Goal: Information Seeking & Learning: Learn about a topic

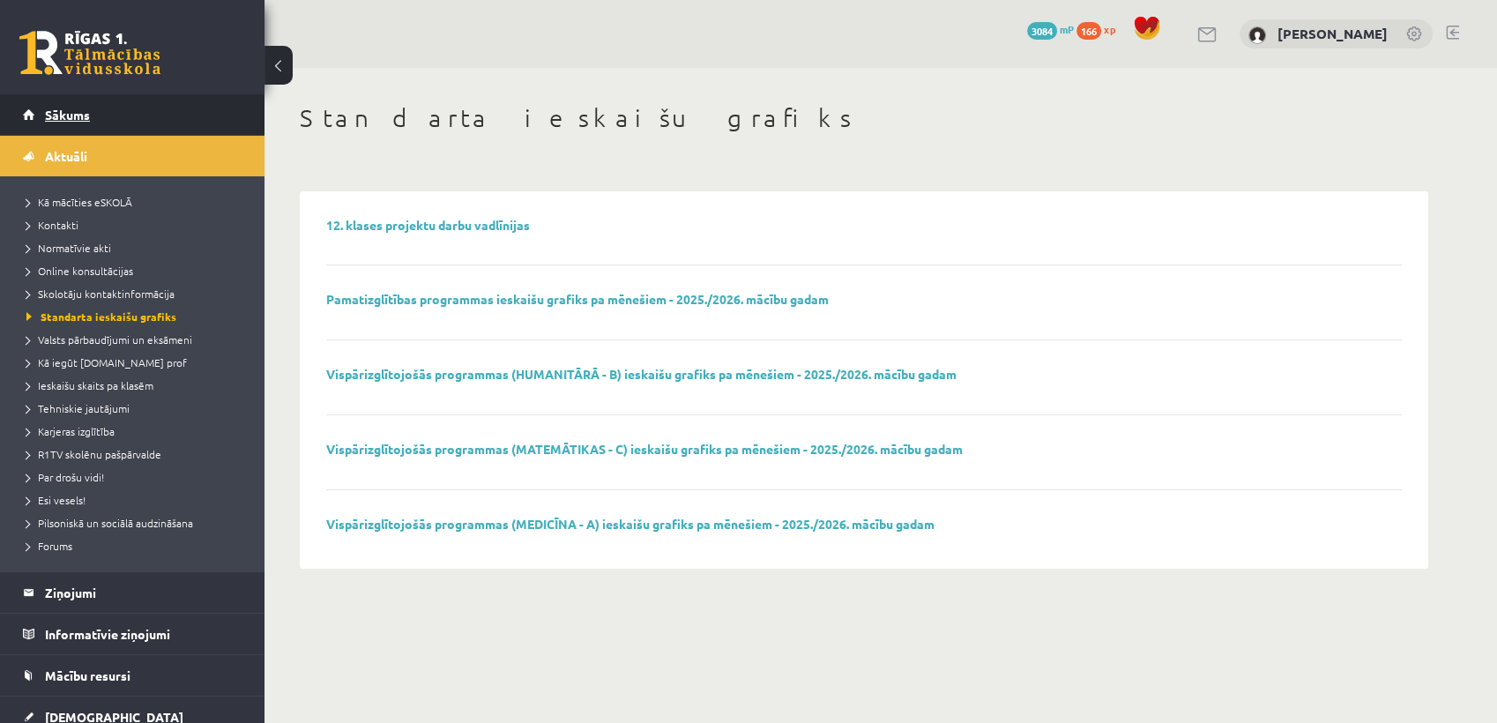
click at [84, 115] on span "Sākums" at bounding box center [67, 115] width 45 height 16
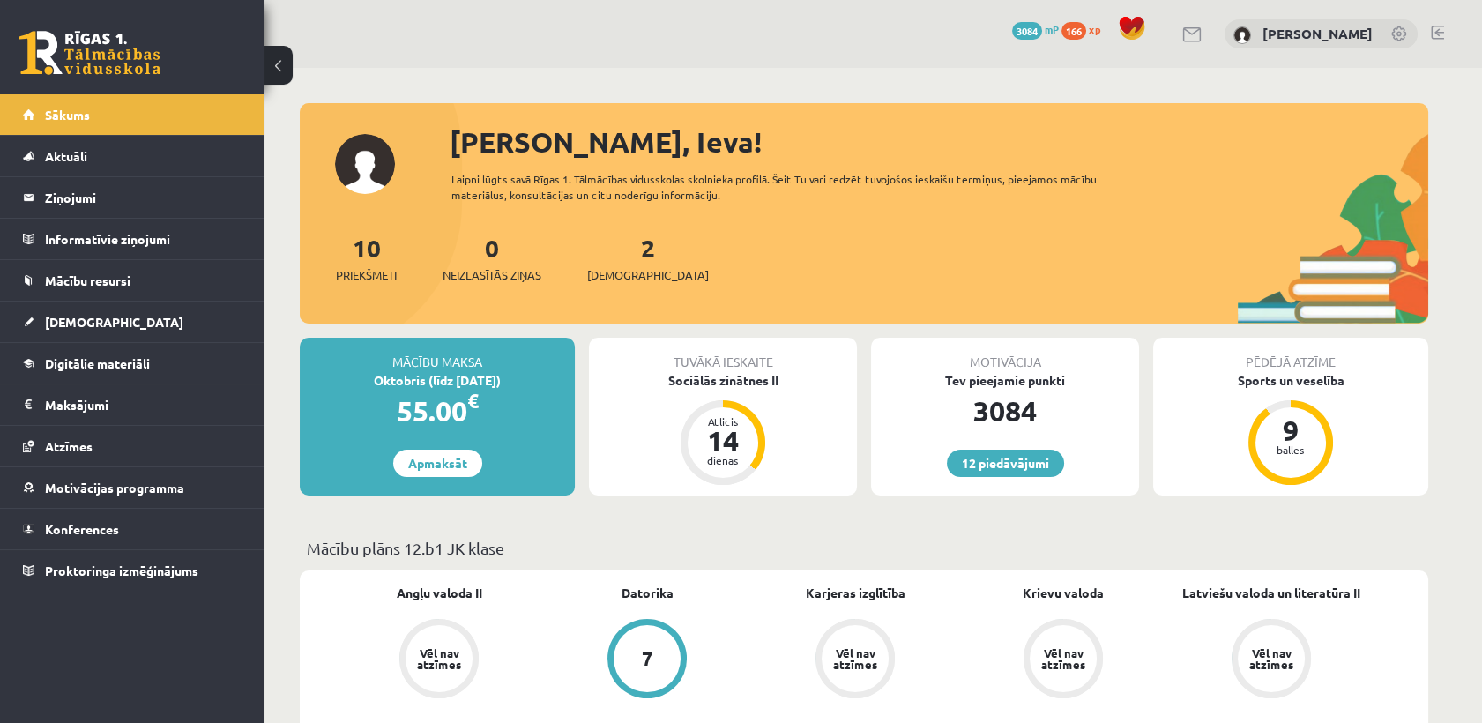
click at [1086, 34] on span "166" at bounding box center [1074, 31] width 25 height 18
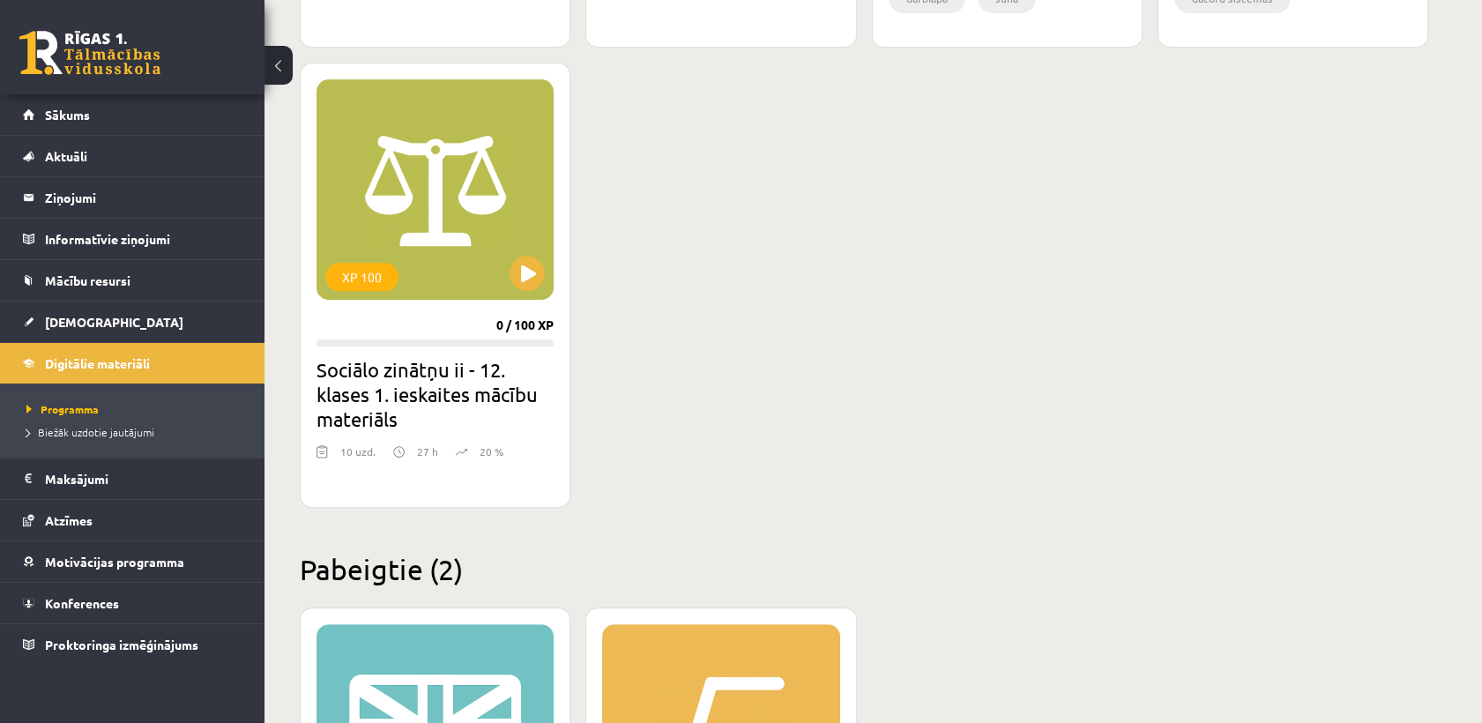
scroll to position [1552, 0]
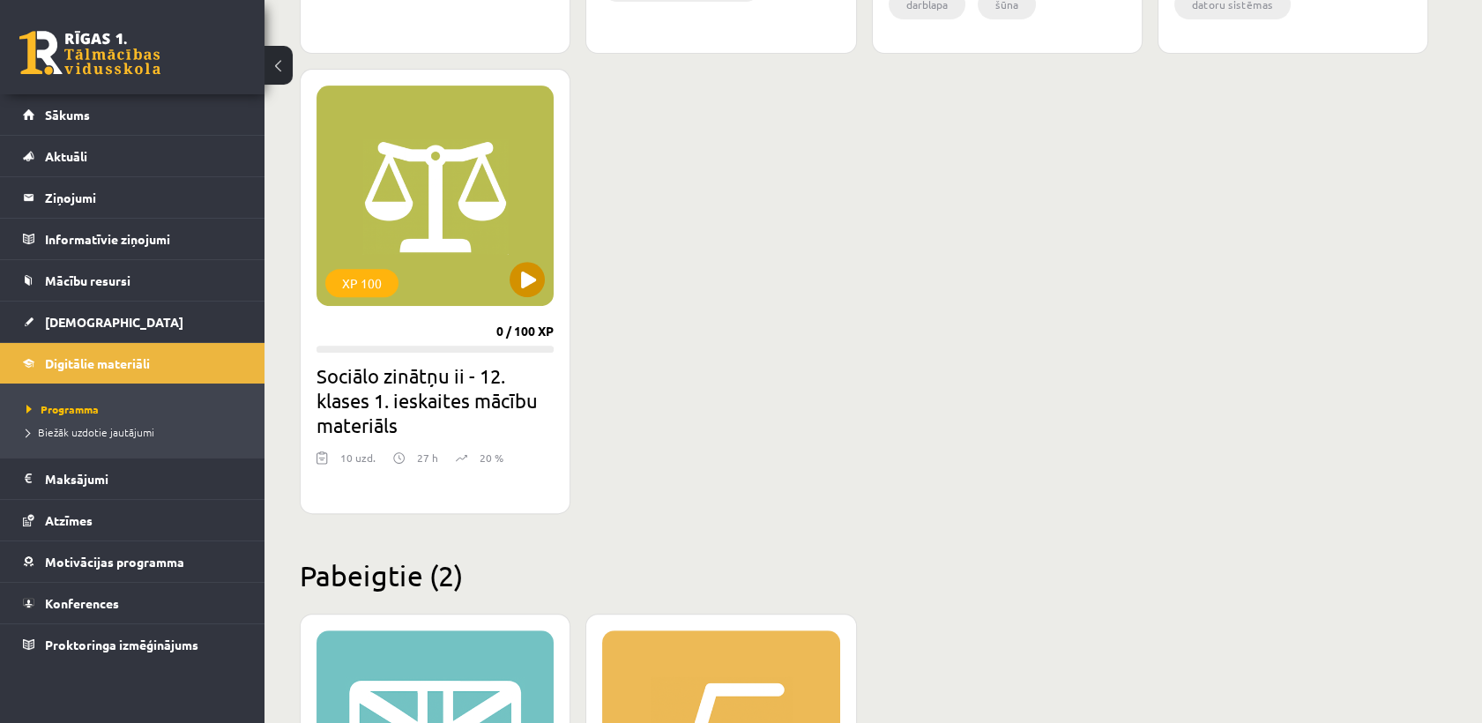
click at [458, 208] on div "XP 100" at bounding box center [435, 196] width 237 height 220
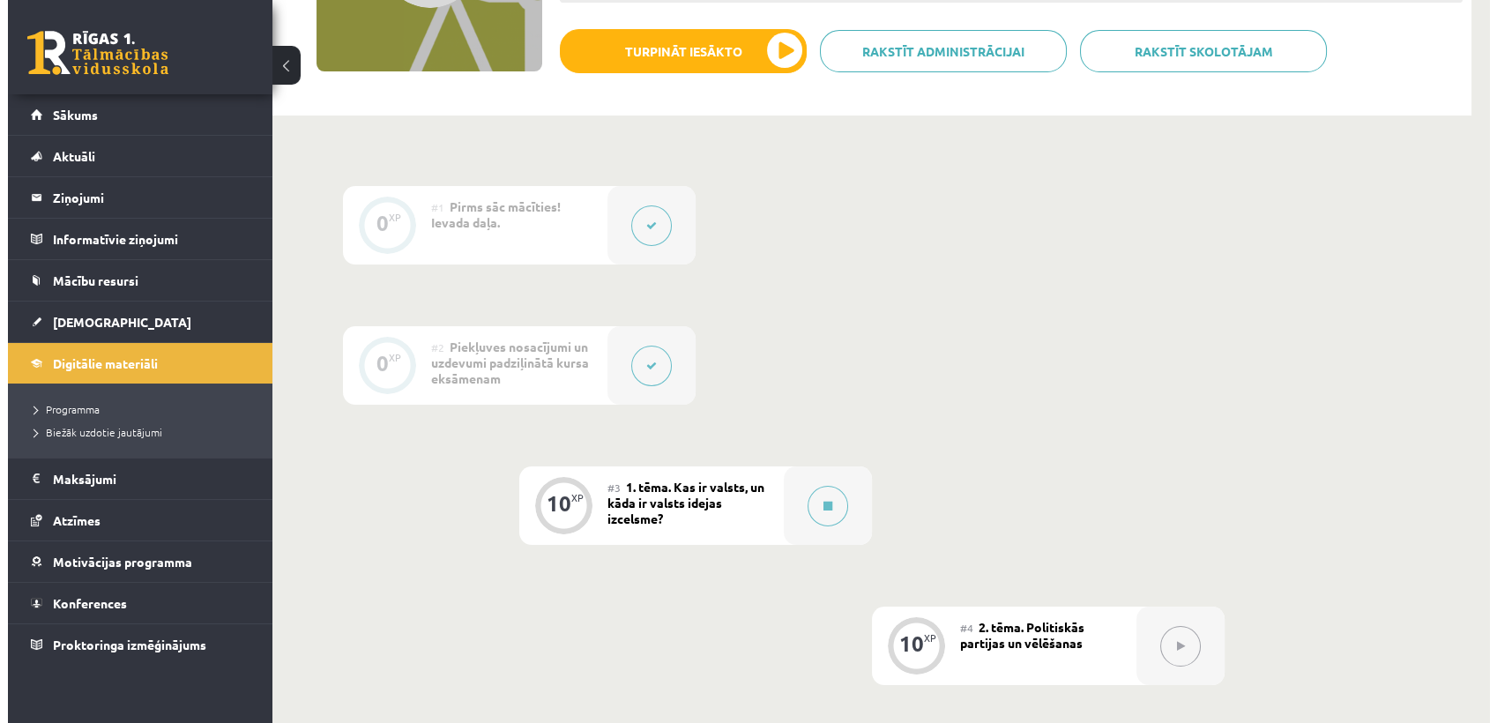
scroll to position [289, 0]
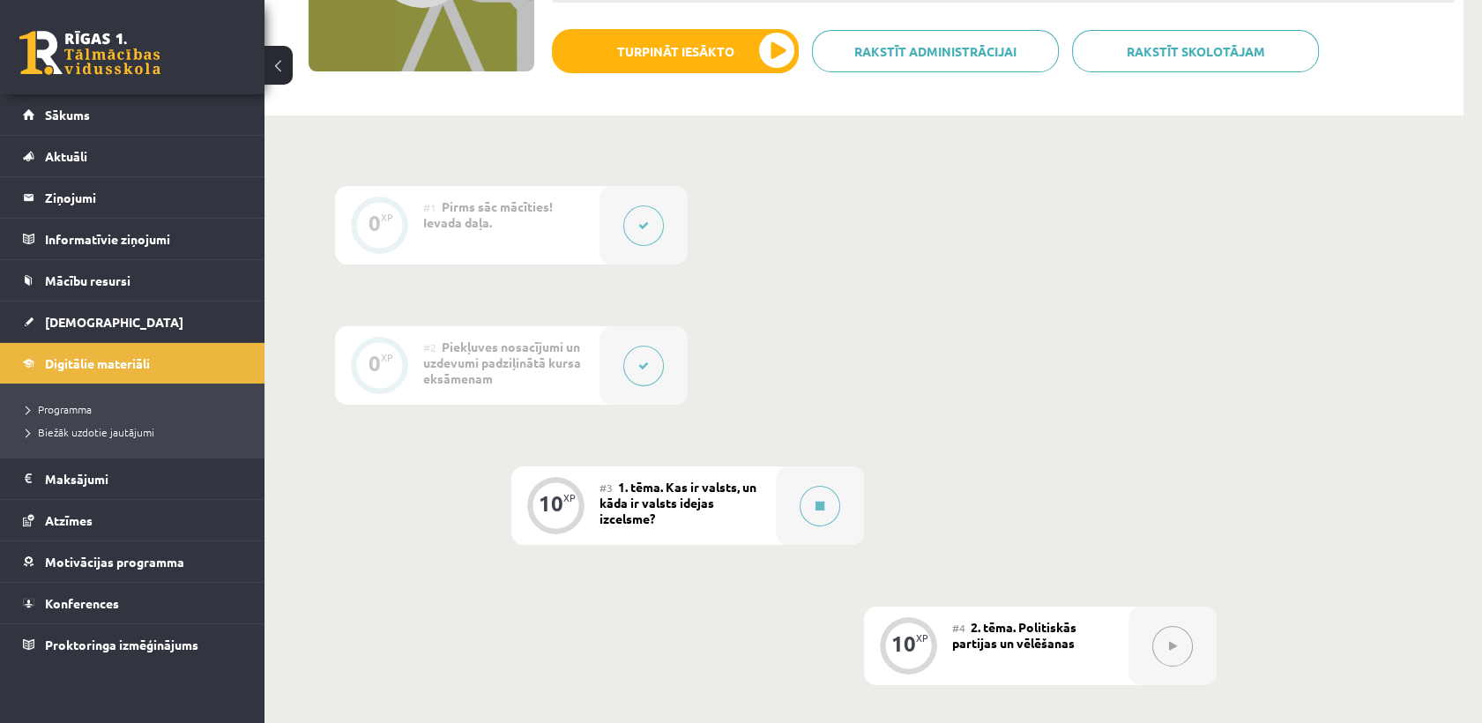
click at [590, 497] on div "10 XP" at bounding box center [556, 506] width 88 height 78
click at [808, 510] on button at bounding box center [820, 506] width 41 height 41
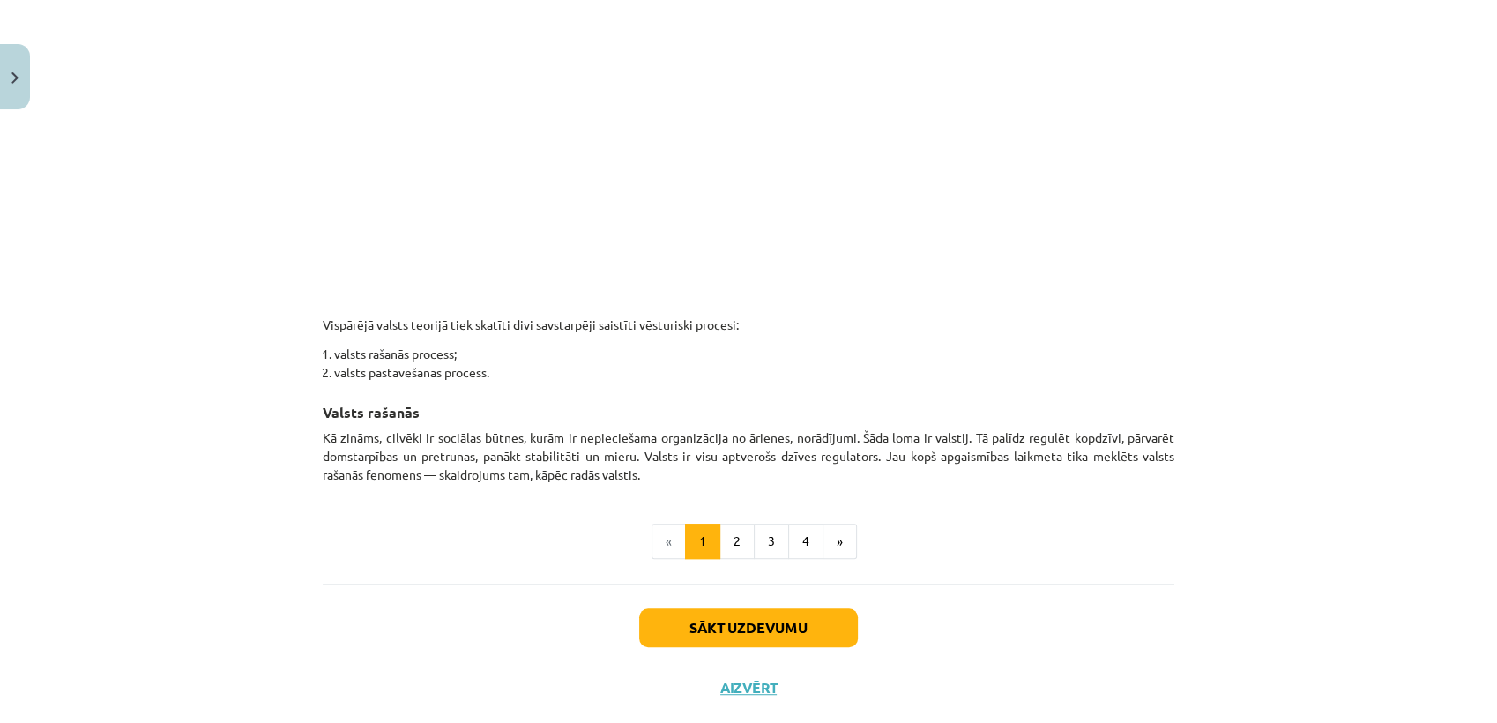
scroll to position [885, 0]
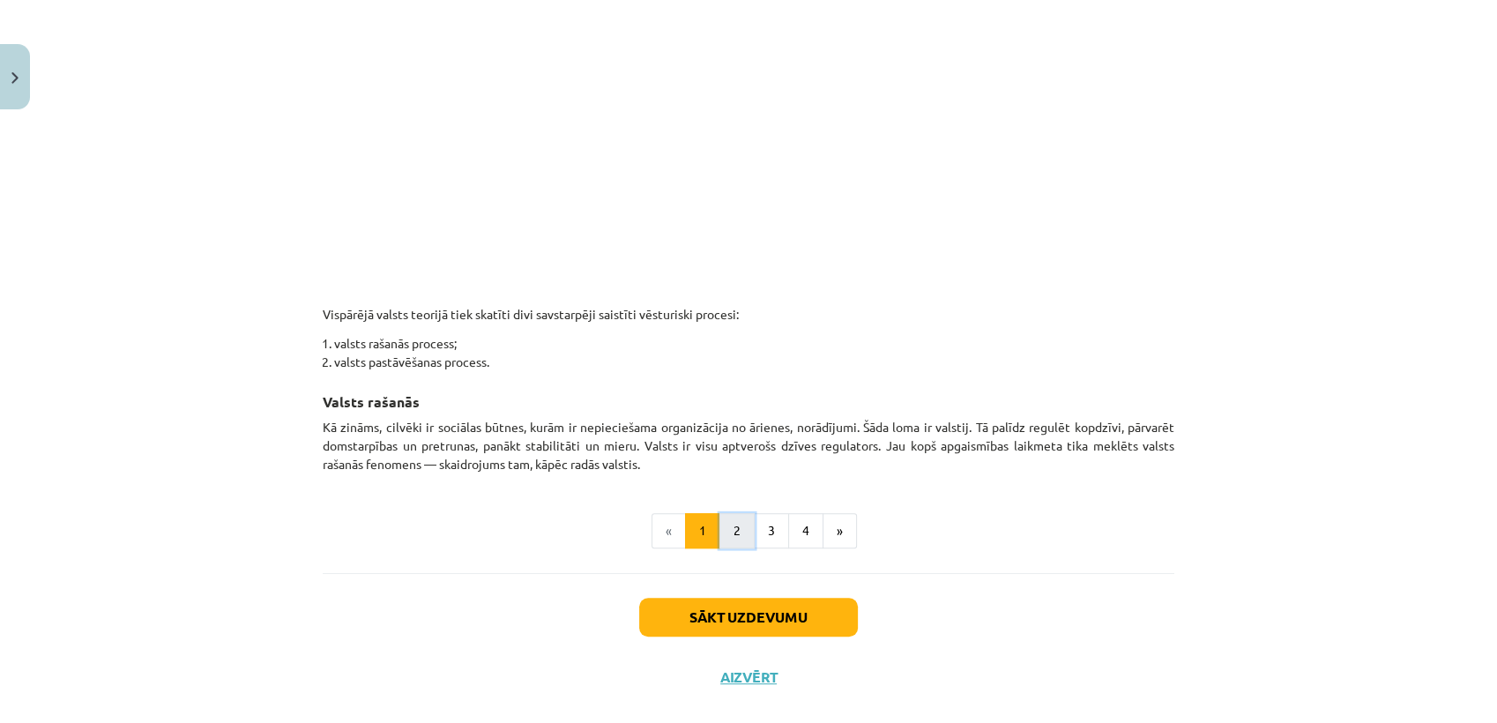
click at [736, 520] on button "2" at bounding box center [737, 530] width 35 height 35
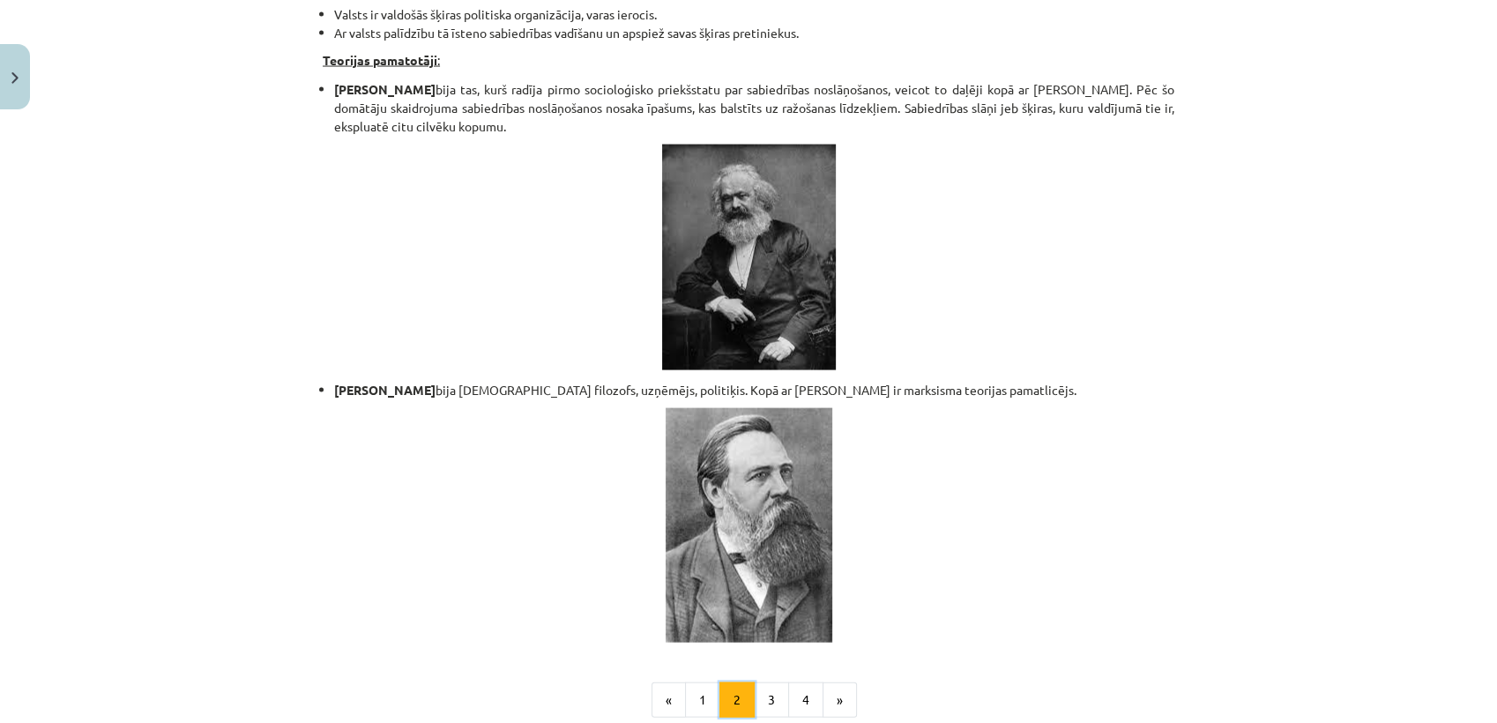
scroll to position [3573, 0]
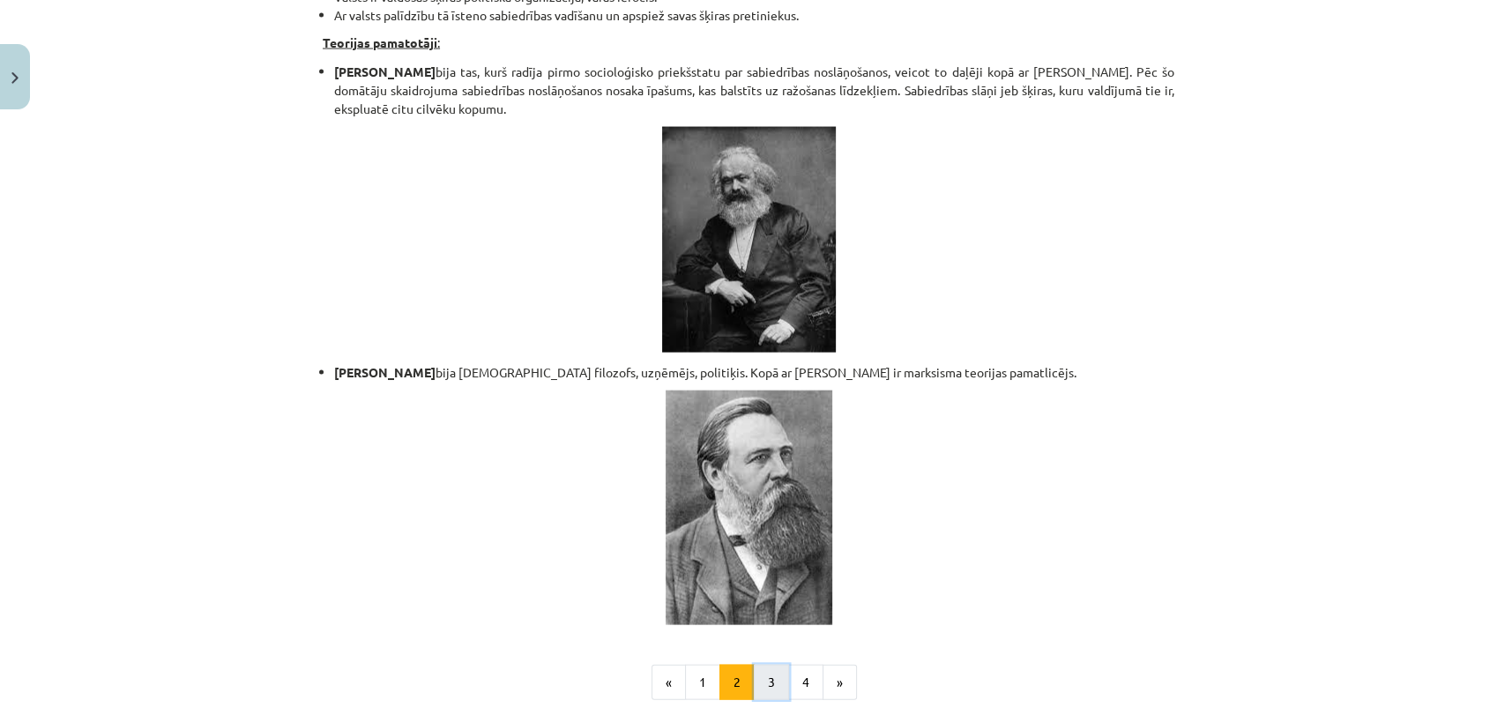
click at [776, 665] on button "3" at bounding box center [771, 682] width 35 height 35
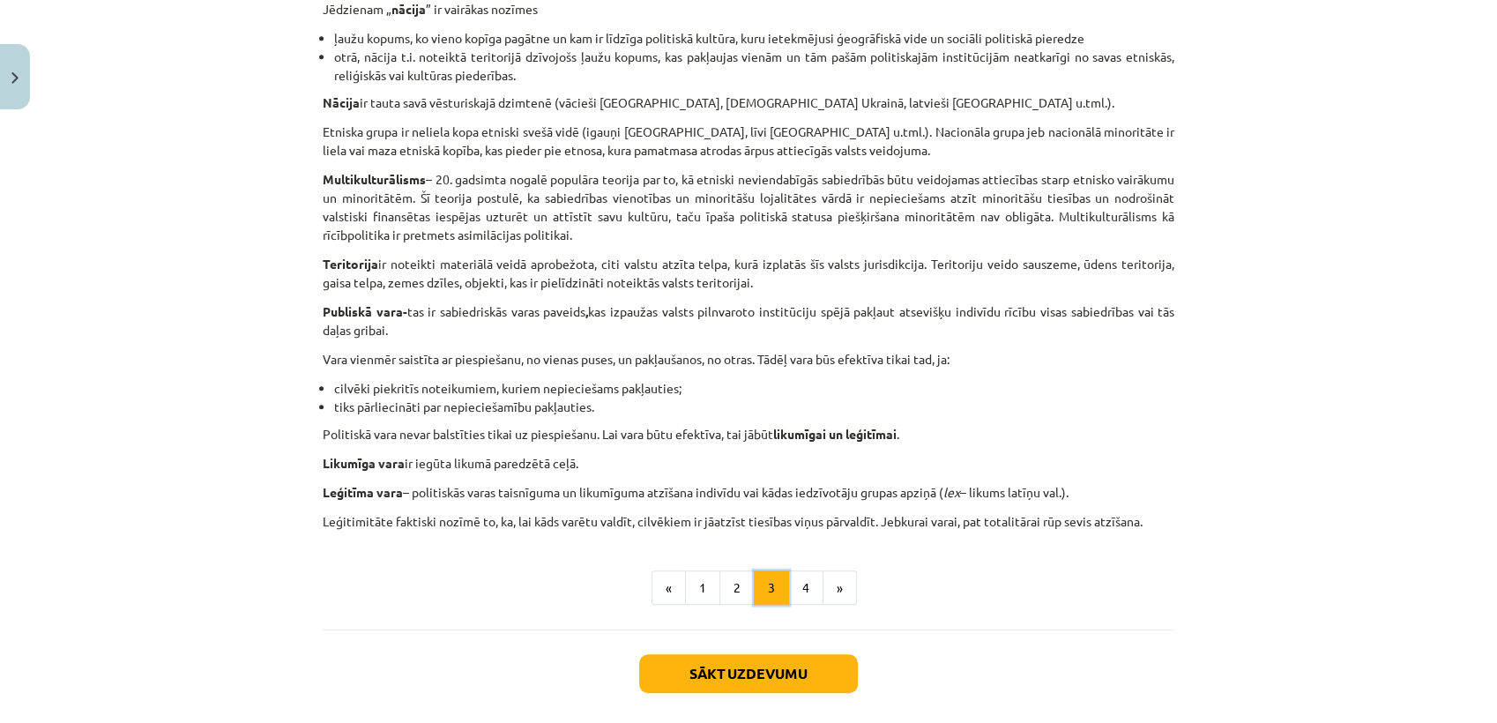
scroll to position [895, 0]
click at [800, 604] on button "4" at bounding box center [805, 588] width 35 height 35
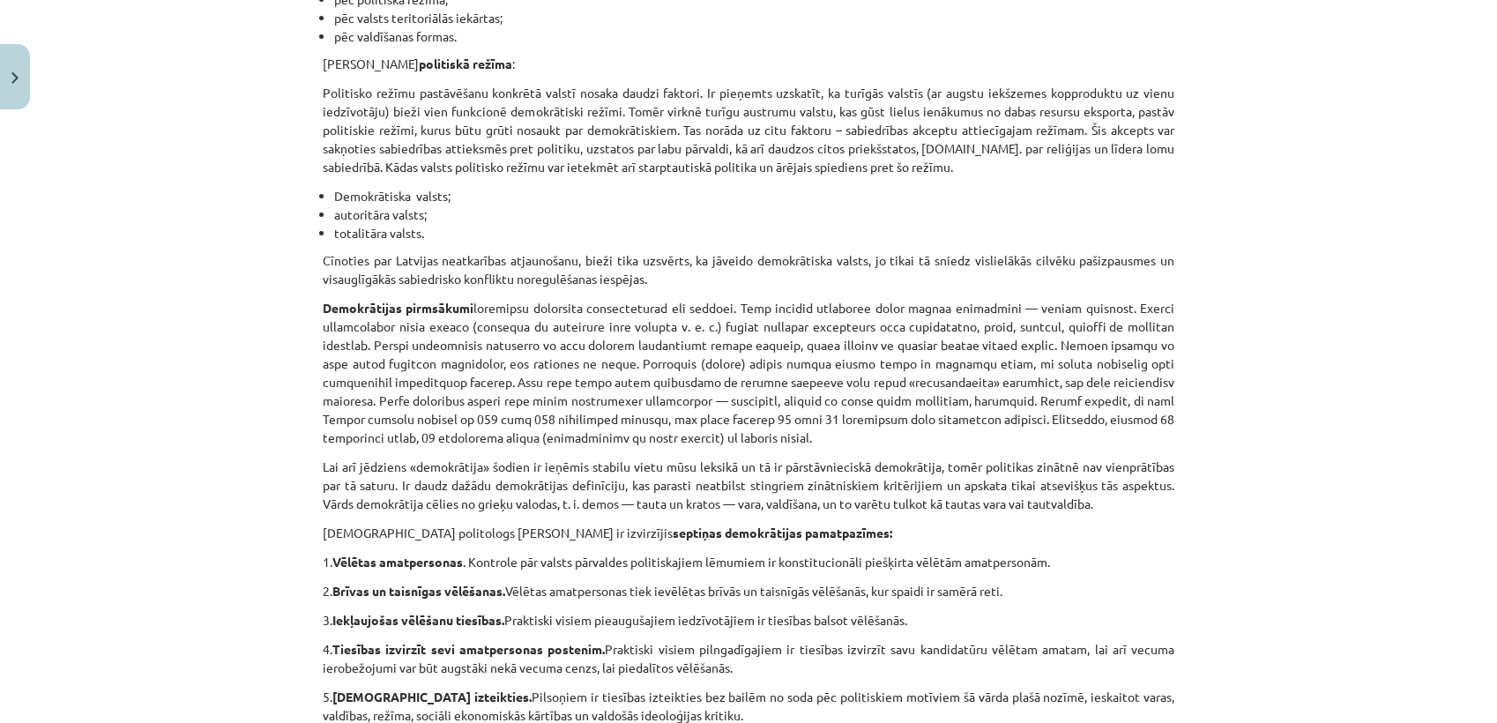
scroll to position [0, 0]
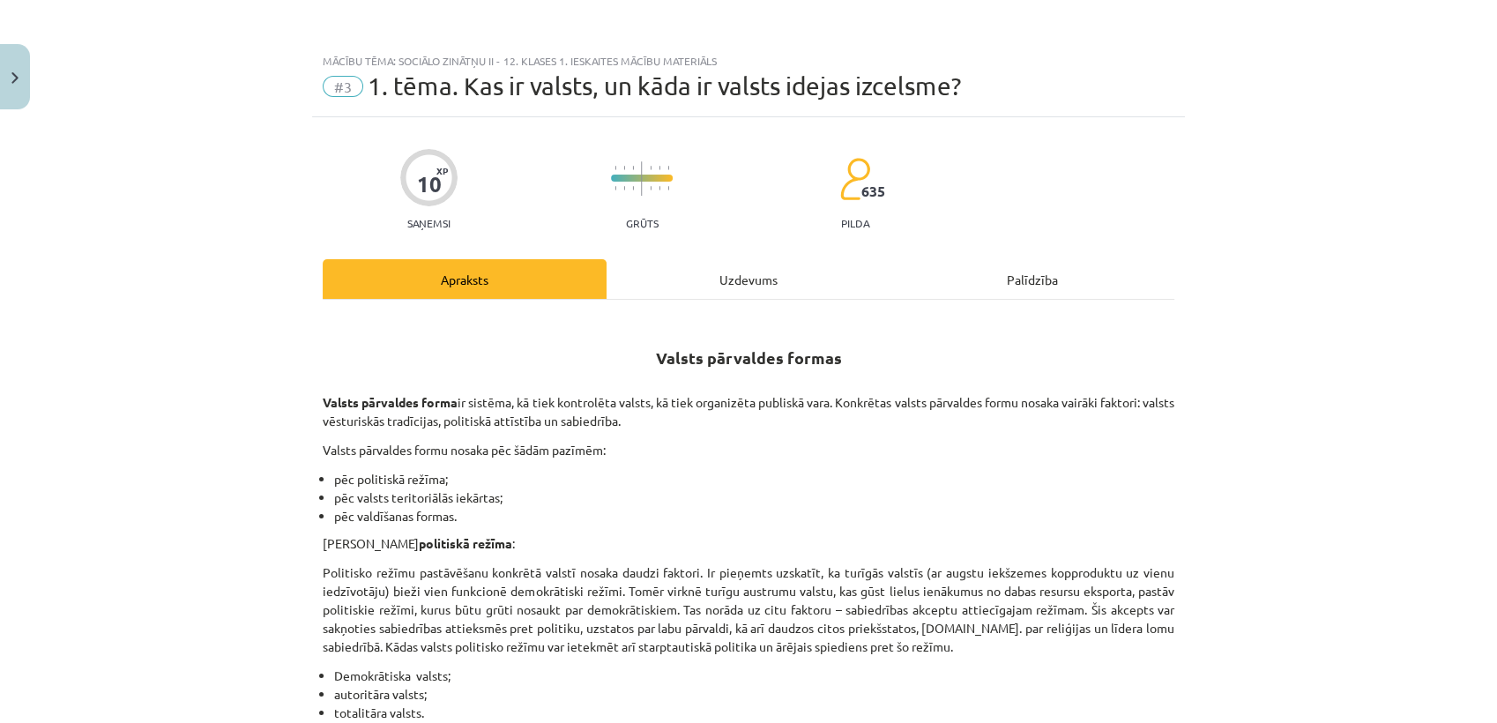
click at [712, 270] on div "Uzdevums" at bounding box center [749, 279] width 284 height 40
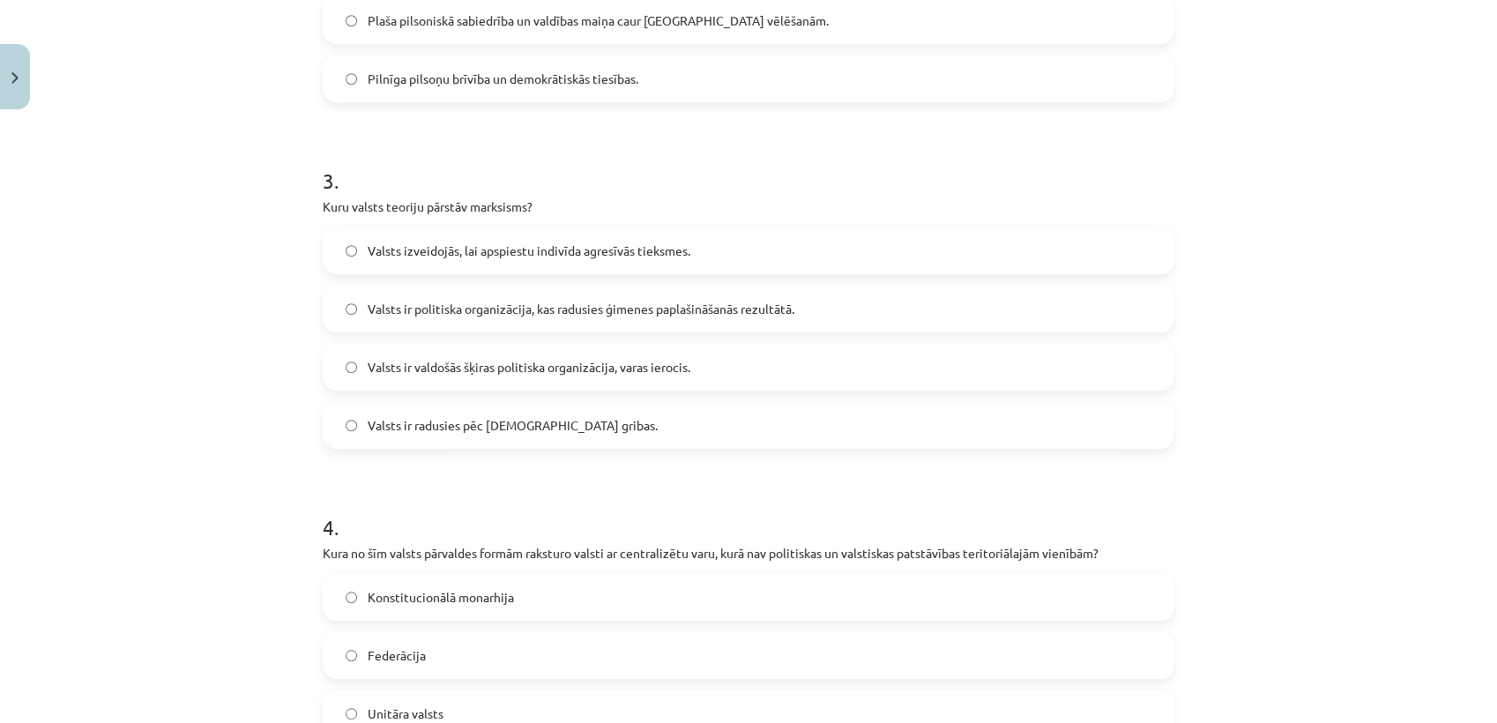
scroll to position [906, 0]
click at [669, 378] on label "Valsts ir valdošās šķiras politiska organizācija, varas ierocis." at bounding box center [749, 368] width 848 height 44
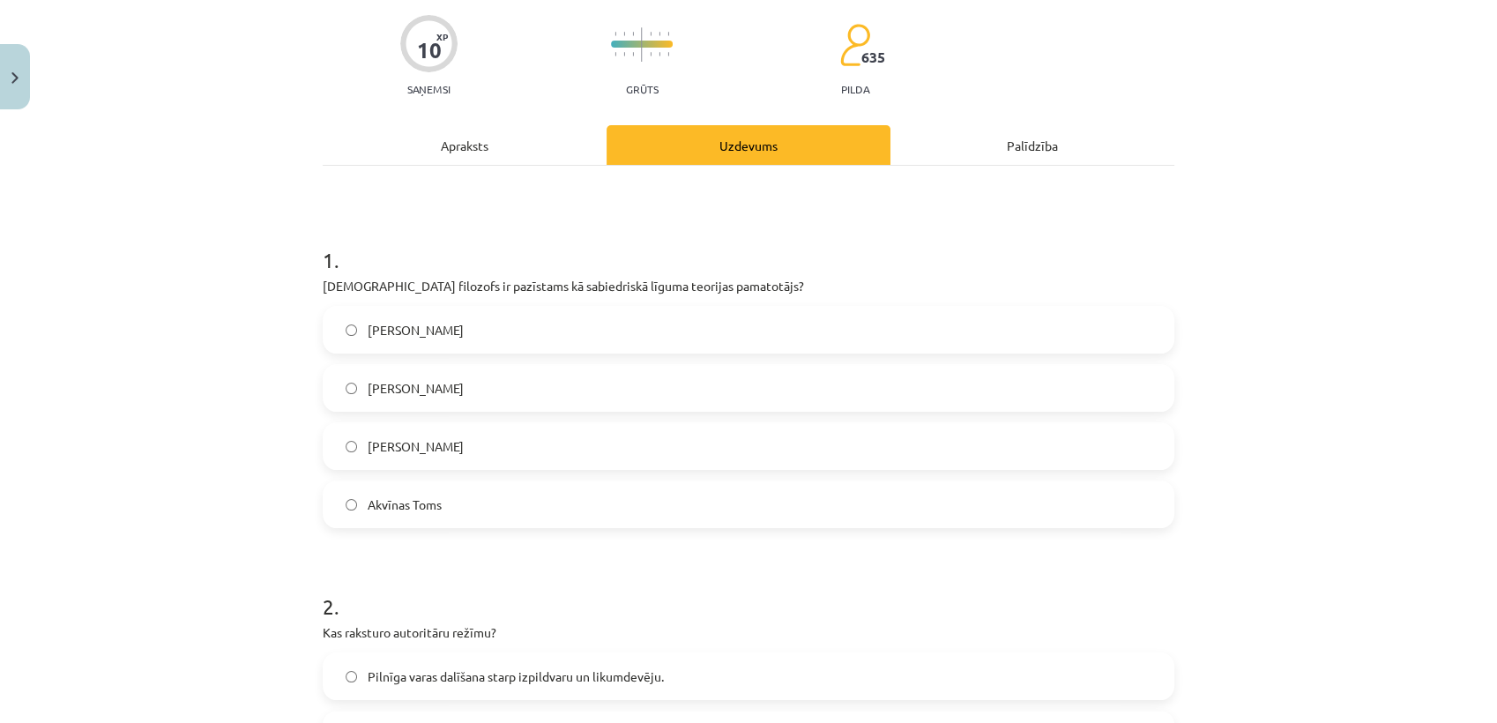
scroll to position [0, 0]
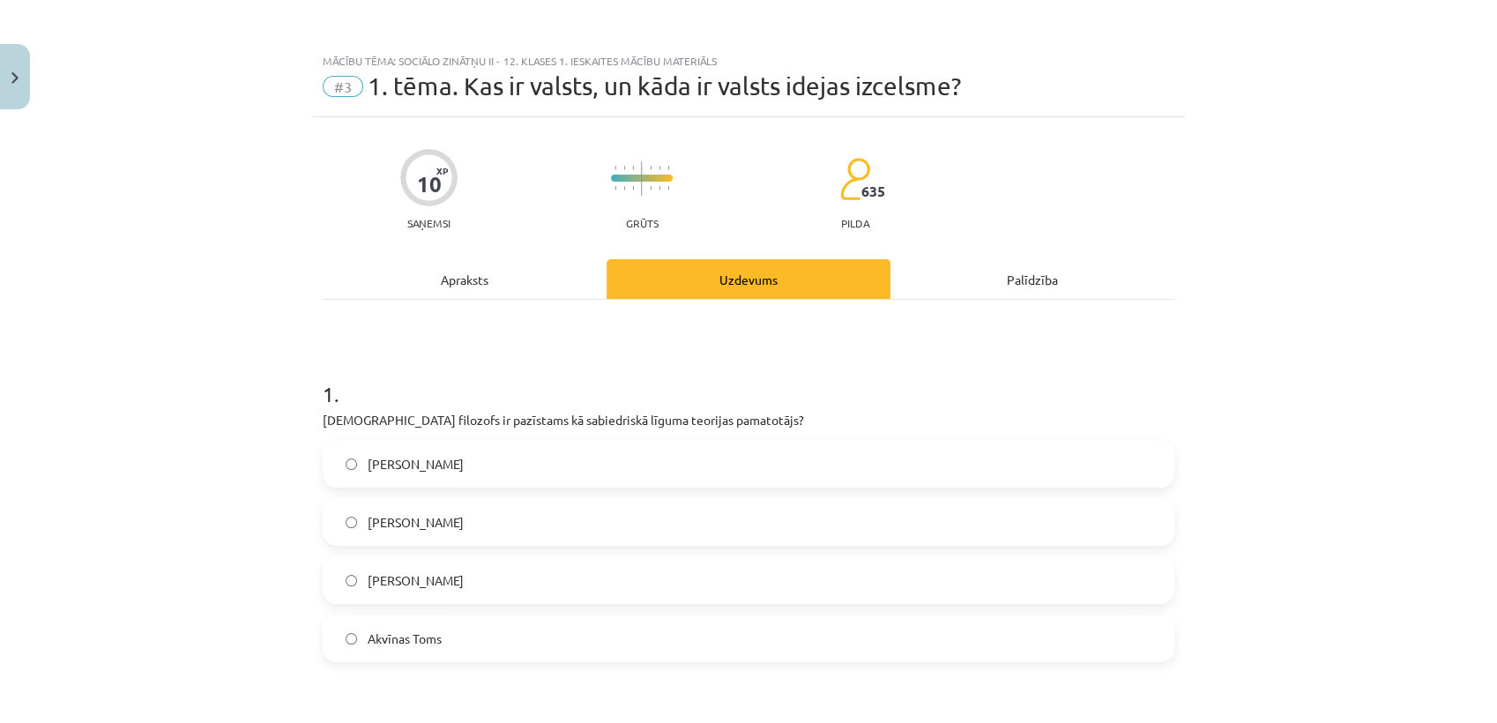
click at [491, 284] on div "Apraksts" at bounding box center [465, 279] width 284 height 40
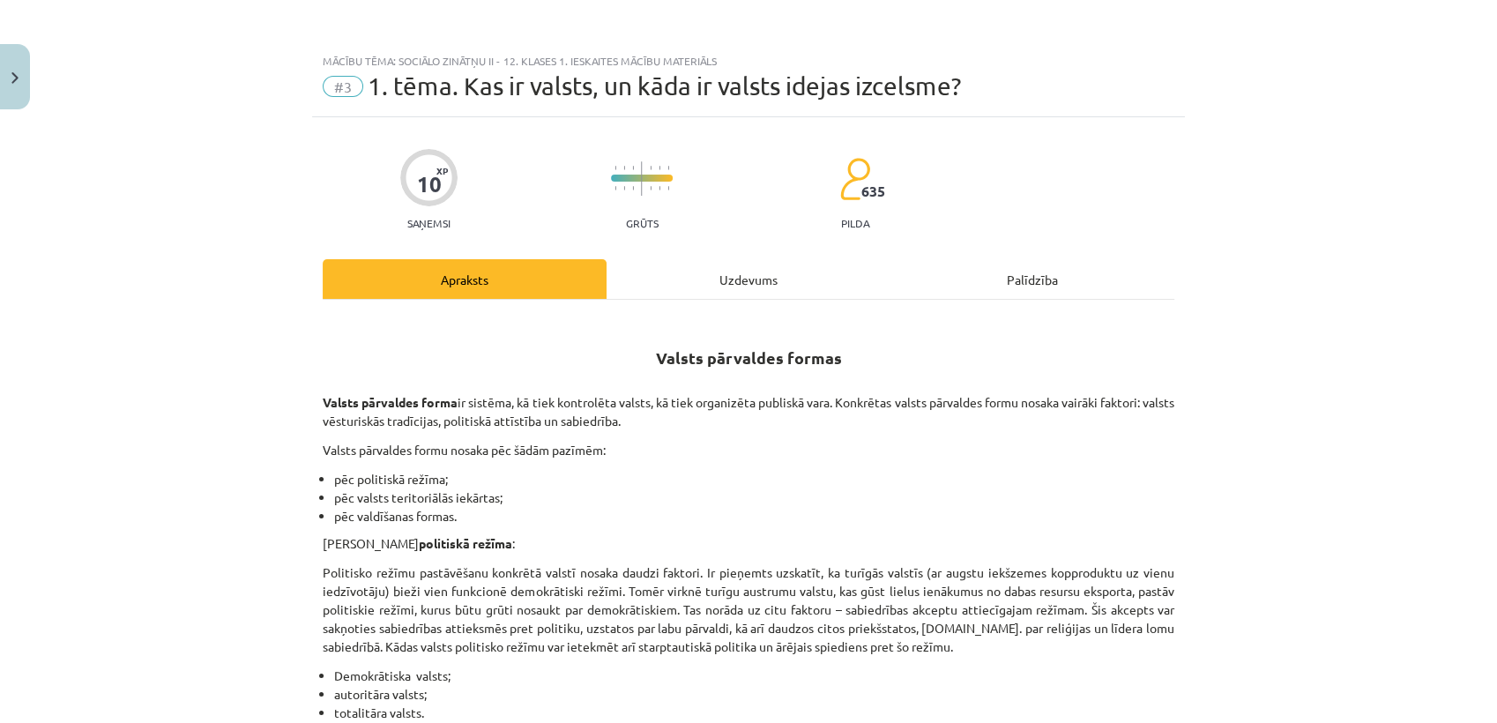
click at [713, 272] on div "Uzdevums" at bounding box center [749, 279] width 284 height 40
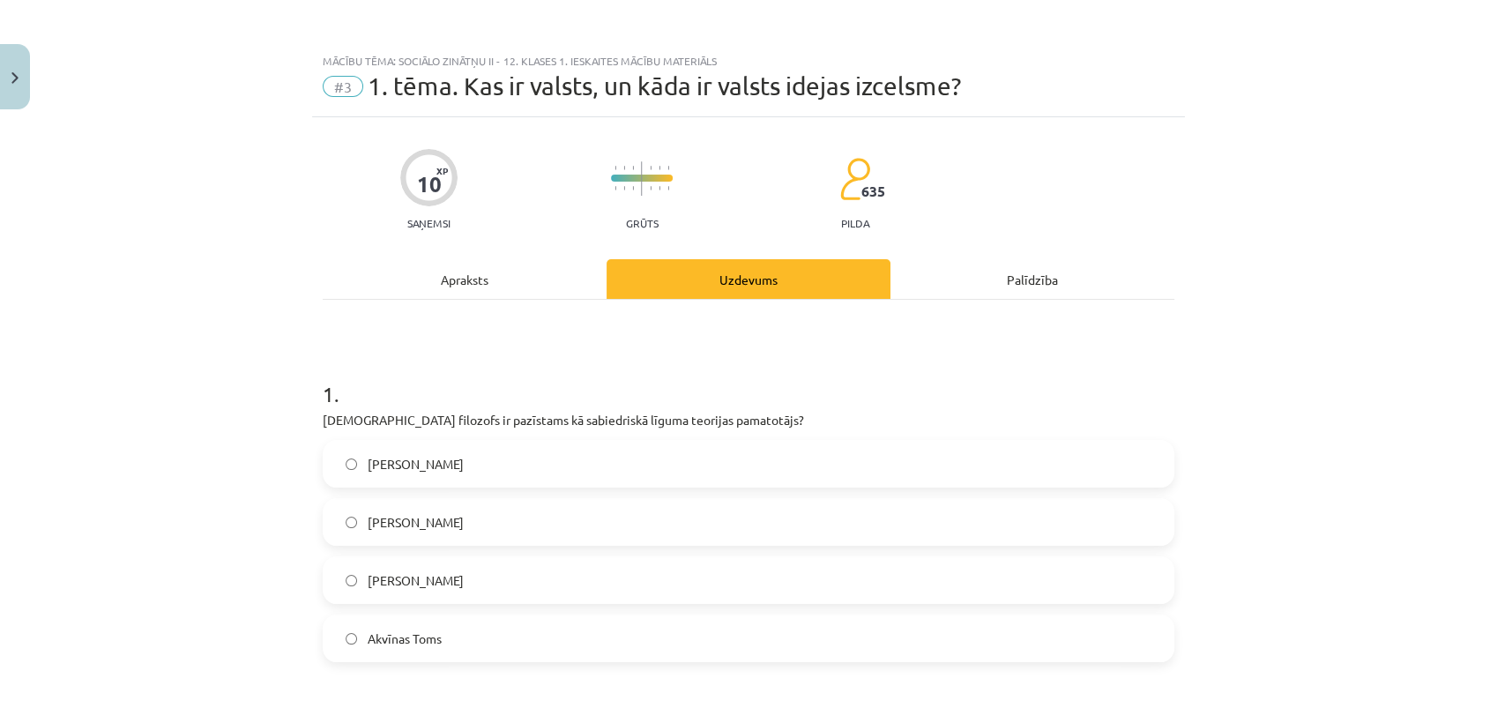
click at [451, 285] on div "Apraksts" at bounding box center [465, 279] width 284 height 40
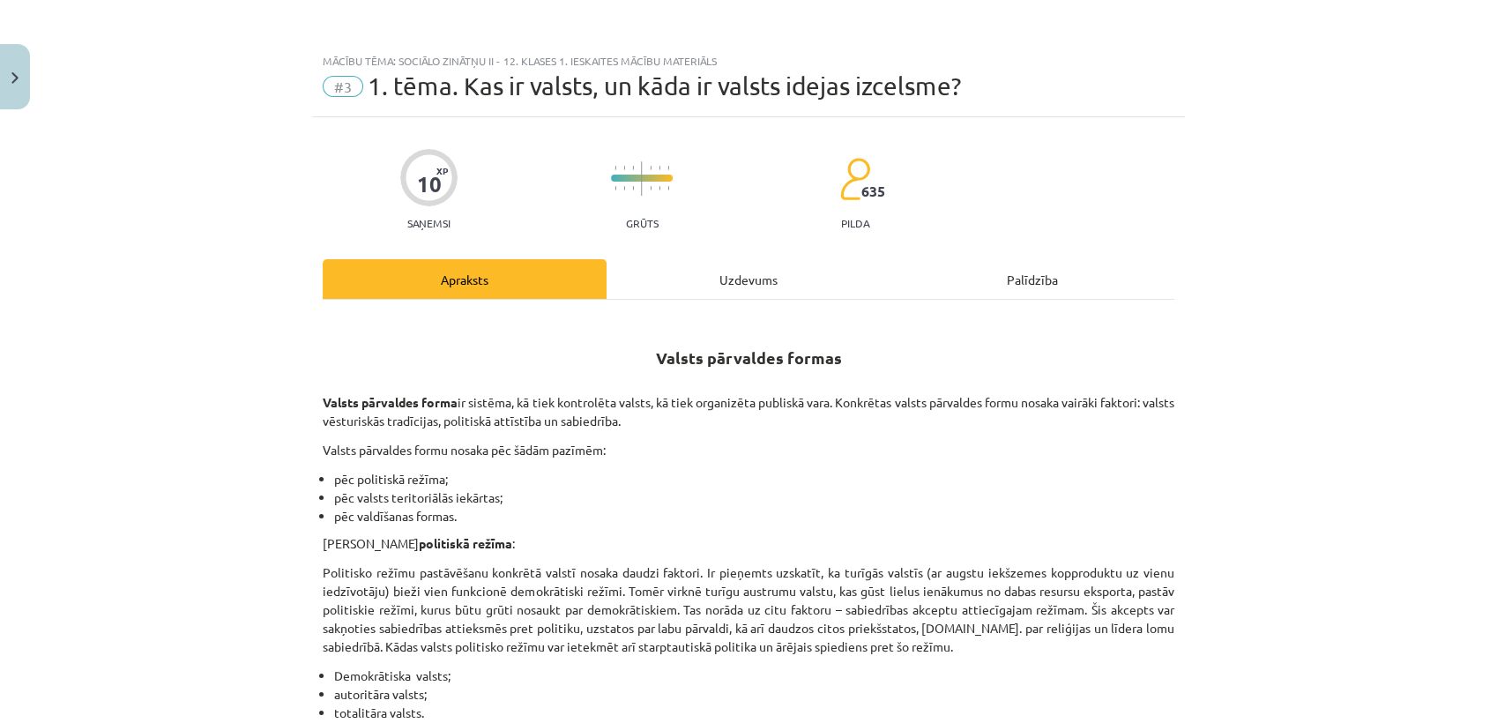
click at [733, 281] on div "Uzdevums" at bounding box center [749, 279] width 284 height 40
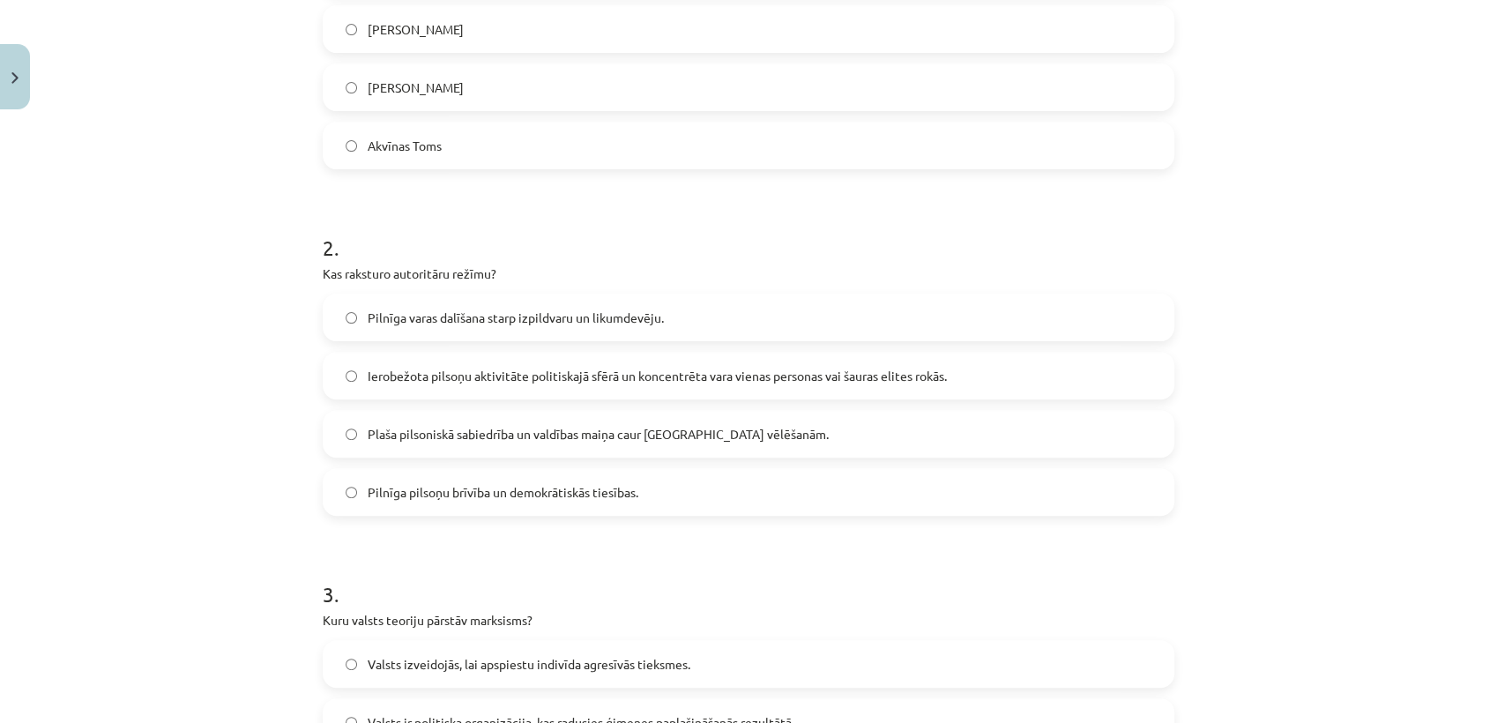
scroll to position [494, 0]
click at [659, 366] on span "Ierobežota pilsoņu aktivitāte politiskajā sfērā un koncentrēta vara vienas pers…" at bounding box center [657, 375] width 579 height 19
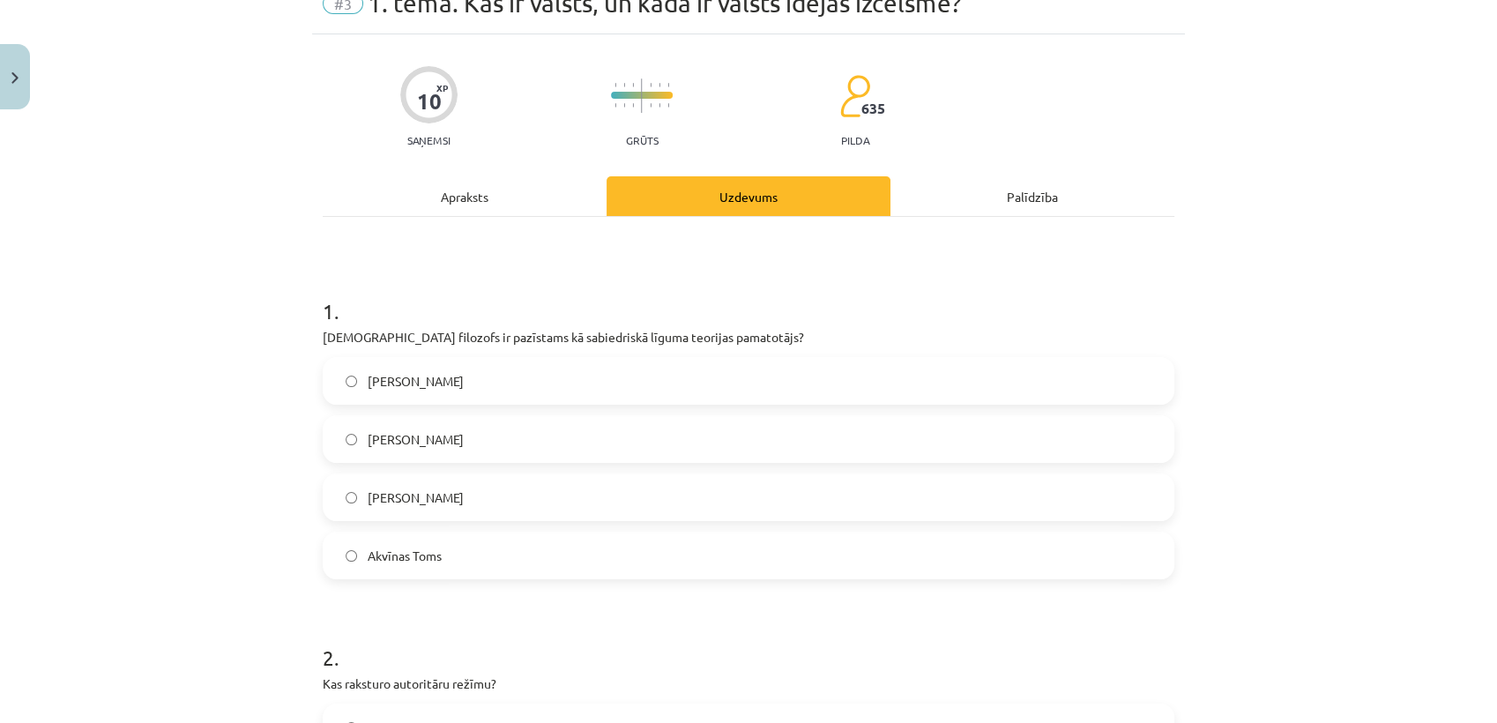
scroll to position [81, 0]
click at [445, 208] on div "Apraksts" at bounding box center [465, 198] width 284 height 40
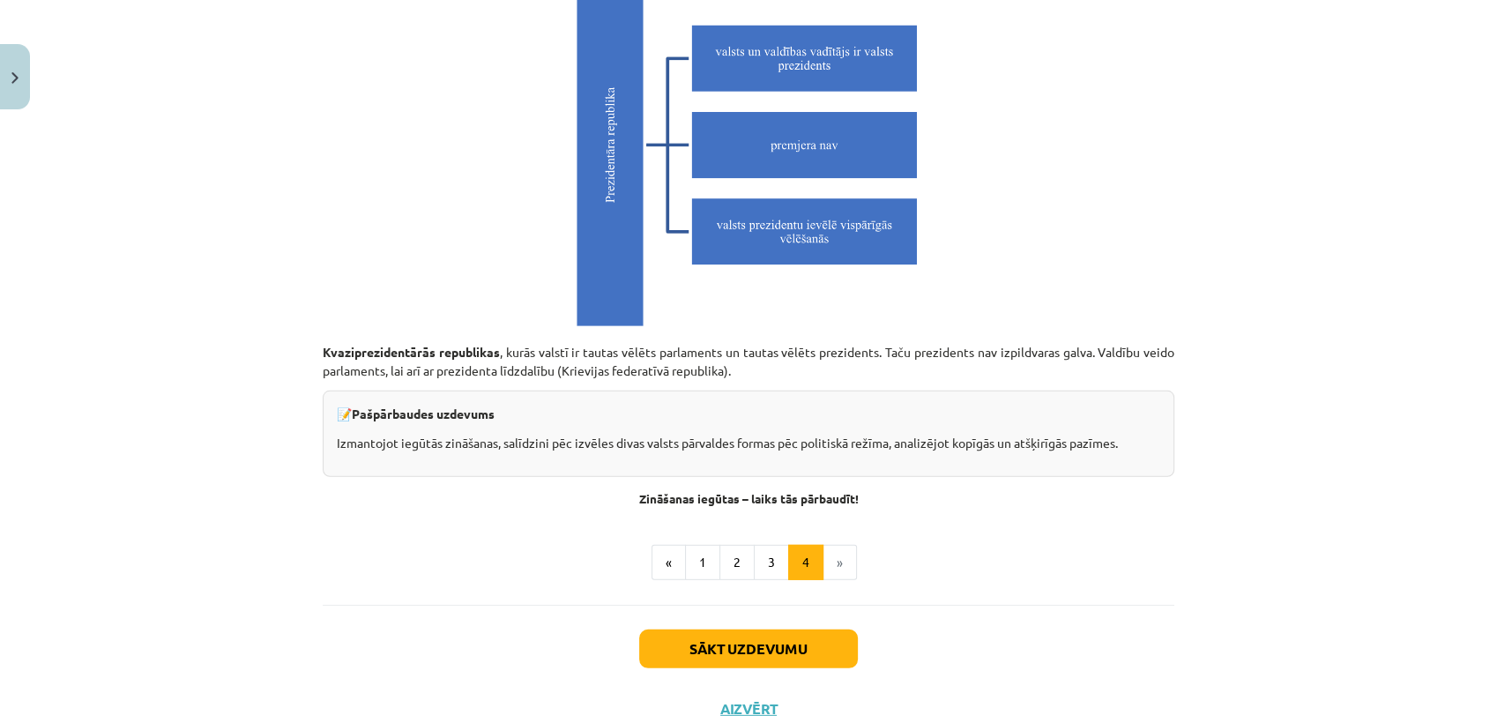
scroll to position [4898, 0]
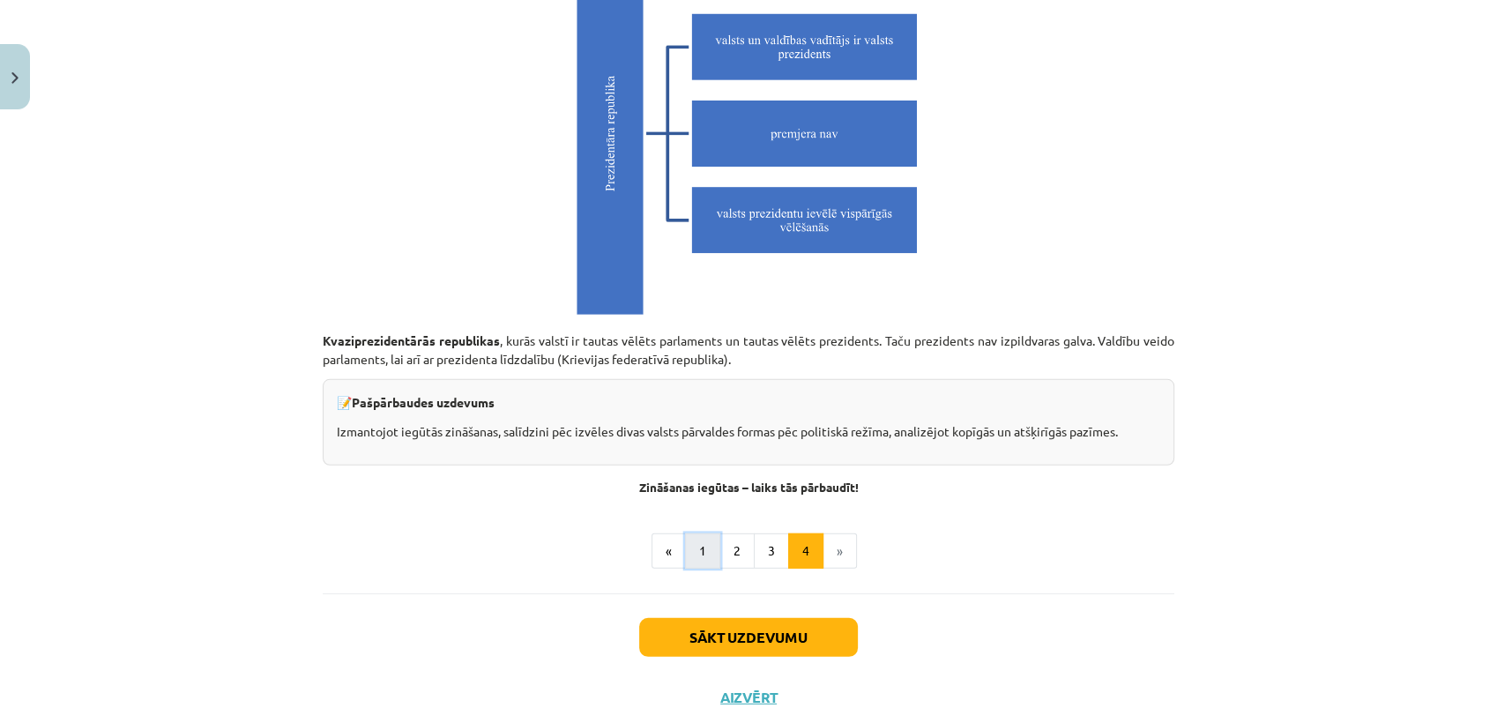
click at [687, 549] on button "1" at bounding box center [702, 551] width 35 height 35
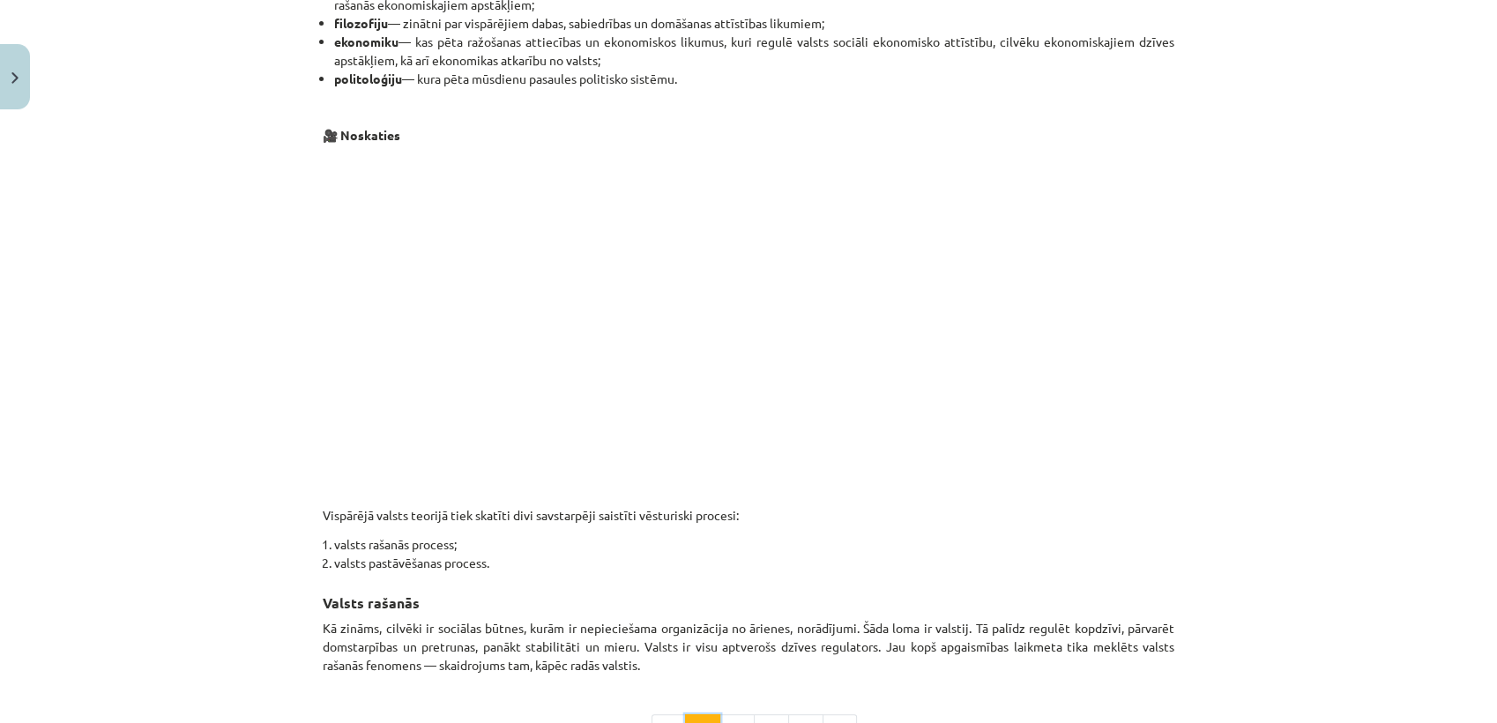
scroll to position [910, 0]
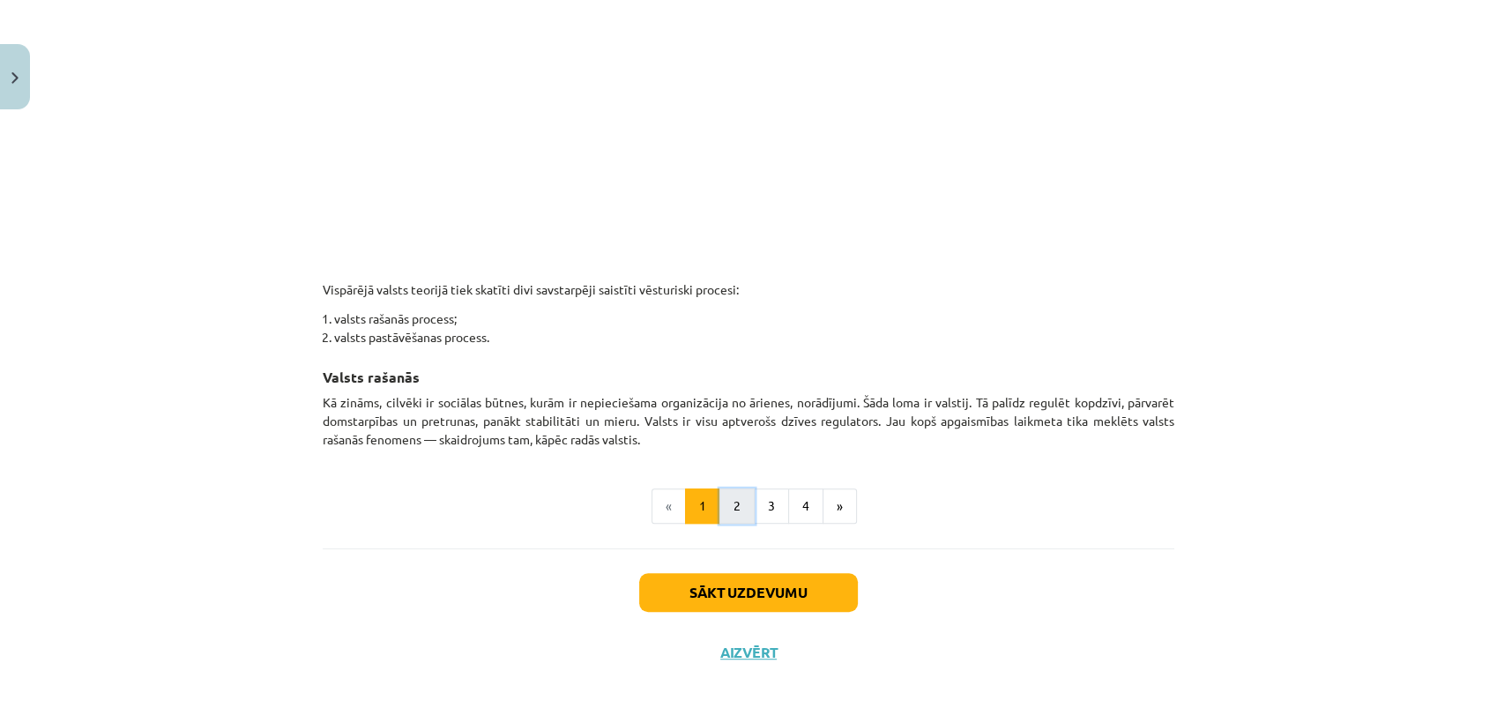
click at [721, 491] on button "2" at bounding box center [737, 506] width 35 height 35
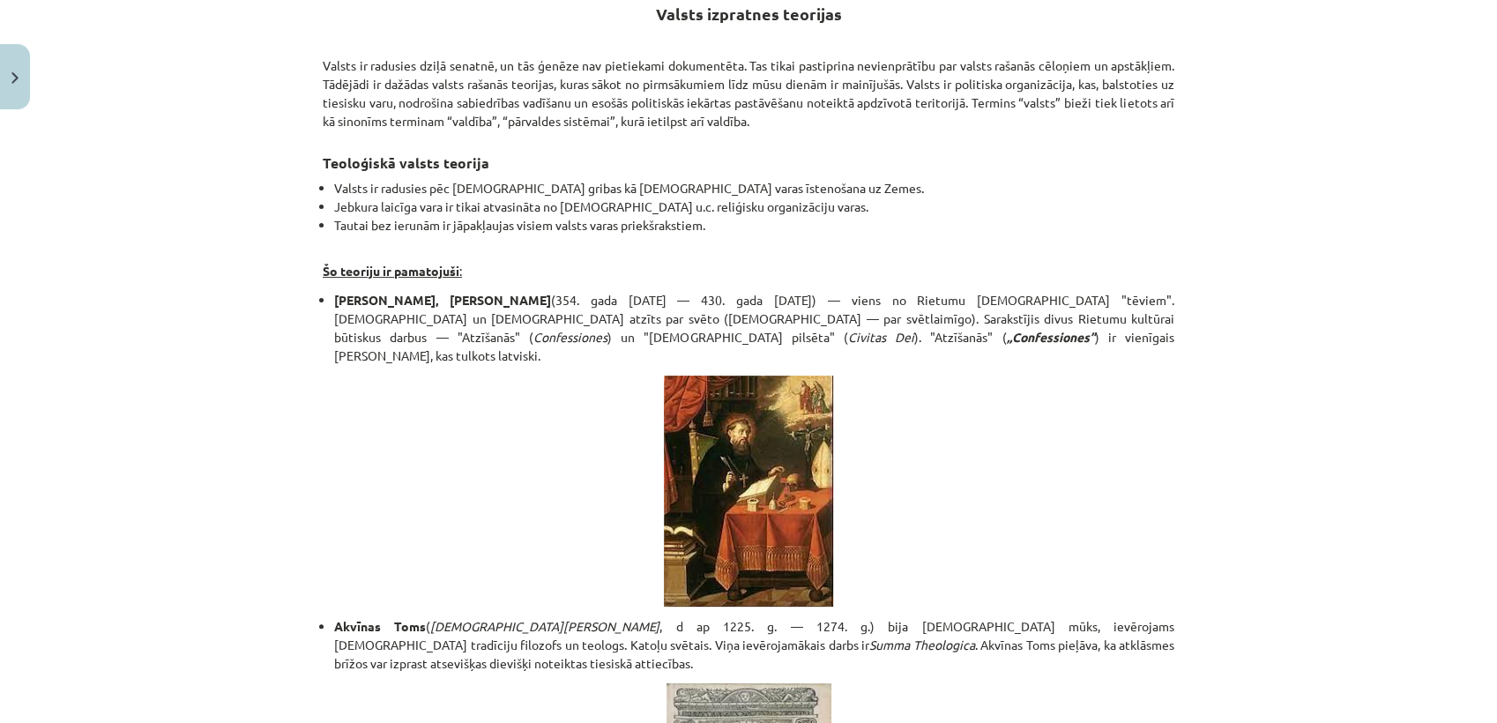
scroll to position [0, 0]
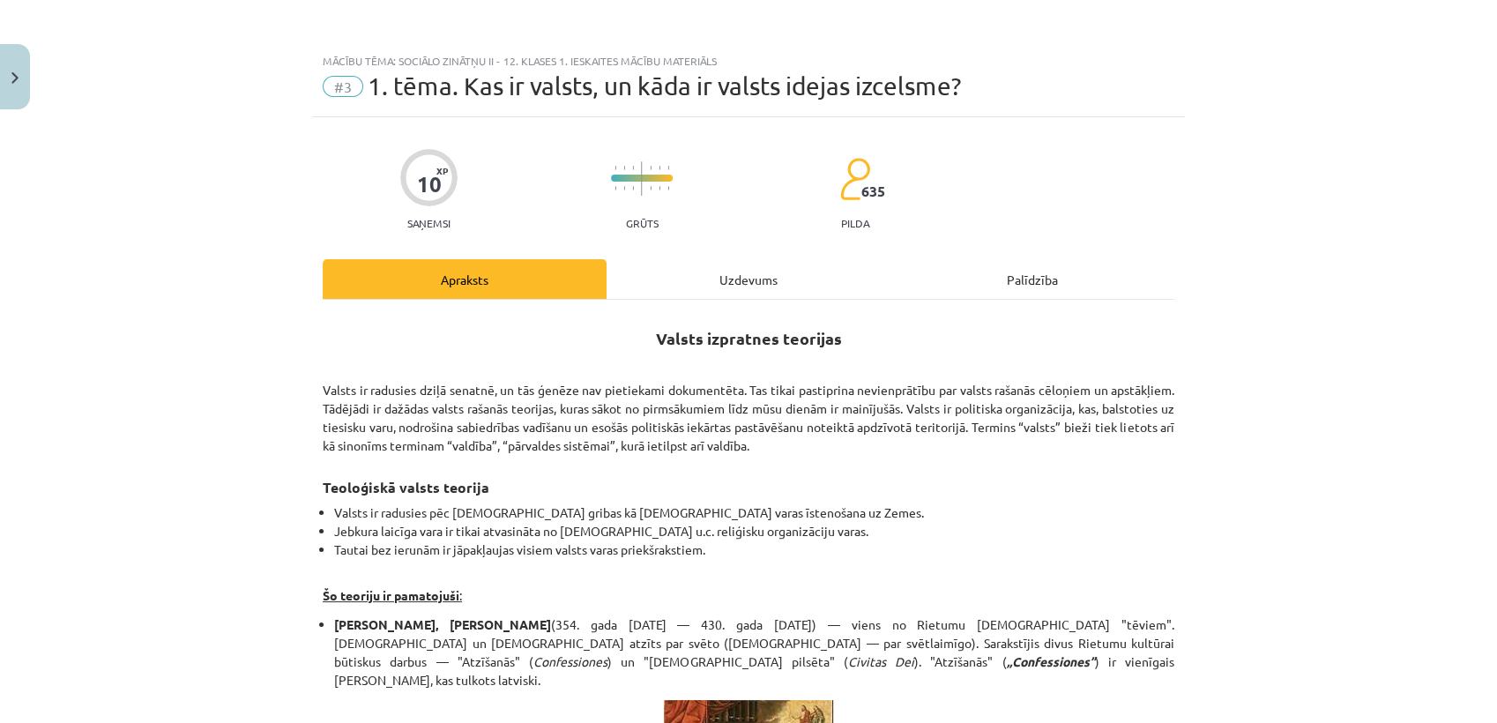
click at [760, 274] on div "Uzdevums" at bounding box center [749, 279] width 284 height 40
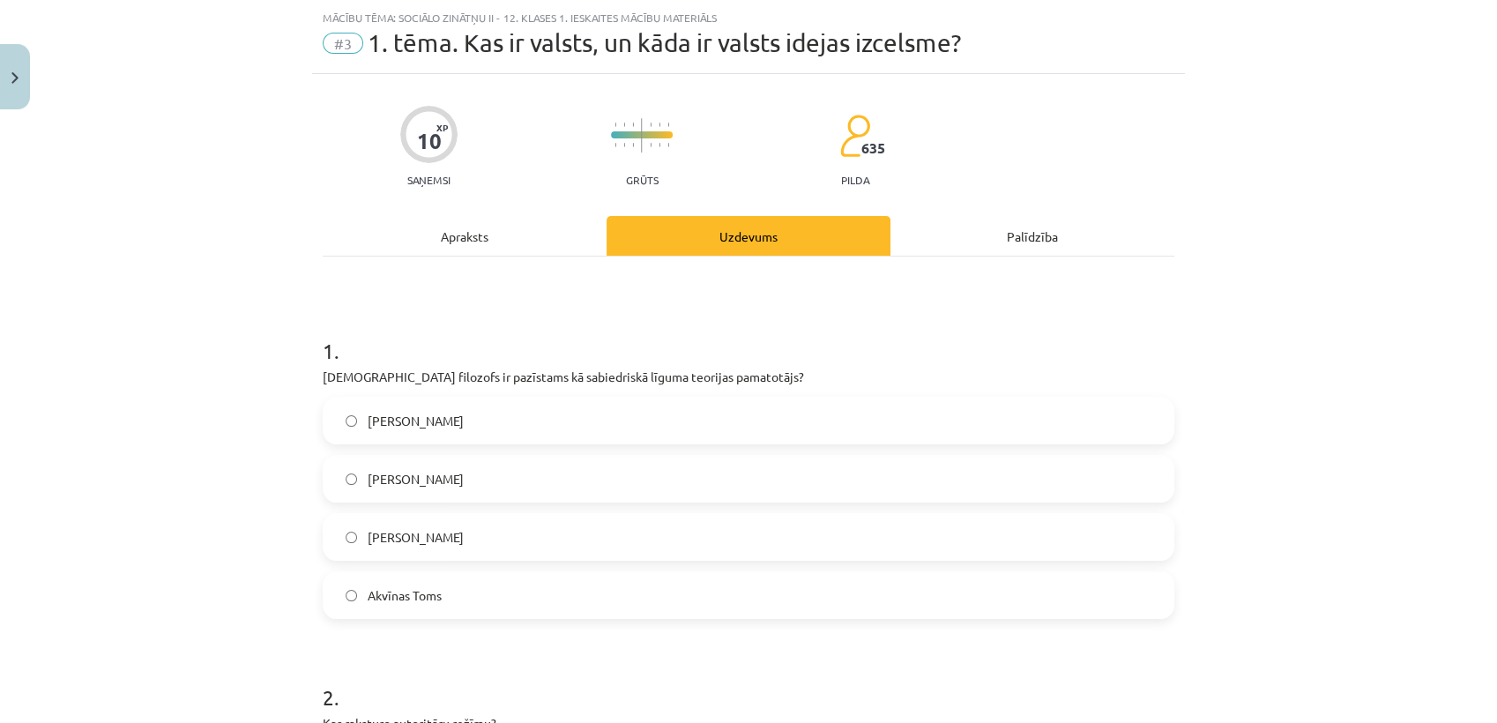
click at [500, 539] on label "Tomass Hobss" at bounding box center [749, 537] width 848 height 44
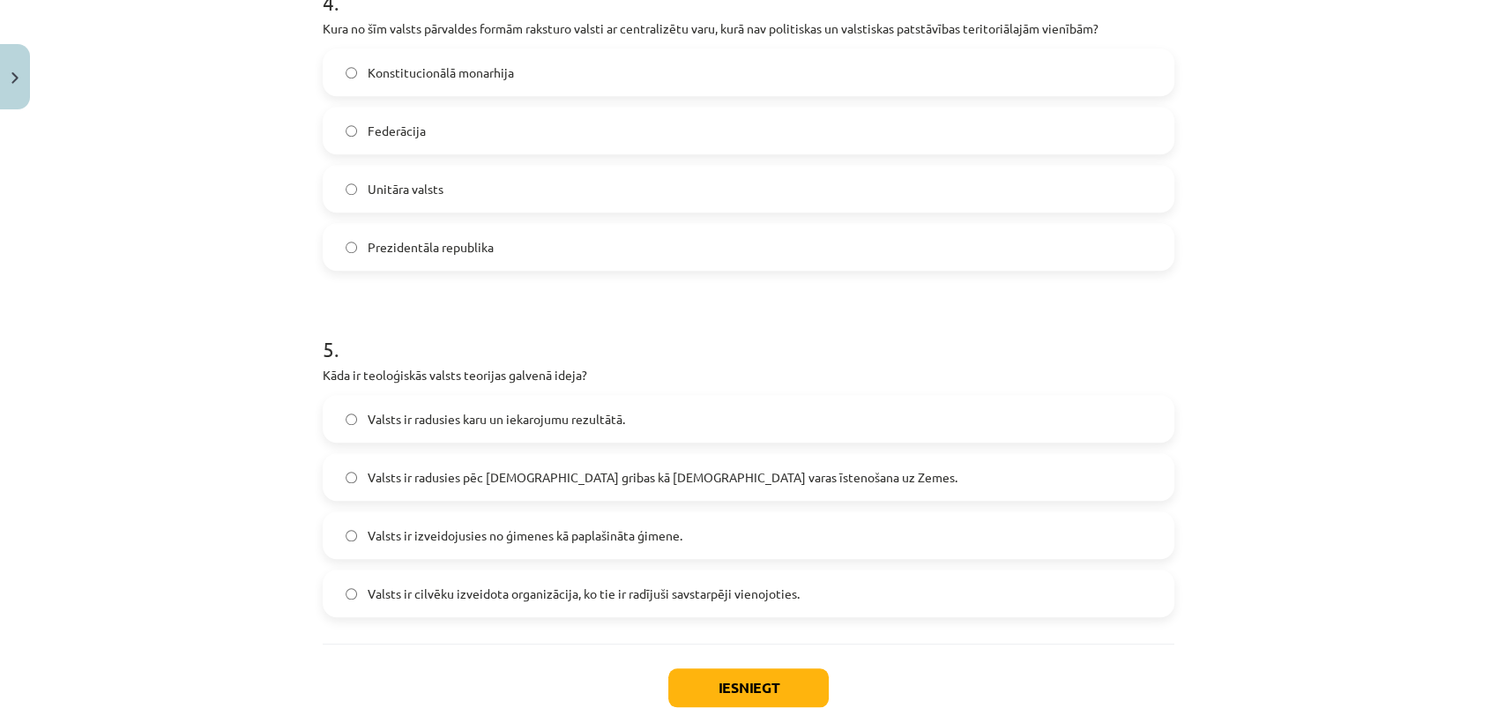
scroll to position [0, 0]
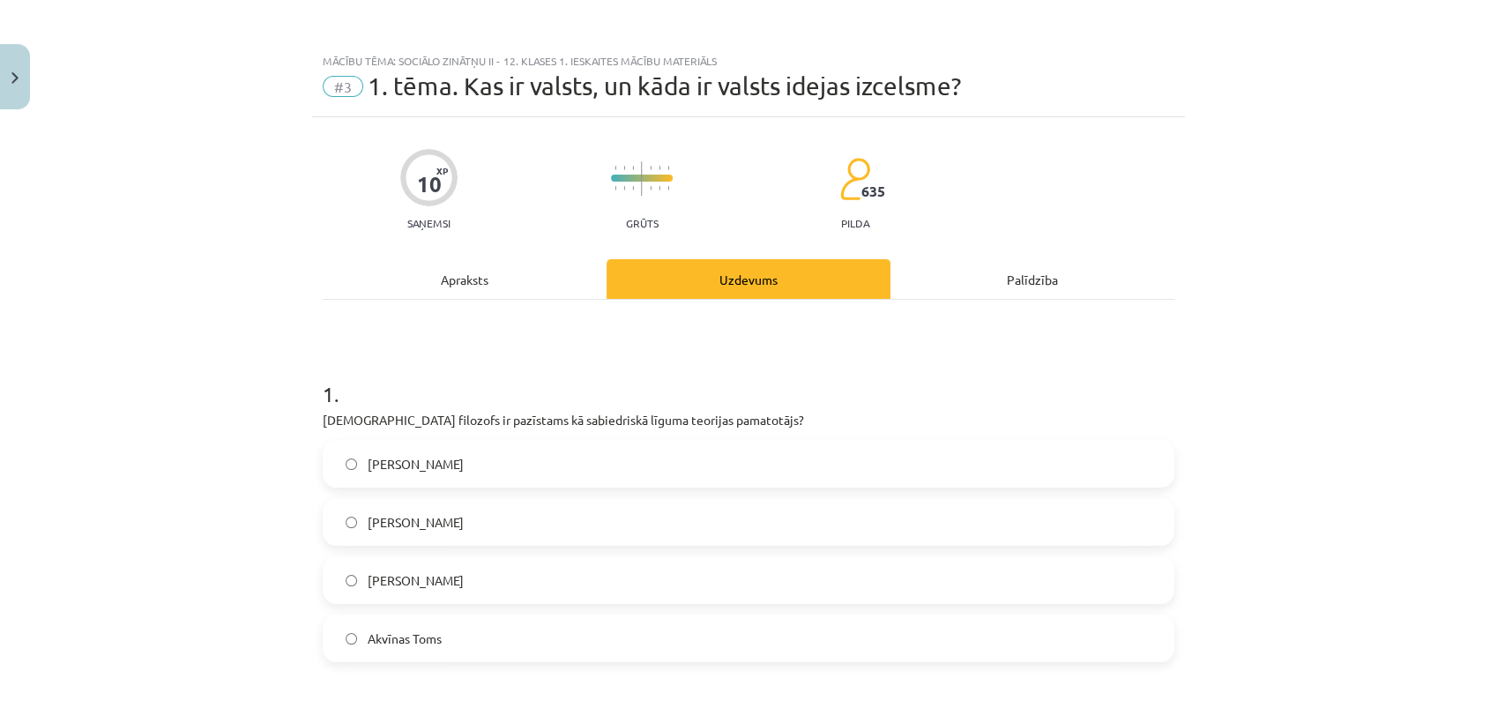
click at [453, 272] on div "Apraksts" at bounding box center [465, 279] width 284 height 40
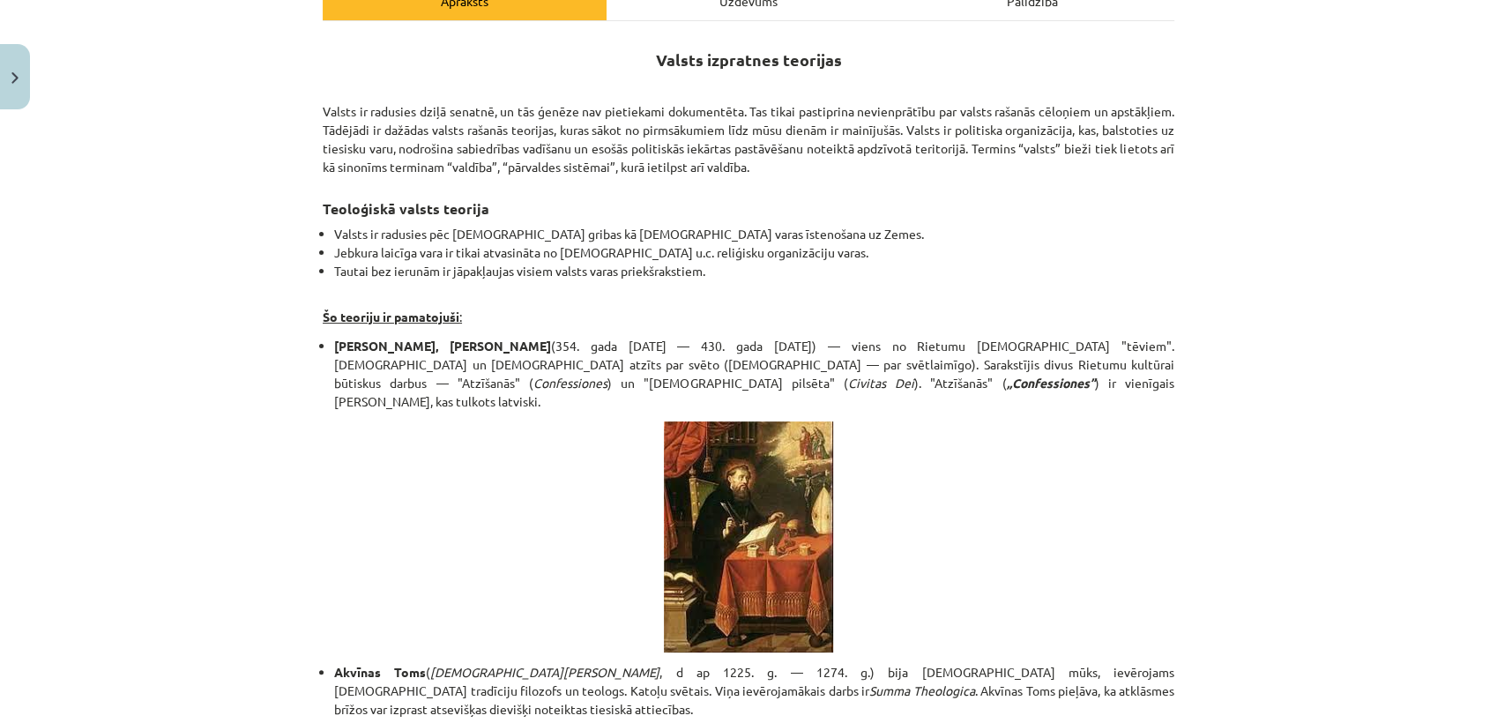
scroll to position [271, 0]
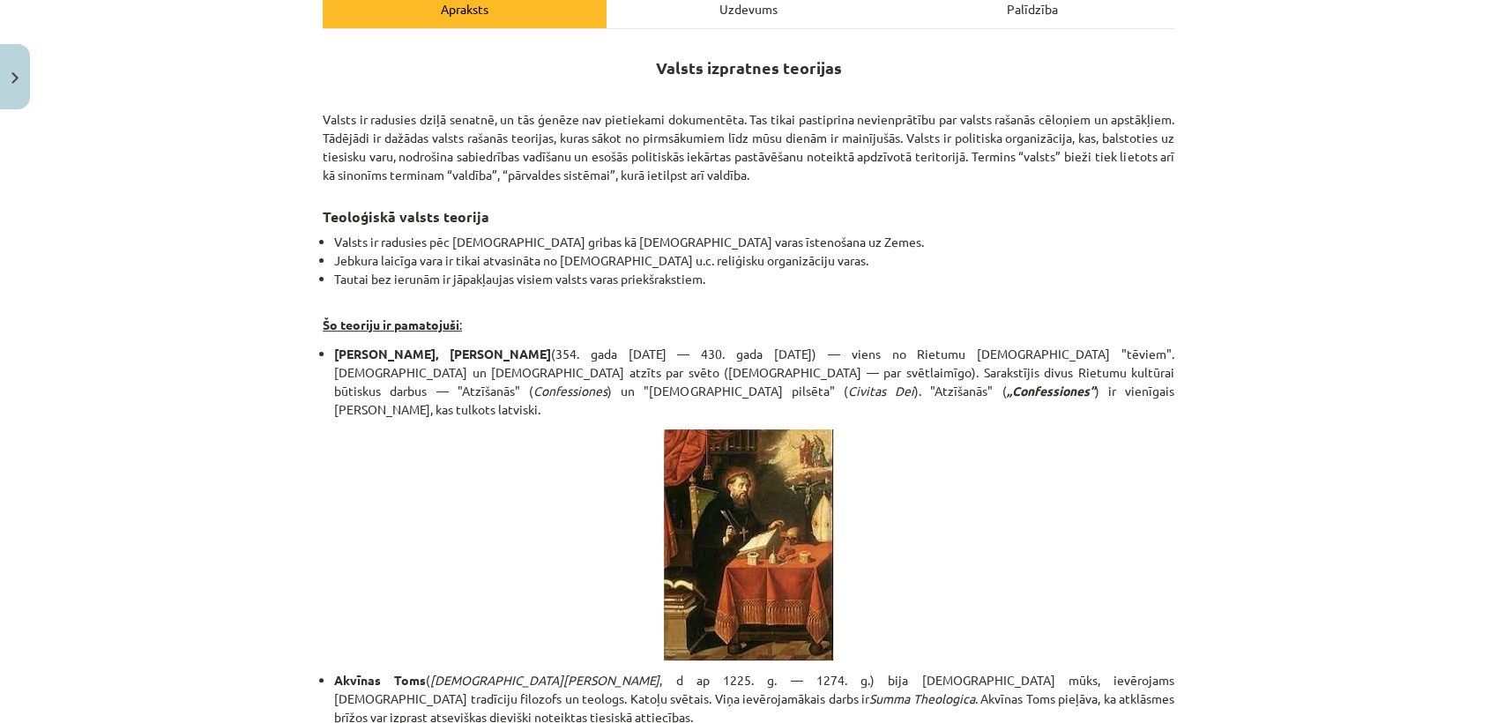
click at [715, 18] on div "Uzdevums" at bounding box center [749, 9] width 284 height 40
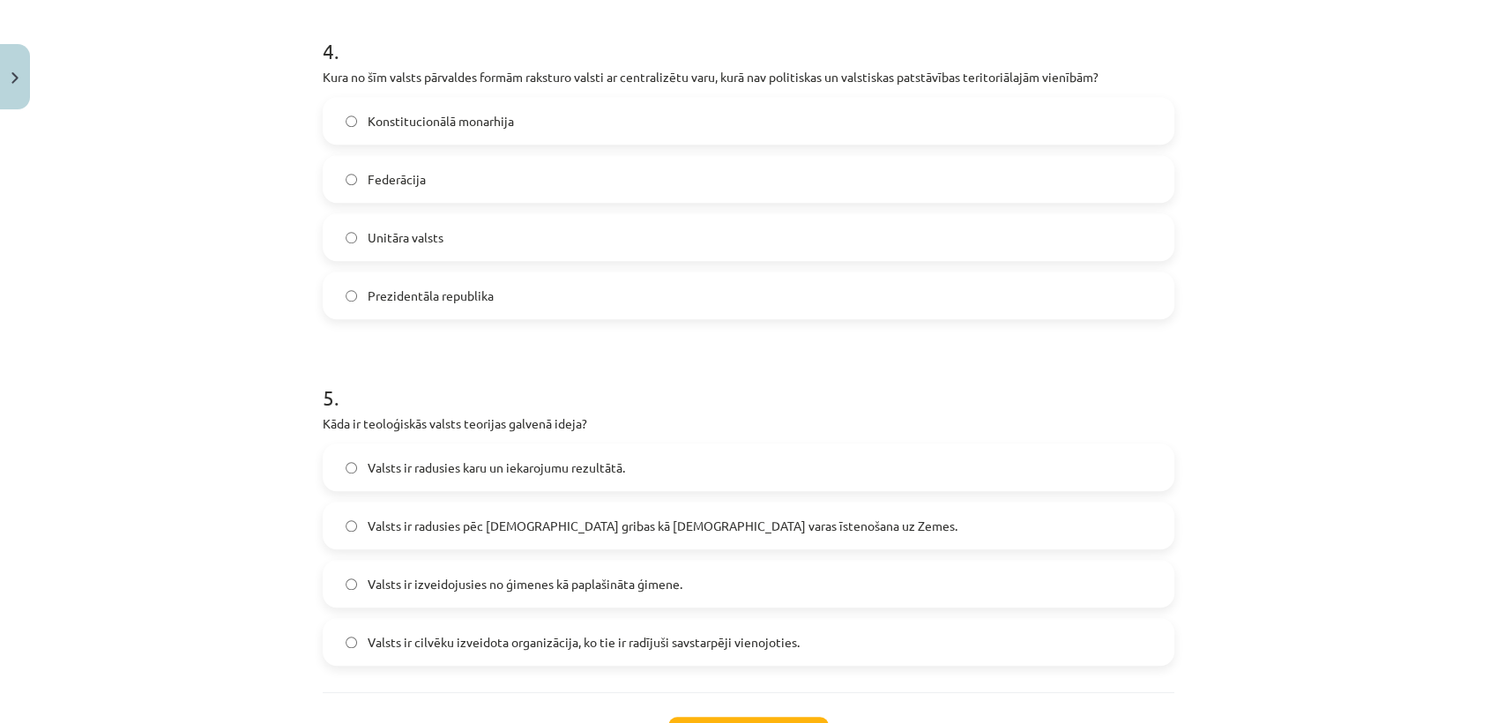
scroll to position [1529, 0]
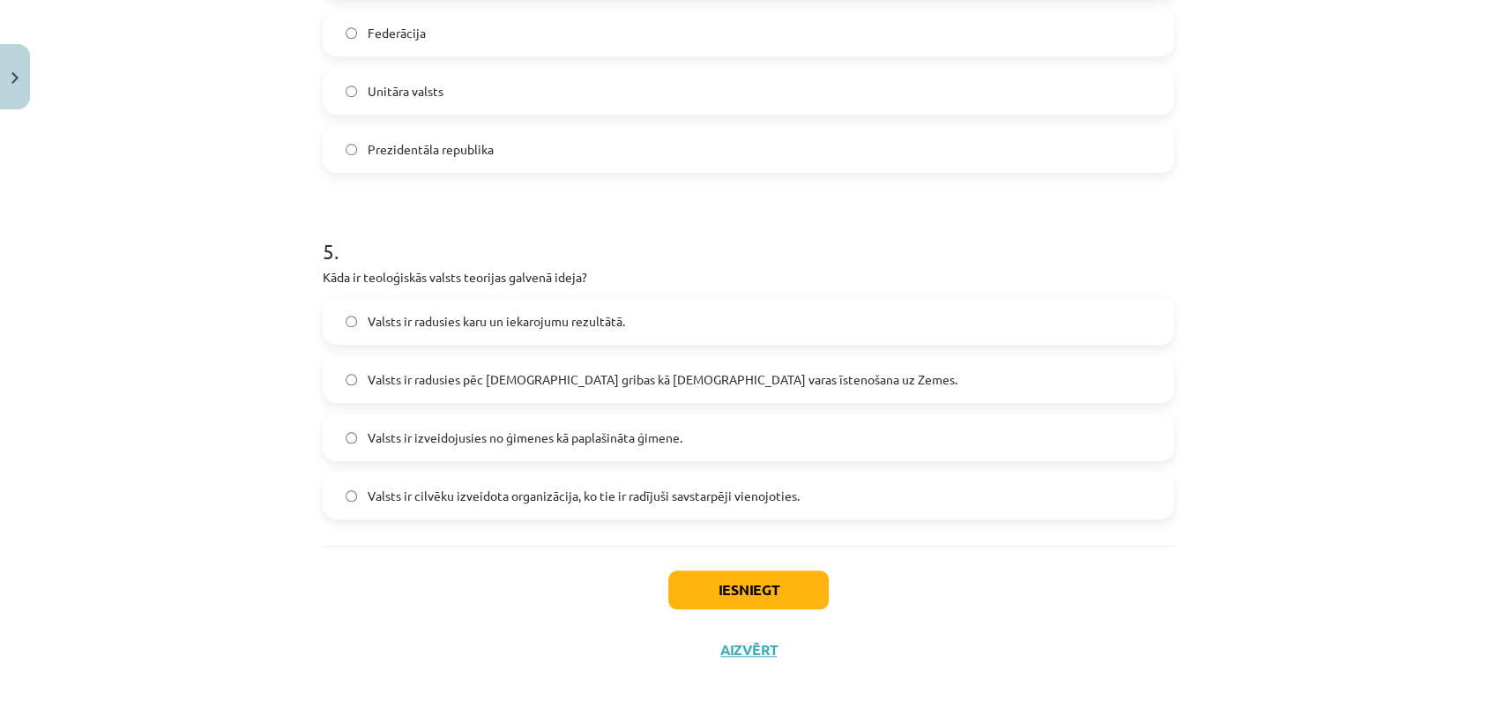
click at [538, 370] on span "Valsts ir radusies pēc Dieva gribas kā dievišķās varas īstenošana uz Zemes." at bounding box center [663, 379] width 590 height 19
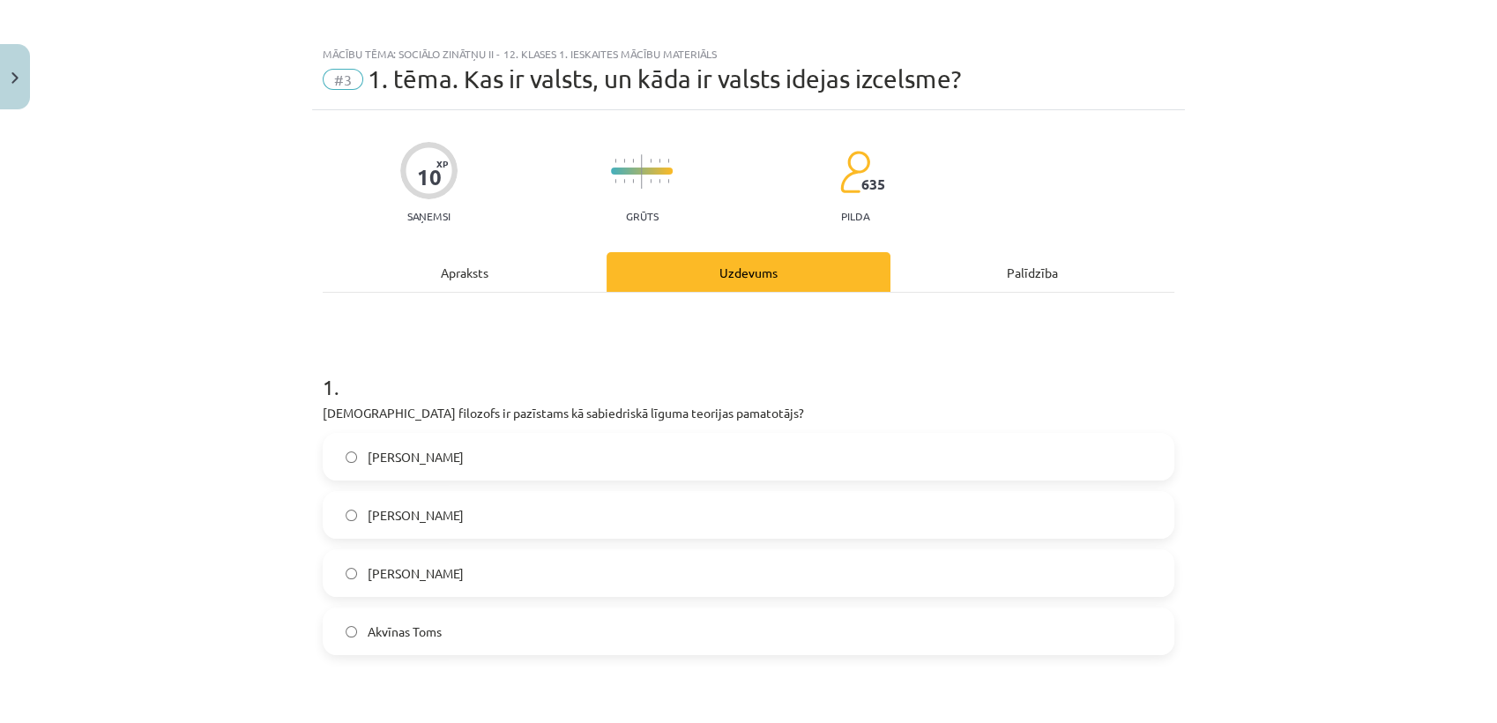
scroll to position [0, 0]
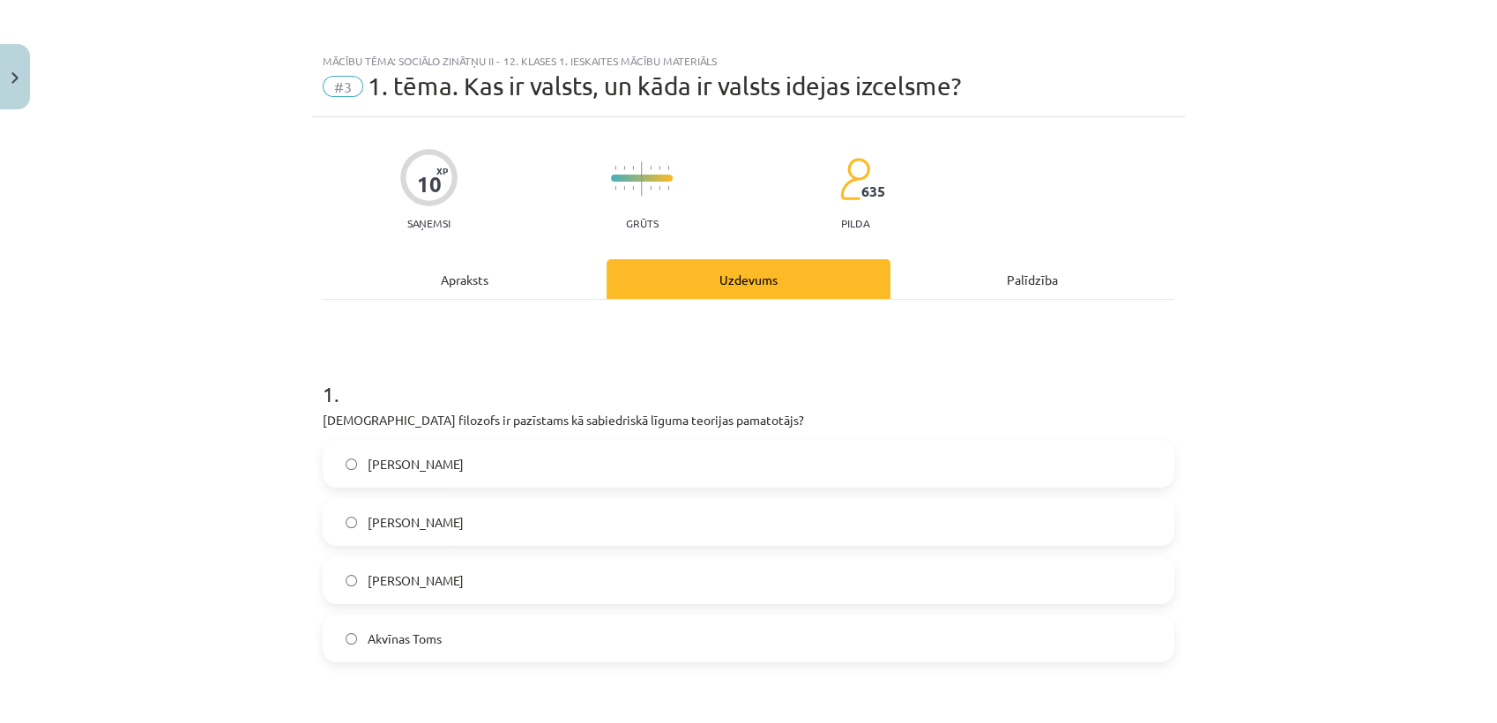
click at [447, 273] on div "Apraksts" at bounding box center [465, 279] width 284 height 40
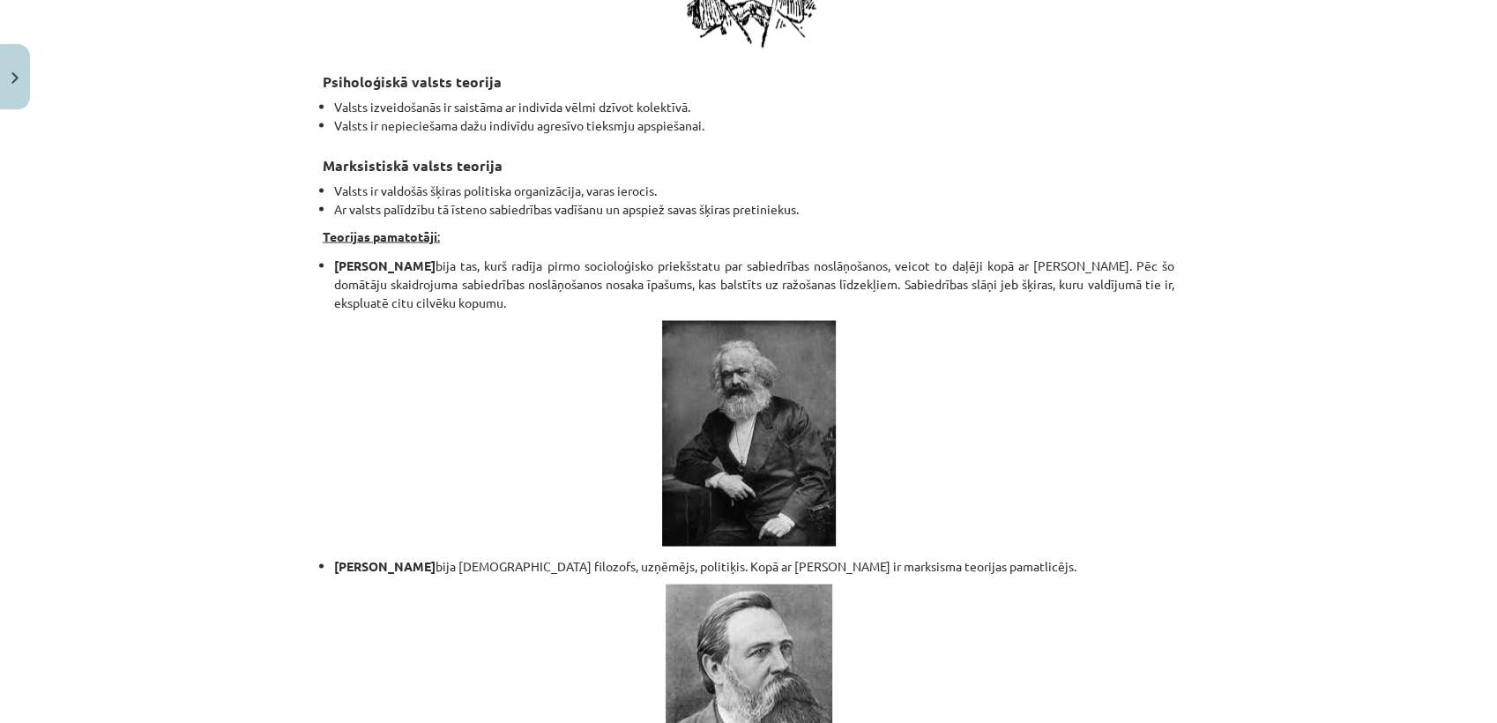
scroll to position [3728, 0]
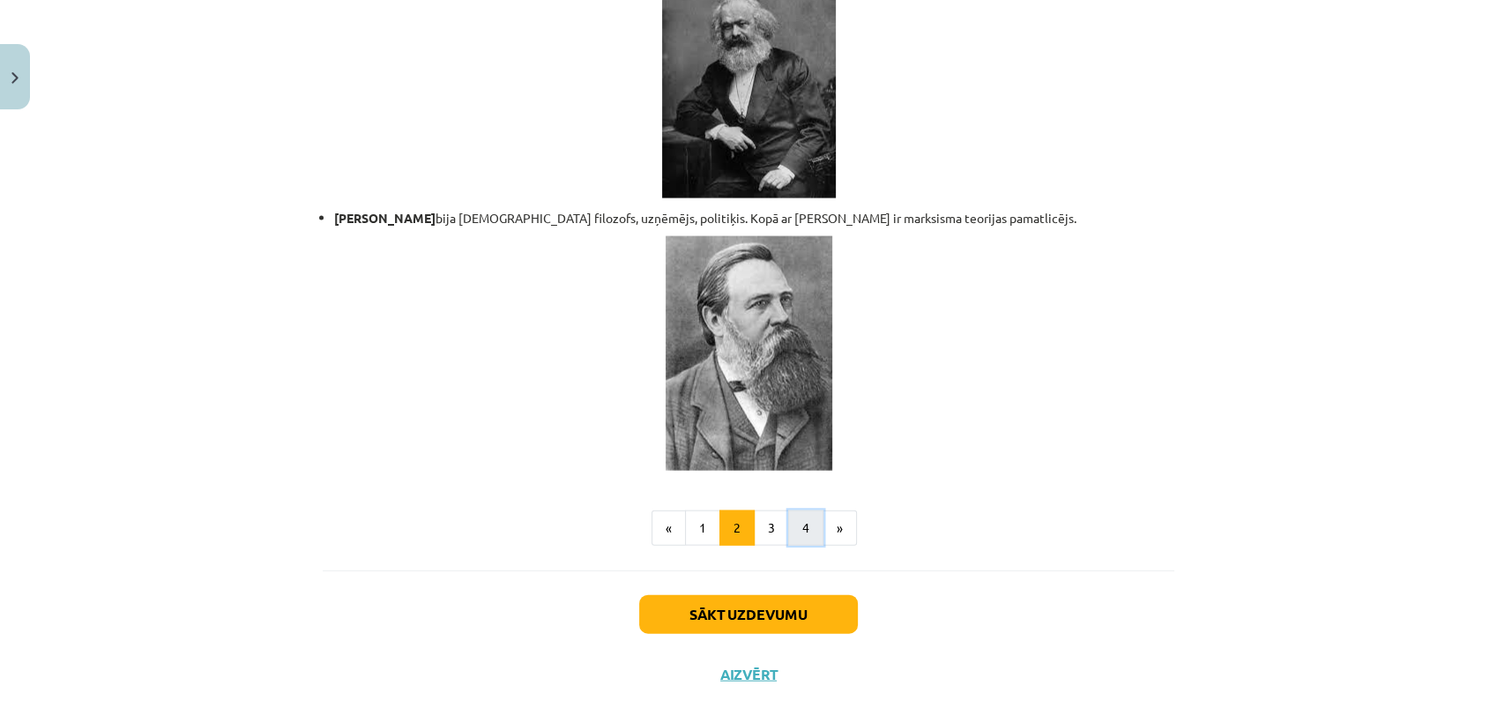
click at [803, 511] on button "4" at bounding box center [805, 528] width 35 height 35
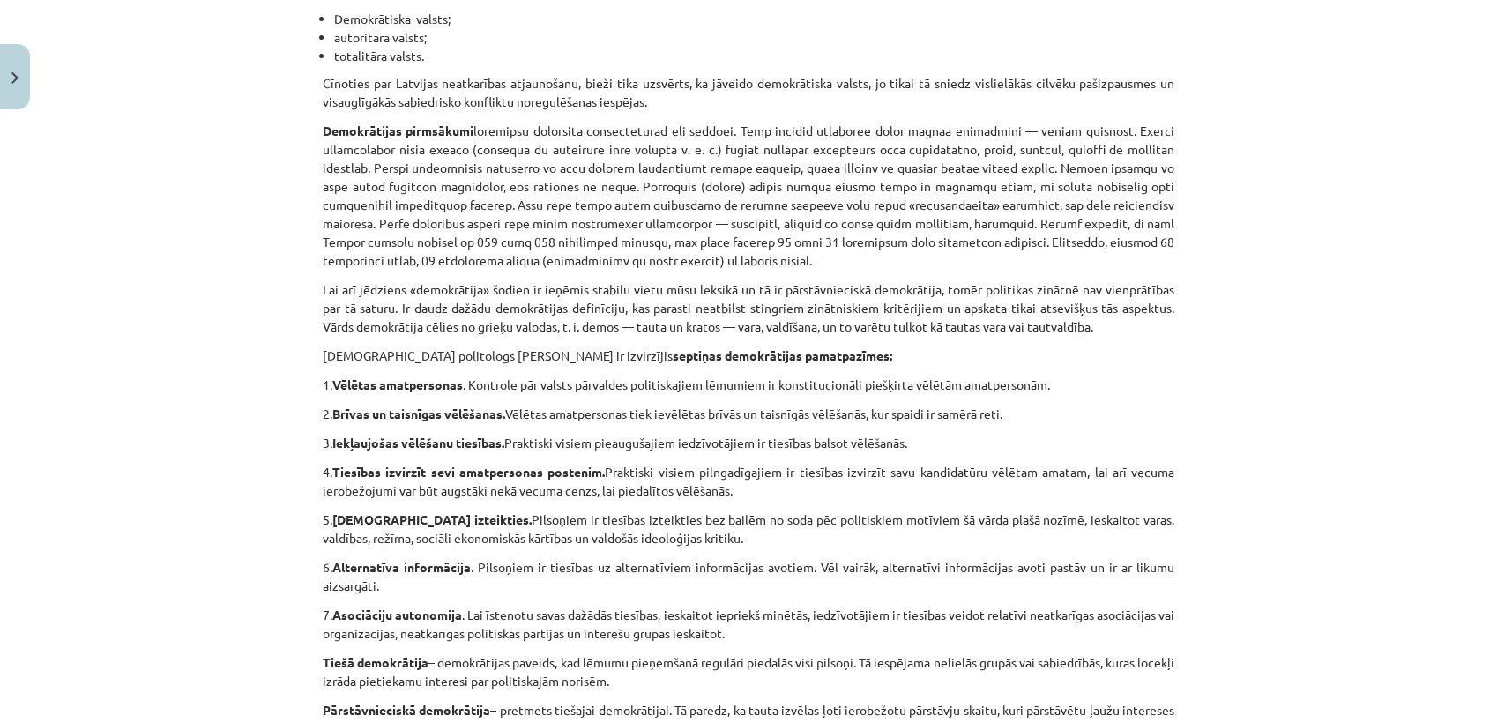
scroll to position [656, 0]
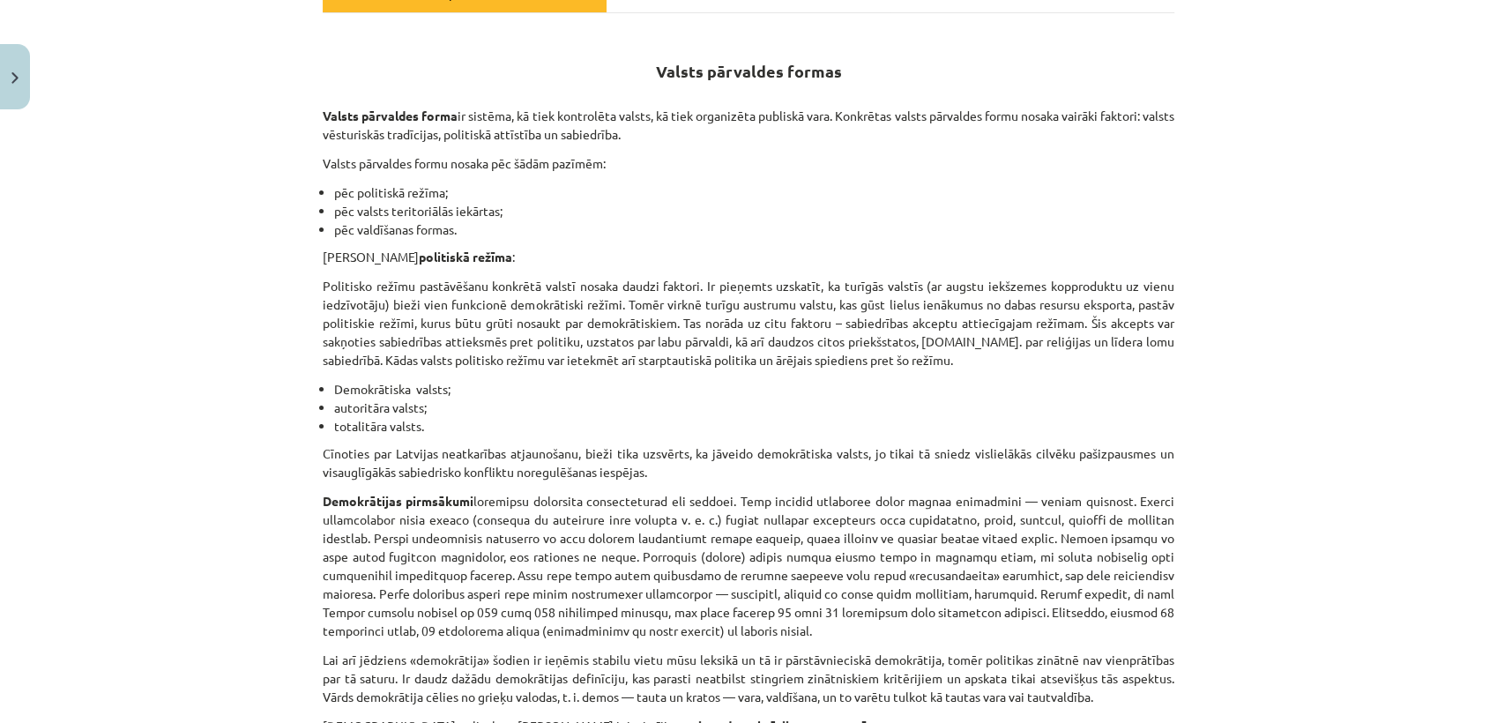
scroll to position [257, 0]
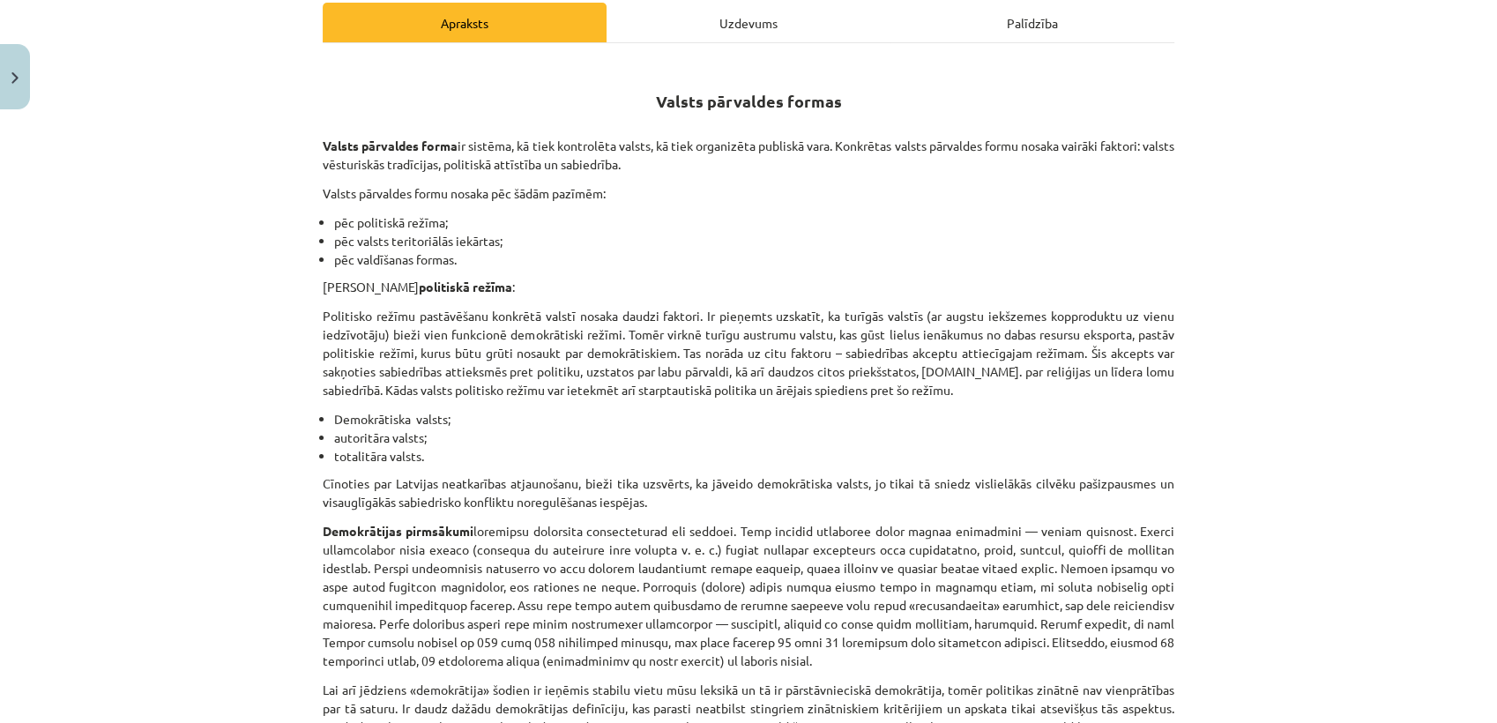
click at [761, 26] on div "Uzdevums" at bounding box center [749, 23] width 284 height 40
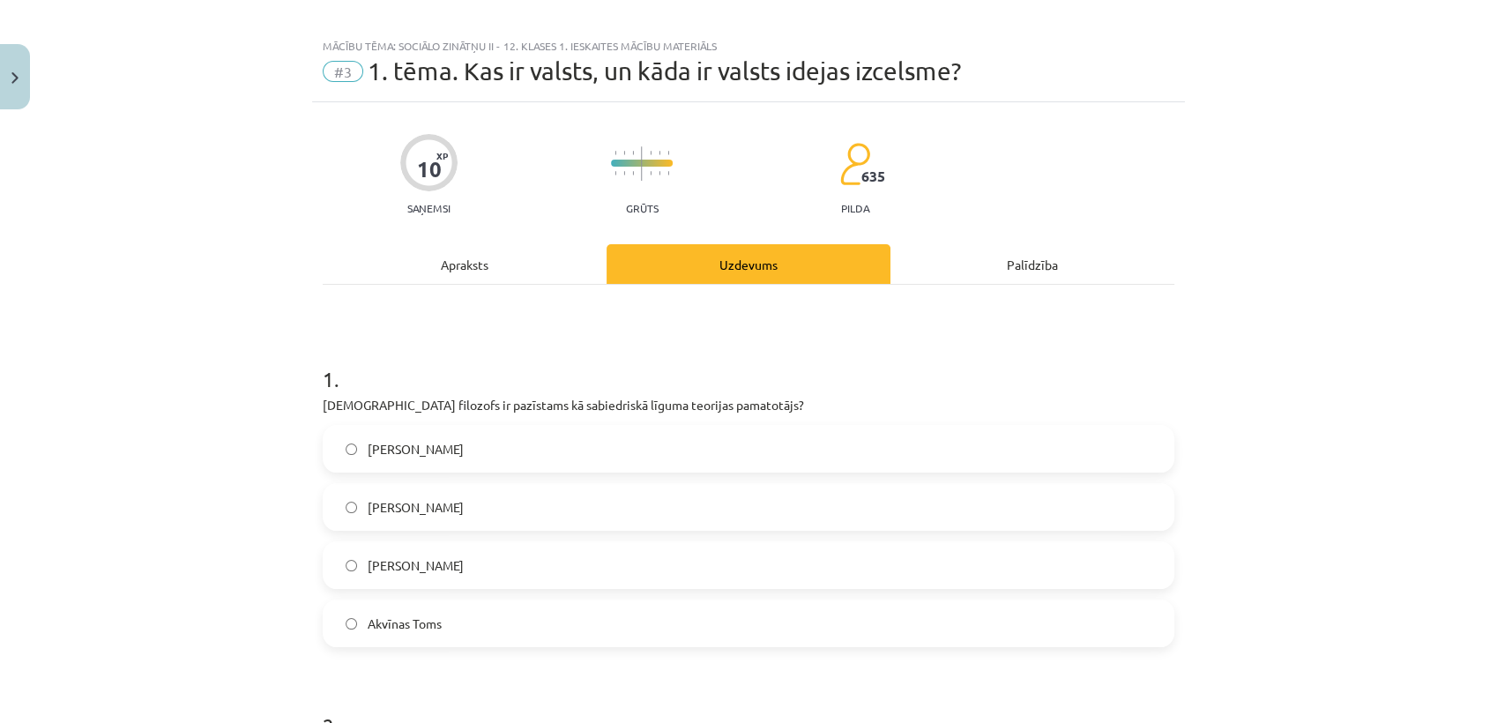
scroll to position [0, 0]
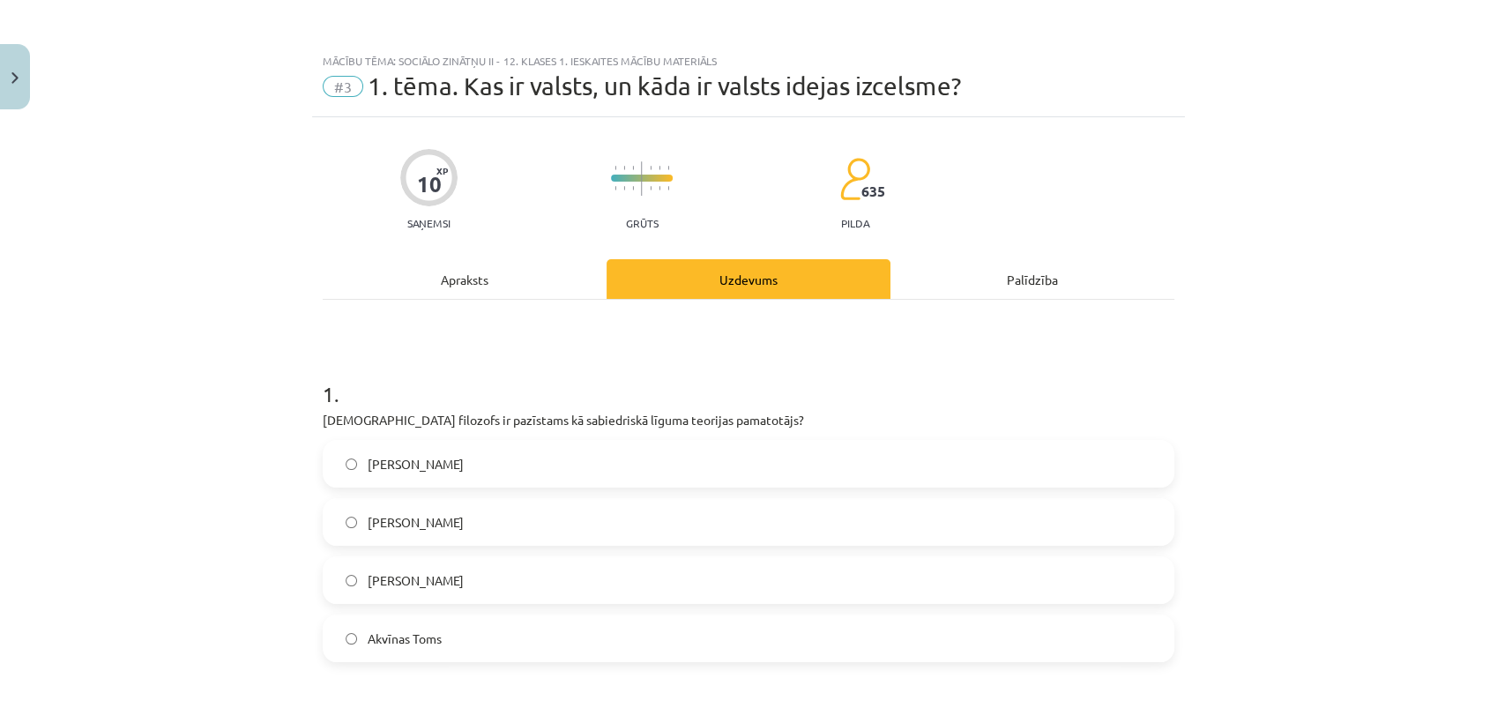
click at [433, 278] on div "Apraksts" at bounding box center [465, 279] width 284 height 40
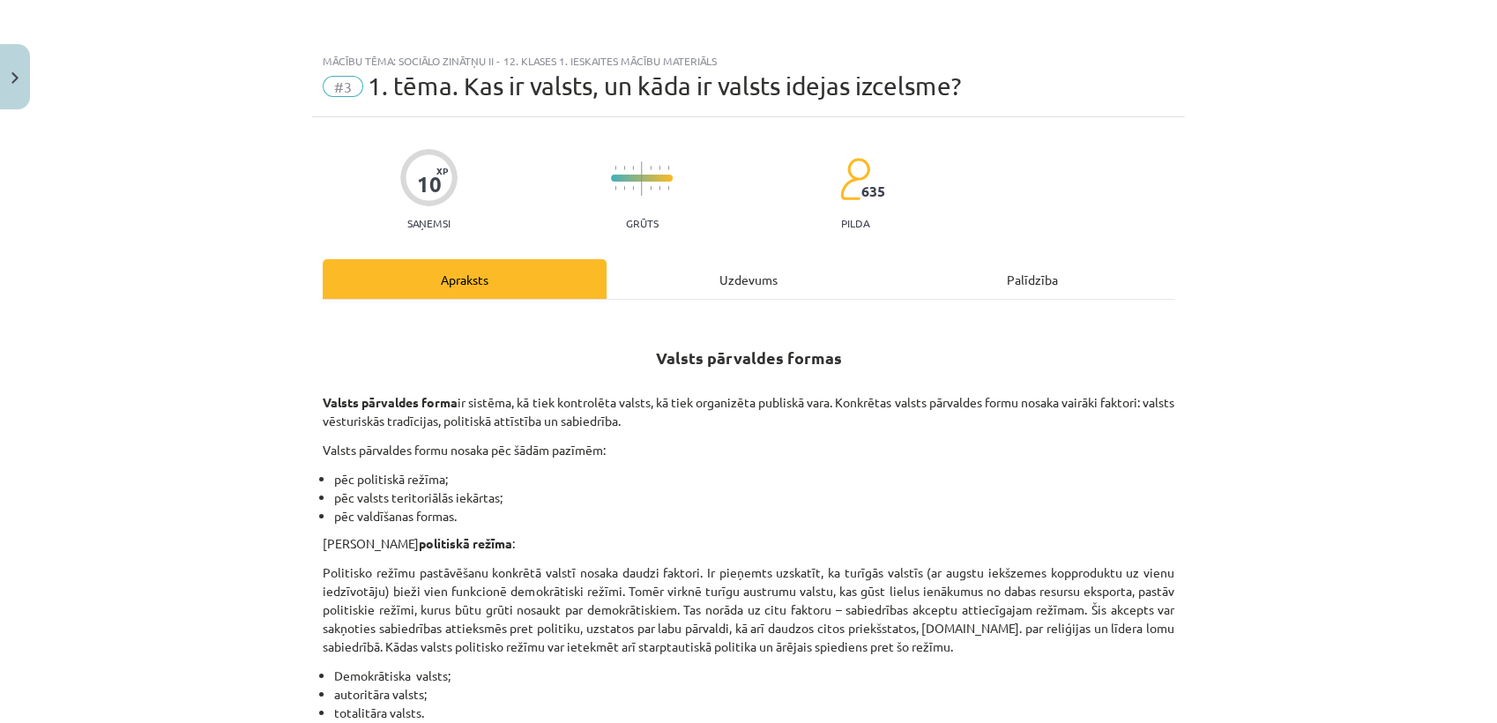
click at [729, 281] on div "Uzdevums" at bounding box center [749, 279] width 284 height 40
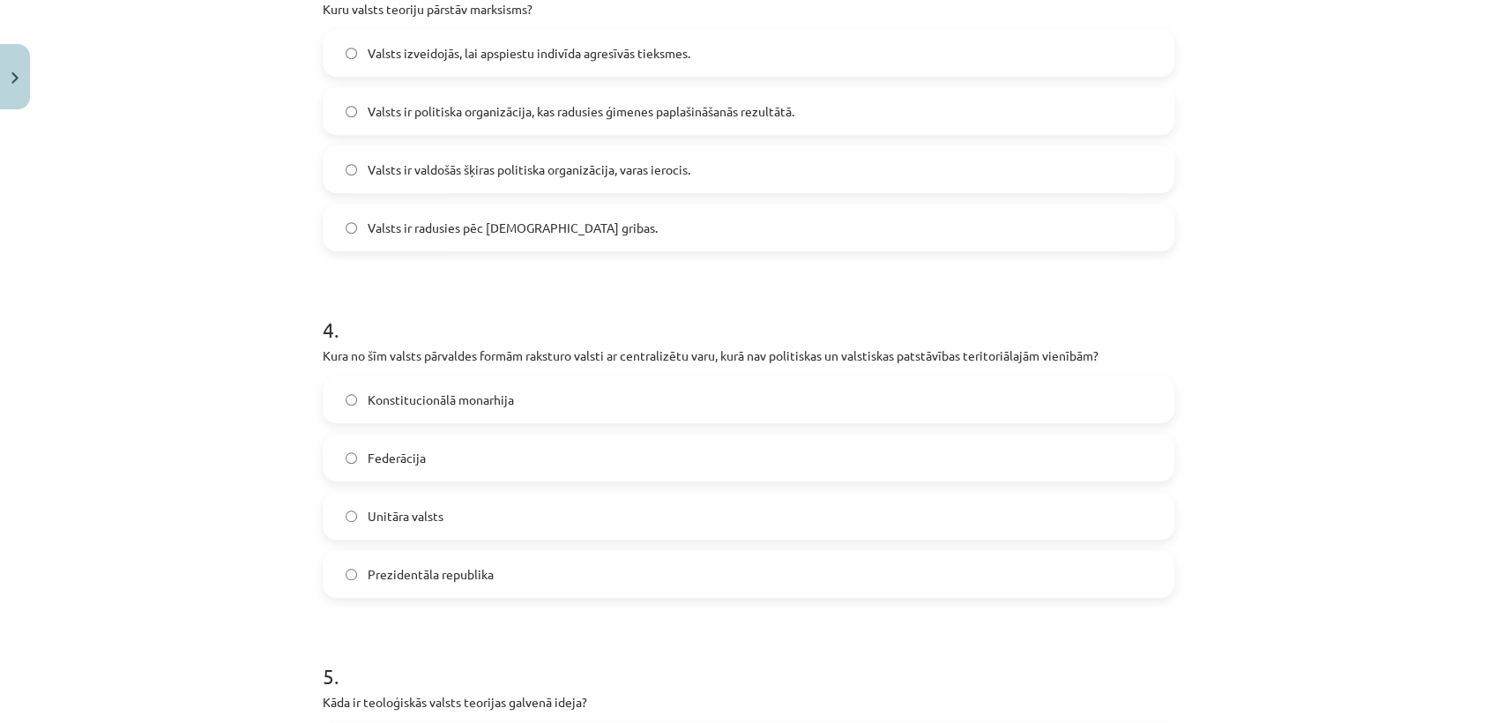
scroll to position [1105, 0]
click at [603, 491] on div "Unitāra valsts" at bounding box center [749, 515] width 852 height 48
click at [587, 509] on label "Unitāra valsts" at bounding box center [749, 515] width 848 height 44
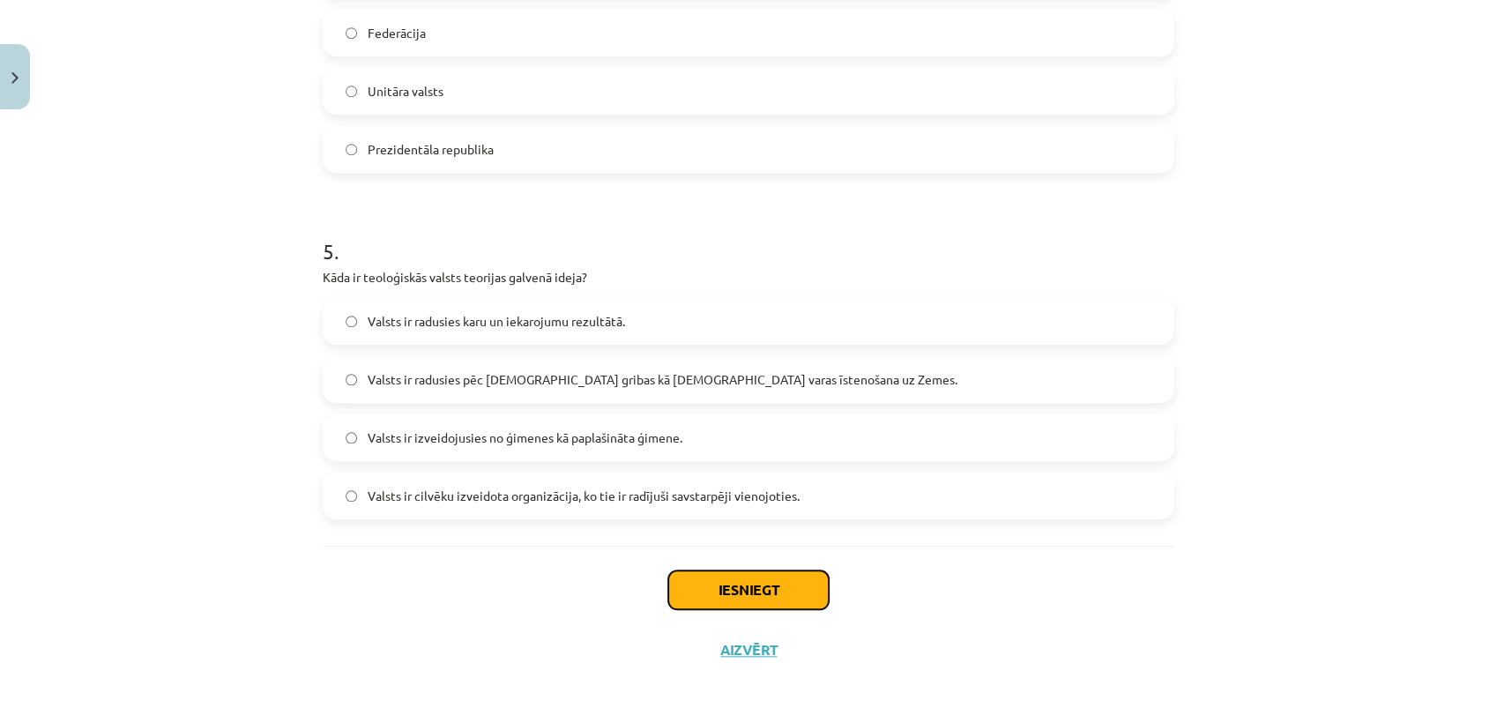
click at [730, 597] on button "Iesniegt" at bounding box center [748, 590] width 161 height 39
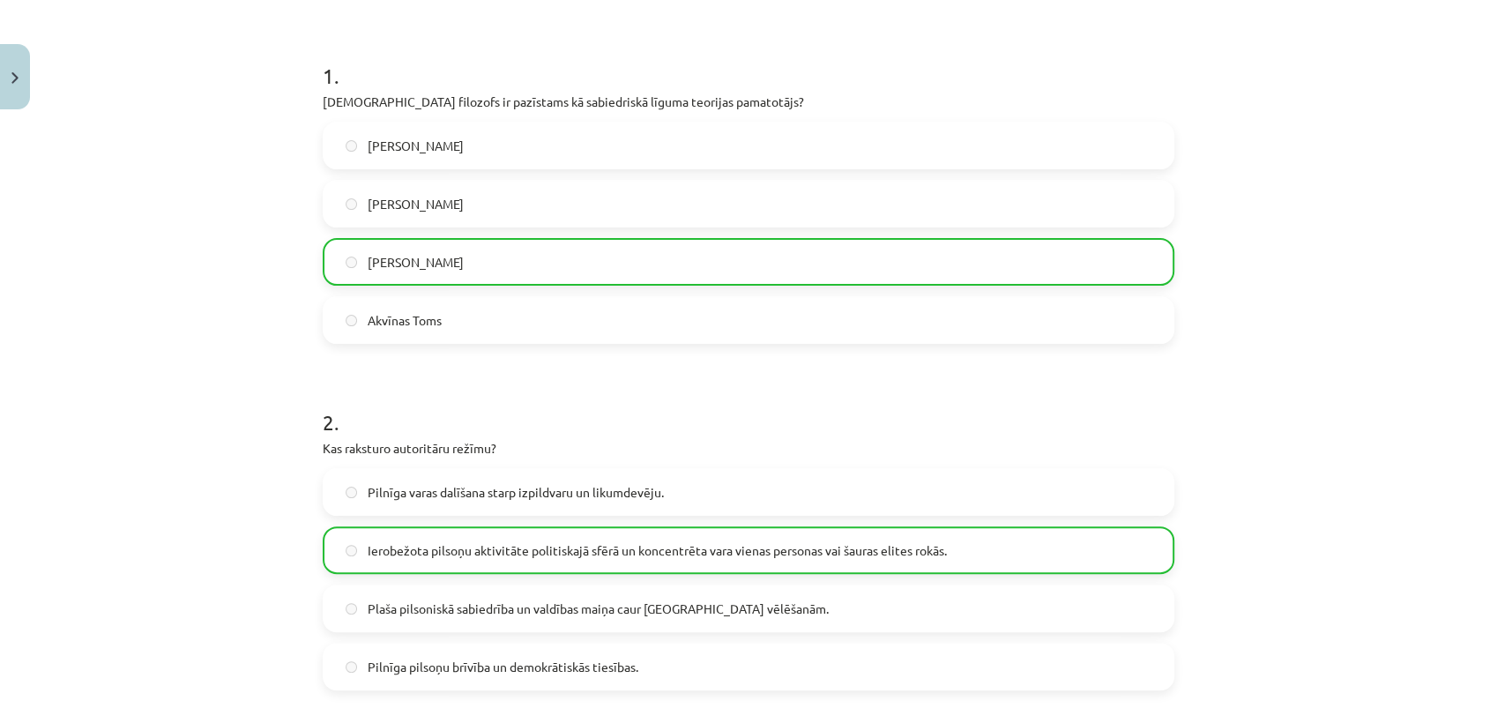
scroll to position [0, 0]
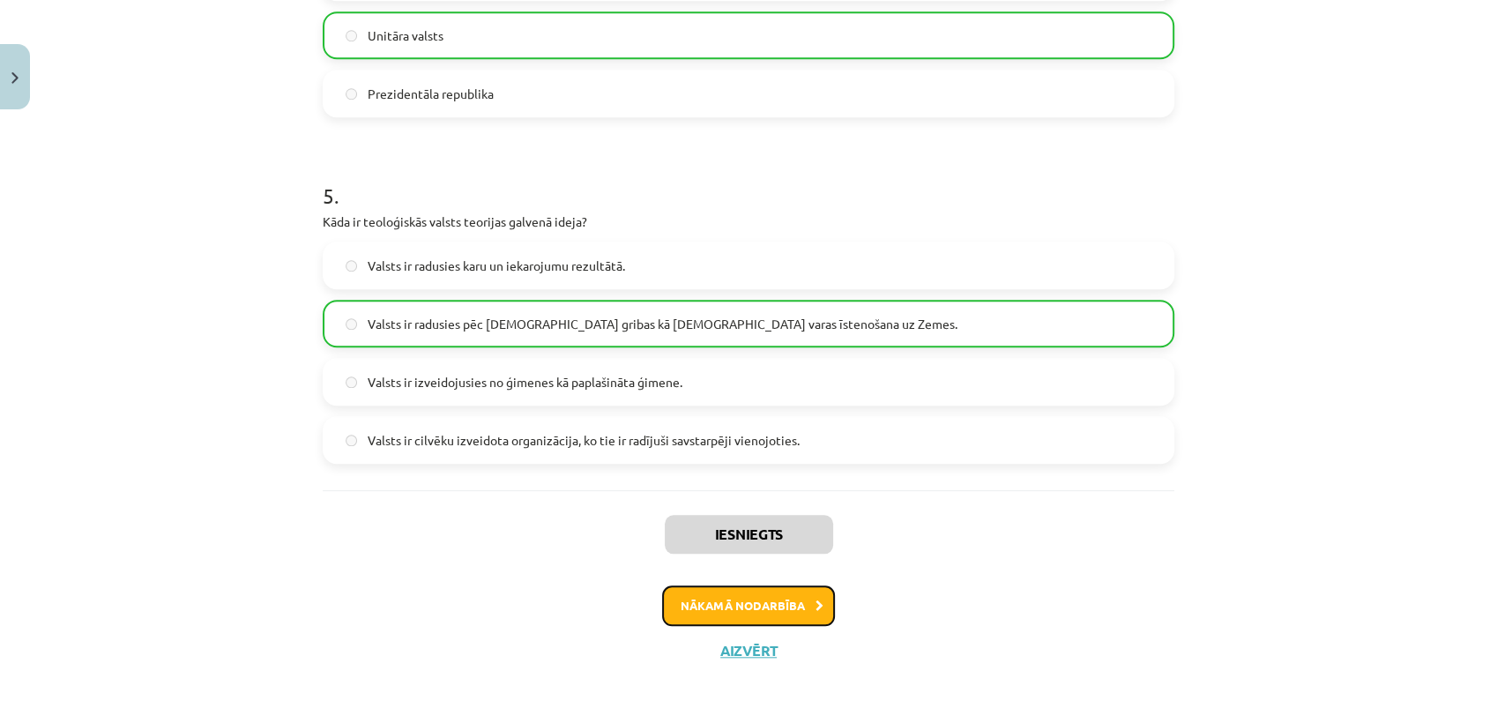
click at [730, 597] on button "Nākamā nodarbība" at bounding box center [748, 606] width 173 height 41
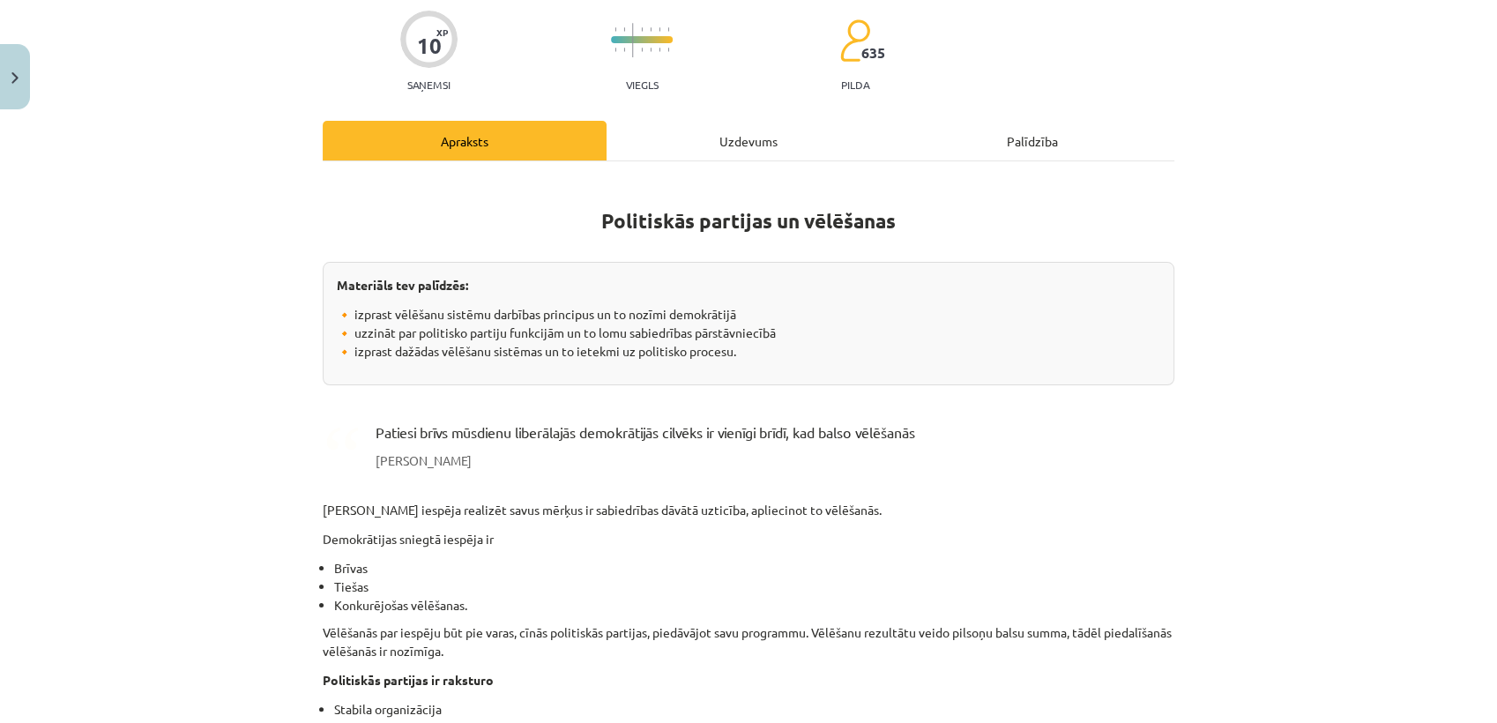
scroll to position [63, 0]
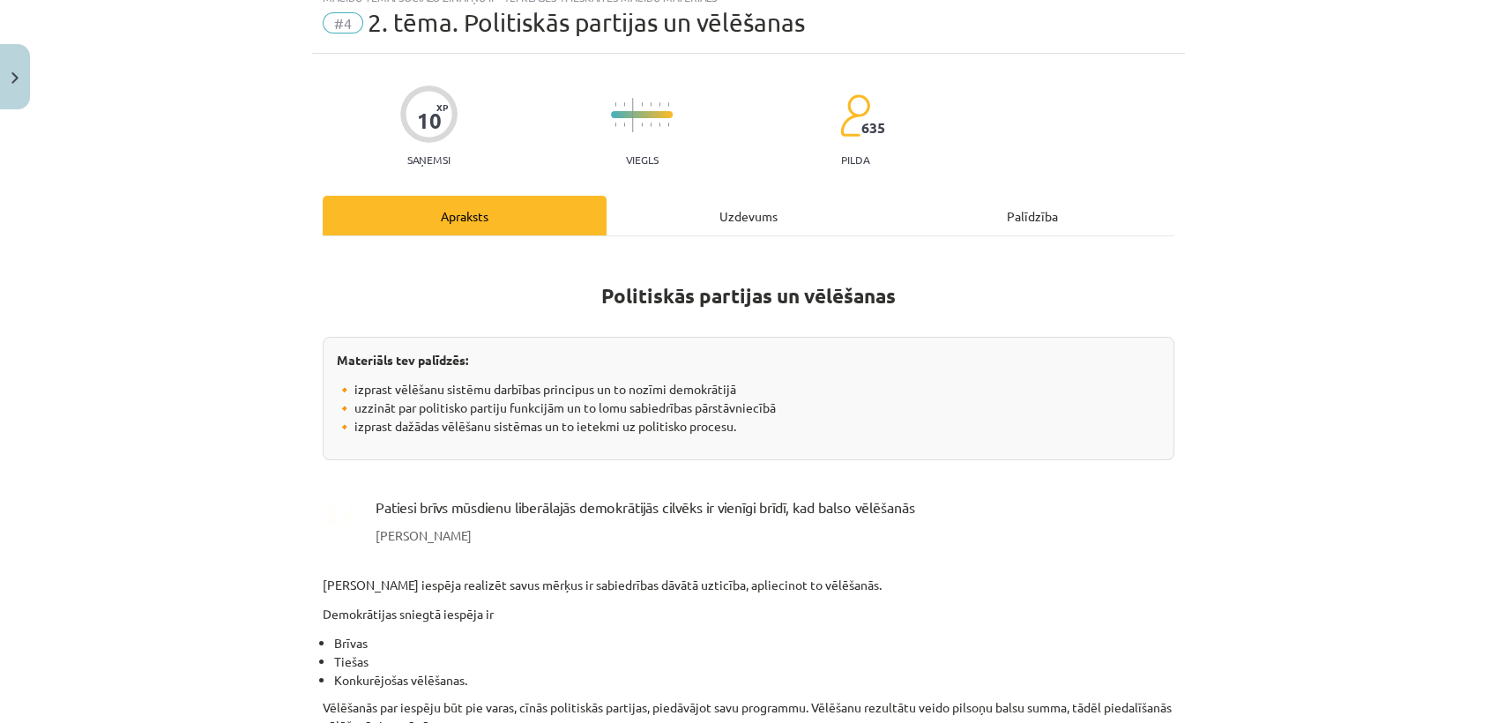
click at [723, 210] on div "Uzdevums" at bounding box center [749, 216] width 284 height 40
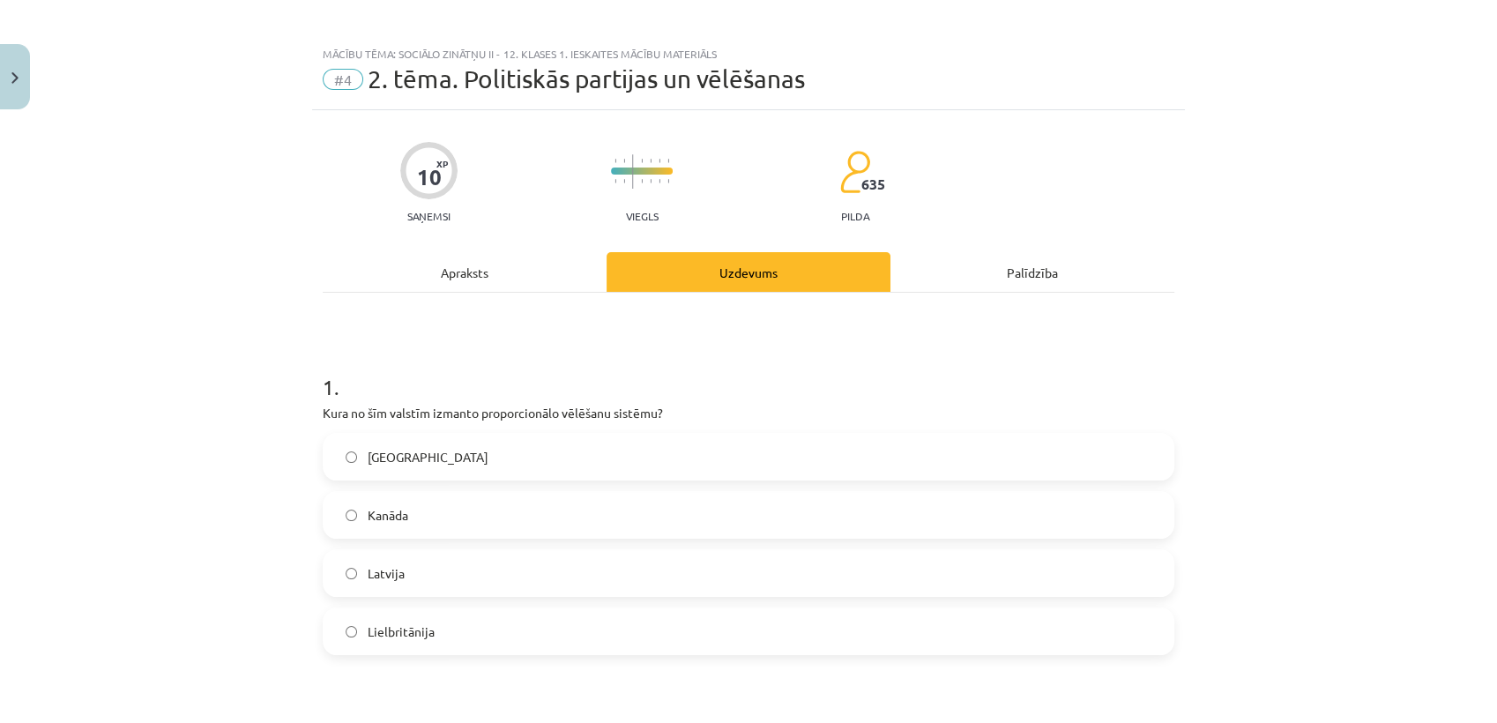
scroll to position [0, 0]
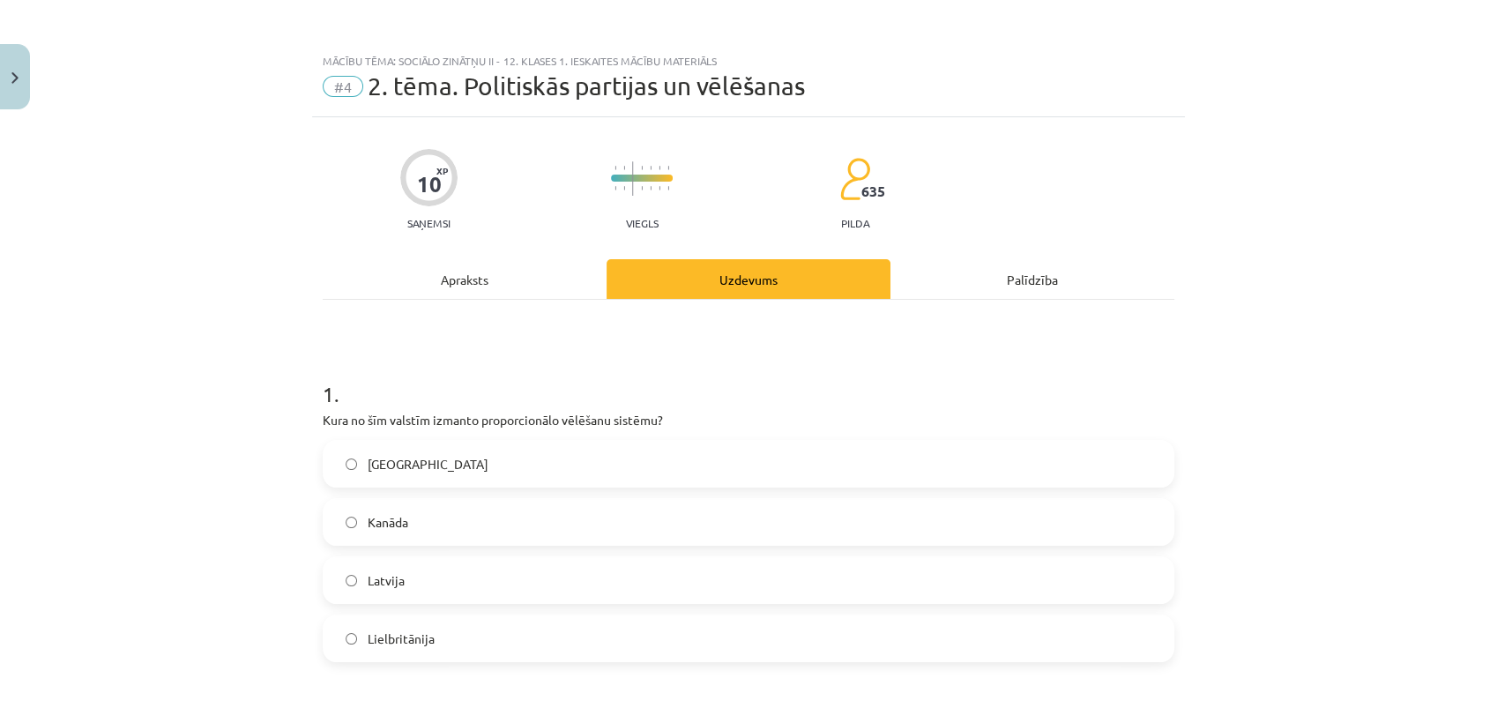
click at [452, 272] on div "Apraksts" at bounding box center [465, 279] width 284 height 40
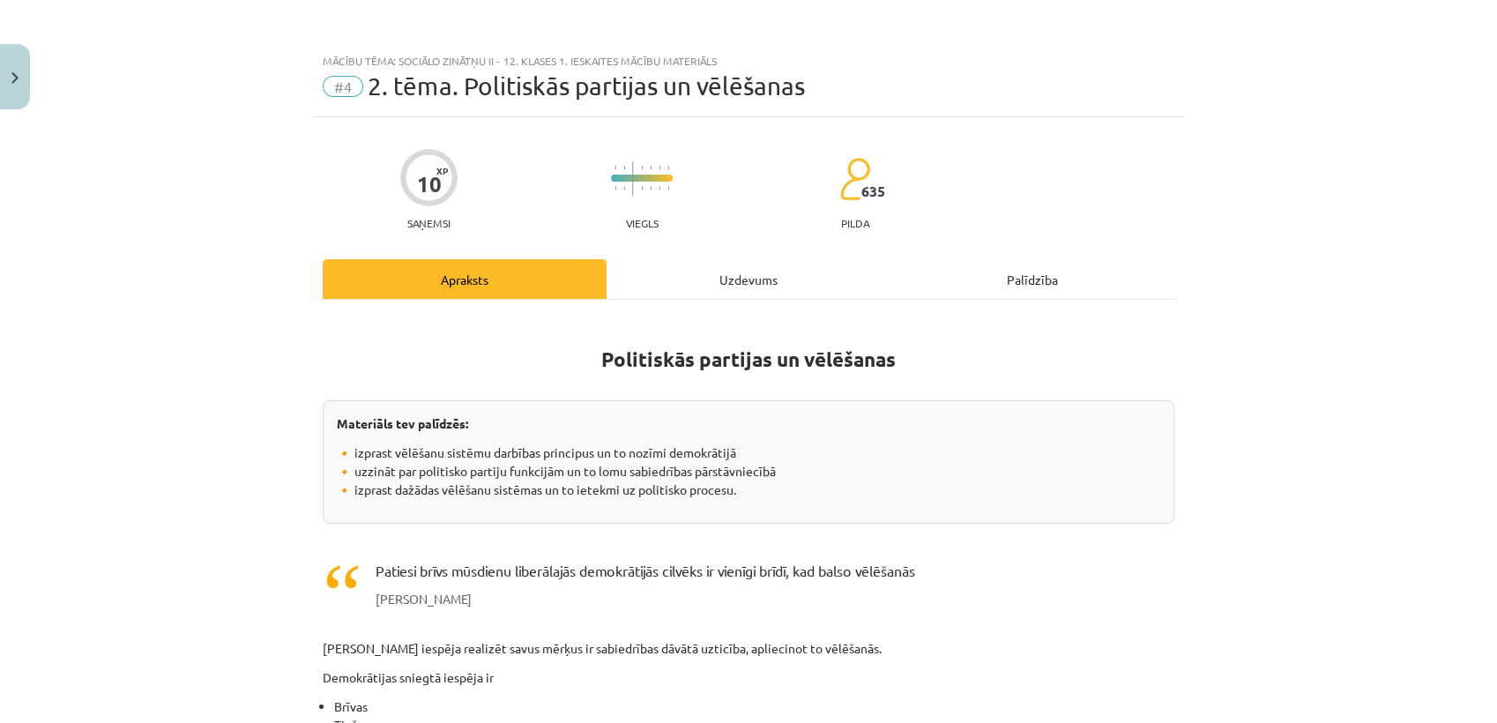
click at [721, 279] on div "Uzdevums" at bounding box center [749, 279] width 284 height 40
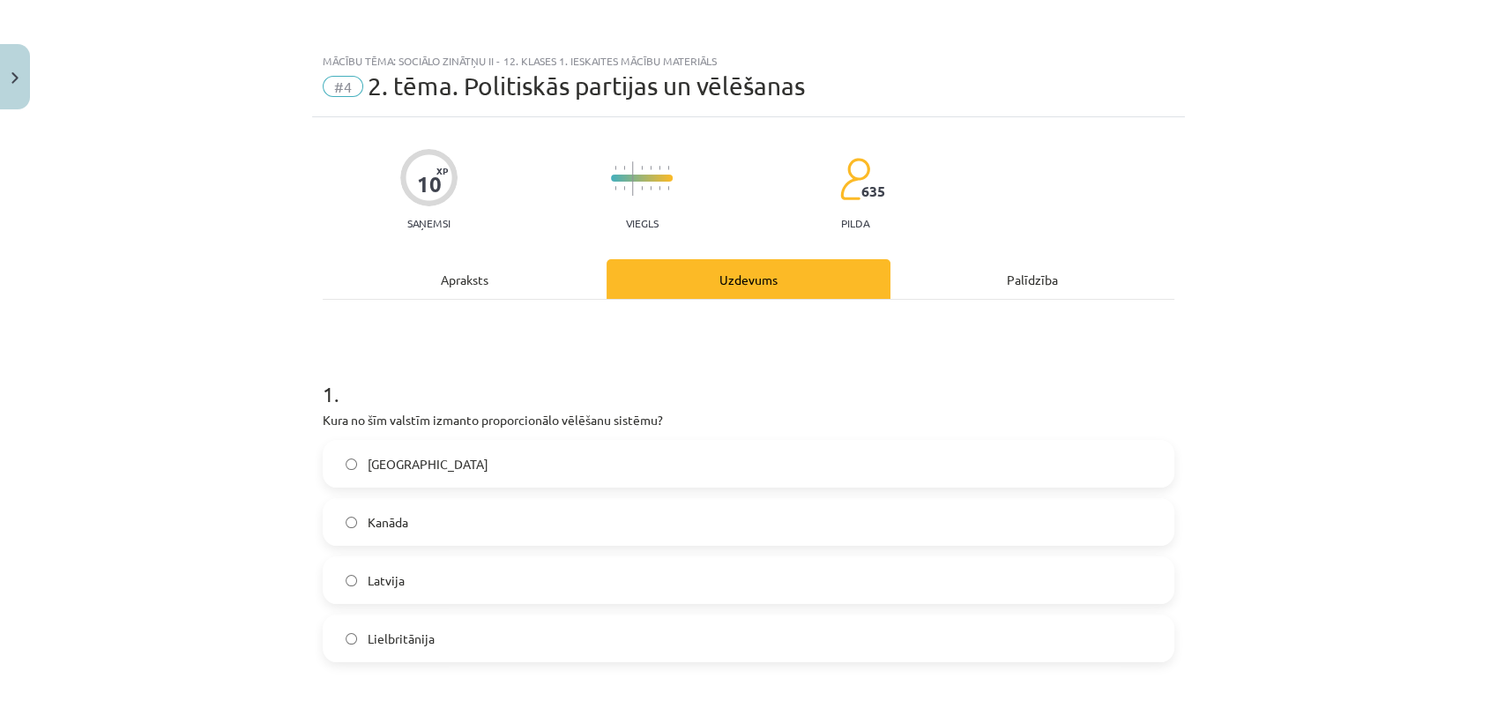
click at [476, 269] on div "Apraksts" at bounding box center [465, 279] width 284 height 40
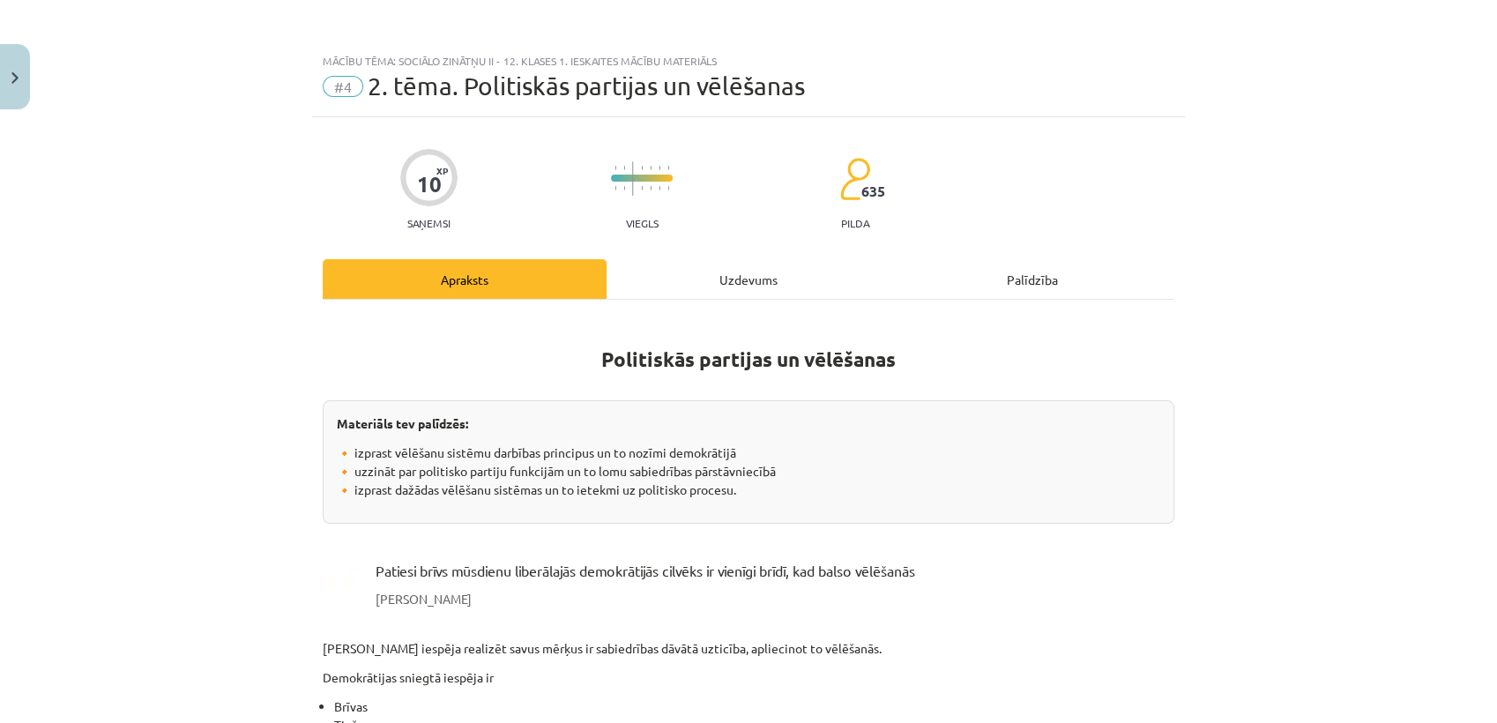
click at [761, 284] on div "Uzdevums" at bounding box center [749, 279] width 284 height 40
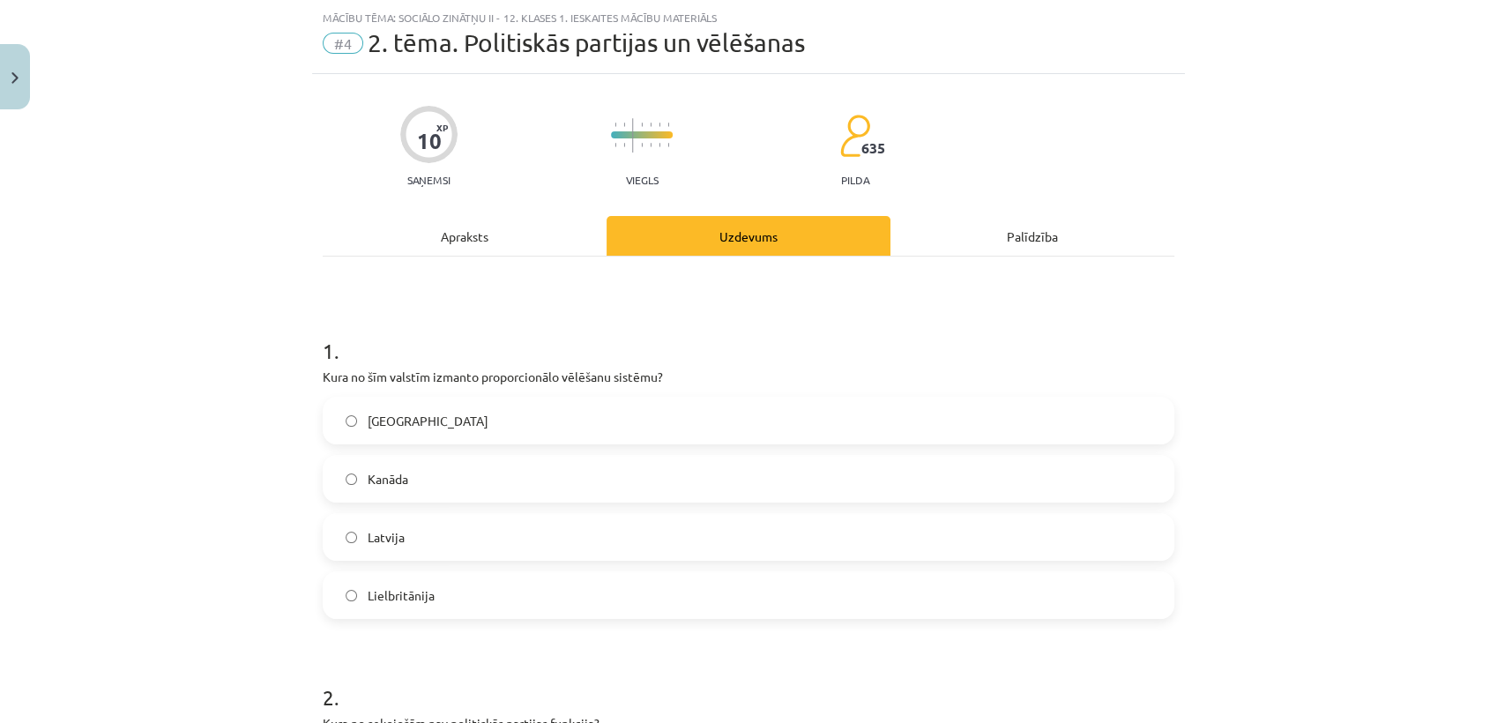
click at [459, 545] on label "Latvija" at bounding box center [749, 537] width 848 height 44
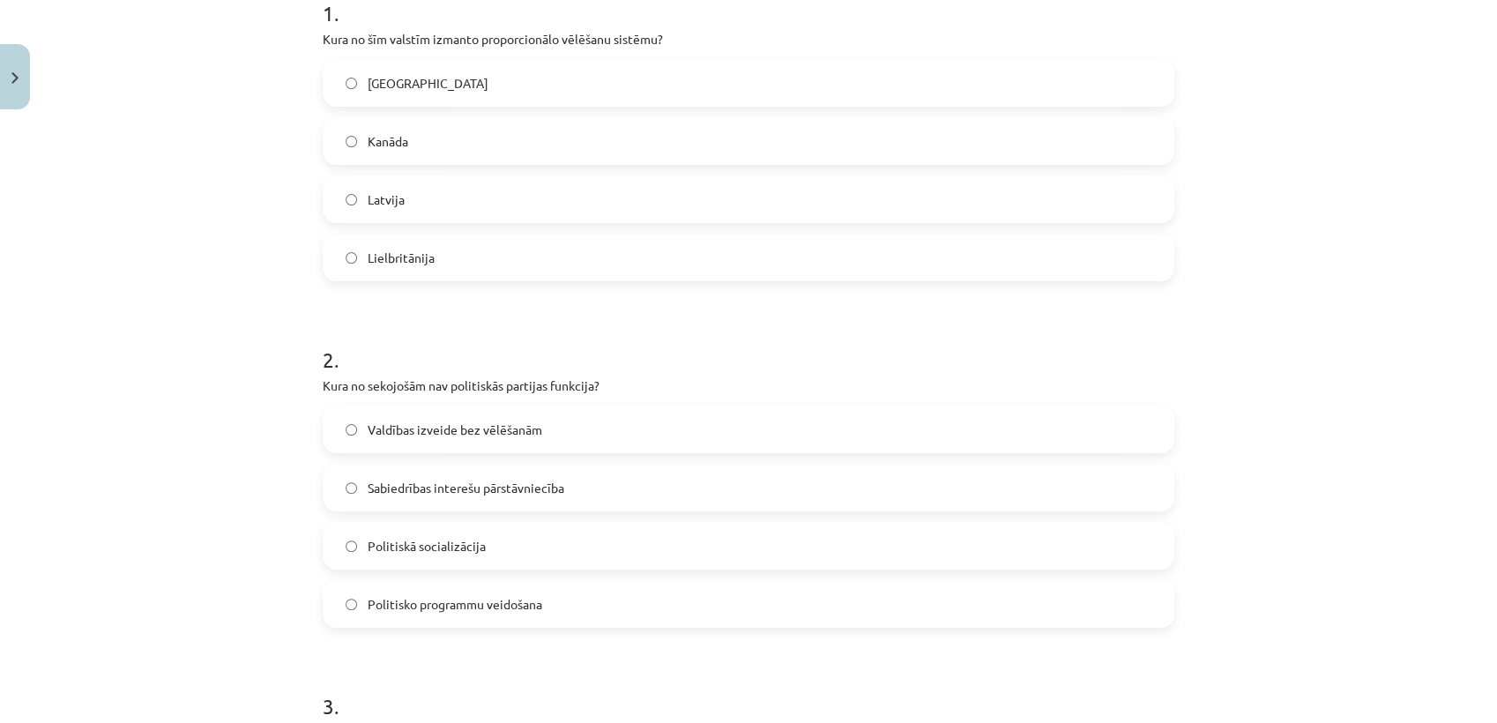
scroll to position [0, 0]
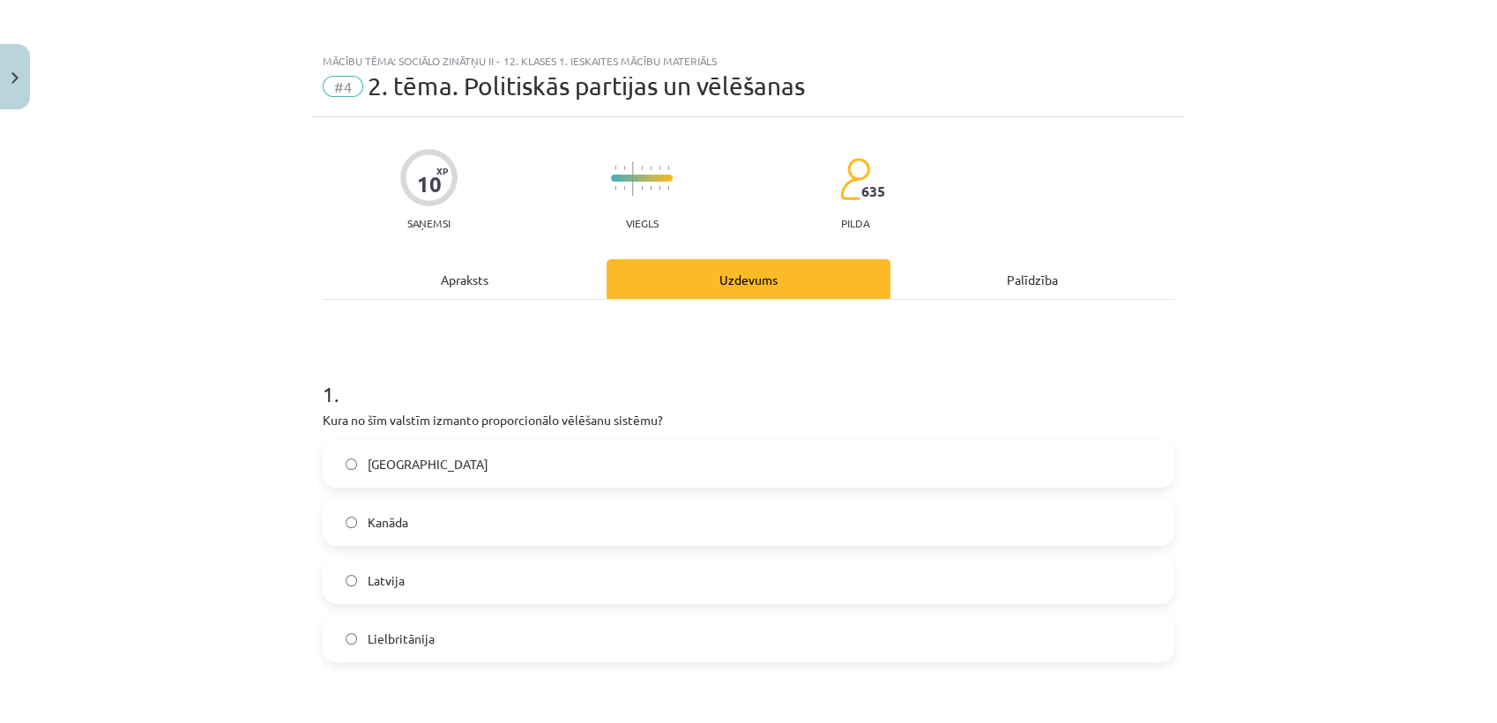
click at [450, 278] on div "Apraksts" at bounding box center [465, 279] width 284 height 40
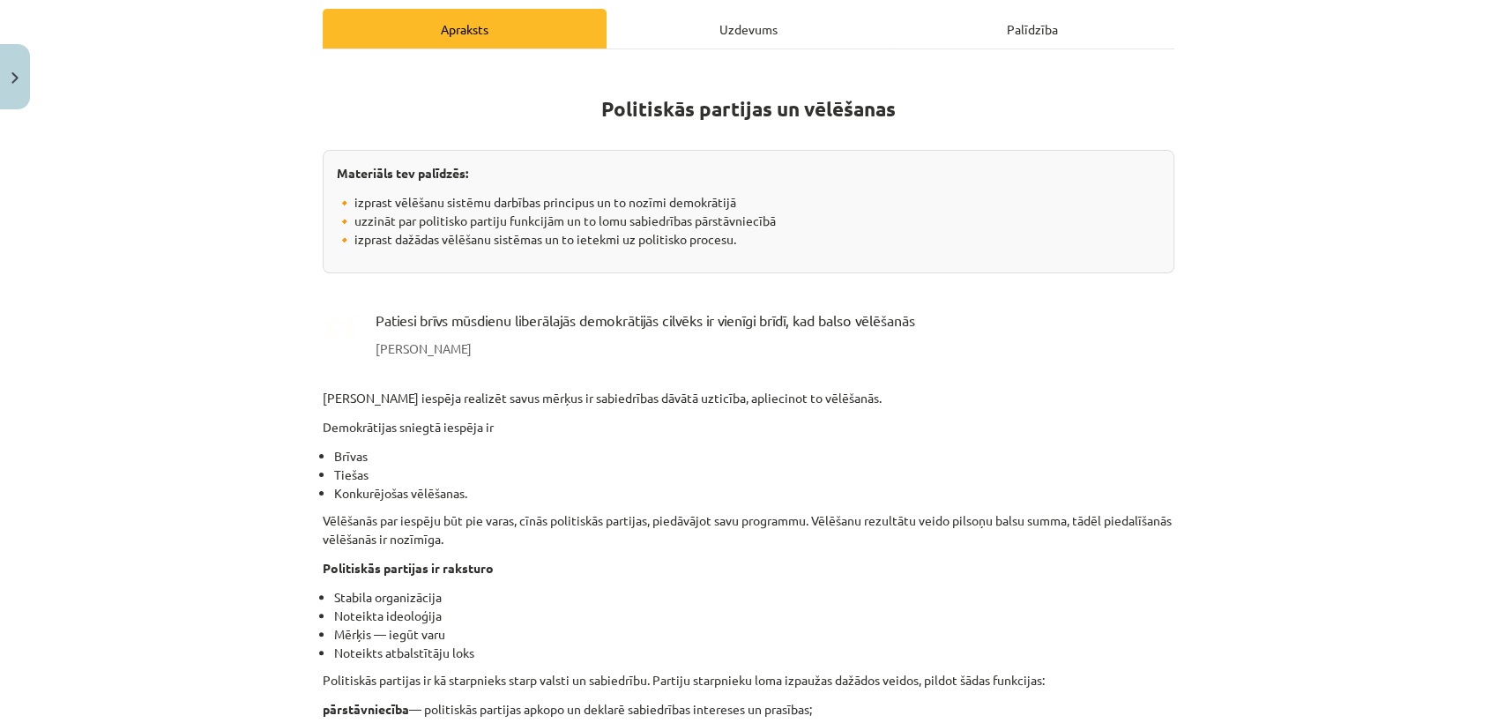
scroll to position [248, 0]
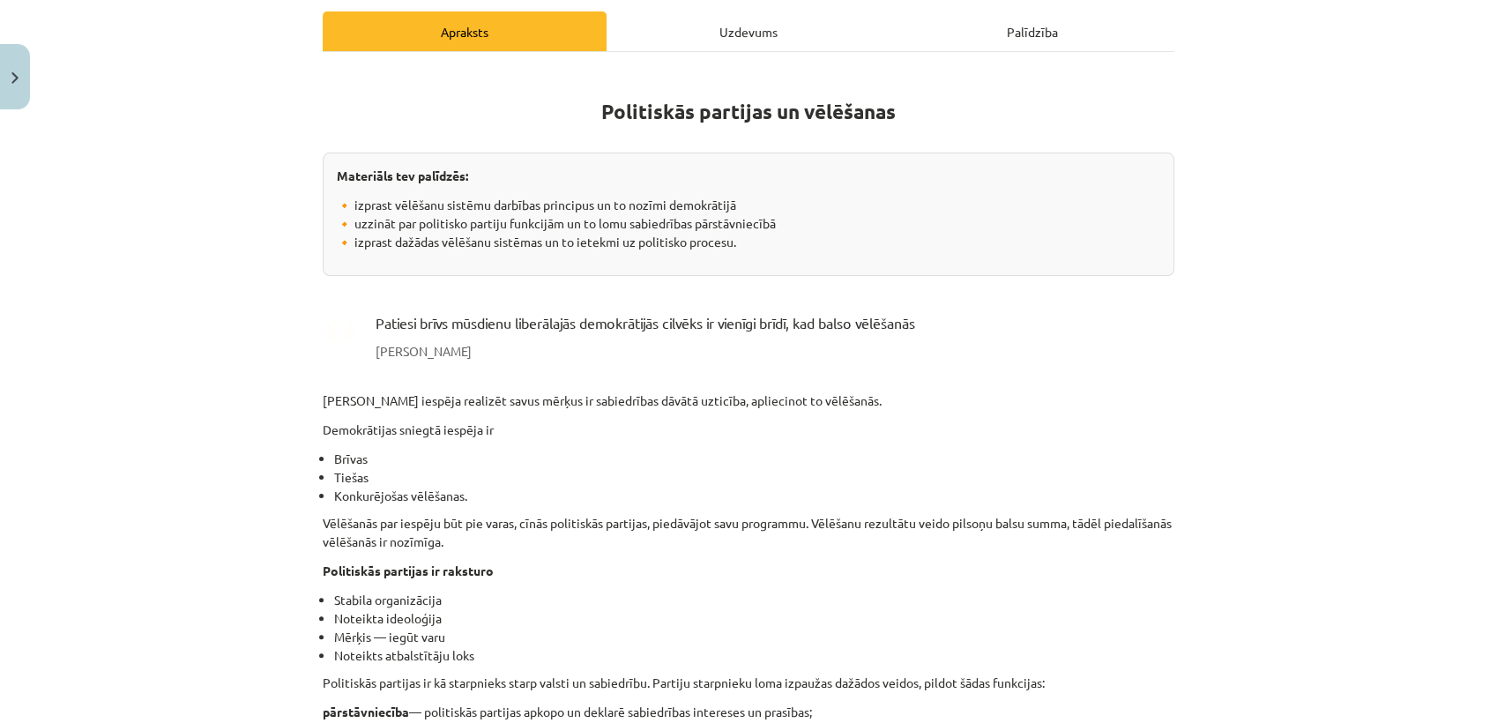
click at [738, 41] on div "Uzdevums" at bounding box center [749, 31] width 284 height 40
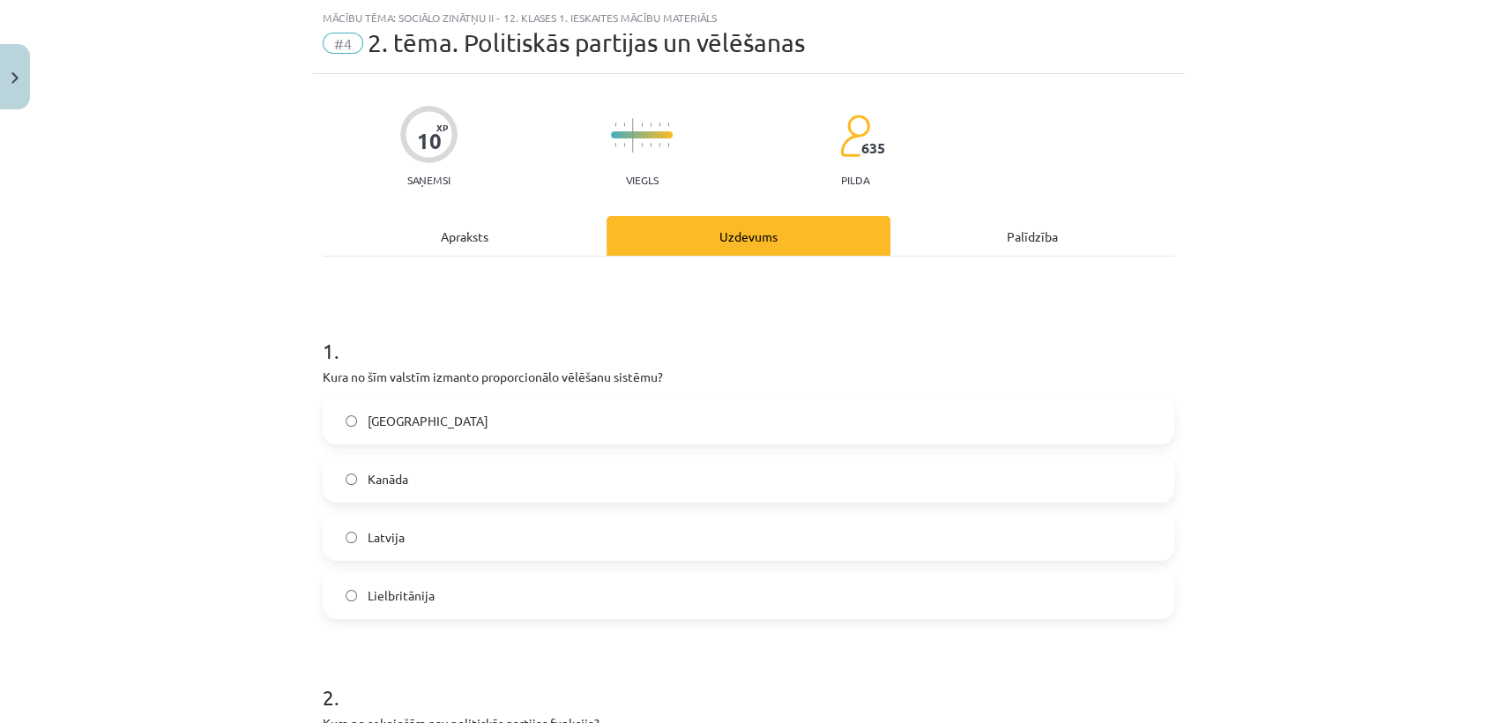
scroll to position [522, 0]
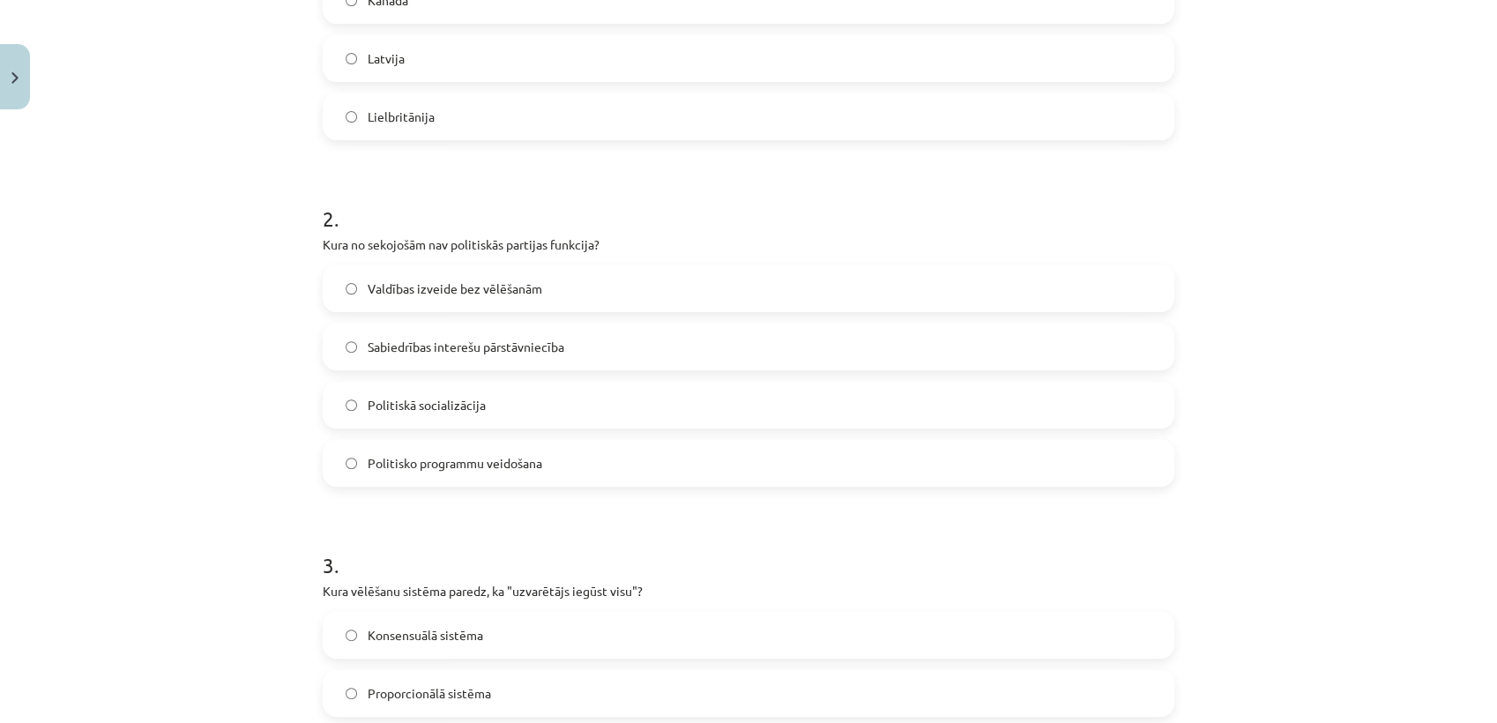
click at [586, 288] on label "Valdības izveide bez vēlēšanām" at bounding box center [749, 288] width 848 height 44
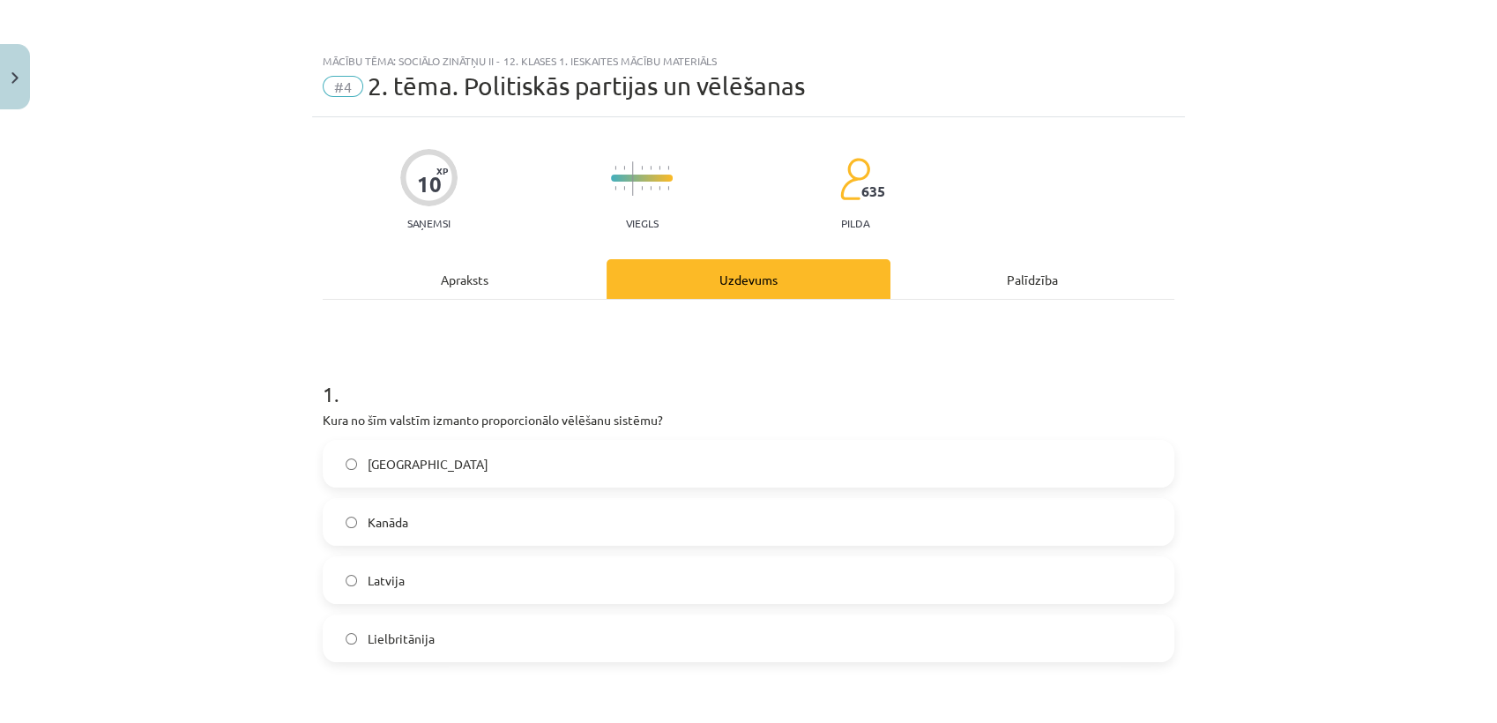
click at [471, 273] on div "Apraksts" at bounding box center [465, 279] width 284 height 40
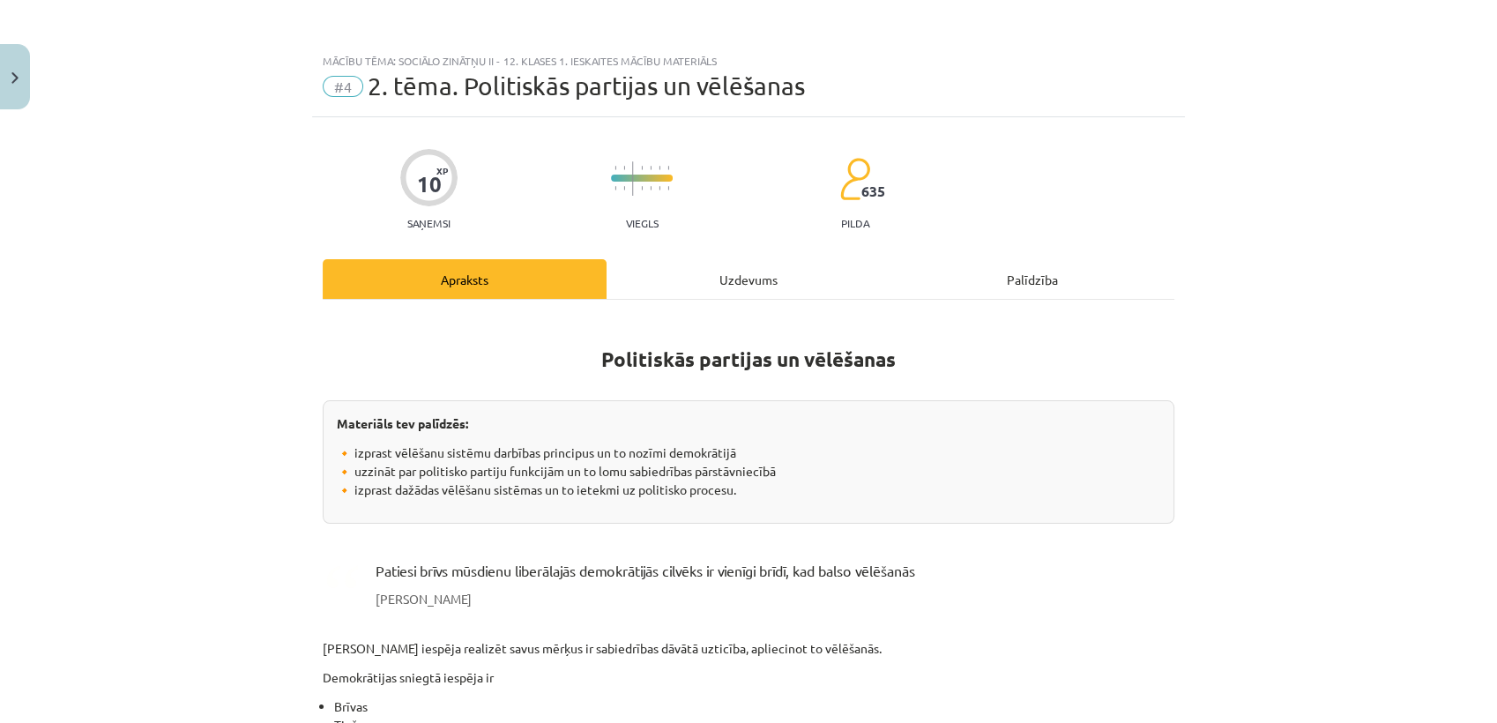
click at [742, 265] on div "Uzdevums" at bounding box center [749, 279] width 284 height 40
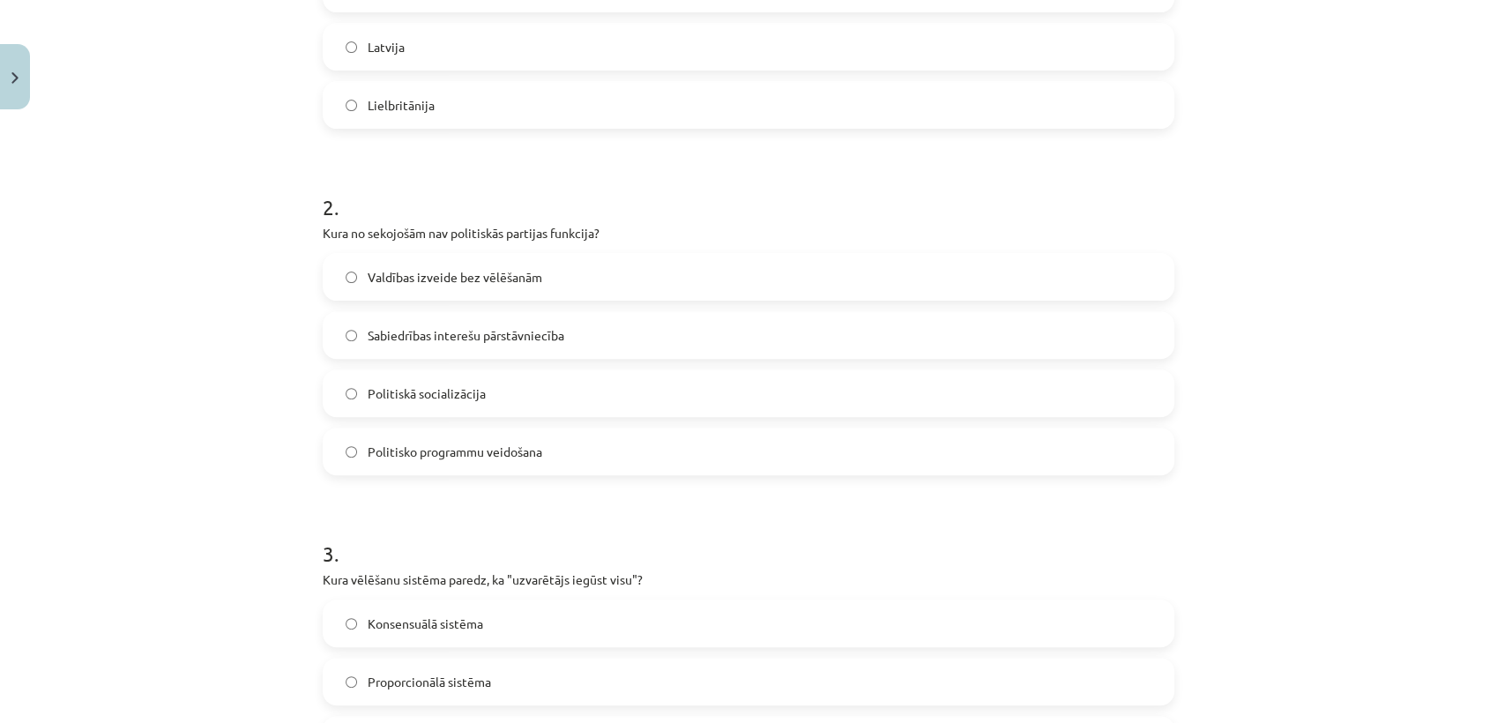
scroll to position [795, 0]
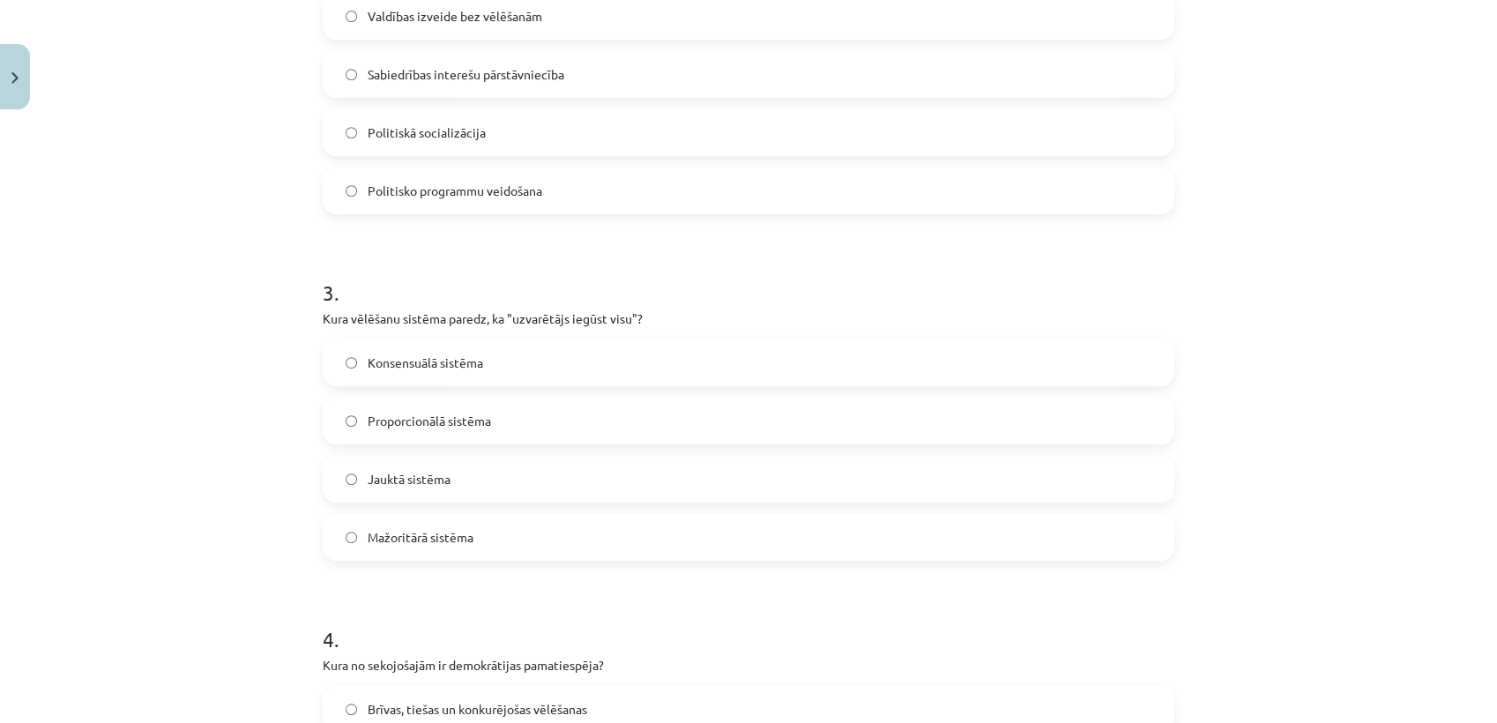
click at [675, 532] on label "Mažoritārā sistēma" at bounding box center [749, 537] width 848 height 44
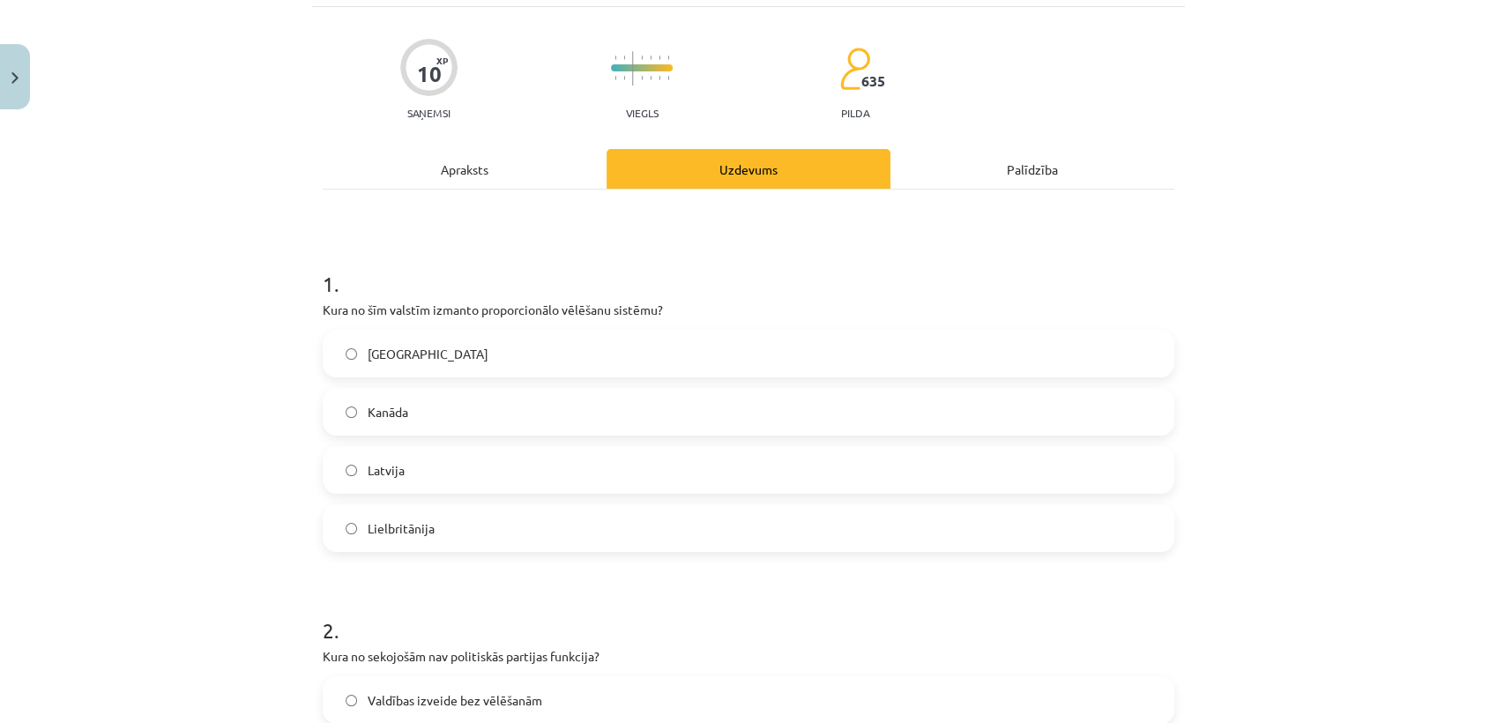
scroll to position [0, 0]
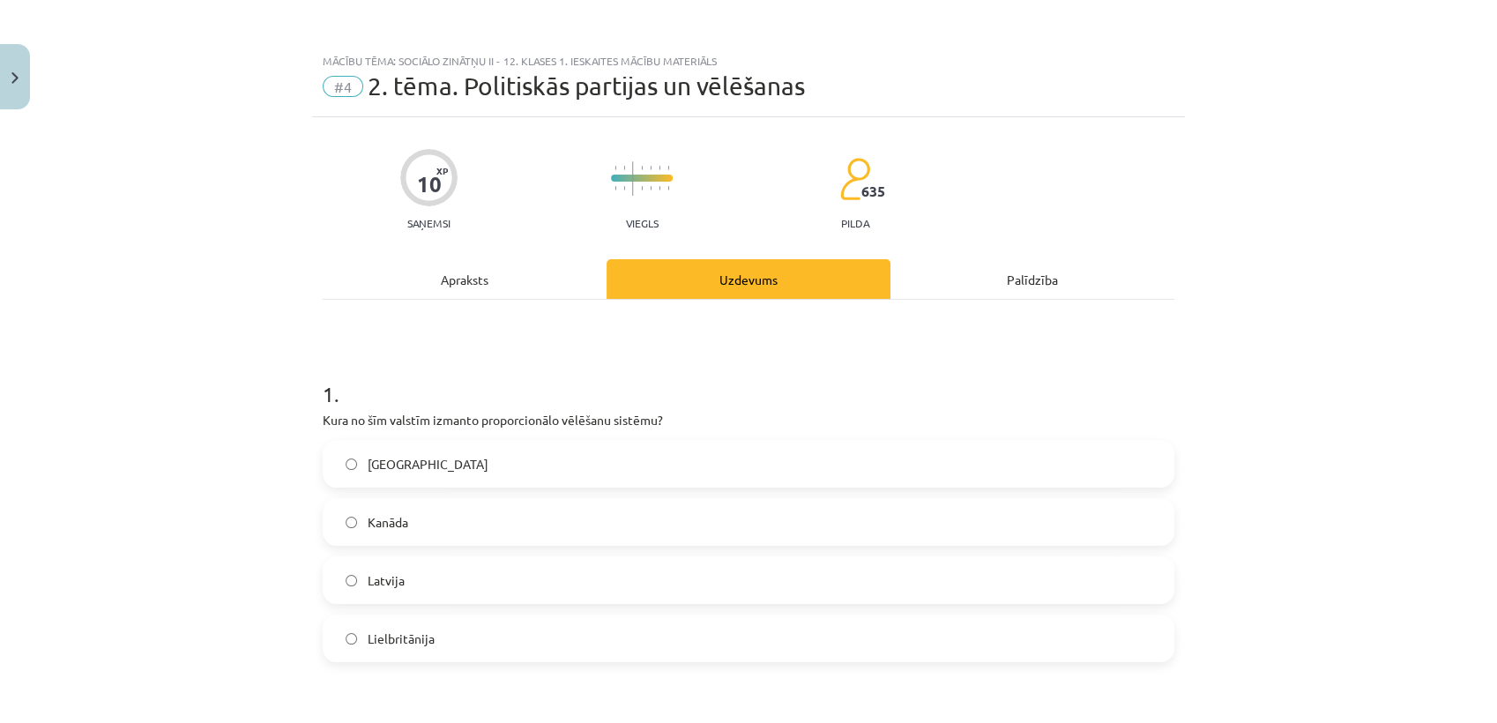
click at [465, 272] on div "Apraksts" at bounding box center [465, 279] width 284 height 40
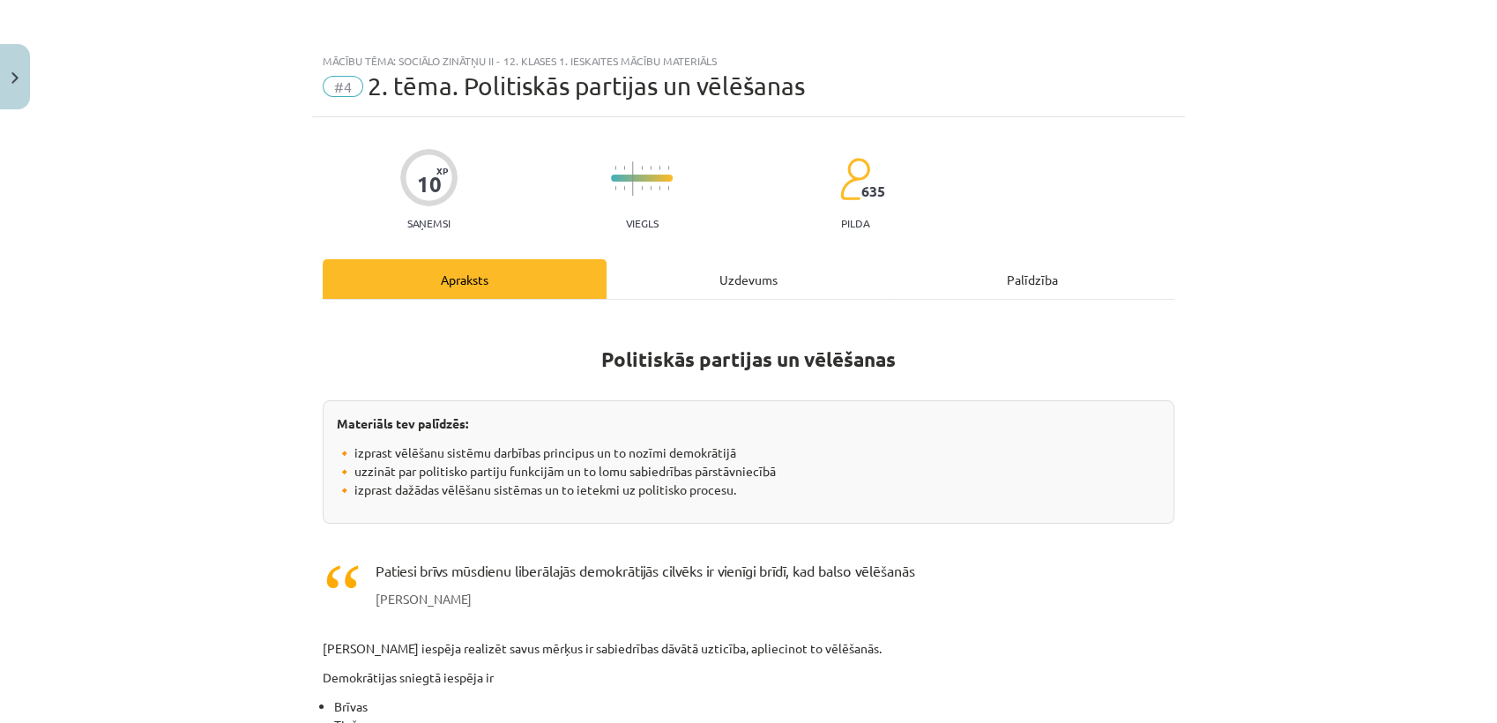
click at [755, 277] on div "Uzdevums" at bounding box center [749, 279] width 284 height 40
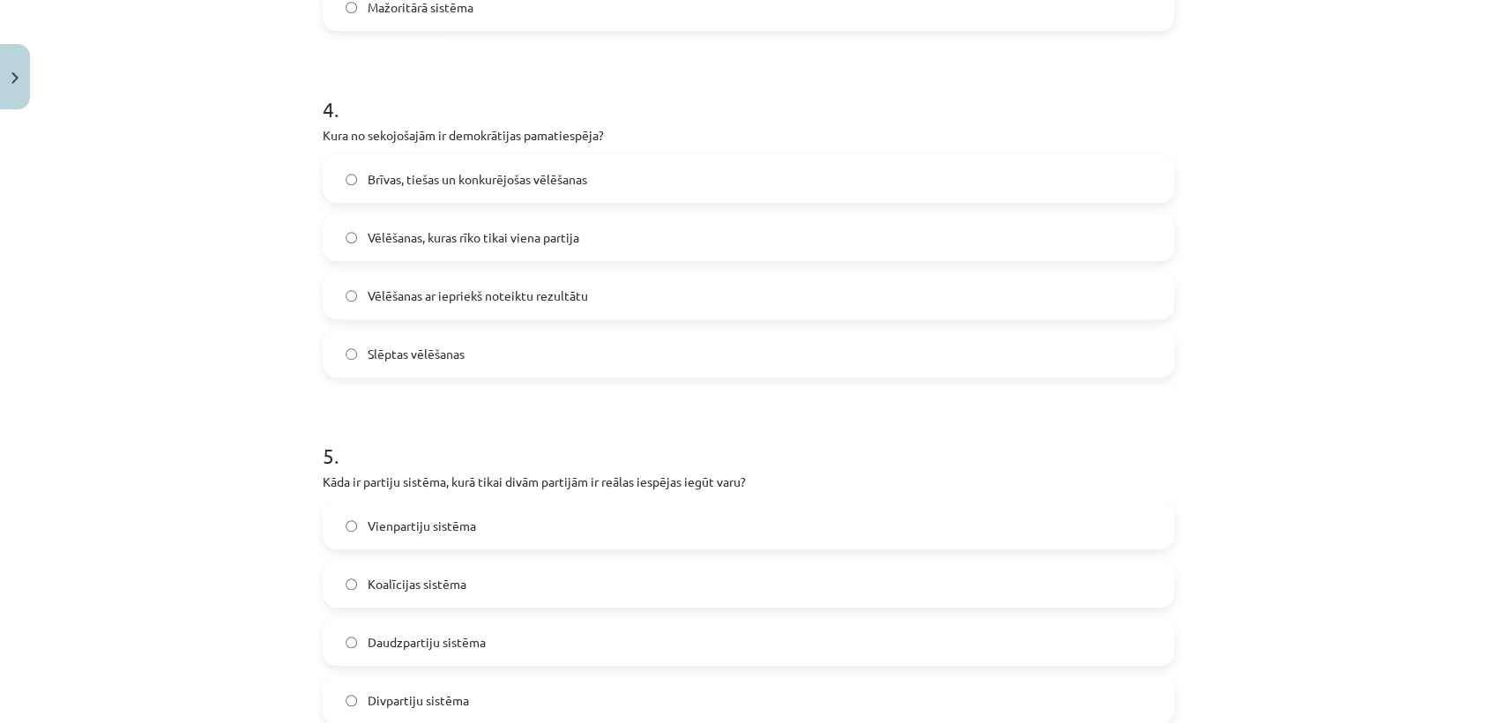
scroll to position [1319, 0]
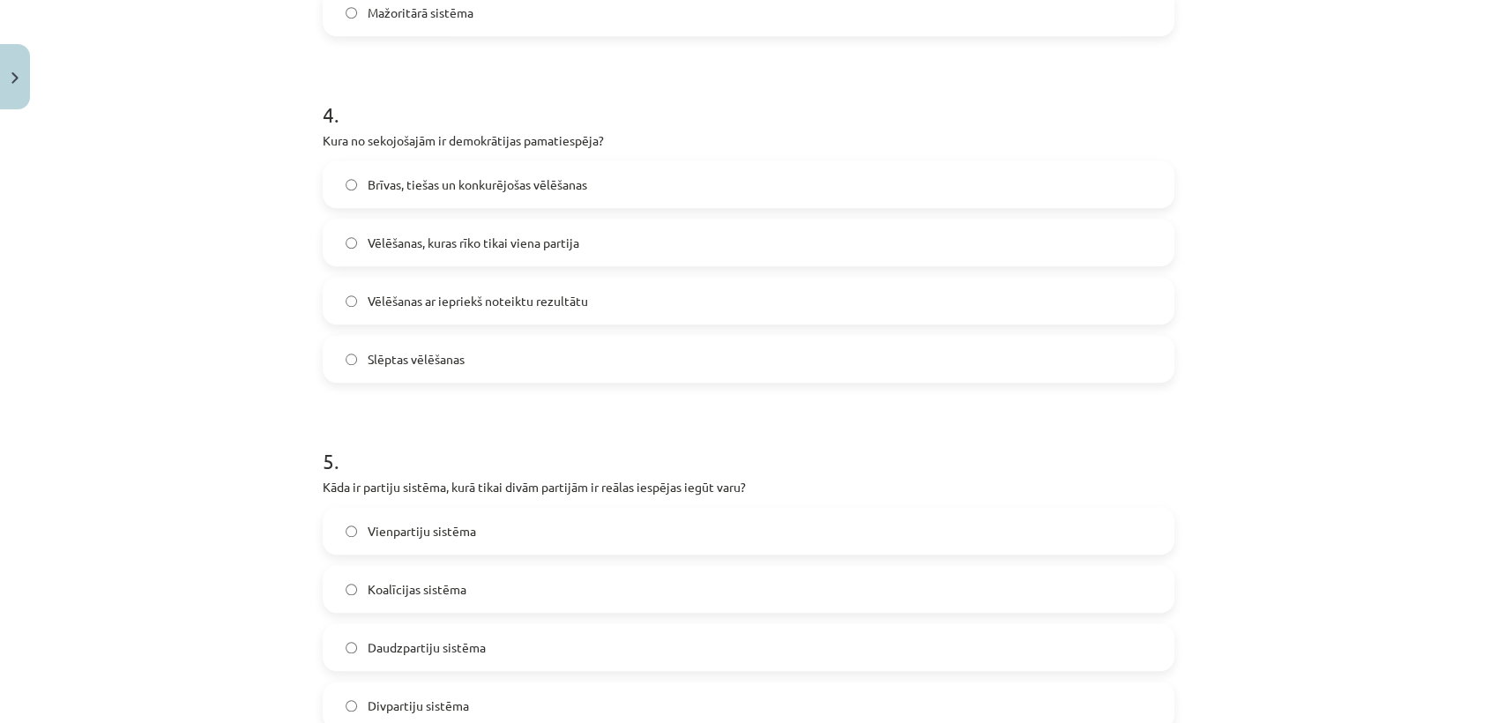
click at [670, 187] on label "Brīvas, tiešas un konkurējošas vēlēšanas" at bounding box center [749, 184] width 848 height 44
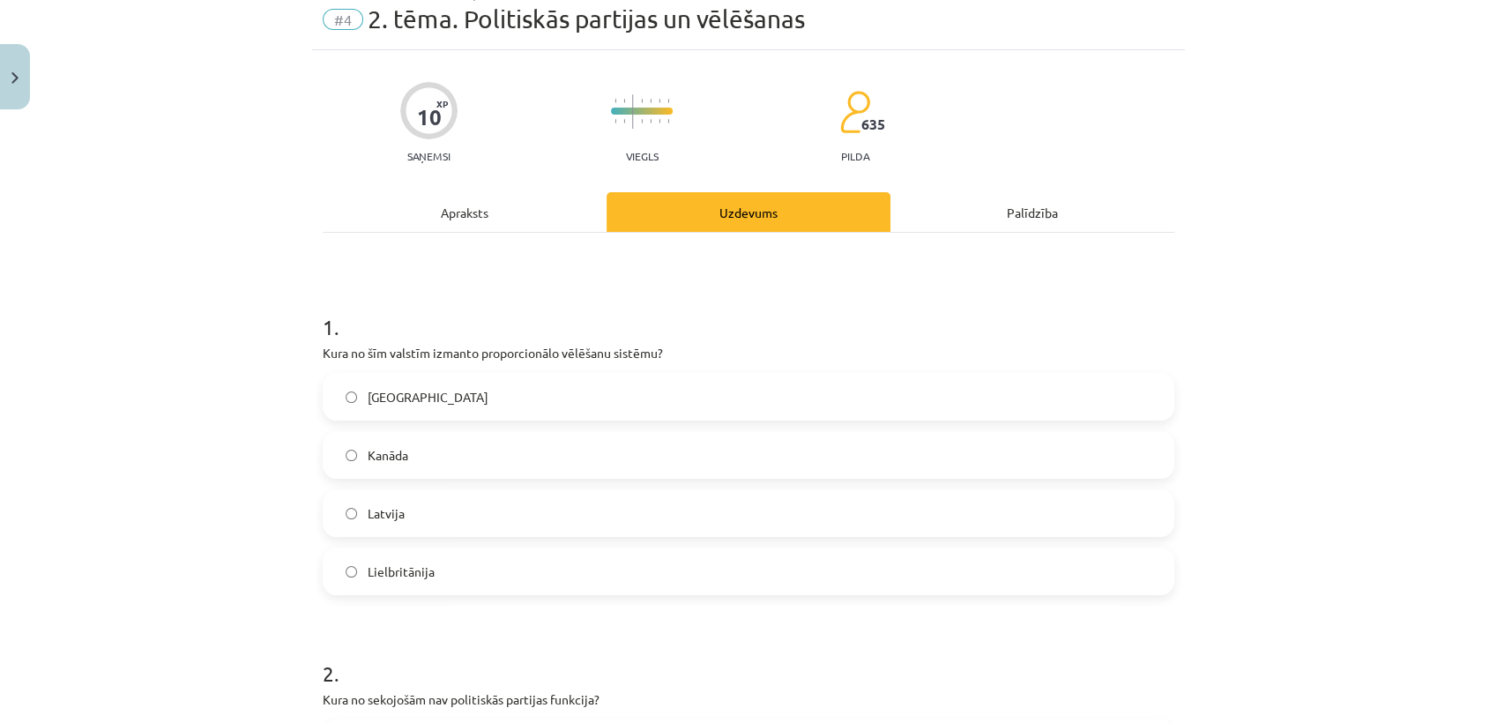
click at [452, 204] on div "Apraksts" at bounding box center [465, 212] width 284 height 40
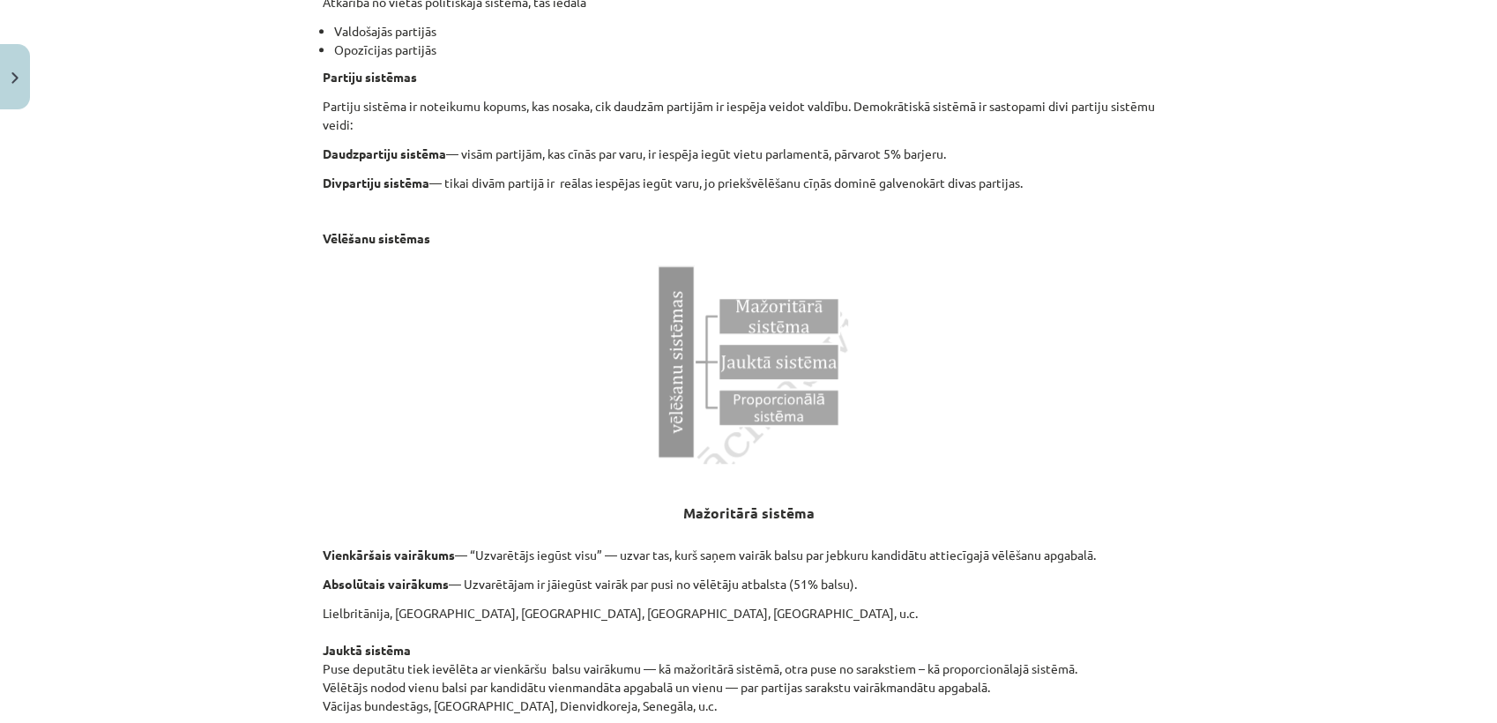
scroll to position [0, 0]
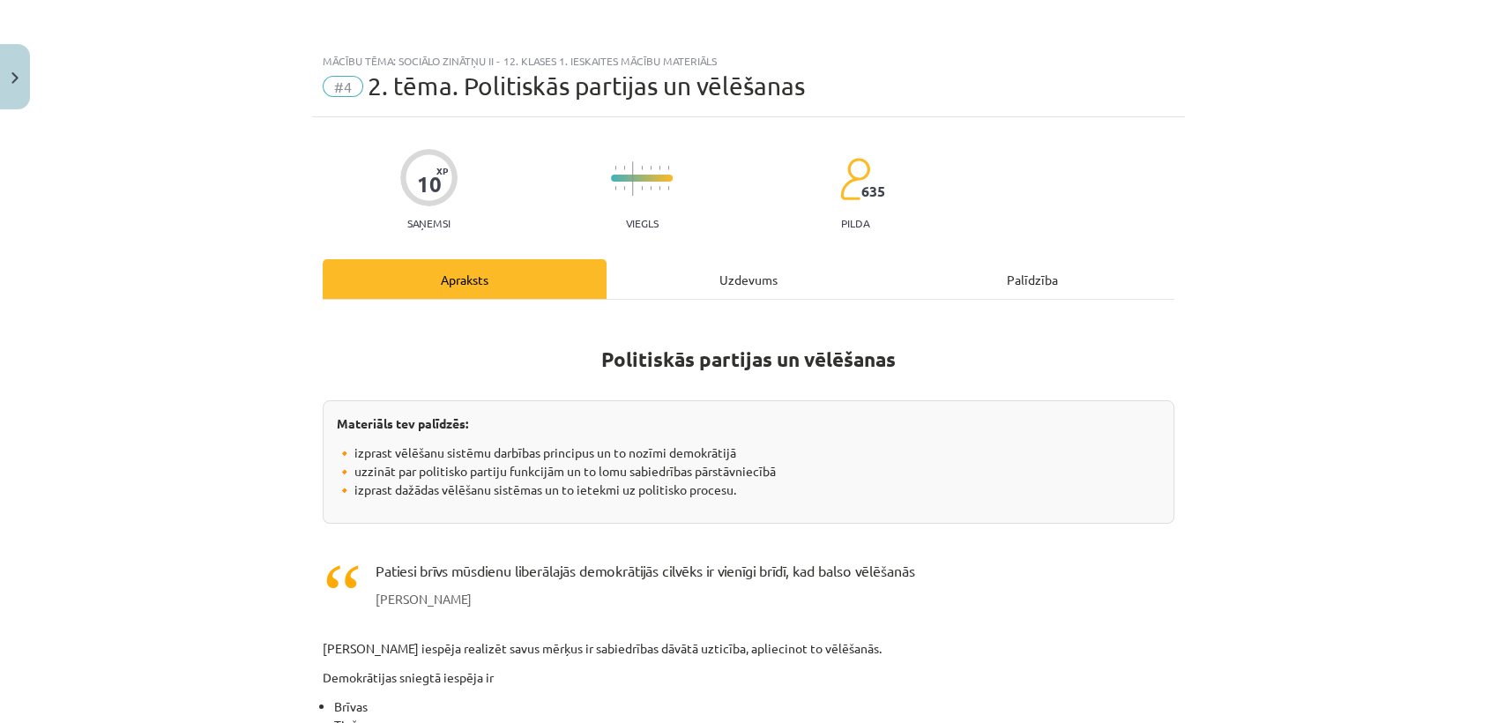
click at [732, 273] on div "Uzdevums" at bounding box center [749, 279] width 284 height 40
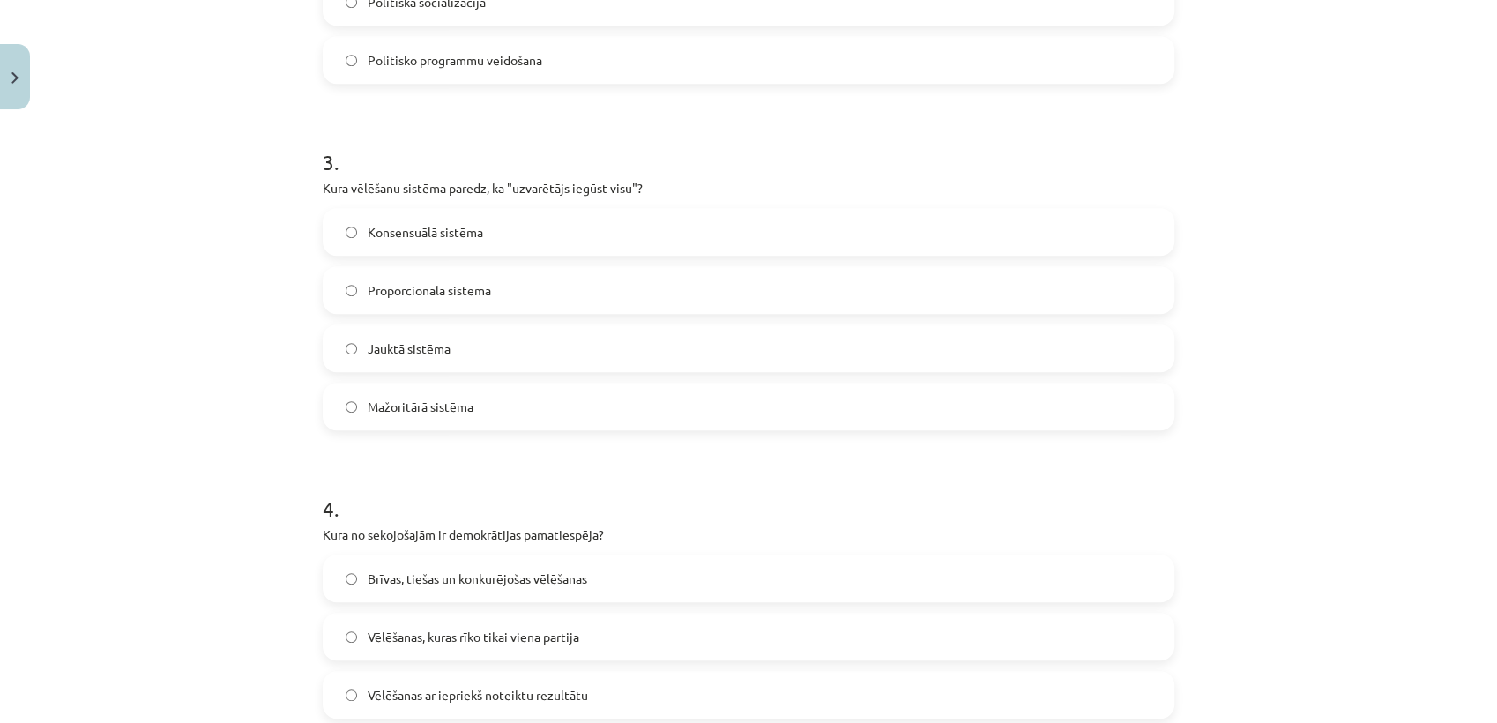
scroll to position [1529, 0]
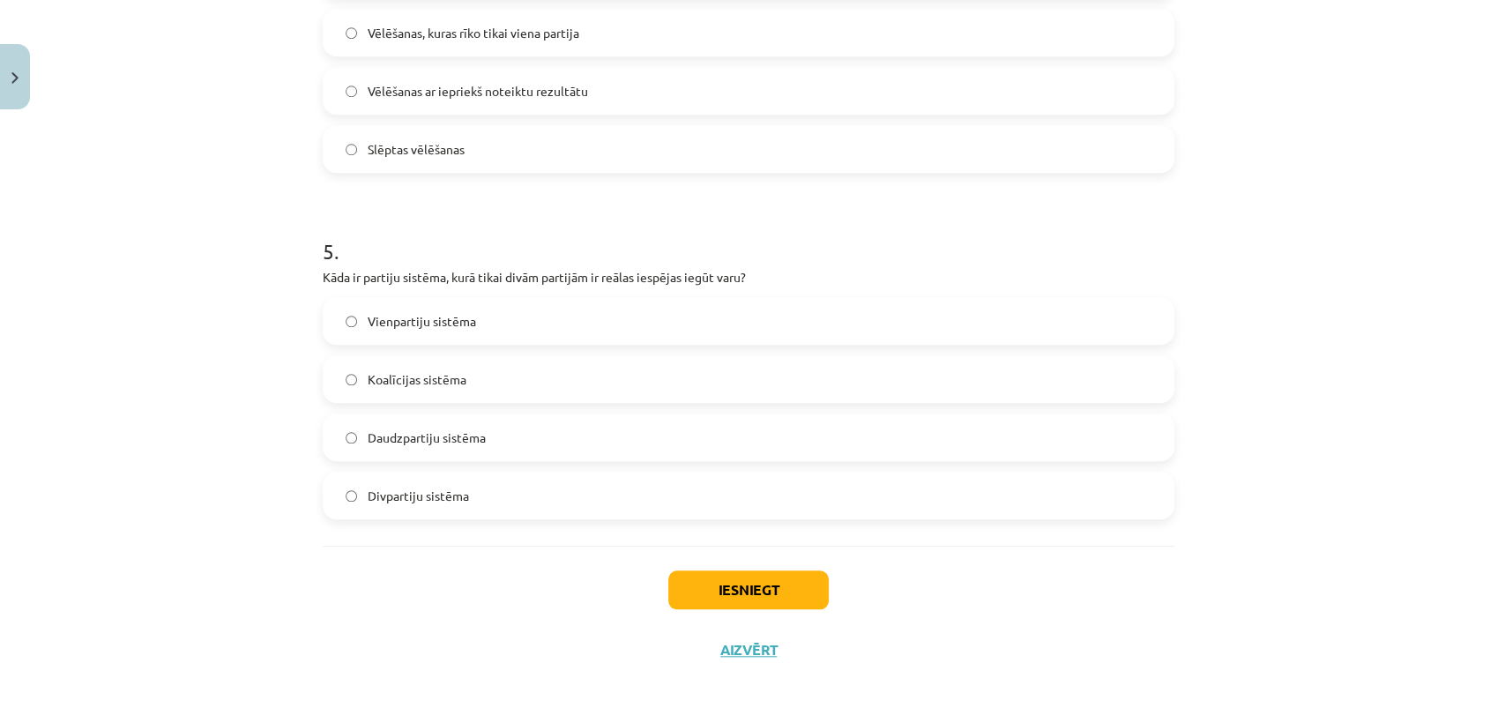
click at [593, 492] on label "Divpartiju sistēma" at bounding box center [749, 496] width 848 height 44
click at [711, 596] on button "Iesniegt" at bounding box center [748, 590] width 161 height 39
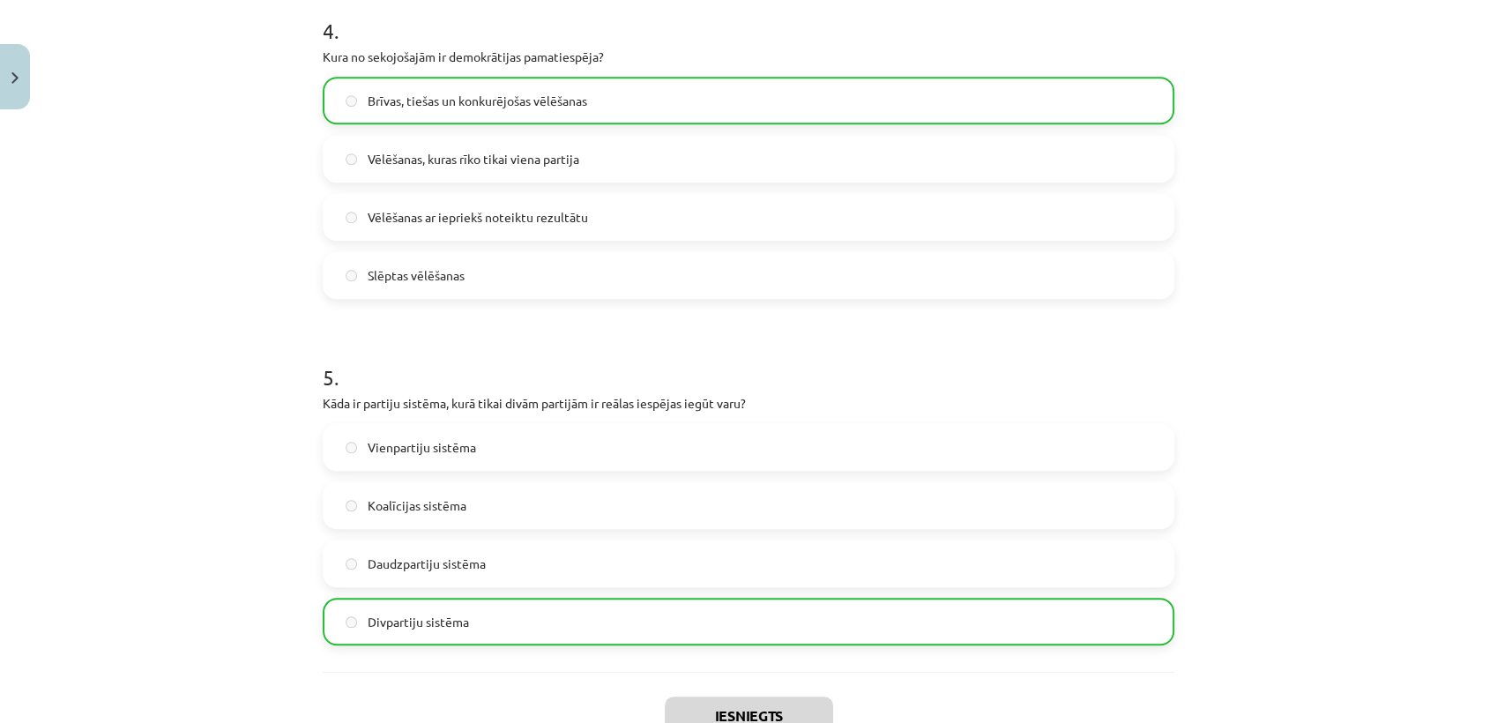
scroll to position [1585, 0]
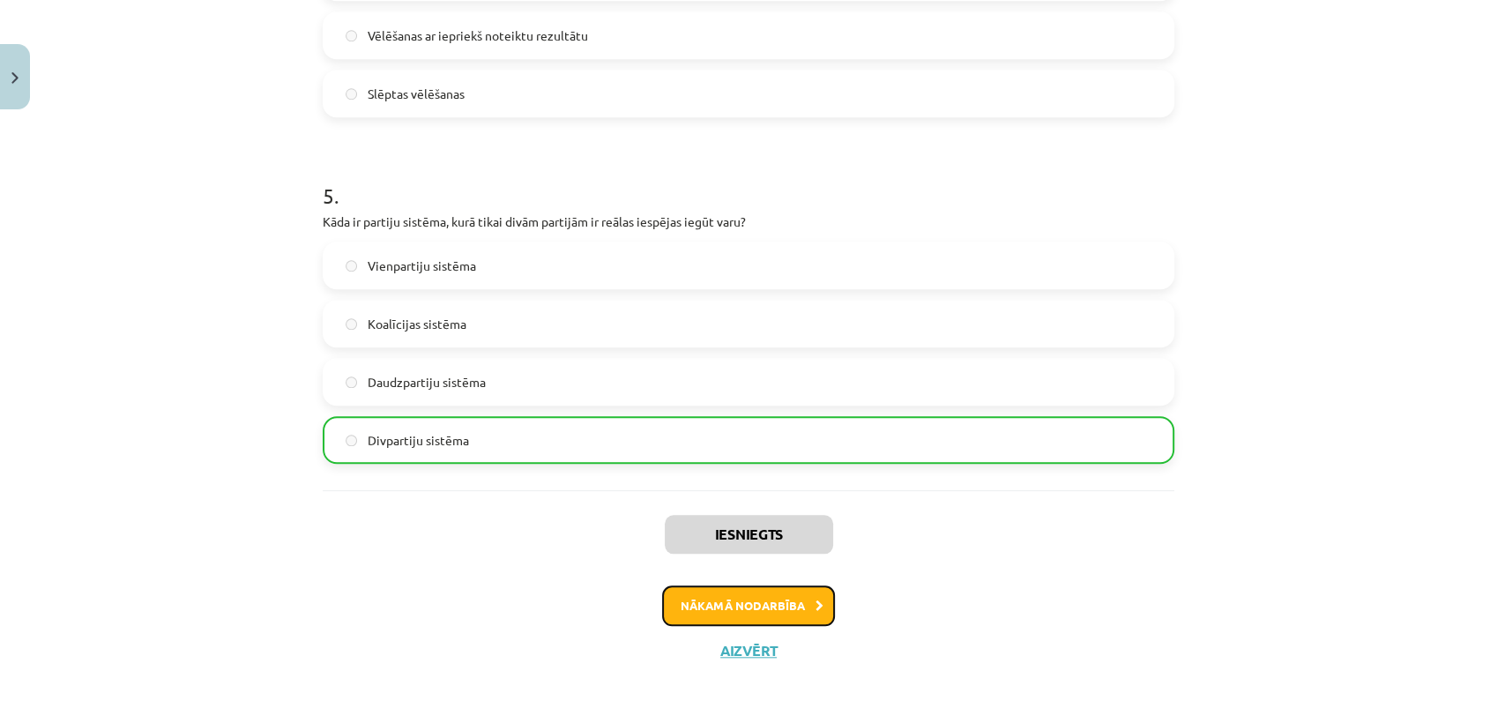
click at [748, 609] on button "Nākamā nodarbība" at bounding box center [748, 606] width 173 height 41
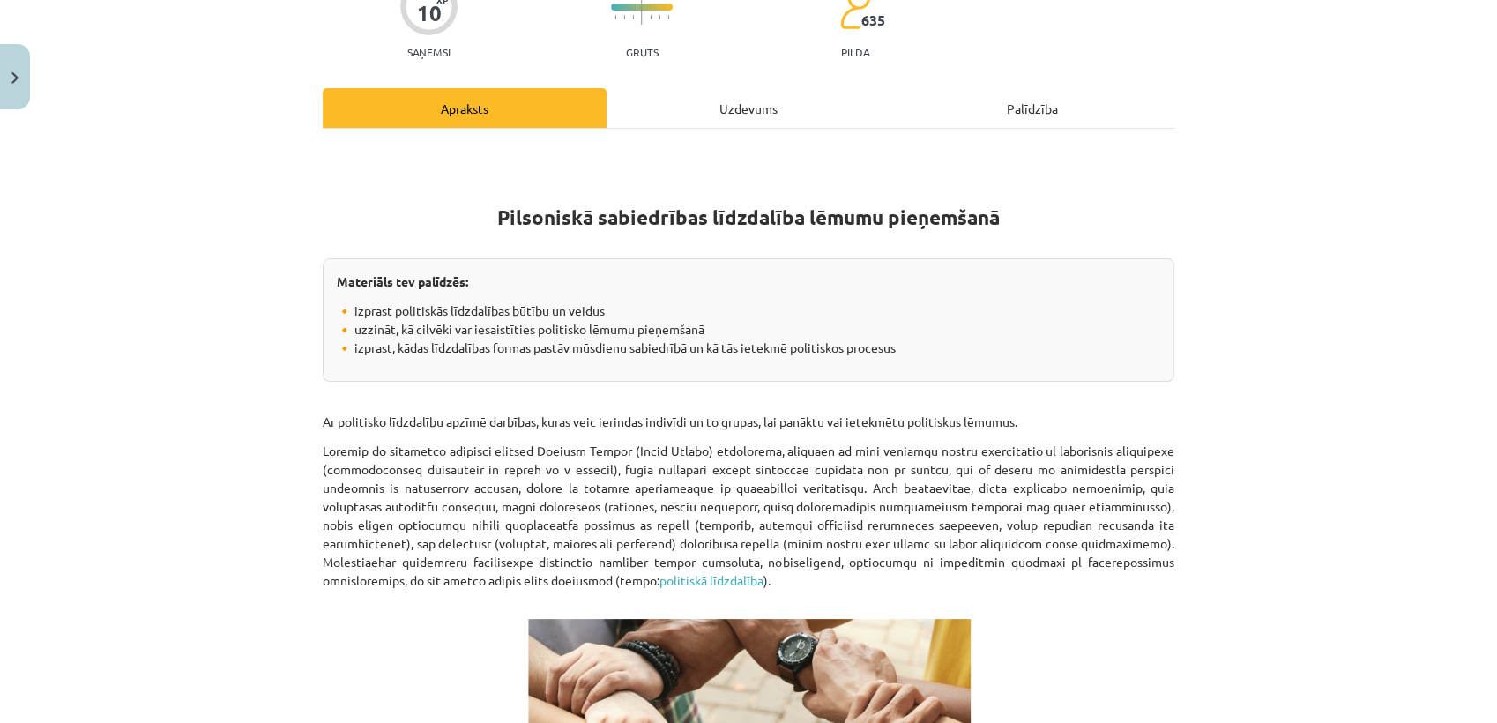
scroll to position [23, 0]
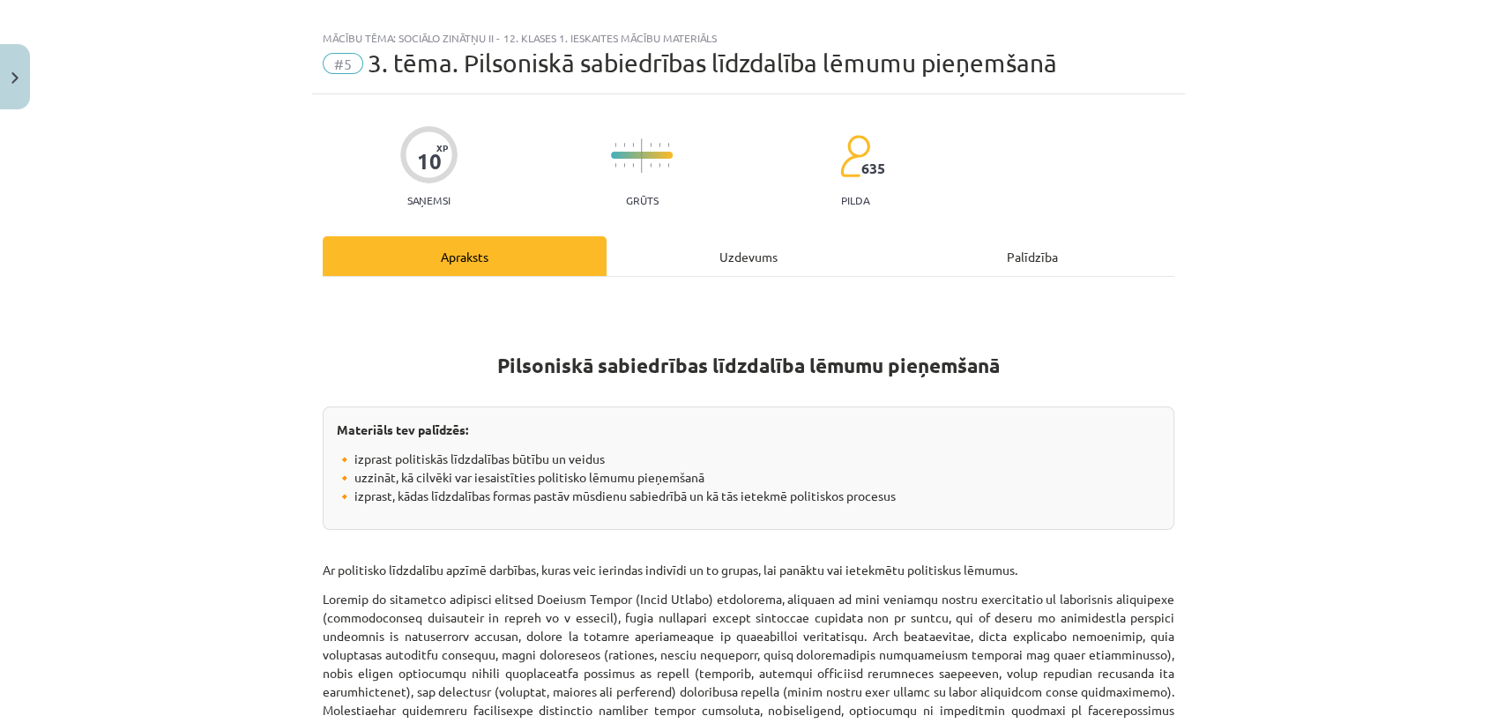
click at [734, 248] on div "Uzdevums" at bounding box center [749, 256] width 284 height 40
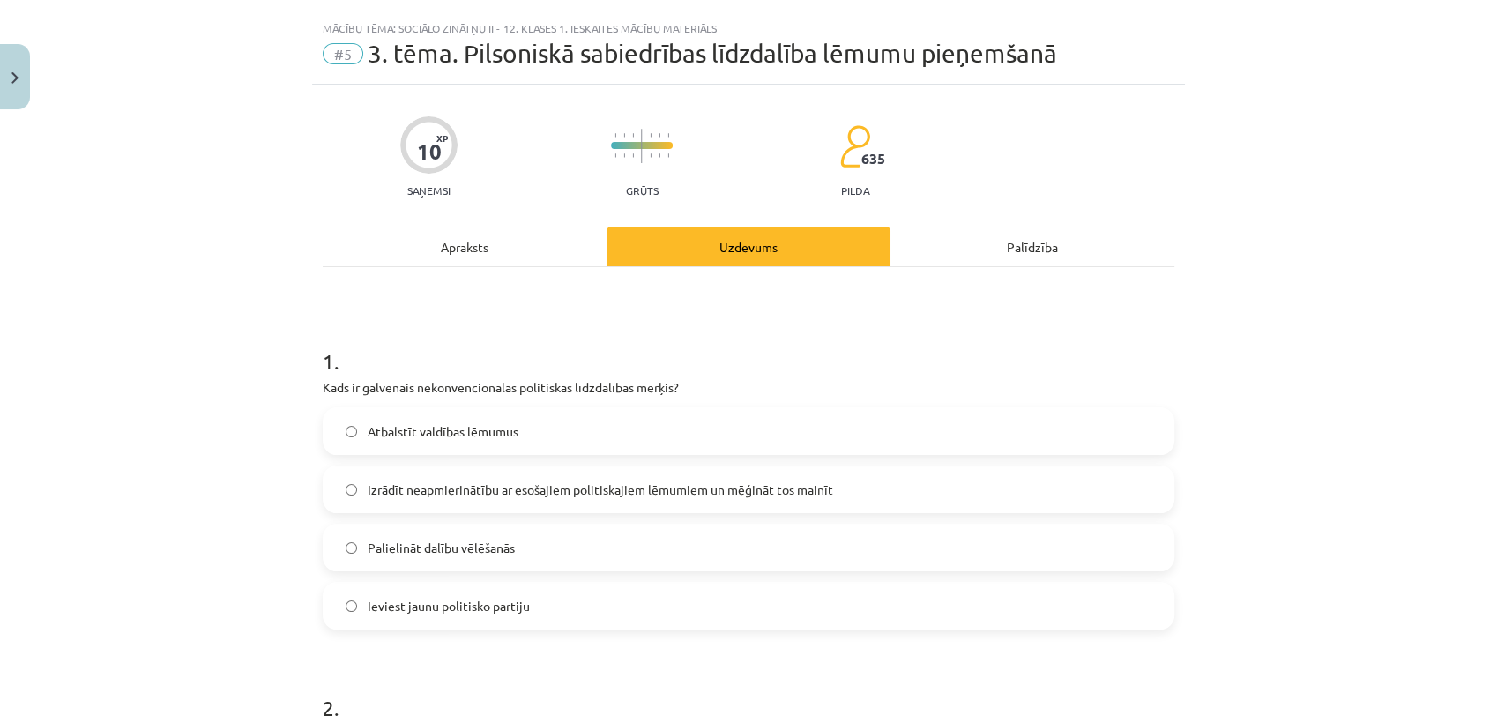
scroll to position [0, 0]
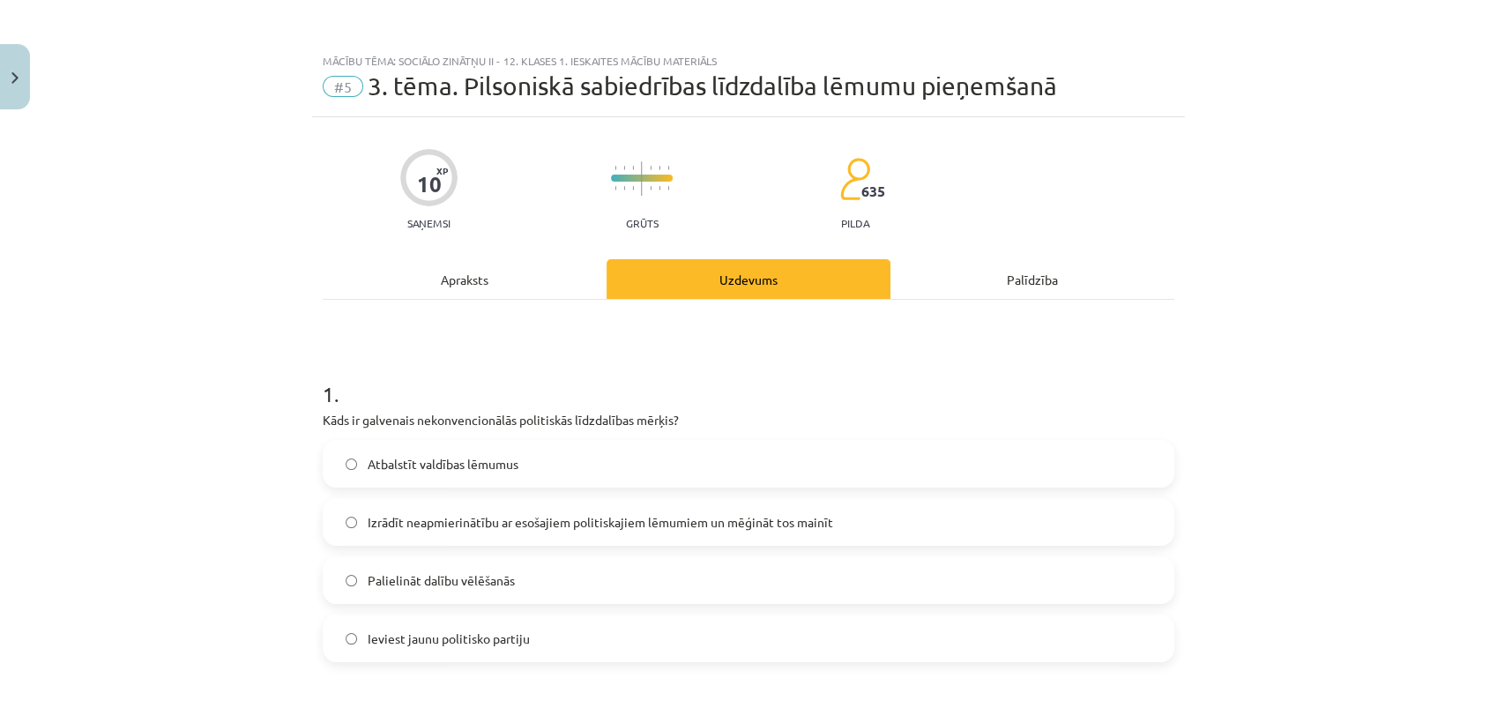
click at [469, 283] on div "Apraksts" at bounding box center [465, 279] width 284 height 40
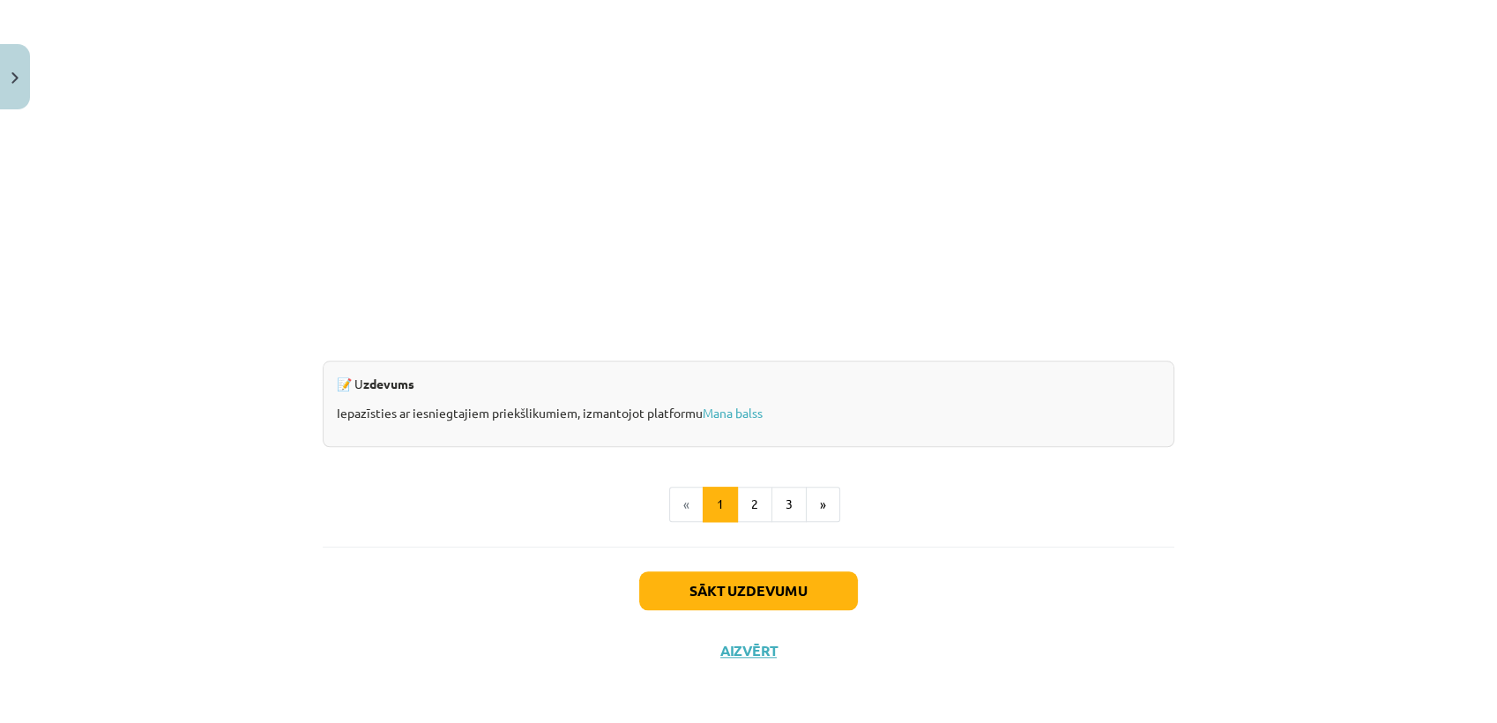
scroll to position [1614, 0]
click at [746, 493] on button "2" at bounding box center [754, 504] width 35 height 35
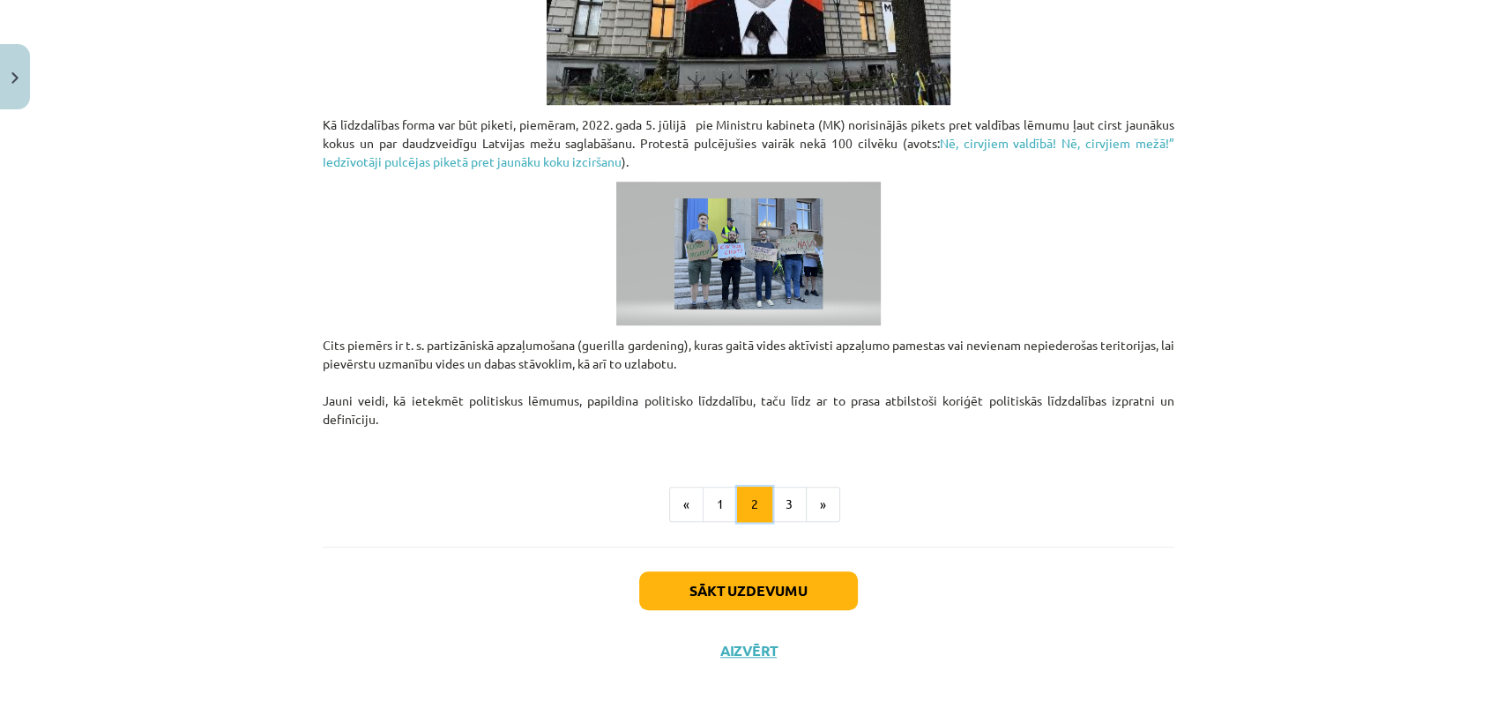
scroll to position [1293, 0]
click at [783, 513] on button "3" at bounding box center [789, 505] width 35 height 35
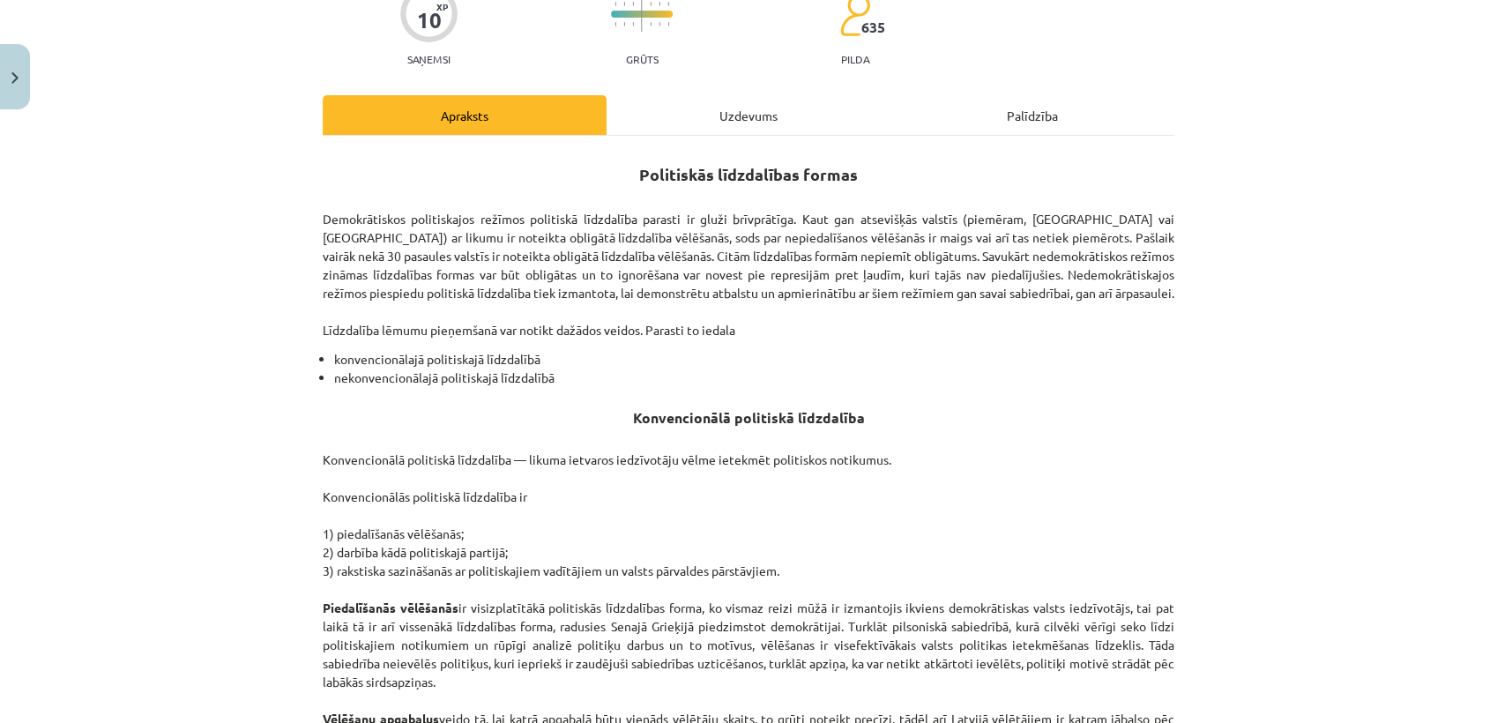
scroll to position [0, 0]
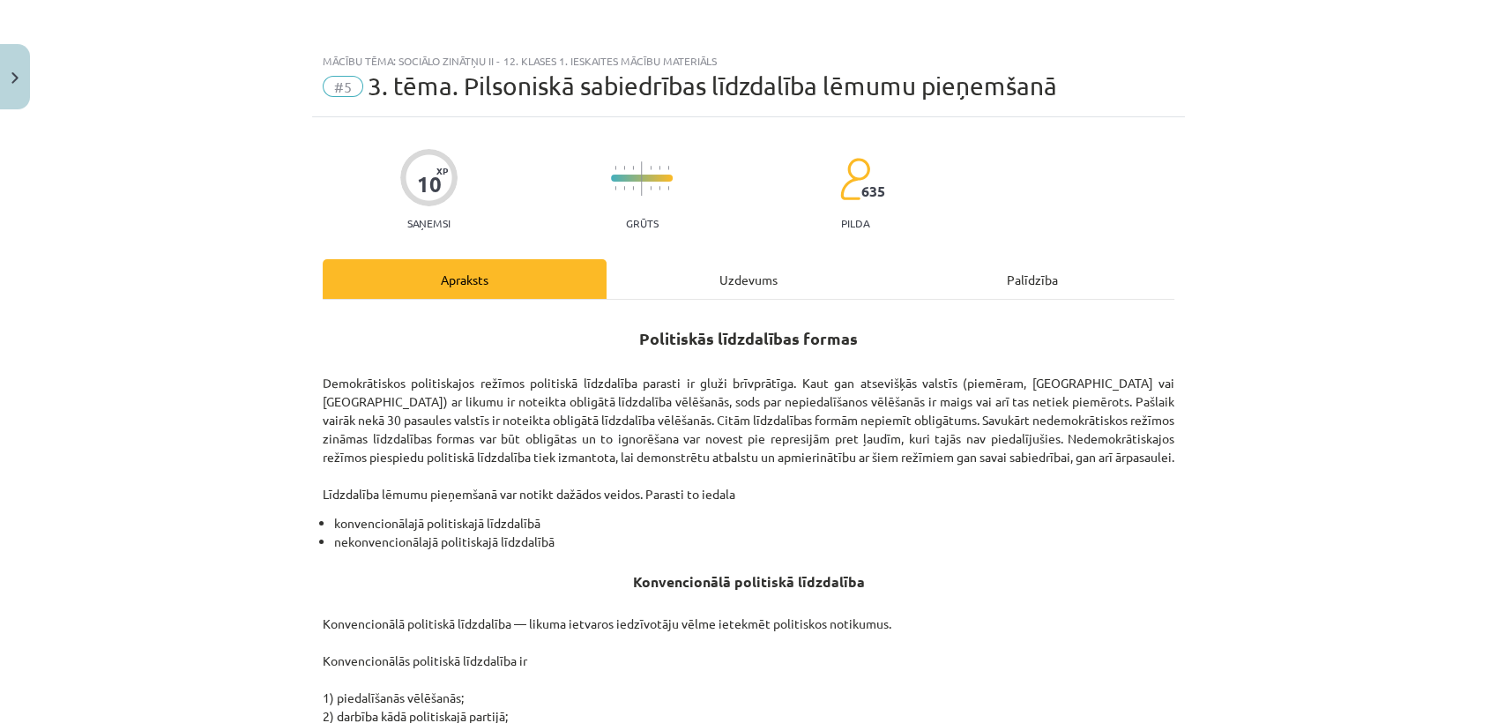
click at [750, 269] on div "Uzdevums" at bounding box center [749, 279] width 284 height 40
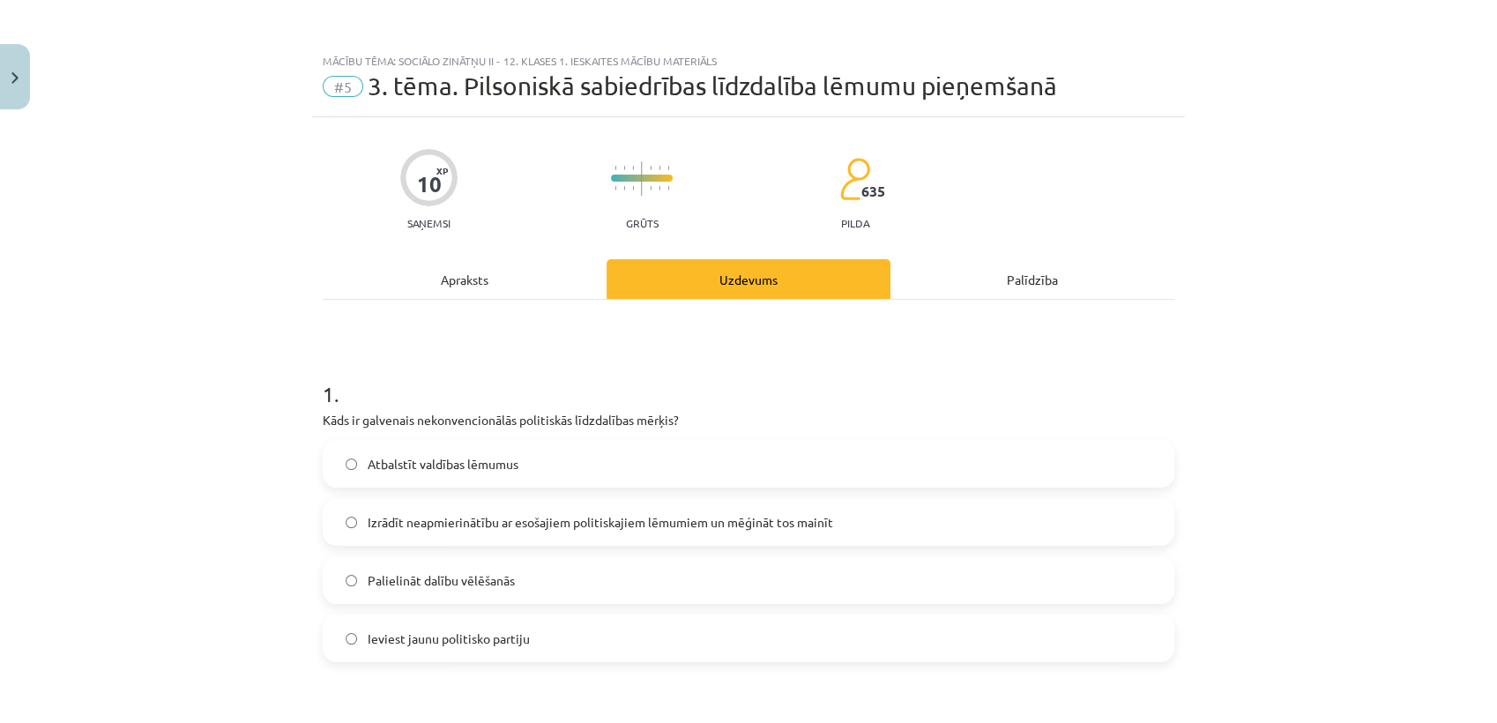
scroll to position [43, 0]
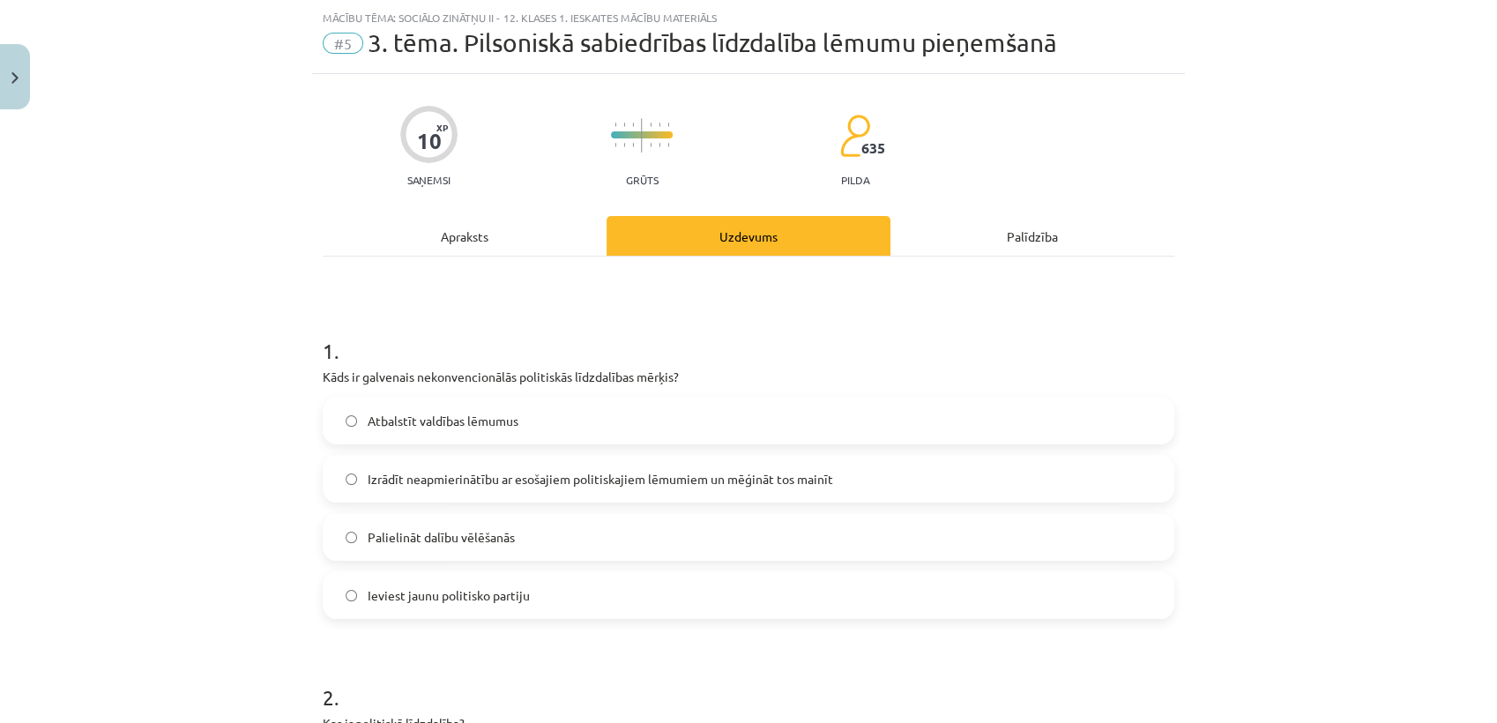
click at [650, 482] on span "Izrādīt neapmierinātību ar esošajiem politiskajiem lēmumiem un mēģināt tos main…" at bounding box center [601, 479] width 466 height 19
click at [466, 243] on div "Apraksts" at bounding box center [465, 236] width 284 height 40
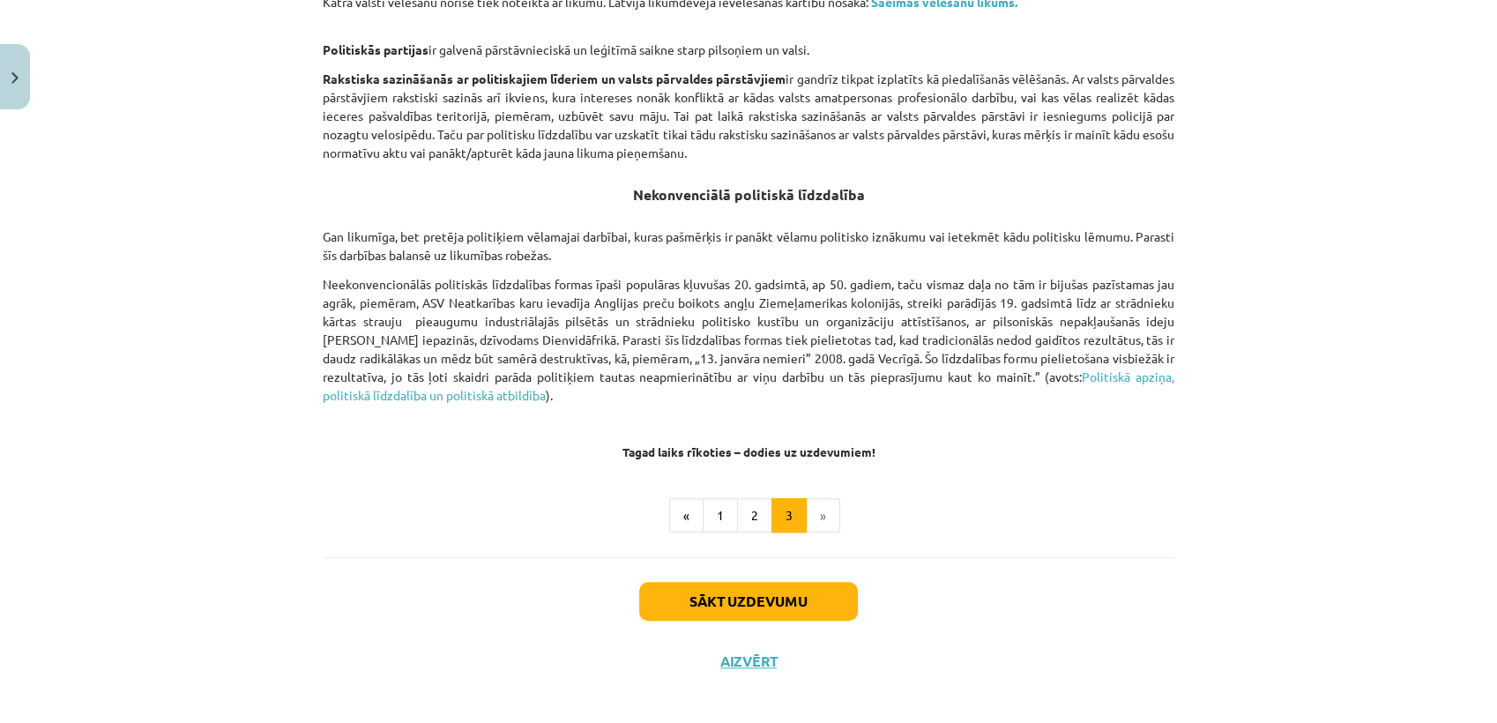
scroll to position [1153, 0]
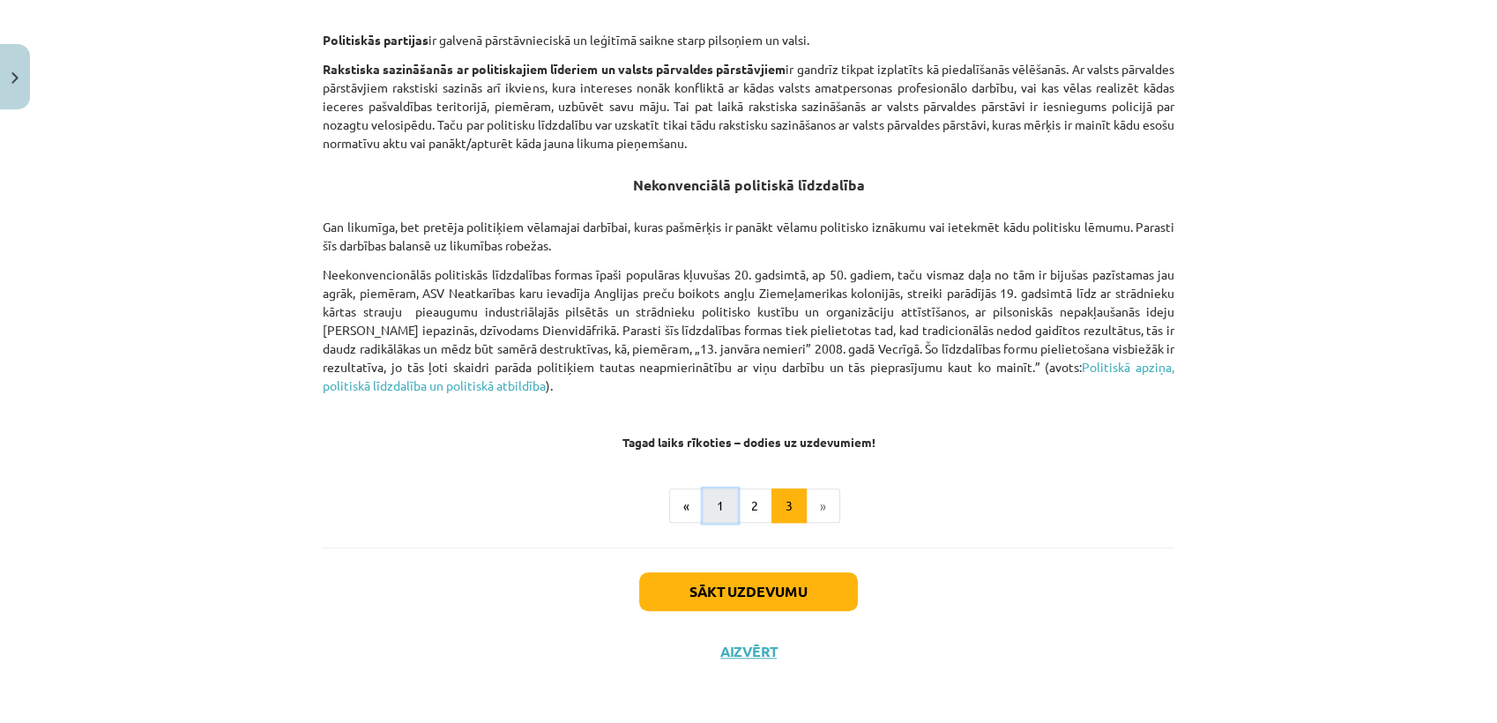
click at [714, 502] on button "1" at bounding box center [720, 506] width 35 height 35
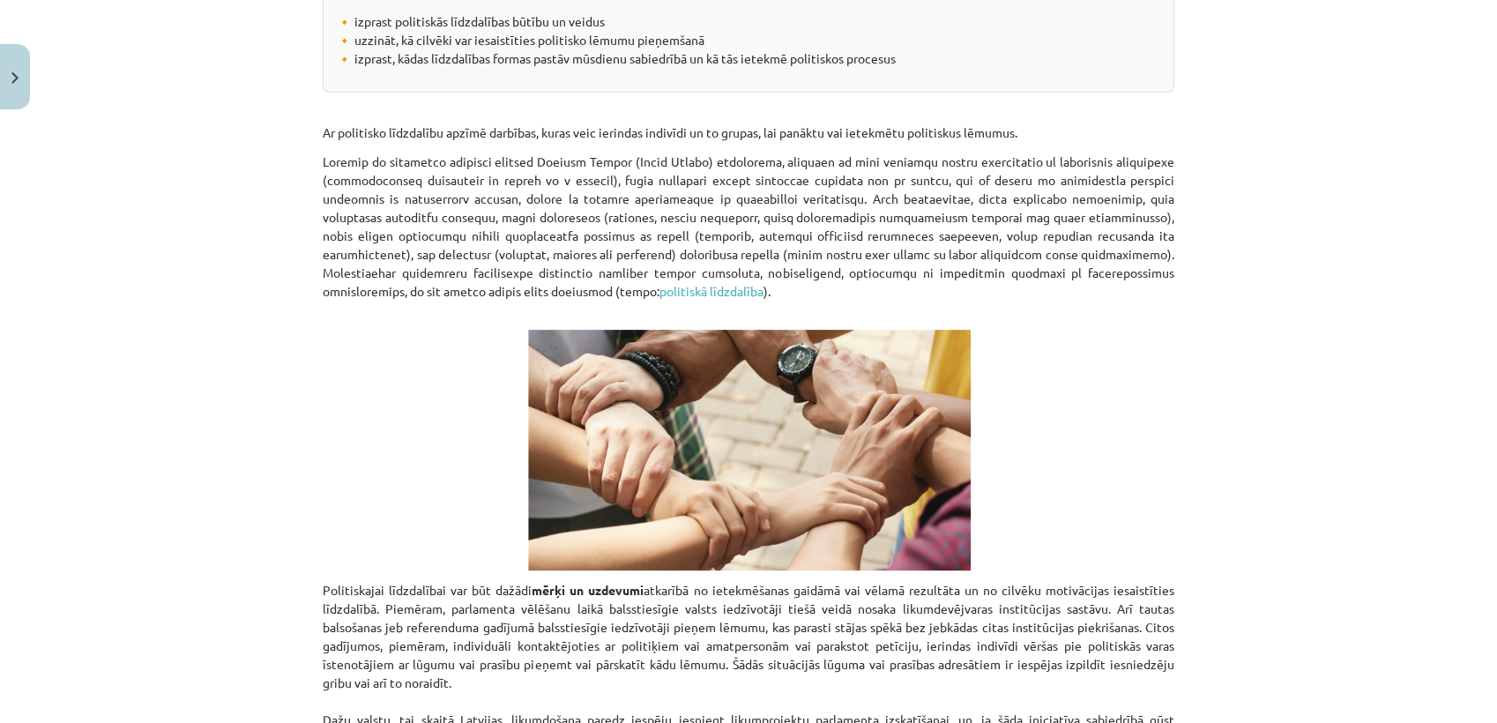
scroll to position [0, 0]
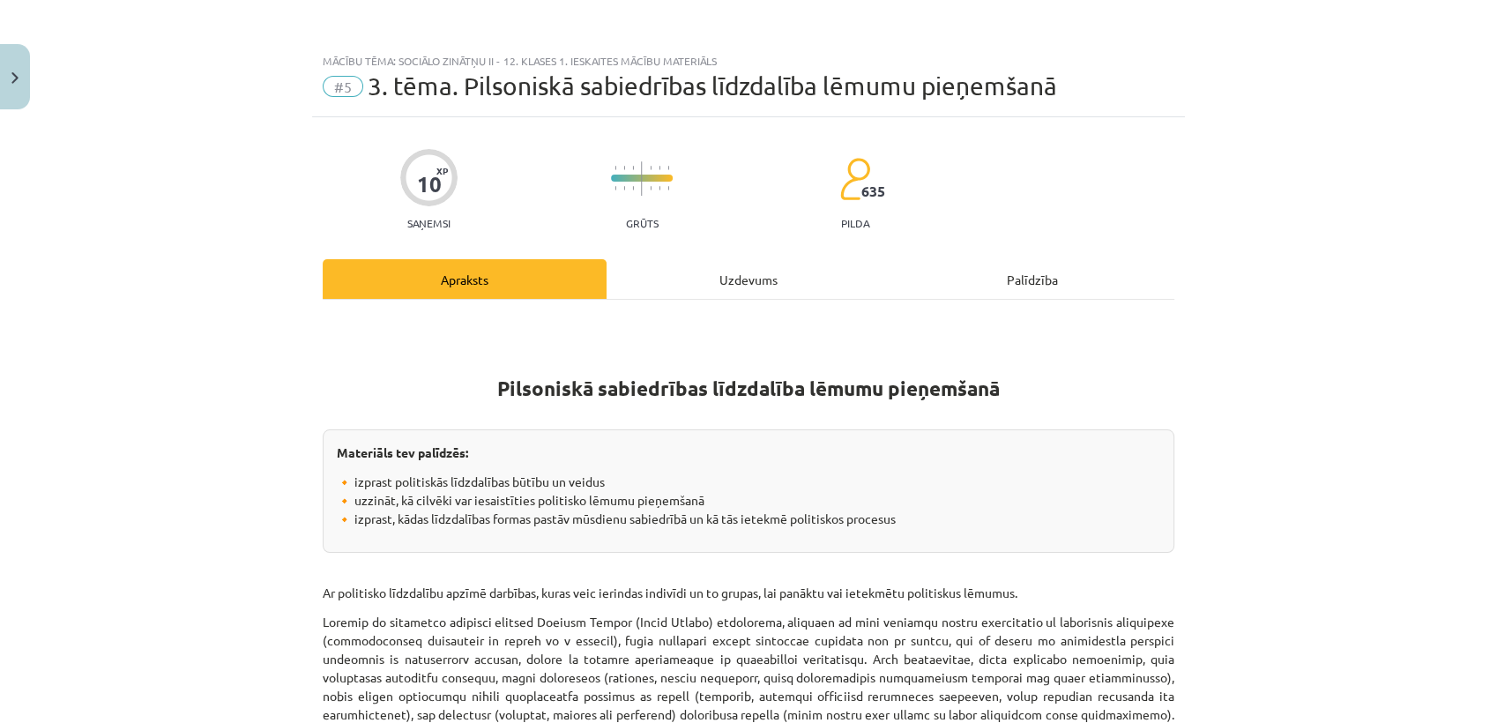
click at [745, 278] on div "Uzdevums" at bounding box center [749, 279] width 284 height 40
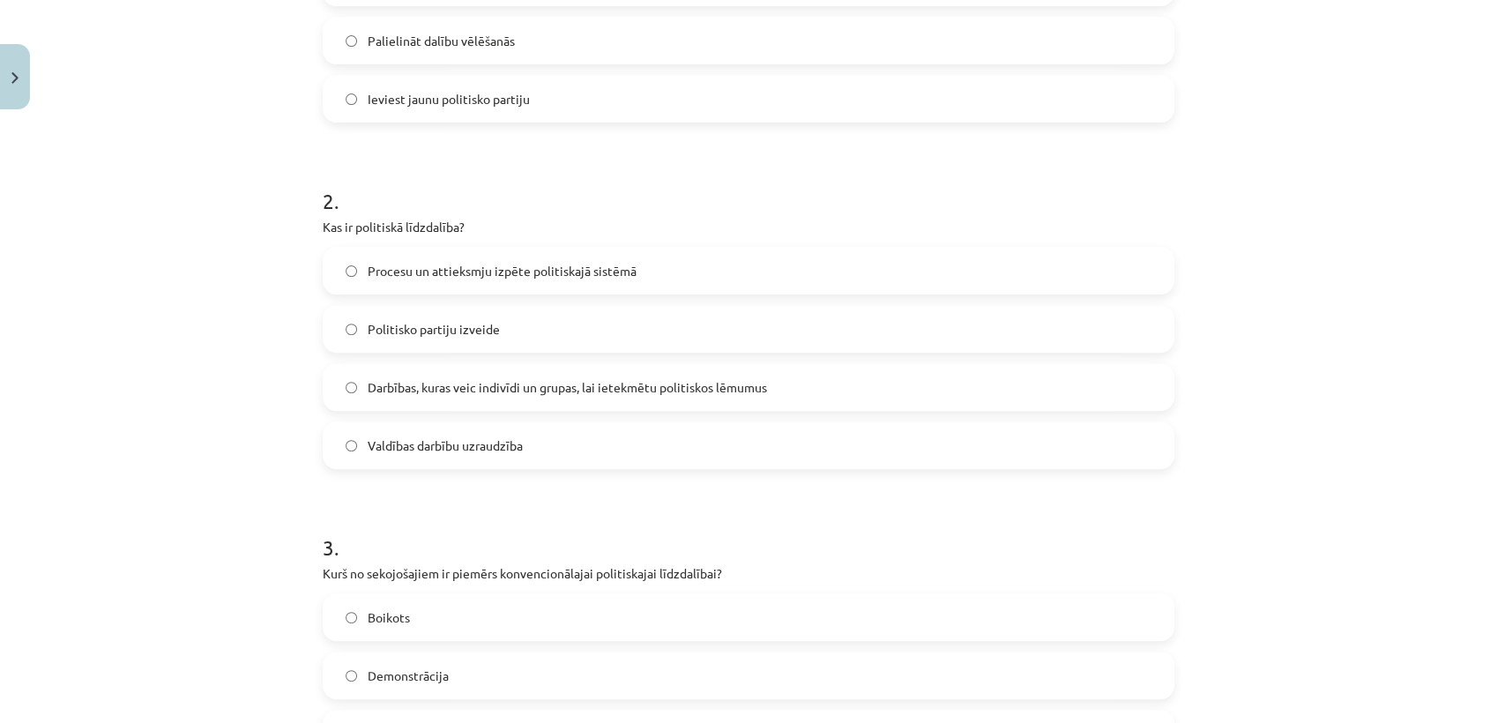
scroll to position [541, 0]
click at [722, 387] on span "Darbības, kuras veic indivīdi un grupas, lai ietekmētu politiskos lēmumus" at bounding box center [567, 386] width 399 height 19
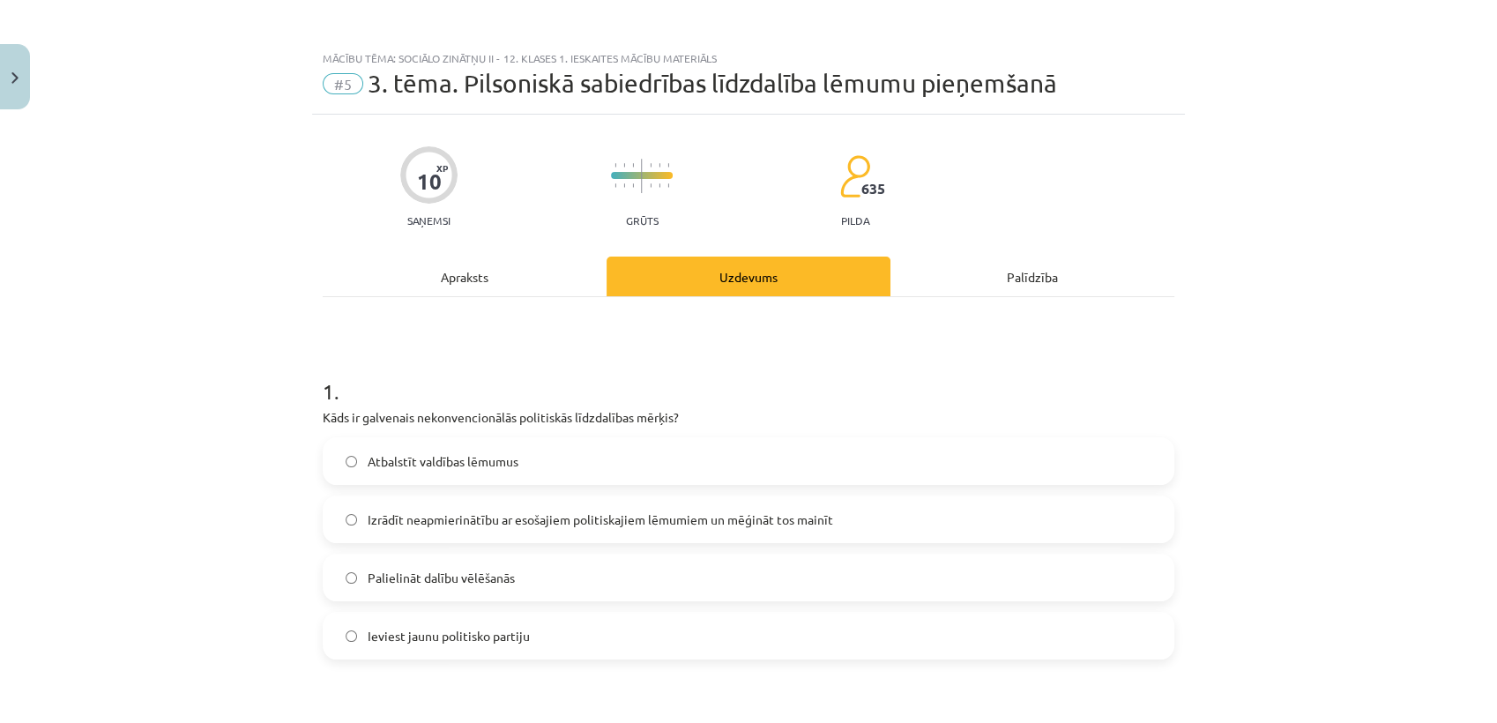
scroll to position [0, 0]
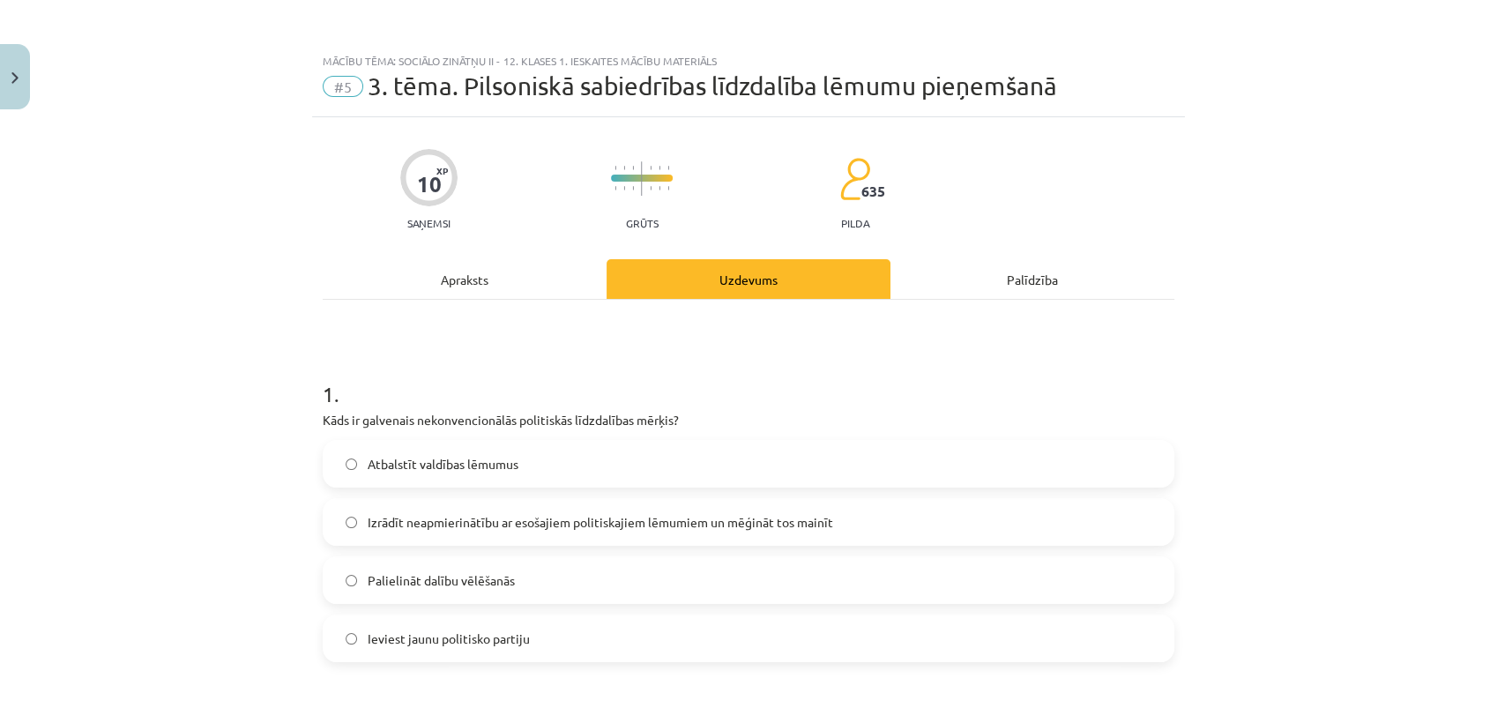
click at [459, 266] on div "Apraksts" at bounding box center [465, 279] width 284 height 40
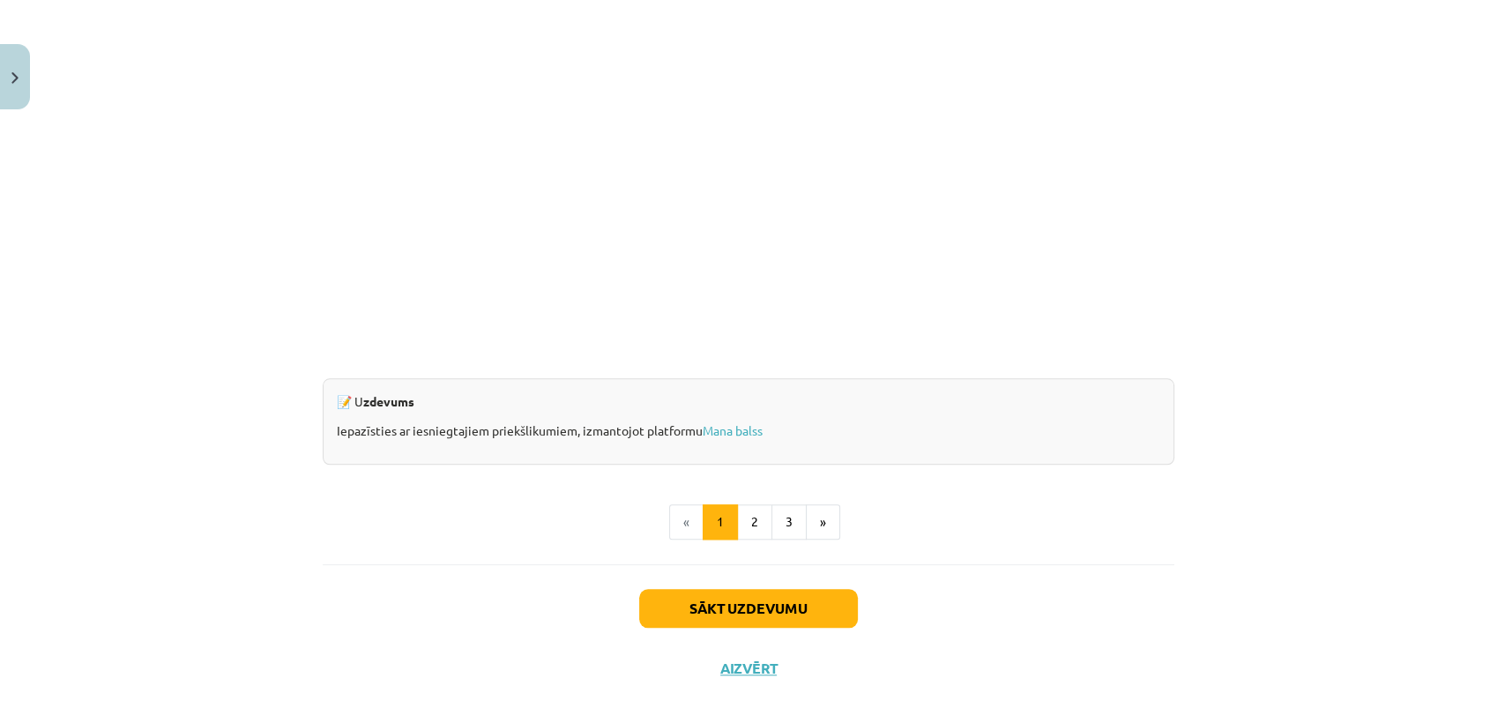
scroll to position [1614, 0]
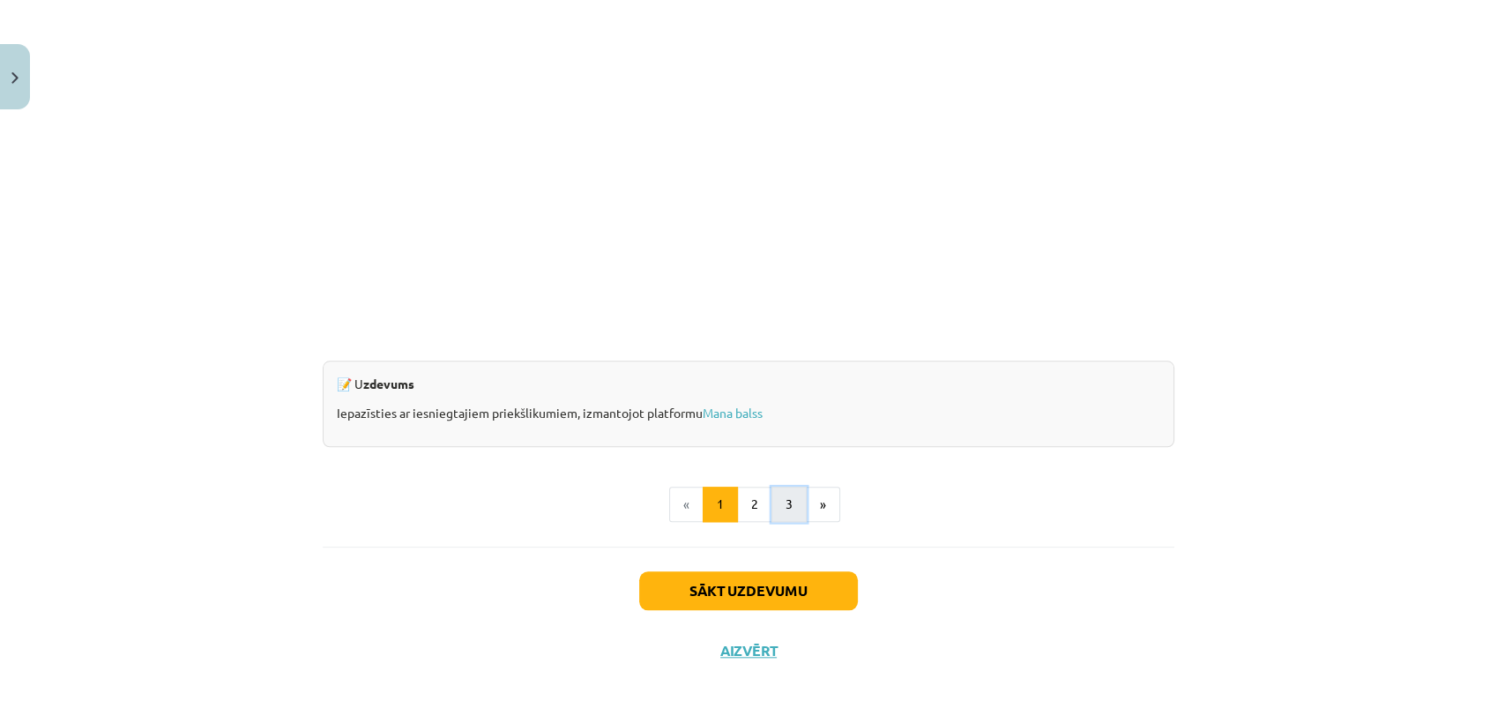
click at [776, 519] on button "3" at bounding box center [789, 504] width 35 height 35
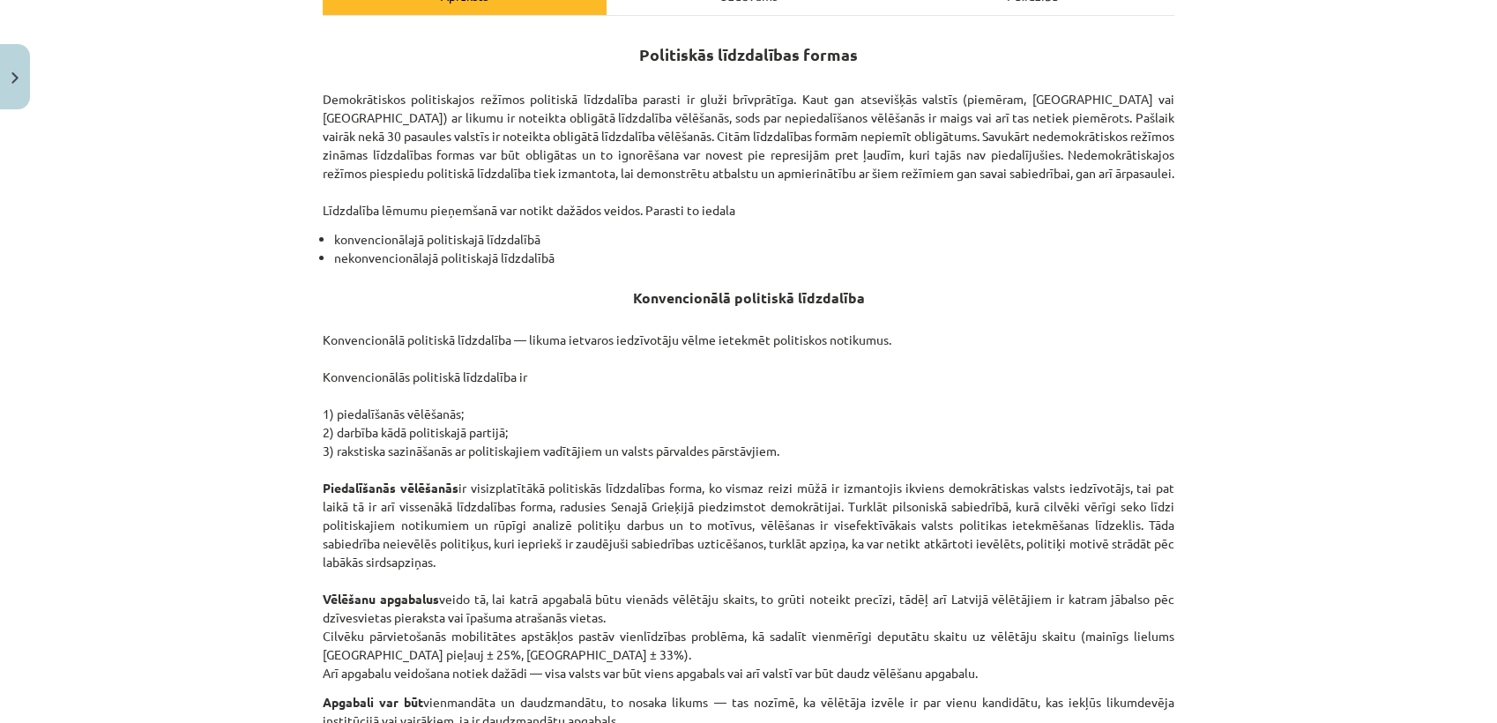
scroll to position [0, 0]
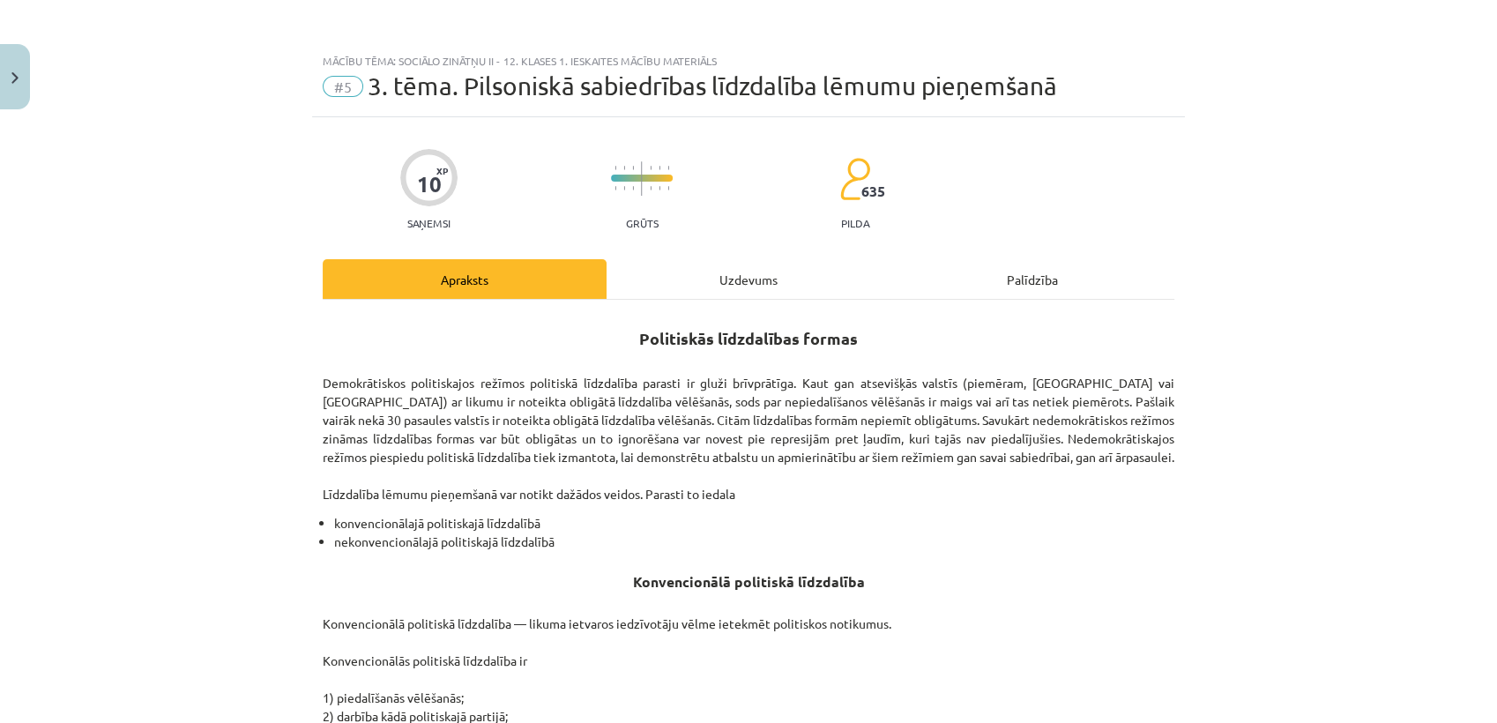
click at [744, 277] on div "Uzdevums" at bounding box center [749, 279] width 284 height 40
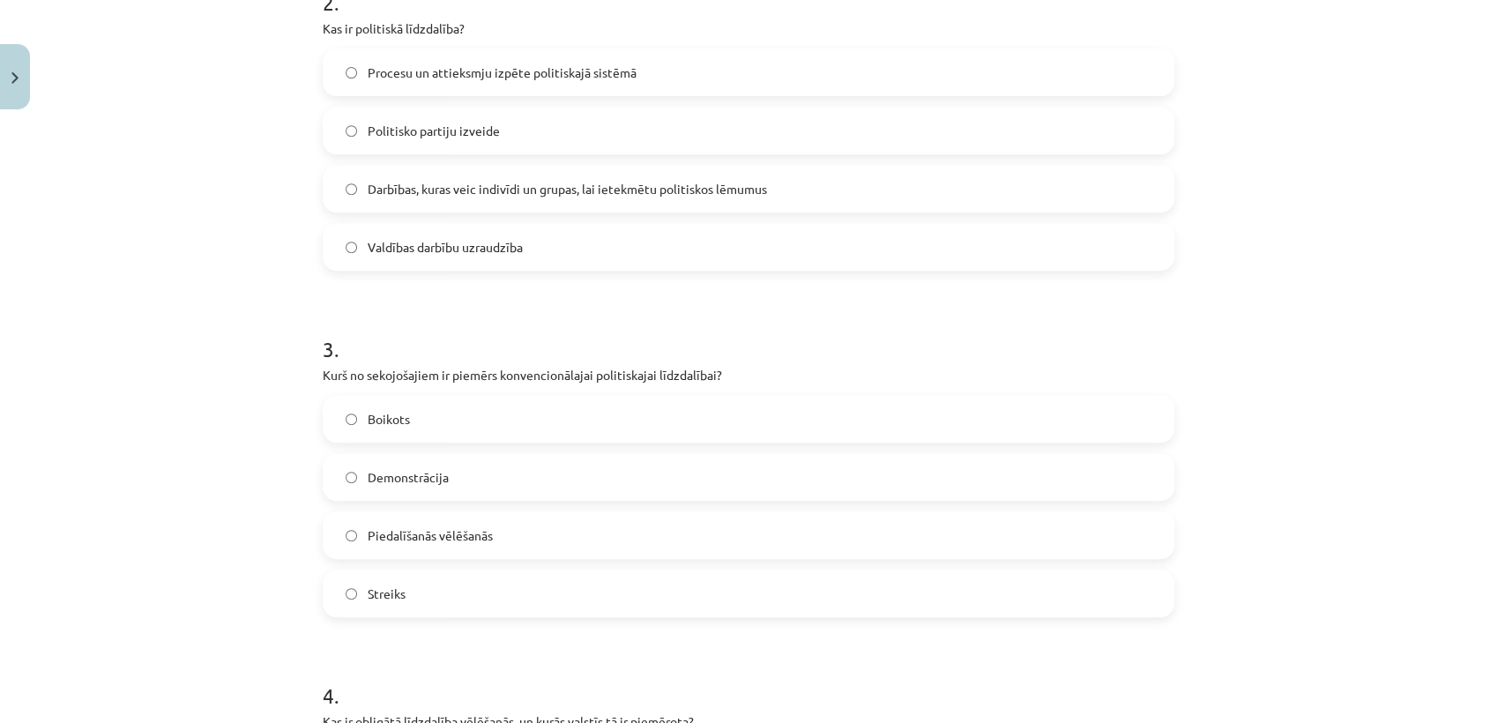
scroll to position [740, 0]
click at [663, 512] on label "Piedalīšanās vēlēšanās" at bounding box center [749, 534] width 848 height 44
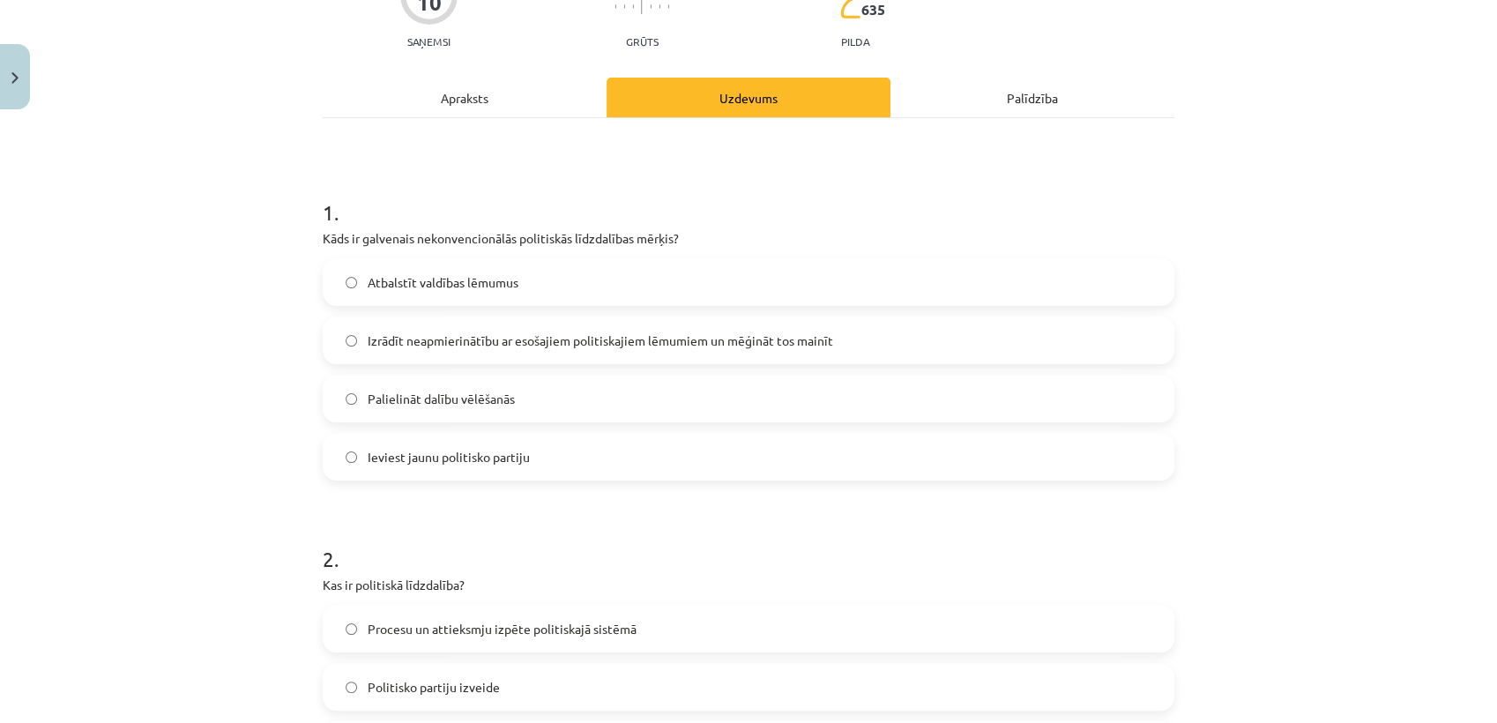
scroll to position [0, 0]
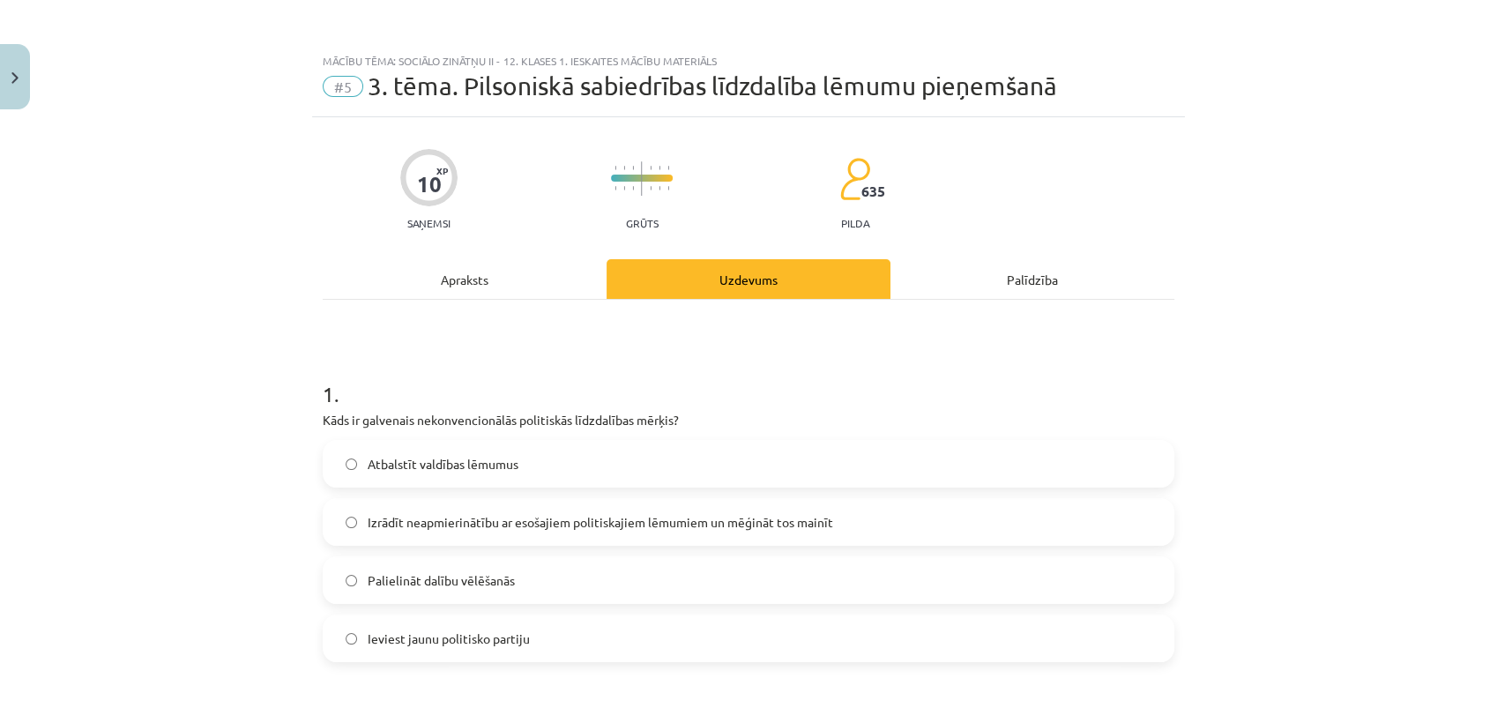
click at [448, 276] on div "Apraksts" at bounding box center [465, 279] width 284 height 40
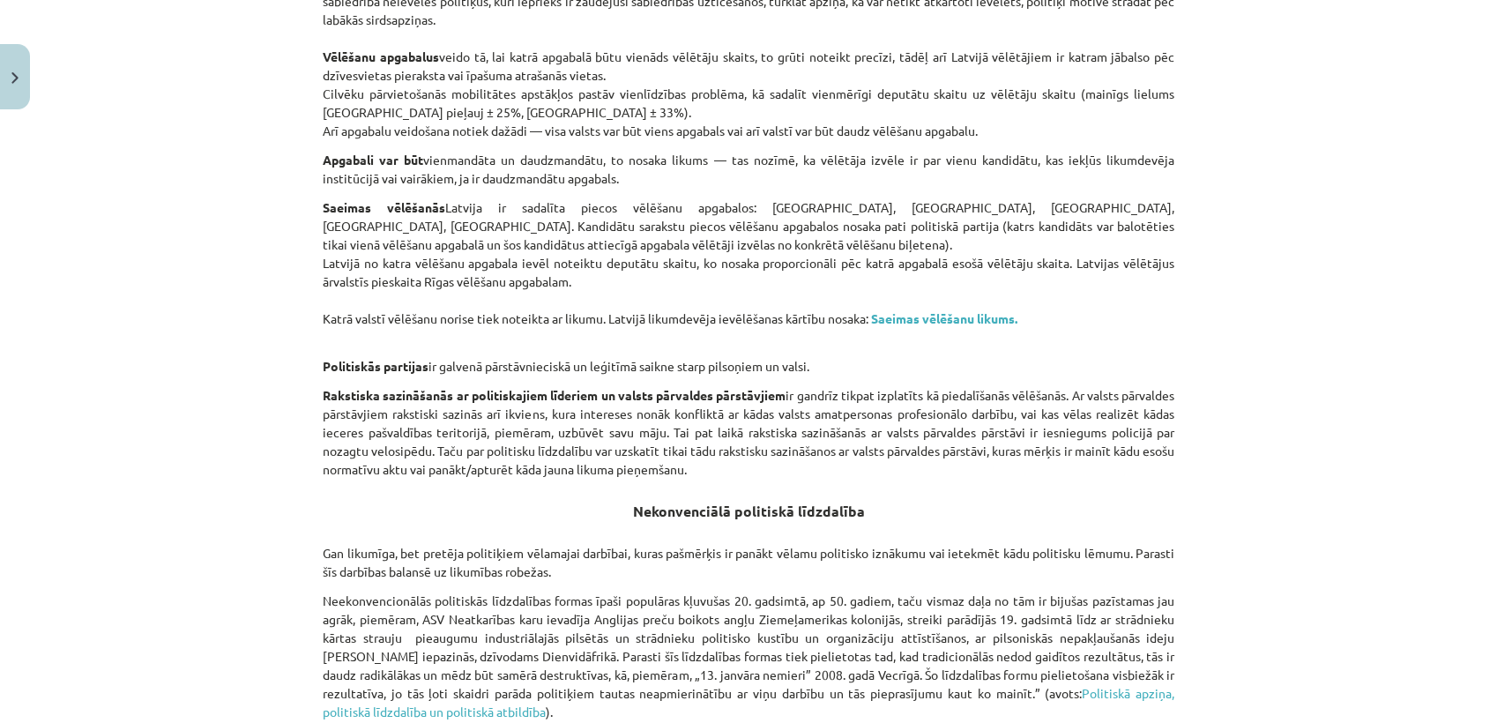
scroll to position [1153, 0]
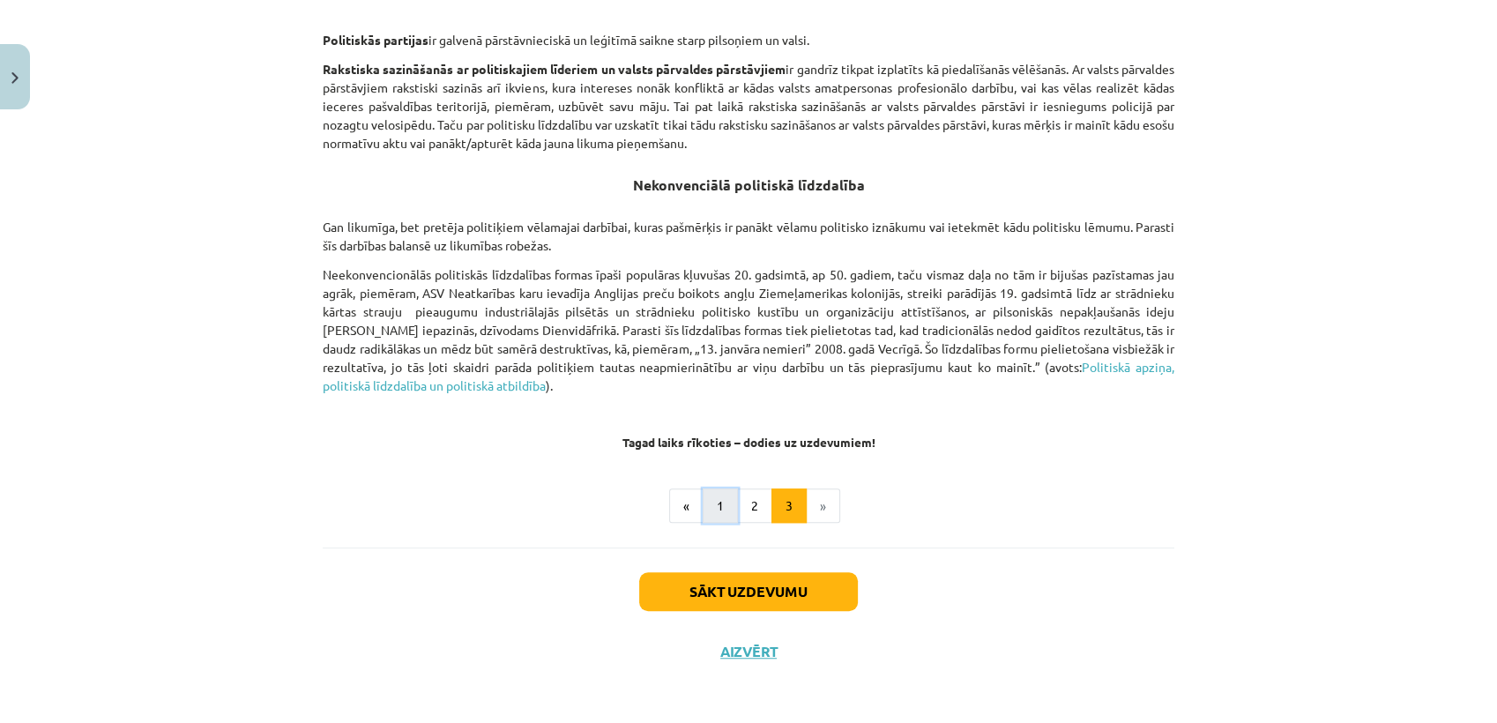
click at [715, 512] on button "1" at bounding box center [720, 506] width 35 height 35
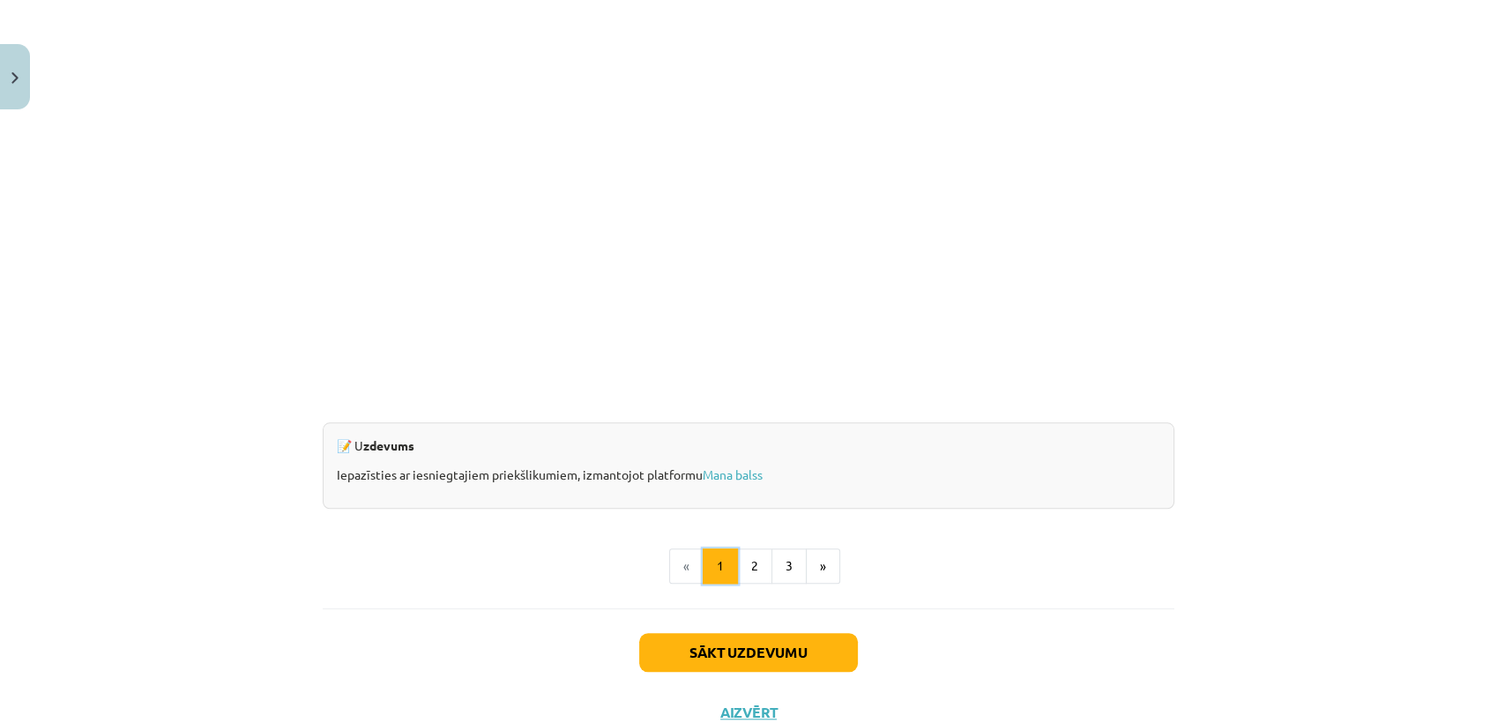
scroll to position [1614, 0]
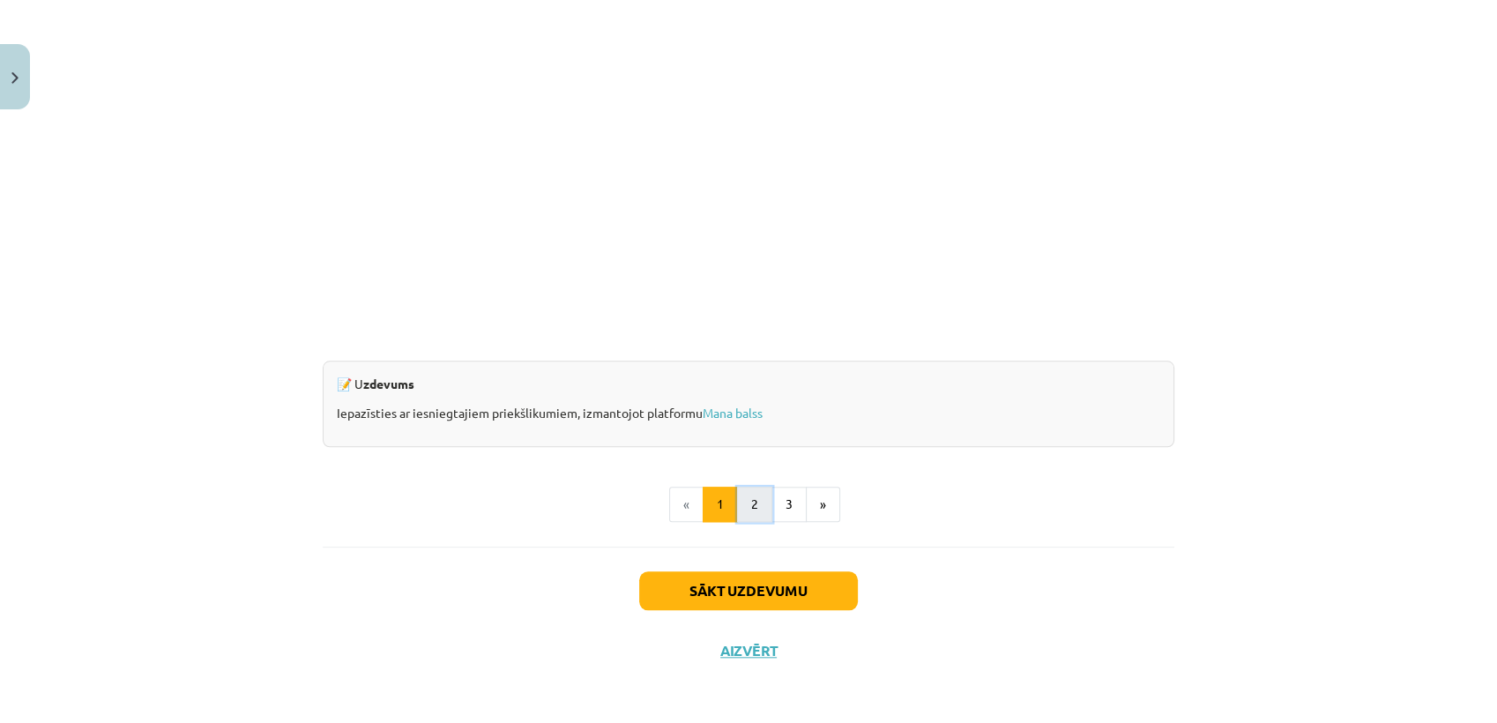
click at [739, 513] on button "2" at bounding box center [754, 504] width 35 height 35
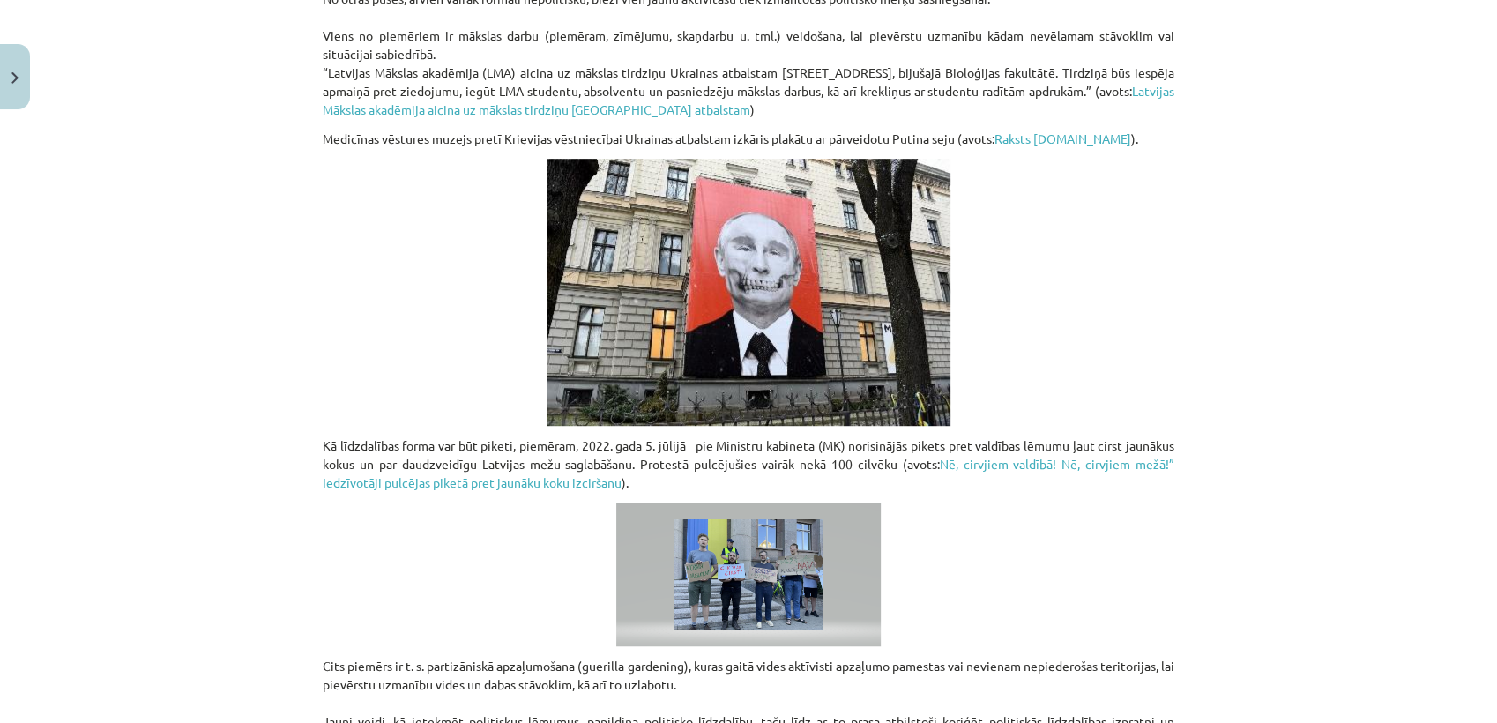
scroll to position [1294, 0]
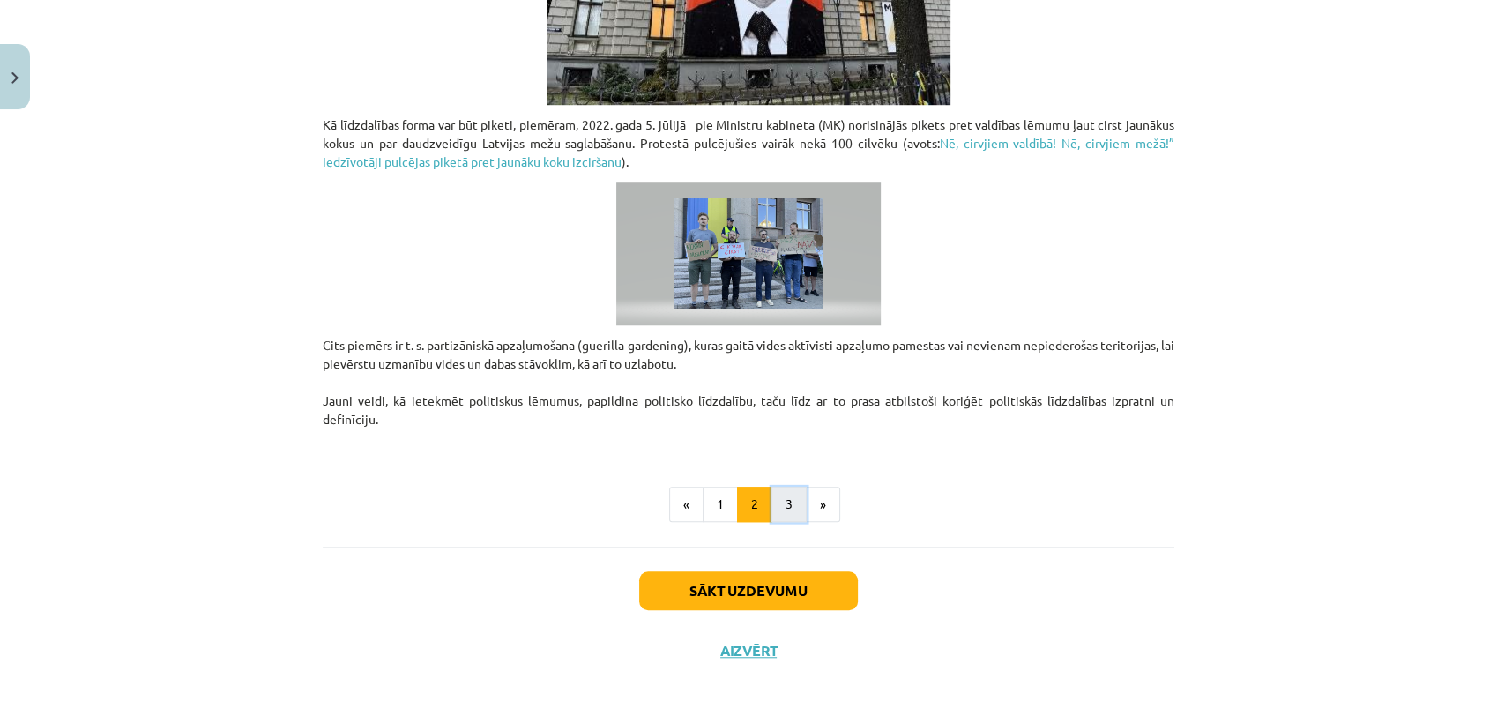
click at [772, 505] on button "3" at bounding box center [789, 504] width 35 height 35
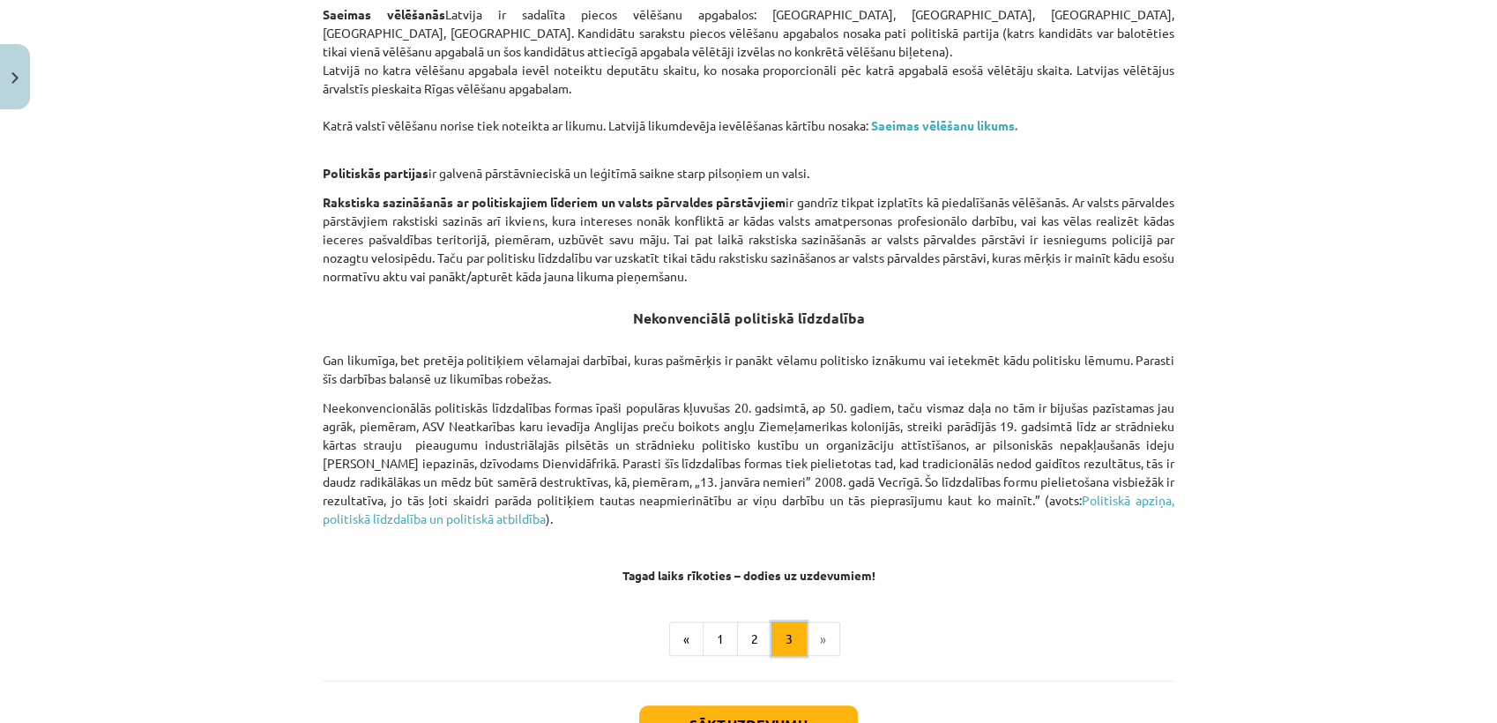
scroll to position [1153, 0]
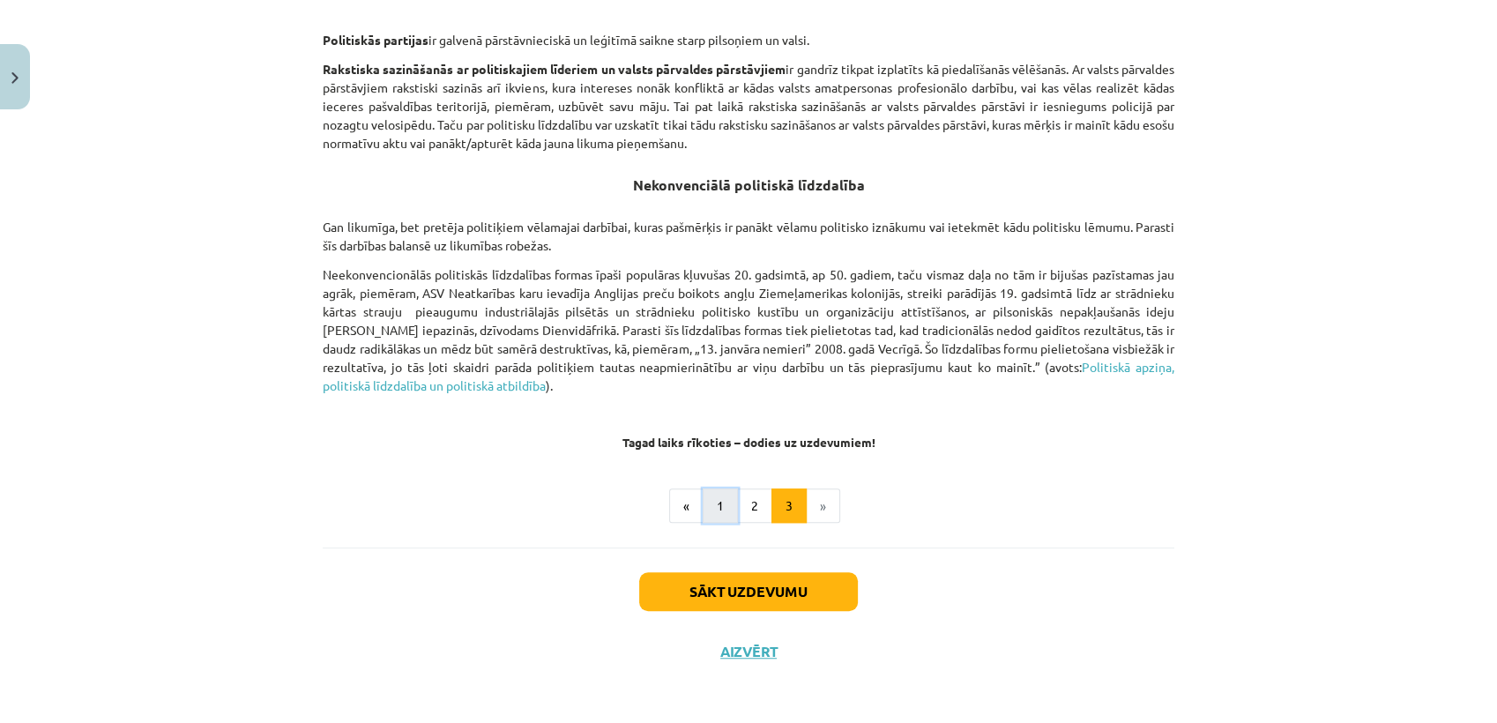
click at [720, 497] on button "1" at bounding box center [720, 506] width 35 height 35
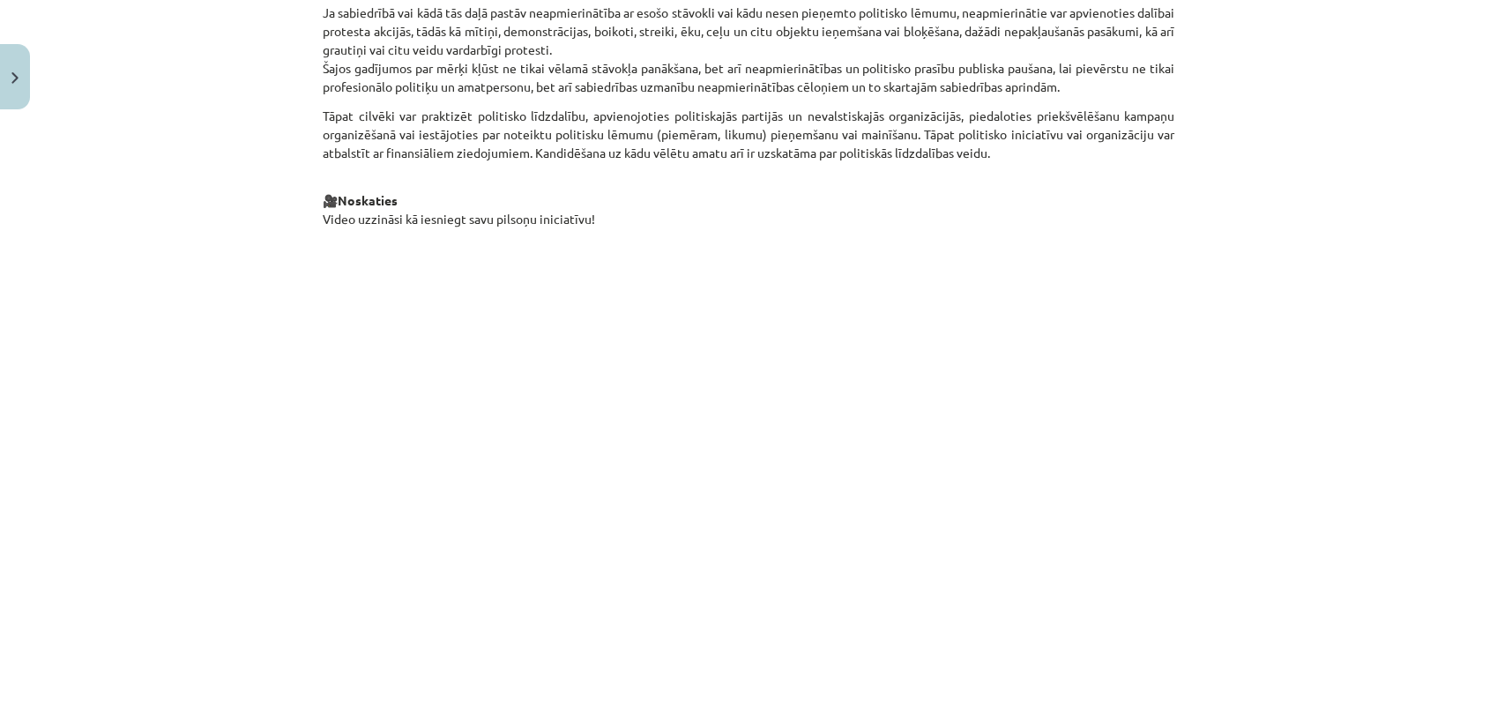
scroll to position [1614, 0]
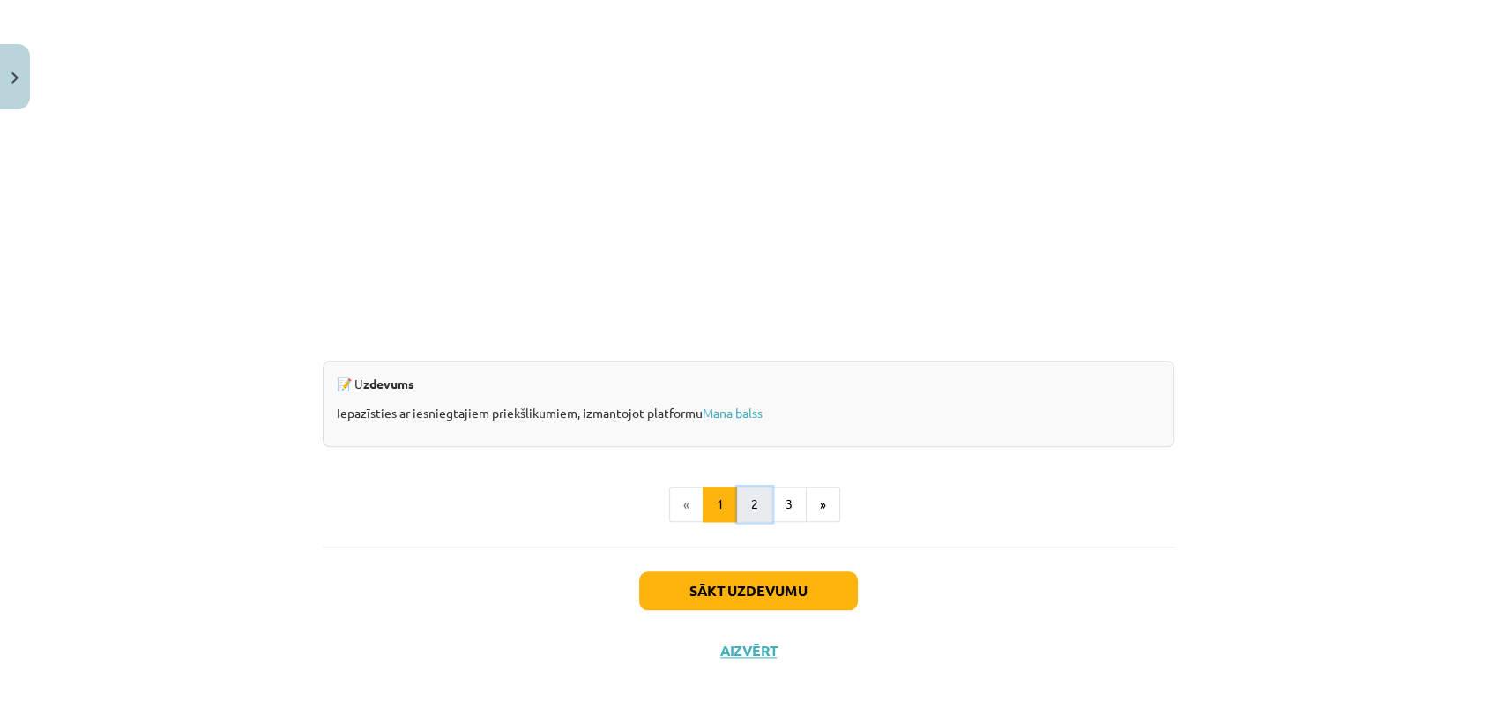
click at [741, 501] on button "2" at bounding box center [754, 504] width 35 height 35
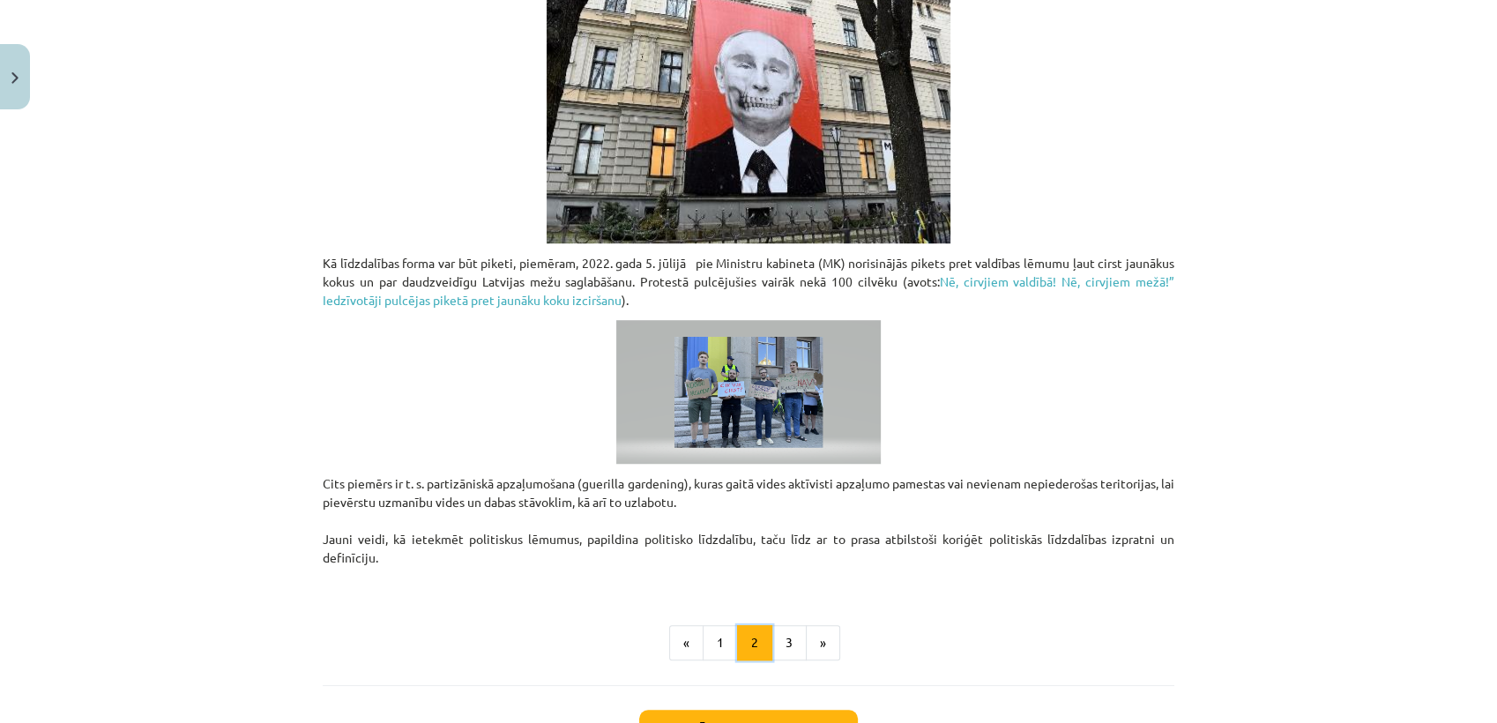
scroll to position [1197, 0]
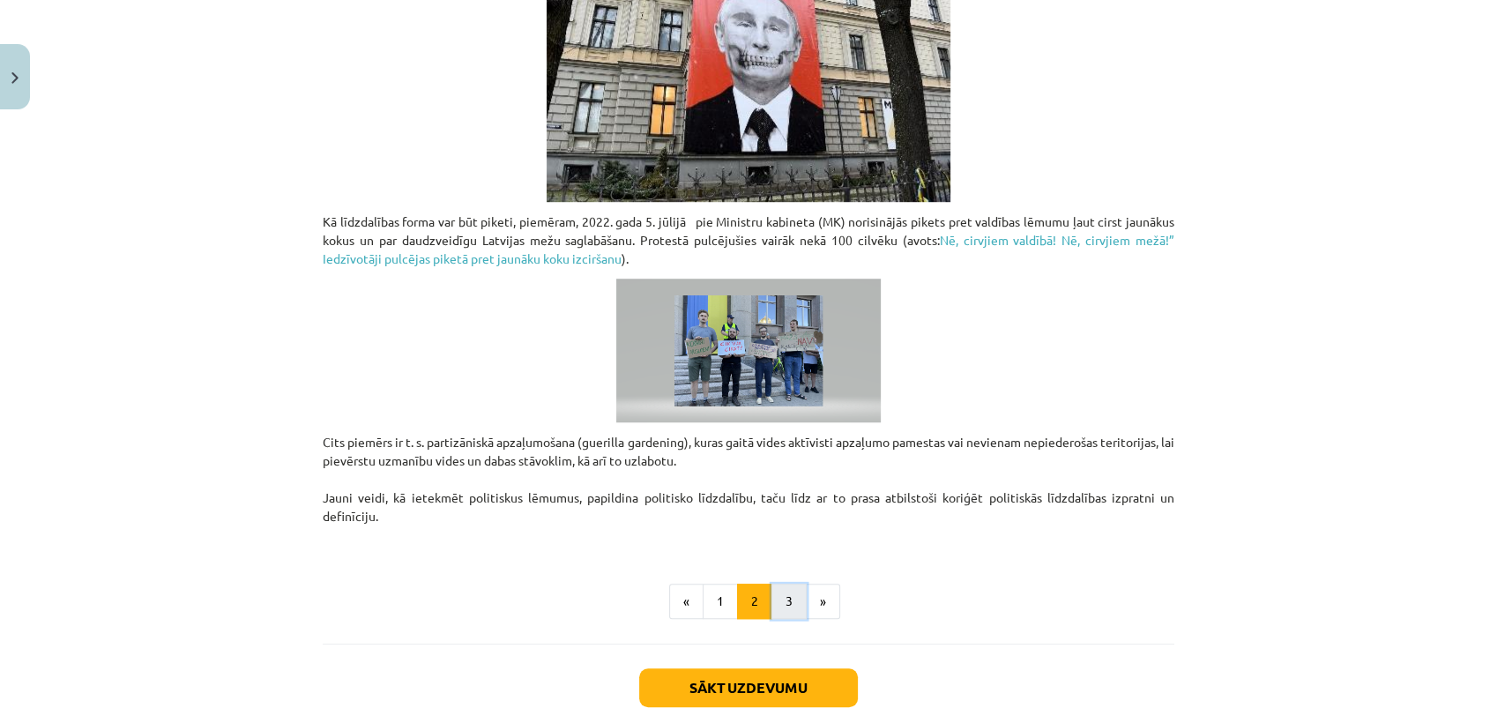
click at [783, 607] on button "3" at bounding box center [789, 601] width 35 height 35
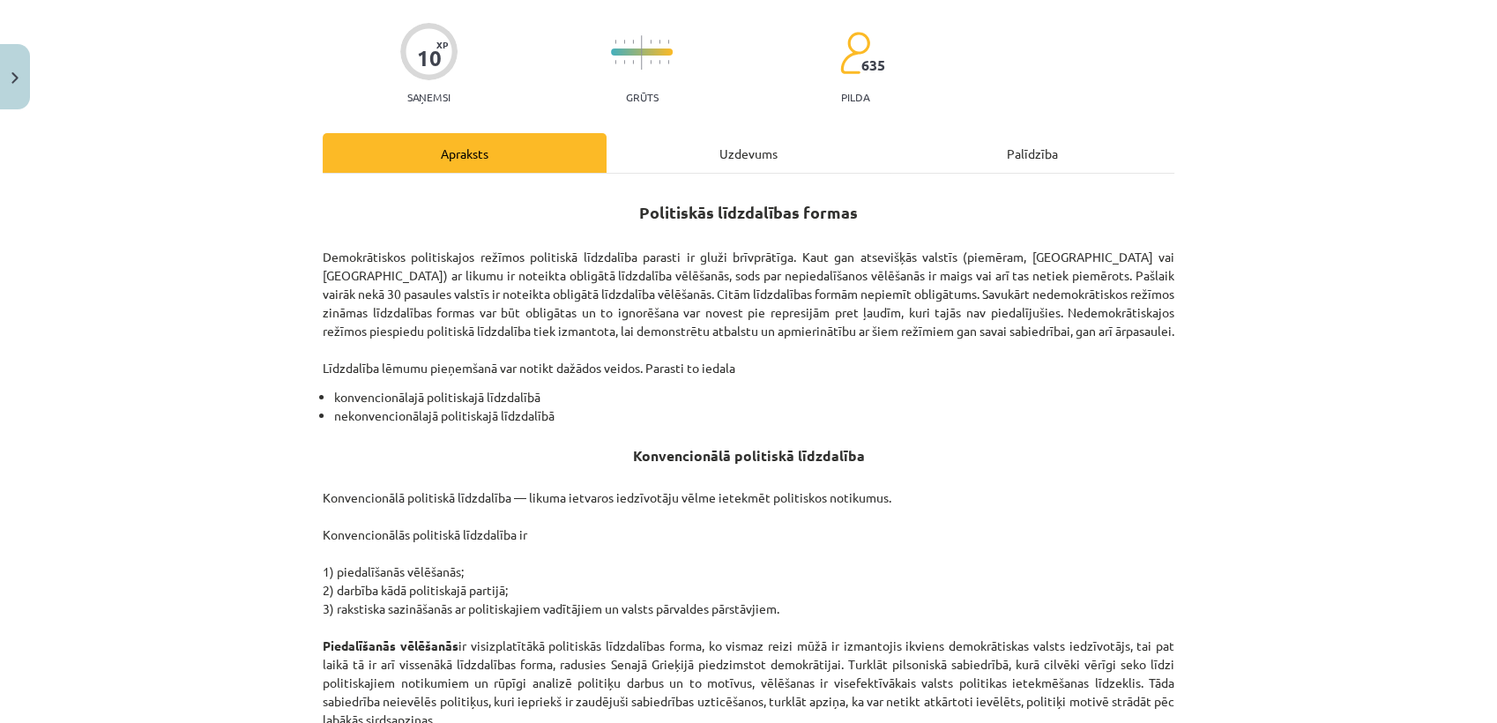
scroll to position [0, 0]
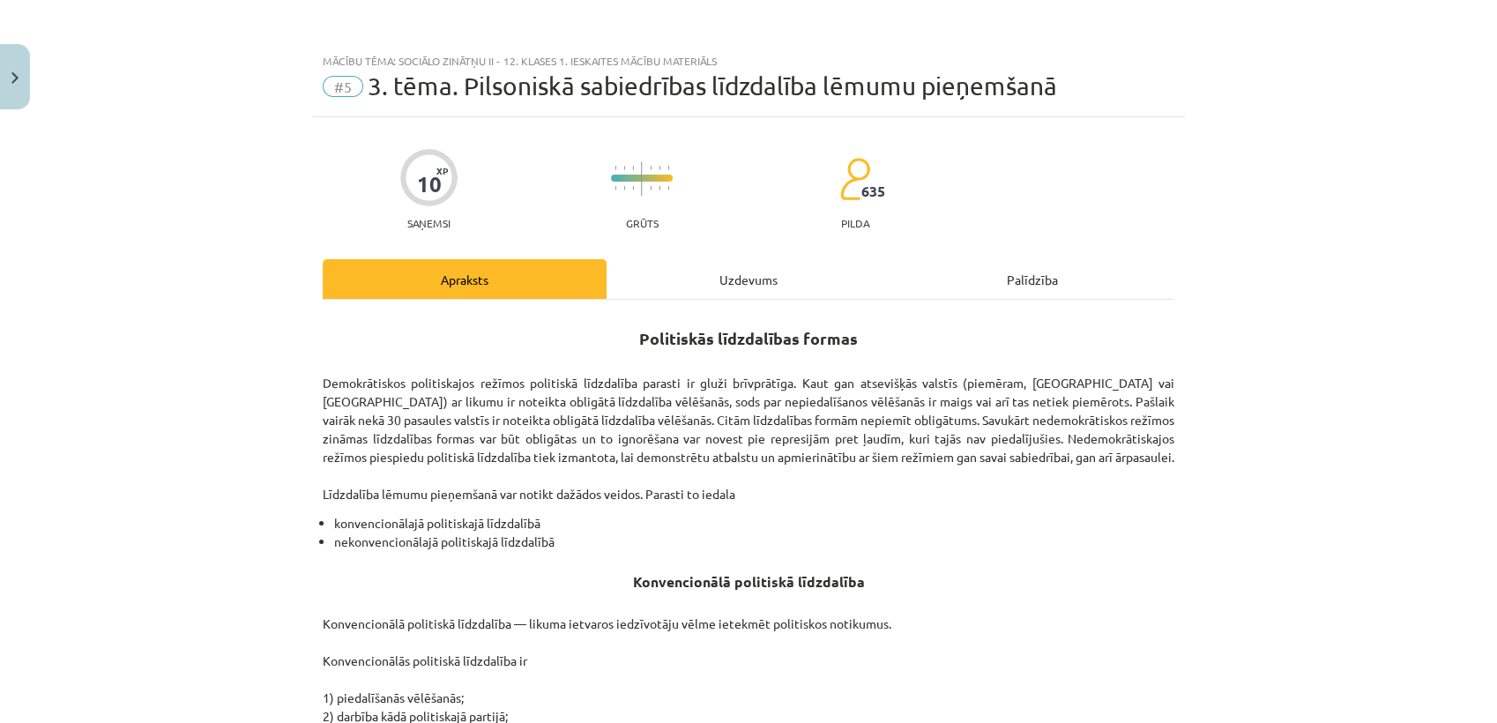
click at [739, 285] on div "Uzdevums" at bounding box center [749, 279] width 284 height 40
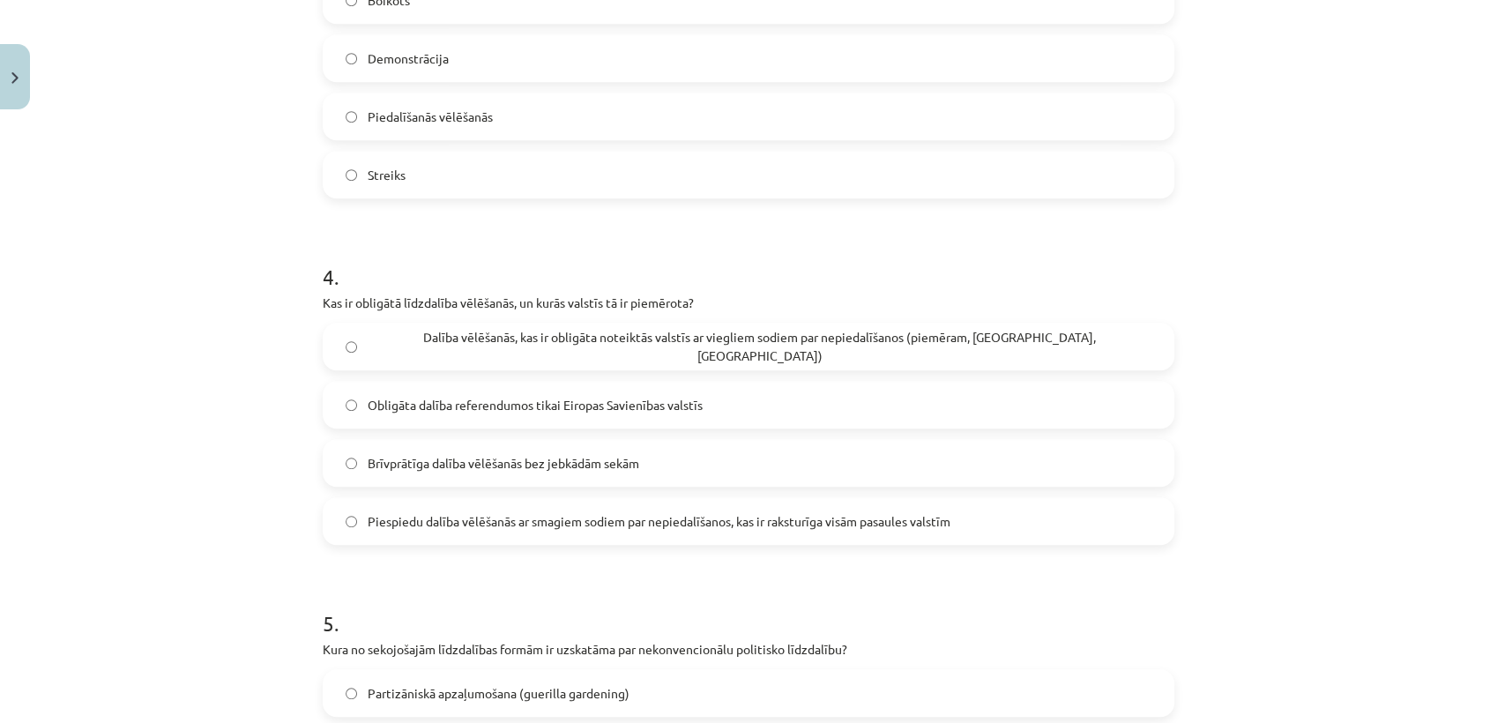
scroll to position [1157, 0]
click at [719, 348] on span "Dalība vēlēšanās, kas ir obligāta noteiktās valstīs ar viegliem sodiem par nepi…" at bounding box center [760, 346] width 784 height 37
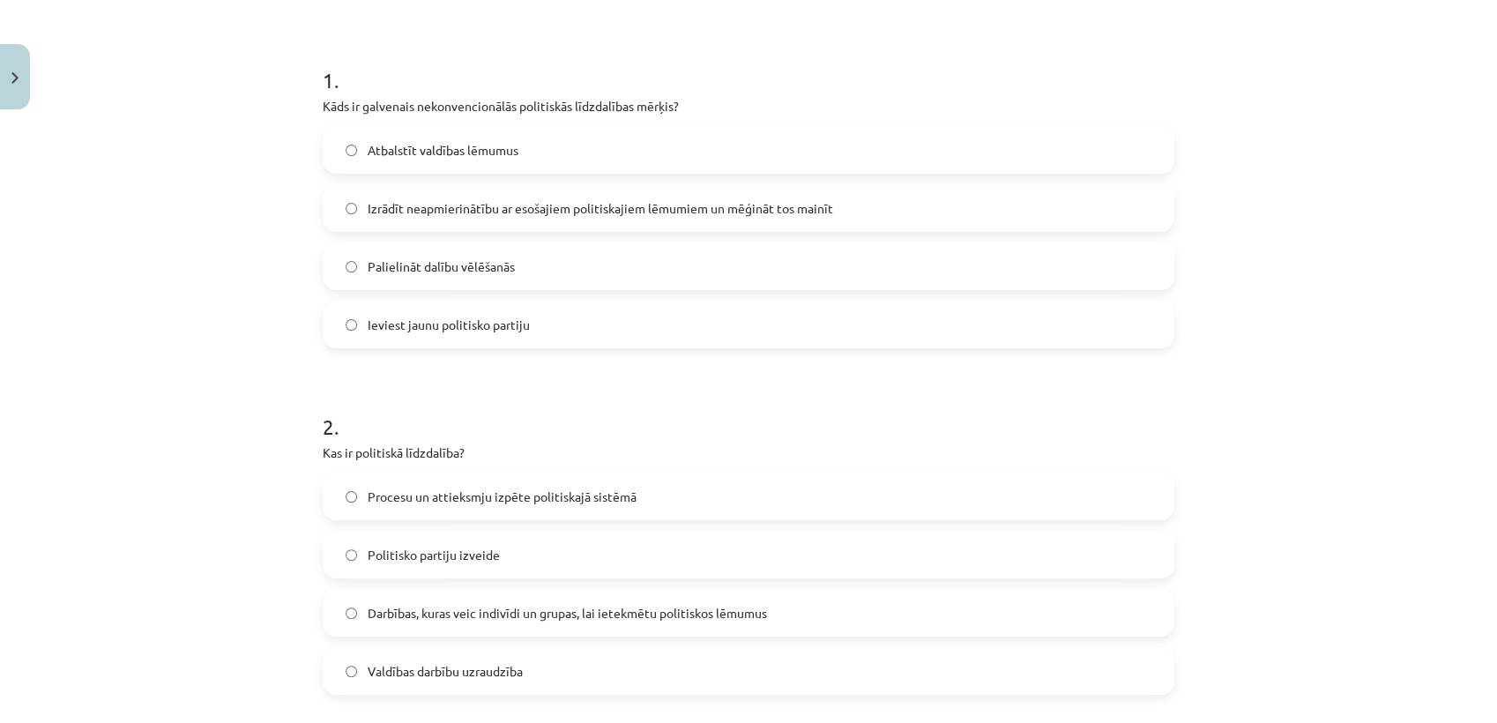
scroll to position [0, 0]
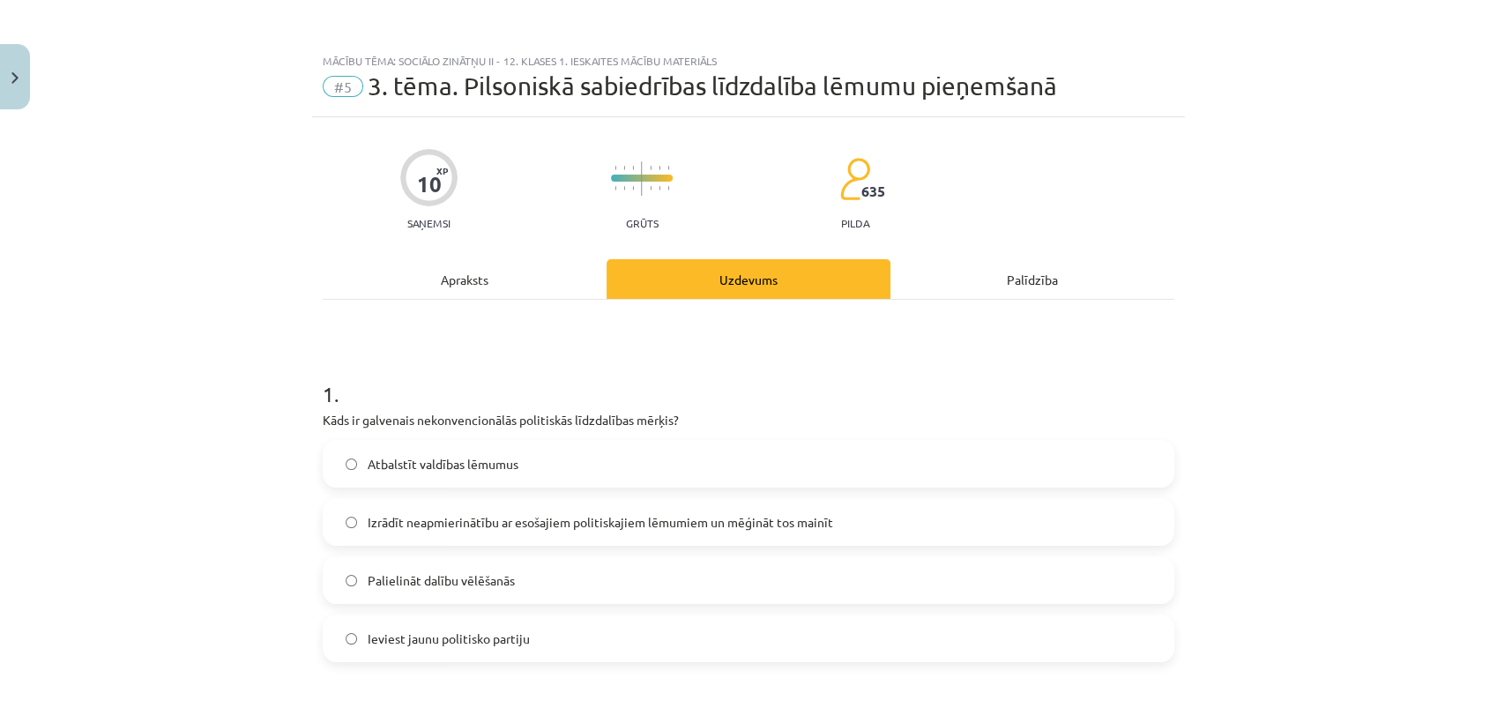
click at [475, 277] on div "Apraksts" at bounding box center [465, 279] width 284 height 40
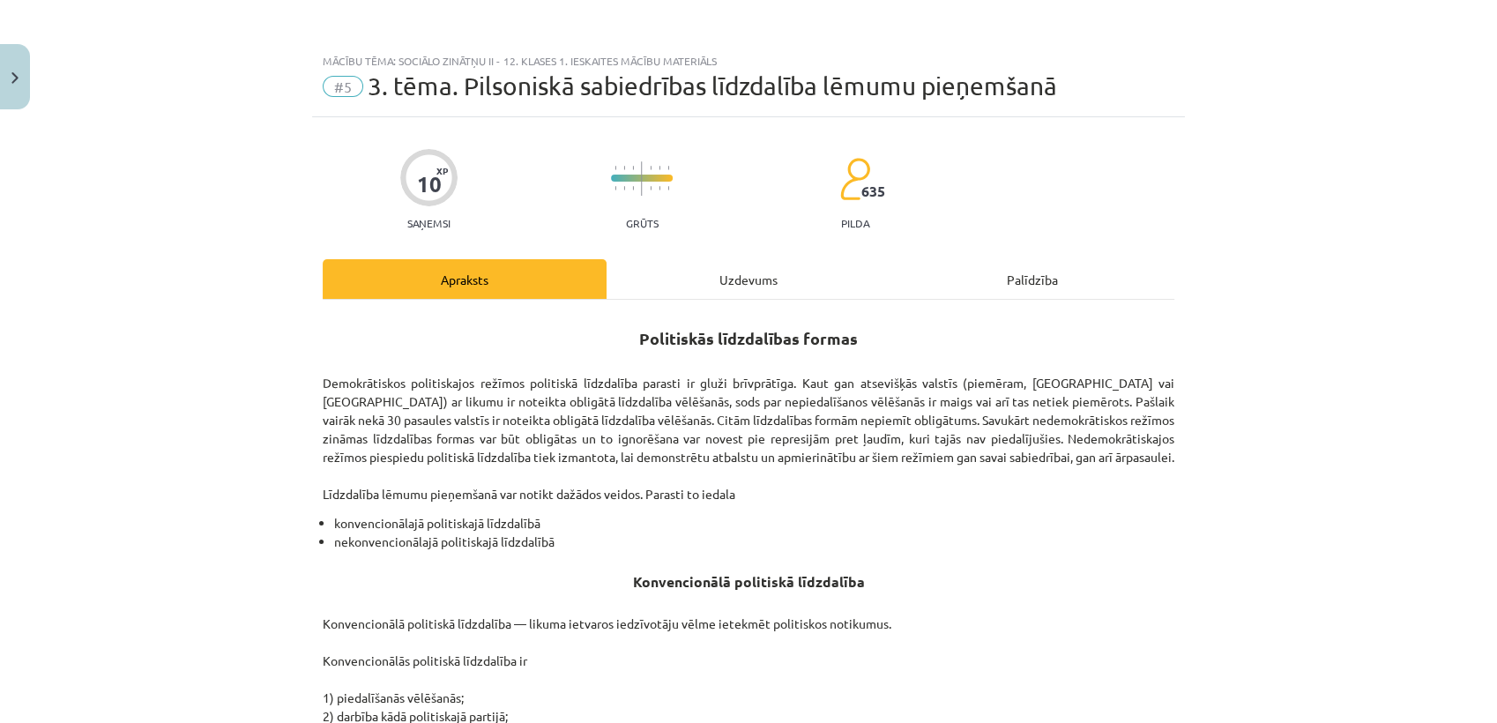
click at [758, 280] on div "Uzdevums" at bounding box center [749, 279] width 284 height 40
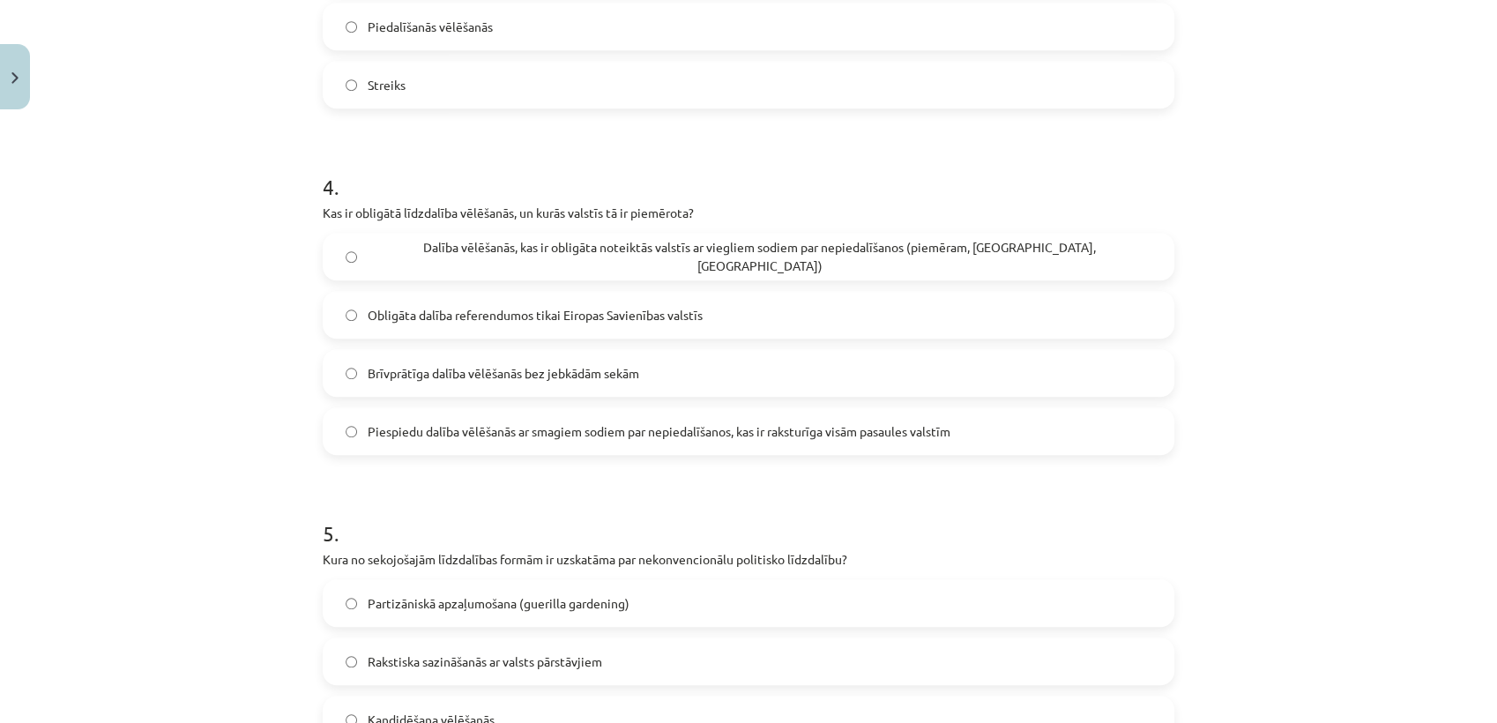
scroll to position [1529, 0]
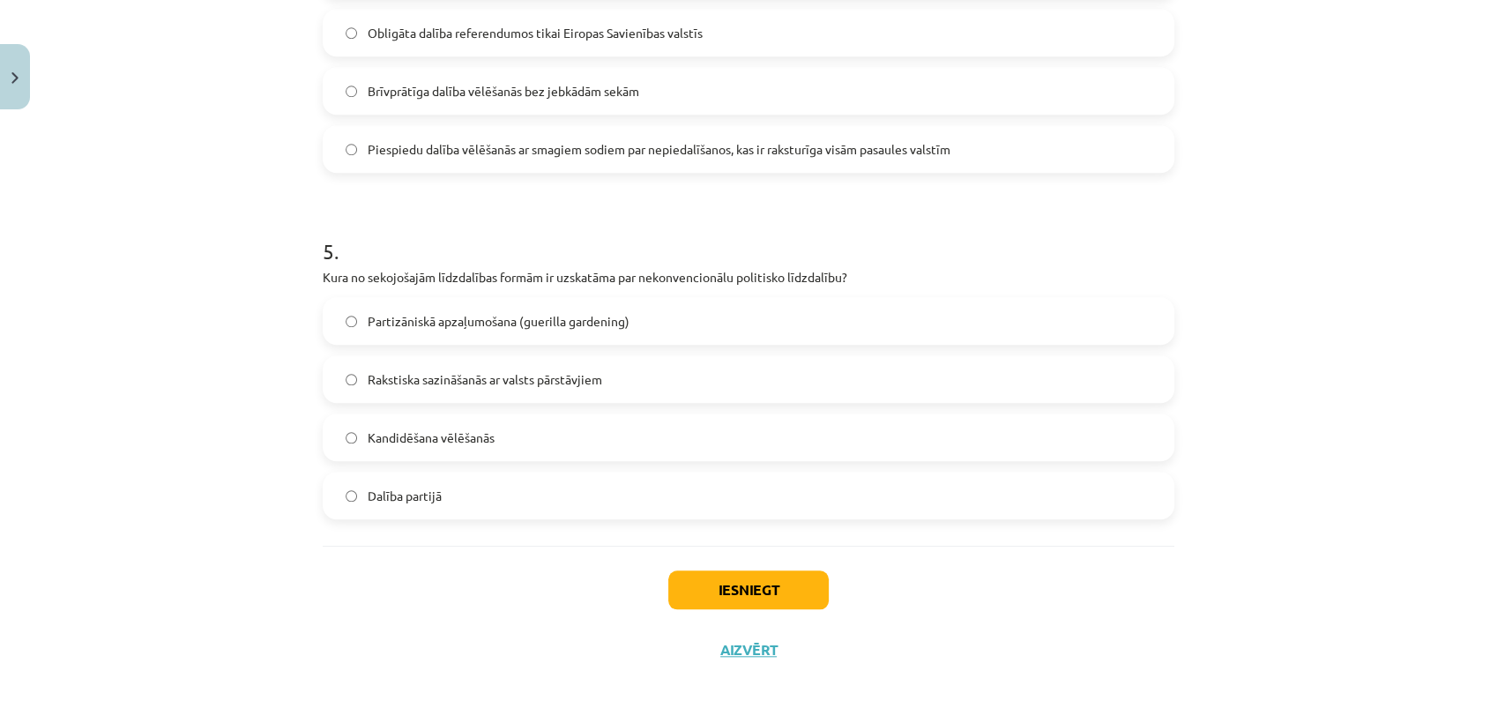
click at [741, 311] on label "Partizāniskā apzaļumošana (guerilla gardening)" at bounding box center [749, 321] width 848 height 44
click at [703, 594] on button "Iesniegt" at bounding box center [748, 590] width 161 height 39
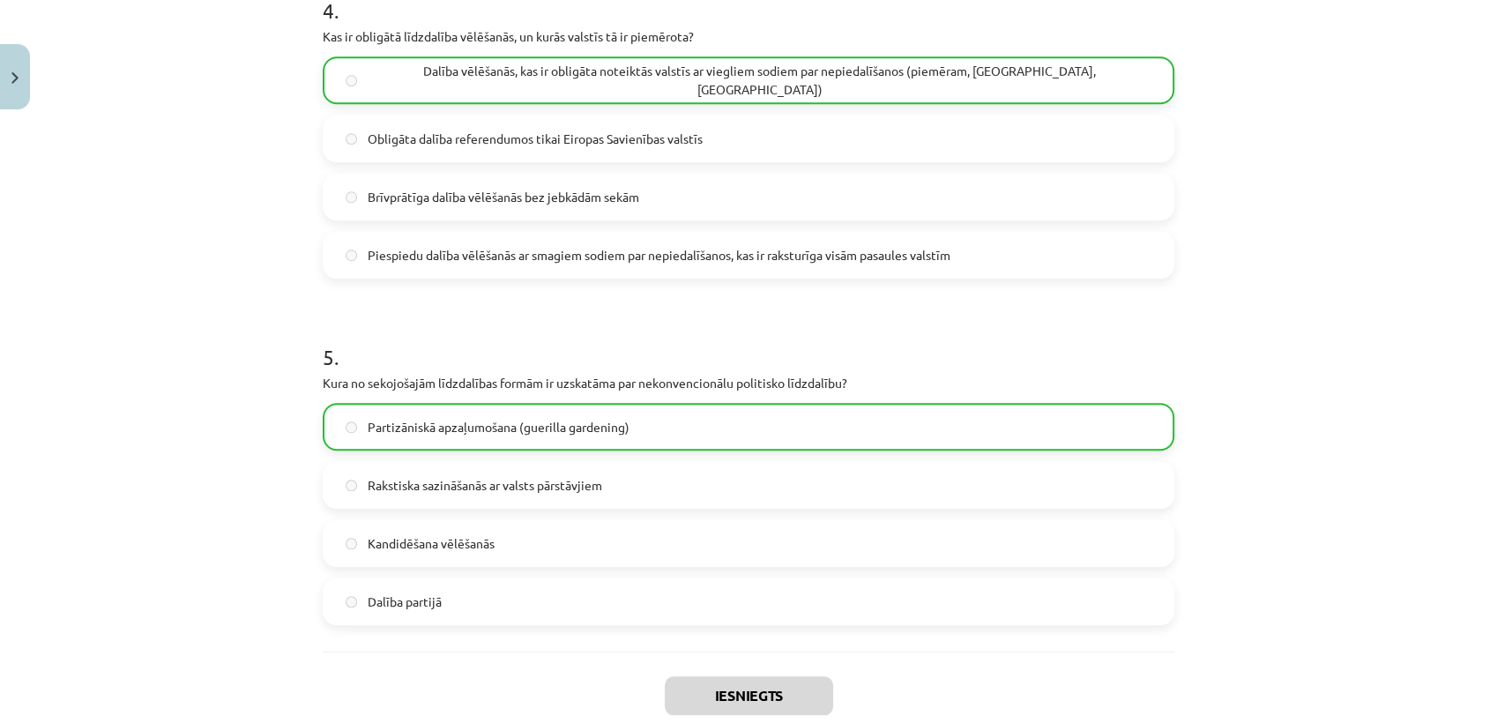
scroll to position [1585, 0]
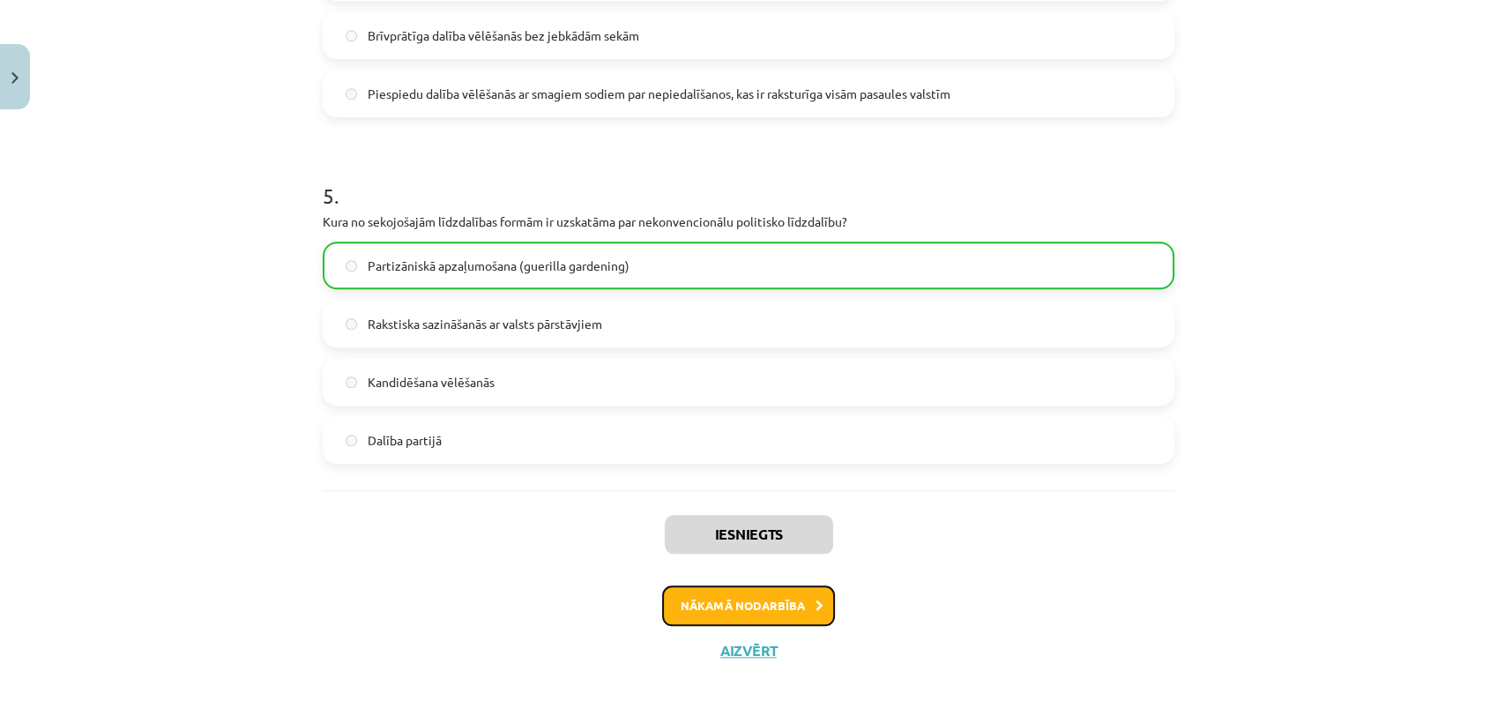
click at [699, 611] on button "Nākamā nodarbība" at bounding box center [748, 606] width 173 height 41
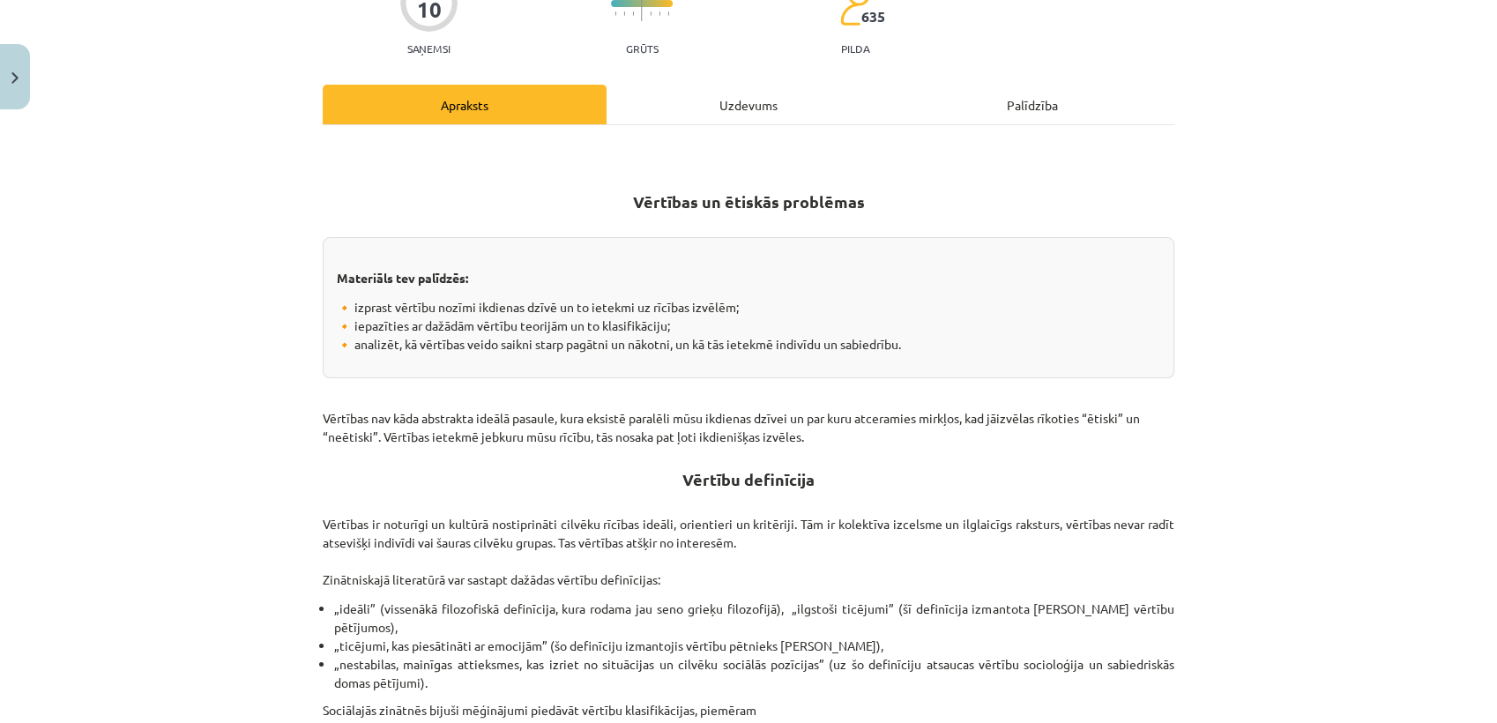
scroll to position [43, 0]
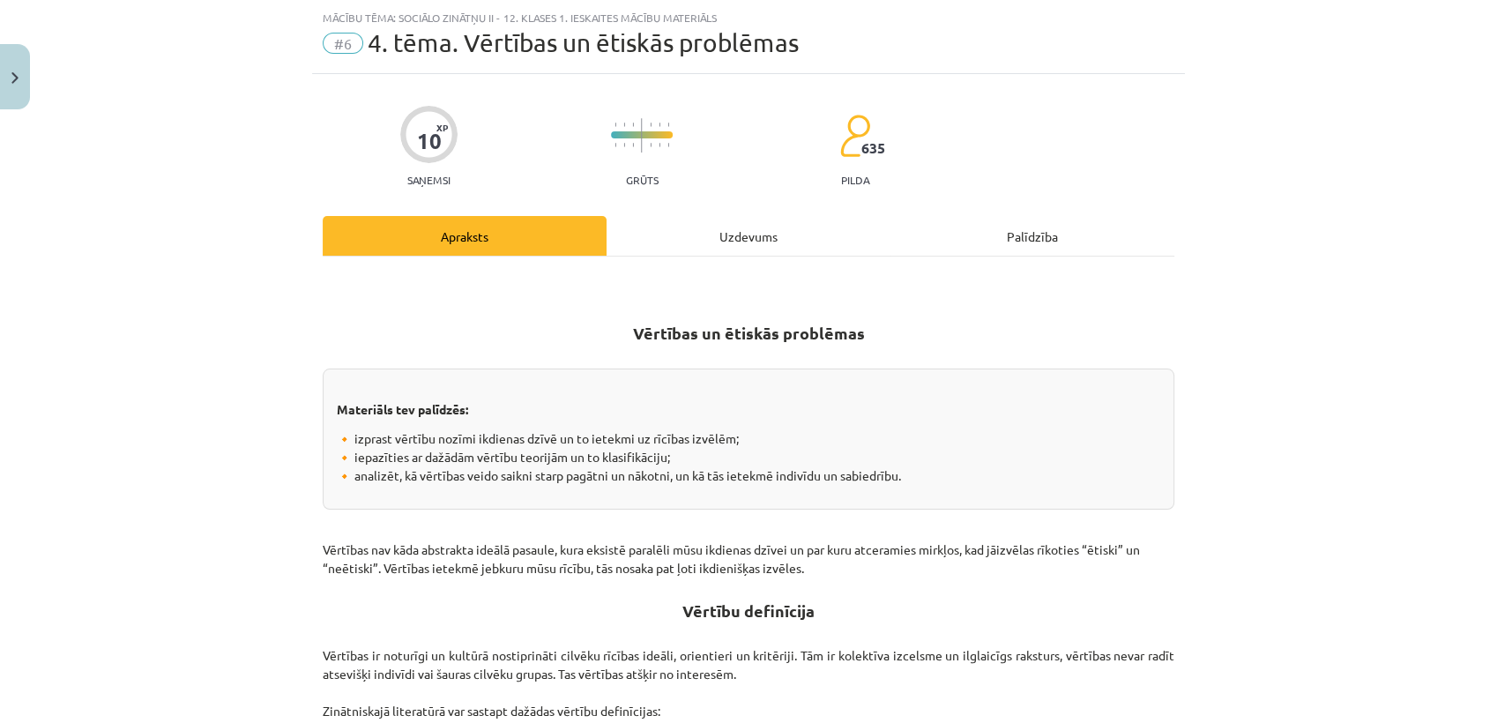
click at [735, 234] on div "Uzdevums" at bounding box center [749, 236] width 284 height 40
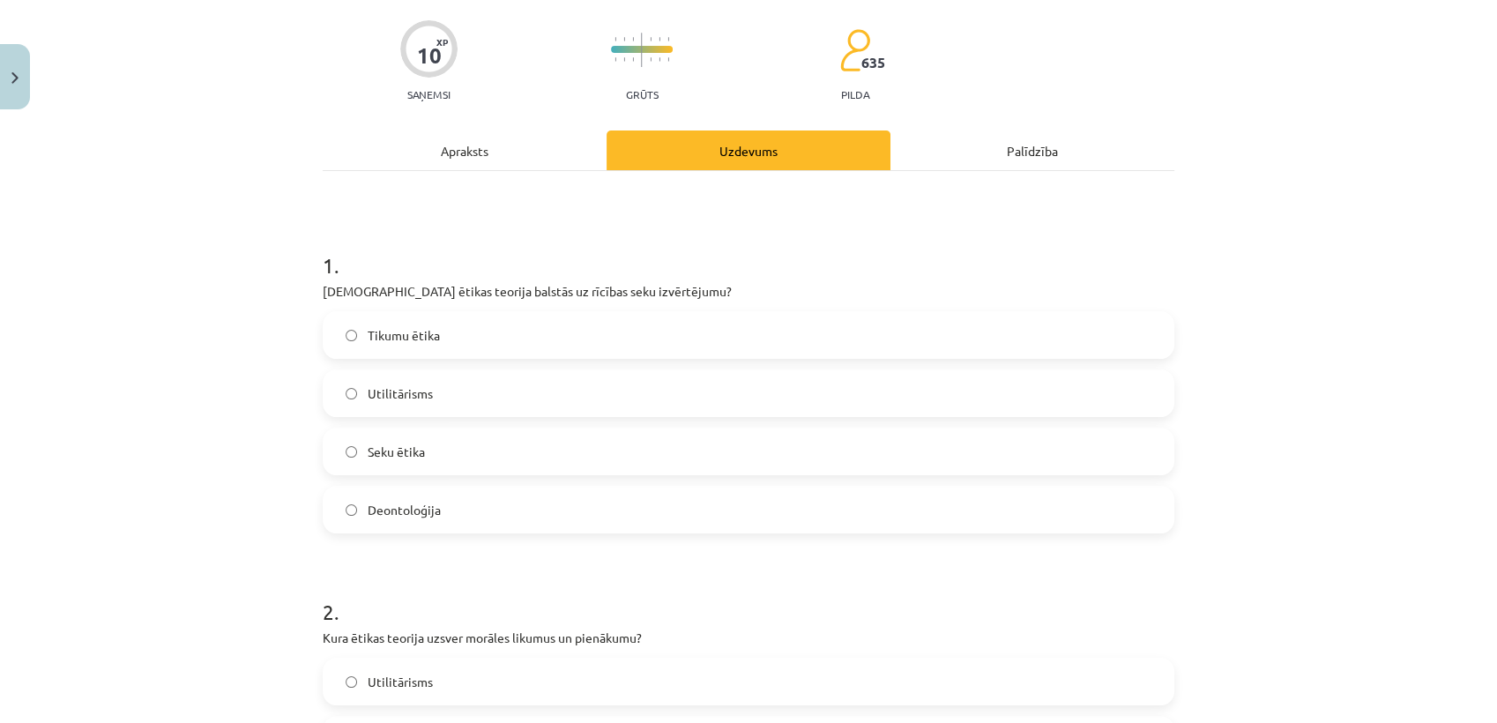
scroll to position [0, 0]
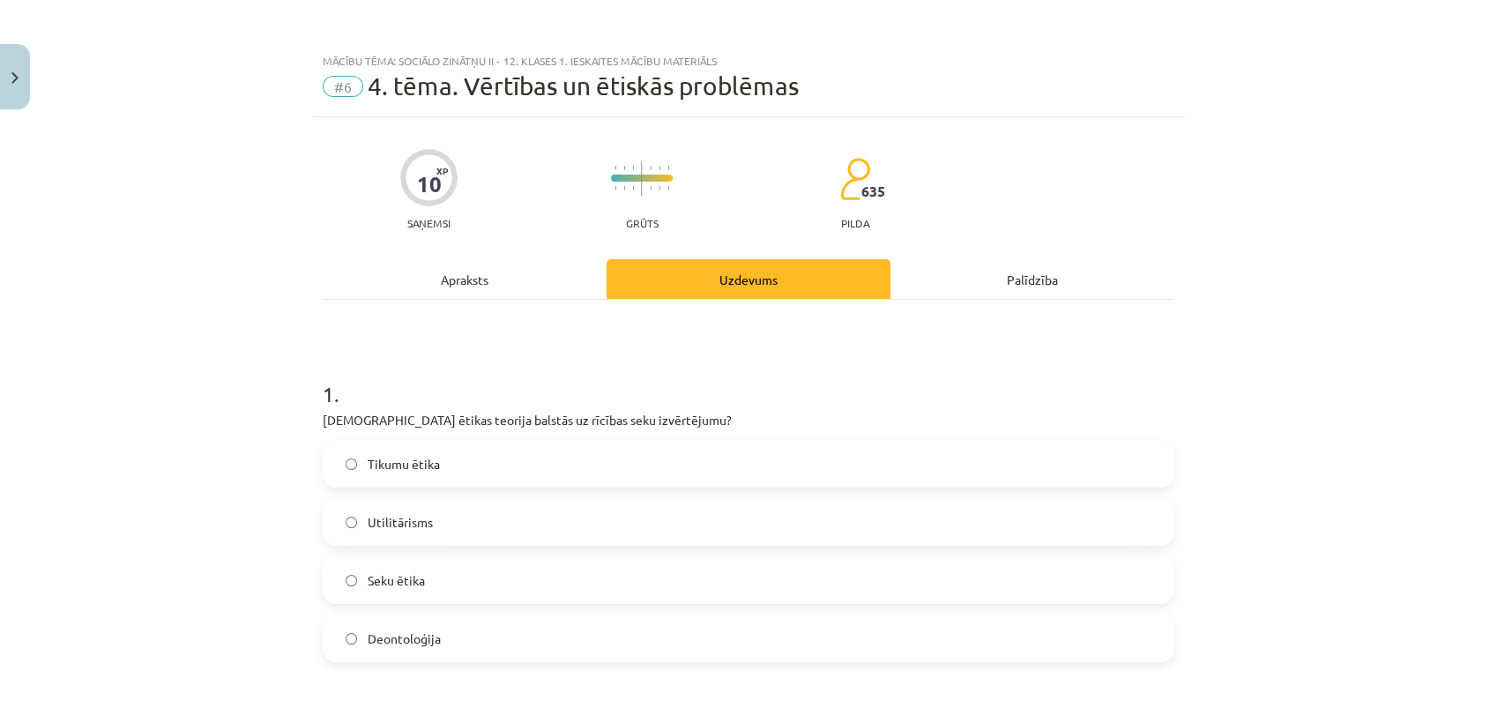
click at [472, 279] on div "Apraksts" at bounding box center [465, 279] width 284 height 40
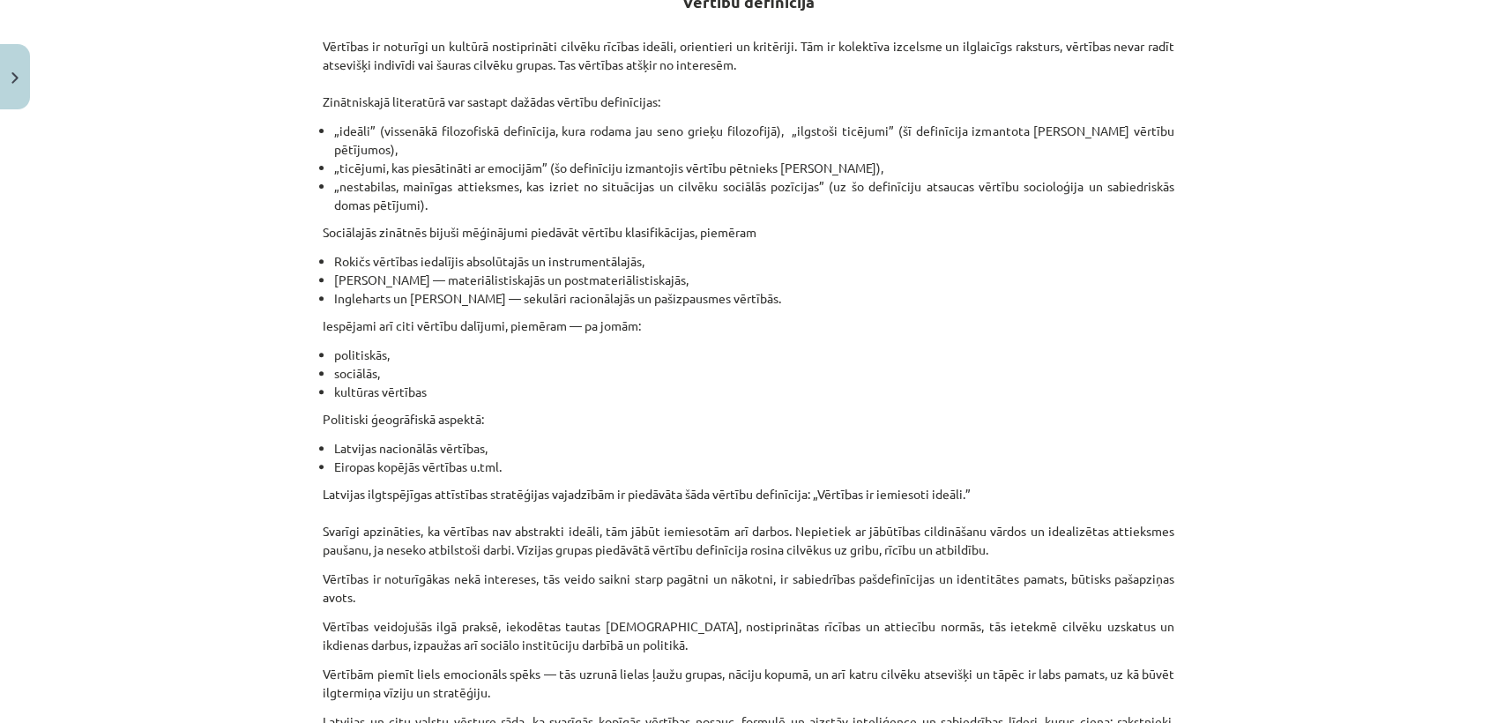
scroll to position [1003, 0]
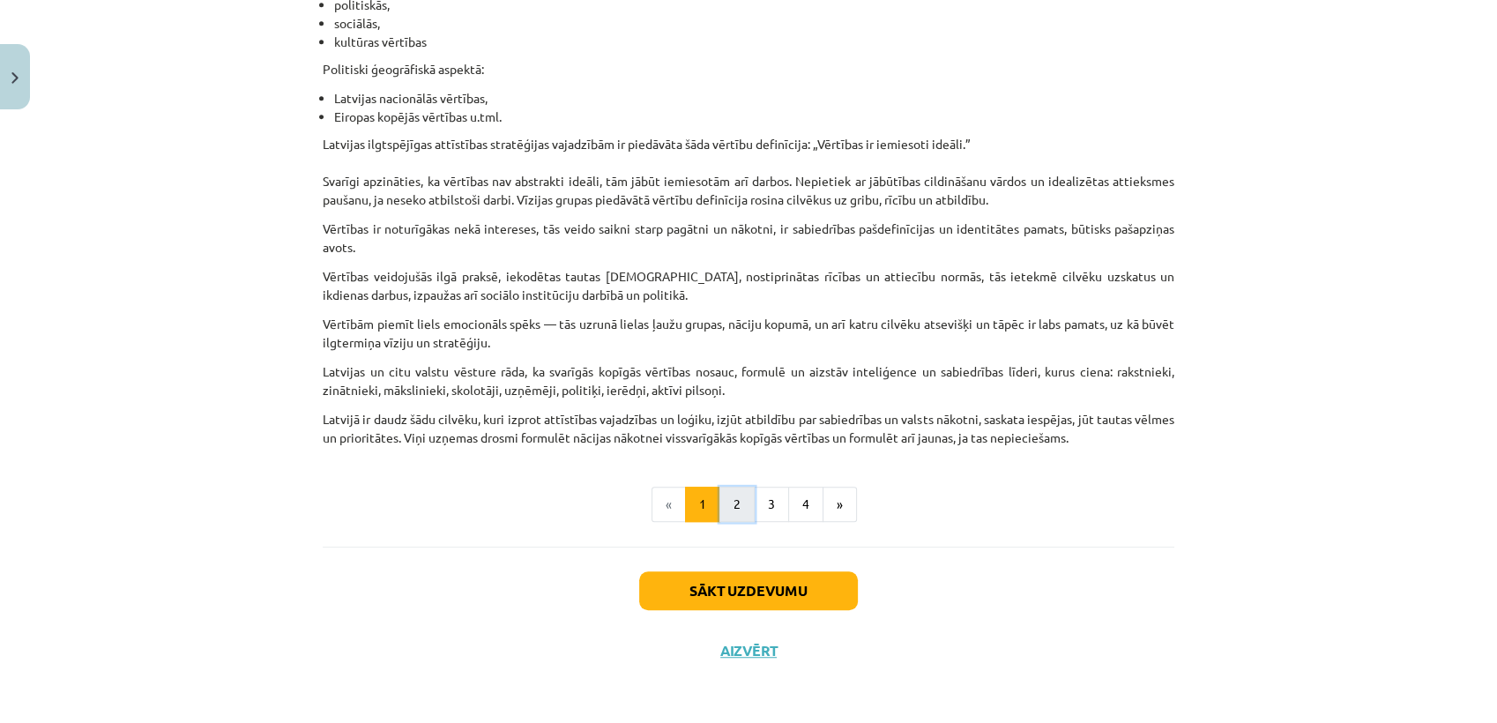
click at [738, 507] on button "2" at bounding box center [737, 504] width 35 height 35
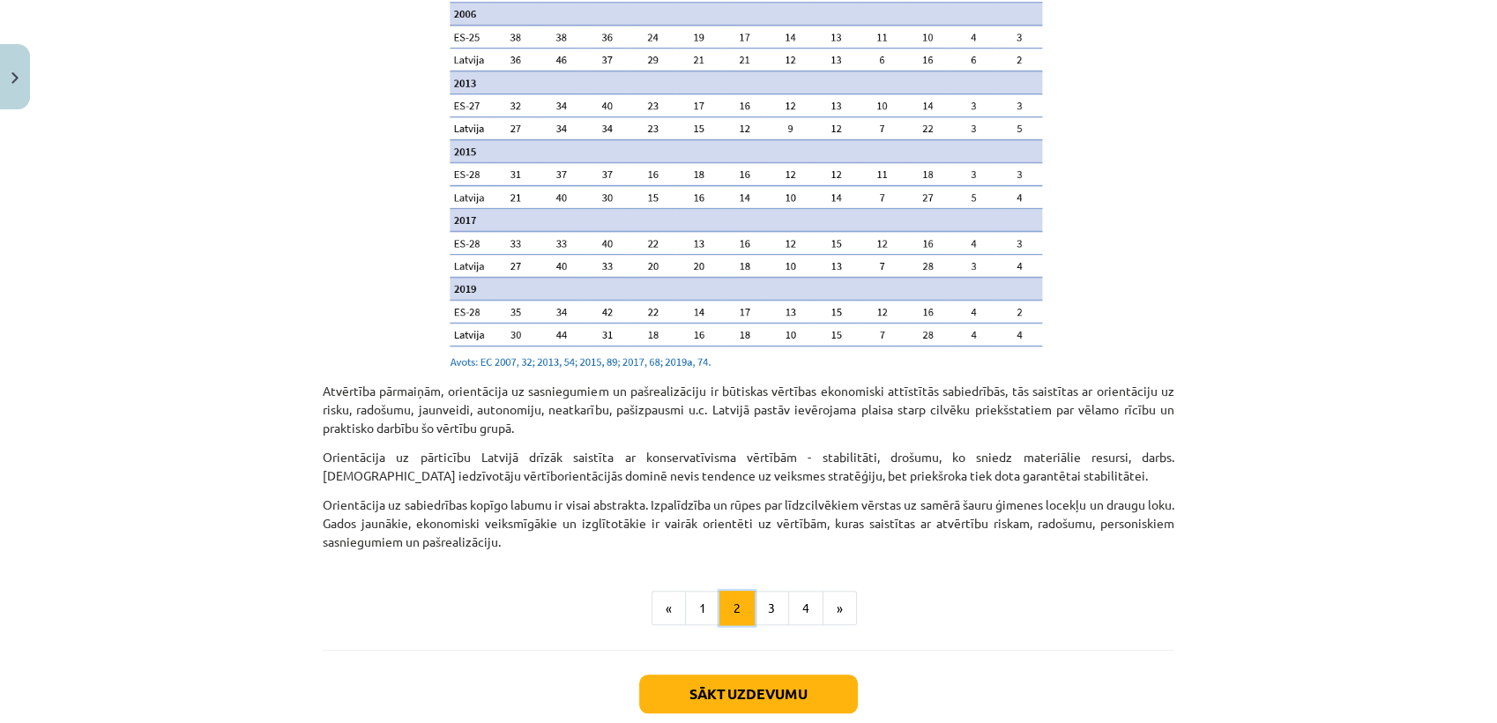
scroll to position [1805, 0]
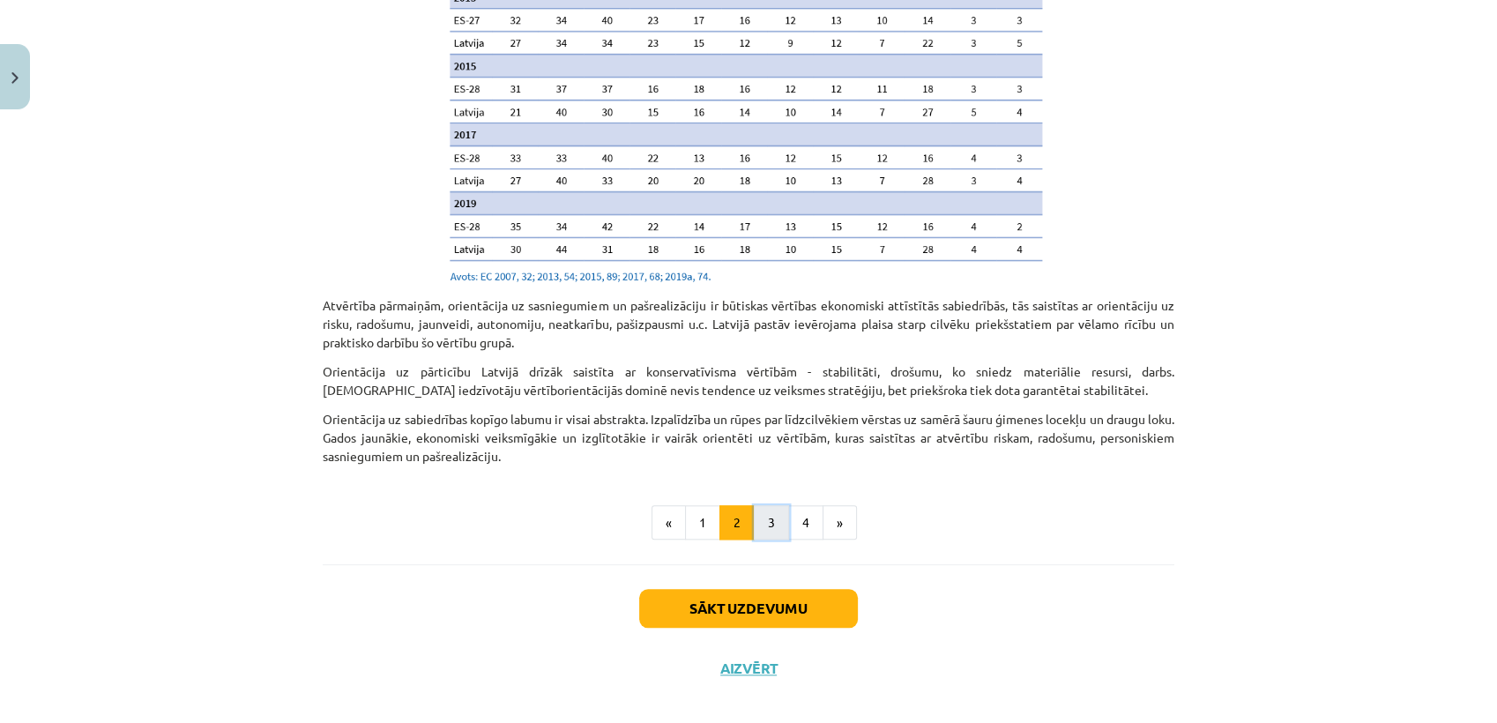
click at [770, 505] on button "3" at bounding box center [771, 522] width 35 height 35
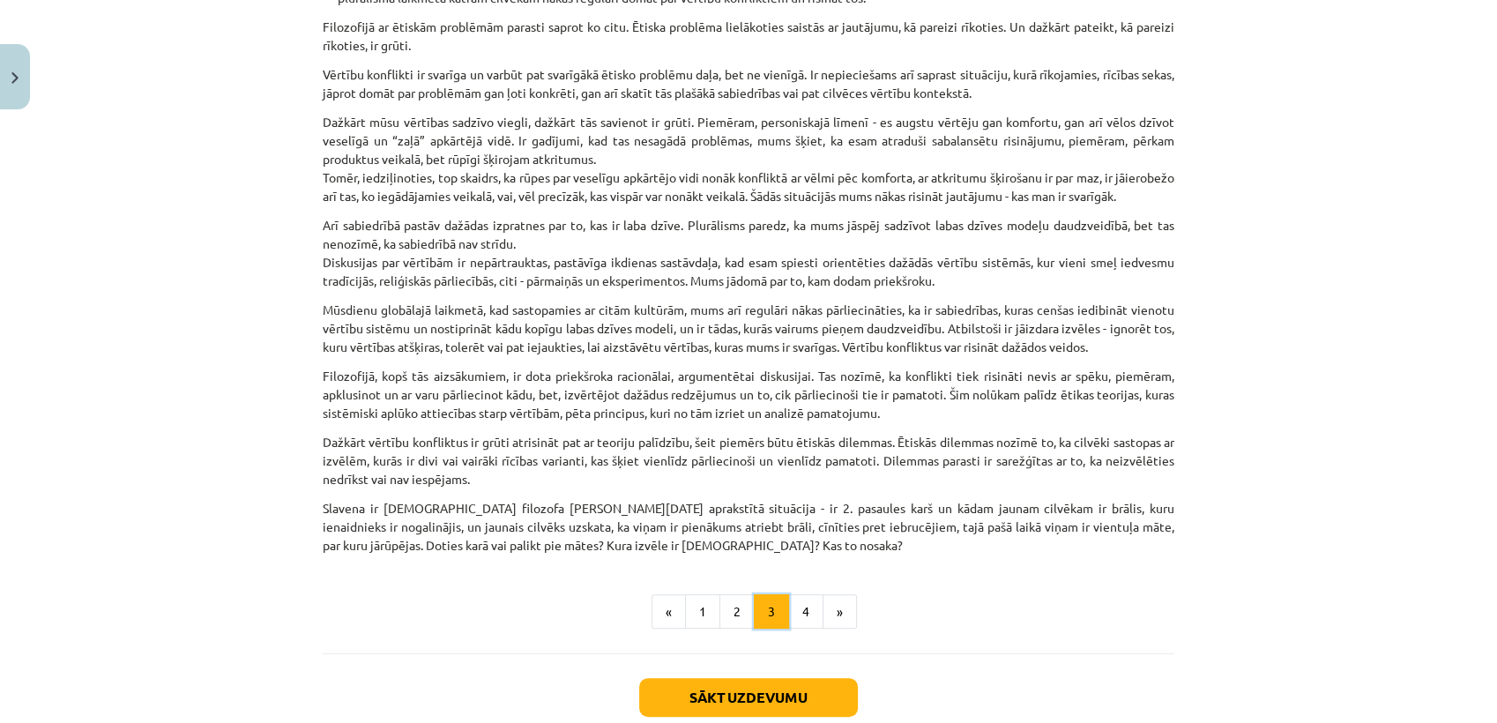
scroll to position [424, 0]
click at [803, 616] on button "4" at bounding box center [805, 611] width 35 height 35
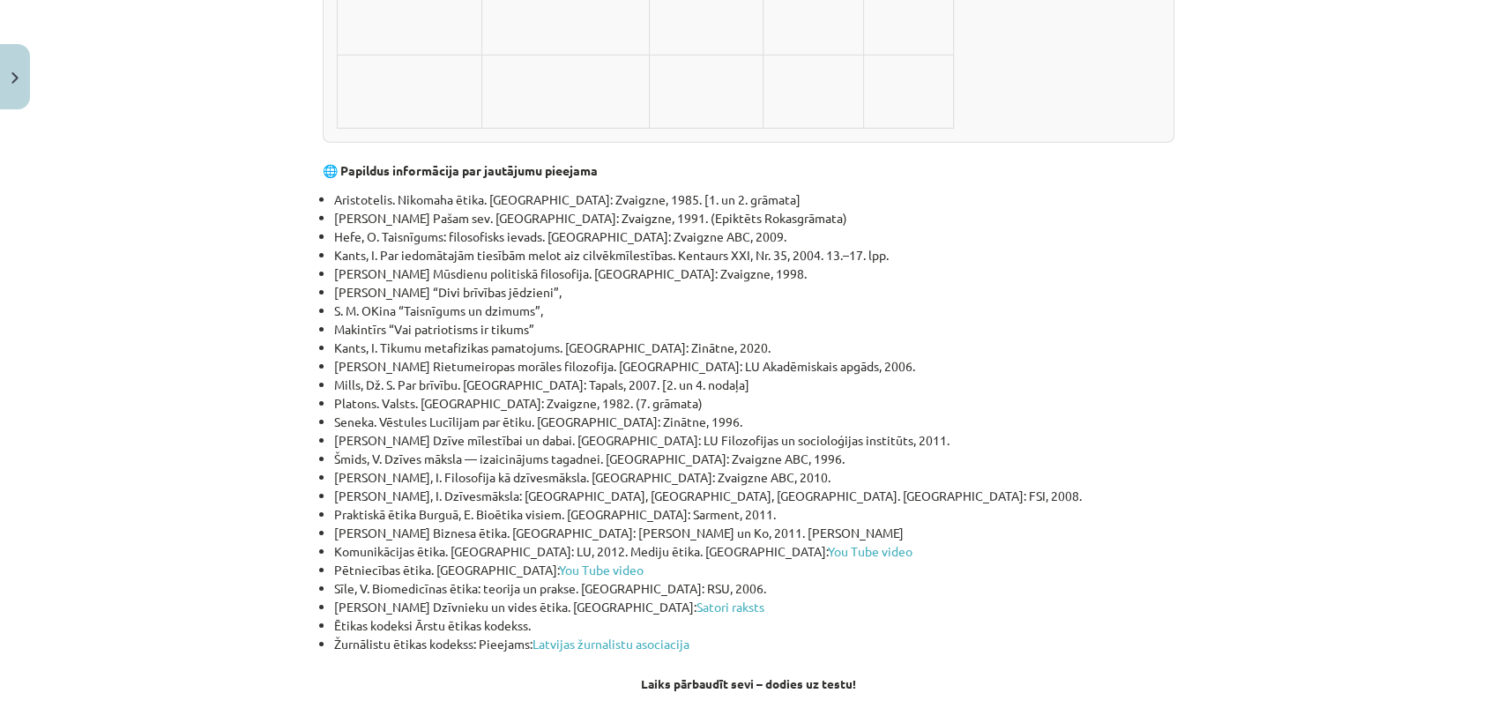
scroll to position [5669, 0]
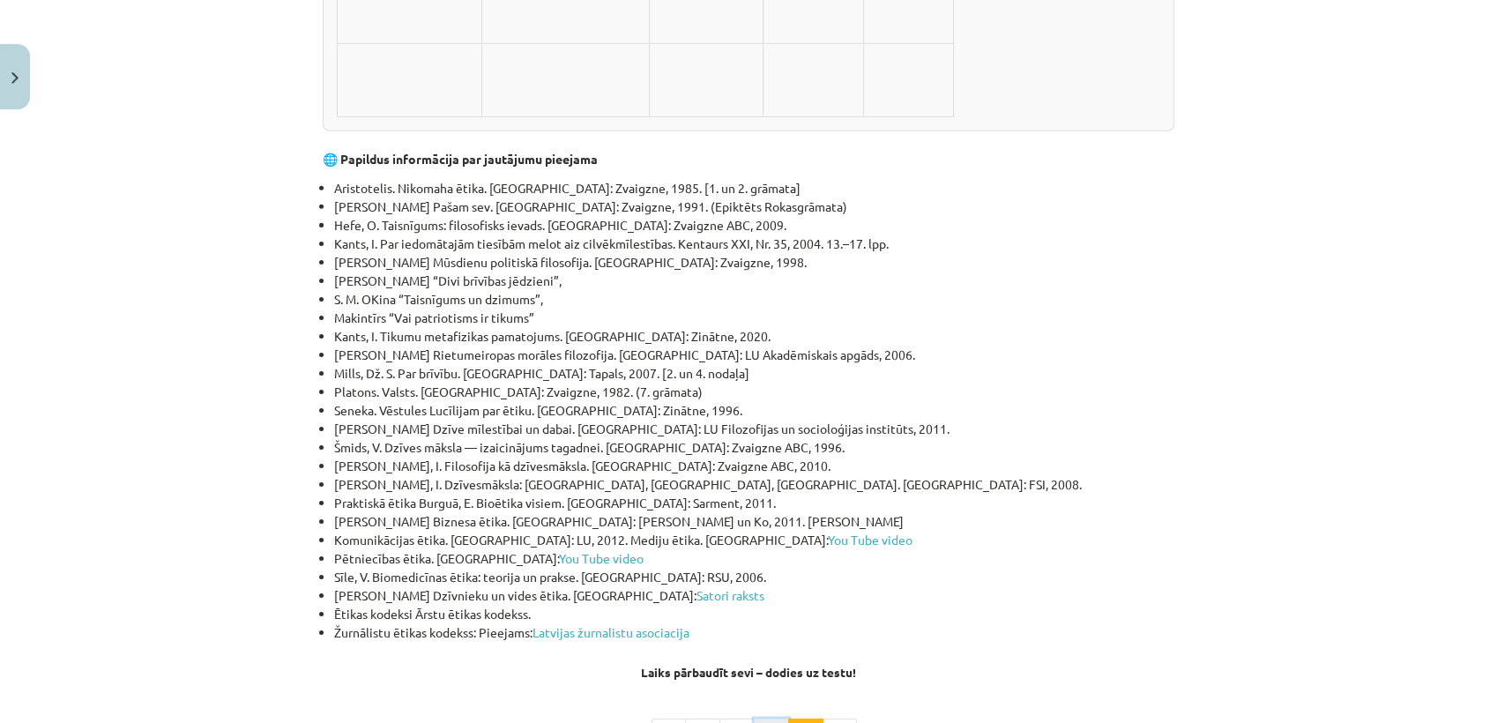
click at [769, 719] on button "3" at bounding box center [771, 736] width 35 height 35
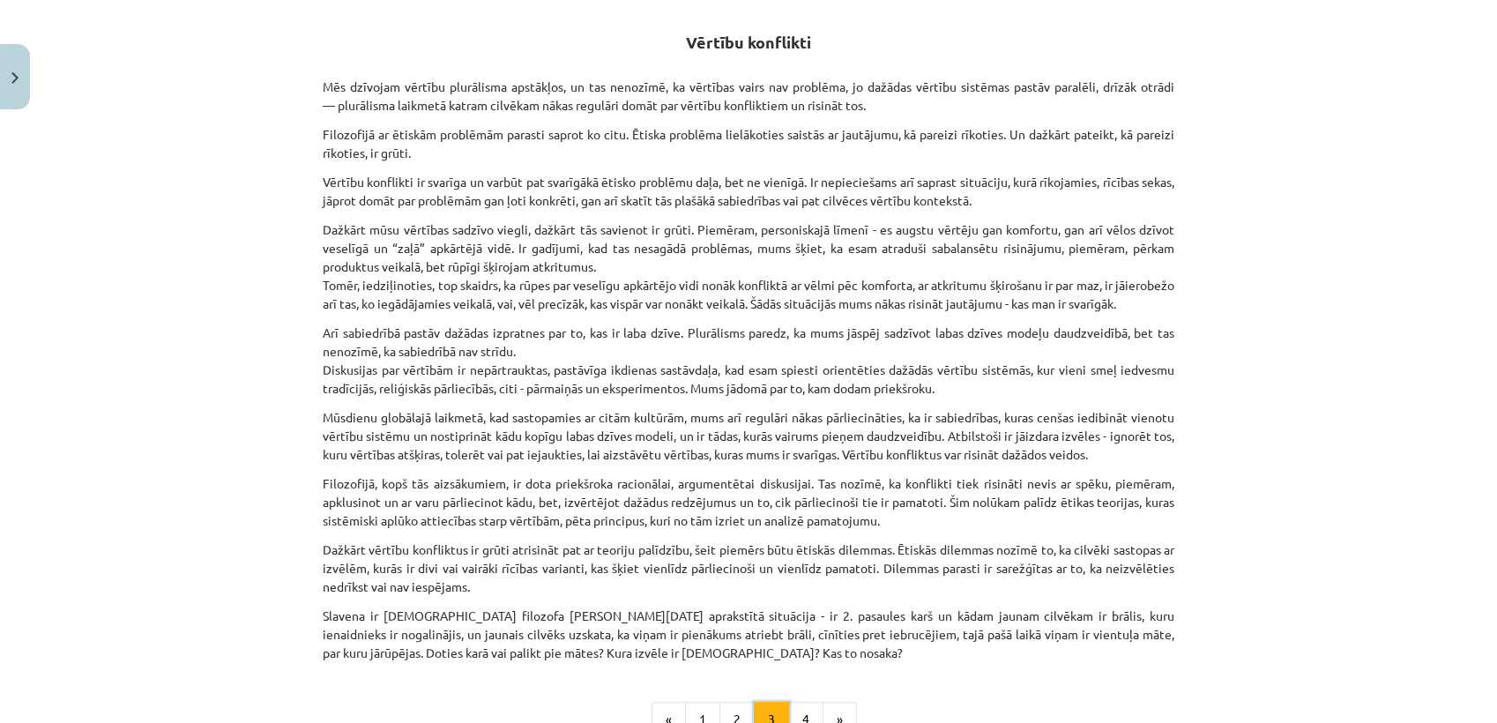
scroll to position [386, 0]
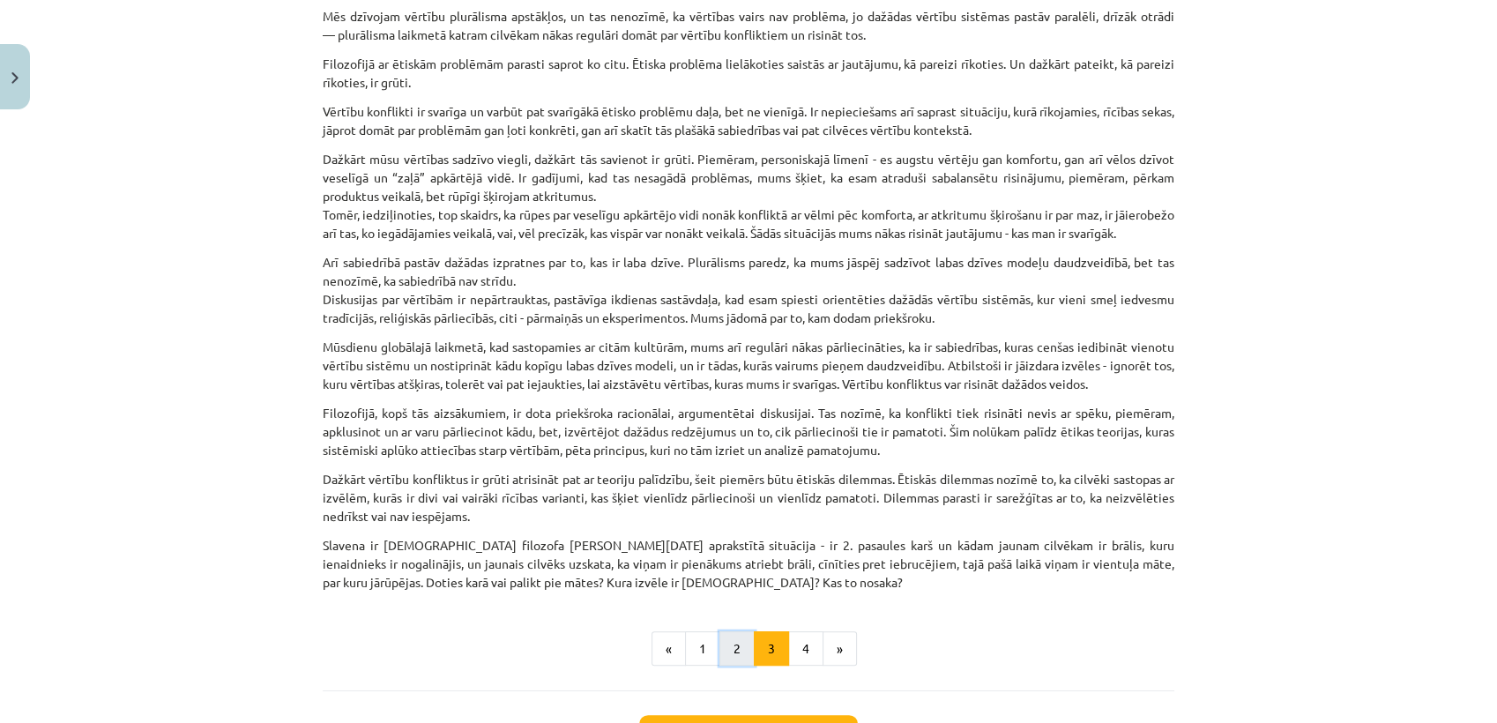
click at [725, 658] on button "2" at bounding box center [737, 648] width 35 height 35
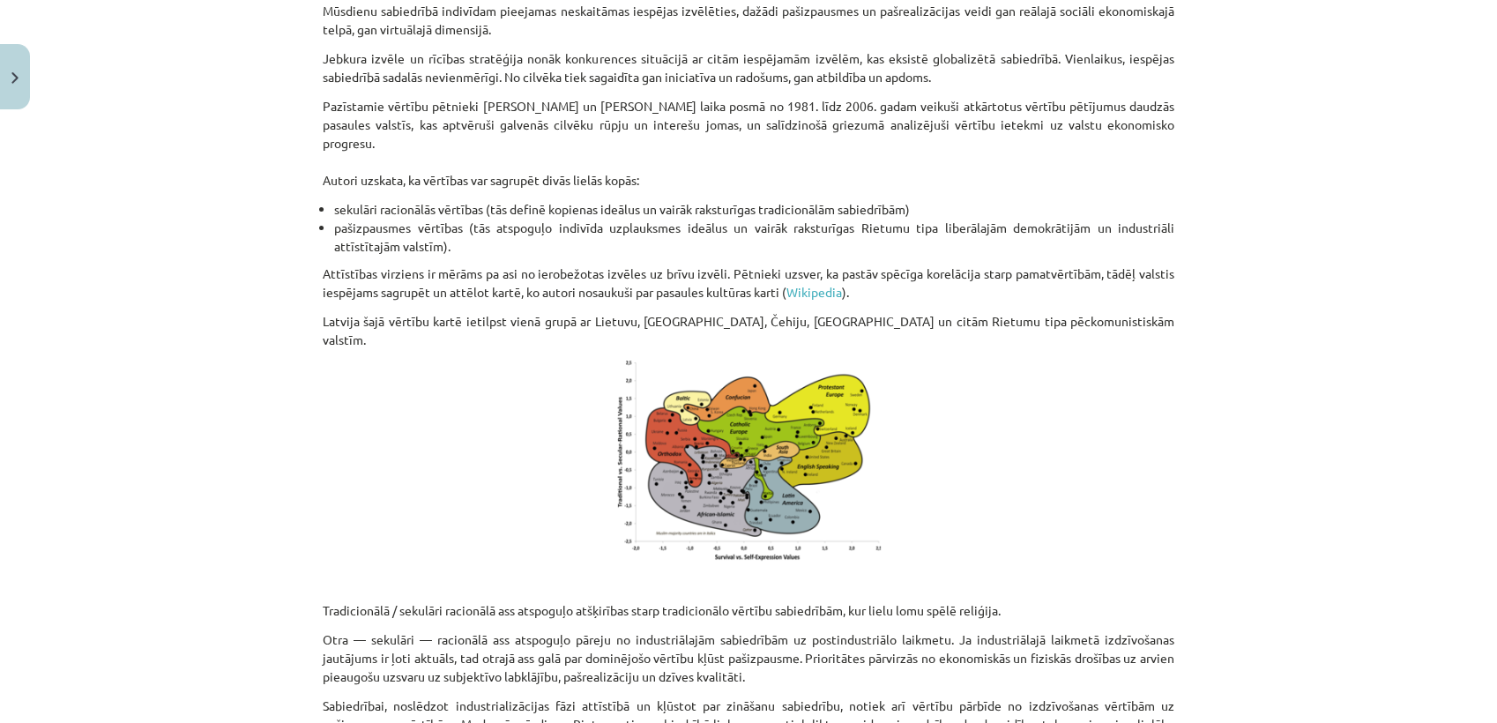
scroll to position [0, 0]
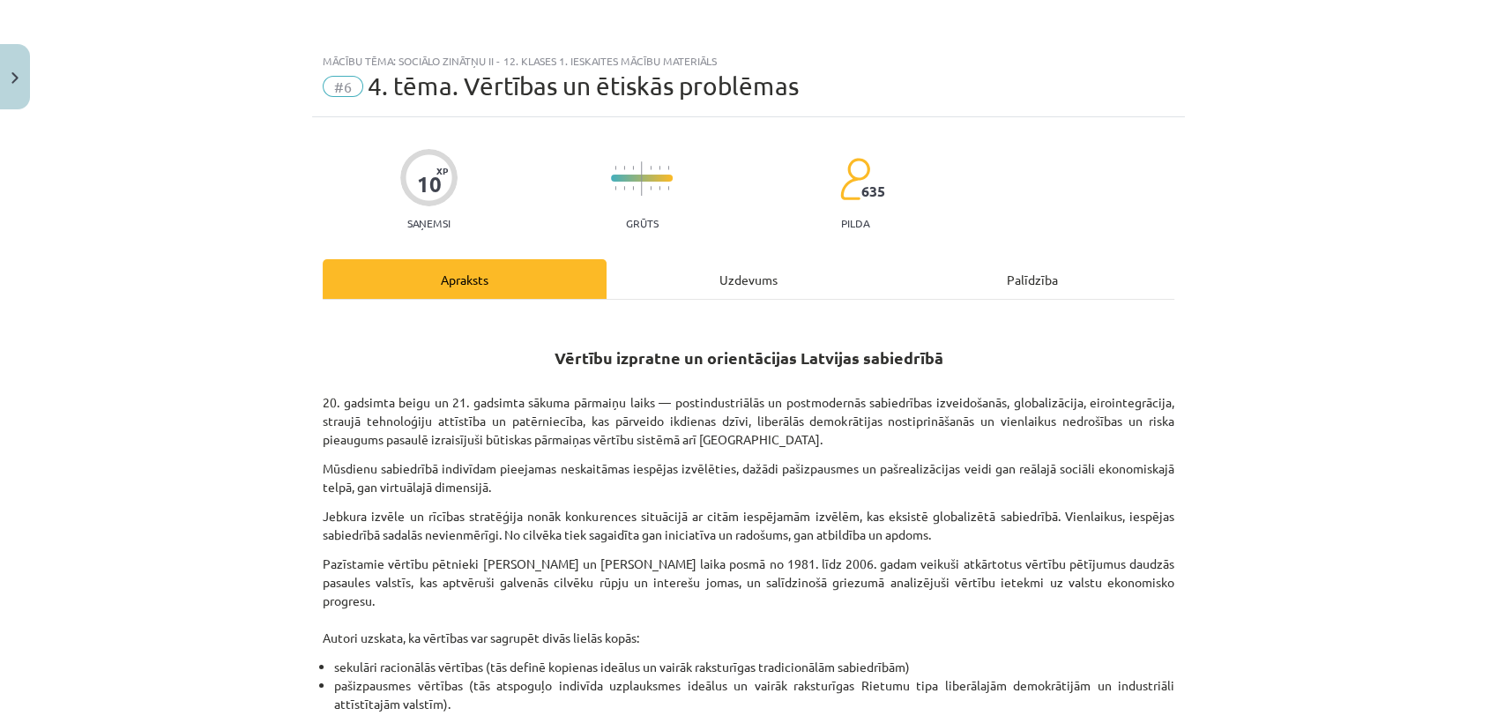
click at [753, 286] on div "Uzdevums" at bounding box center [749, 279] width 284 height 40
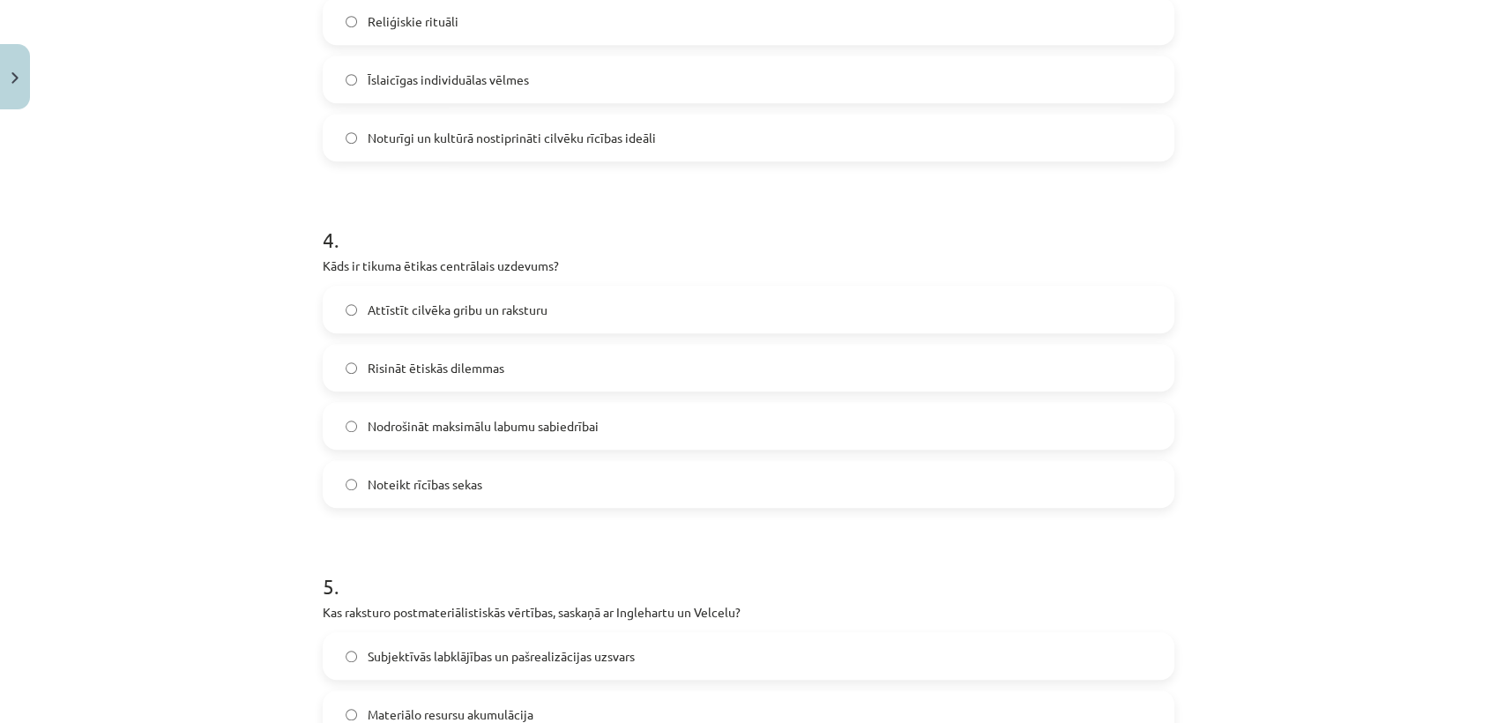
scroll to position [1529, 0]
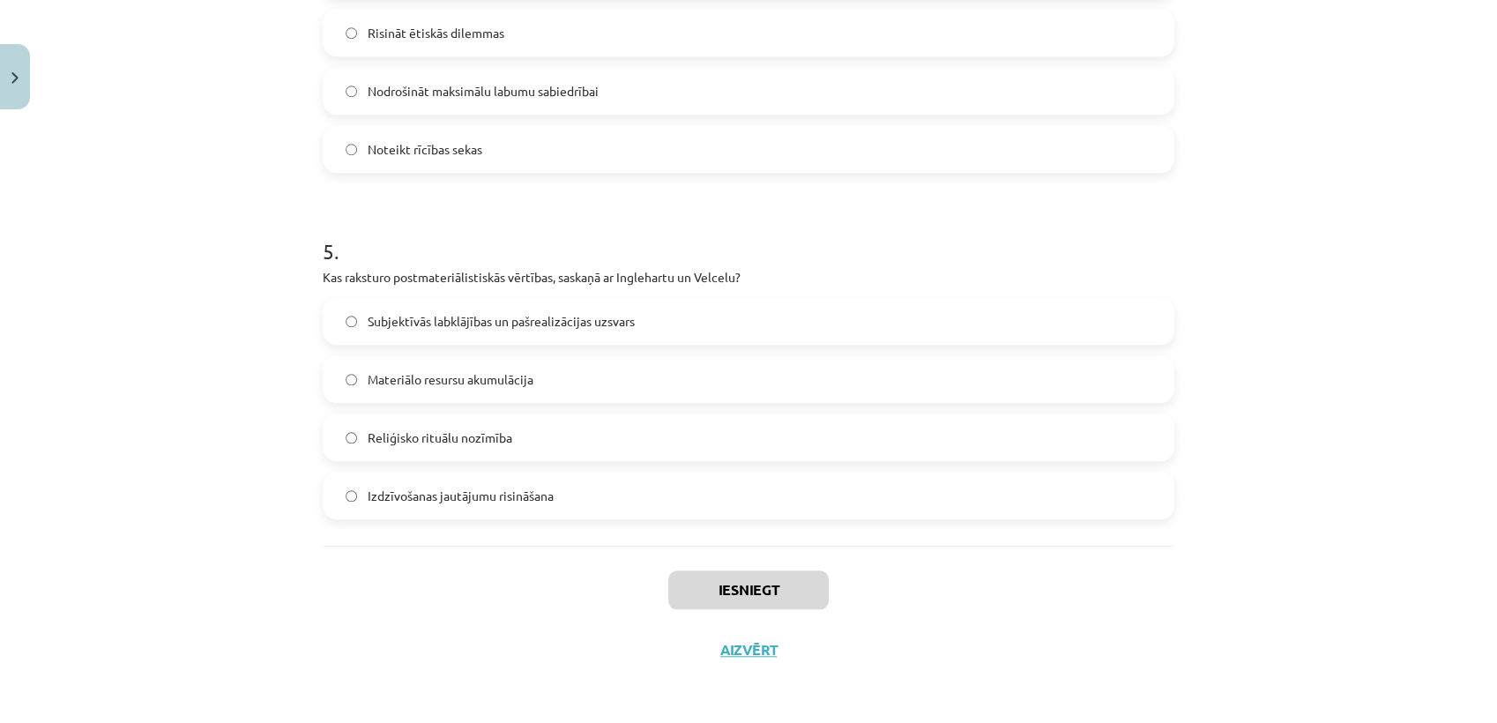
click at [530, 387] on label "Materiālo resursu akumulācija" at bounding box center [749, 379] width 848 height 44
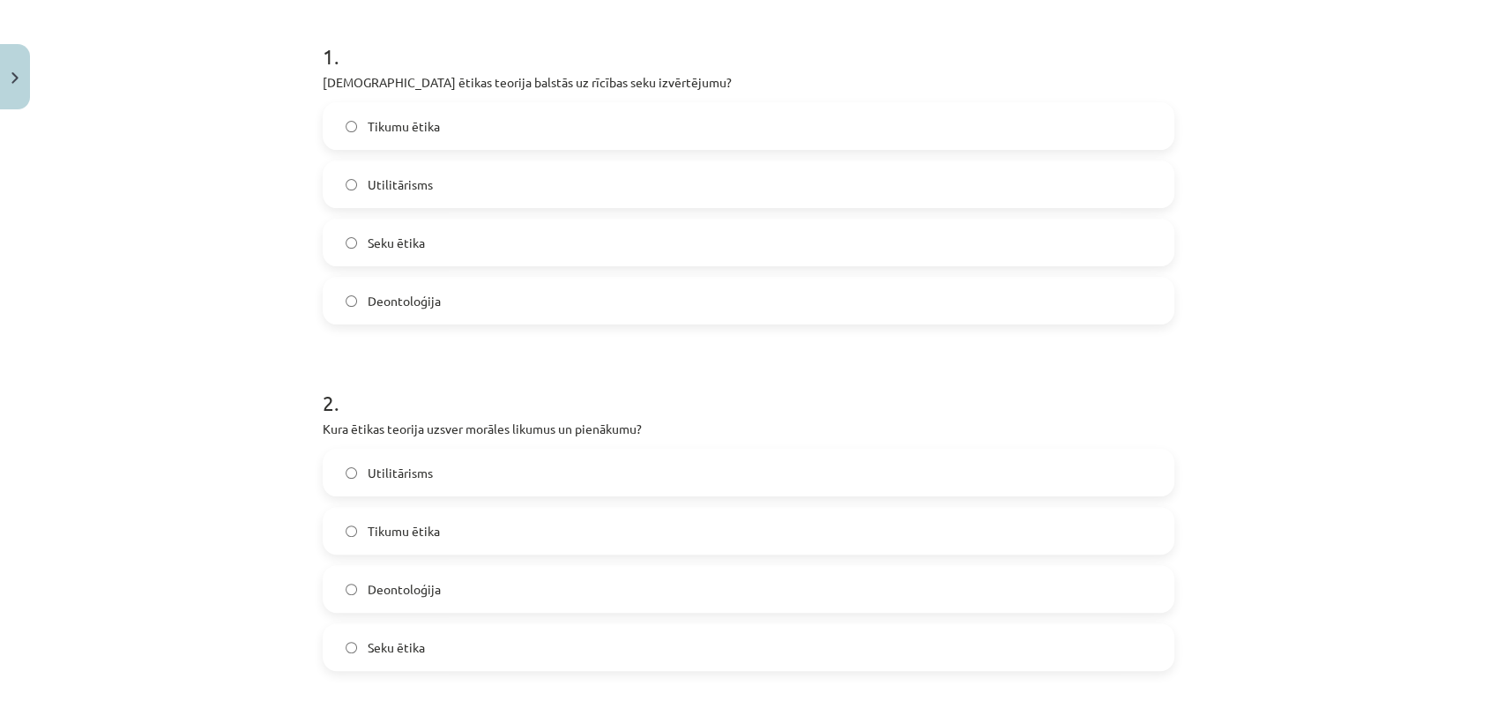
scroll to position [0, 0]
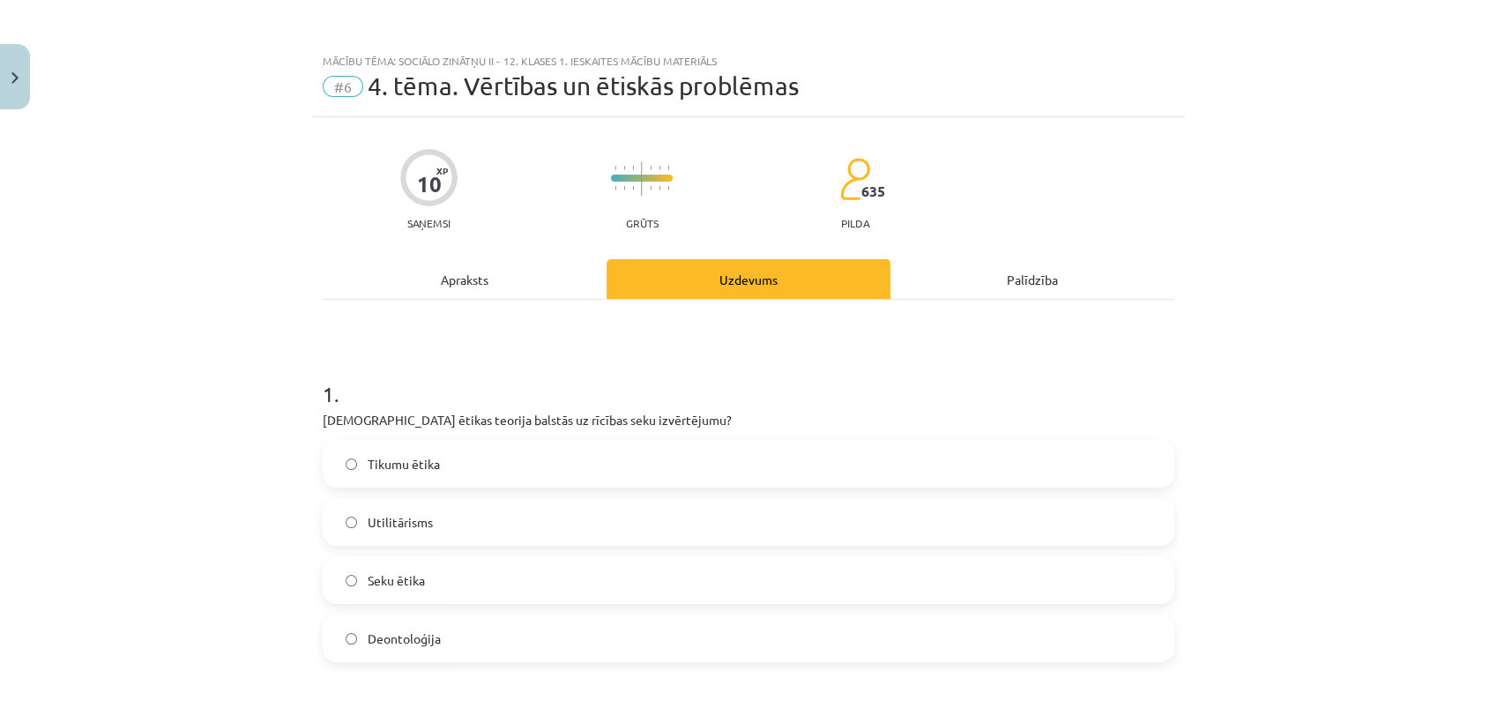
click at [438, 280] on div "Apraksts" at bounding box center [465, 279] width 284 height 40
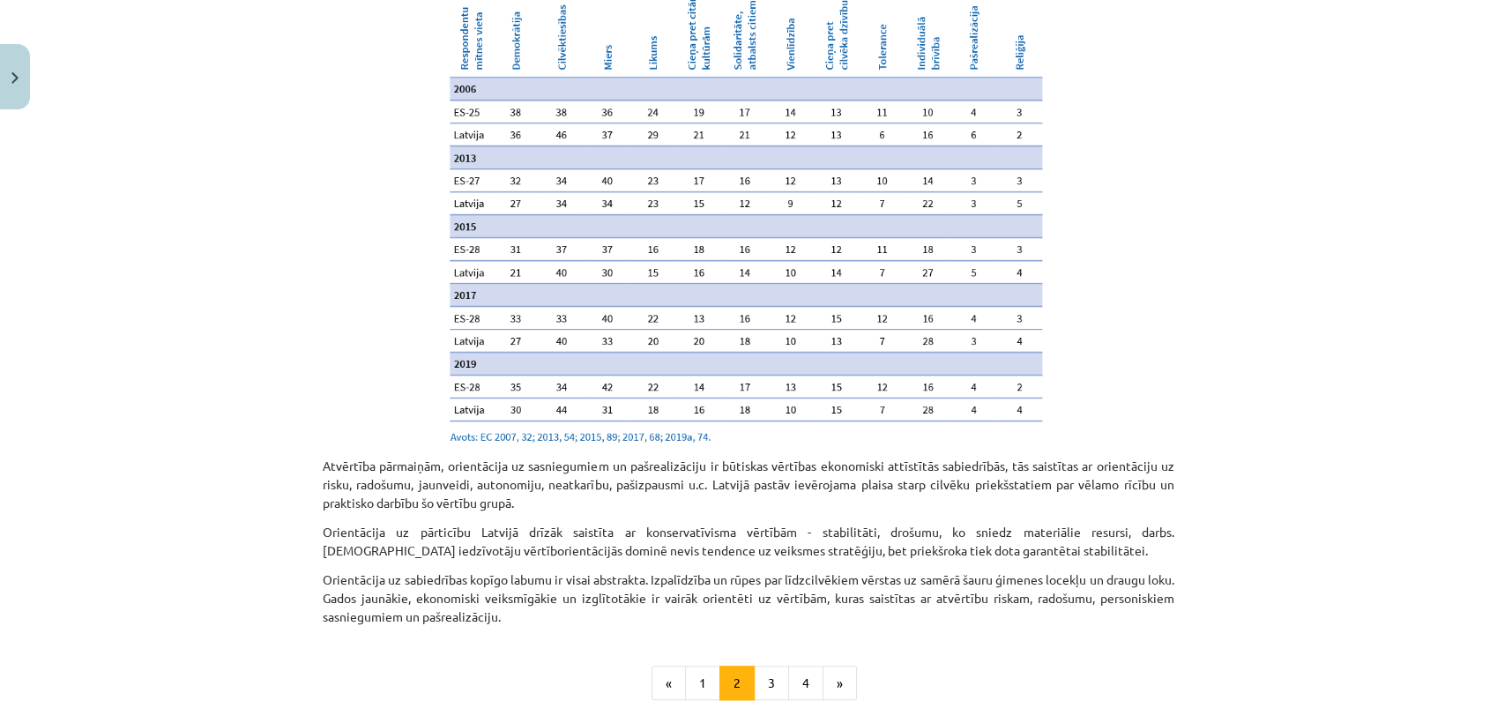
scroll to position [1805, 0]
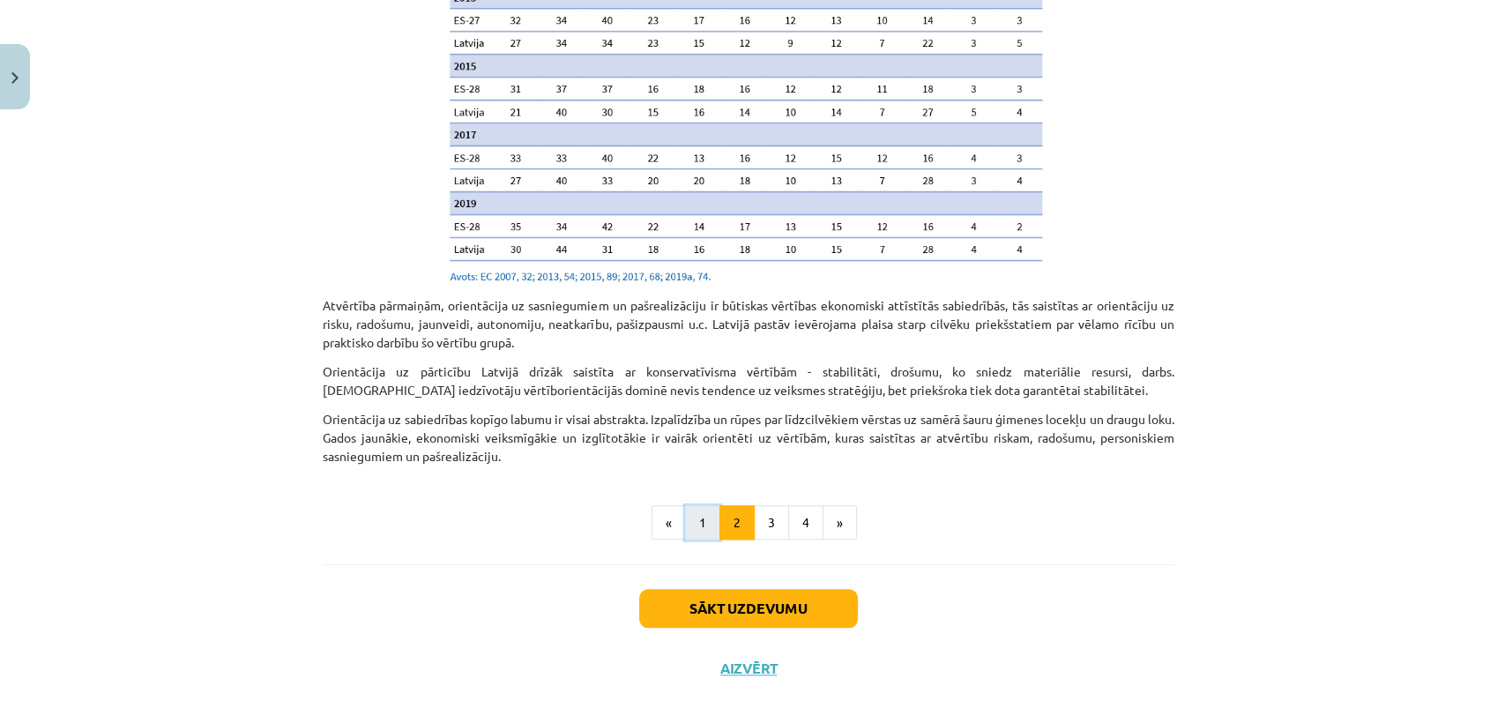
click at [691, 508] on button "1" at bounding box center [702, 522] width 35 height 35
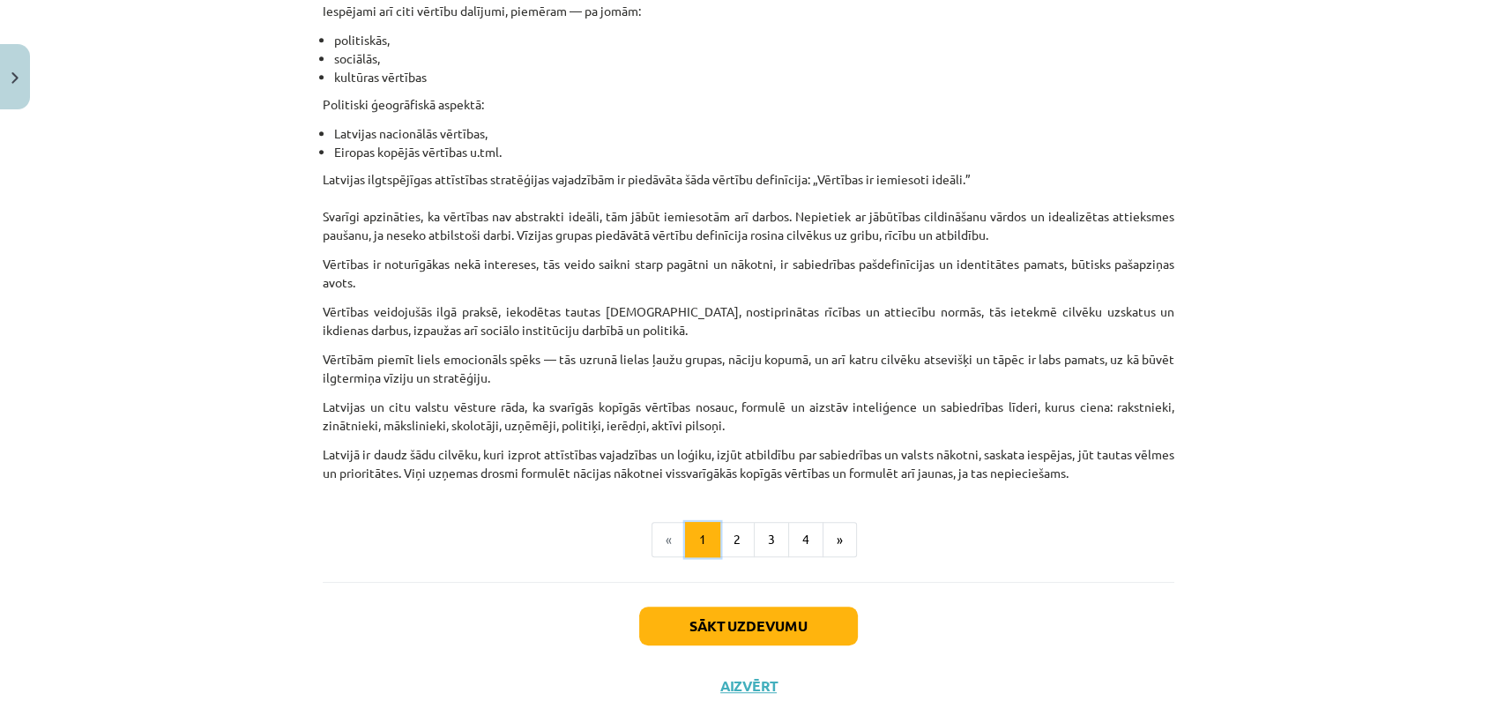
scroll to position [1003, 0]
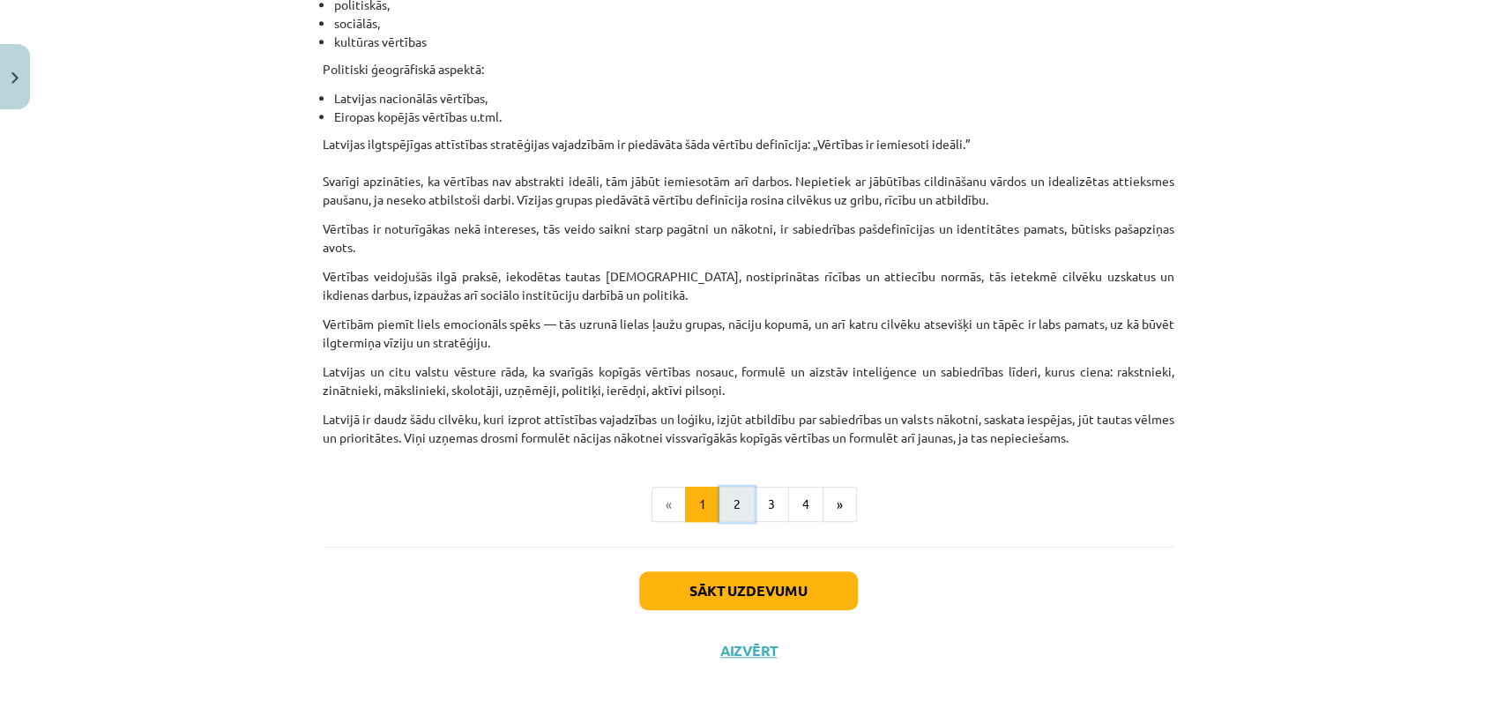
click at [727, 499] on button "2" at bounding box center [737, 504] width 35 height 35
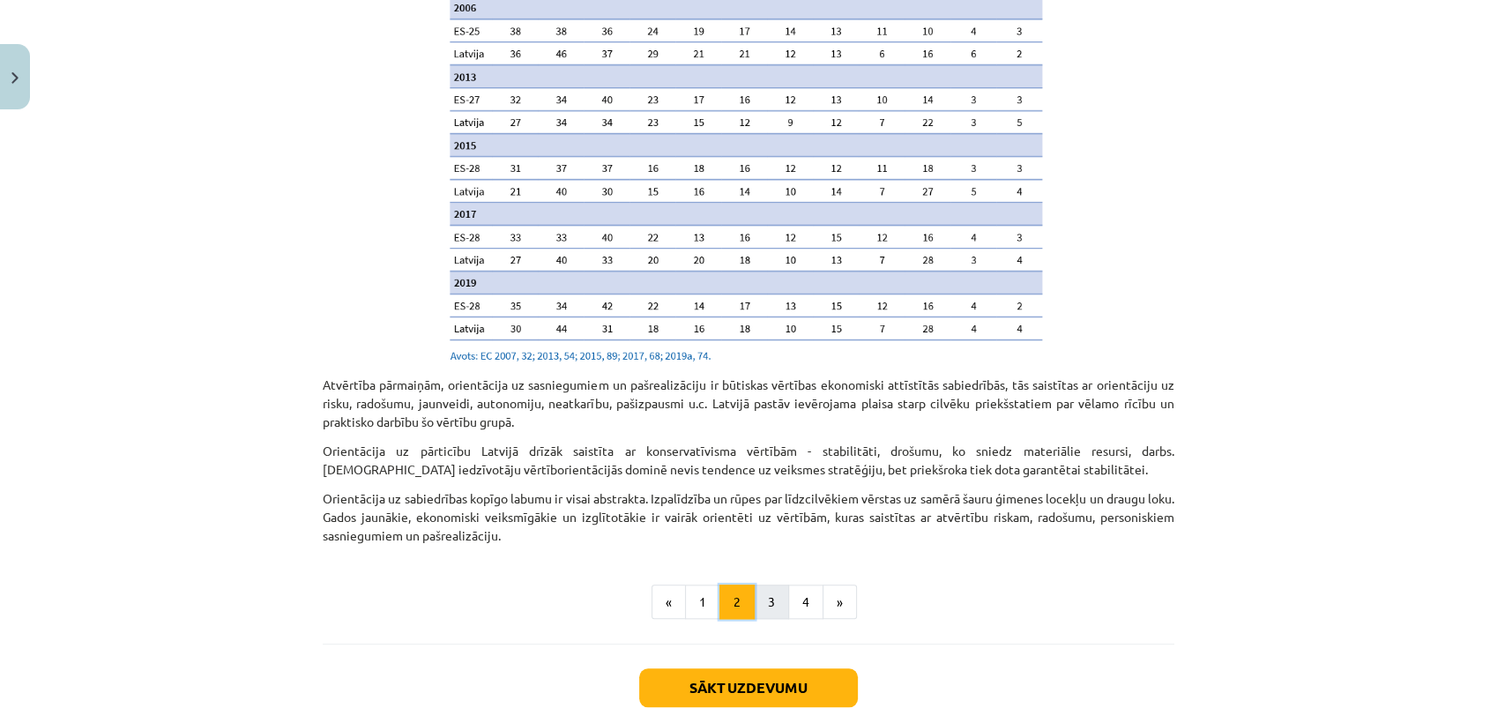
scroll to position [1729, 0]
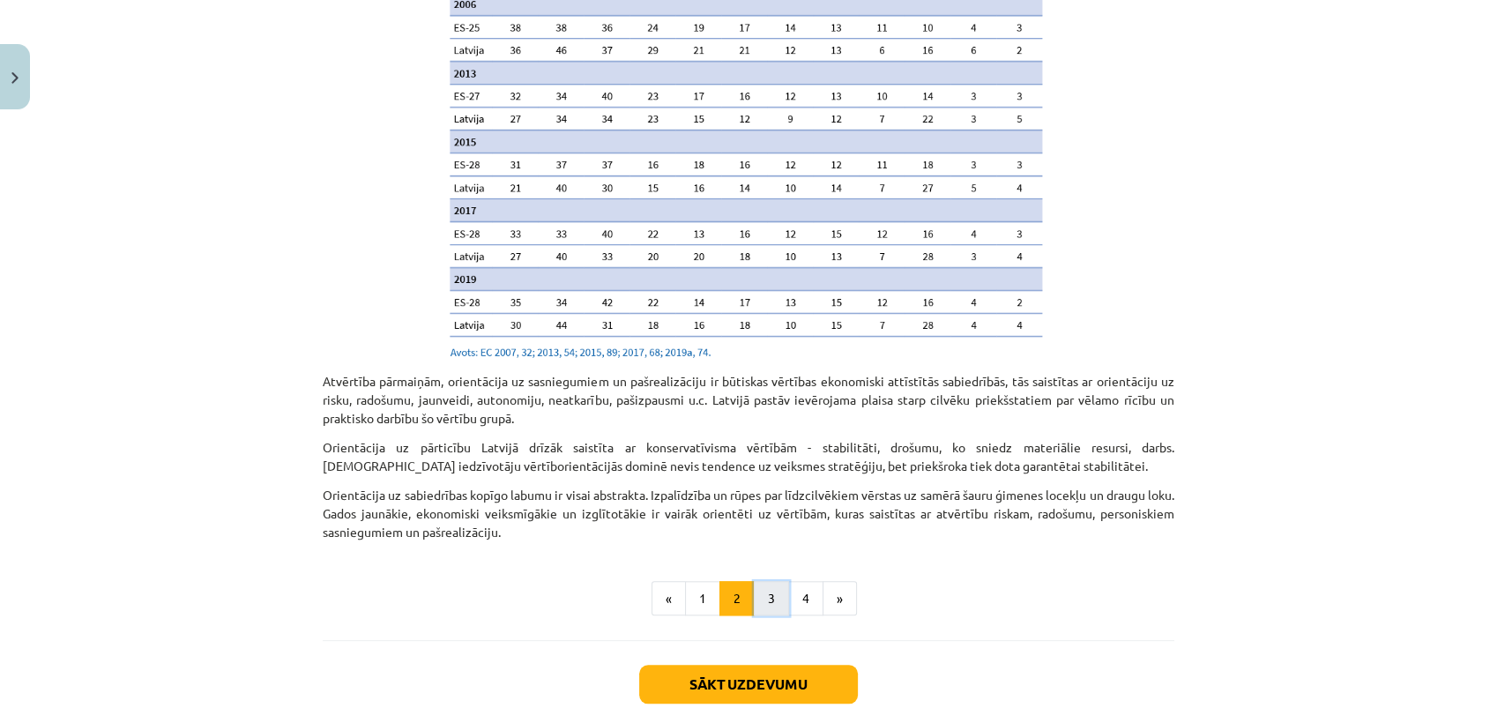
click at [767, 588] on button "3" at bounding box center [771, 598] width 35 height 35
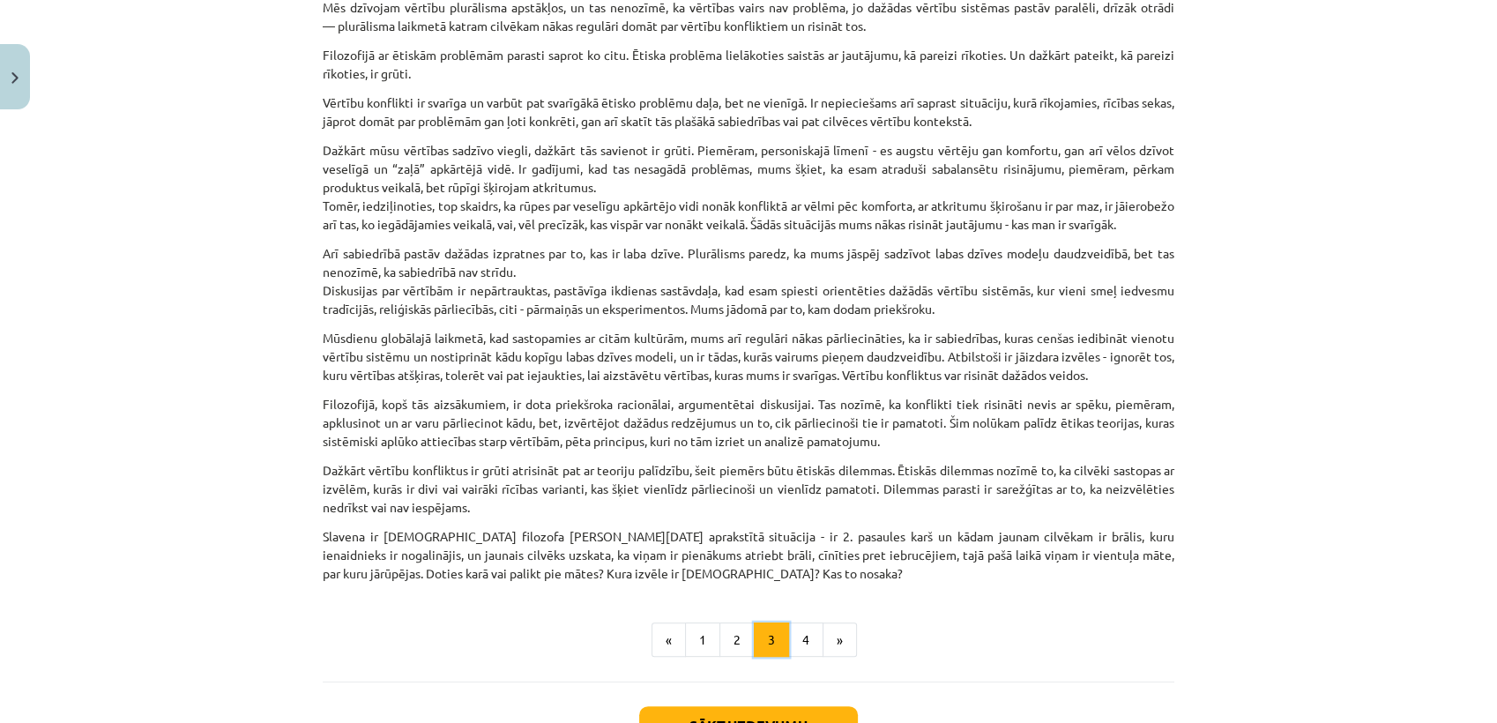
scroll to position [396, 0]
click at [794, 653] on button "4" at bounding box center [805, 639] width 35 height 35
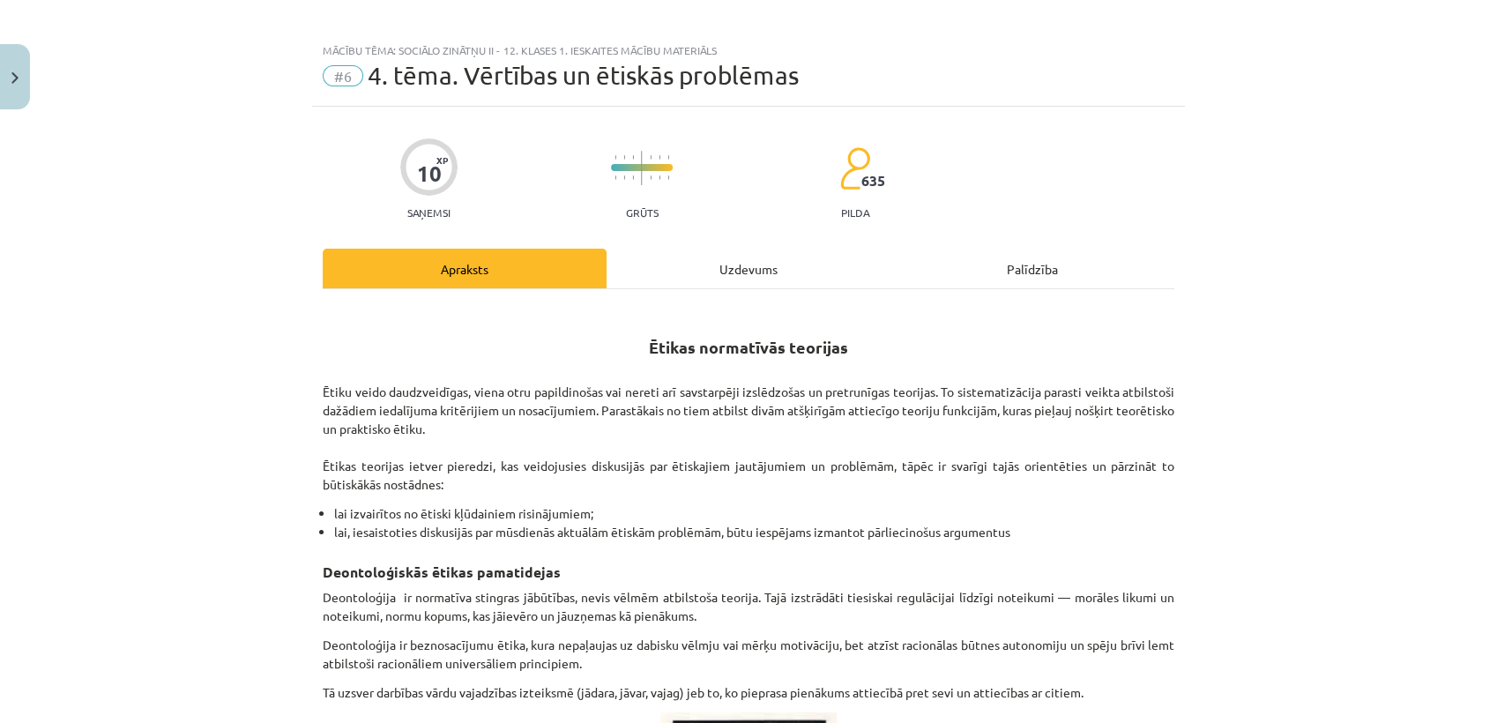
scroll to position [0, 0]
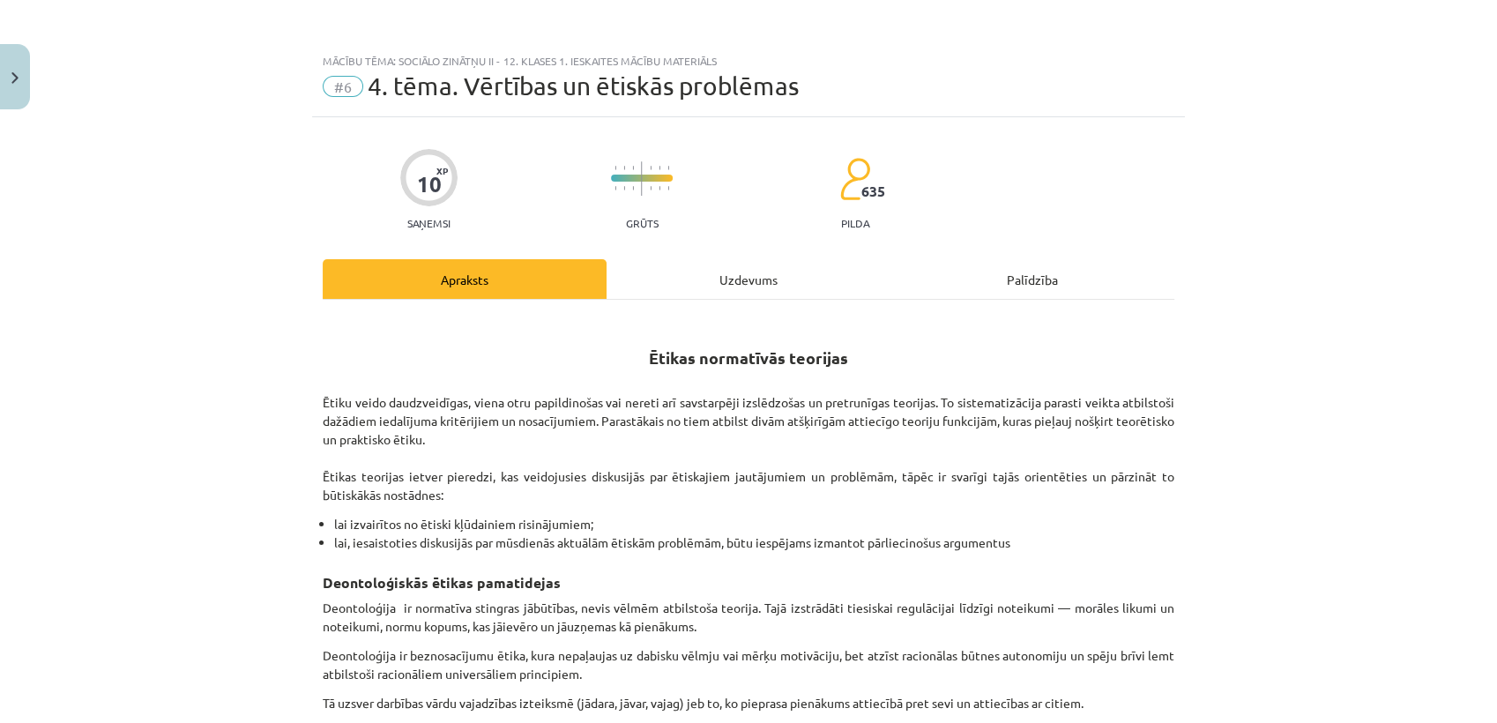
click at [734, 289] on div "Uzdevums" at bounding box center [749, 279] width 284 height 40
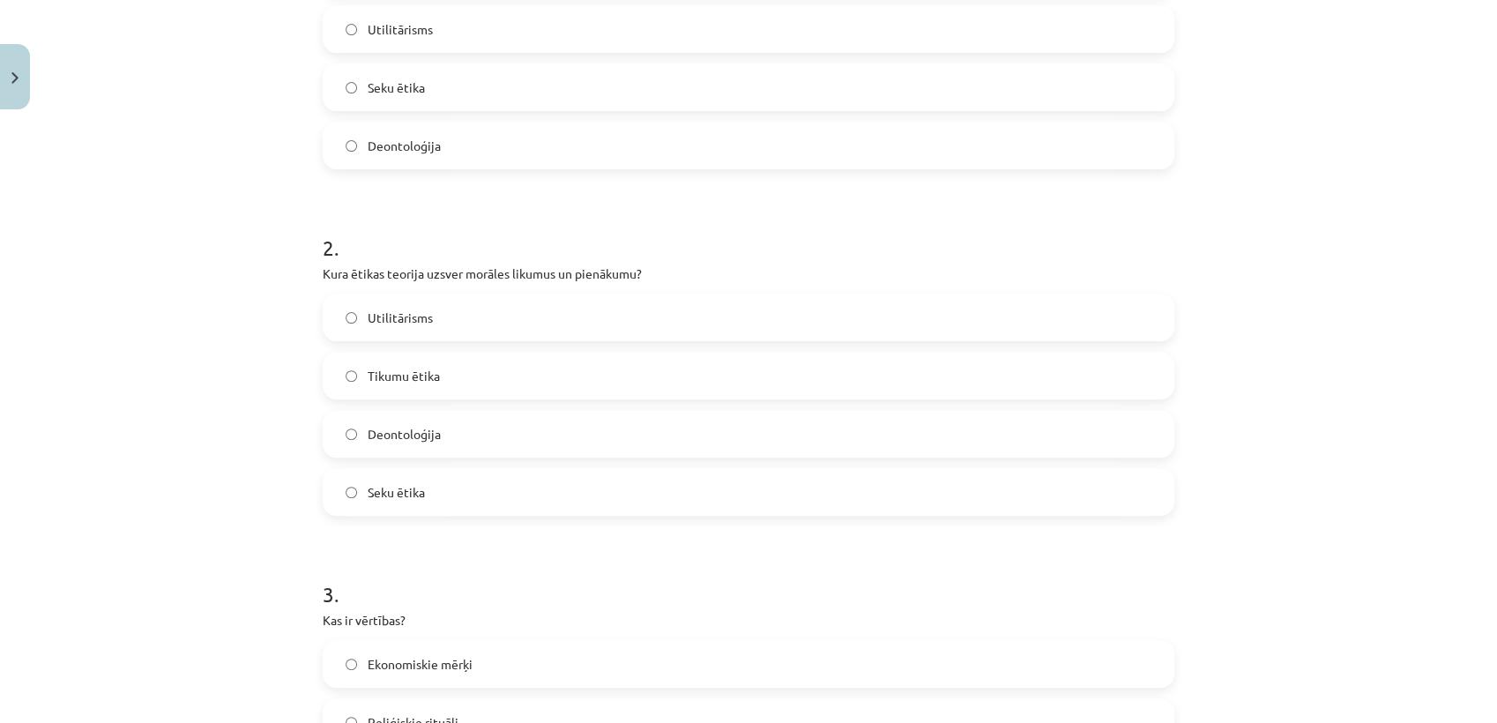
scroll to position [494, 0]
click at [711, 314] on label "Utilitārisms" at bounding box center [749, 317] width 848 height 44
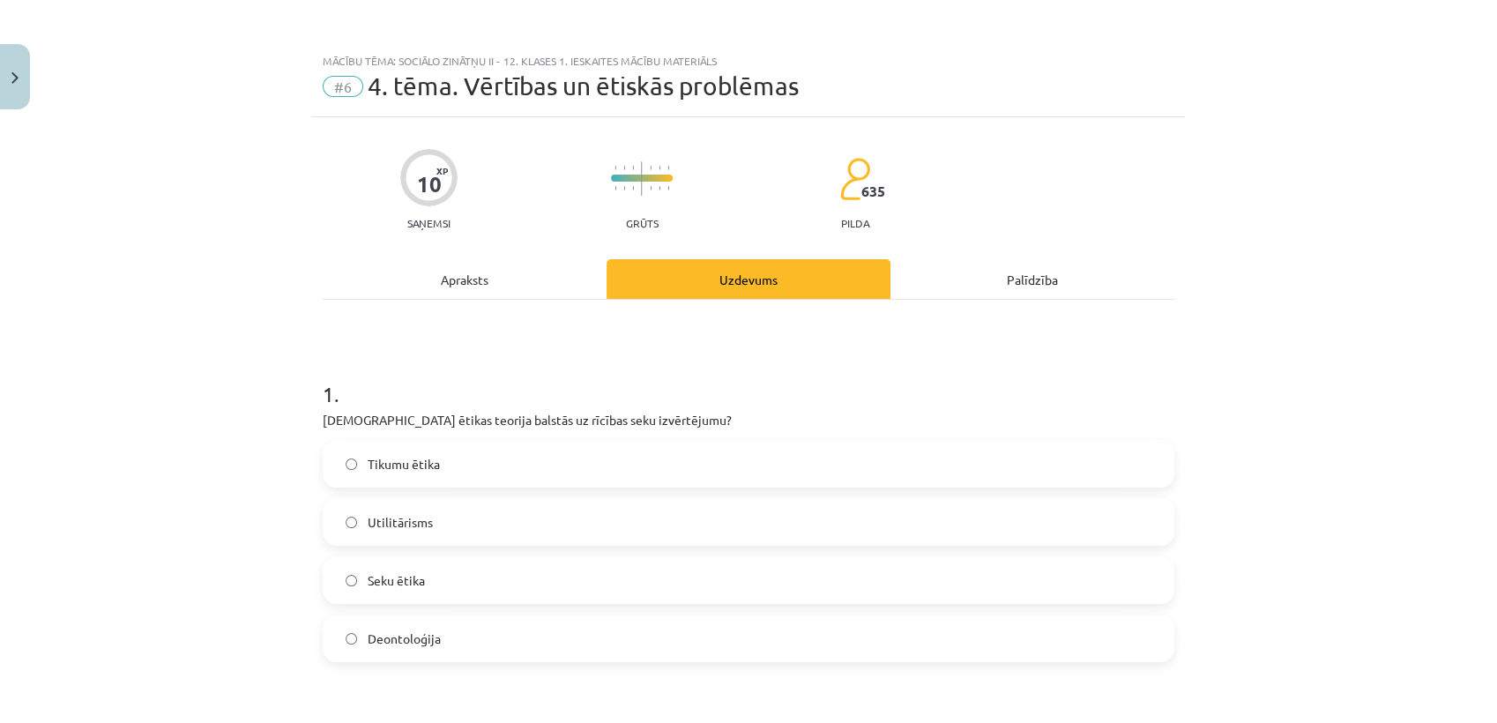
click at [444, 279] on div "Apraksts" at bounding box center [465, 279] width 284 height 40
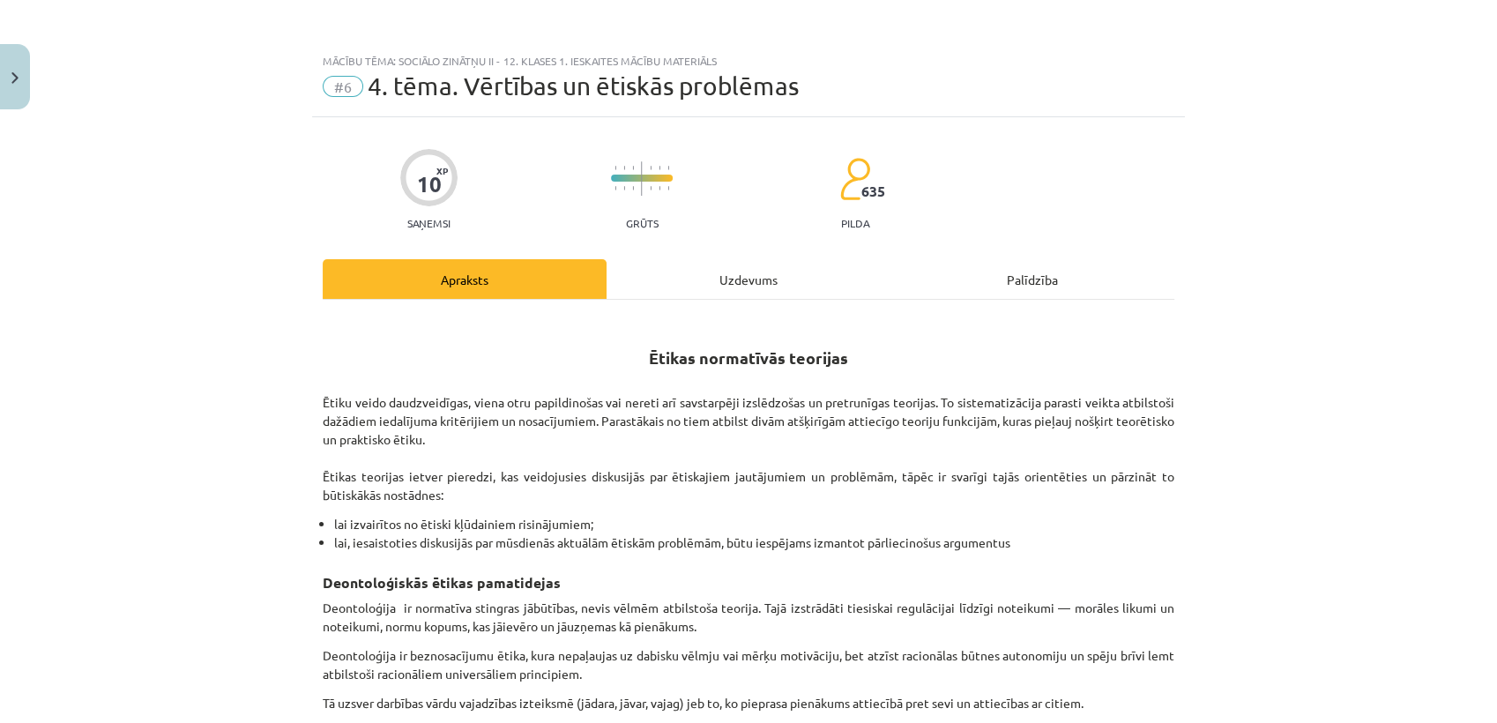
click at [741, 279] on div "Uzdevums" at bounding box center [749, 279] width 284 height 40
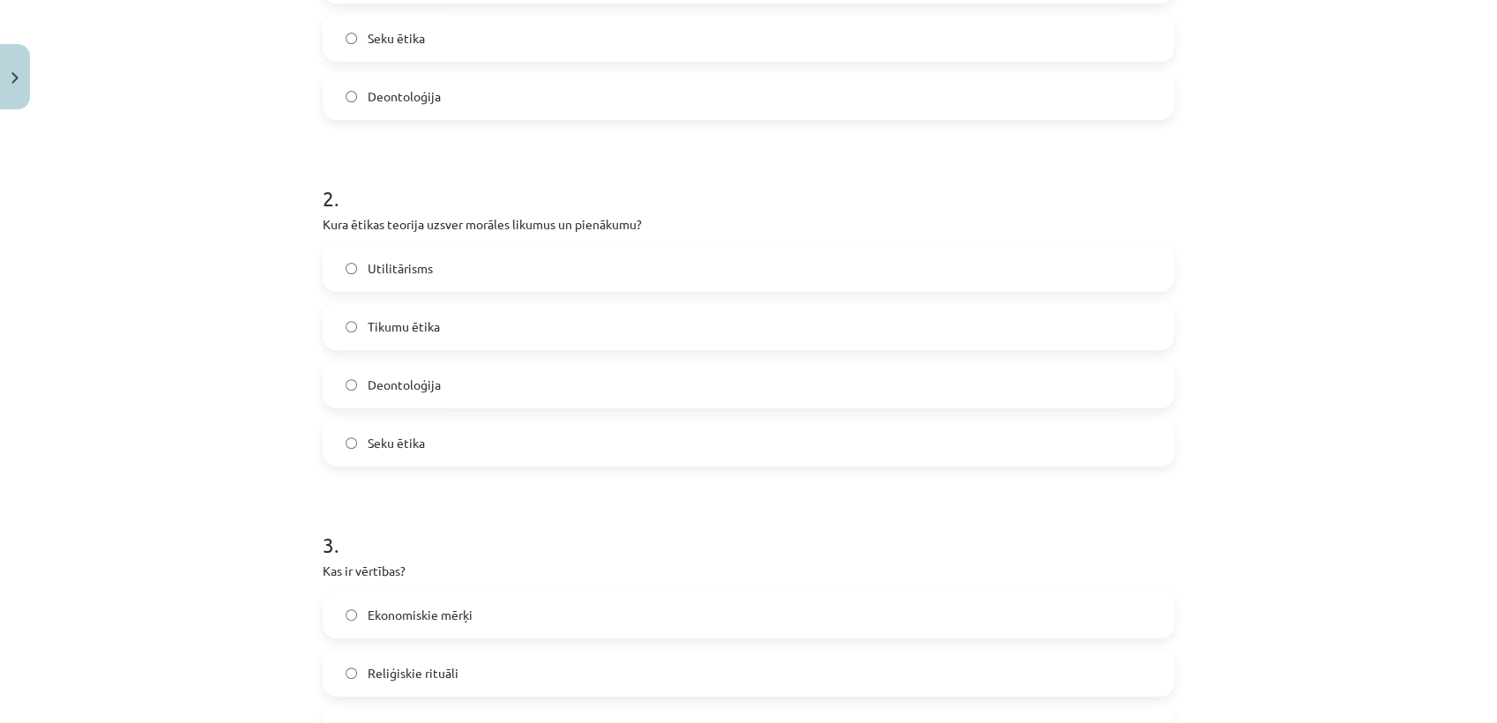
scroll to position [546, 0]
click at [690, 393] on label "Deontoloģija" at bounding box center [749, 381] width 848 height 44
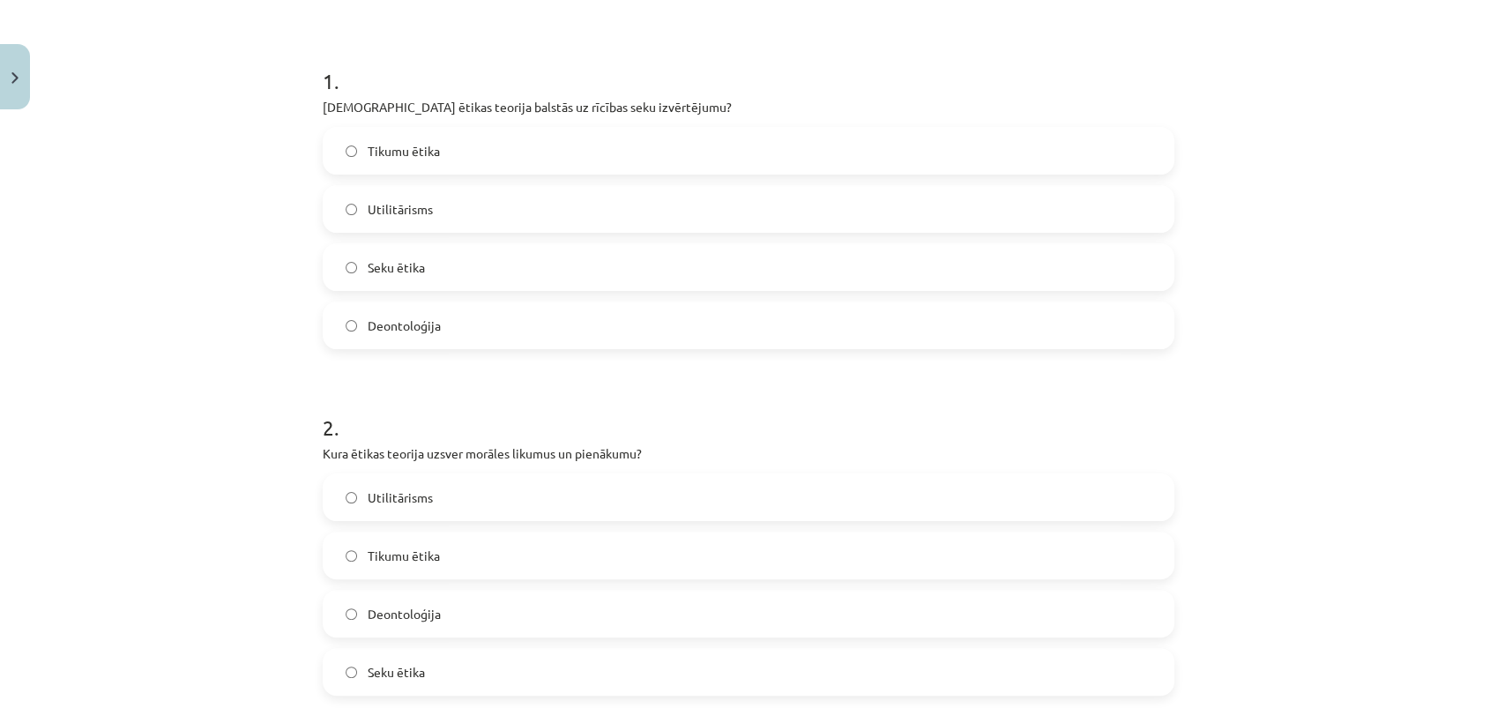
scroll to position [310, 0]
click at [607, 208] on label "Utilitārisms" at bounding box center [749, 212] width 848 height 44
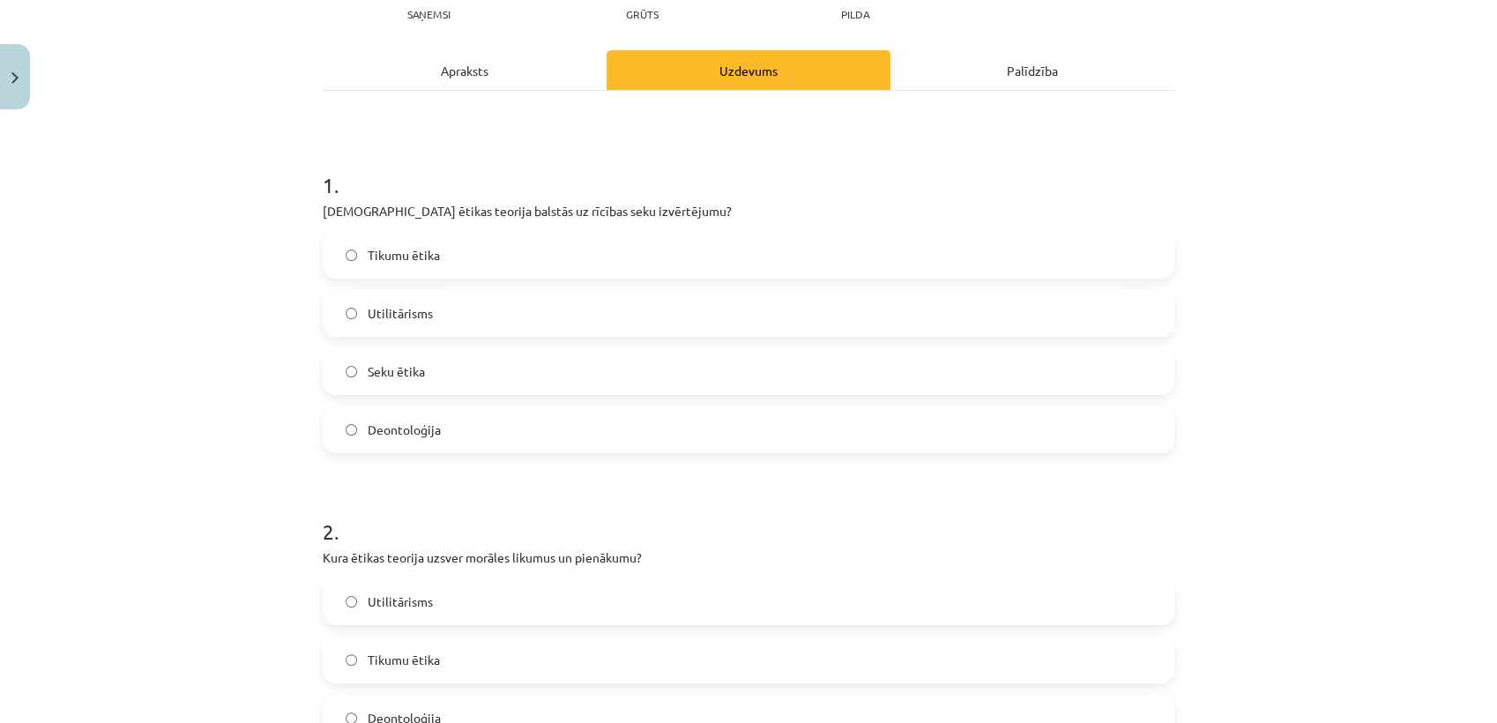
scroll to position [0, 0]
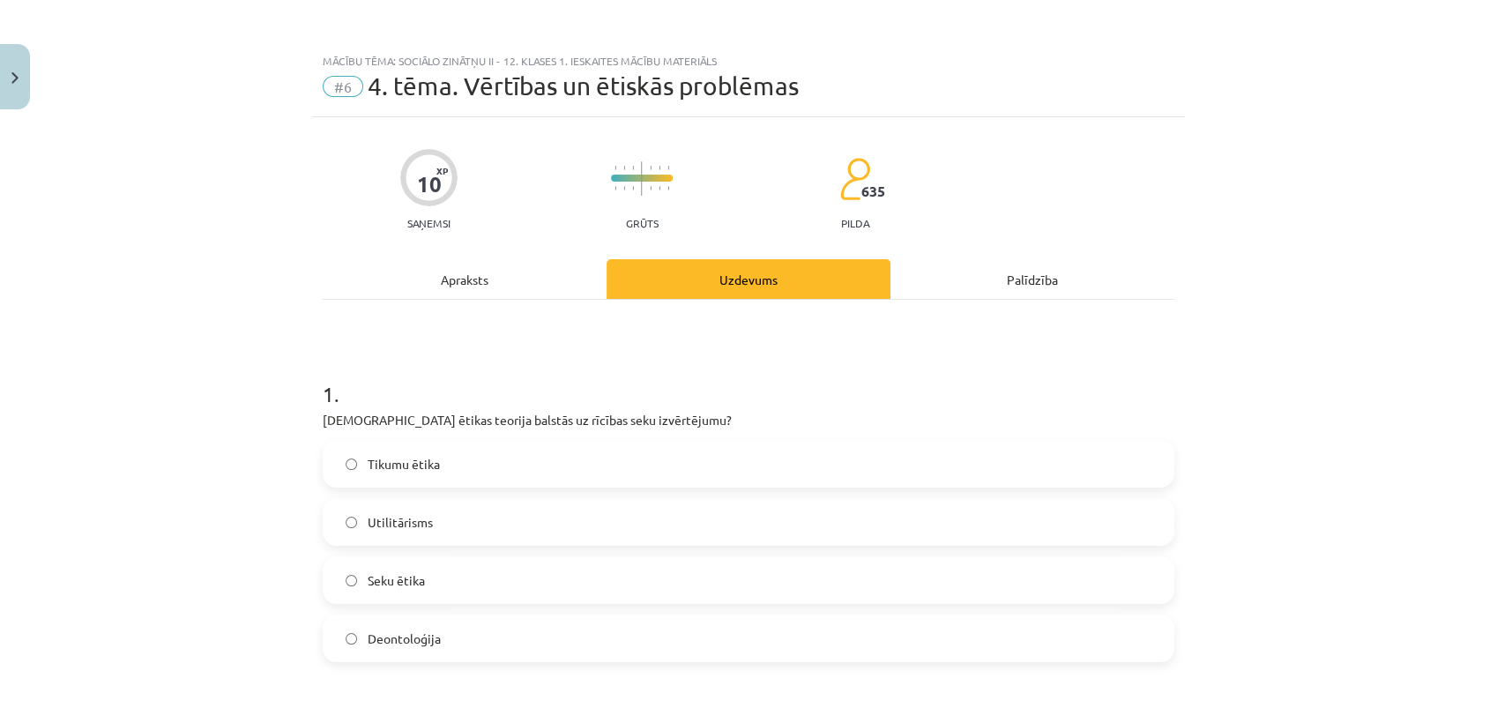
click at [458, 285] on div "Apraksts" at bounding box center [465, 279] width 284 height 40
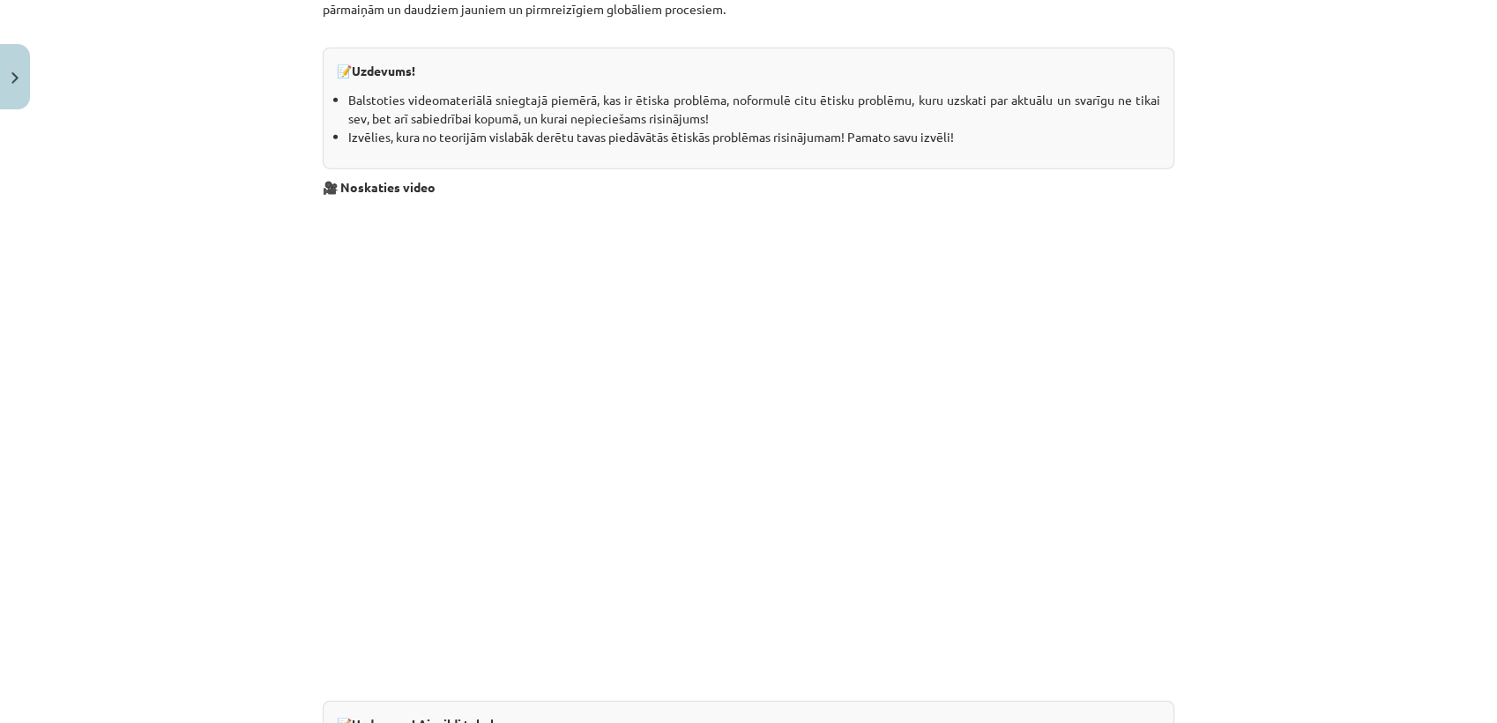
scroll to position [5669, 0]
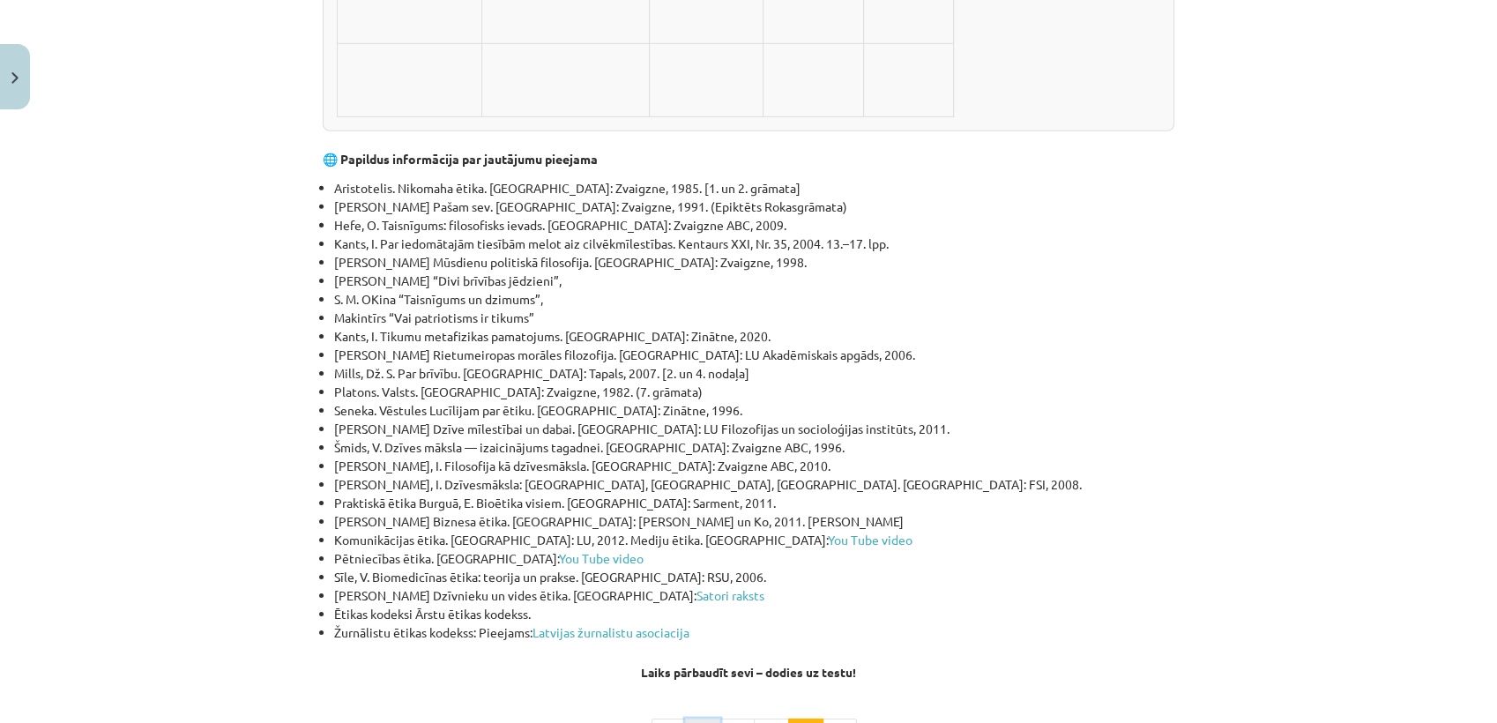
click at [704, 719] on button "1" at bounding box center [702, 736] width 35 height 35
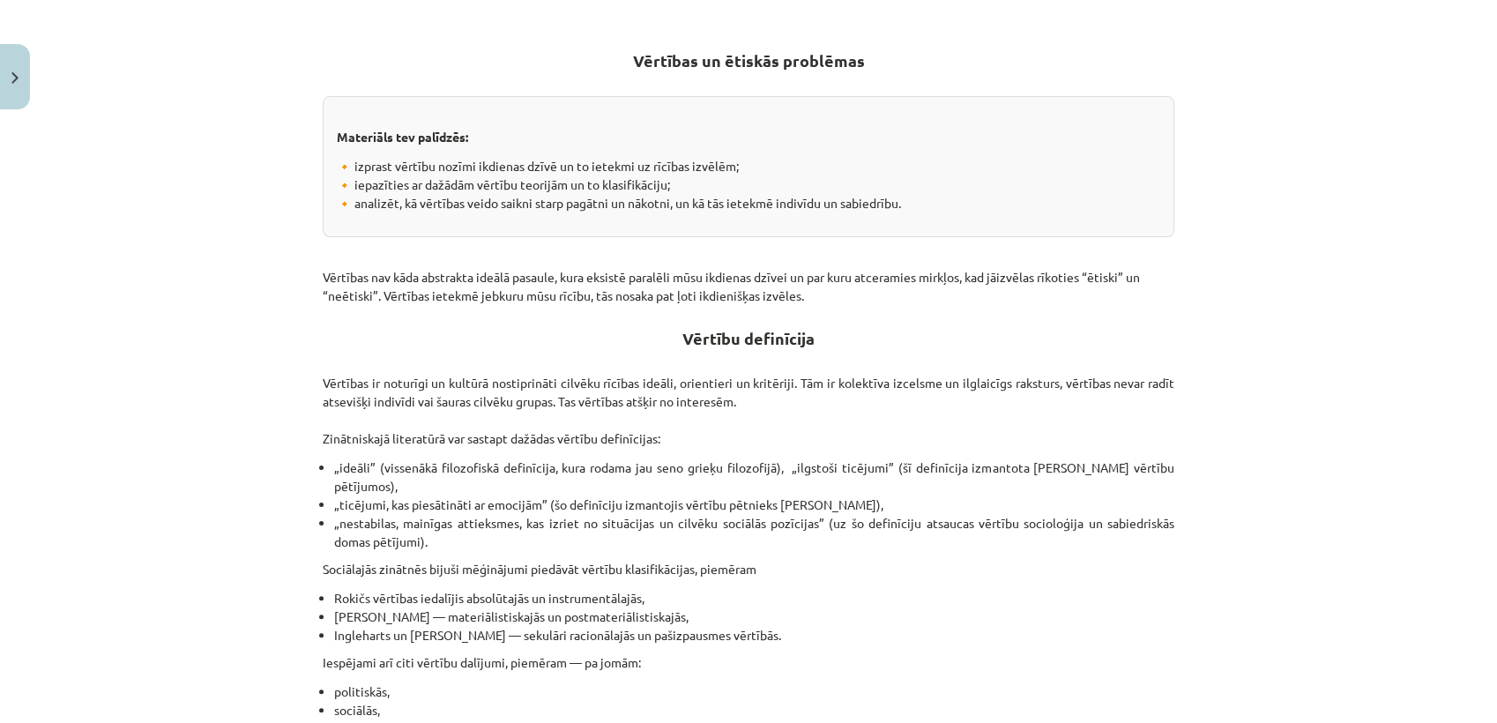
scroll to position [0, 0]
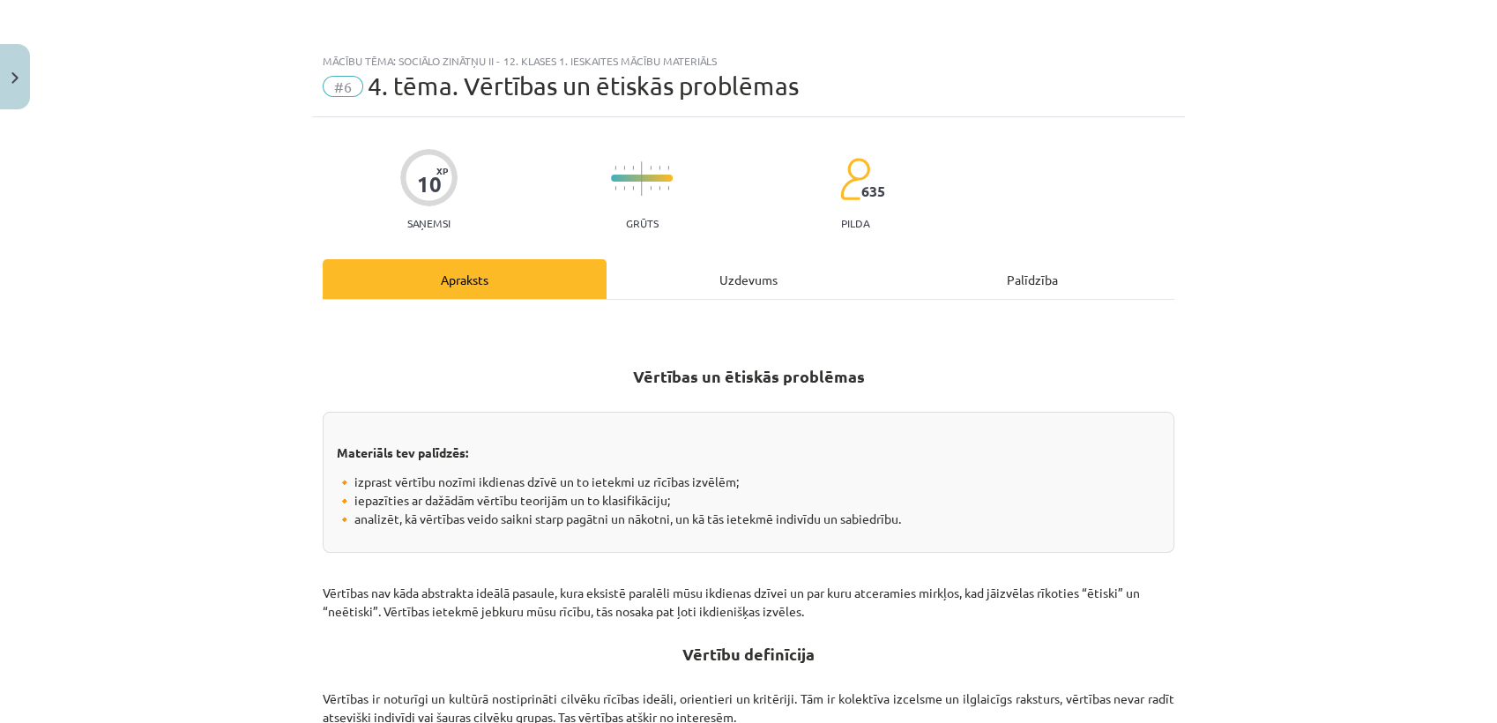
click at [748, 267] on div "Uzdevums" at bounding box center [749, 279] width 284 height 40
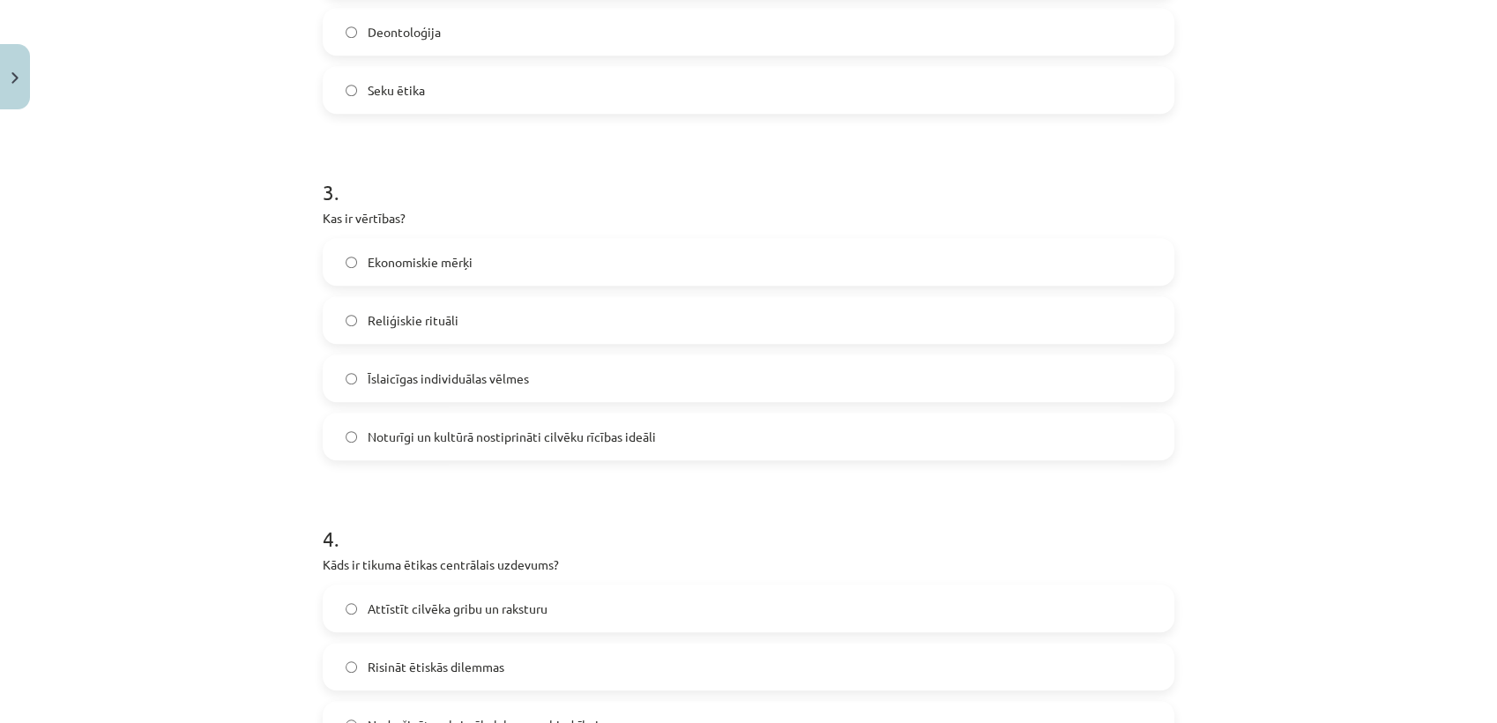
scroll to position [902, 0]
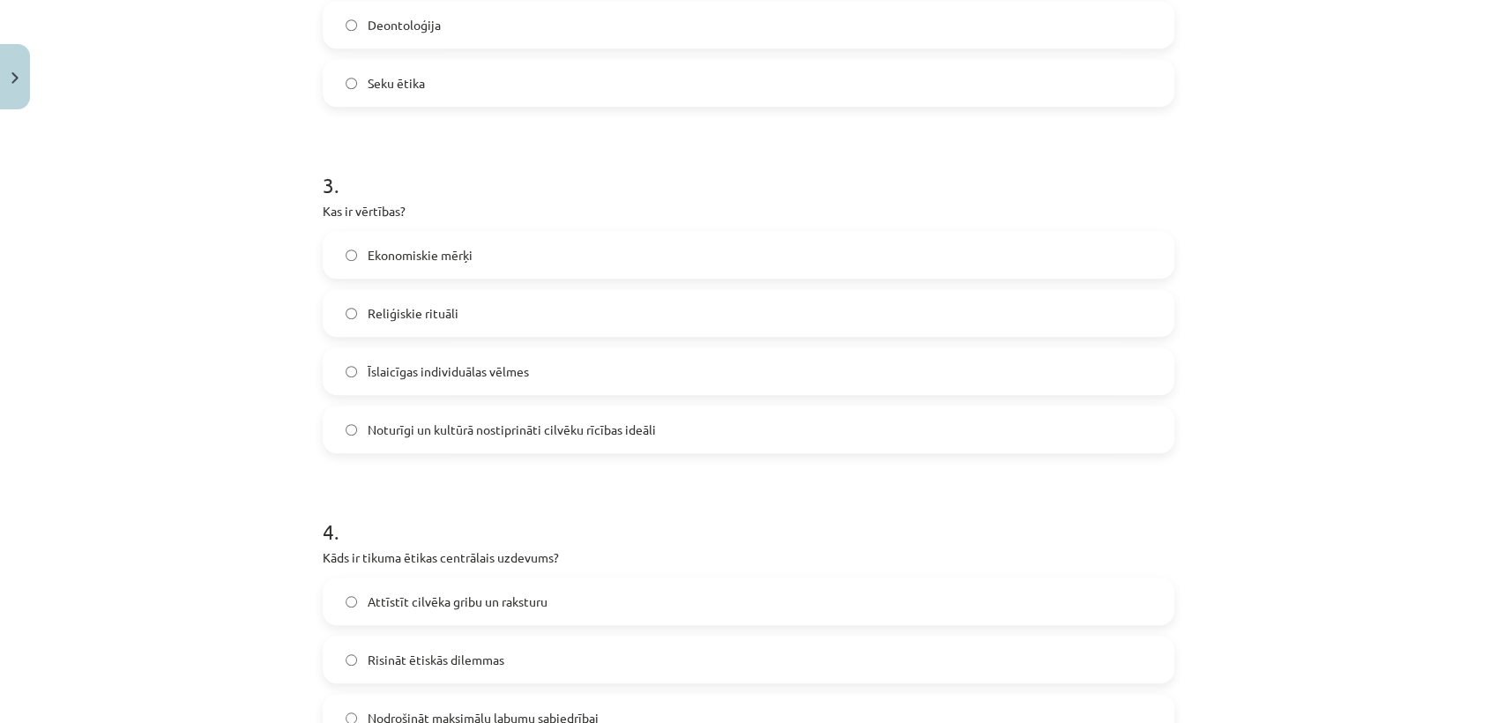
click at [696, 441] on label "Noturīgi un kultūrā nostiprināti cilvēku rīcības ideāli" at bounding box center [749, 429] width 848 height 44
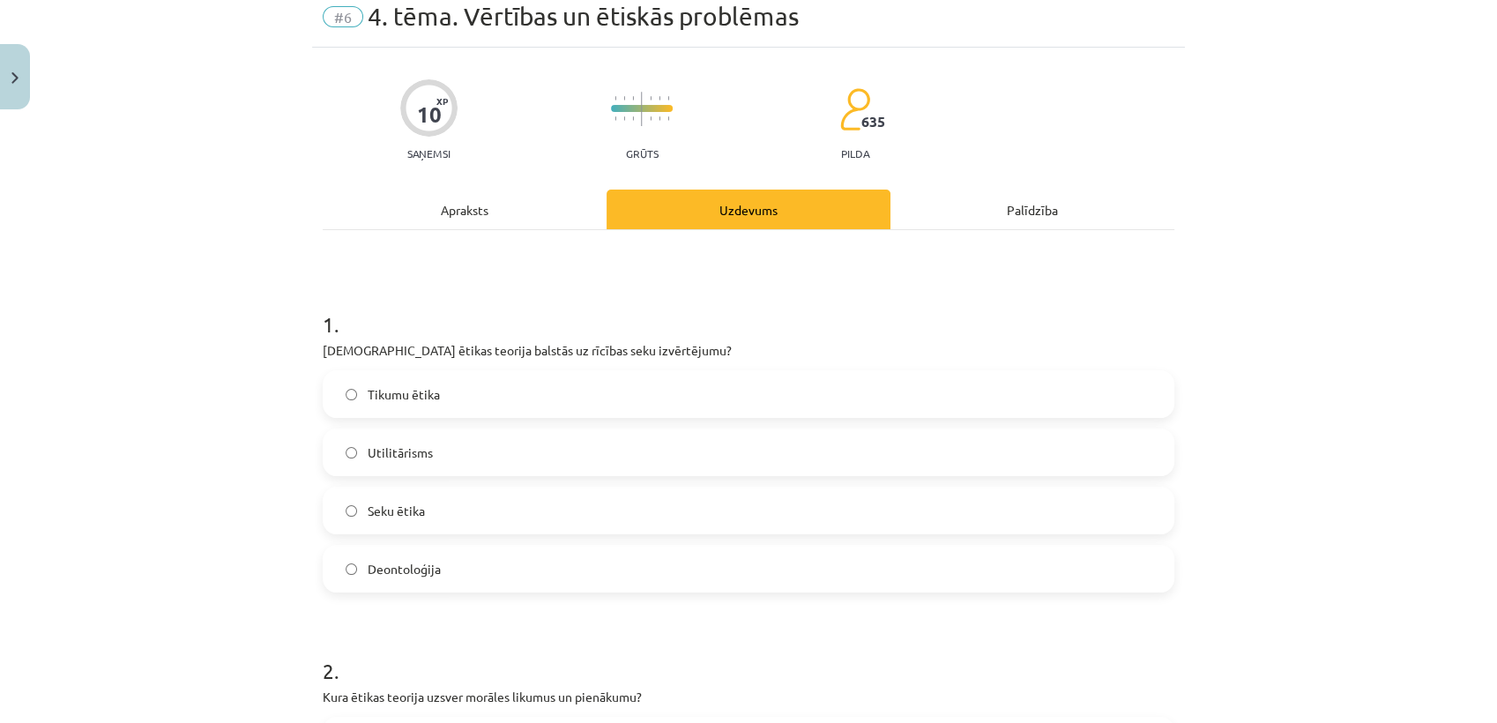
scroll to position [41, 0]
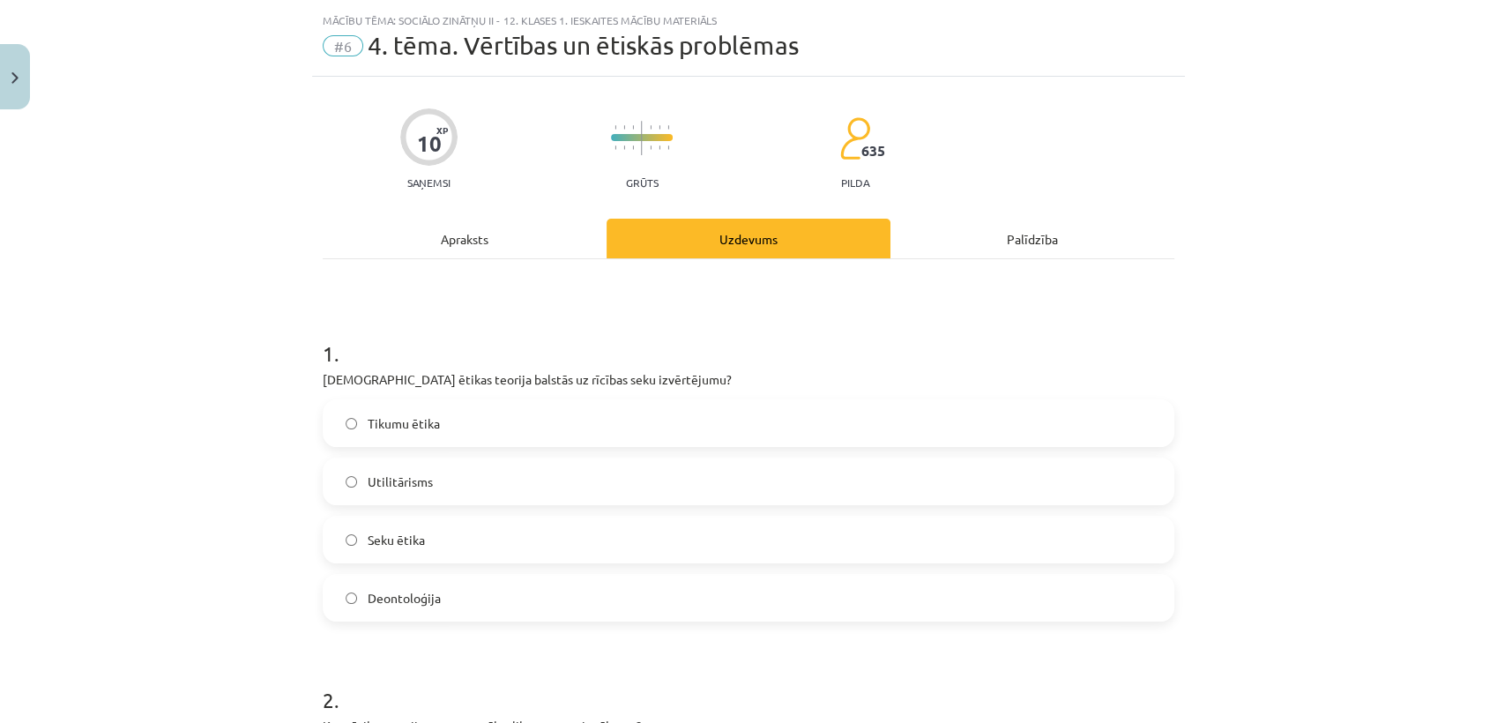
click at [453, 246] on div "Apraksts" at bounding box center [465, 239] width 284 height 40
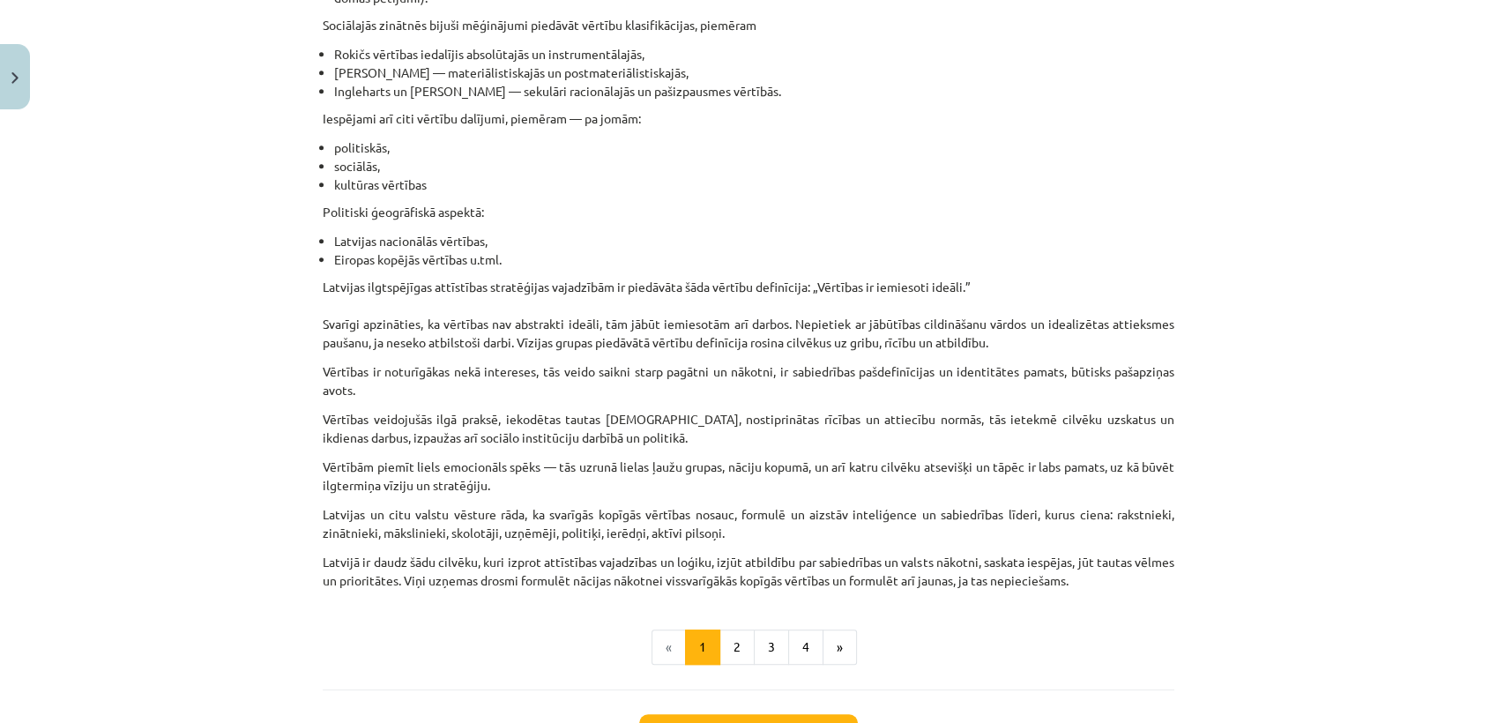
scroll to position [1003, 0]
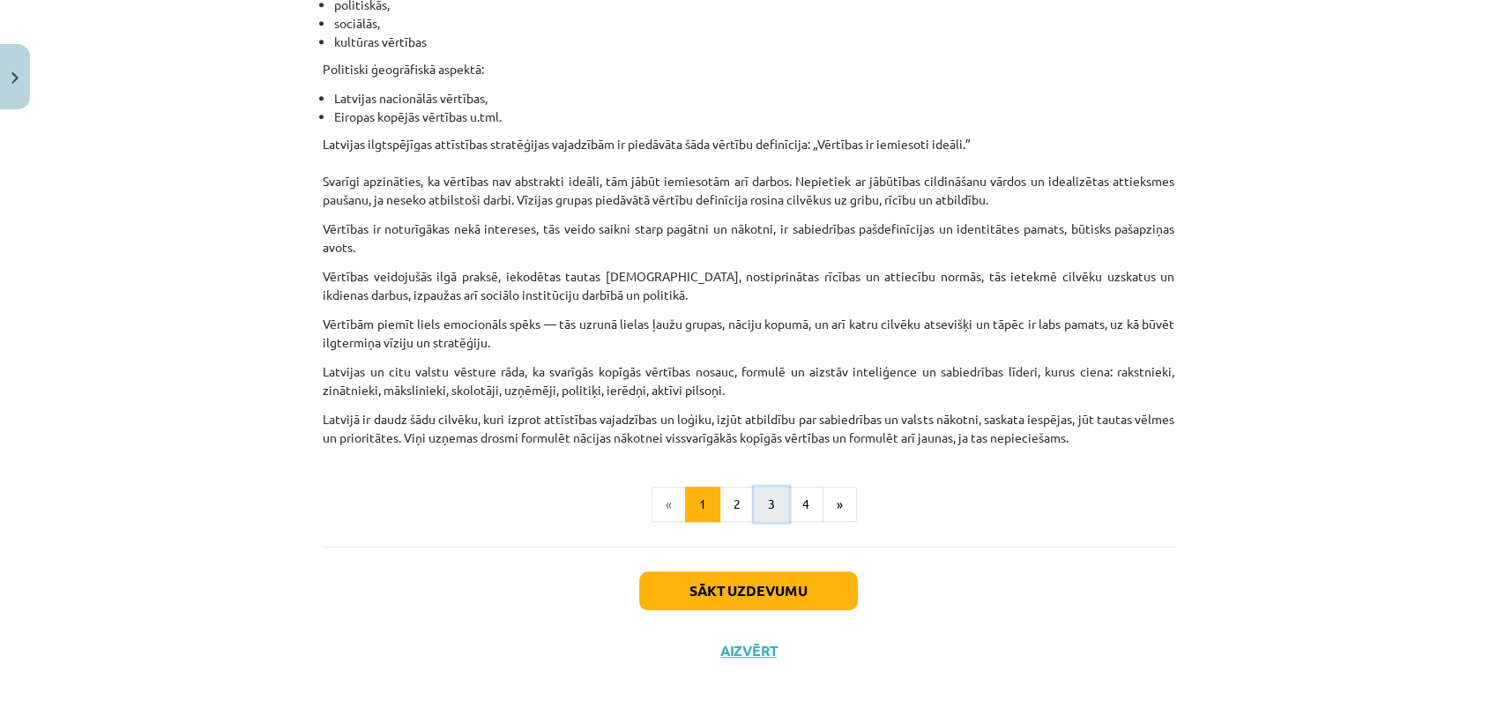
click at [768, 515] on button "3" at bounding box center [771, 504] width 35 height 35
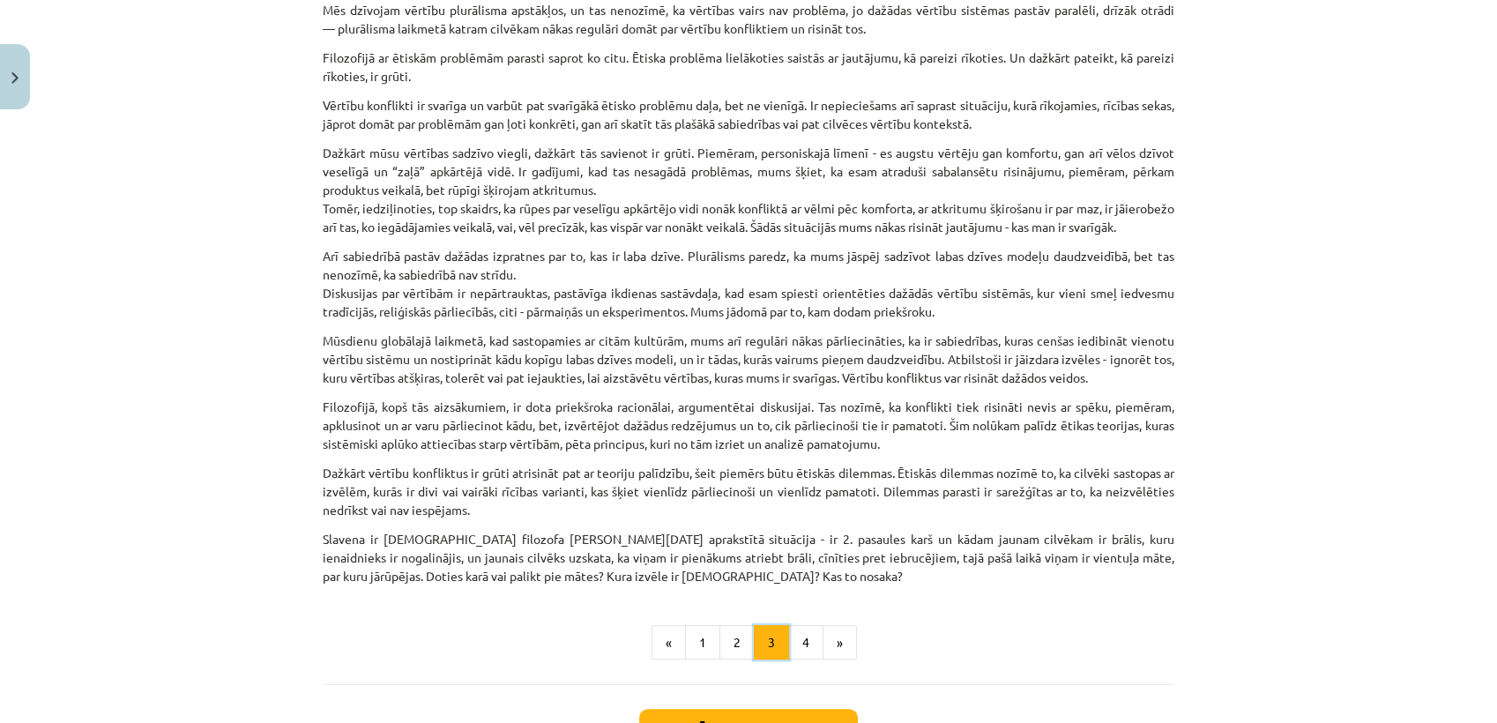
scroll to position [391, 0]
click at [800, 656] on button "4" at bounding box center [805, 644] width 35 height 35
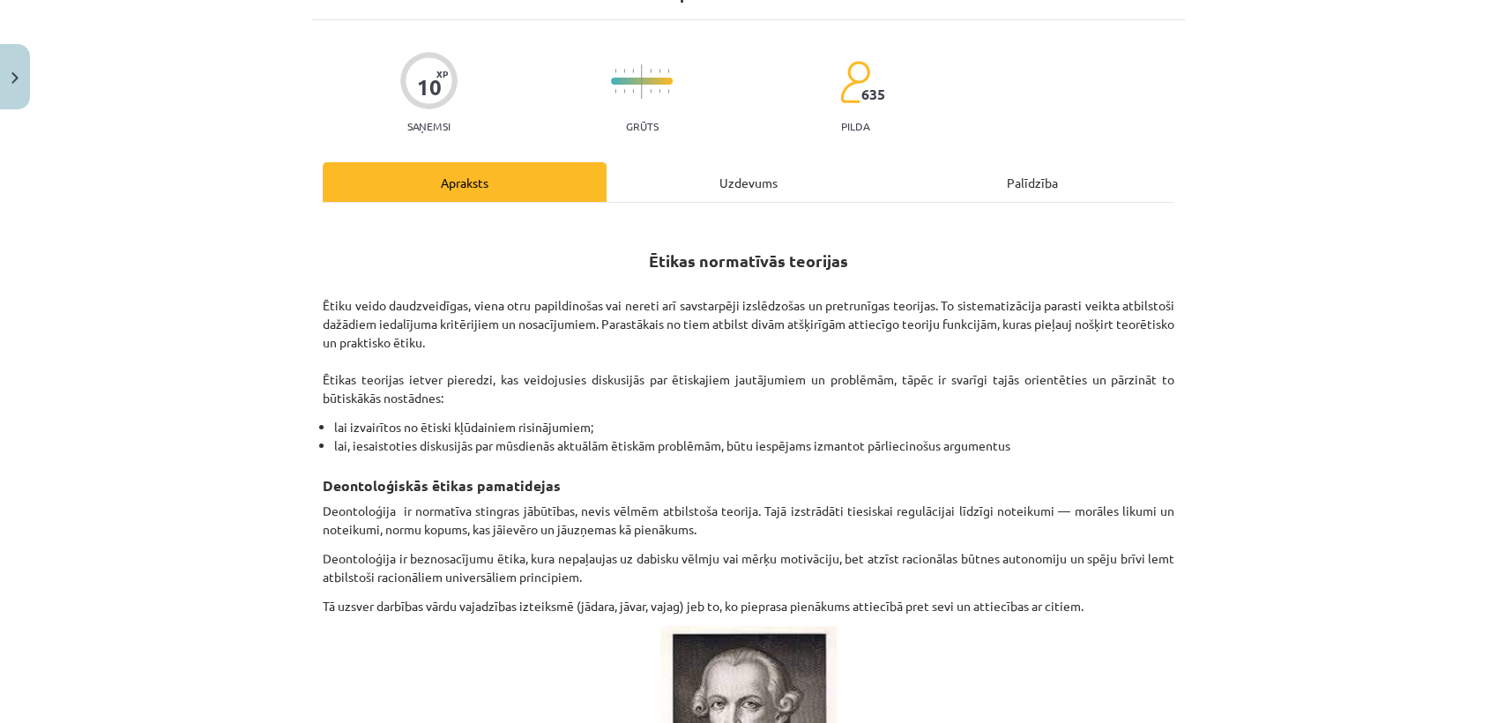
scroll to position [0, 0]
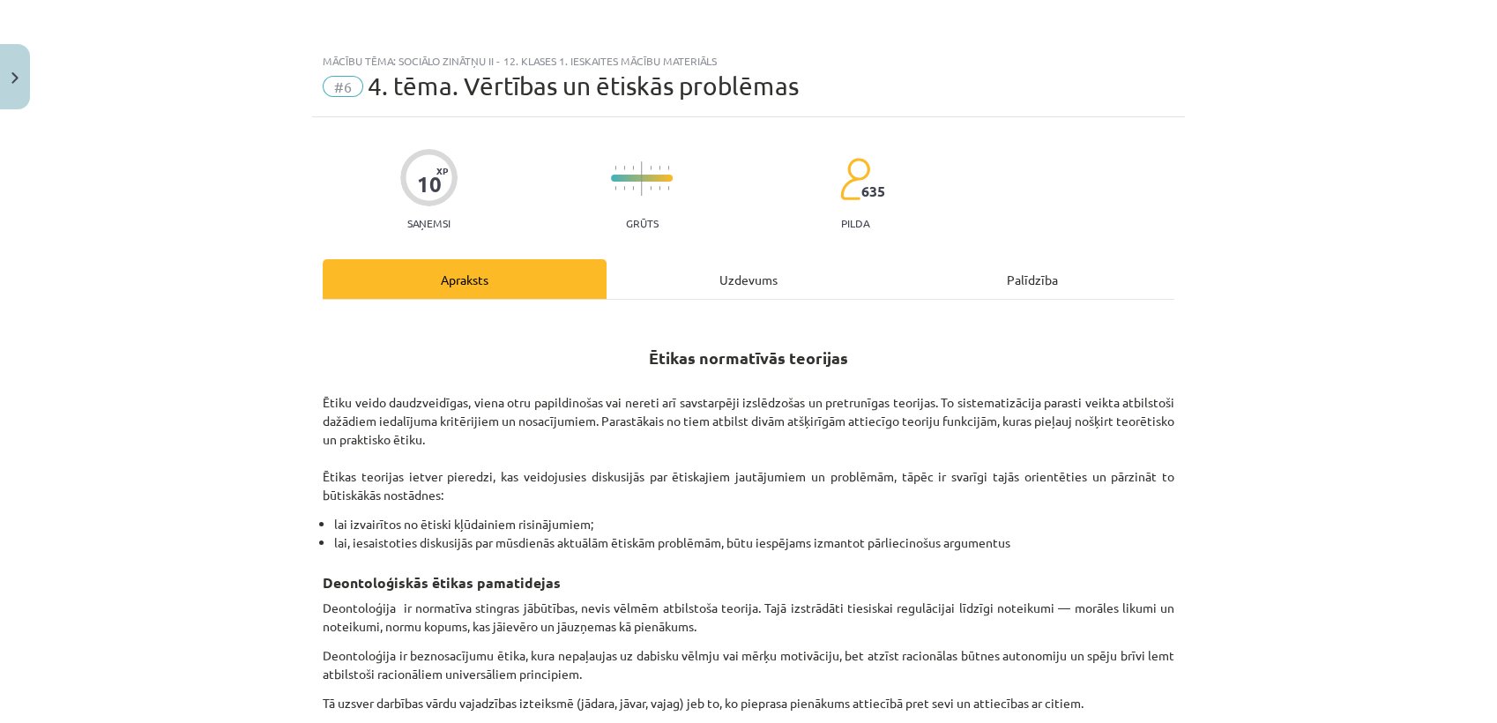
click at [743, 272] on div "Uzdevums" at bounding box center [749, 279] width 284 height 40
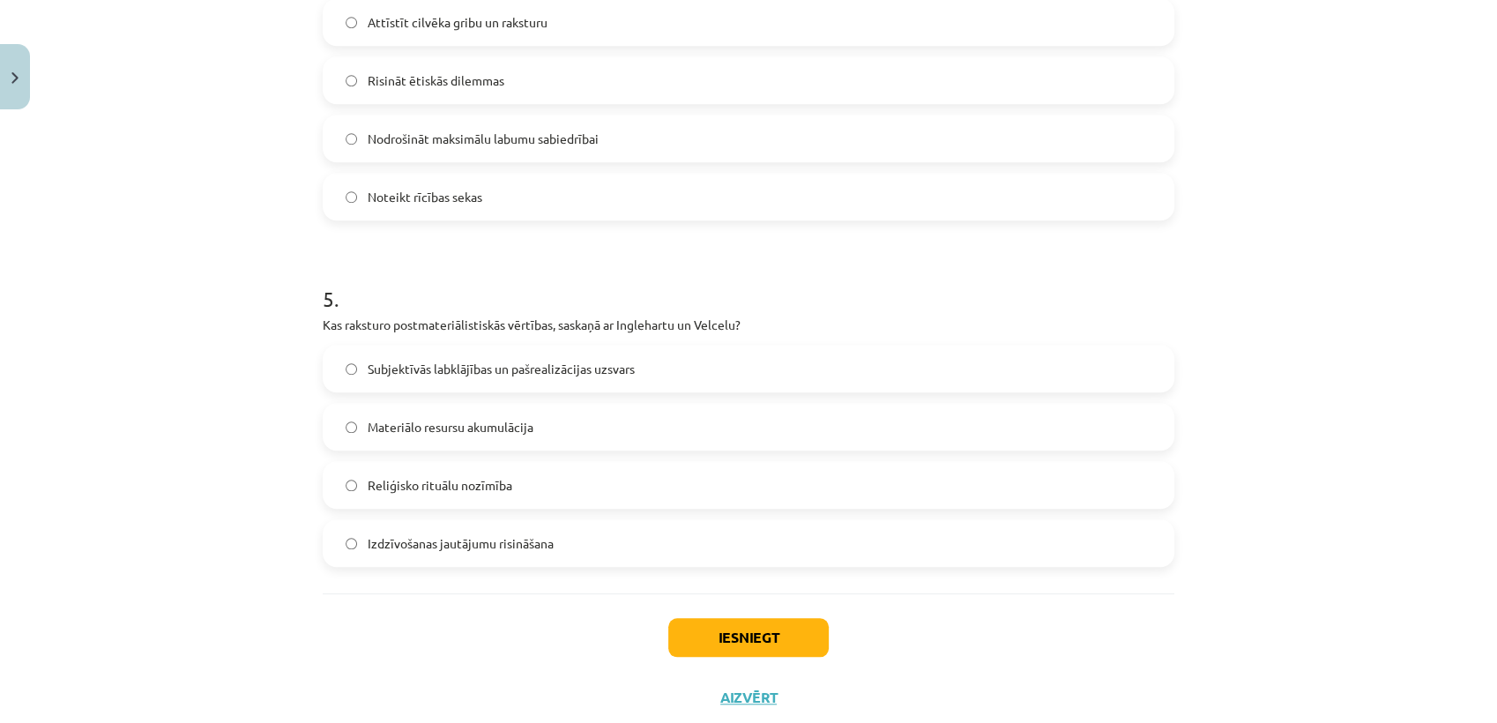
scroll to position [1482, 0]
click at [639, 31] on label "Attīstīt cilvēka gribu un raksturu" at bounding box center [749, 22] width 848 height 44
click at [713, 641] on button "Iesniegt" at bounding box center [748, 637] width 161 height 39
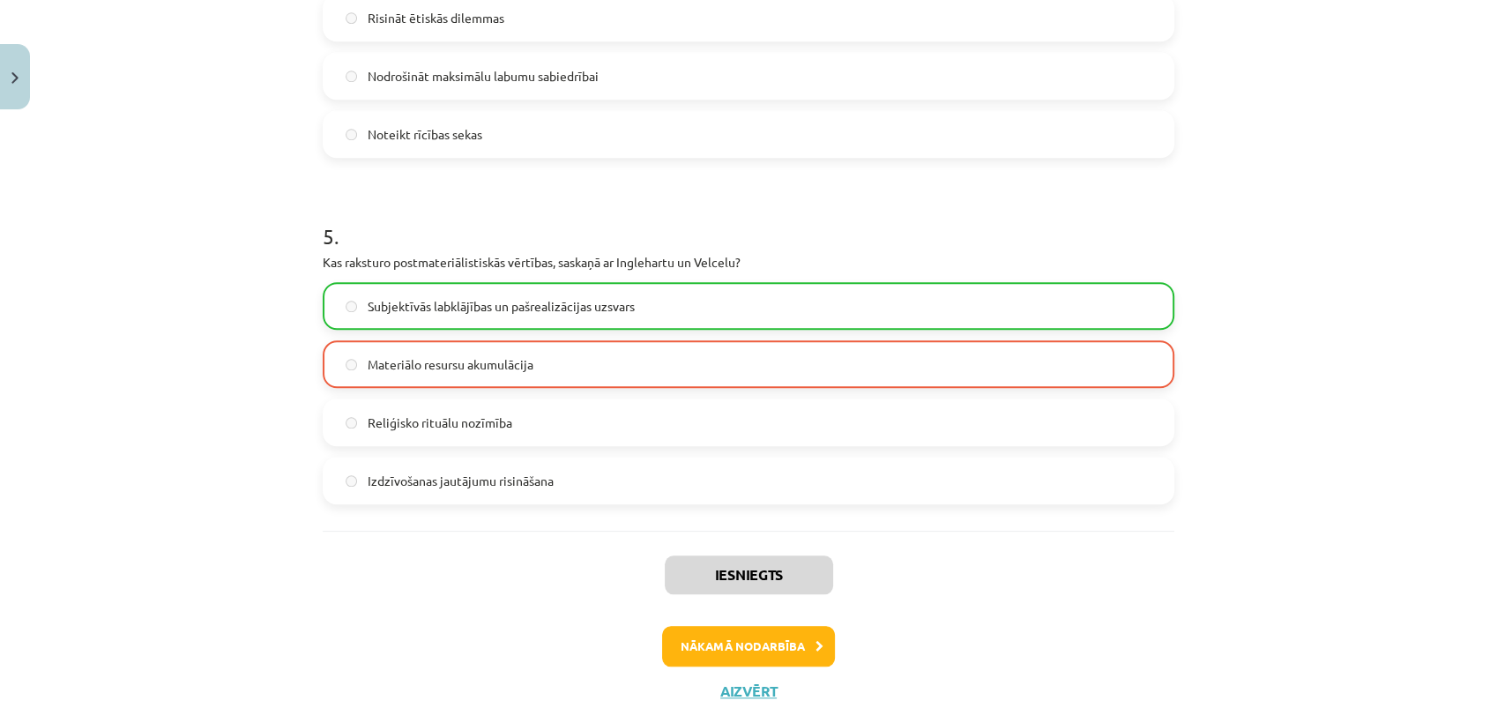
scroll to position [1552, 0]
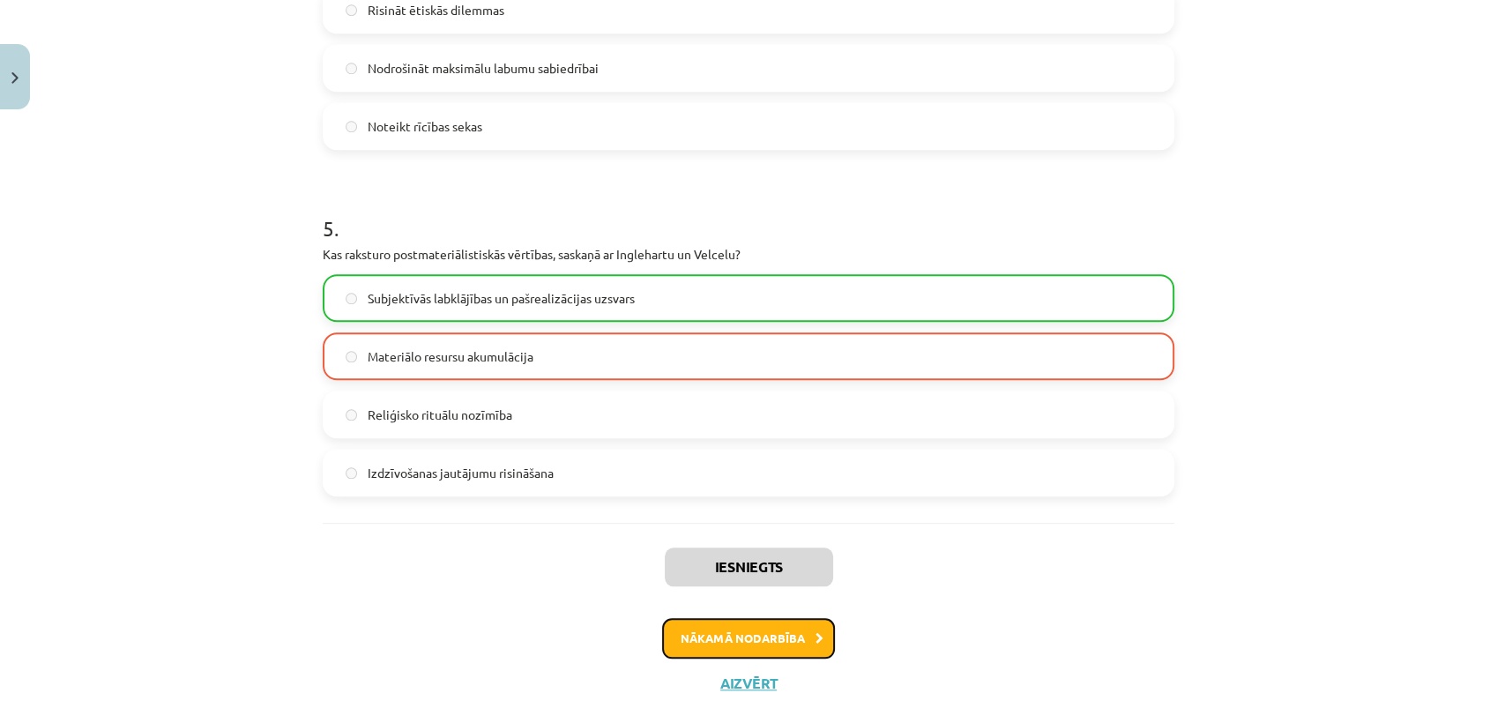
click at [705, 631] on button "Nākamā nodarbība" at bounding box center [748, 638] width 173 height 41
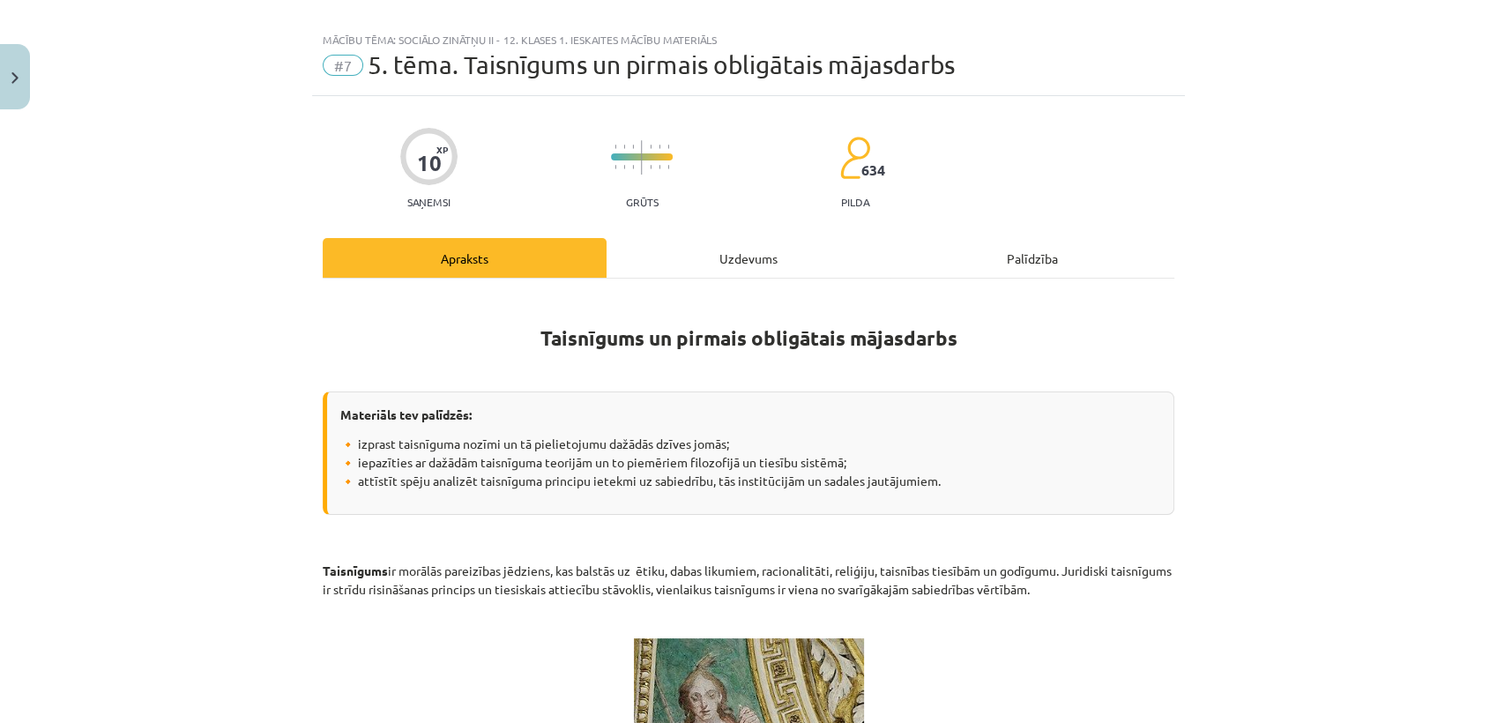
scroll to position [0, 0]
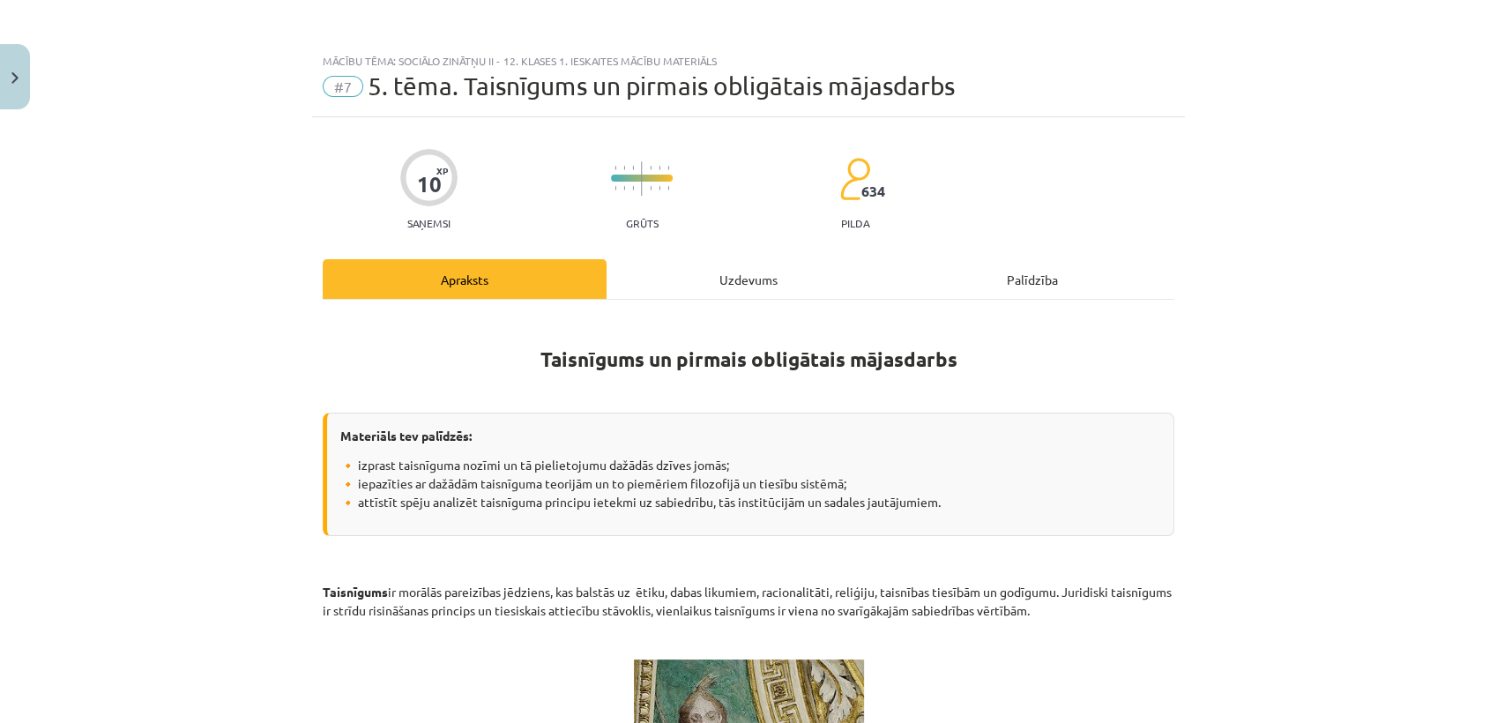
click at [736, 281] on div "Uzdevums" at bounding box center [749, 279] width 284 height 40
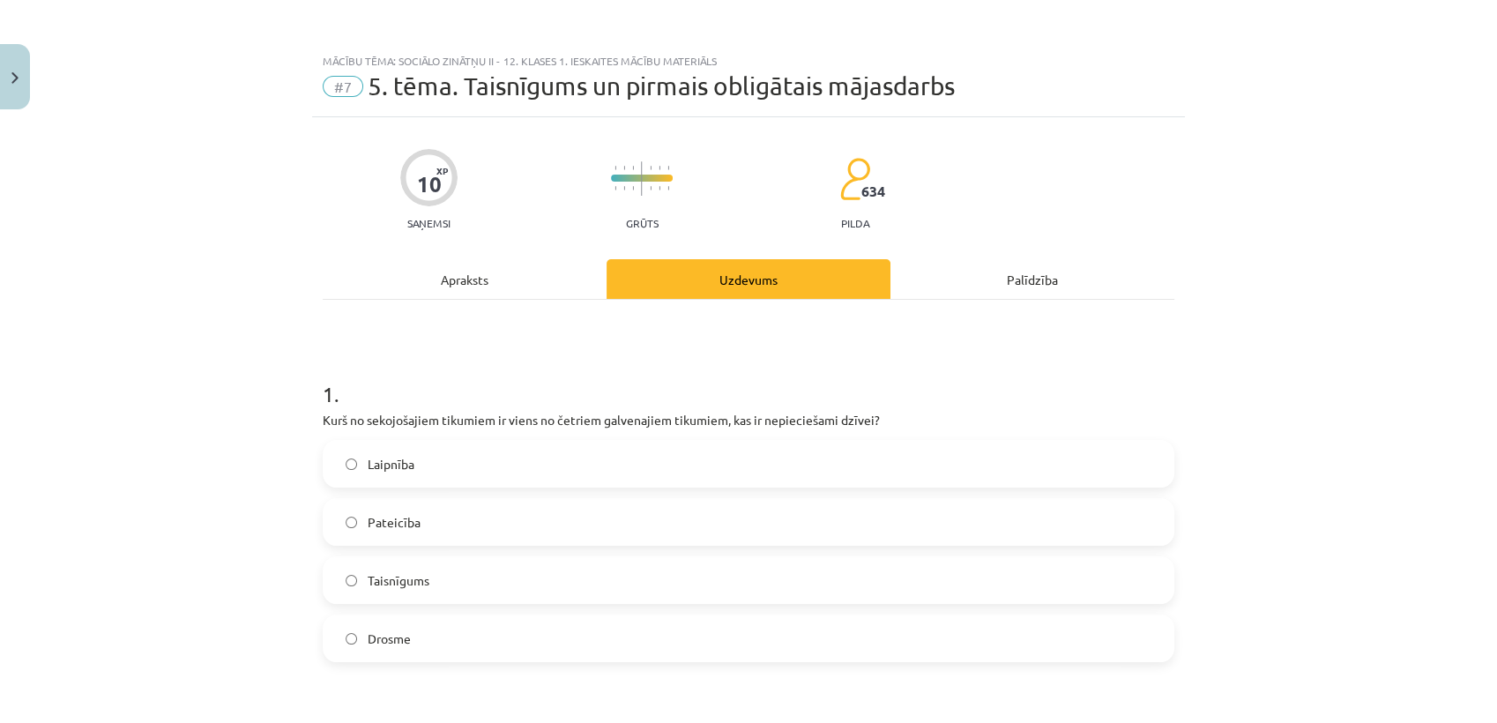
click at [467, 277] on div "Apraksts" at bounding box center [465, 279] width 284 height 40
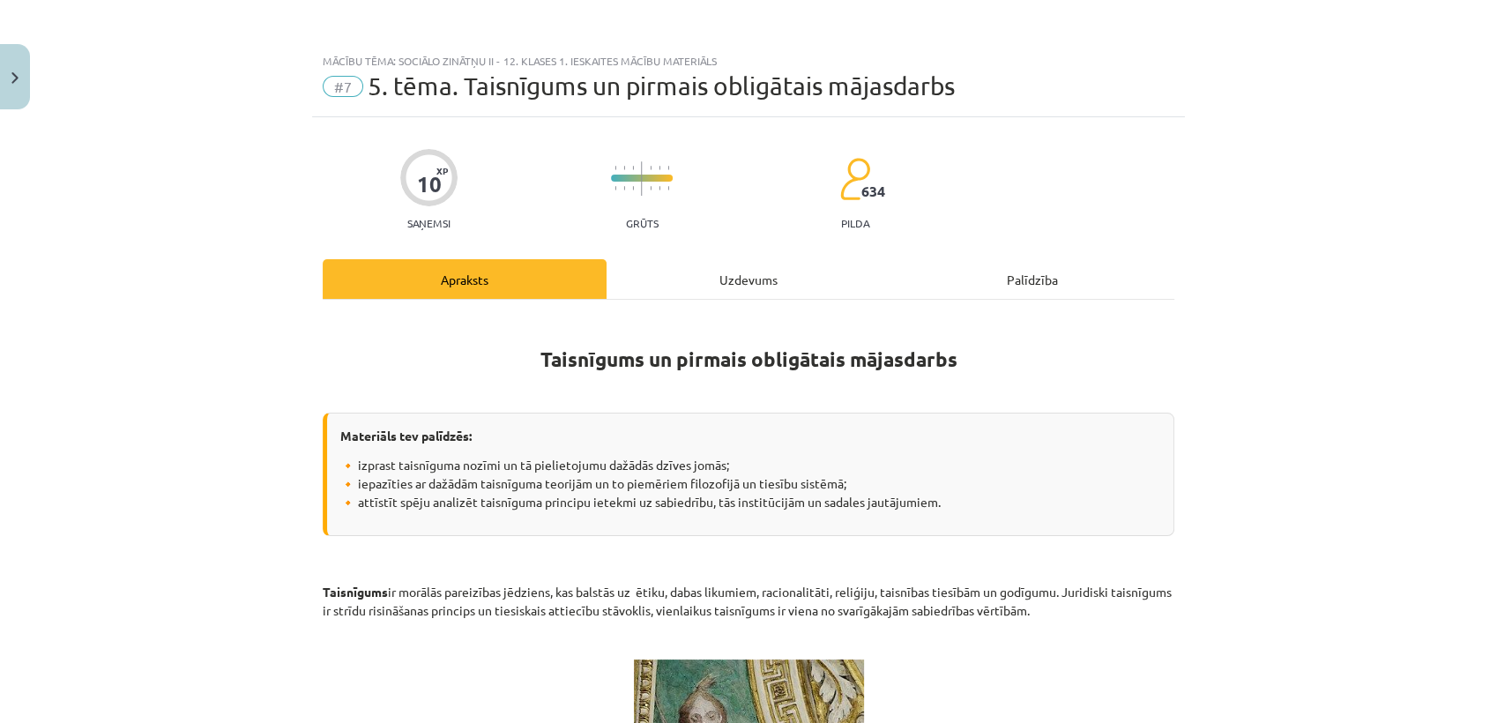
click at [732, 274] on div "Uzdevums" at bounding box center [749, 279] width 284 height 40
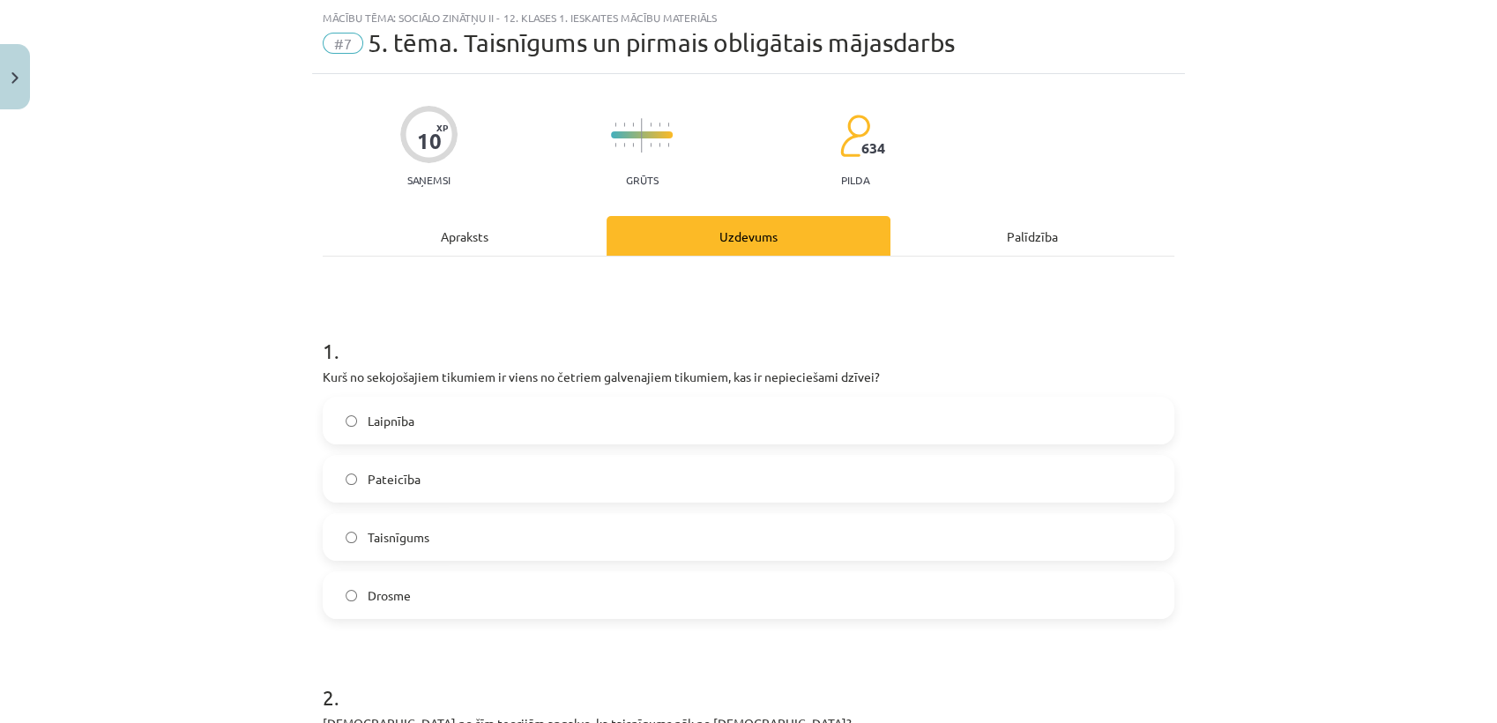
click at [452, 236] on div "Apraksts" at bounding box center [465, 236] width 284 height 40
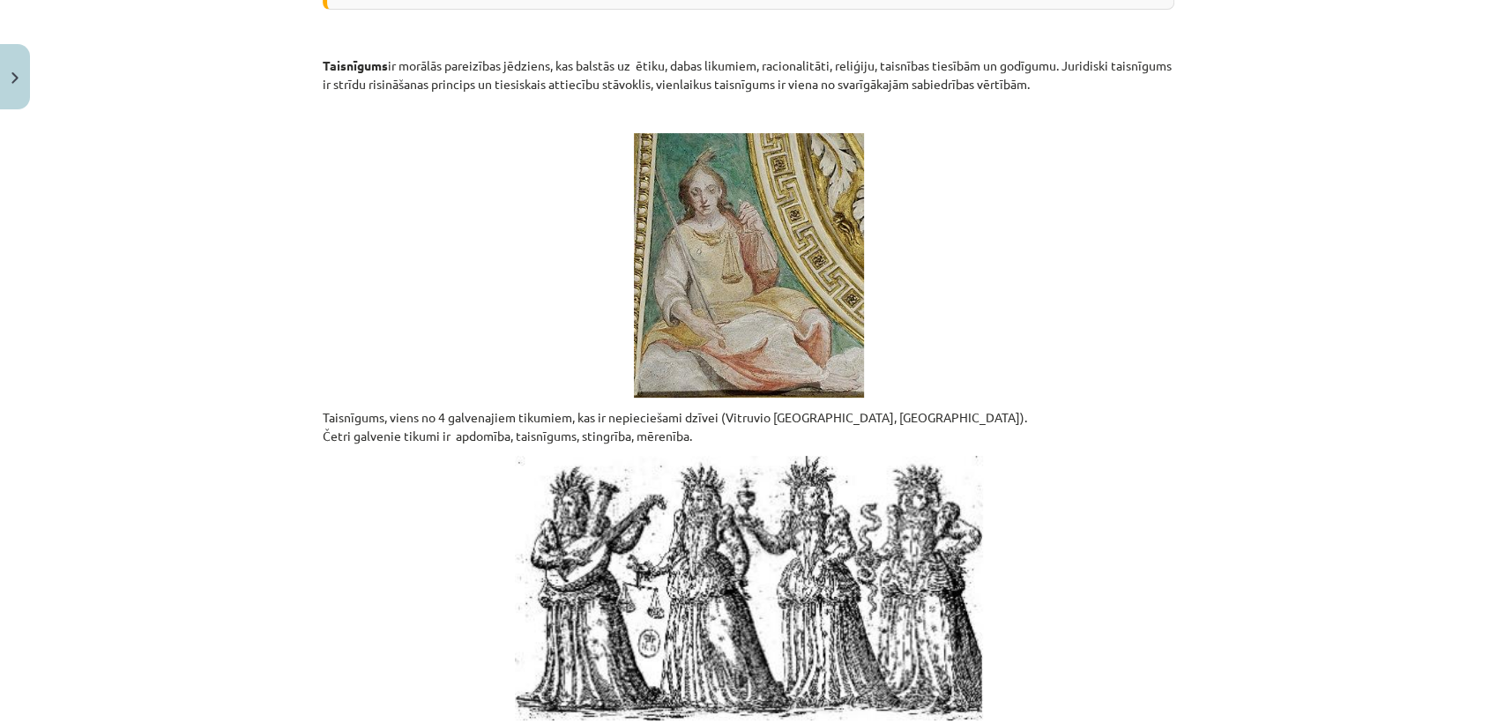
scroll to position [0, 0]
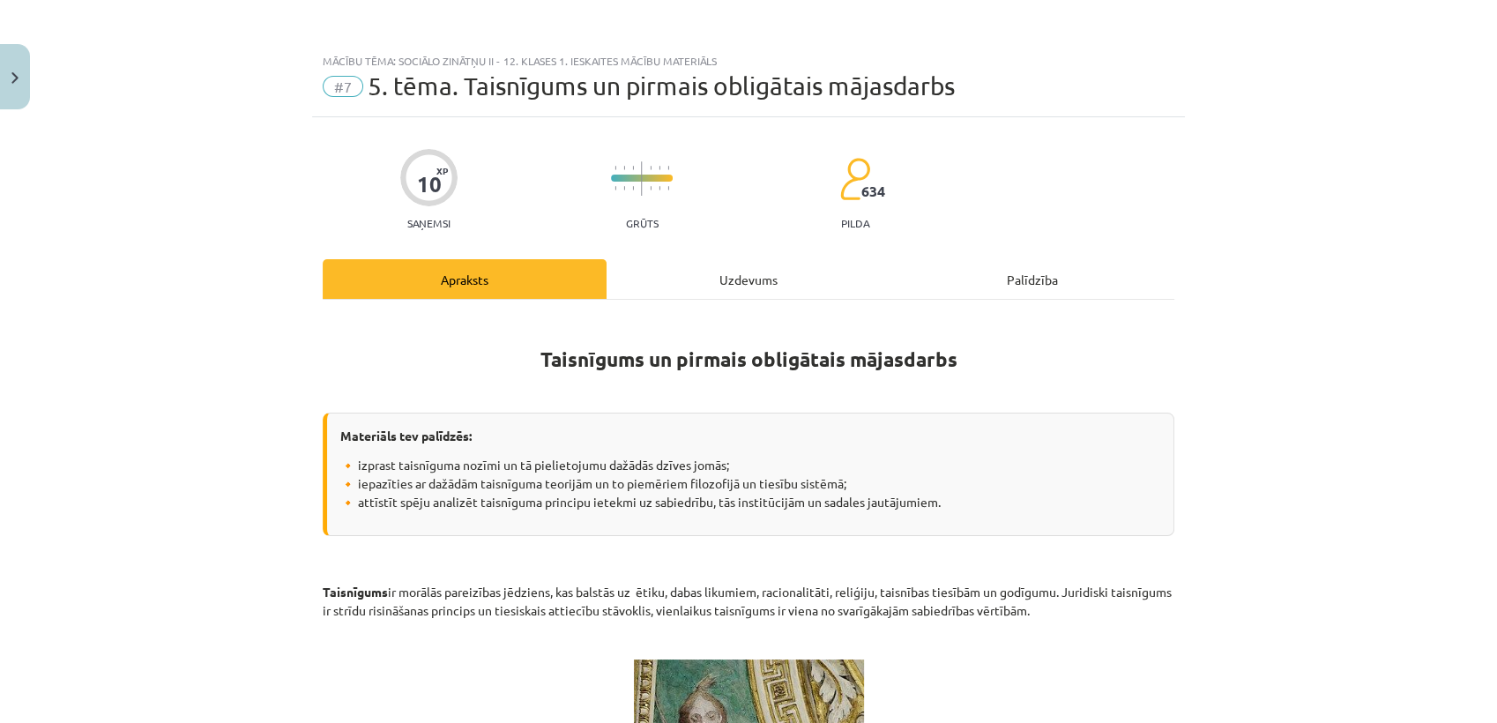
click at [766, 283] on div "Uzdevums" at bounding box center [749, 279] width 284 height 40
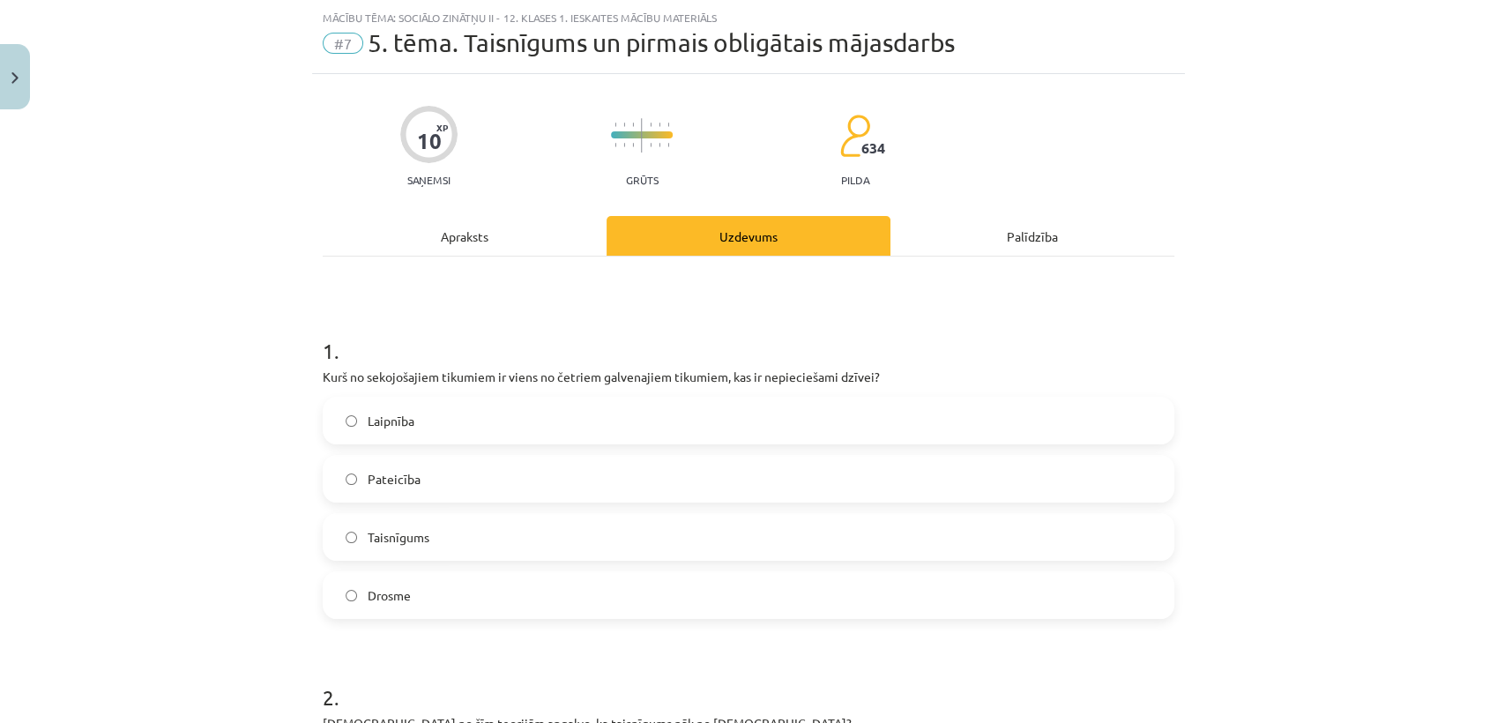
scroll to position [279, 0]
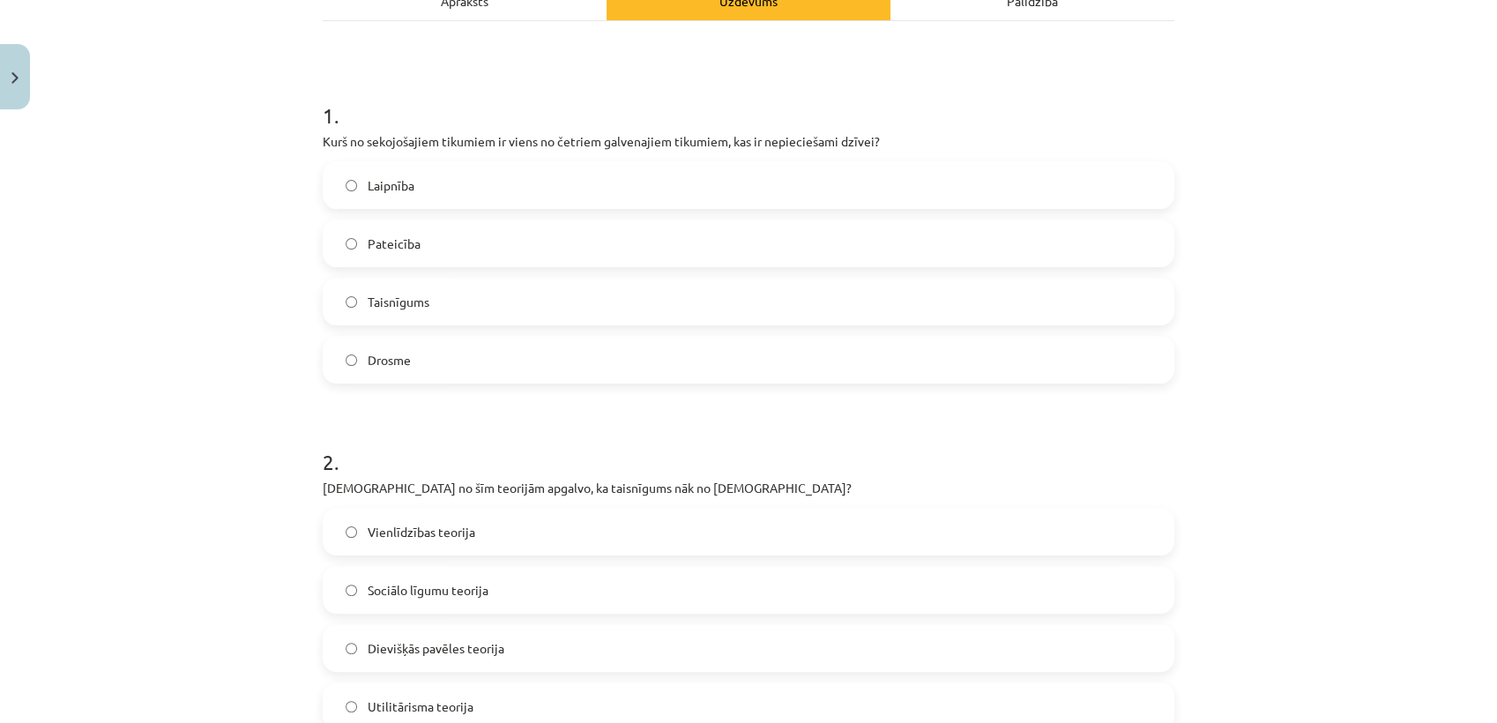
click at [766, 283] on label "Taisnīgums" at bounding box center [749, 302] width 848 height 44
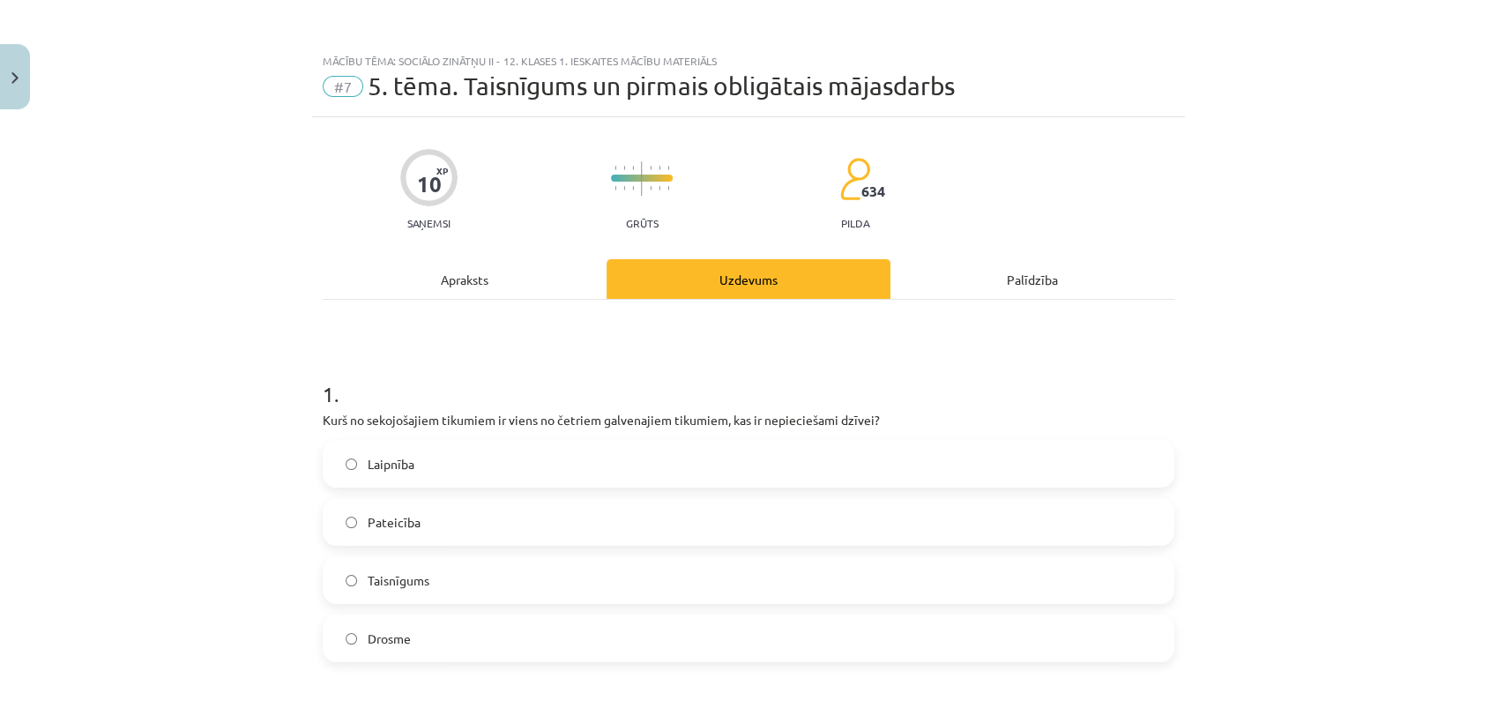
click at [447, 269] on div "Apraksts" at bounding box center [465, 279] width 284 height 40
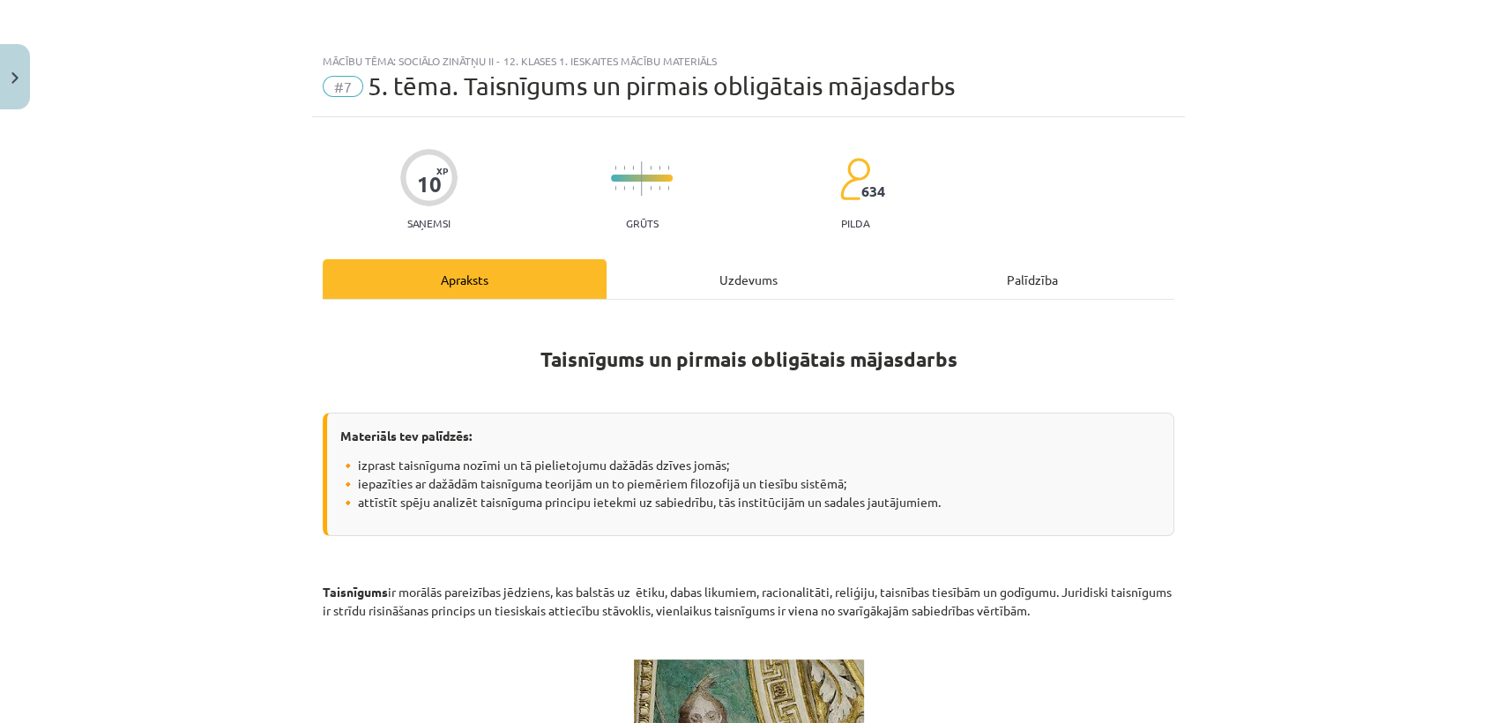
click at [717, 277] on div "Uzdevums" at bounding box center [749, 279] width 284 height 40
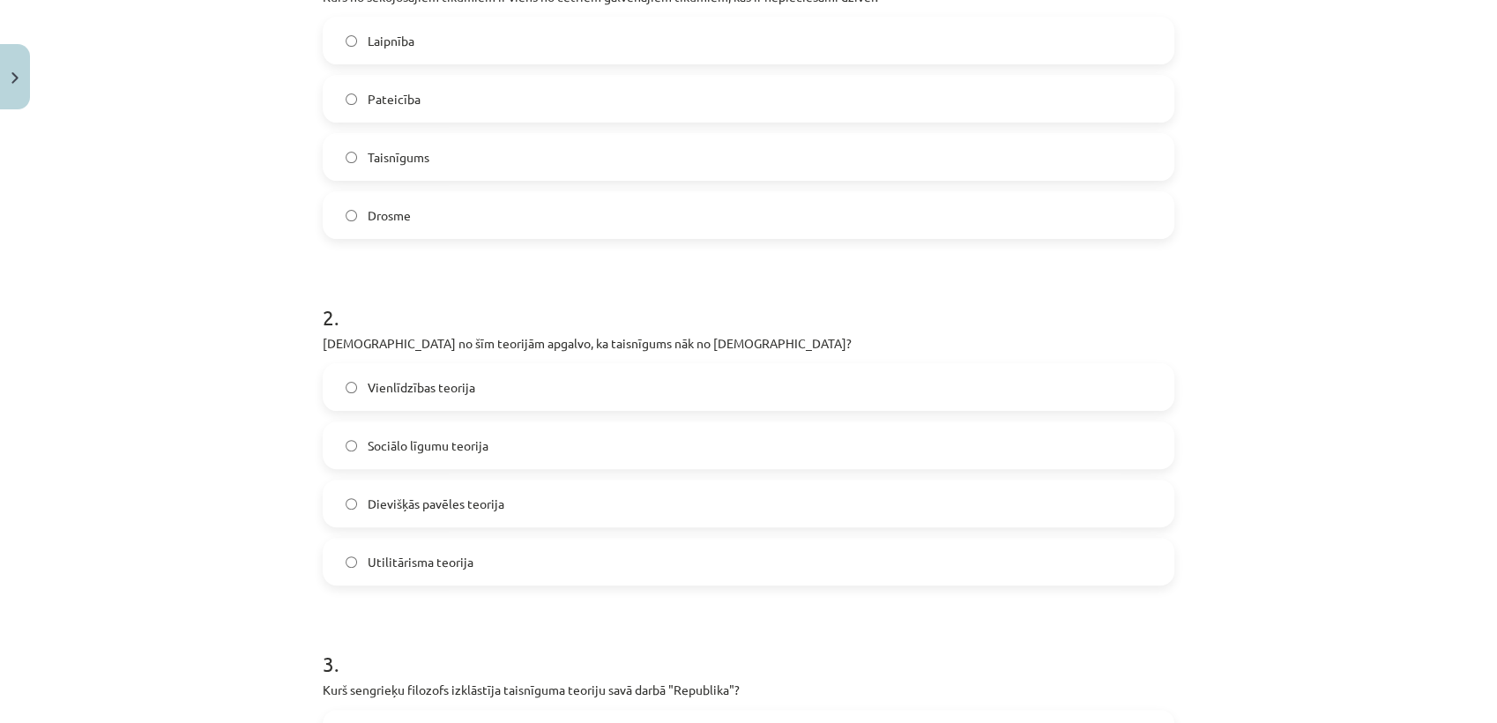
scroll to position [423, 0]
click at [622, 495] on label "Dievišķās pavēles teorija" at bounding box center [749, 504] width 848 height 44
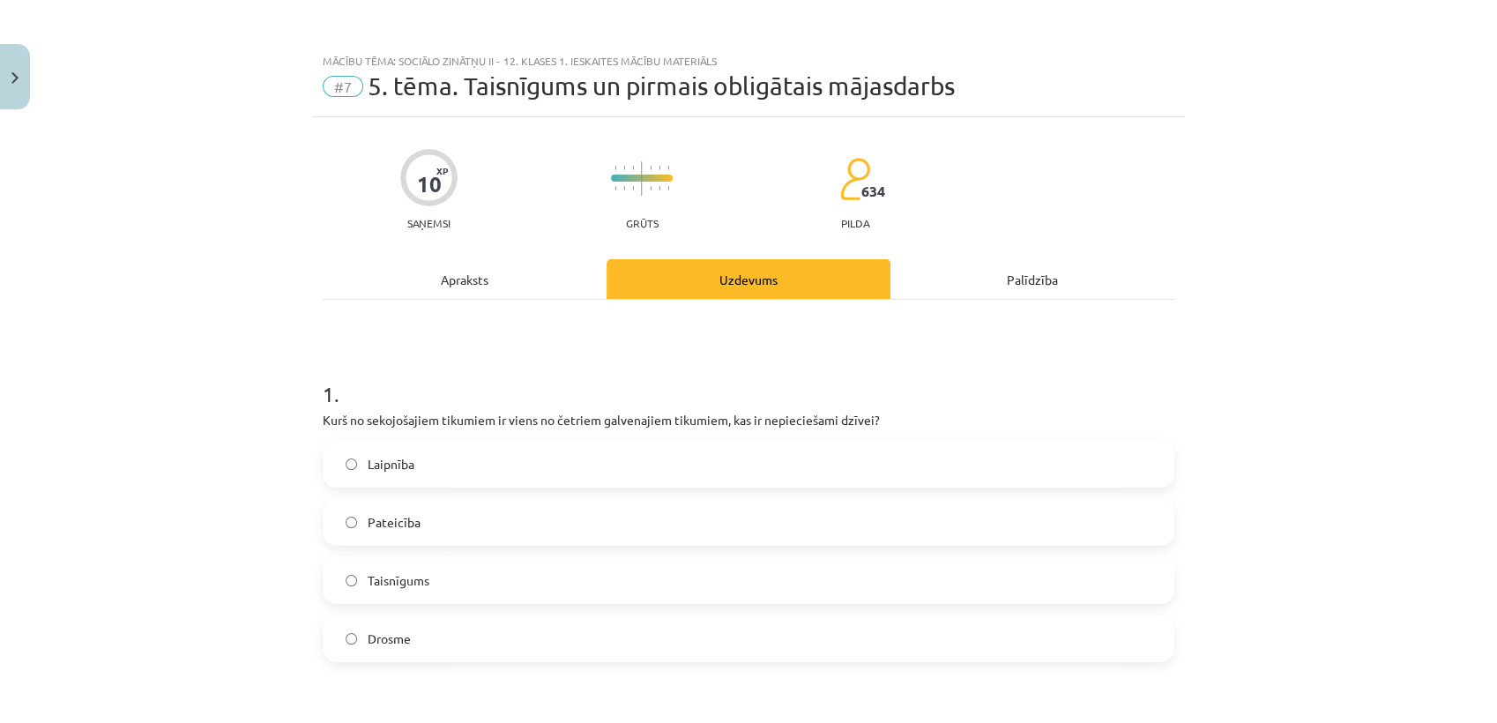
click at [480, 278] on div "Apraksts" at bounding box center [465, 279] width 284 height 40
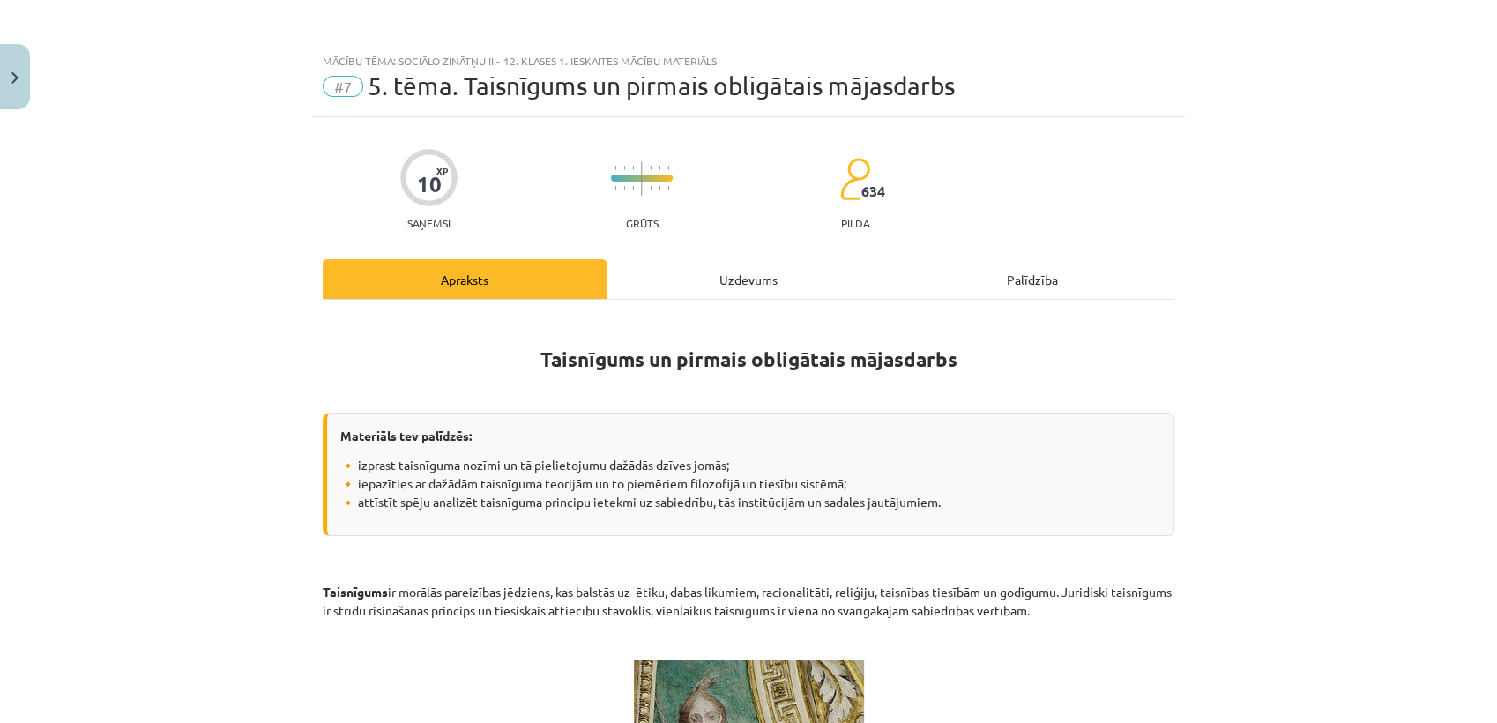
click at [760, 273] on div "Uzdevums" at bounding box center [749, 279] width 284 height 40
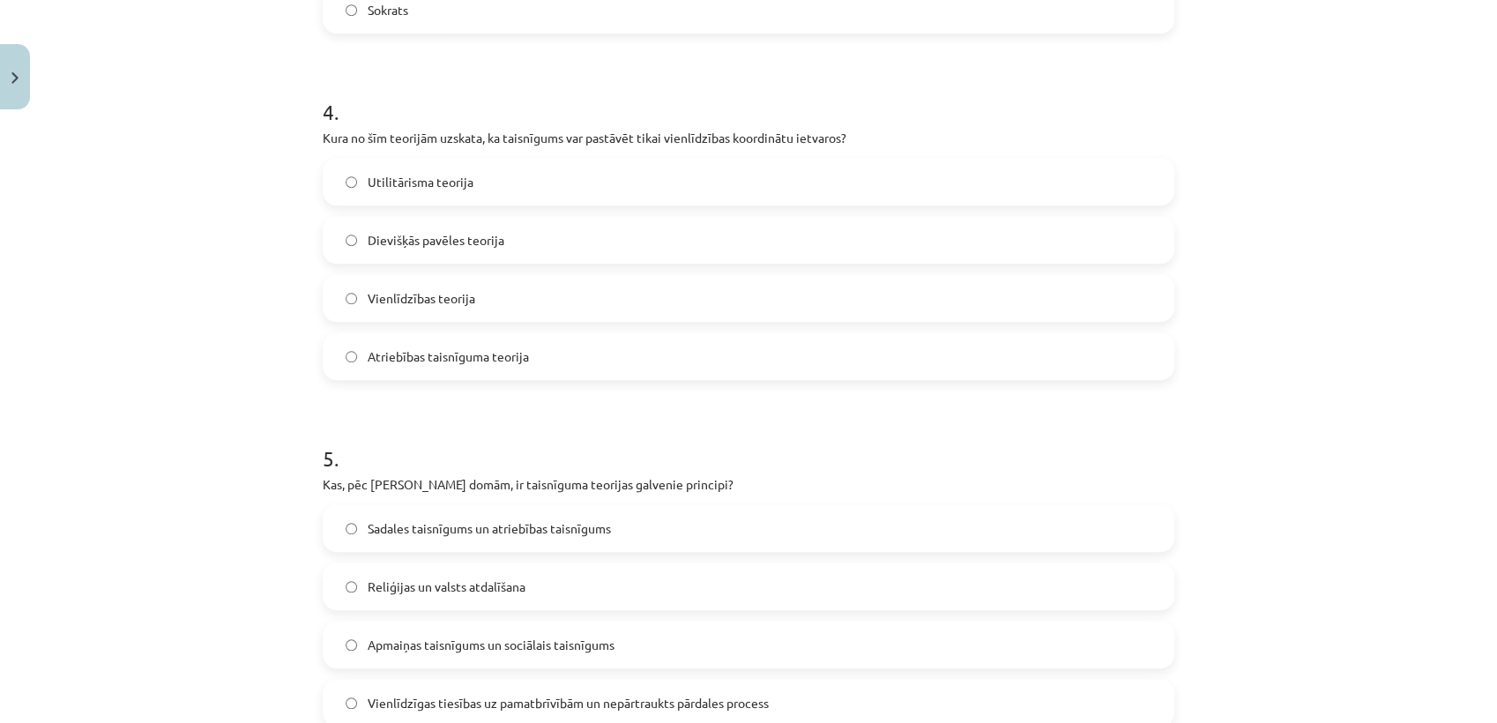
scroll to position [1322, 0]
click at [755, 283] on label "Vienlīdzības teorija" at bounding box center [749, 298] width 848 height 44
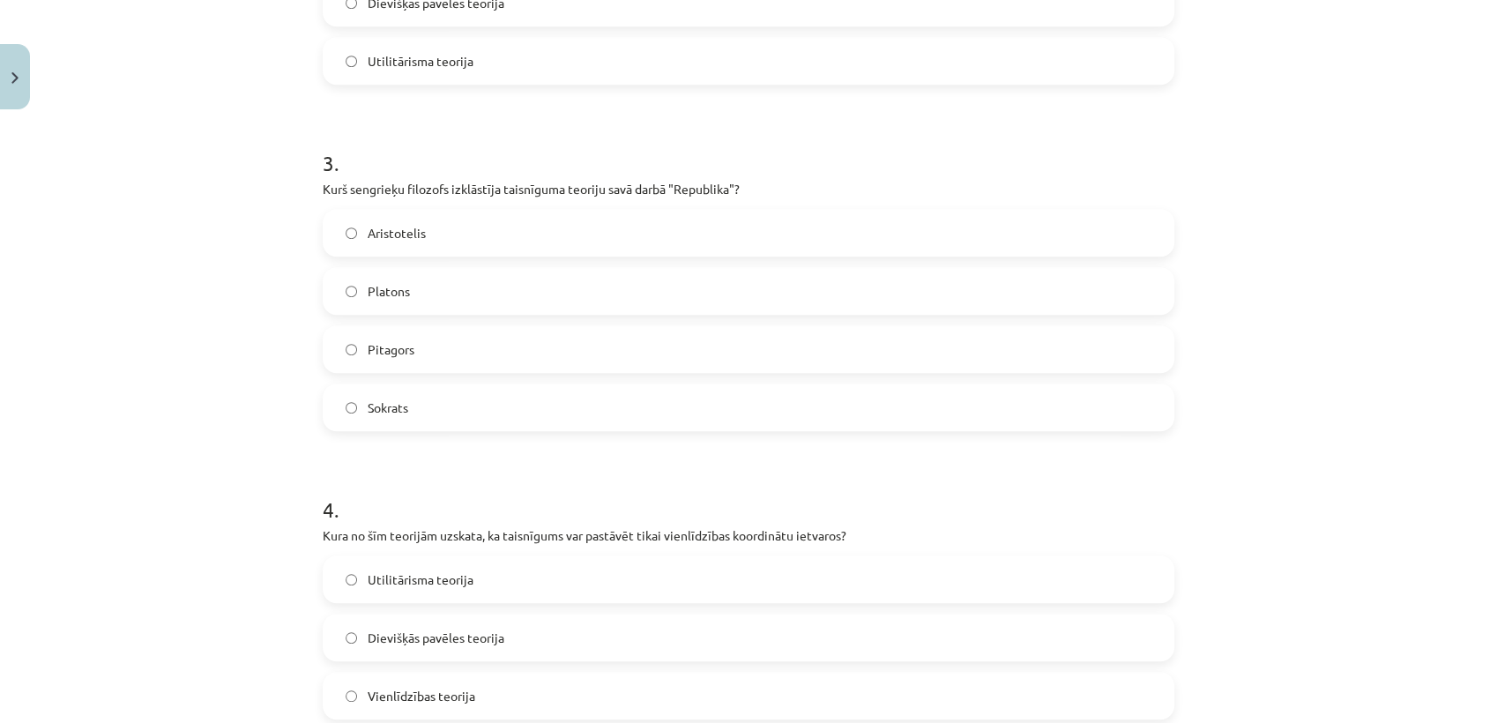
scroll to position [0, 0]
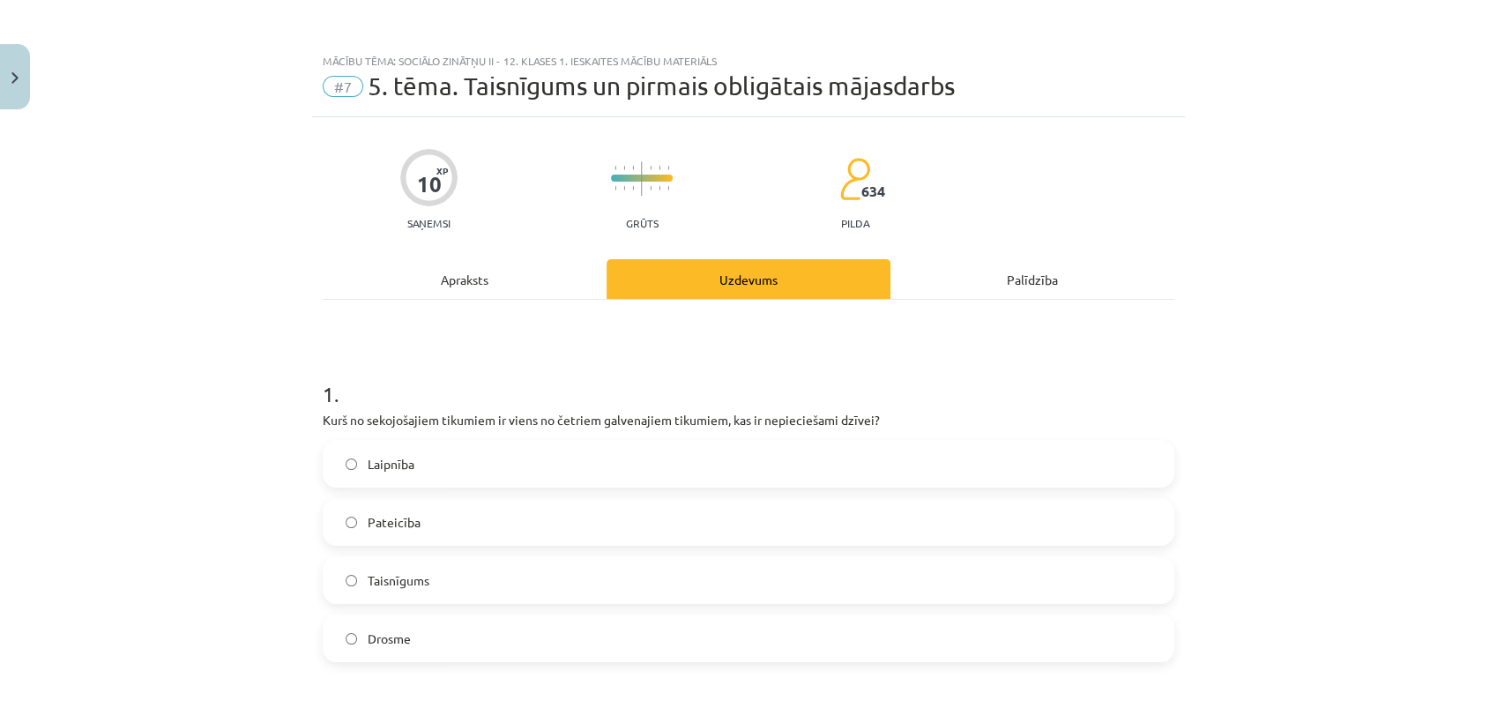
click at [456, 278] on div "Apraksts" at bounding box center [465, 279] width 284 height 40
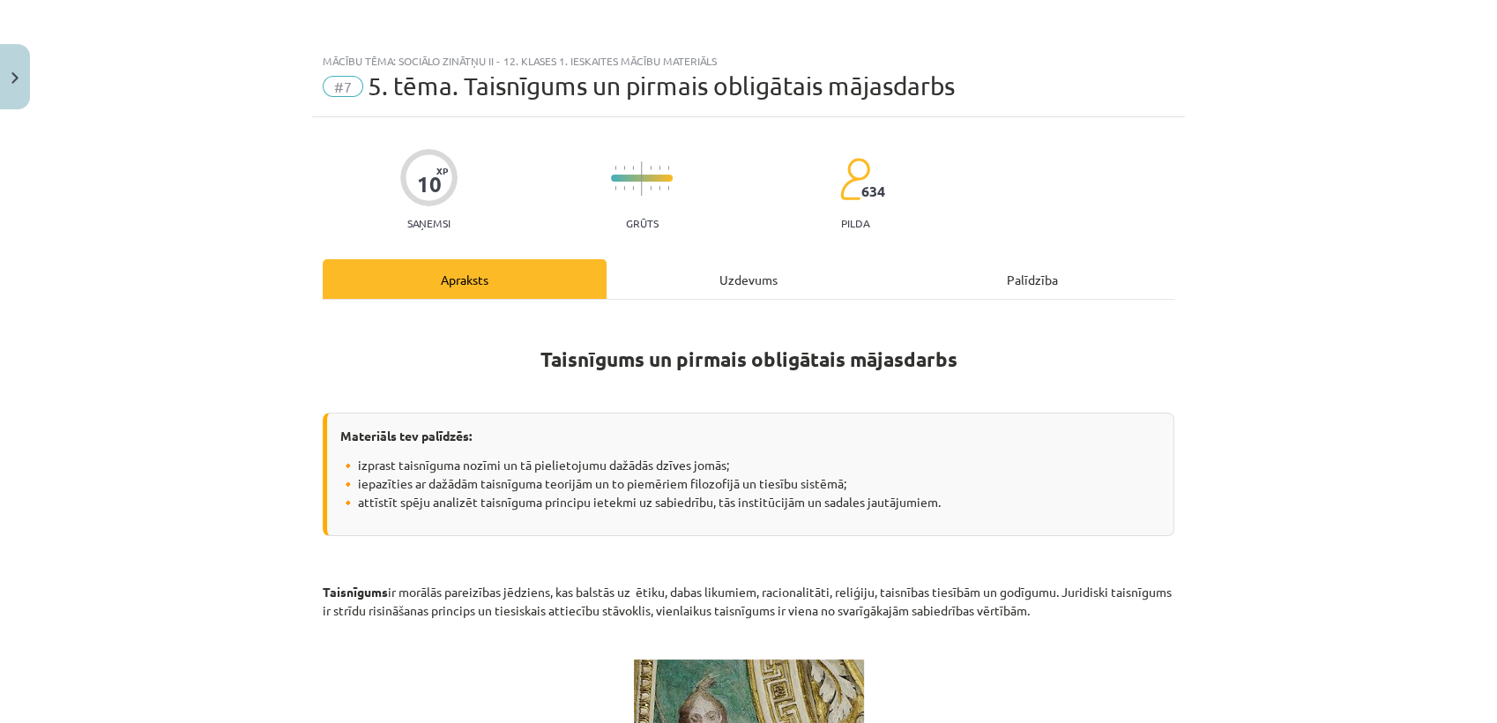
click at [743, 273] on div "Uzdevums" at bounding box center [749, 279] width 284 height 40
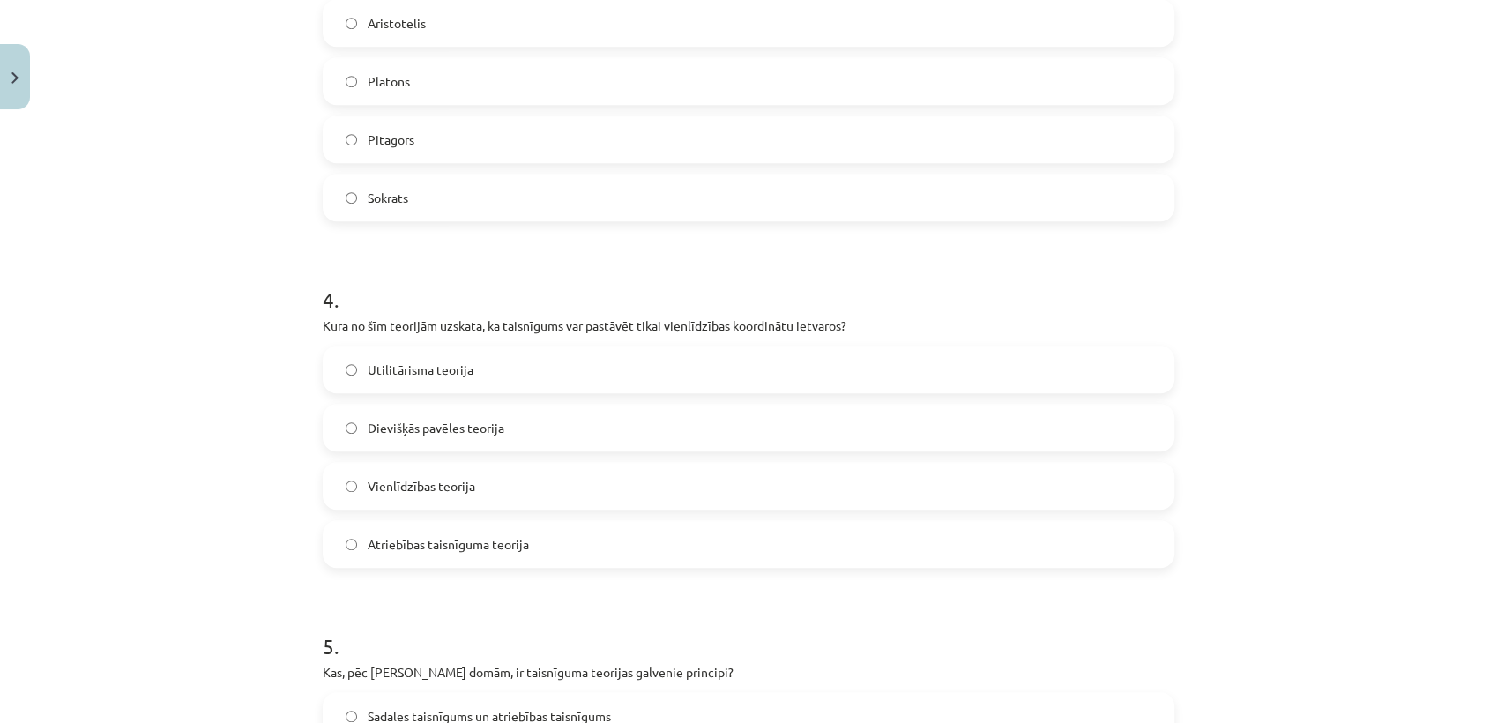
scroll to position [1529, 0]
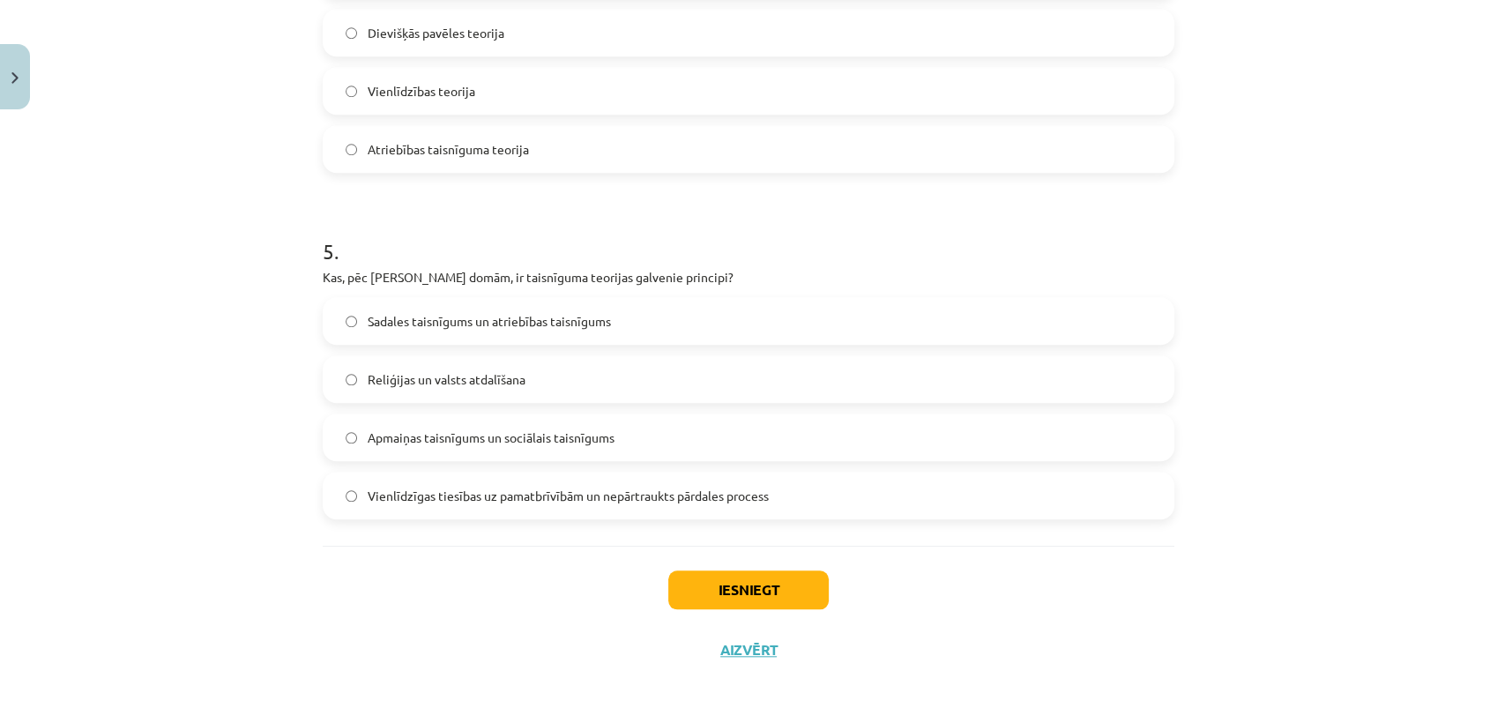
click at [727, 490] on span "Vienlīdzīgas tiesības uz pamatbrīvībām un nepārtraukts pārdales process" at bounding box center [568, 496] width 401 height 19
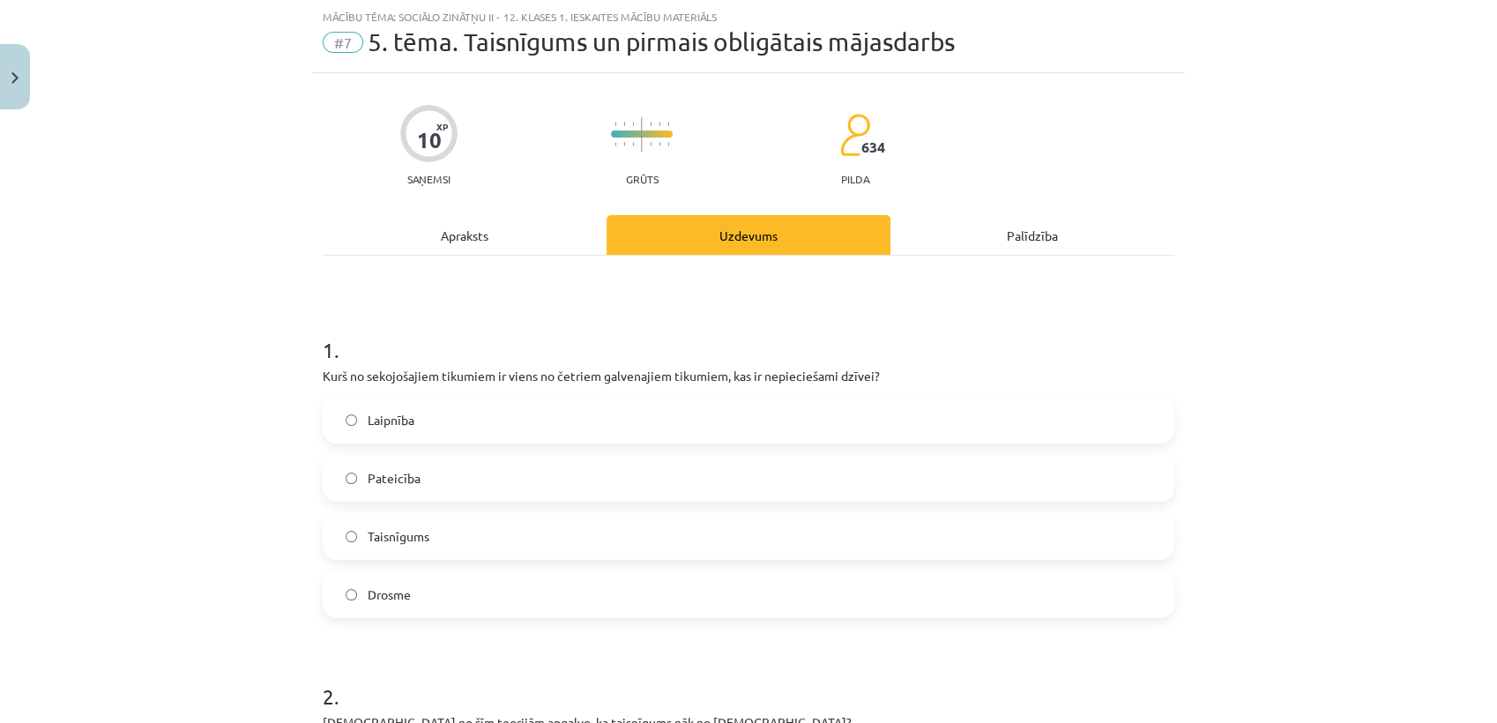
scroll to position [0, 0]
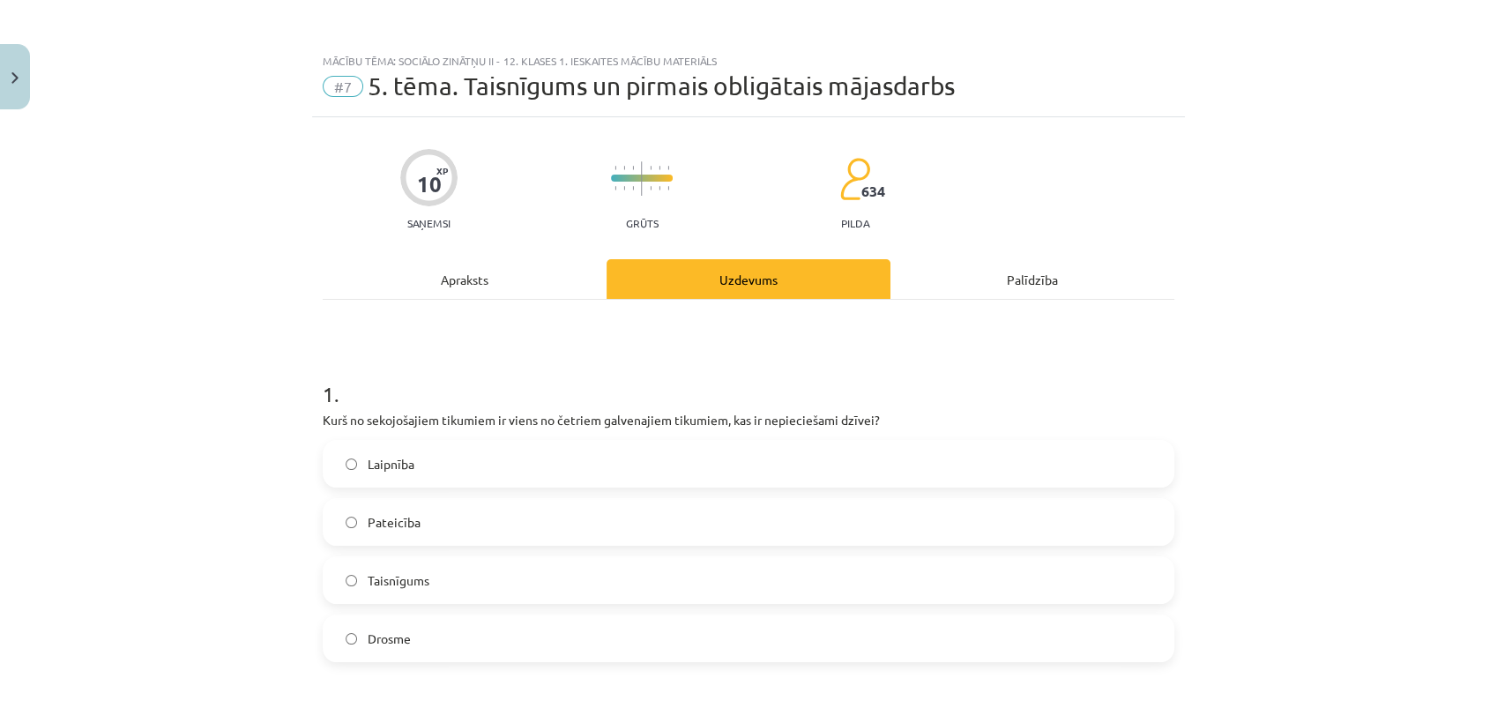
click at [452, 271] on div "Apraksts" at bounding box center [465, 279] width 284 height 40
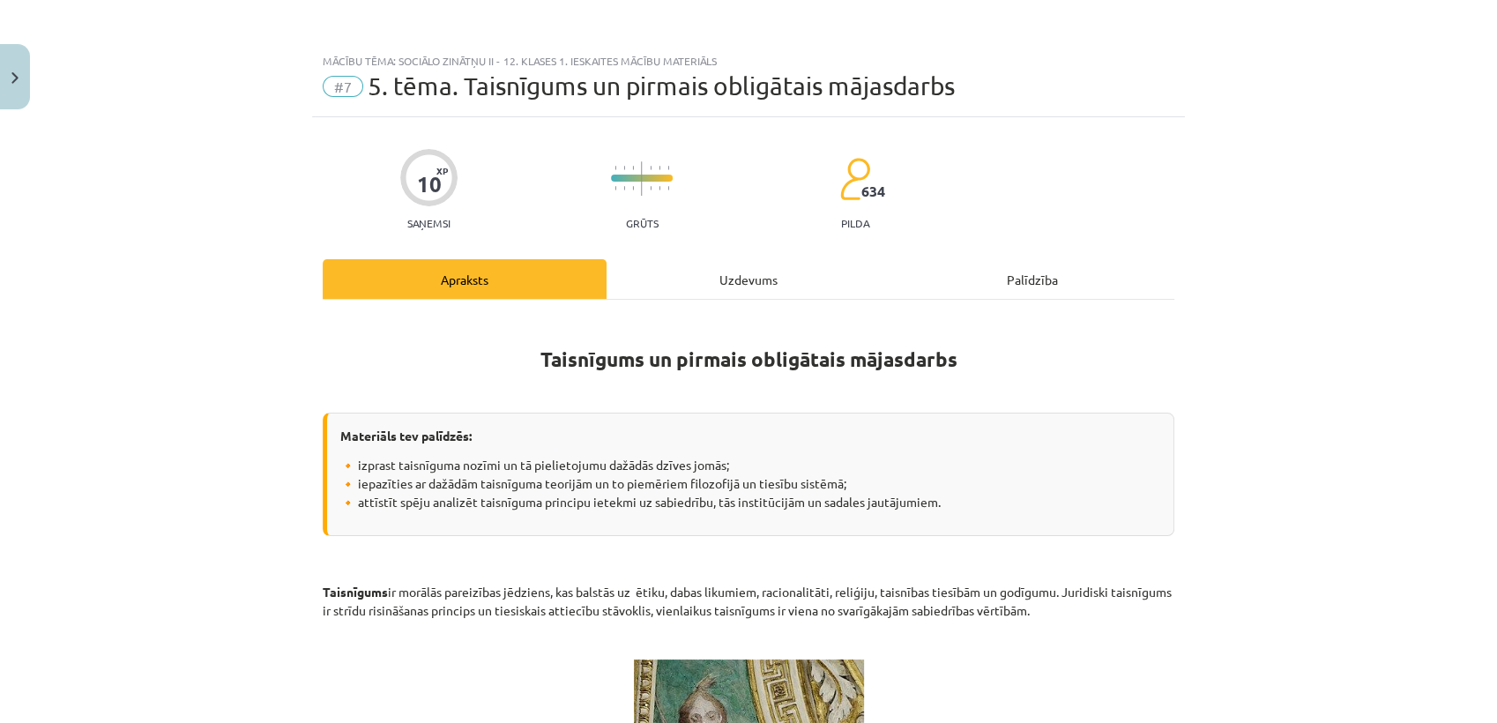
click at [728, 284] on div "Uzdevums" at bounding box center [749, 279] width 284 height 40
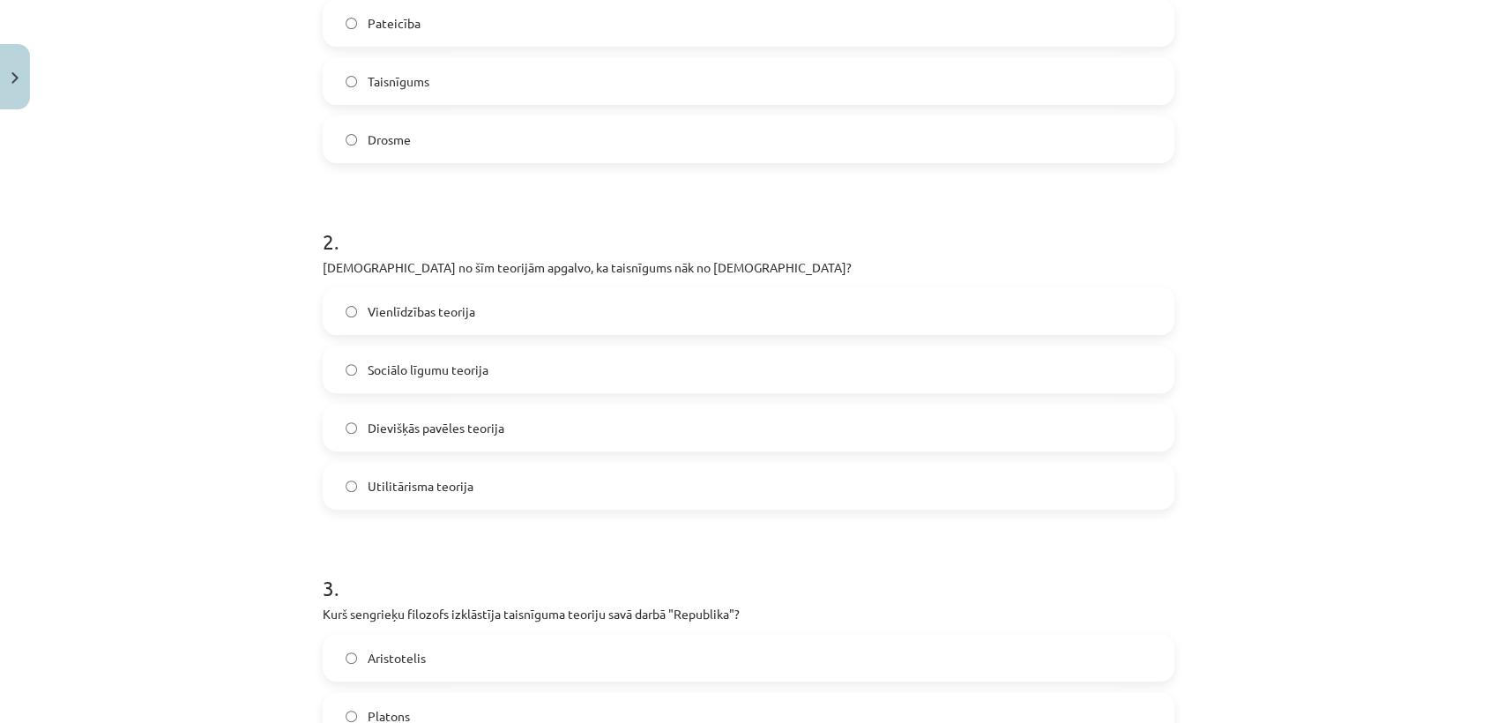
scroll to position [760, 0]
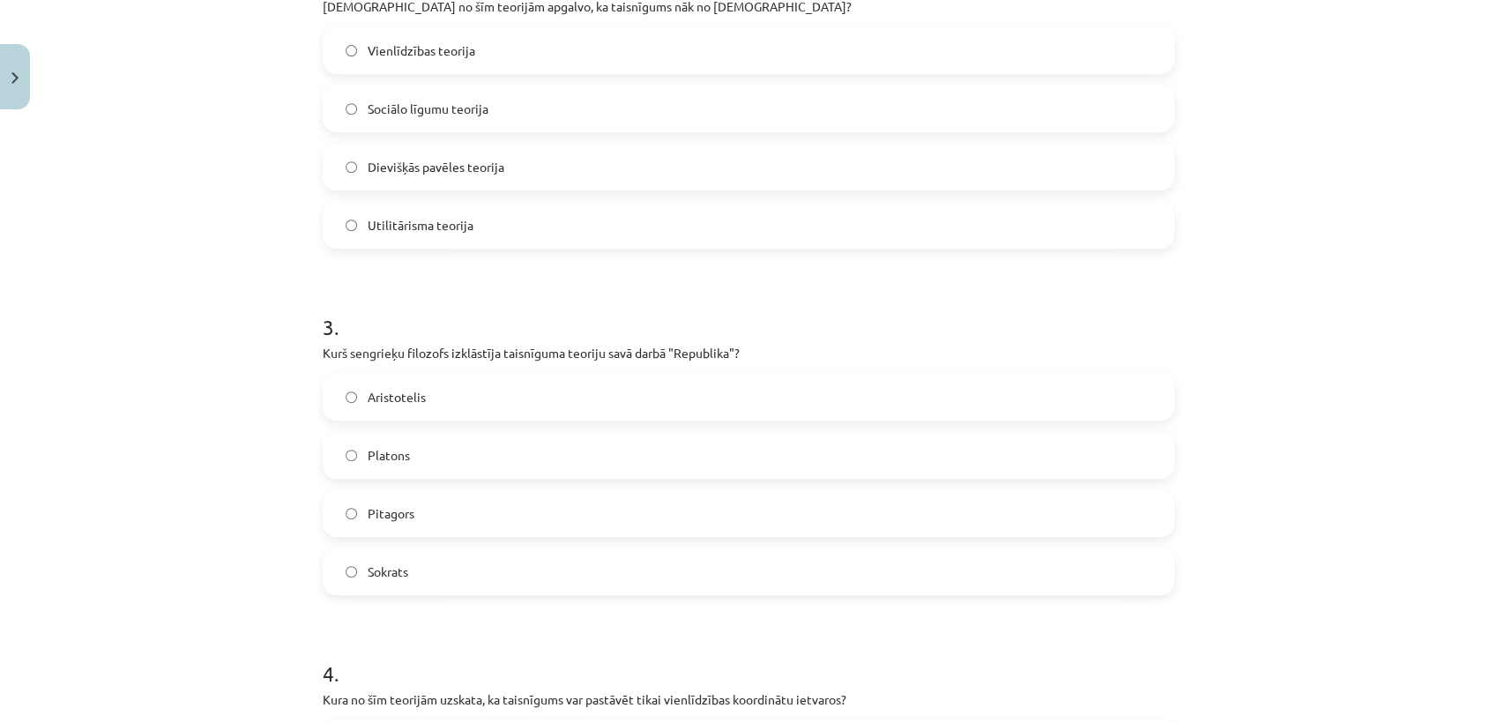
click at [676, 392] on label "Aristotelis" at bounding box center [749, 397] width 848 height 44
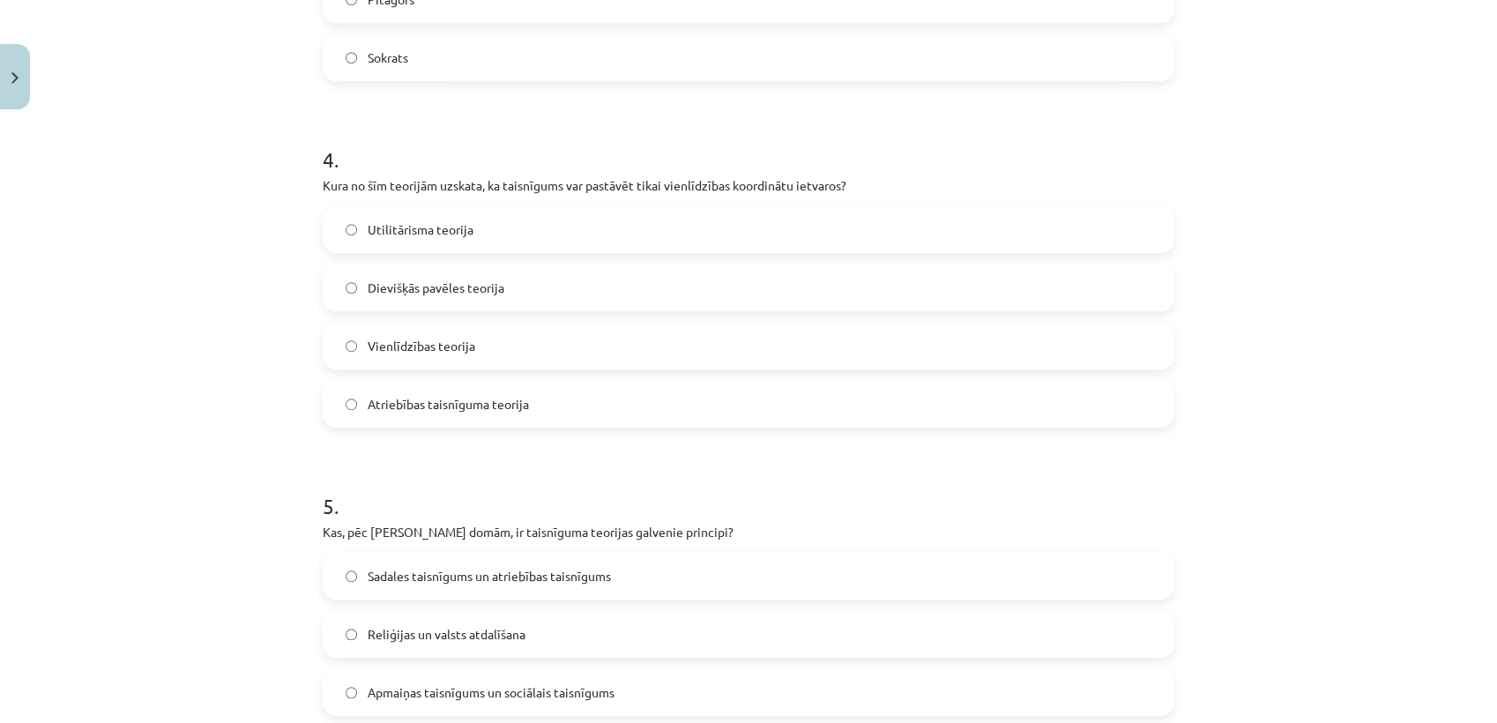
scroll to position [1529, 0]
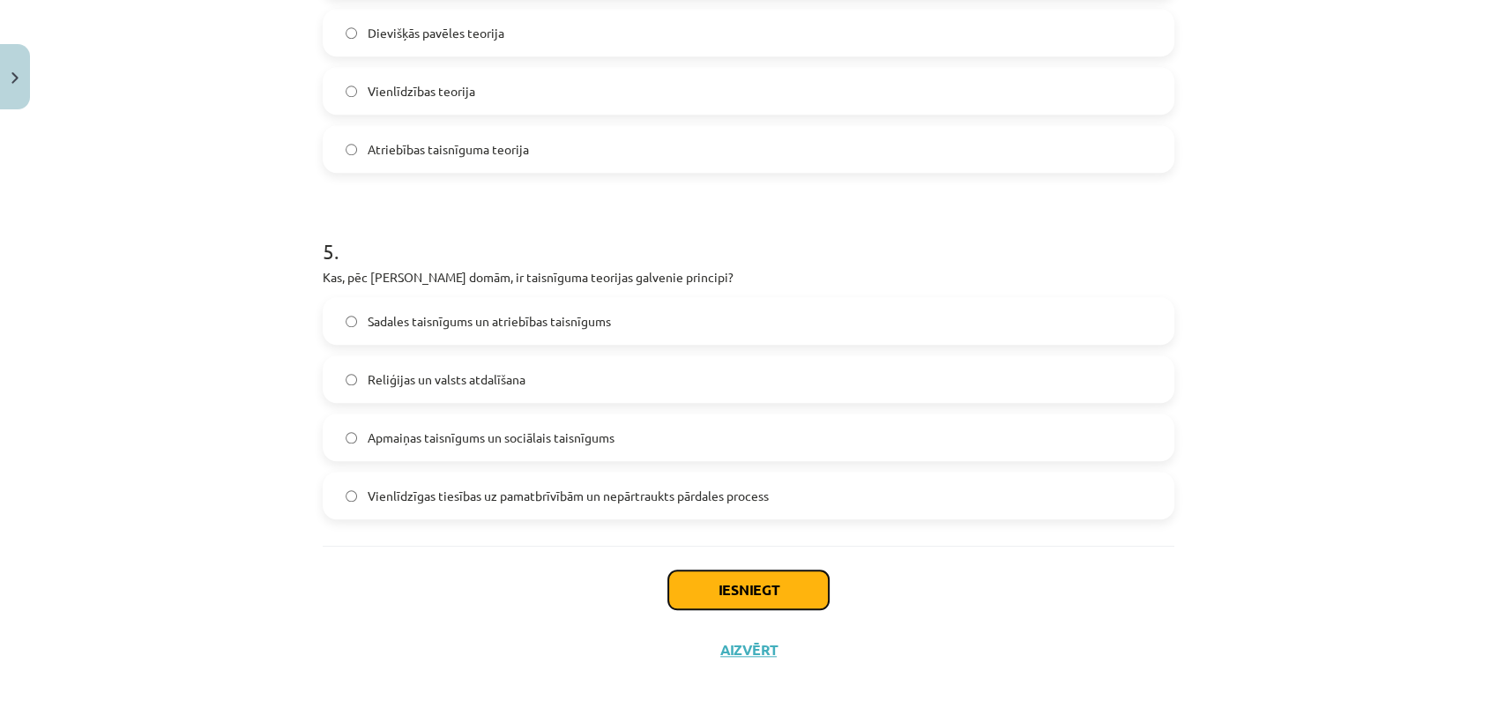
click at [706, 602] on button "Iesniegt" at bounding box center [748, 590] width 161 height 39
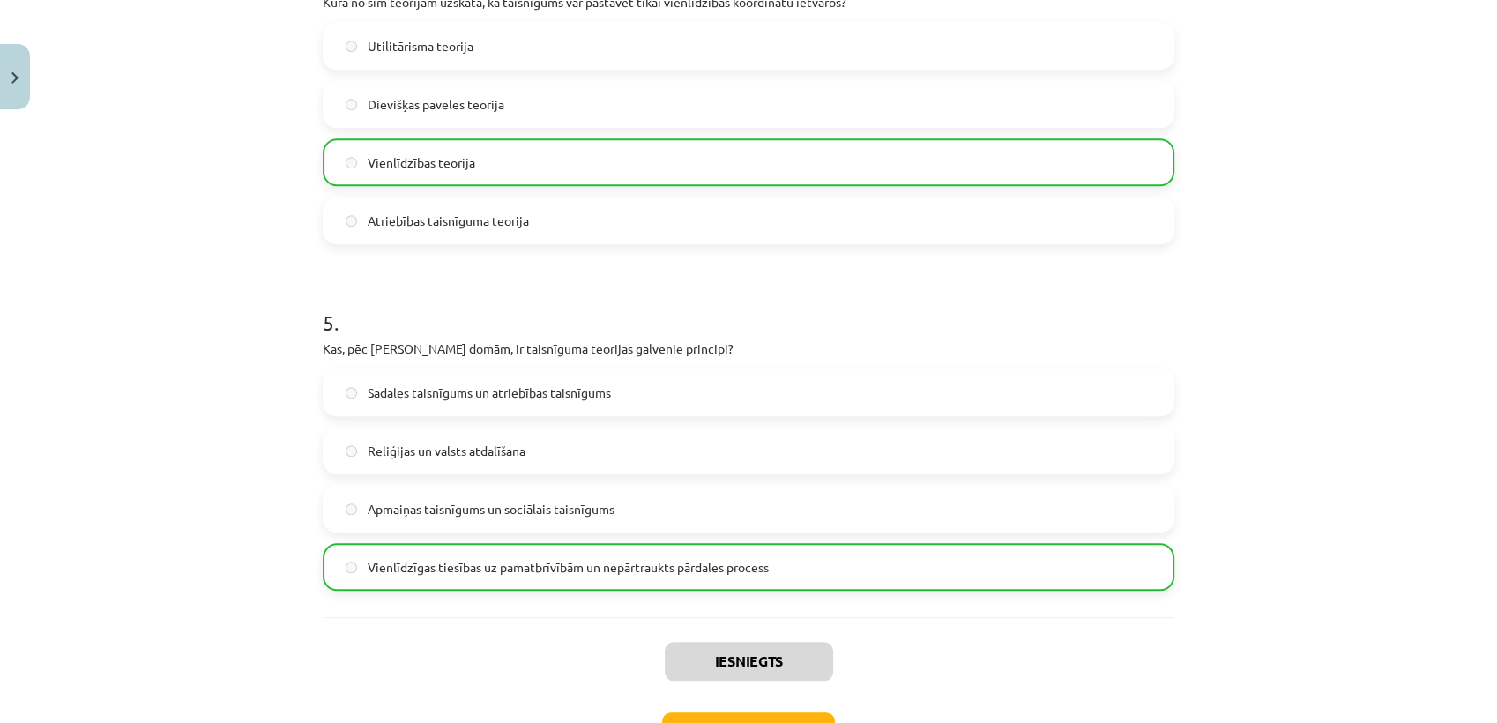
scroll to position [1585, 0]
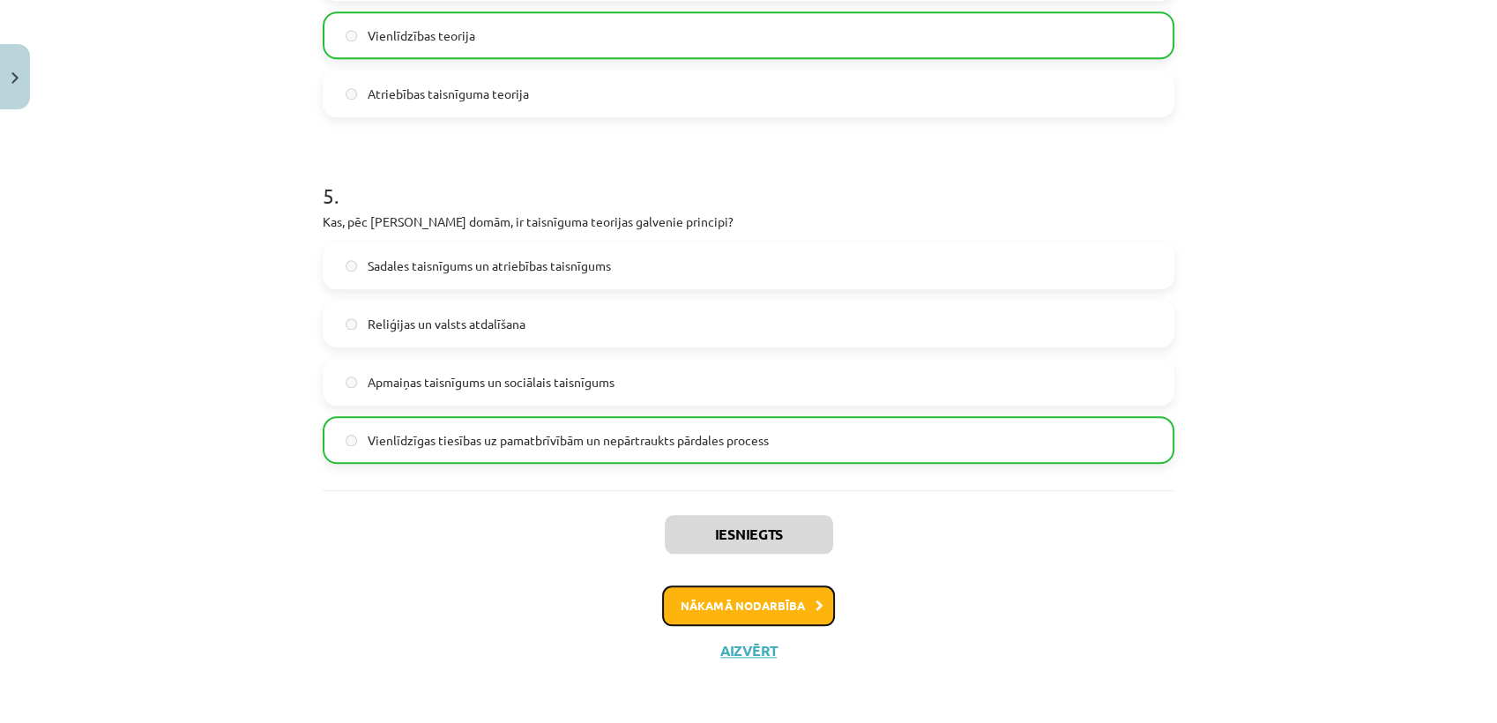
click at [762, 605] on button "Nākamā nodarbība" at bounding box center [748, 606] width 173 height 41
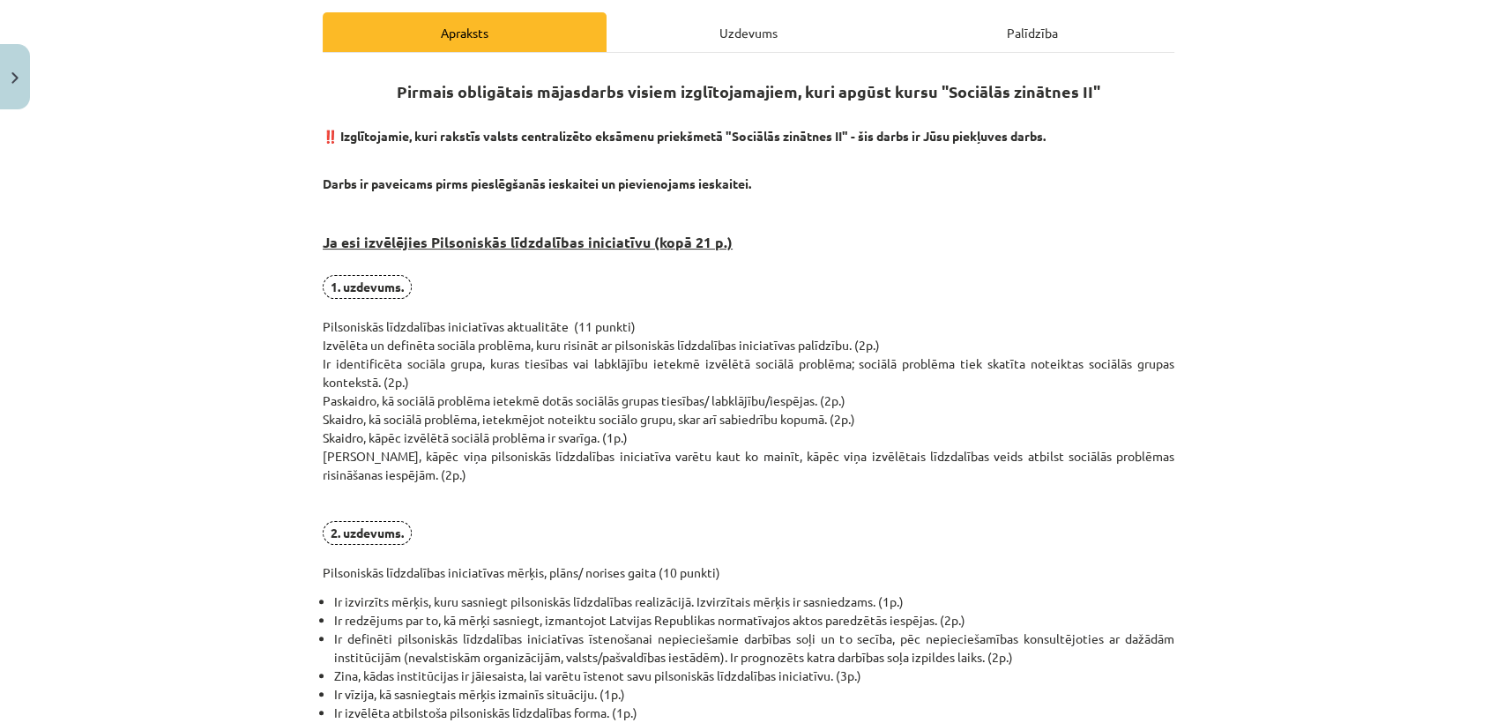
scroll to position [0, 0]
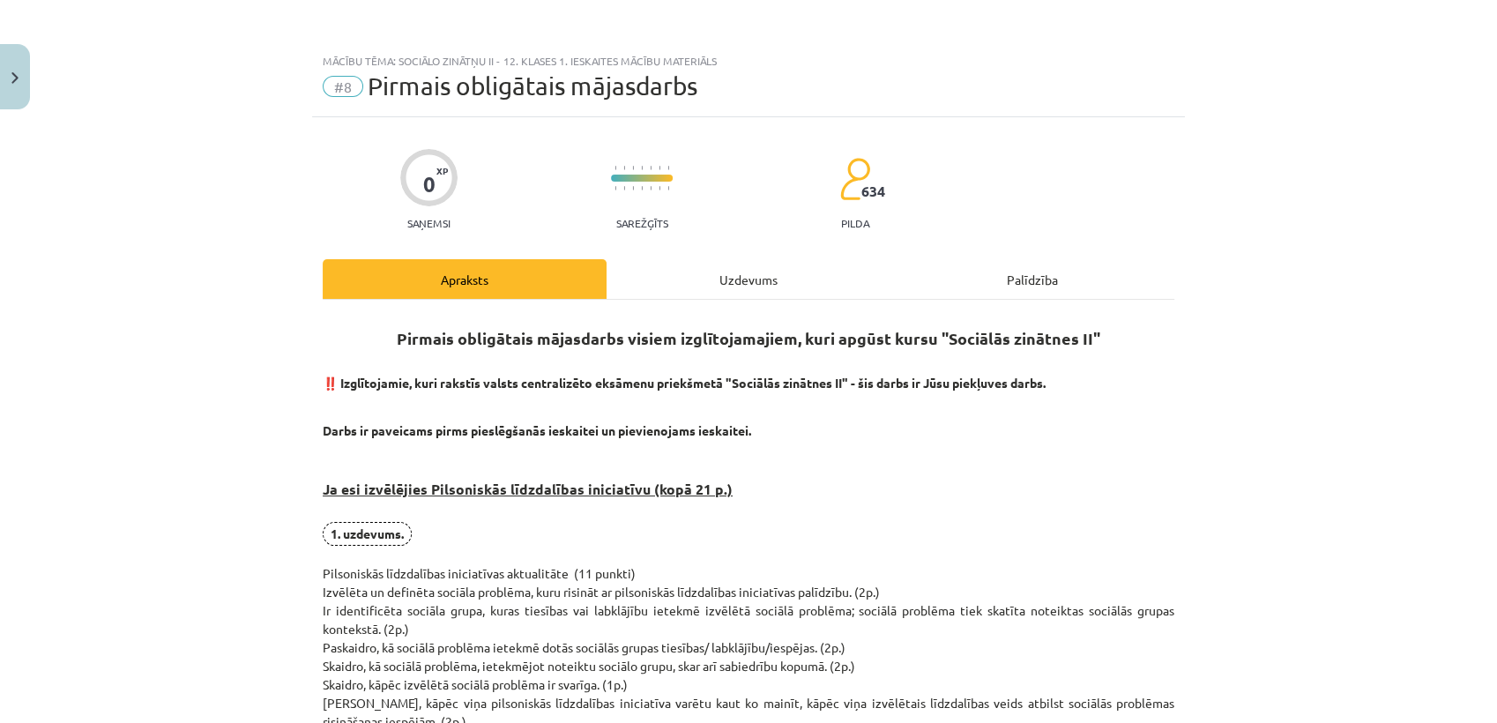
click at [730, 273] on div "Uzdevums" at bounding box center [749, 279] width 284 height 40
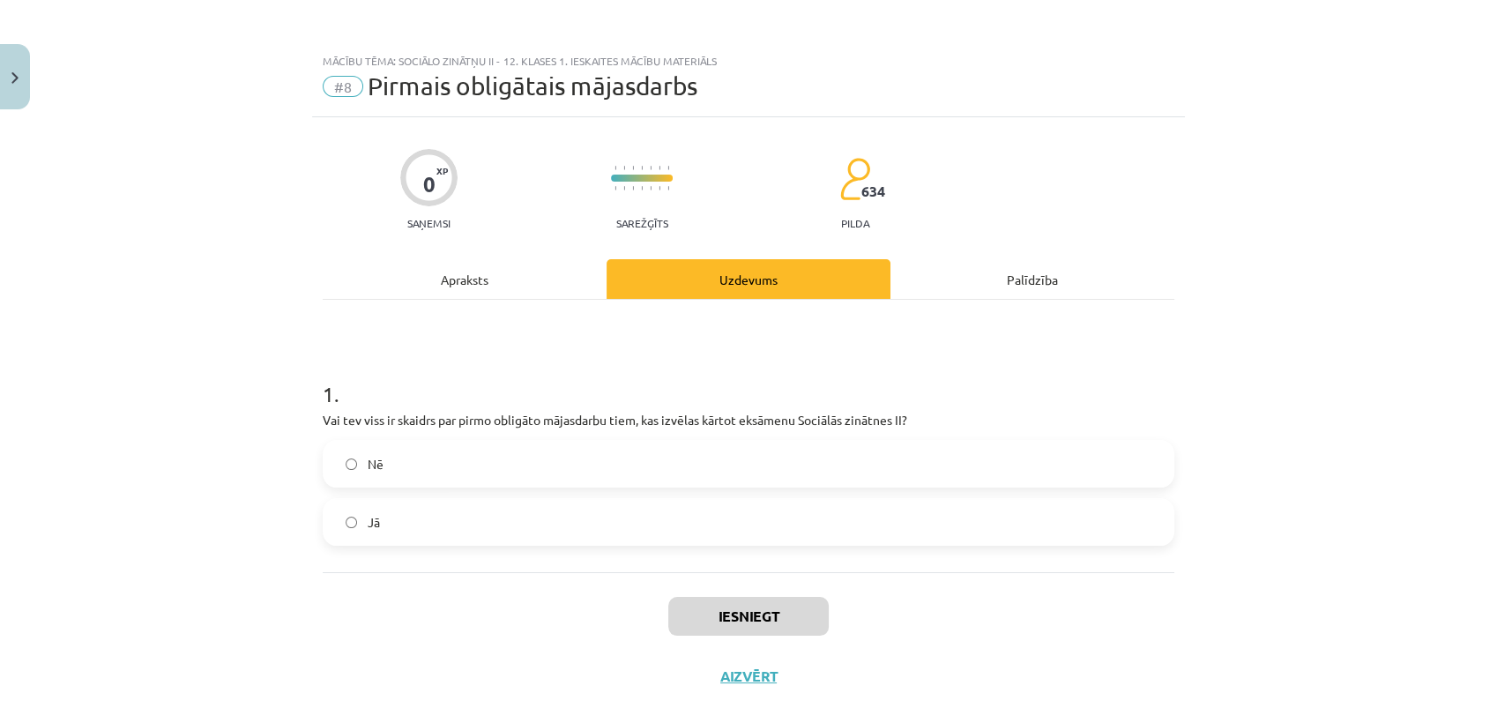
scroll to position [26, 0]
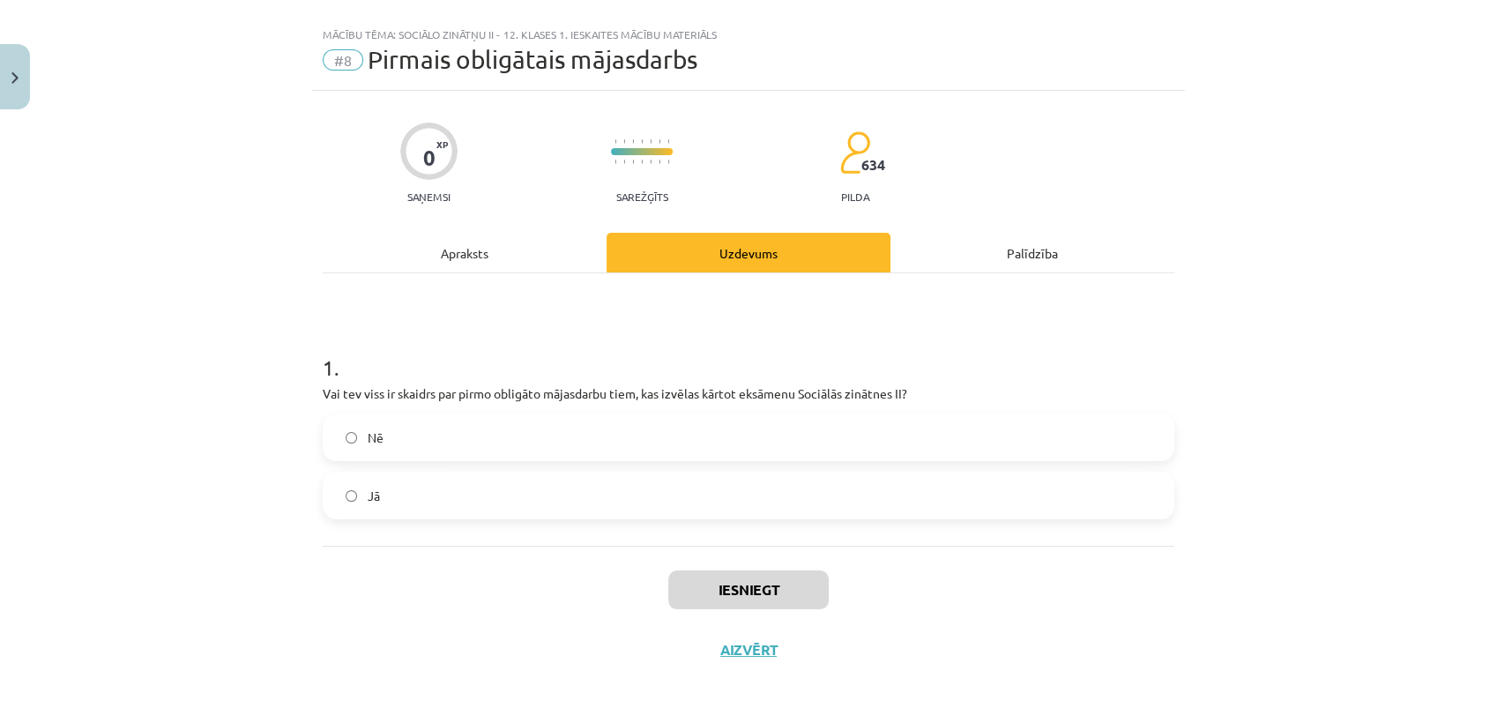
click at [452, 260] on div "Apraksts" at bounding box center [465, 253] width 284 height 40
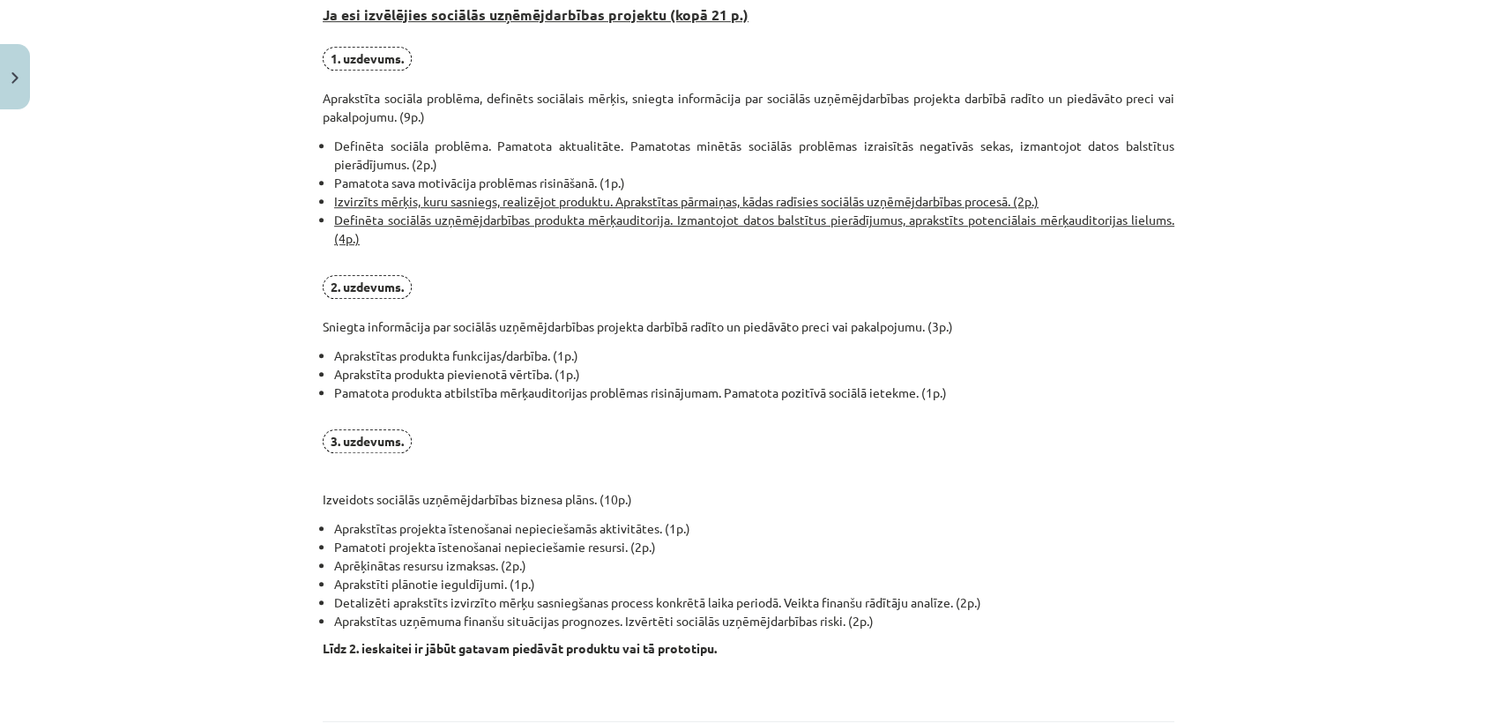
scroll to position [1239, 0]
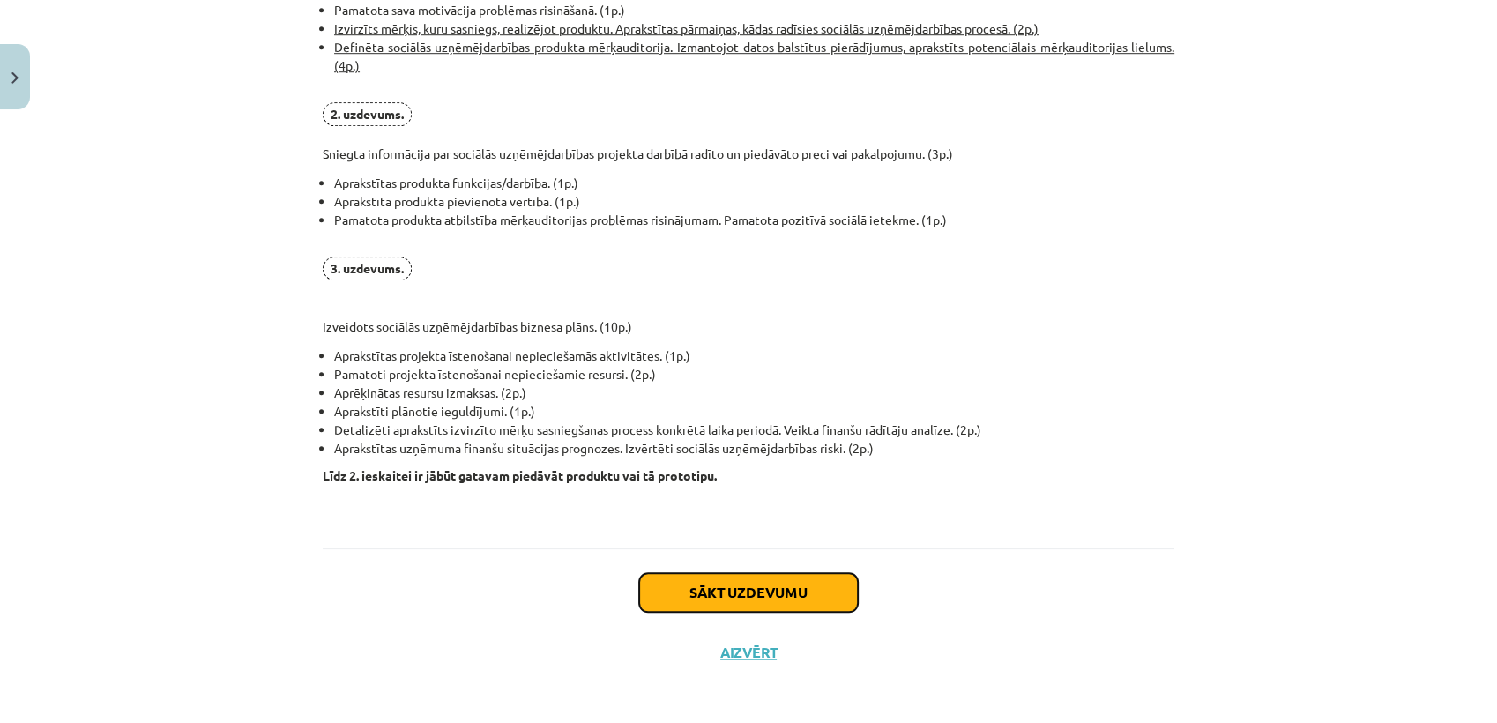
click at [706, 594] on button "Sākt uzdevumu" at bounding box center [748, 592] width 219 height 39
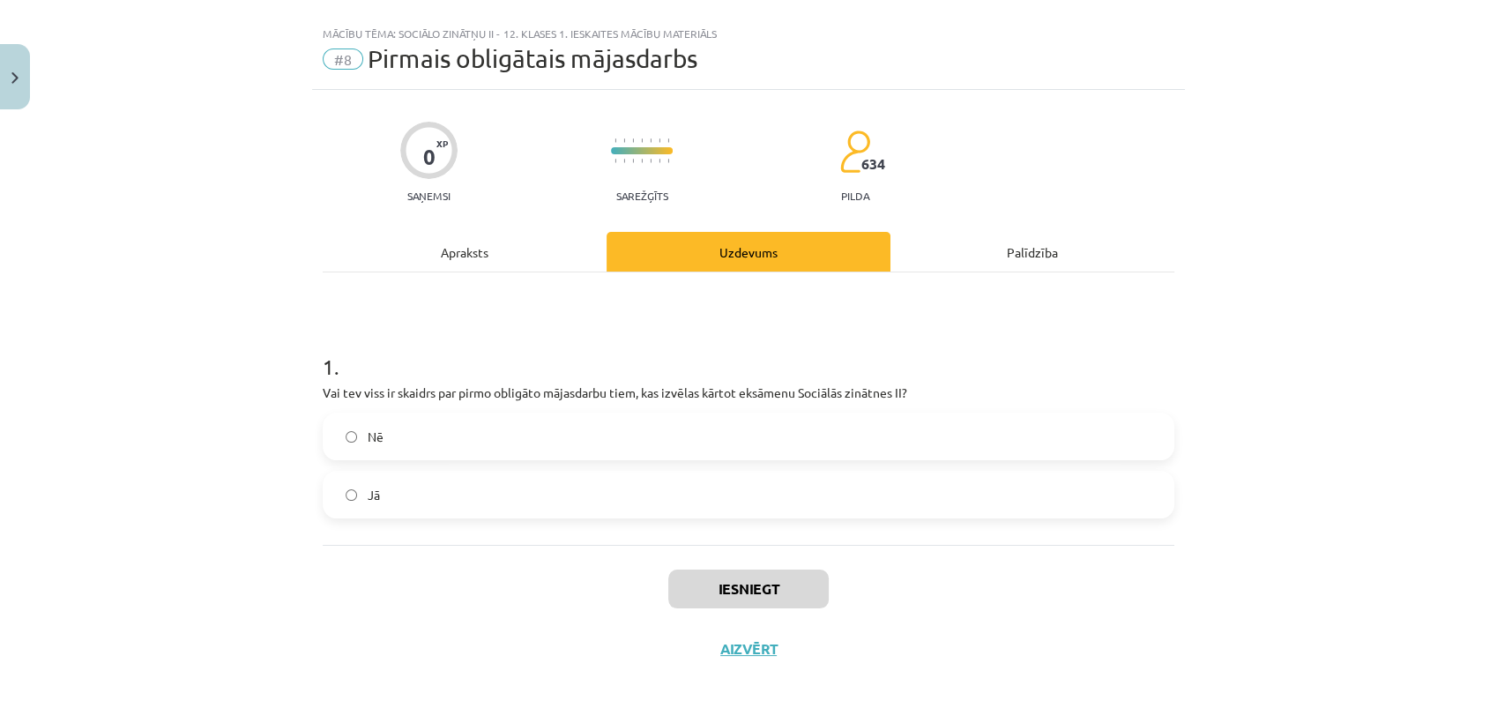
scroll to position [26, 0]
click at [609, 486] on label "Jā" at bounding box center [749, 496] width 848 height 44
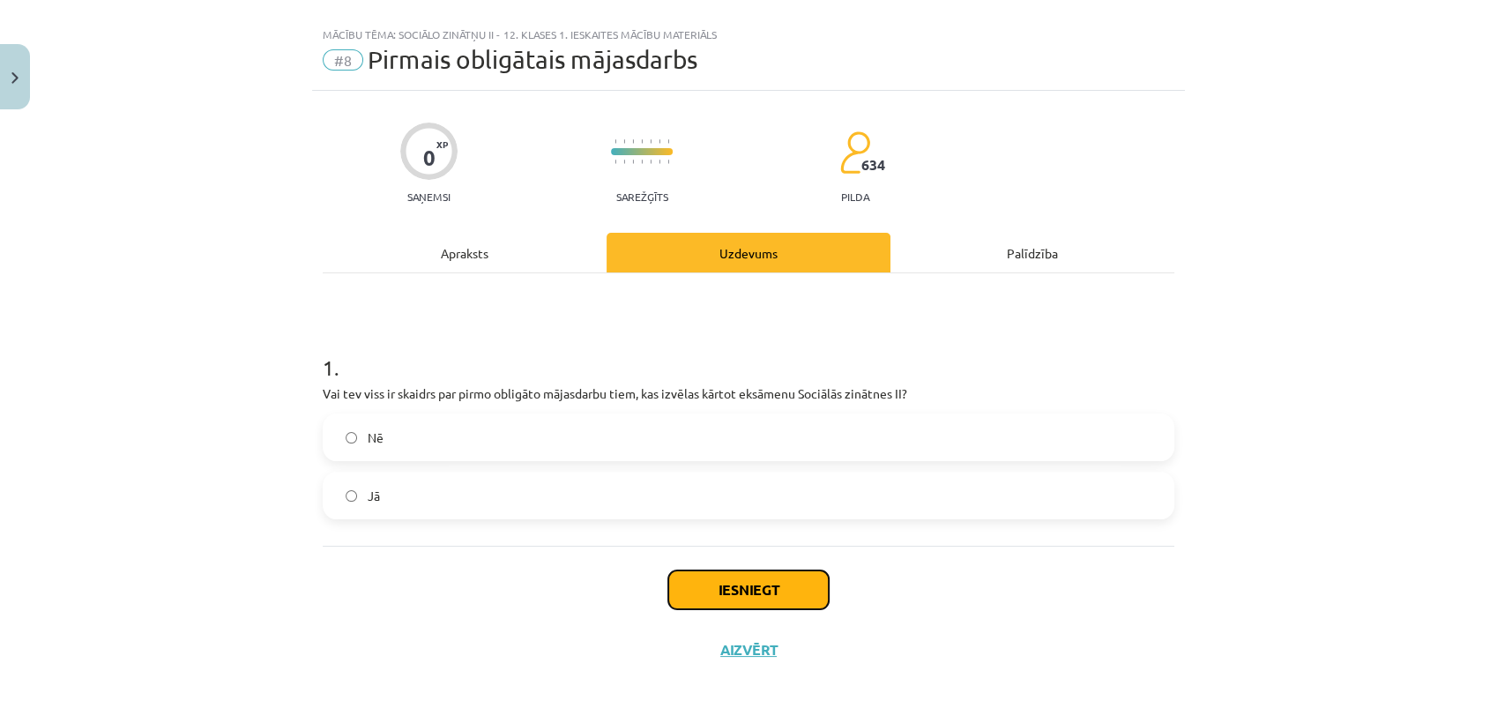
click at [679, 594] on button "Iesniegt" at bounding box center [748, 590] width 161 height 39
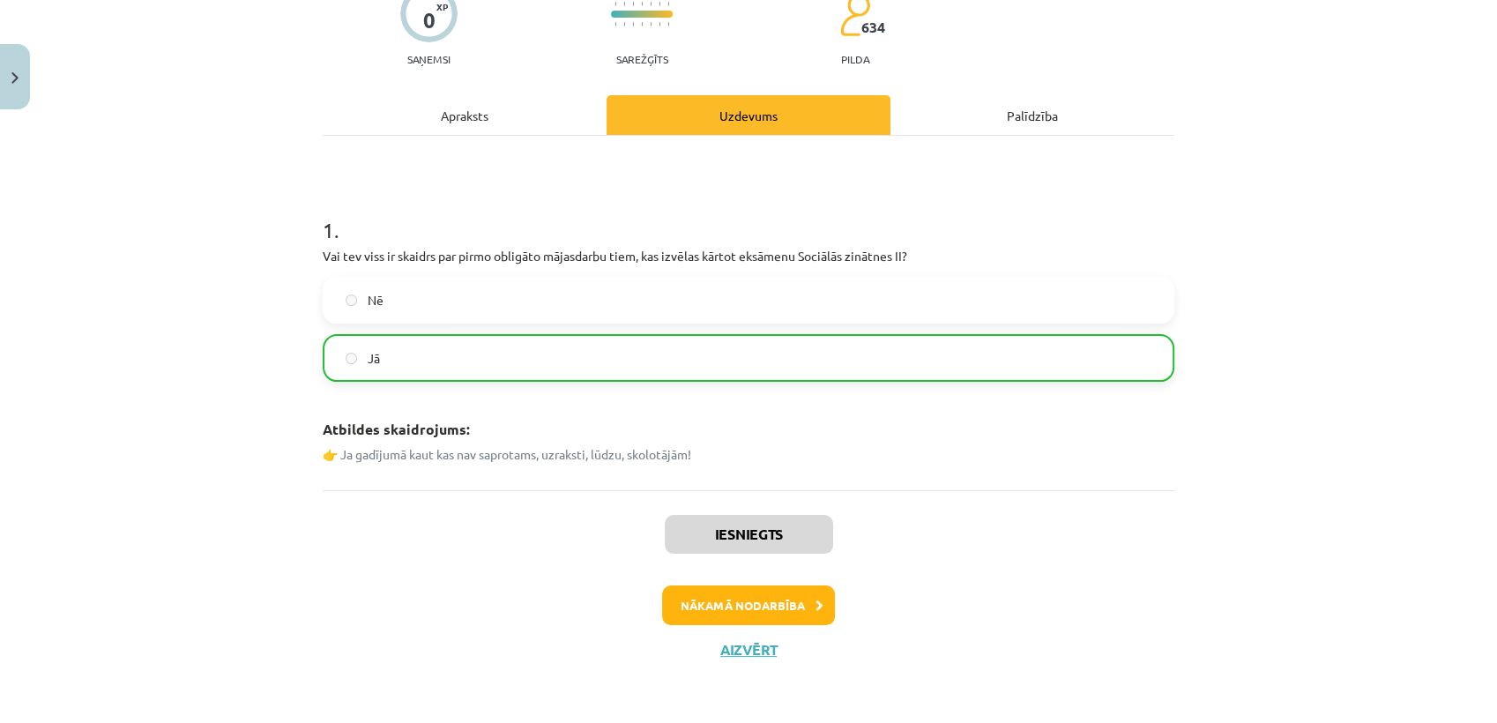
scroll to position [163, 0]
click at [710, 610] on button "Nākamā nodarbība" at bounding box center [748, 606] width 173 height 41
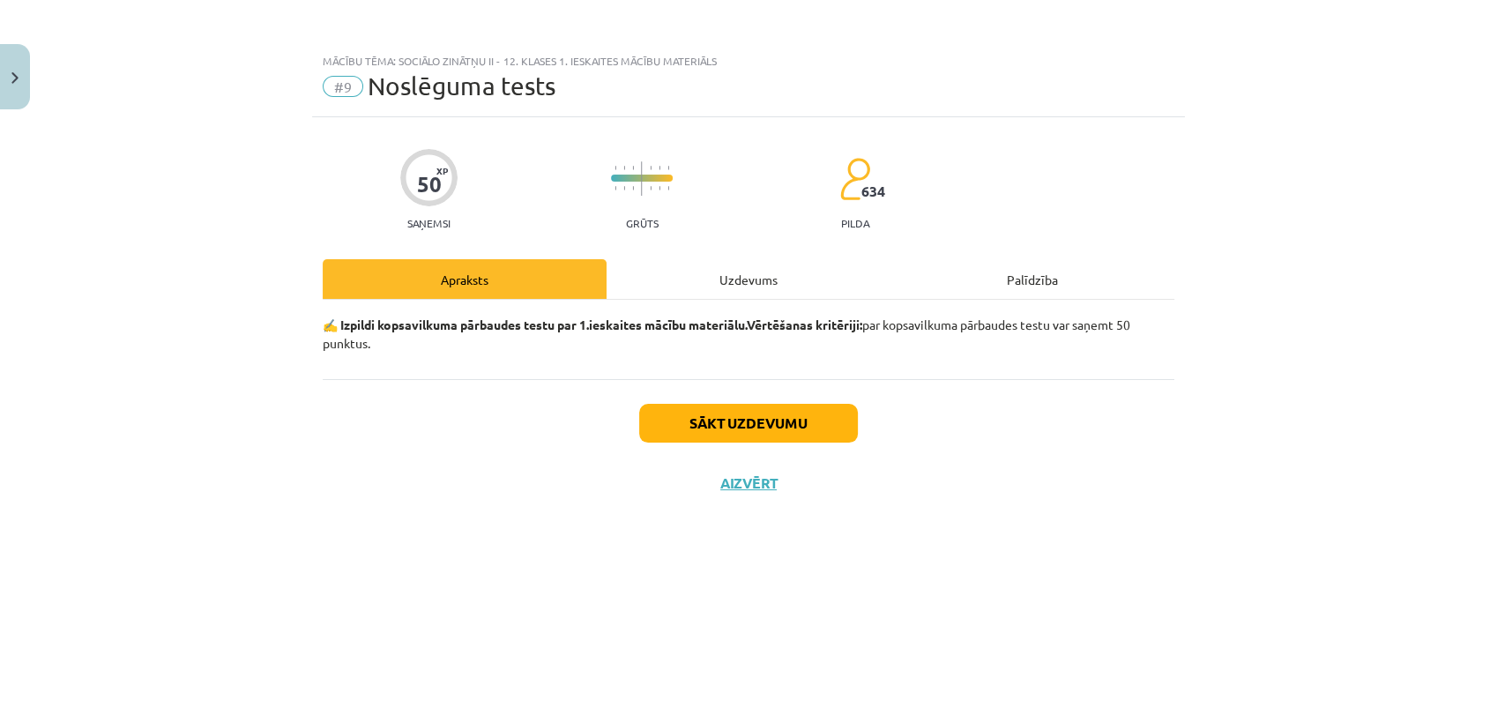
click at [765, 272] on div "Uzdevums" at bounding box center [749, 279] width 284 height 40
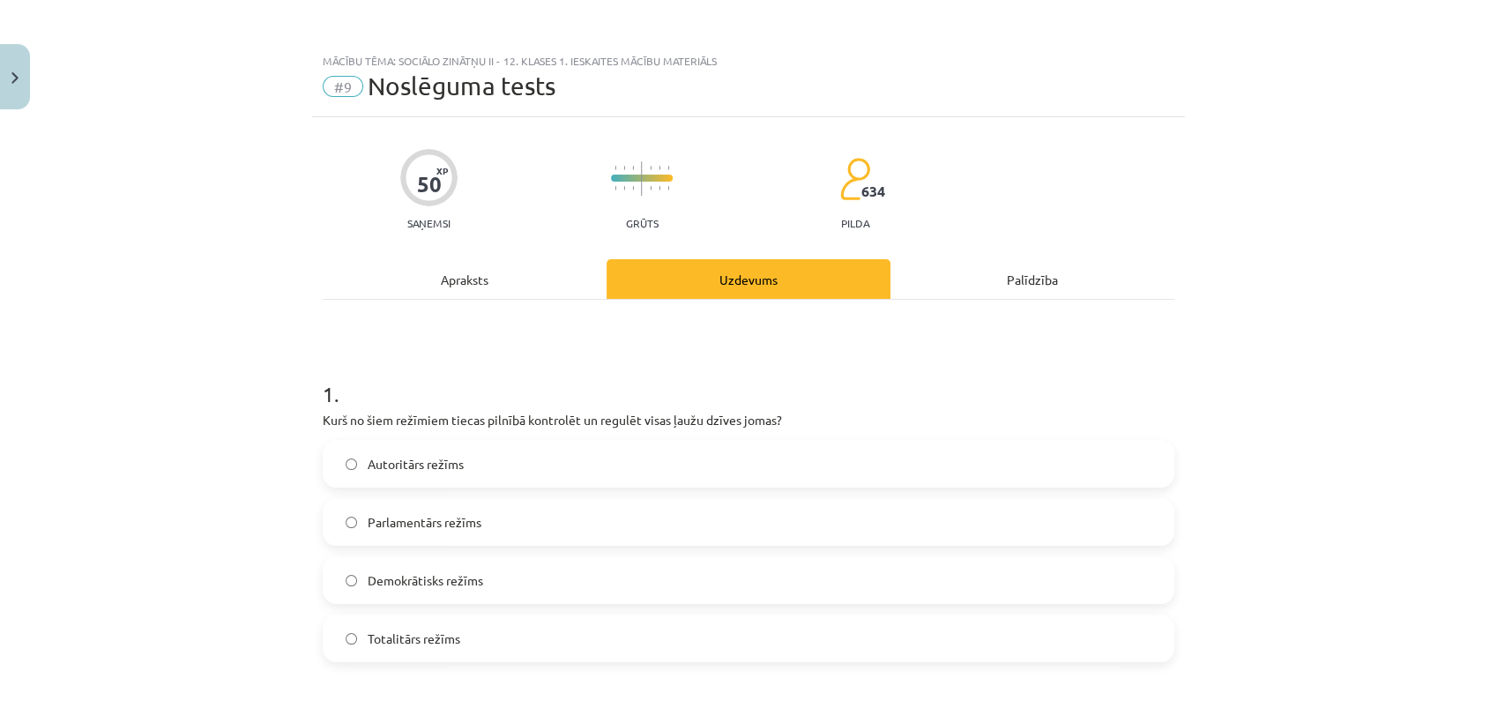
click at [456, 282] on div "Apraksts" at bounding box center [465, 279] width 284 height 40
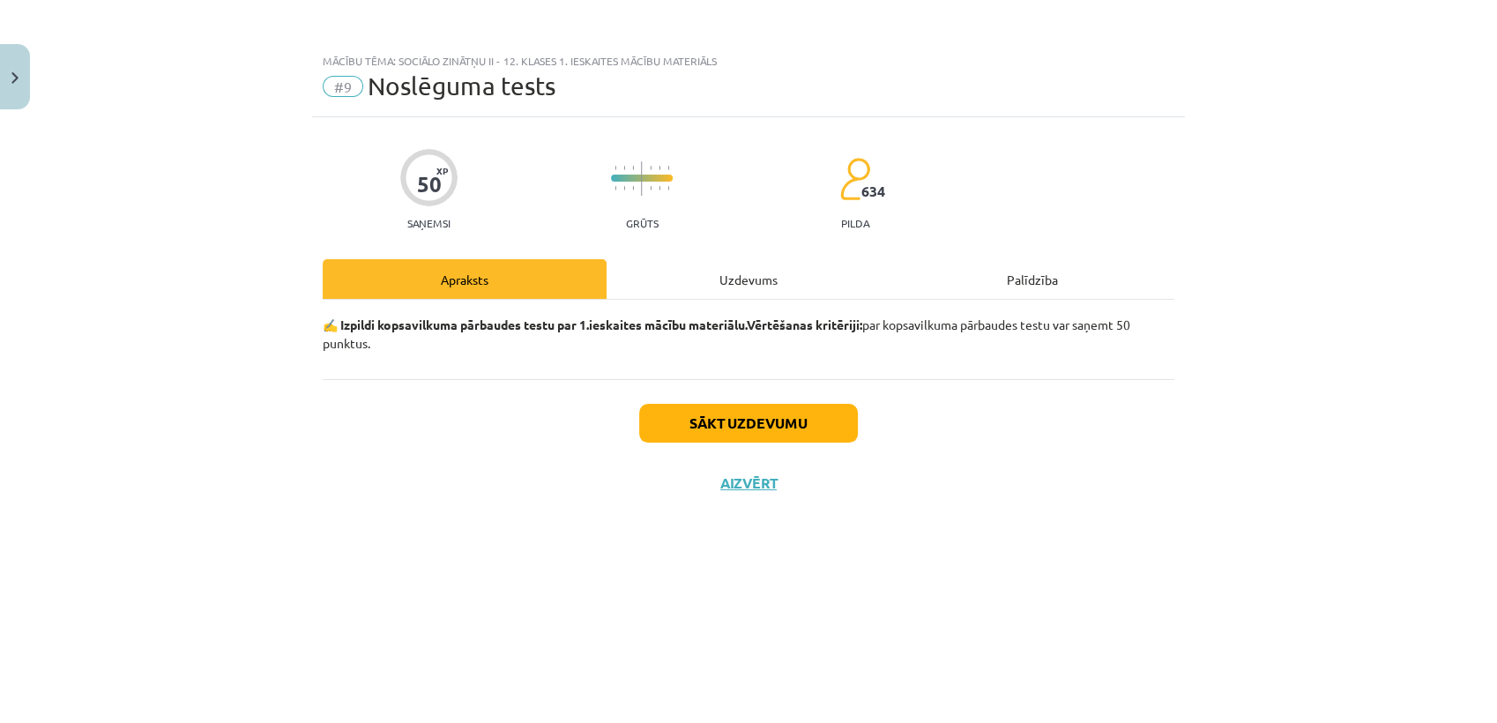
click at [749, 278] on div "Uzdevums" at bounding box center [749, 279] width 284 height 40
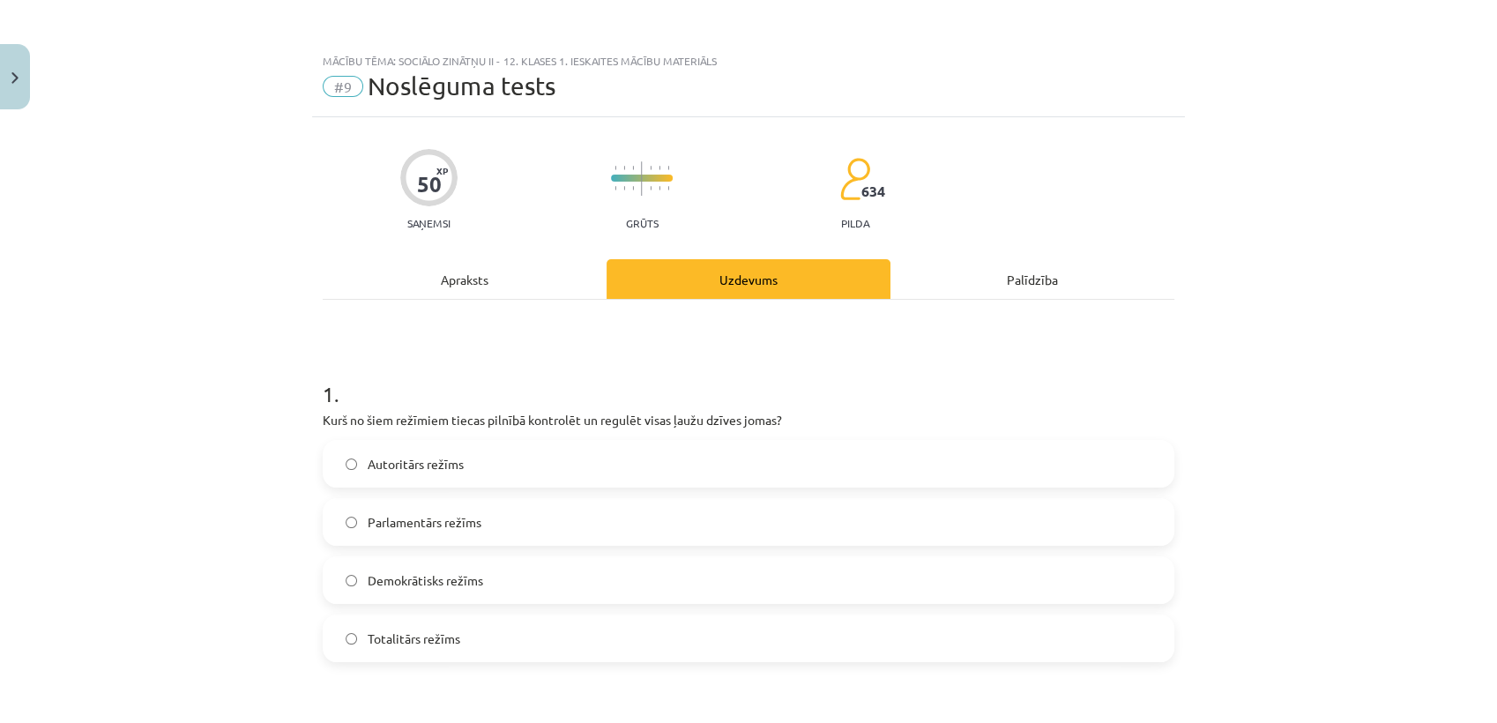
click at [458, 275] on div "Apraksts" at bounding box center [465, 279] width 284 height 40
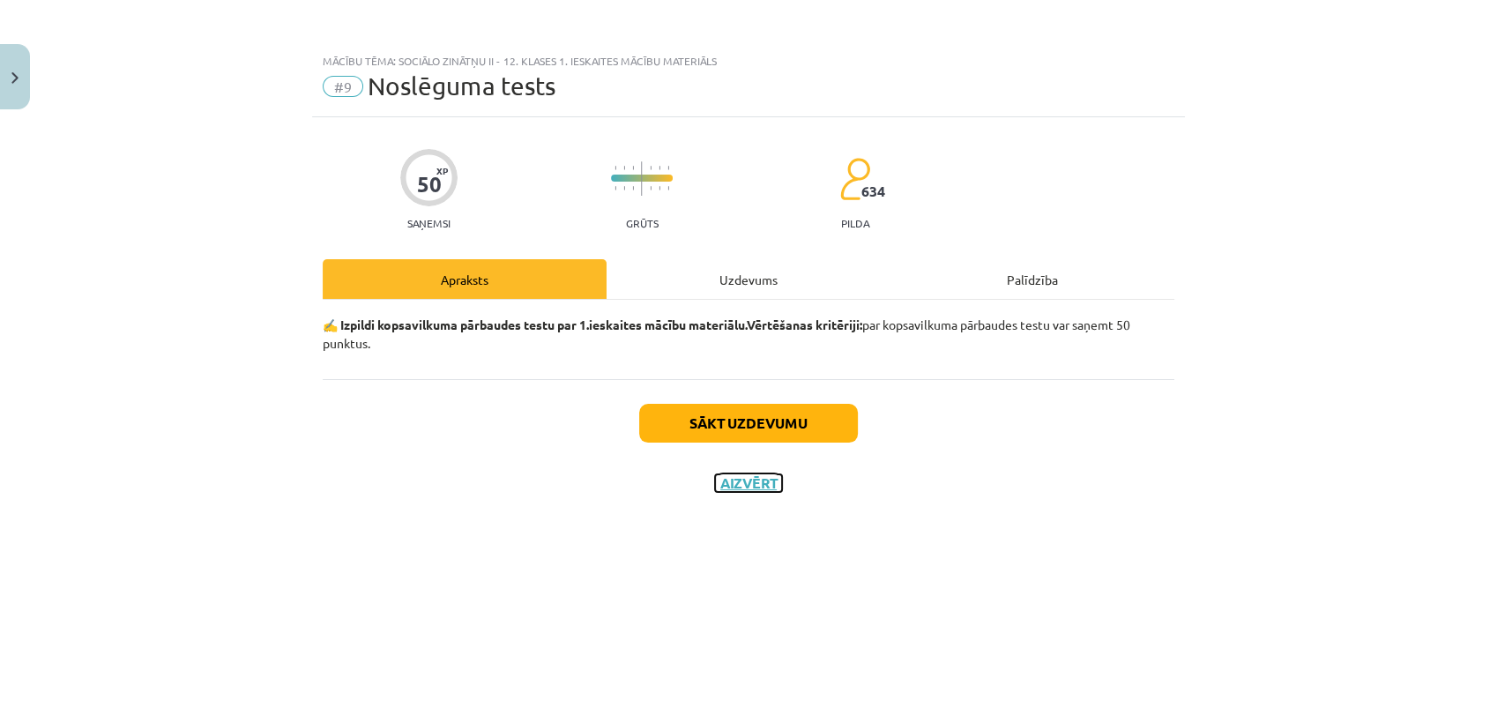
click at [735, 487] on button "Aizvērt" at bounding box center [748, 483] width 67 height 18
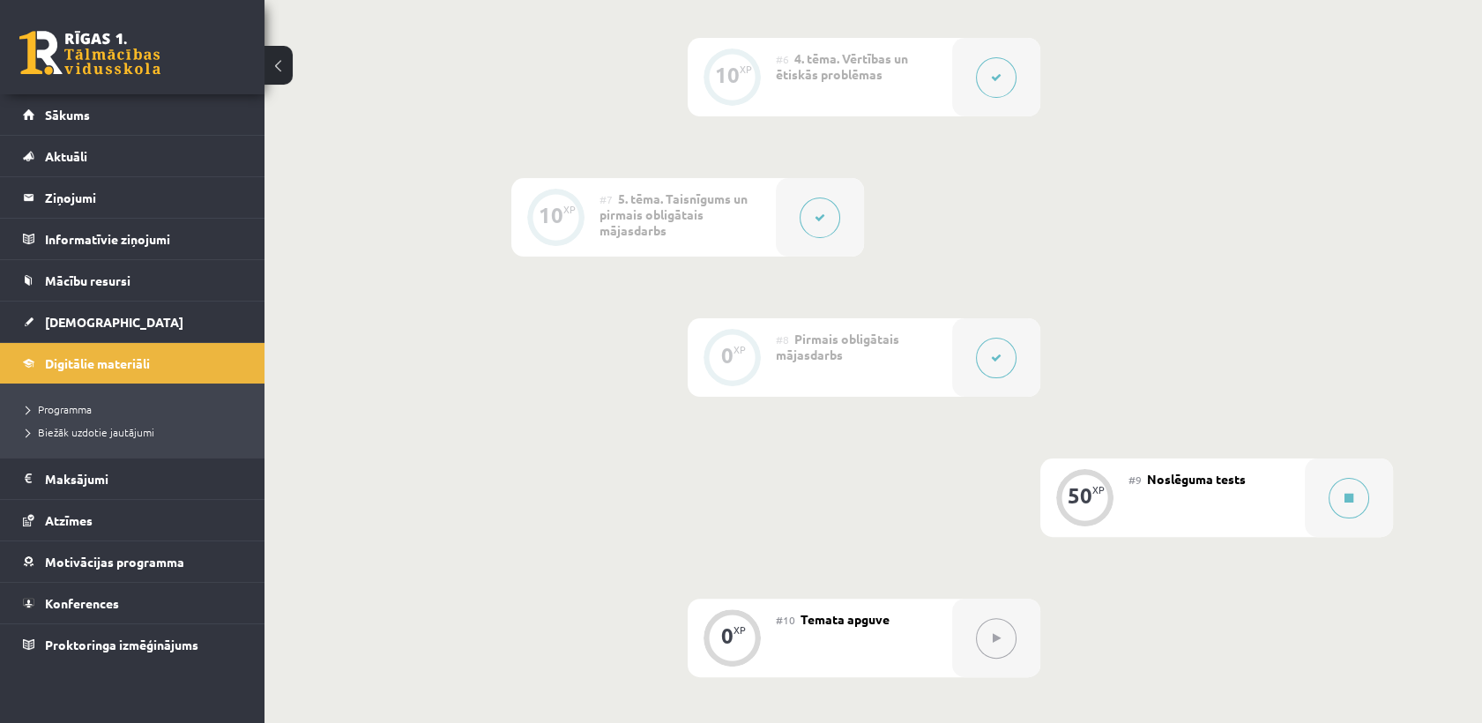
scroll to position [1139, 0]
click at [1206, 490] on div "#9 Noslēguma tests" at bounding box center [1217, 497] width 176 height 78
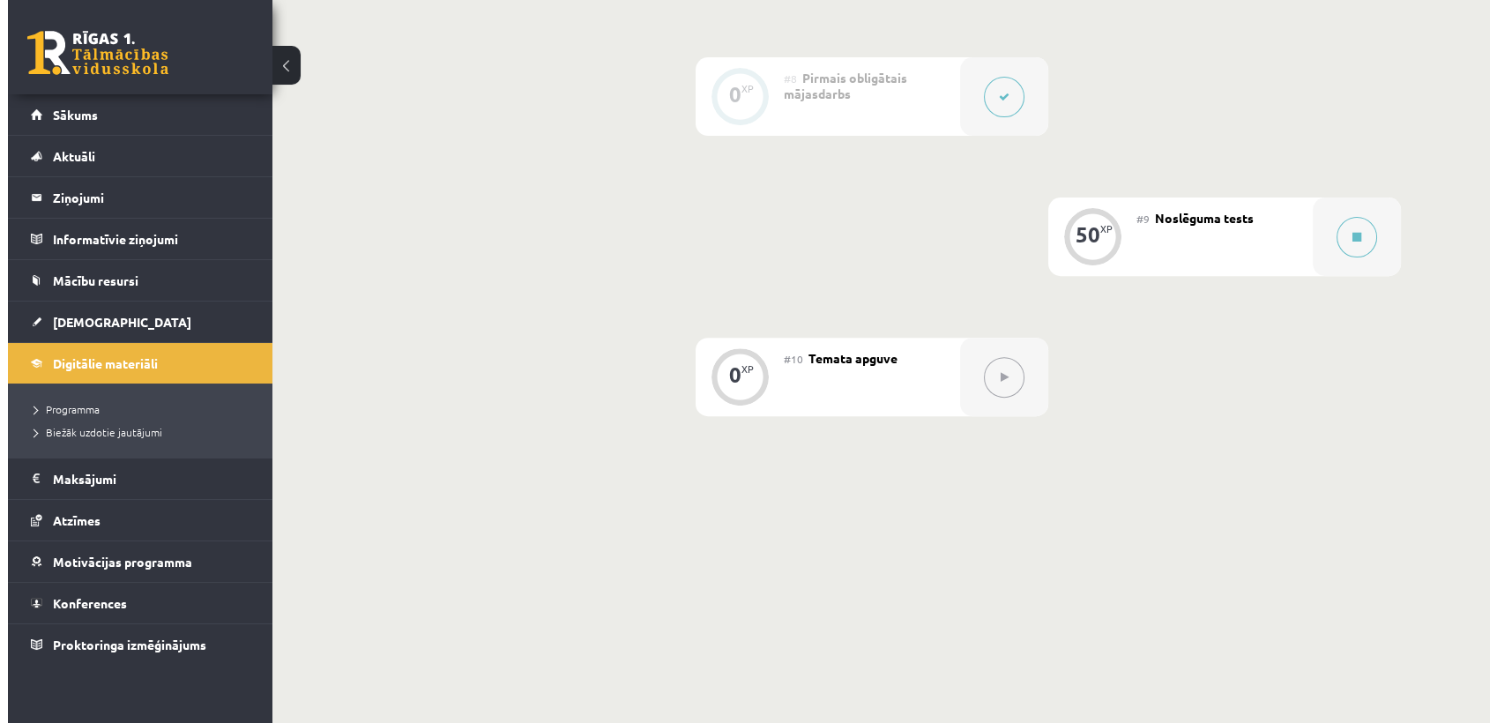
scroll to position [1400, 0]
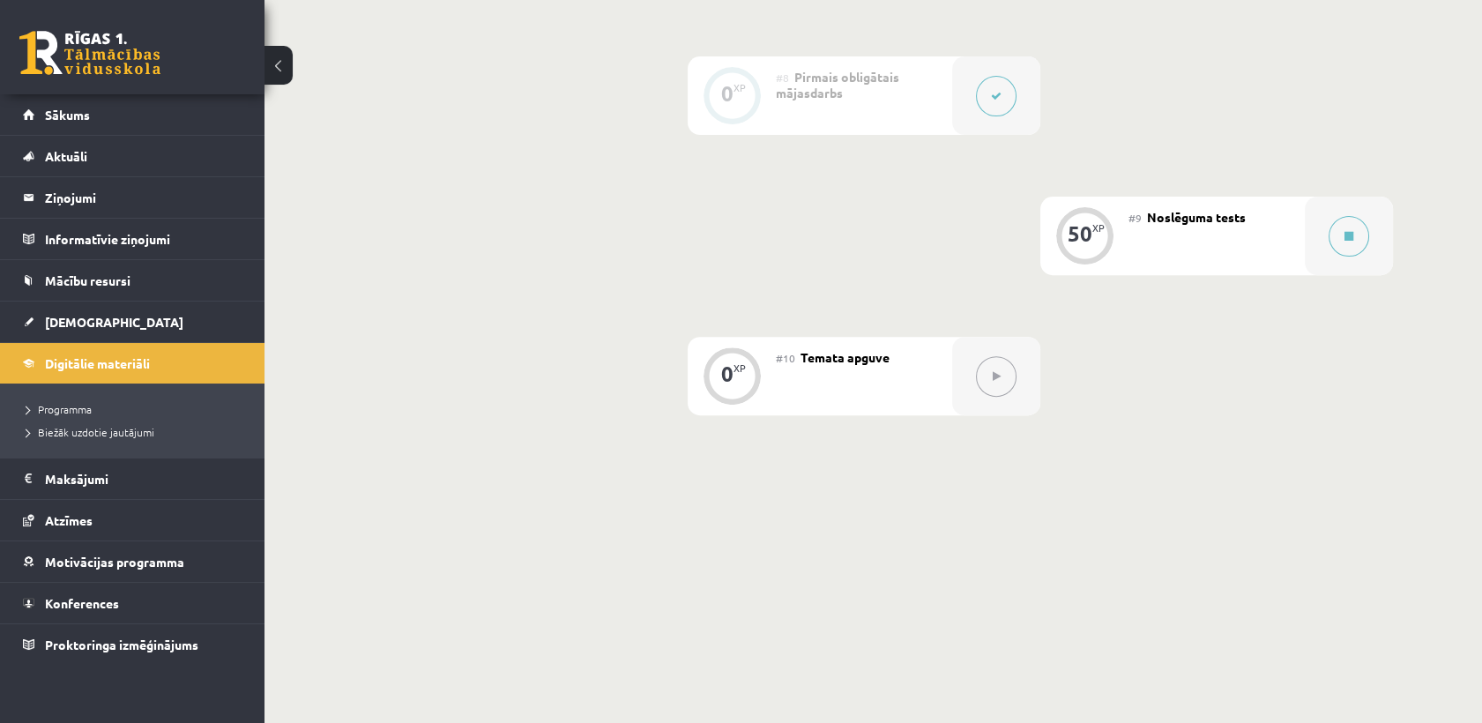
click at [1245, 226] on div "#9 Noslēguma tests" at bounding box center [1217, 236] width 176 height 78
click at [1369, 238] on button at bounding box center [1349, 236] width 41 height 41
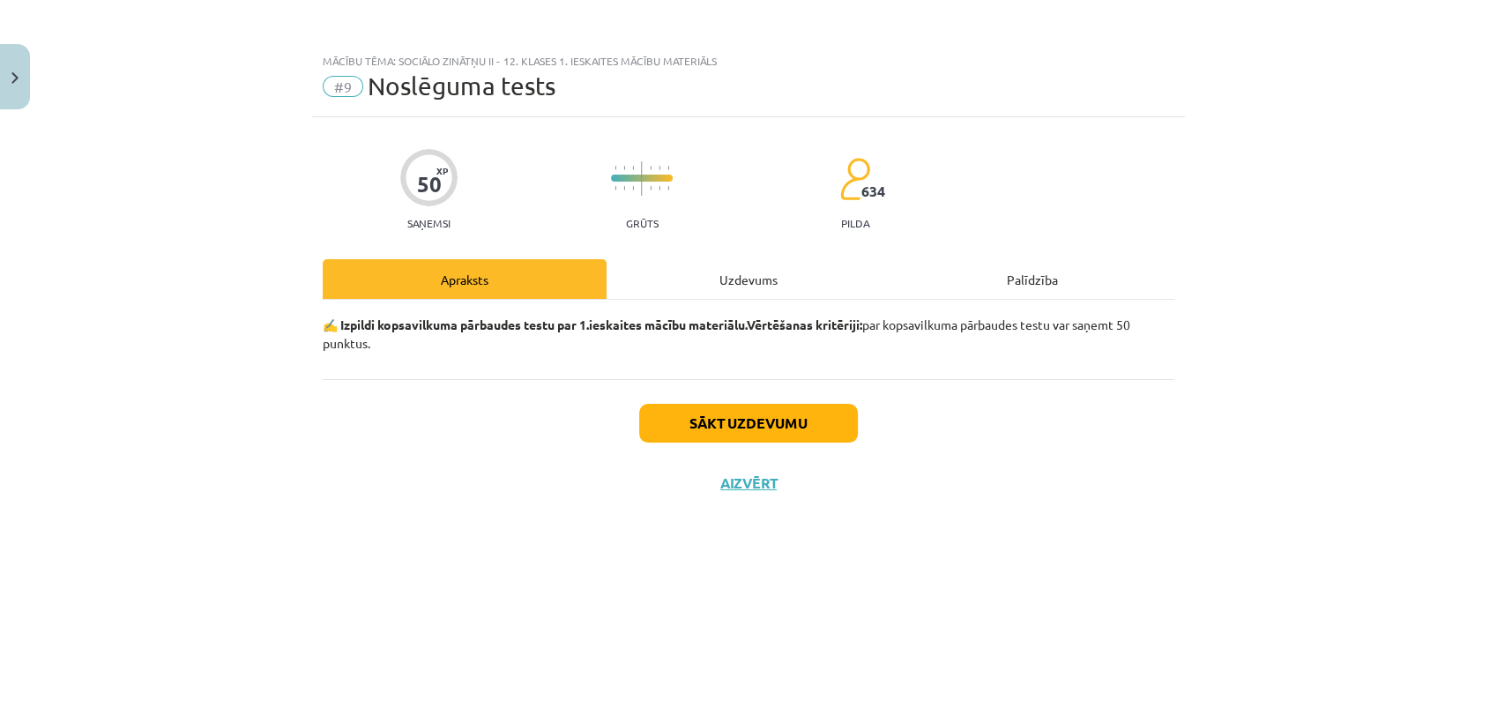
click at [721, 279] on div "Uzdevums" at bounding box center [749, 279] width 284 height 40
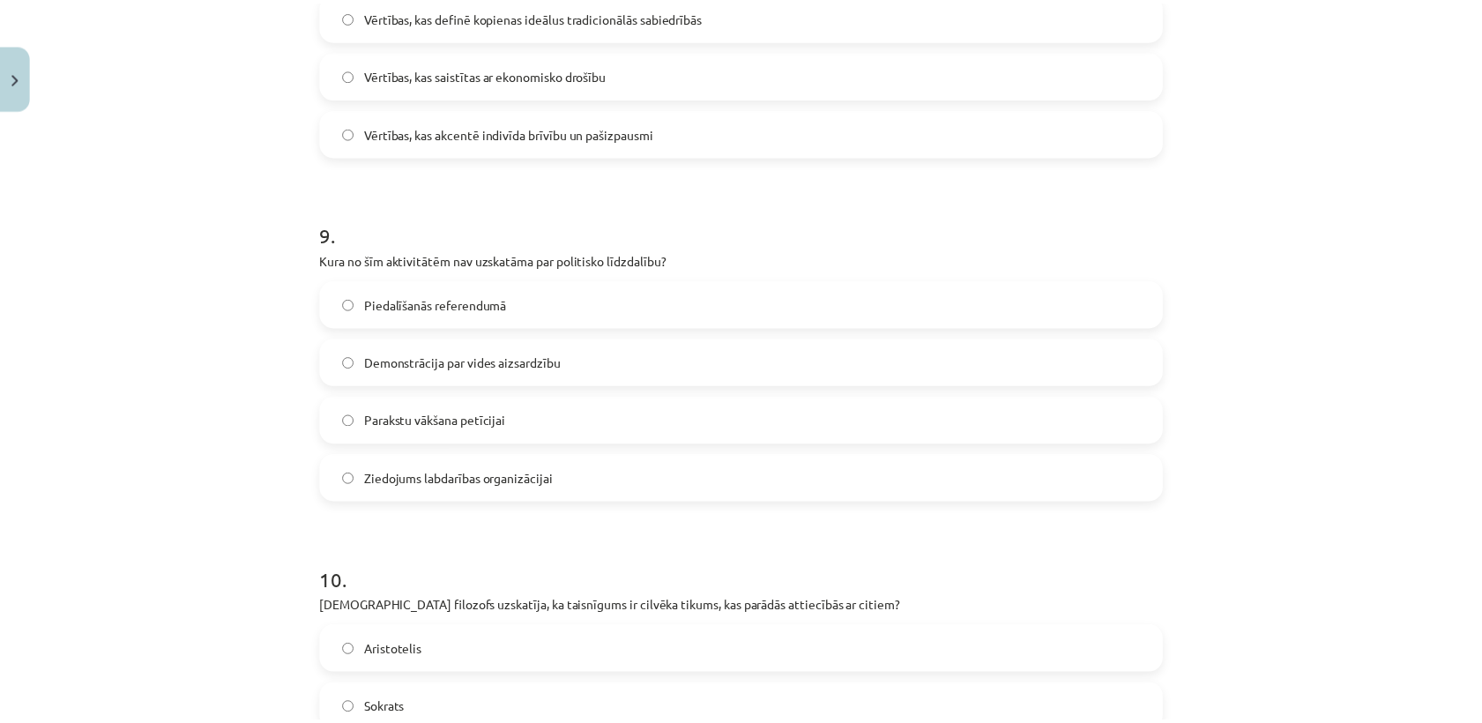
scroll to position [3262, 0]
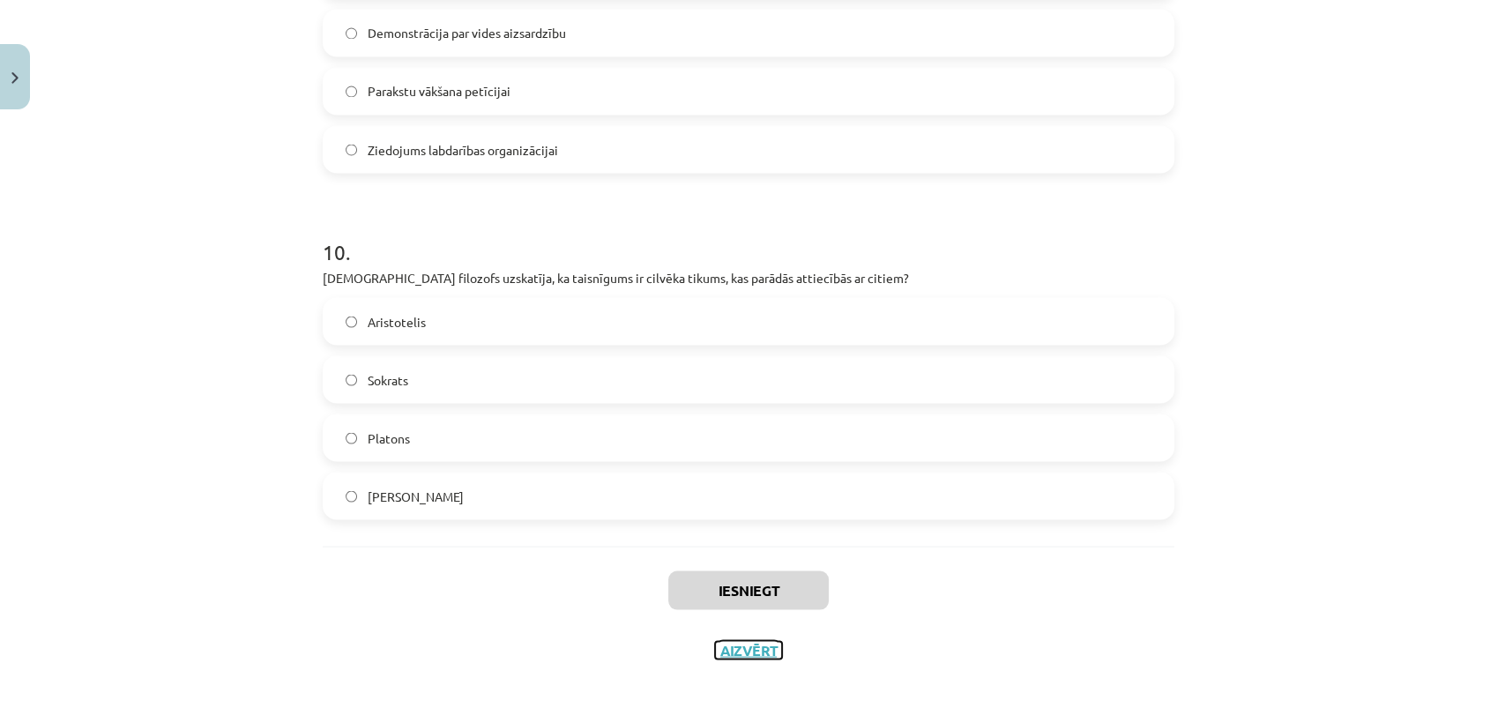
click at [728, 651] on button "Aizvērt" at bounding box center [748, 650] width 67 height 18
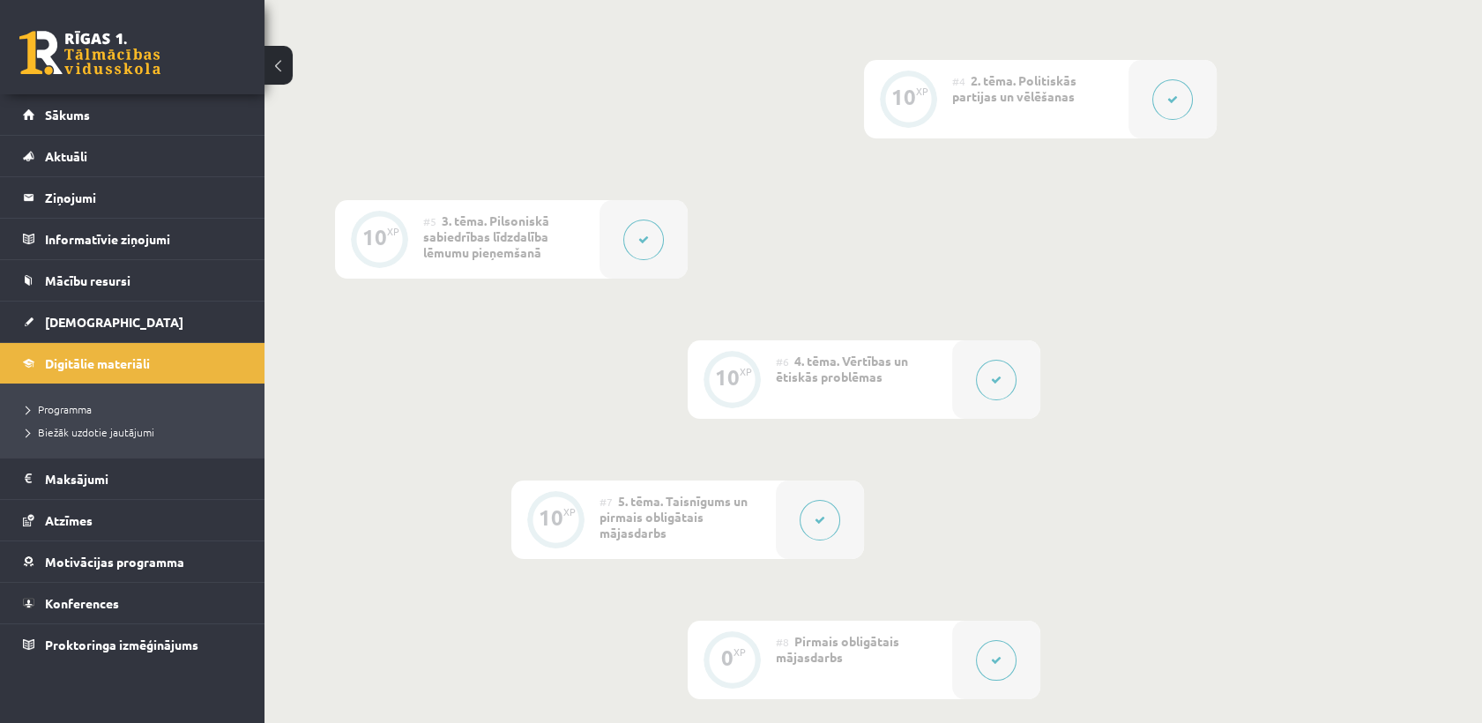
scroll to position [833, 0]
click at [108, 283] on span "Mācību resursi" at bounding box center [88, 281] width 86 height 16
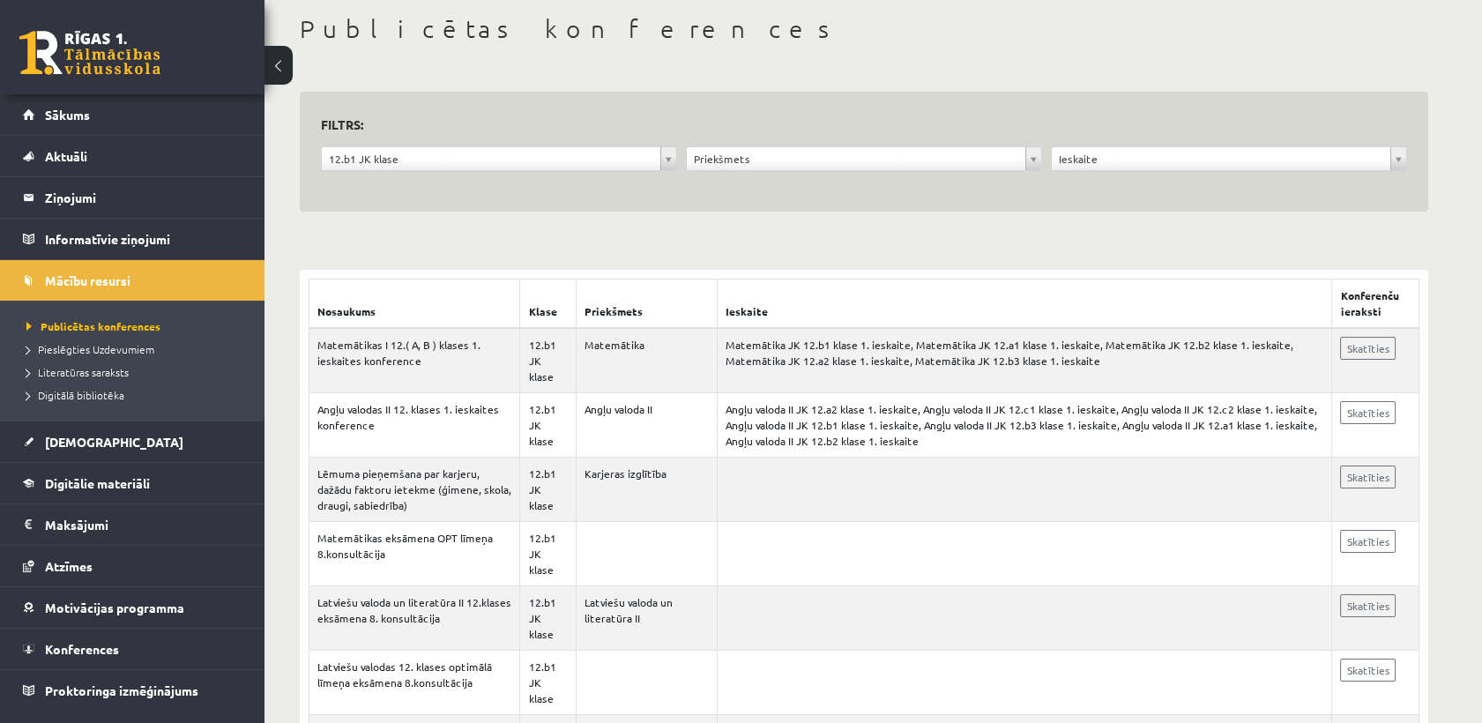
scroll to position [88, 0]
click at [101, 392] on span "Digitālā bibliotēka" at bounding box center [75, 395] width 98 height 14
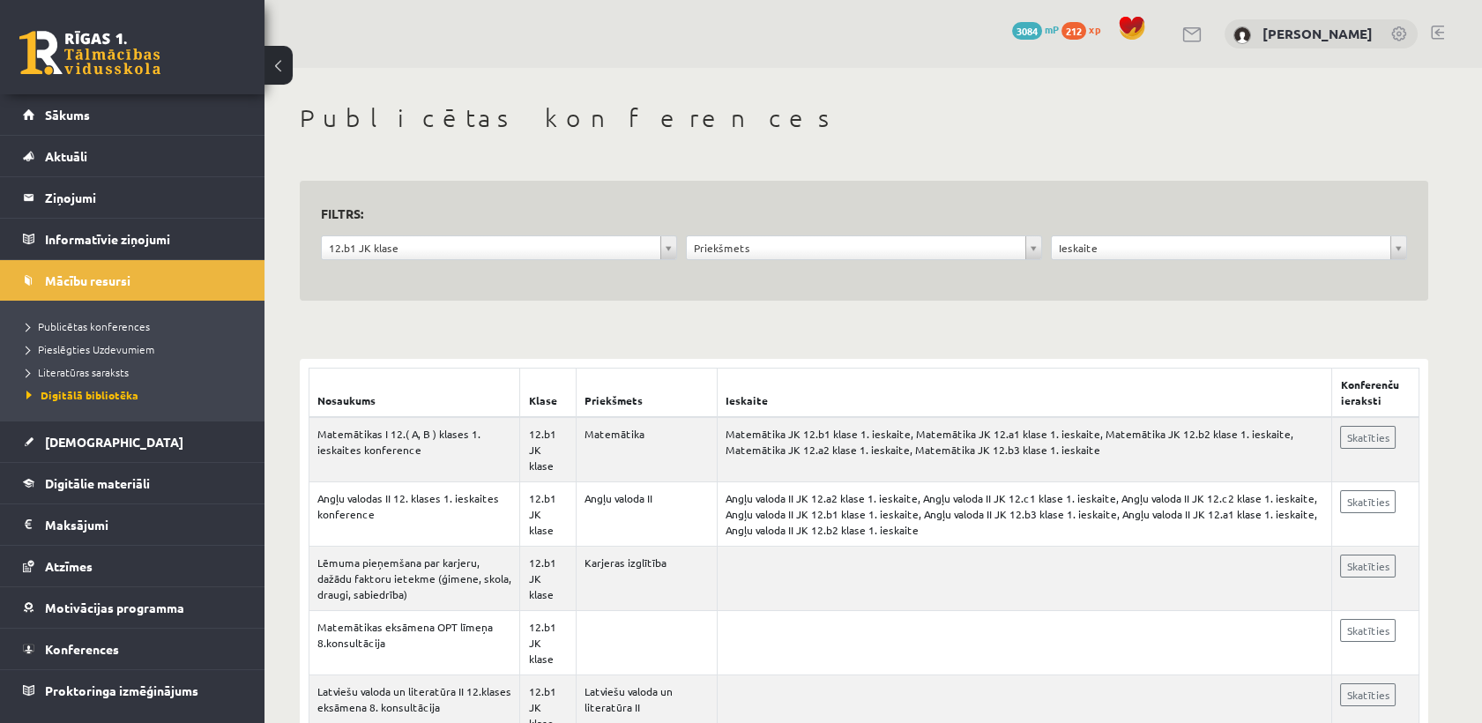
click at [1086, 24] on span "212" at bounding box center [1074, 31] width 25 height 18
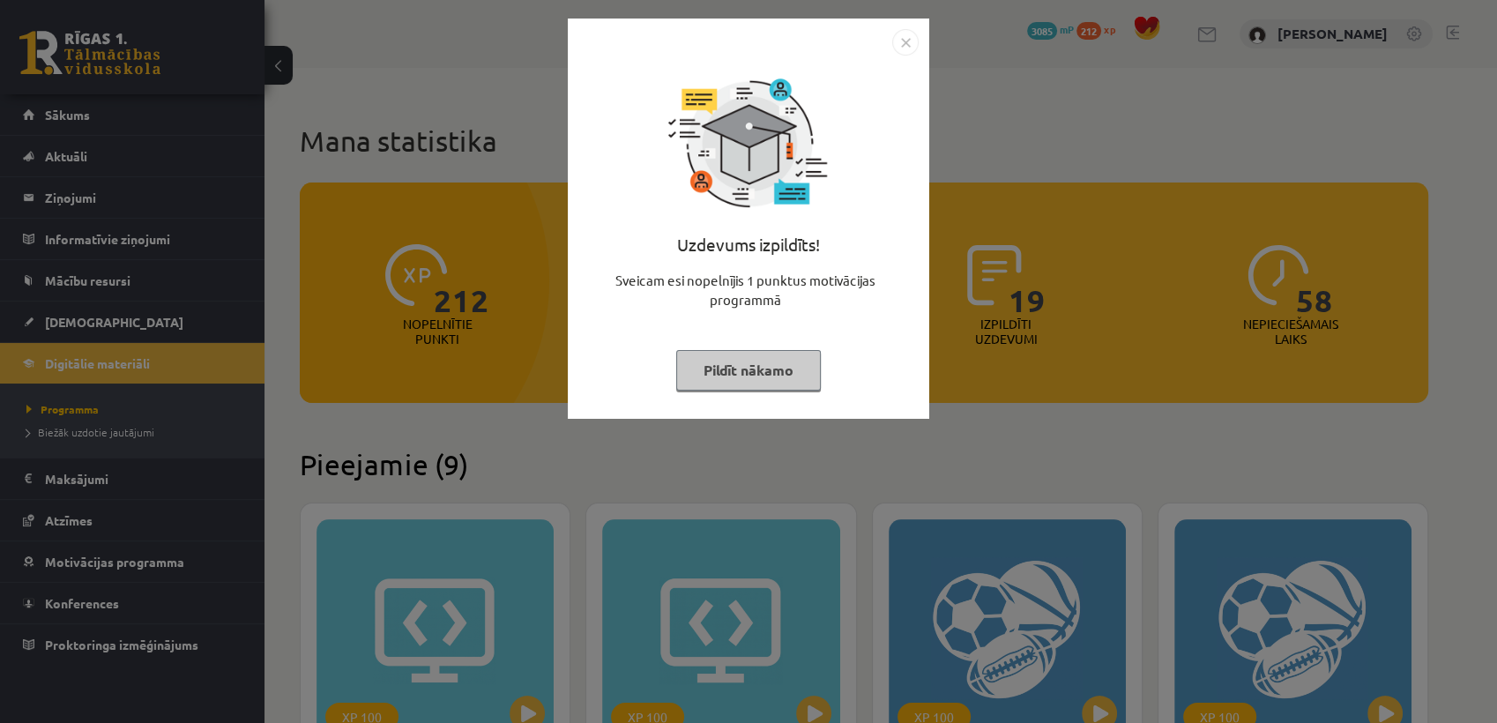
click at [757, 383] on button "Pildīt nākamo" at bounding box center [748, 370] width 145 height 41
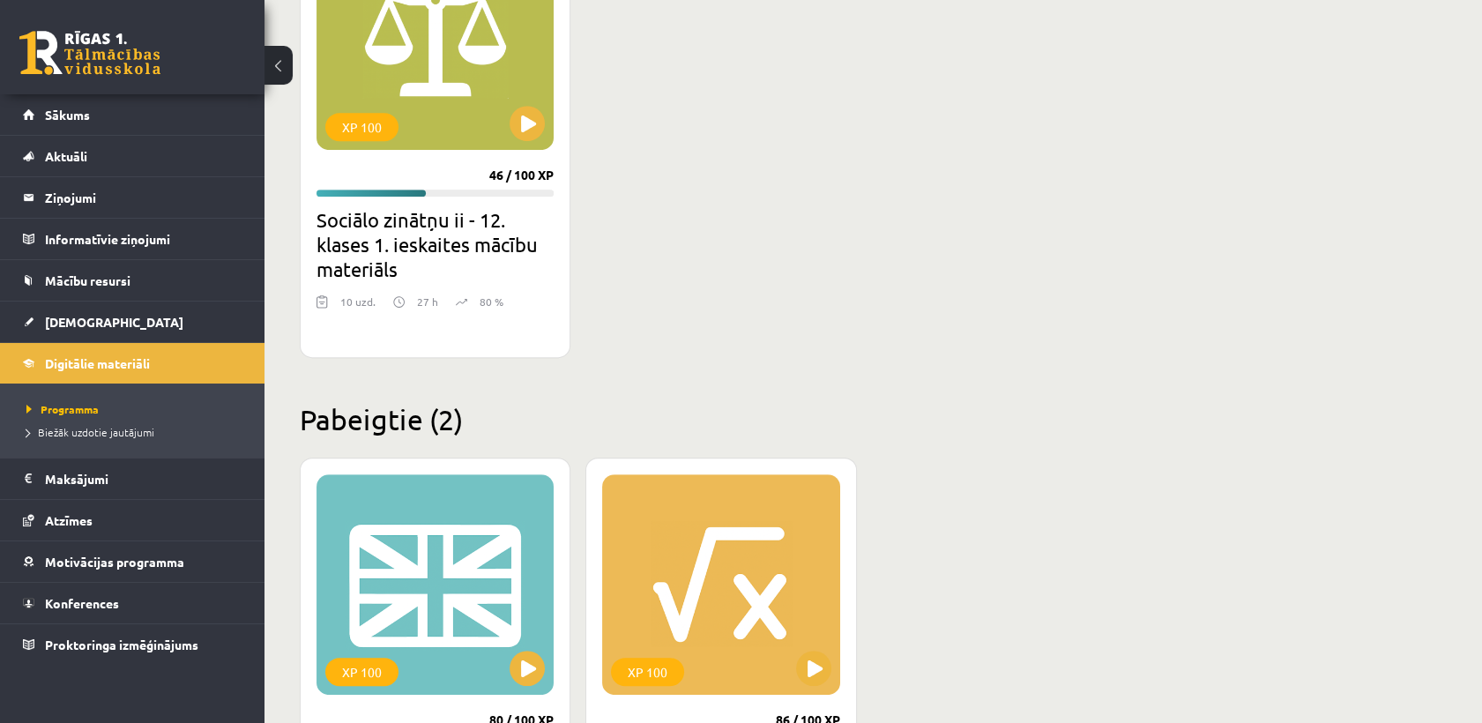
scroll to position [1429, 0]
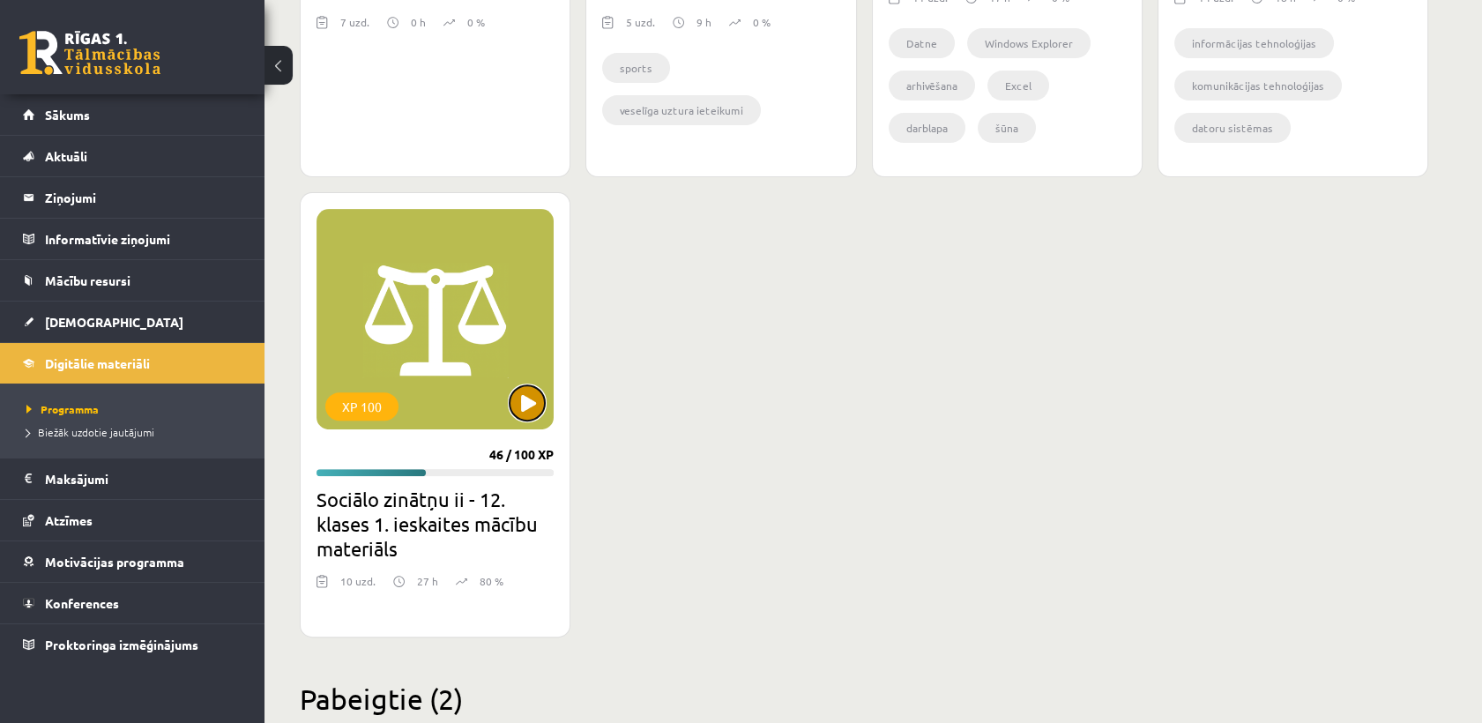
click at [525, 399] on button at bounding box center [527, 402] width 35 height 35
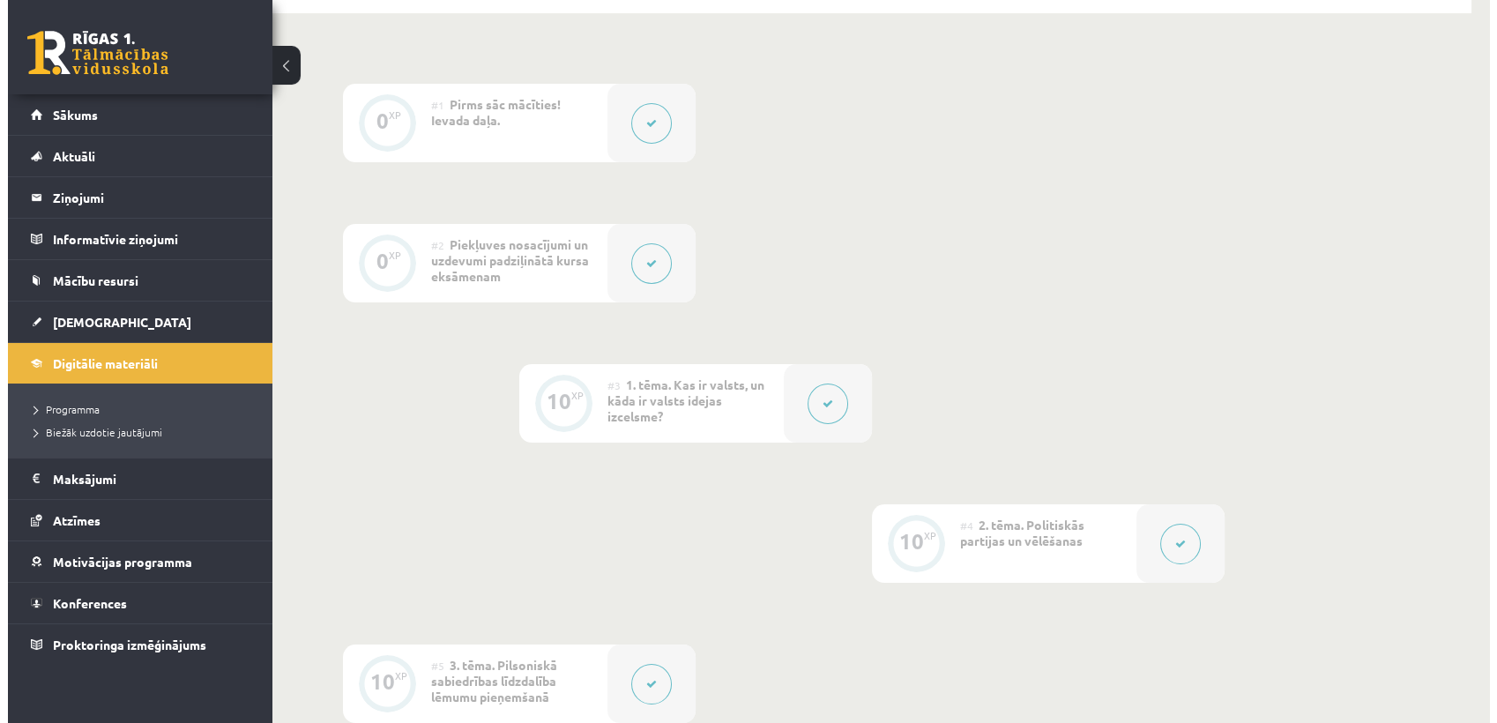
scroll to position [394, 0]
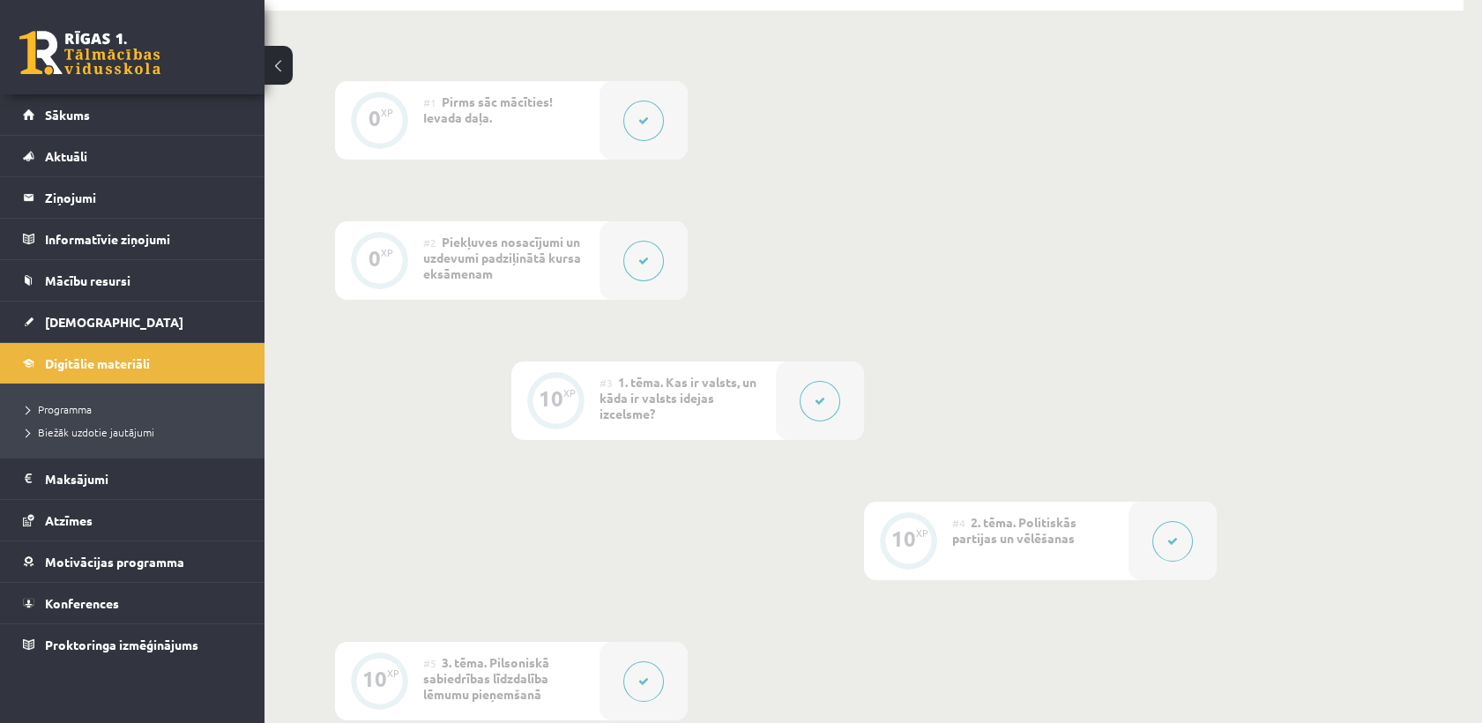
click at [698, 394] on span "1. tēma. Kas ir valsts, un kāda ir valsts idejas izcelsme?" at bounding box center [678, 398] width 157 height 48
click at [825, 392] on button at bounding box center [820, 401] width 41 height 41
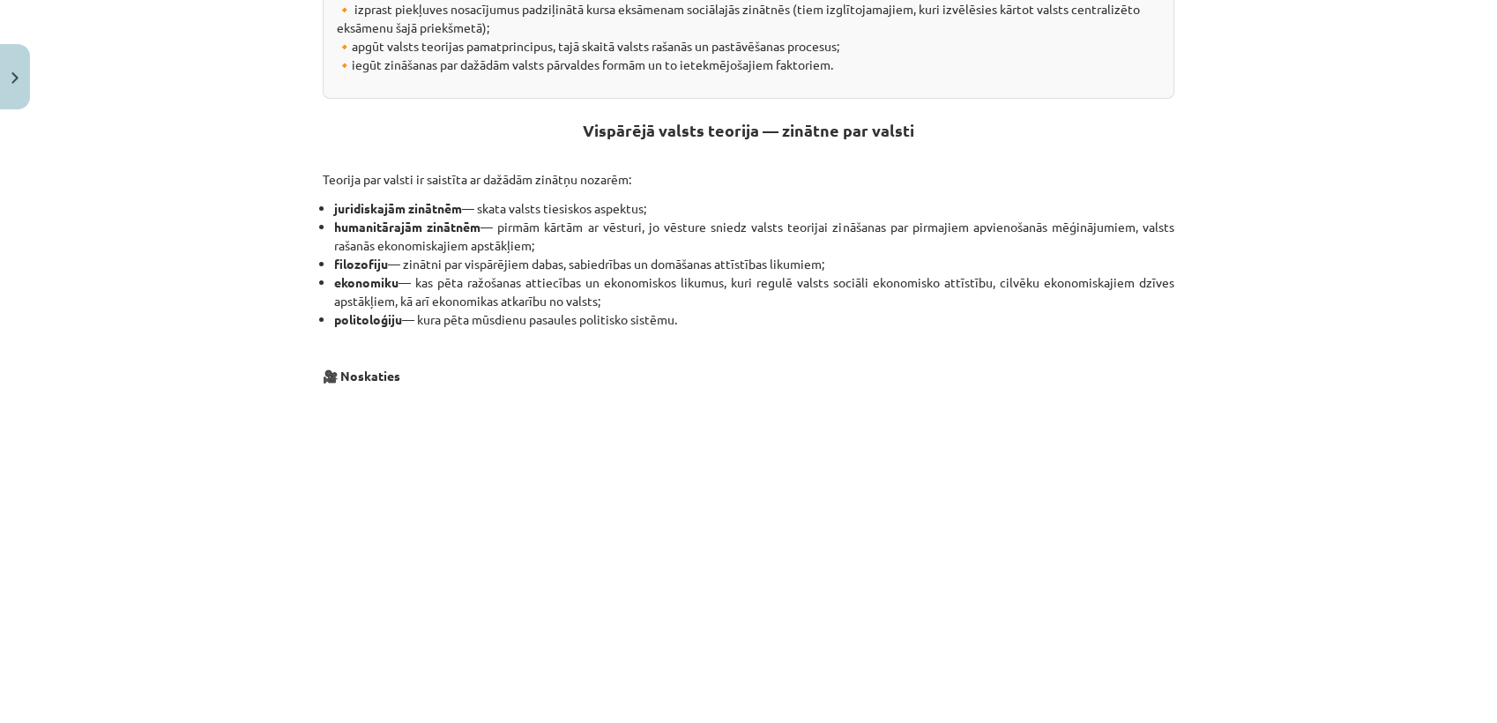
scroll to position [967, 0]
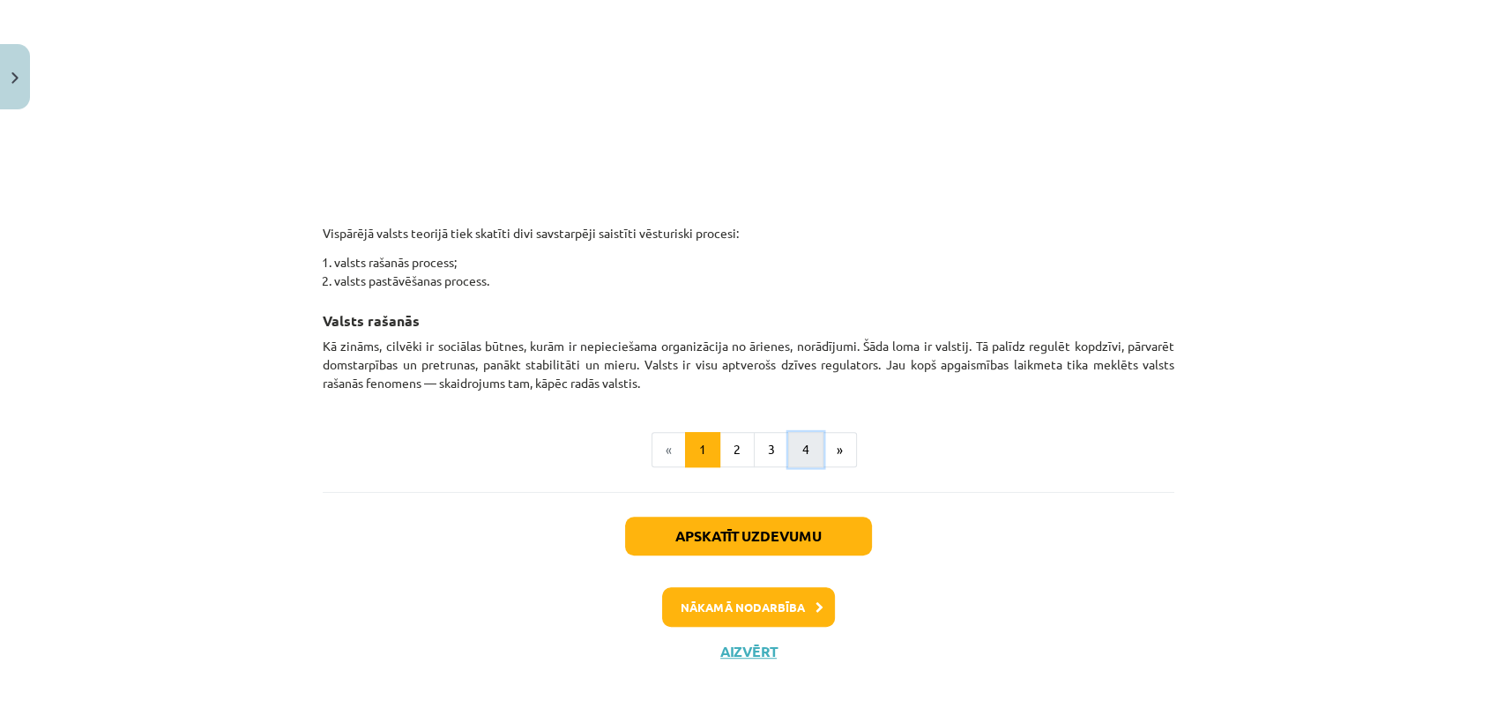
click at [788, 454] on button "4" at bounding box center [805, 449] width 35 height 35
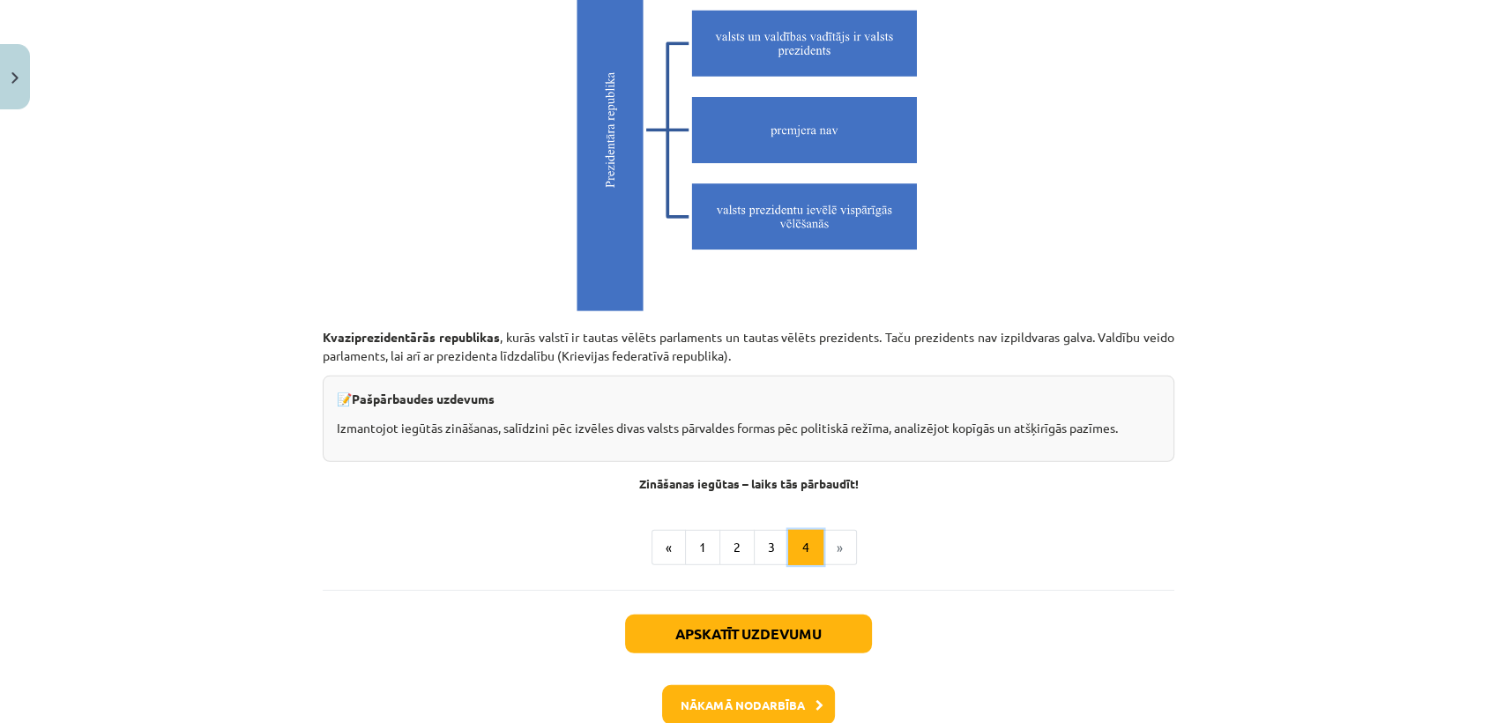
scroll to position [4901, 0]
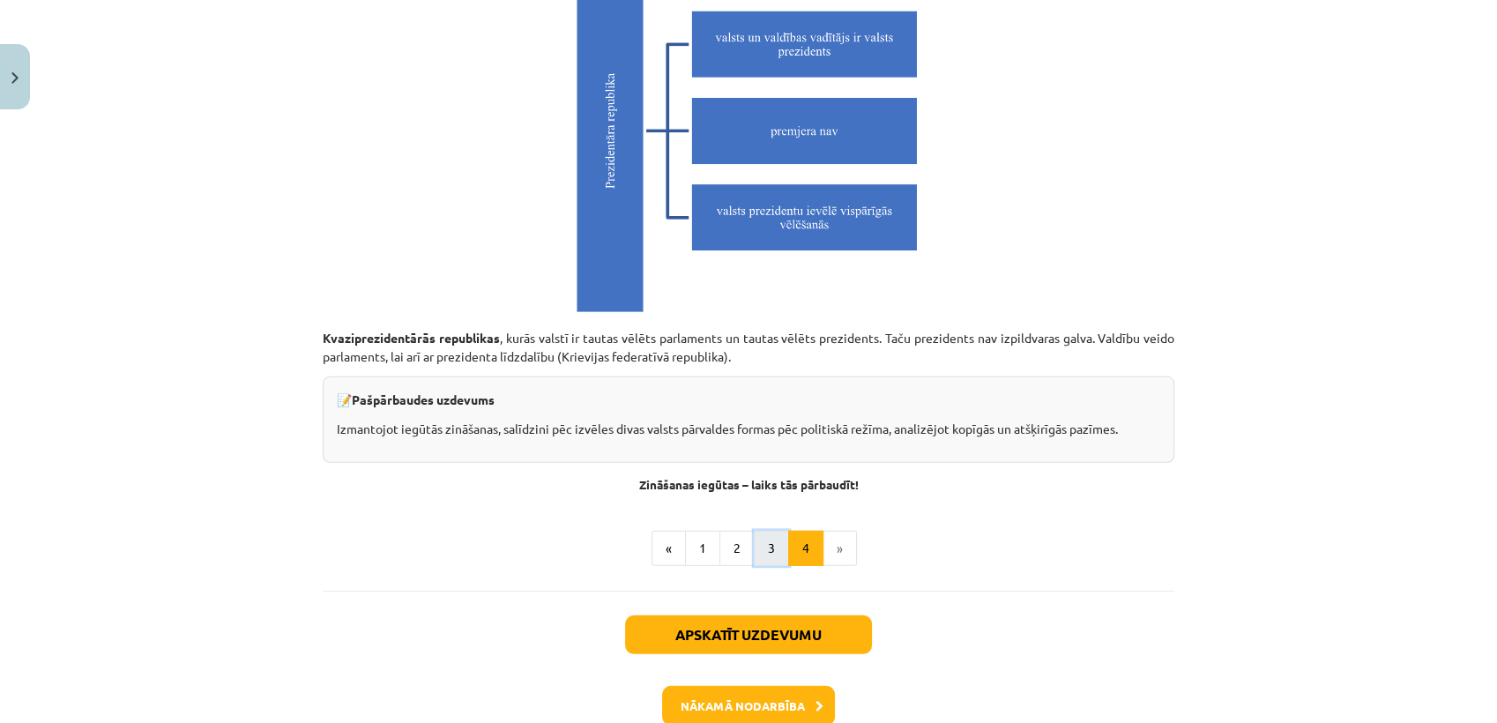
click at [769, 547] on button "3" at bounding box center [771, 548] width 35 height 35
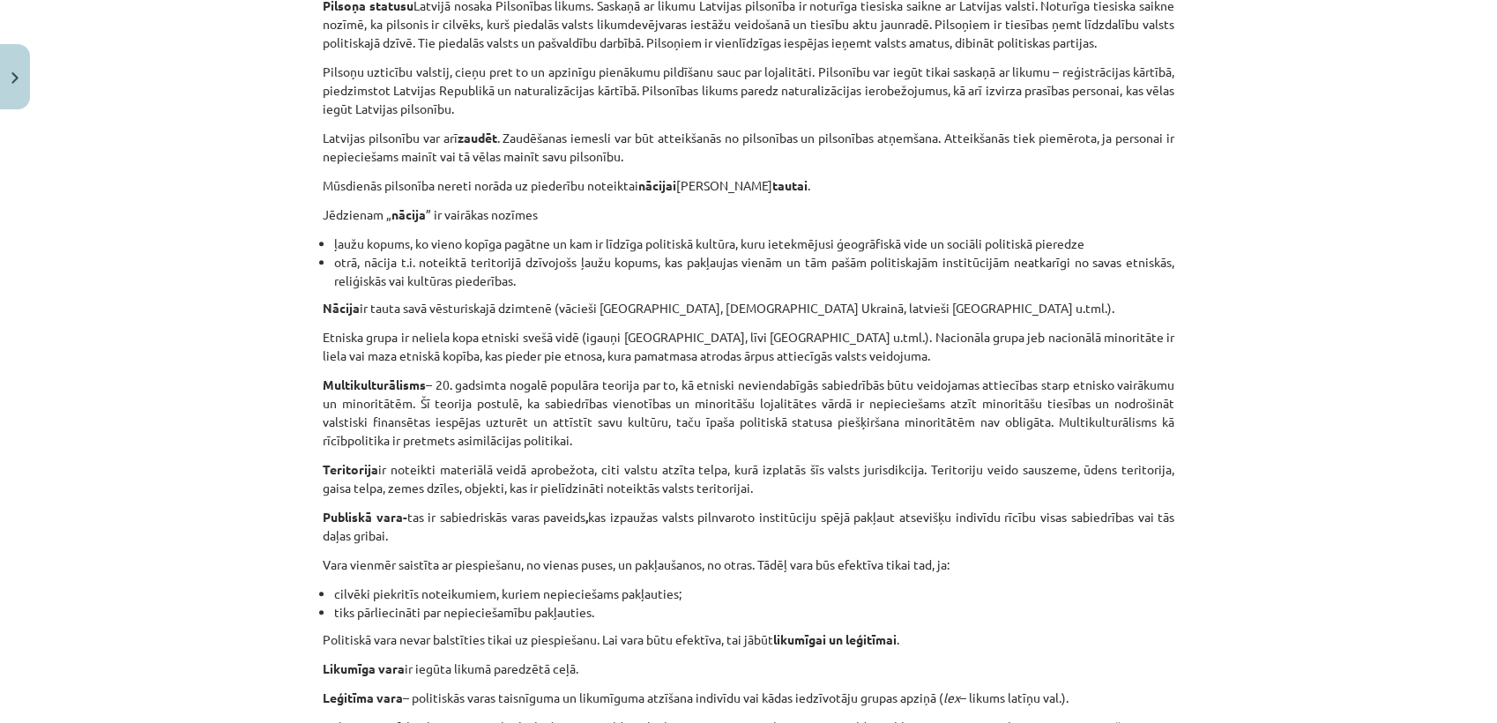
scroll to position [833, 0]
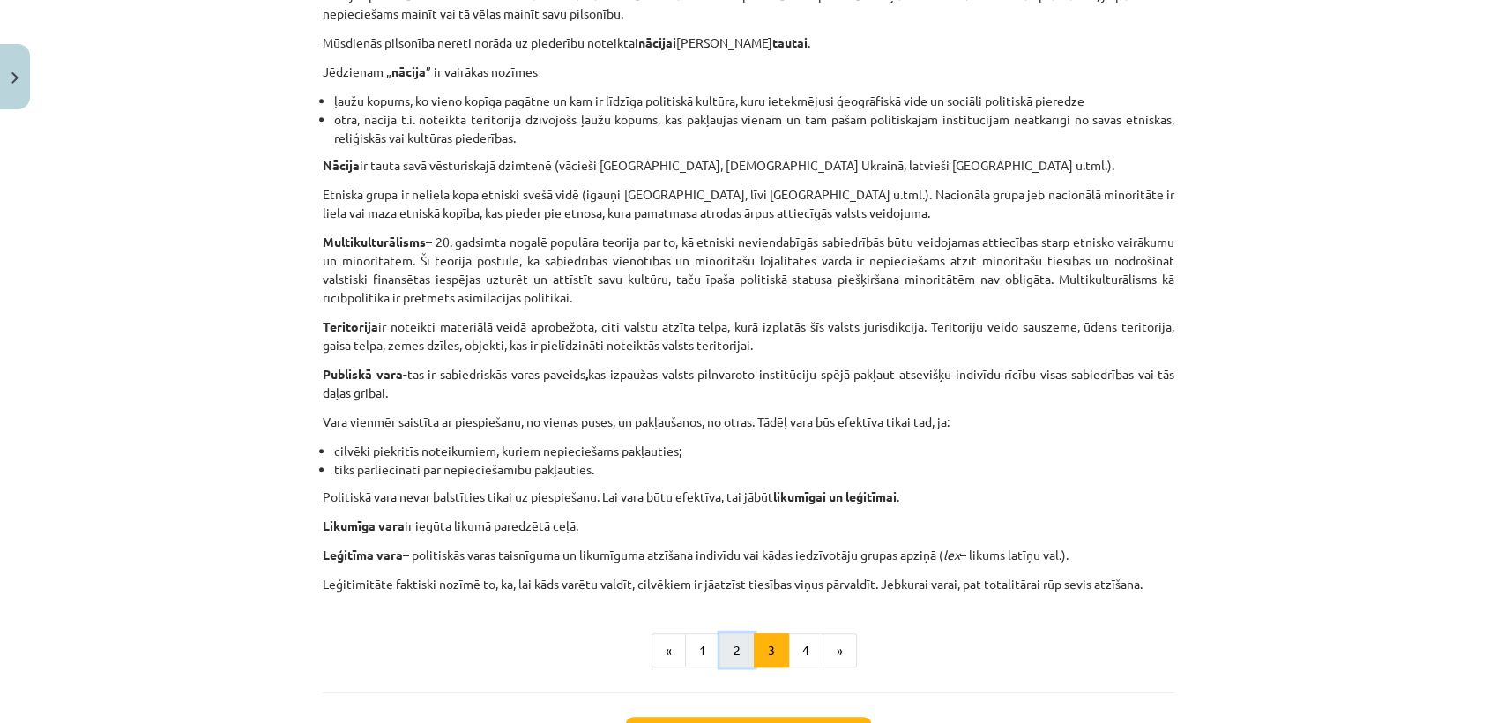
click at [721, 664] on button "2" at bounding box center [737, 650] width 35 height 35
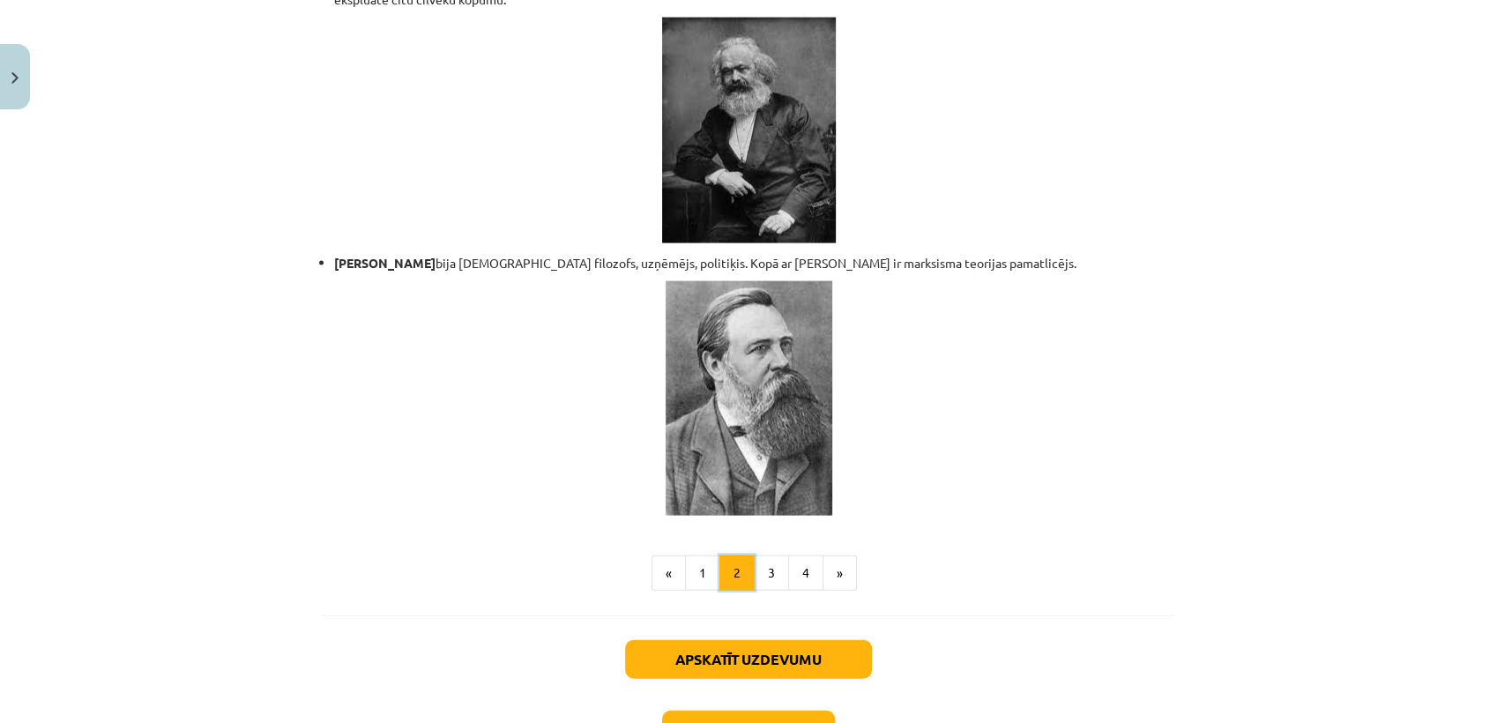
scroll to position [3783, 0]
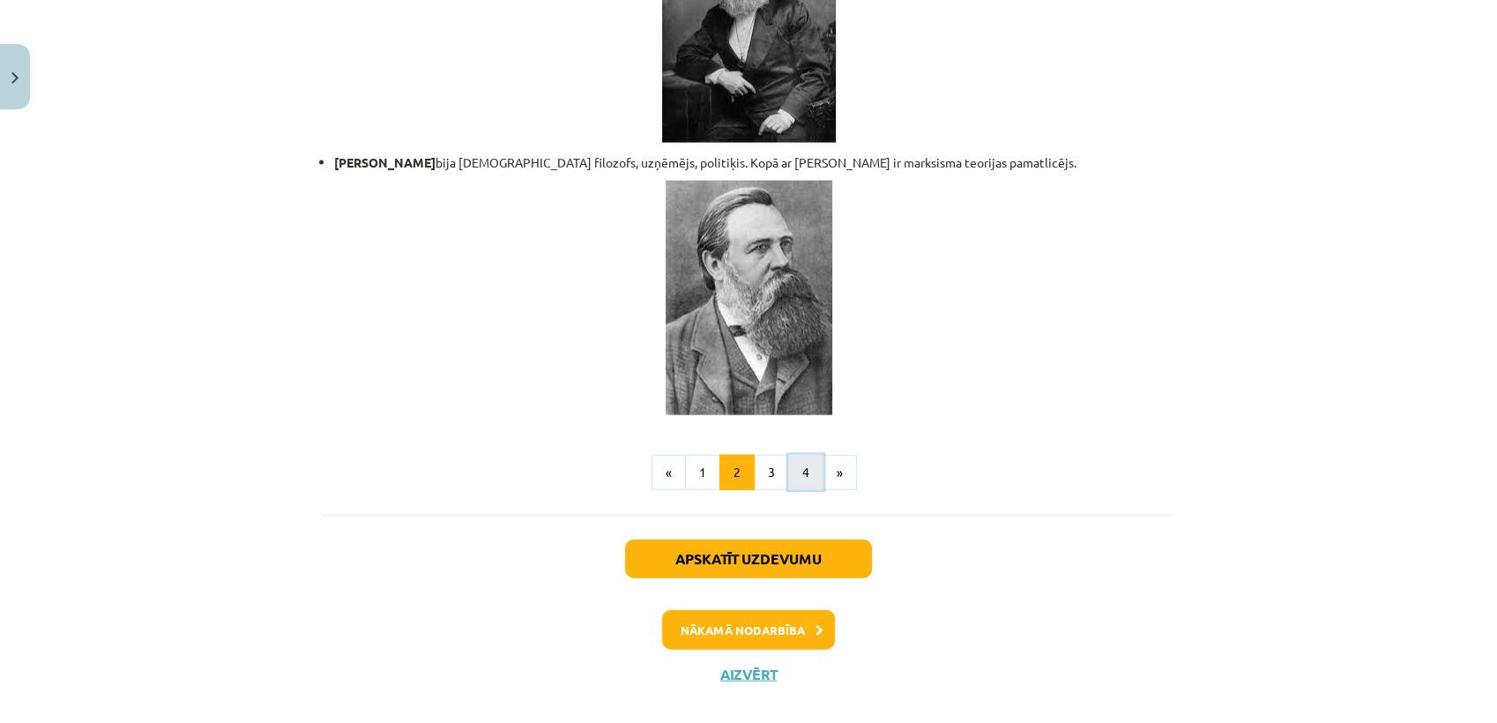
click at [797, 459] on button "4" at bounding box center [805, 472] width 35 height 35
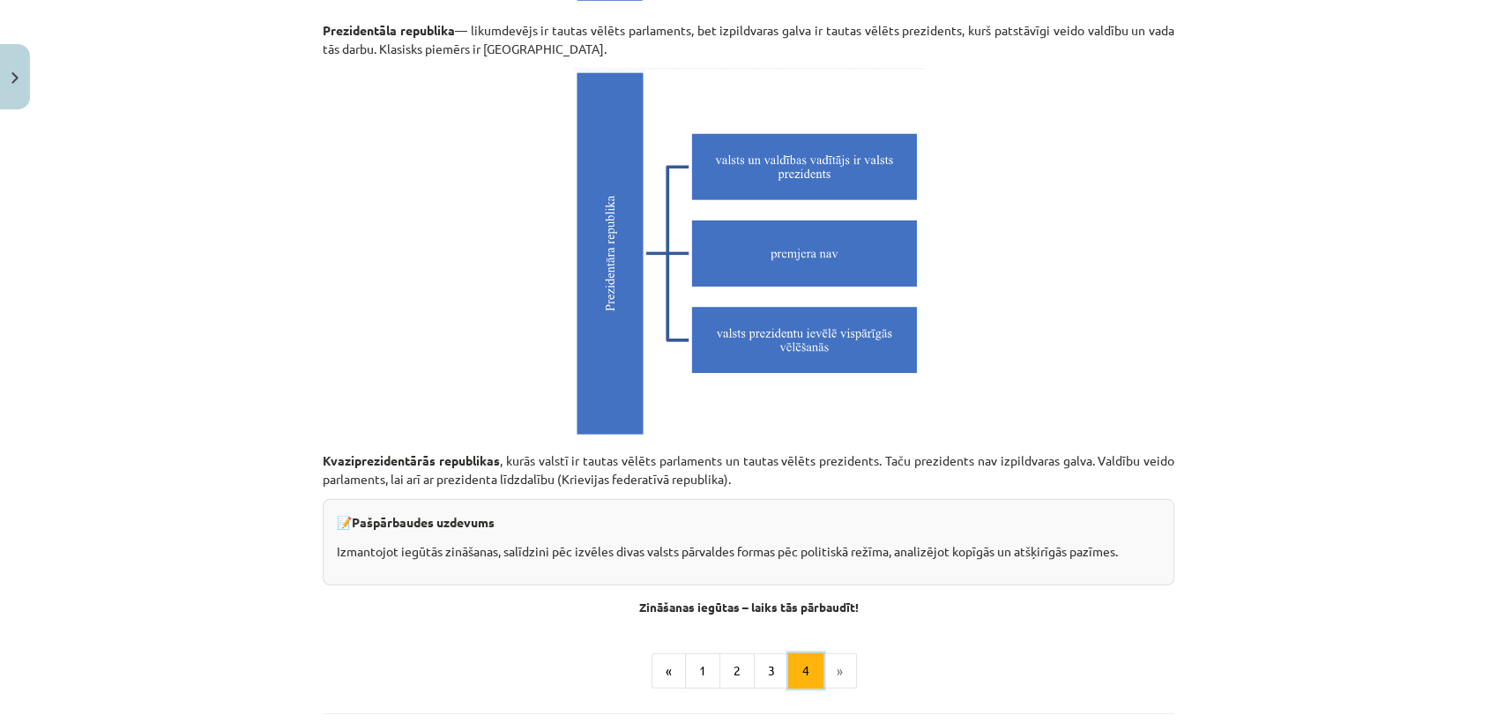
scroll to position [4780, 0]
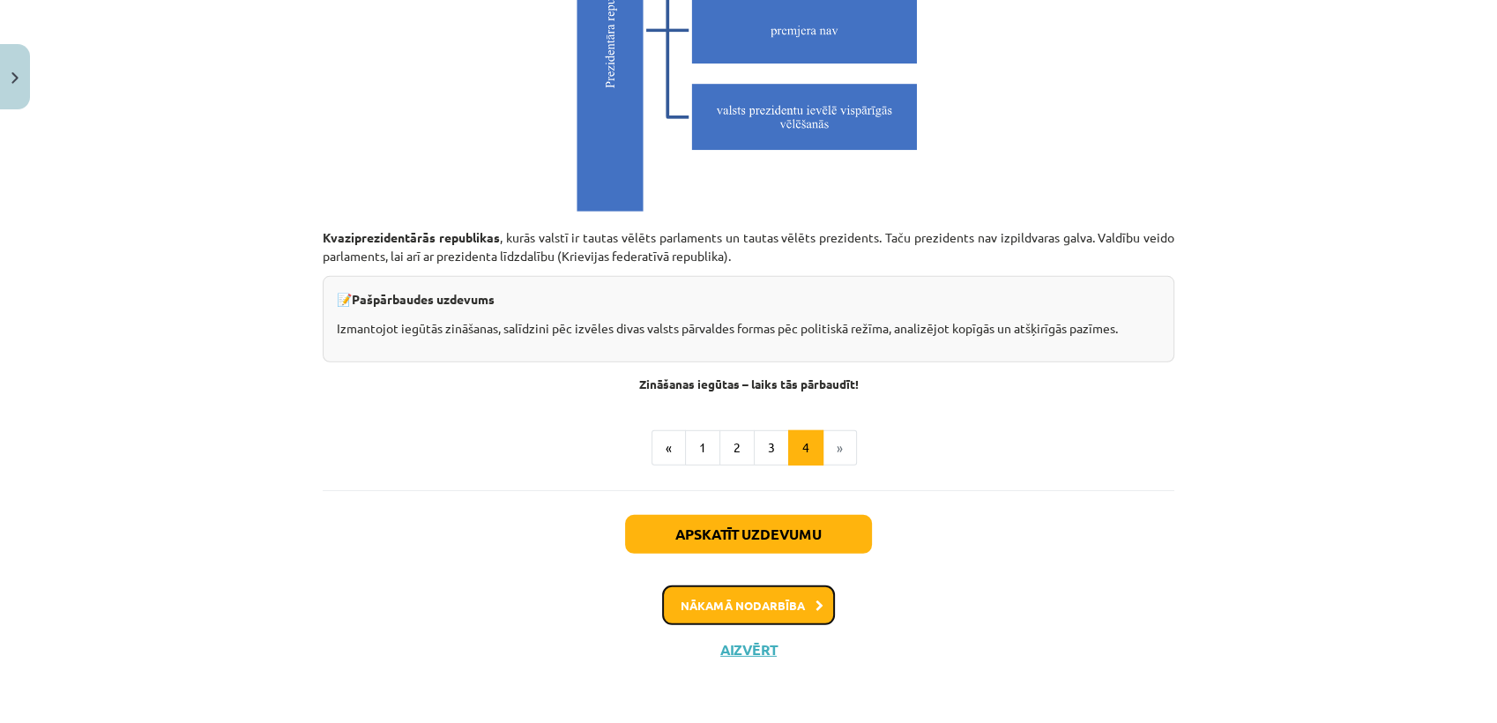
click at [765, 596] on button "Nākamā nodarbība" at bounding box center [748, 606] width 173 height 41
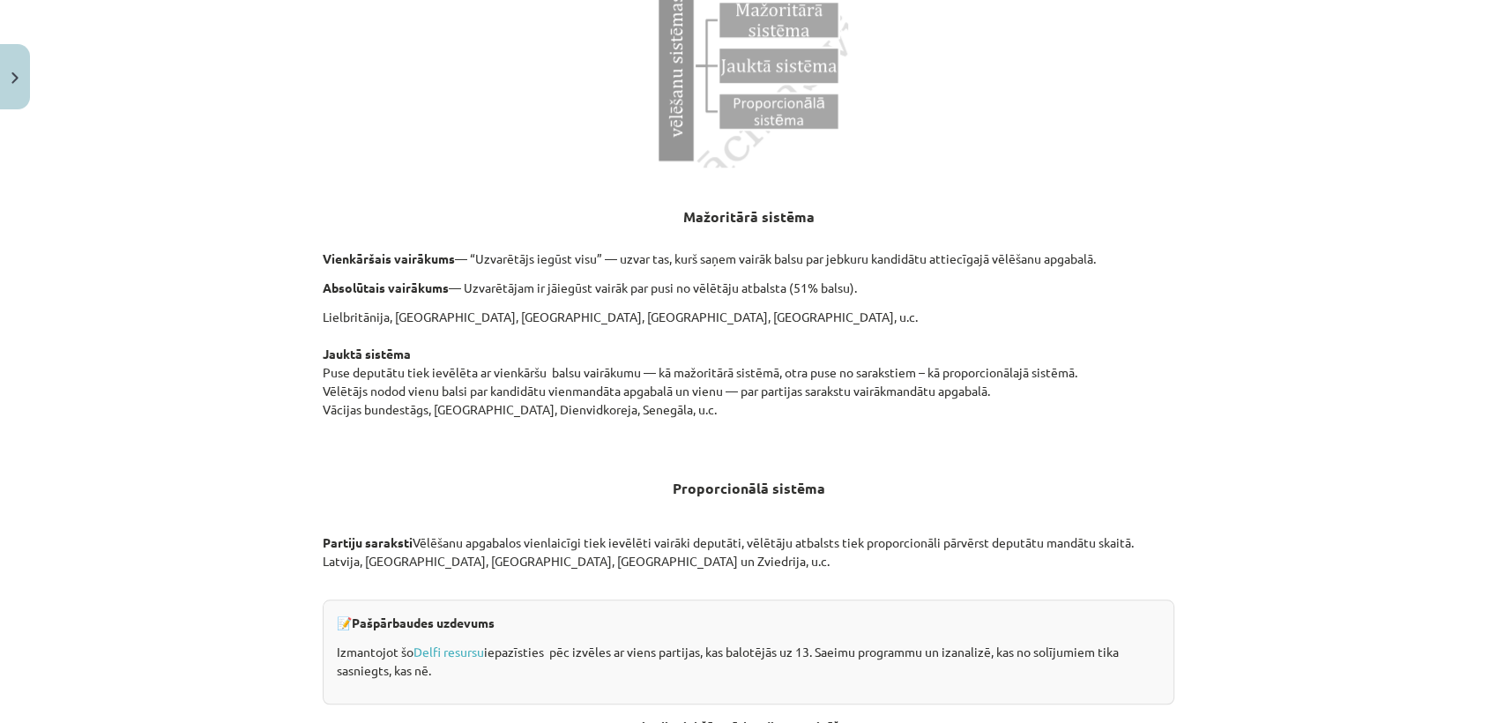
scroll to position [1799, 0]
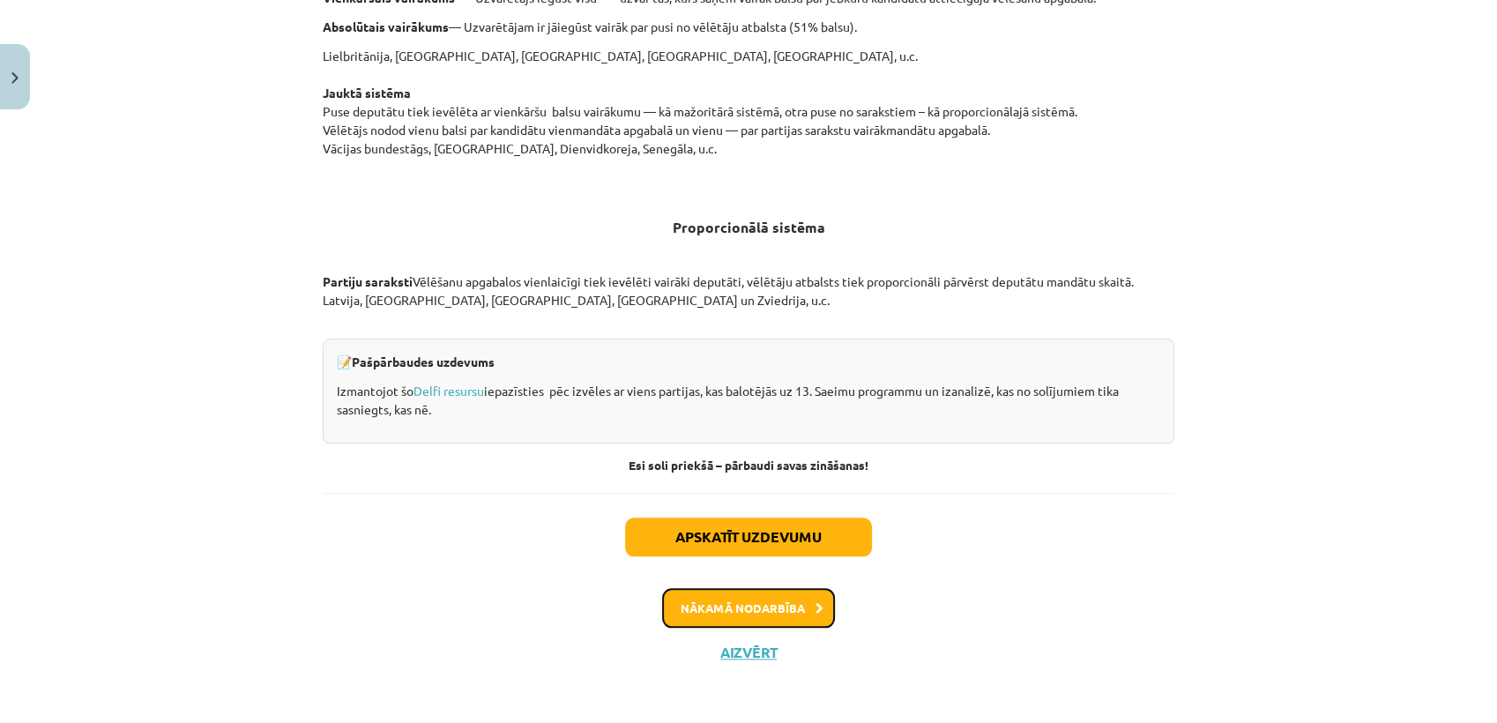
click at [765, 596] on button "Nākamā nodarbība" at bounding box center [748, 608] width 173 height 41
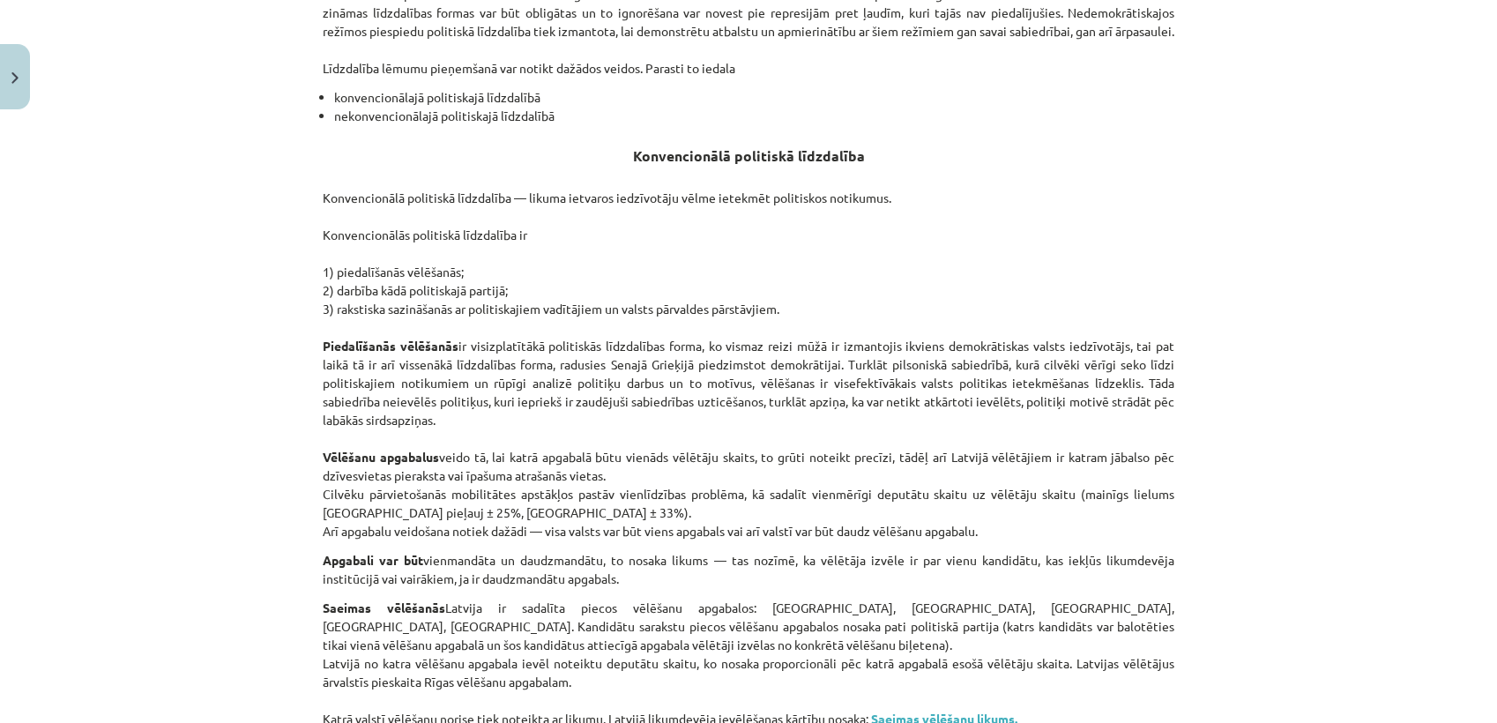
scroll to position [1208, 0]
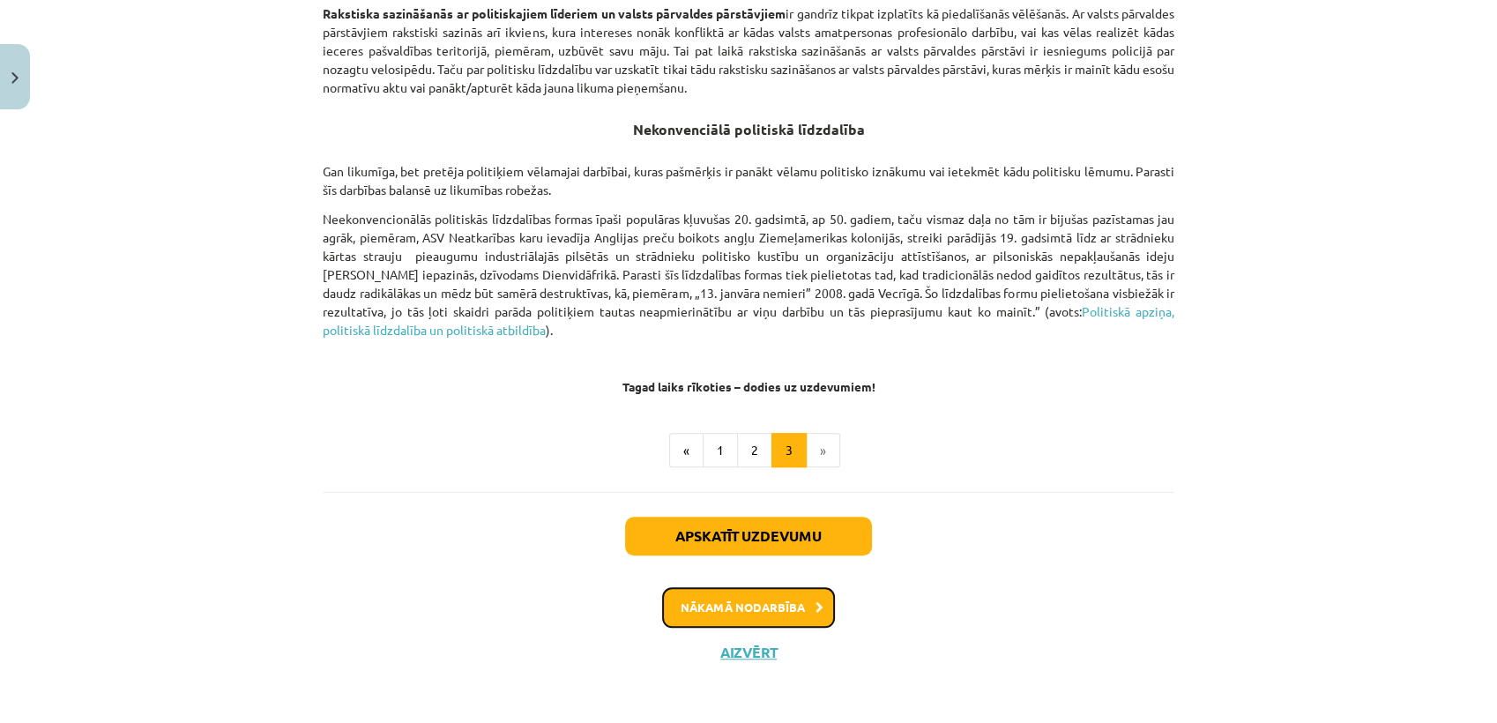
click at [761, 609] on button "Nākamā nodarbība" at bounding box center [748, 607] width 173 height 41
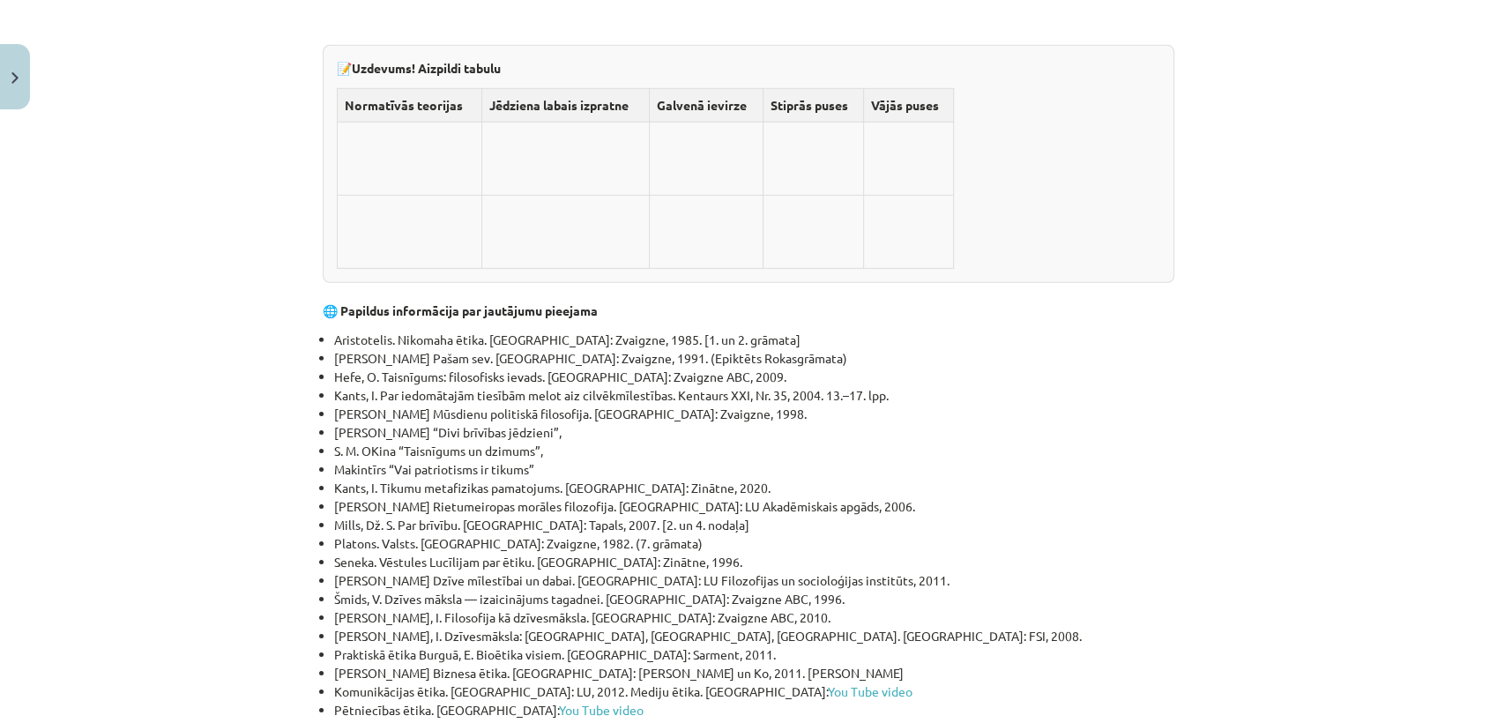
scroll to position [5518, 0]
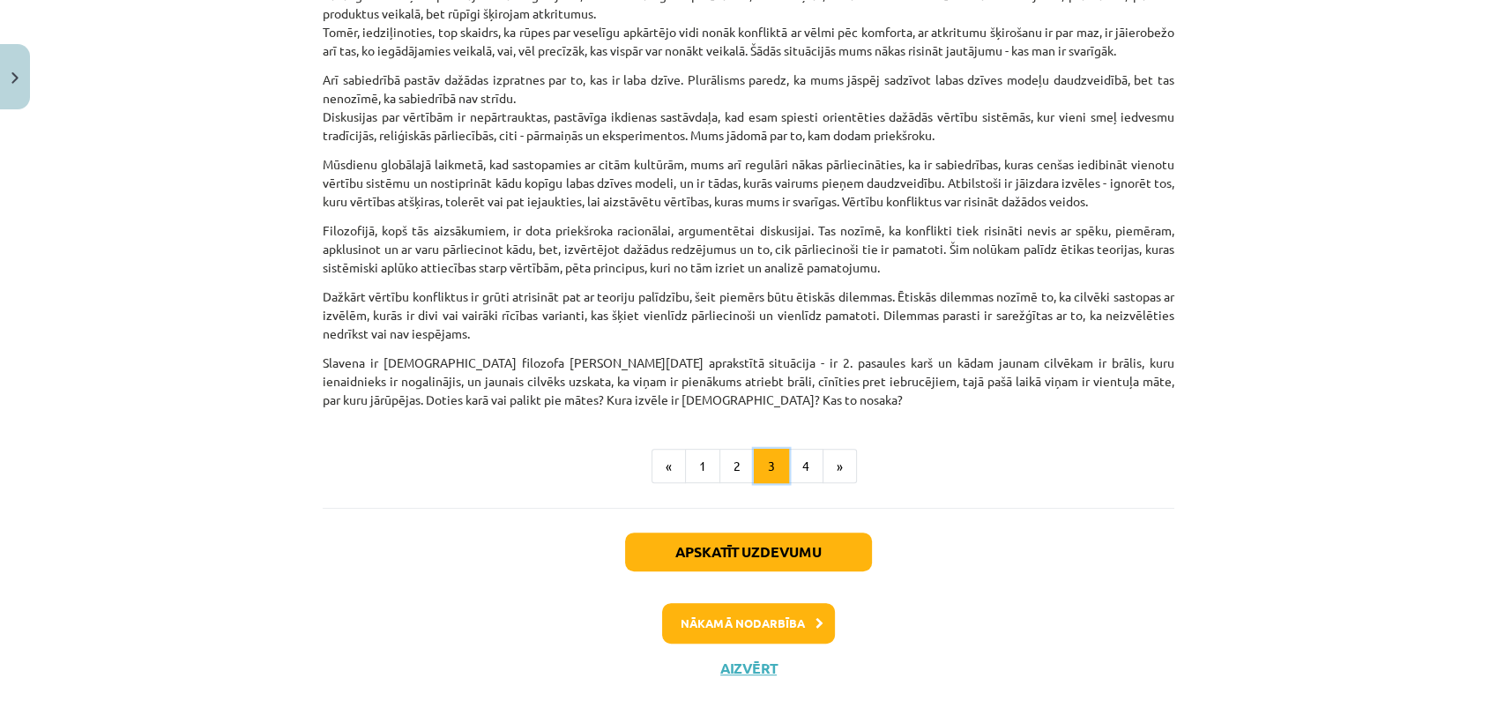
scroll to position [605, 0]
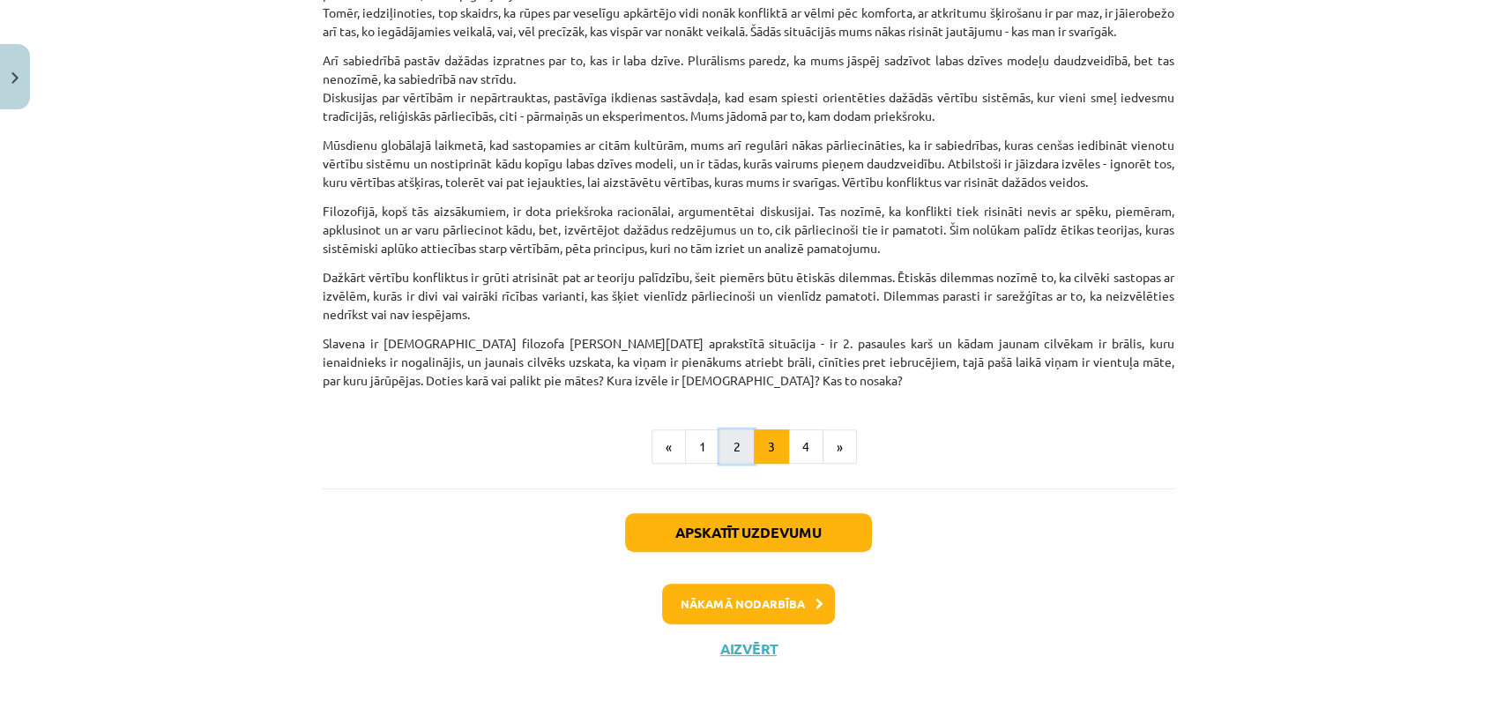
click at [727, 455] on button "2" at bounding box center [737, 446] width 35 height 35
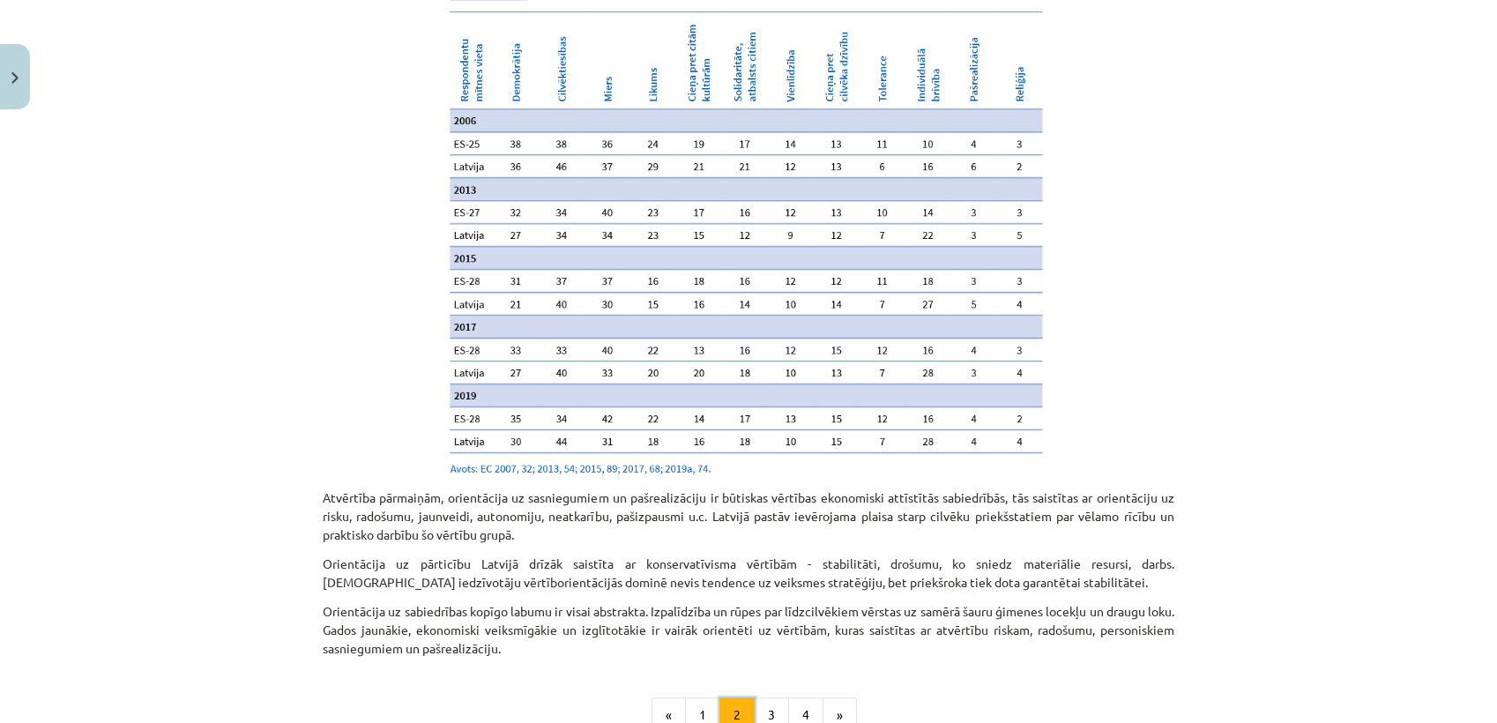
scroll to position [1753, 0]
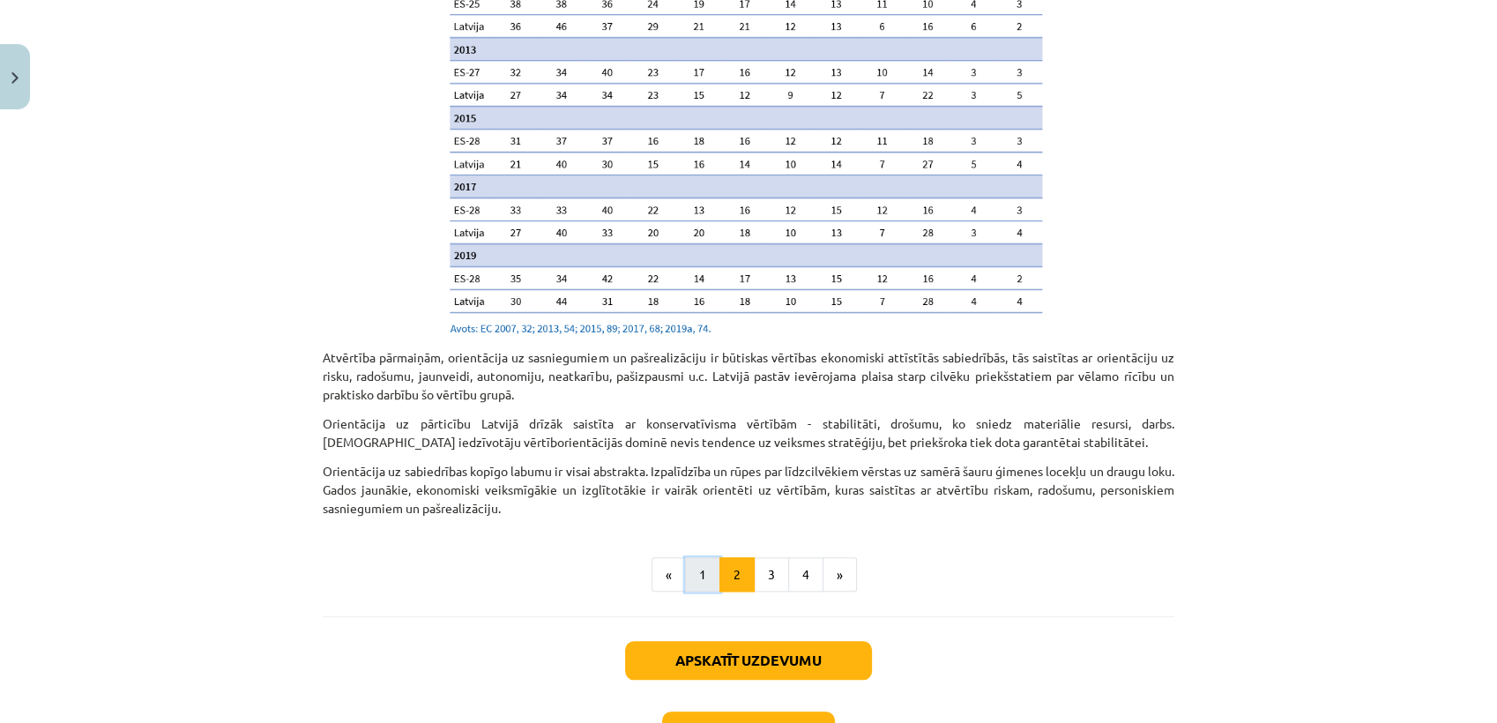
click at [704, 557] on button "1" at bounding box center [702, 574] width 35 height 35
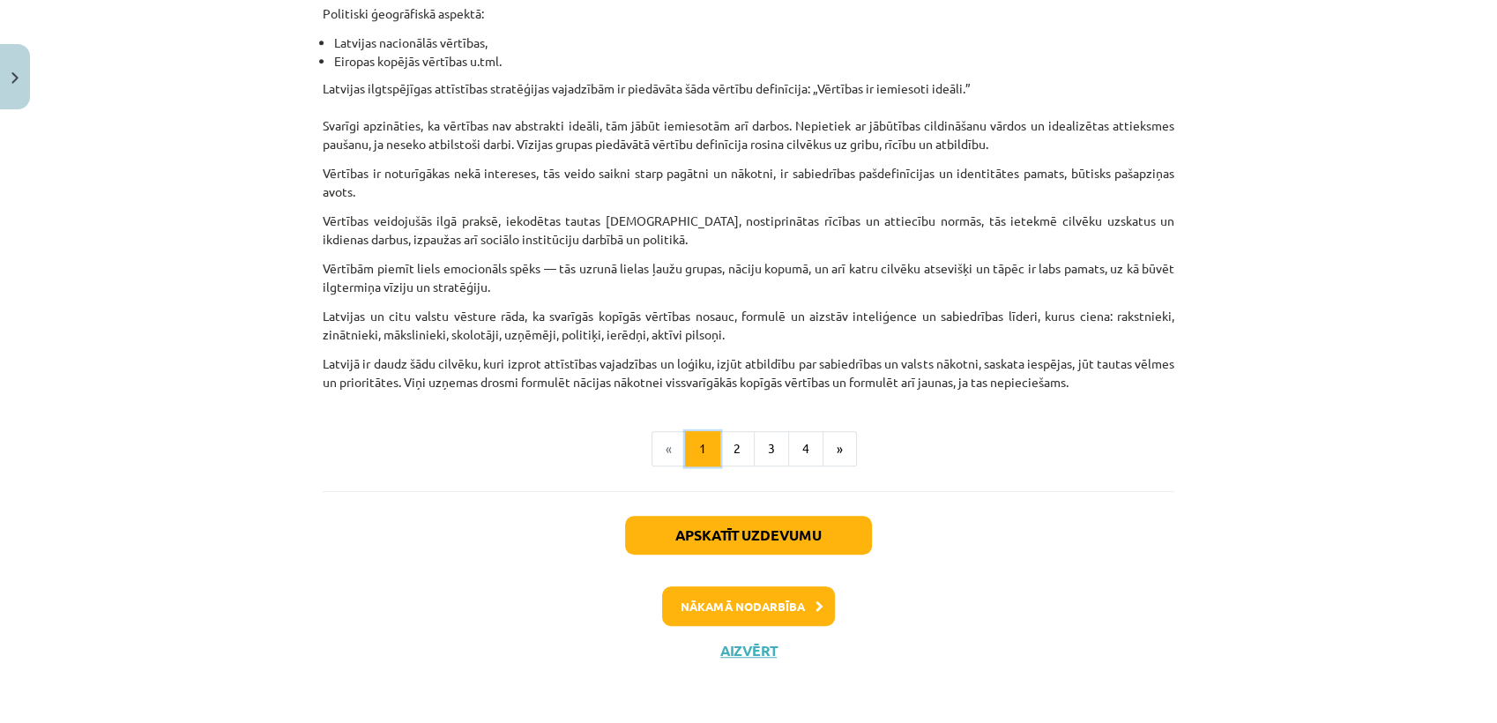
scroll to position [1058, 0]
click at [703, 613] on button "Nākamā nodarbība" at bounding box center [748, 606] width 173 height 41
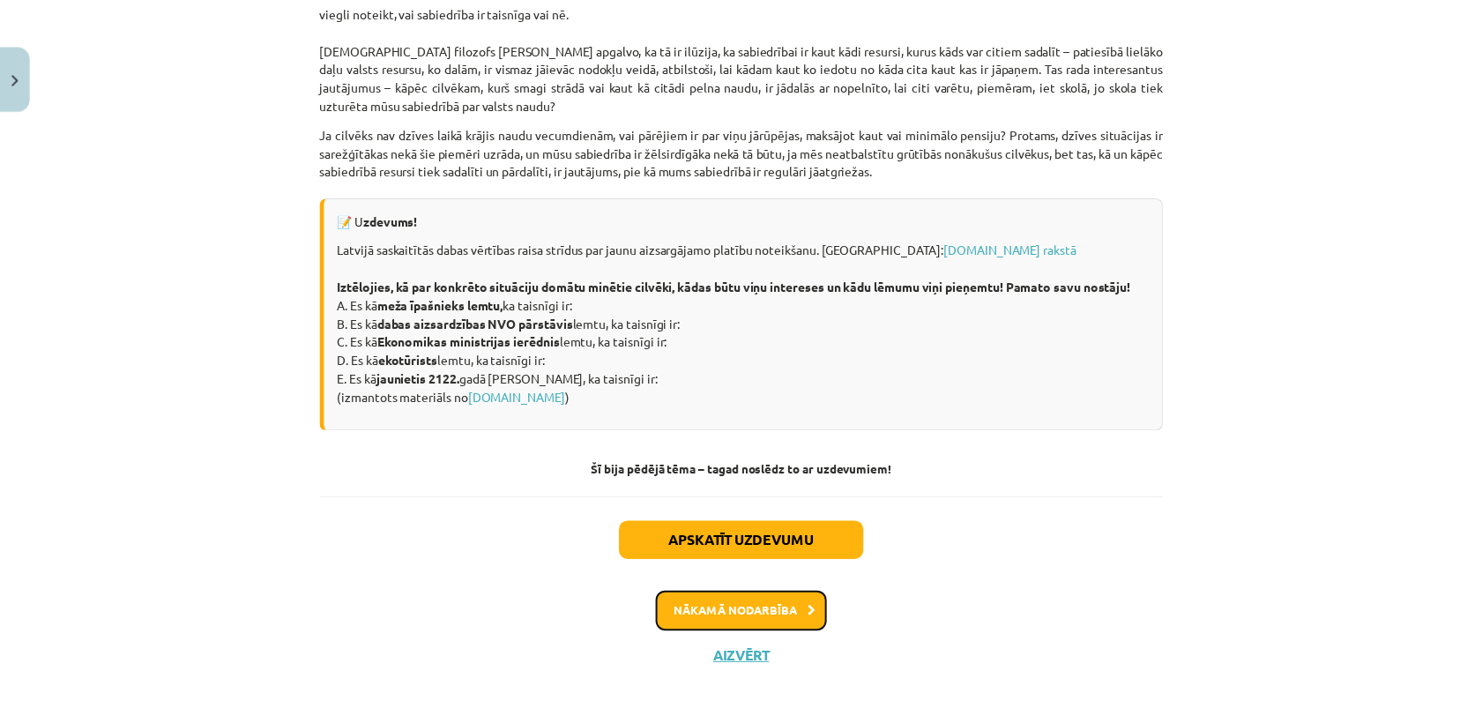
scroll to position [2408, 0]
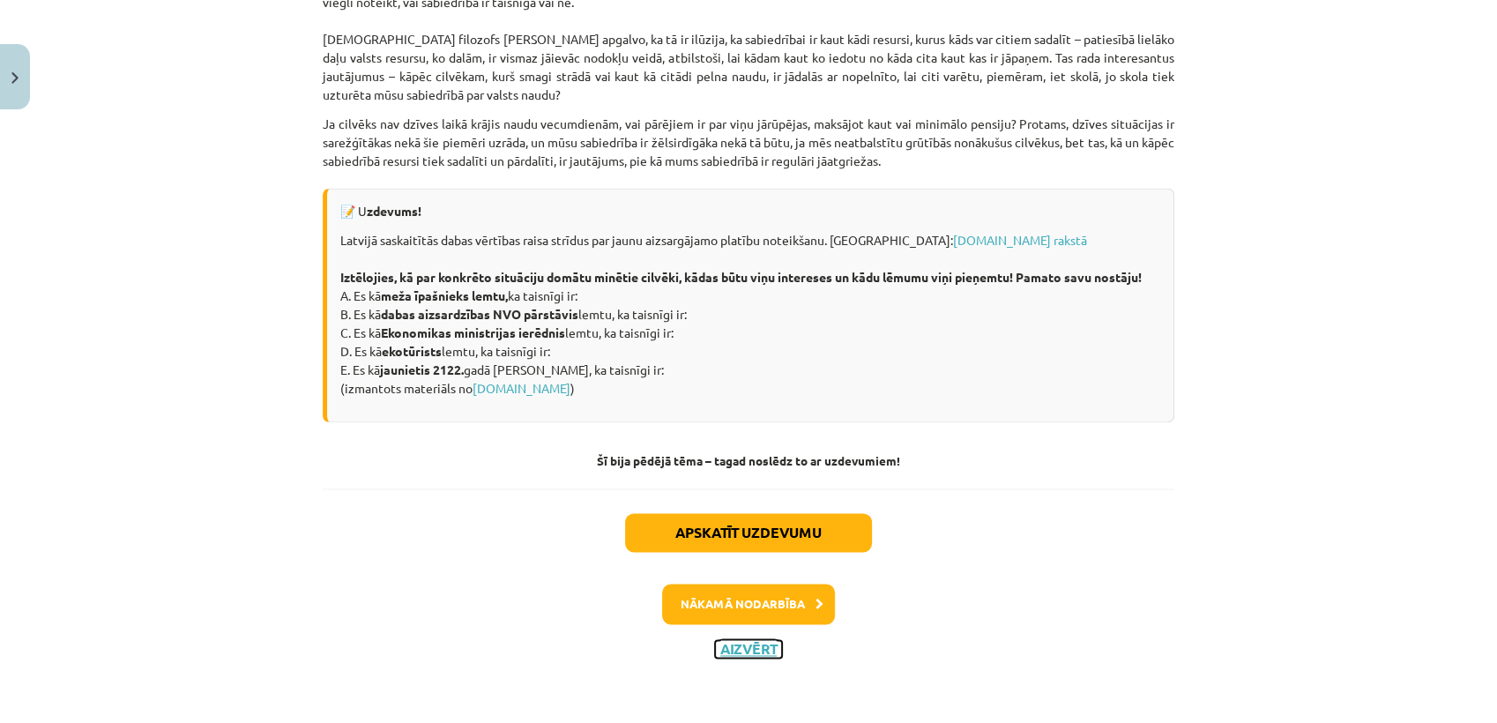
click at [751, 654] on button "Aizvērt" at bounding box center [748, 649] width 67 height 18
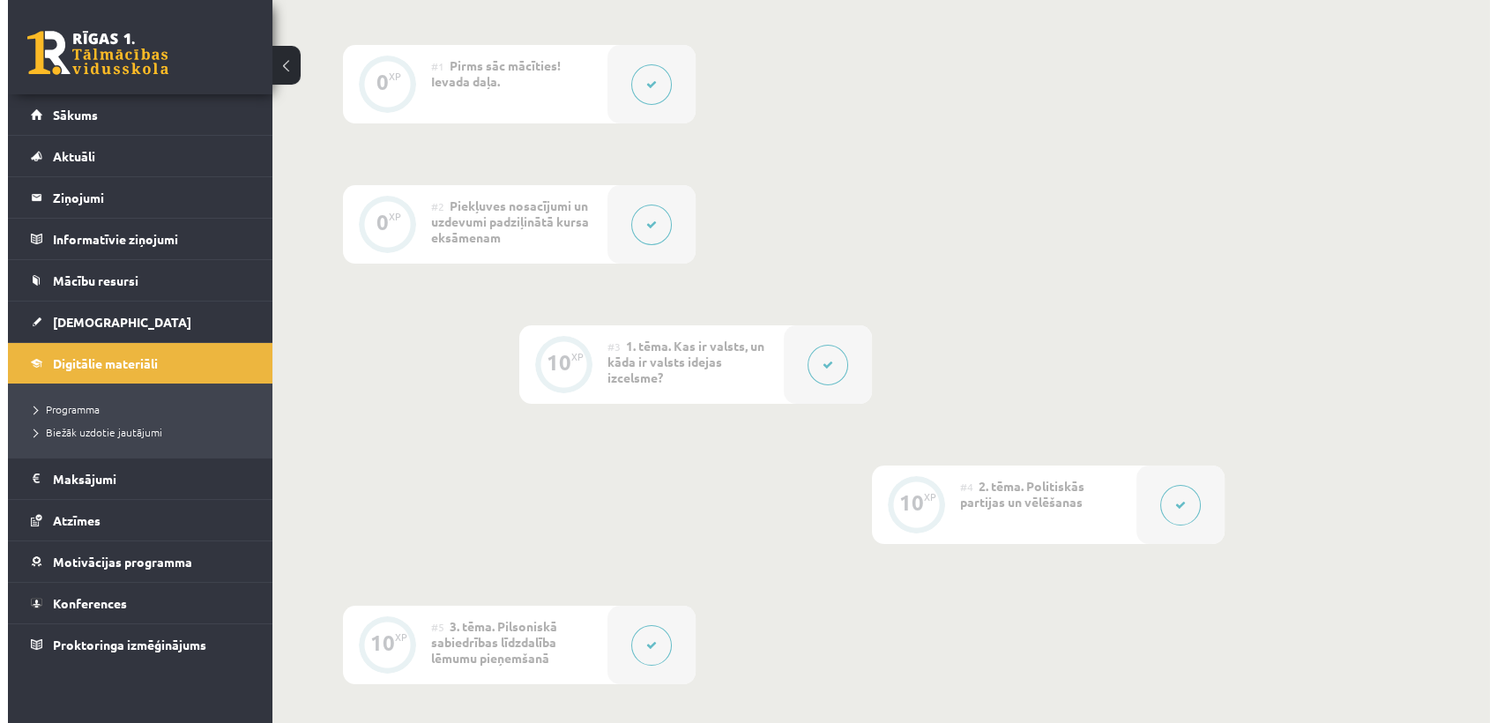
scroll to position [430, 0]
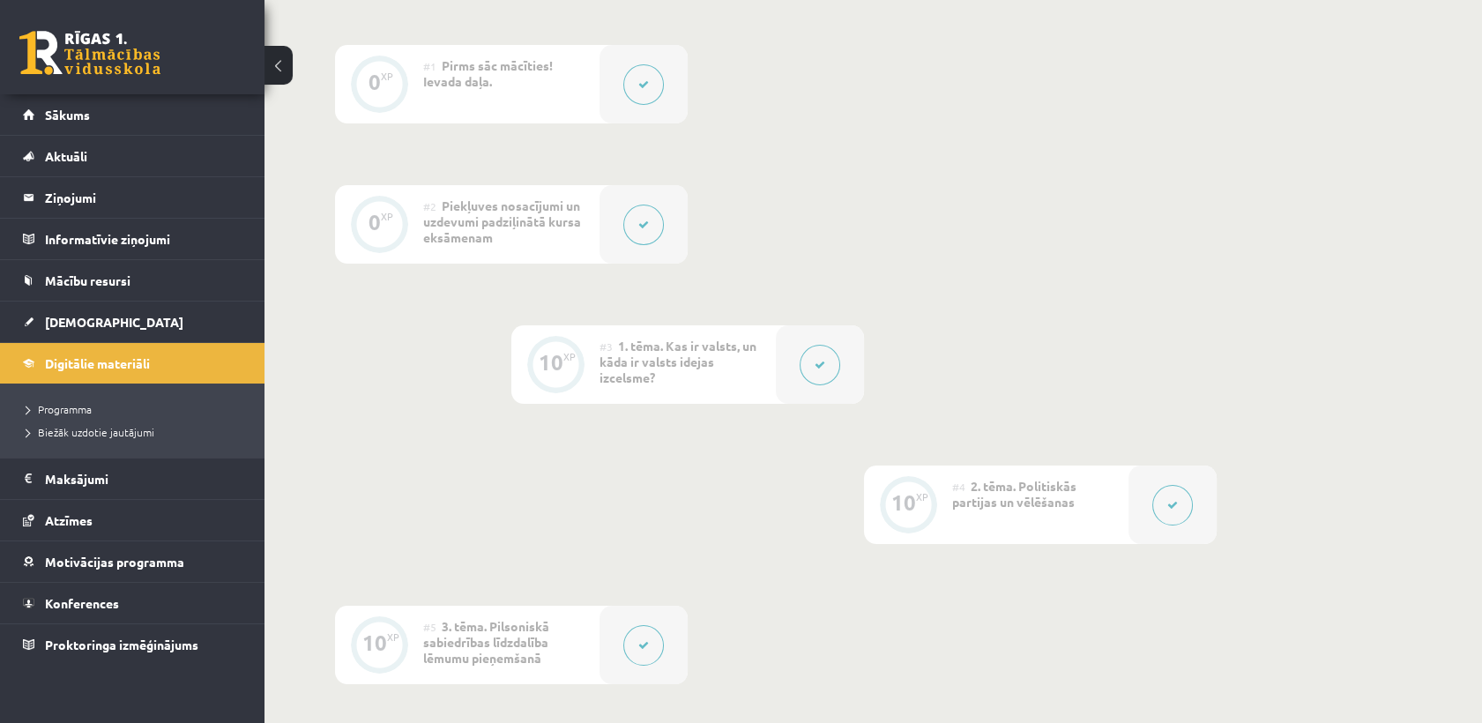
click at [803, 347] on div at bounding box center [820, 364] width 88 height 78
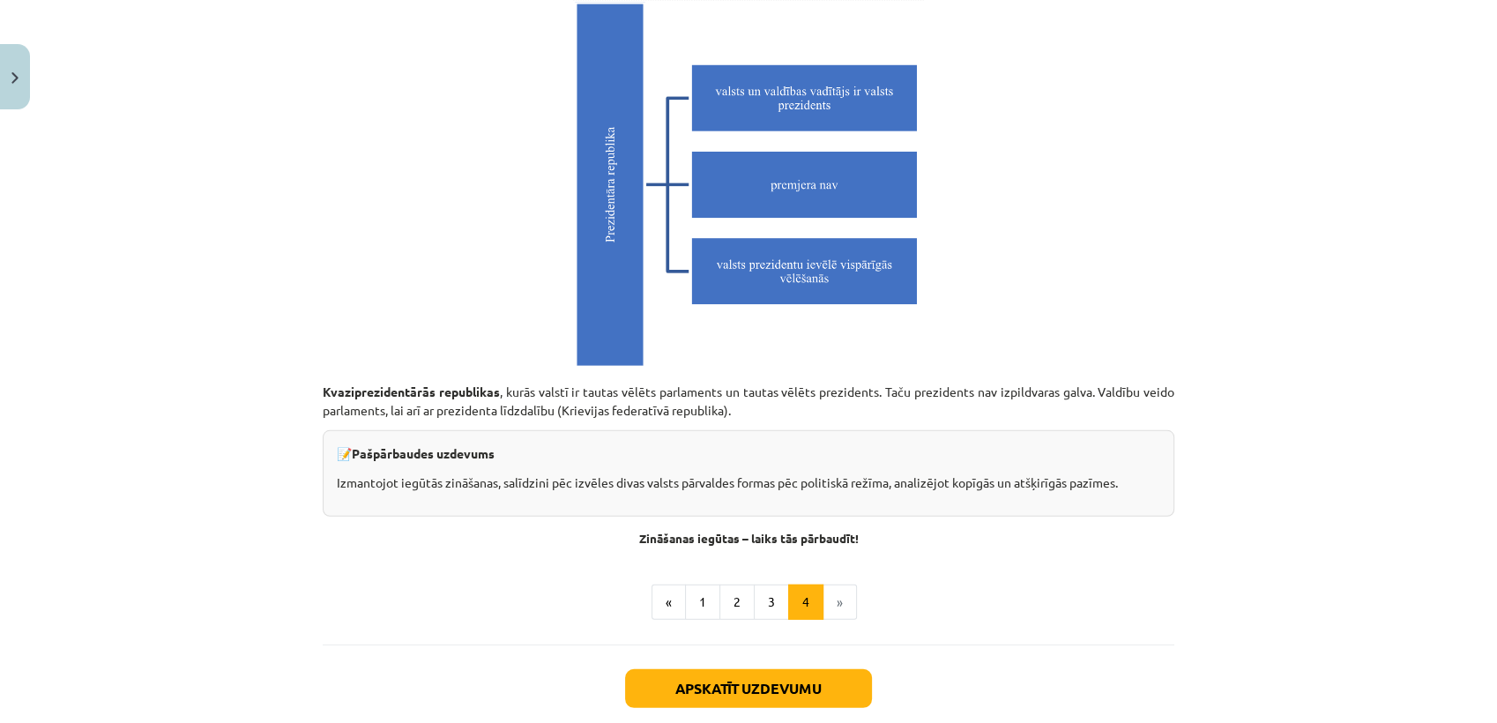
scroll to position [5001, 0]
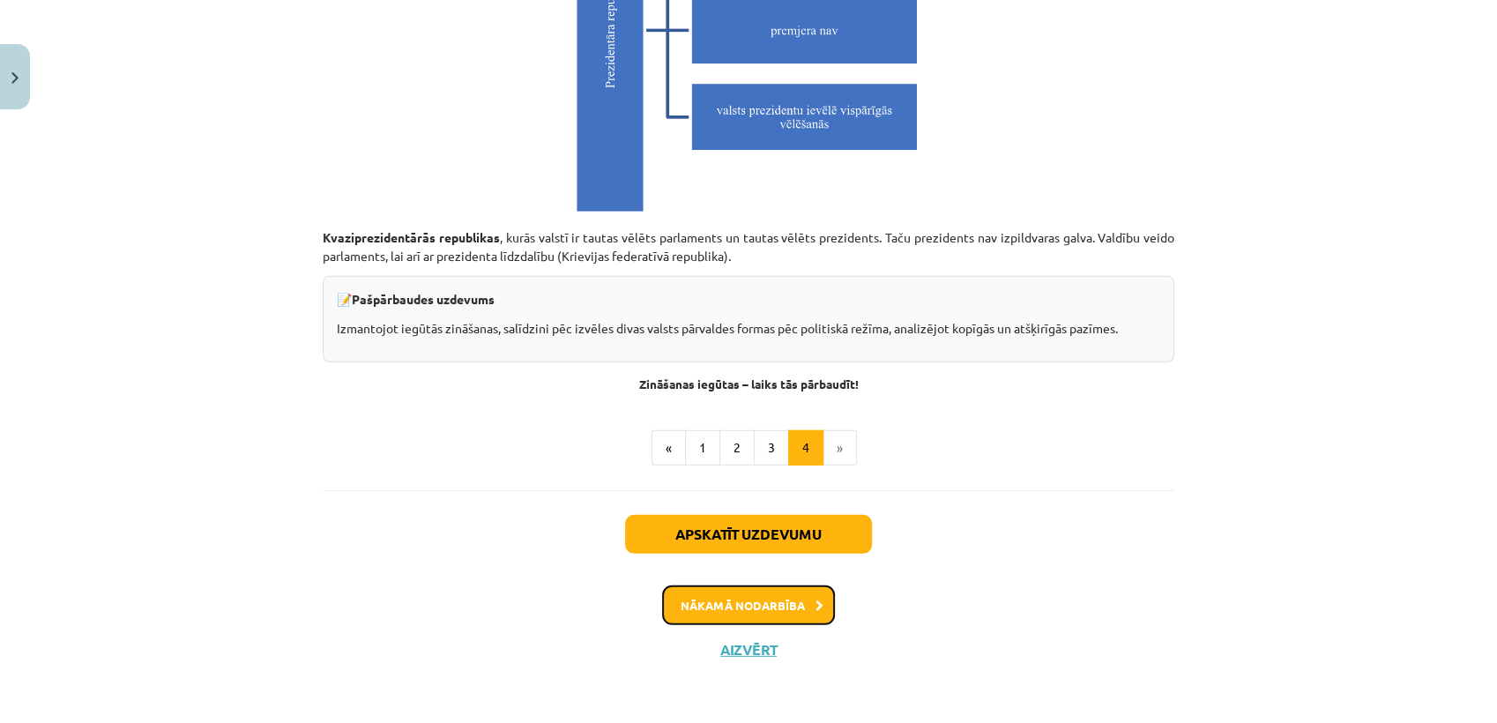
click at [761, 605] on button "Nākamā nodarbība" at bounding box center [748, 606] width 173 height 41
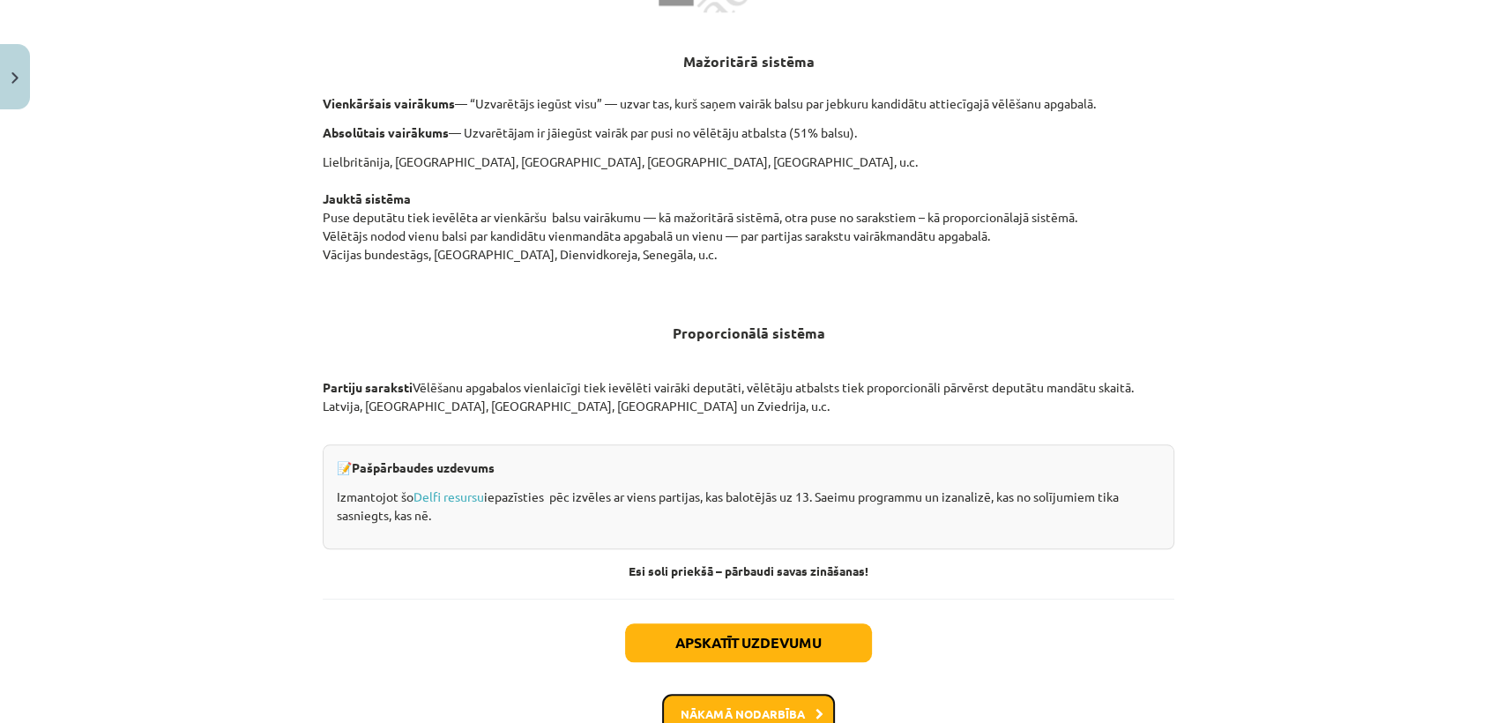
scroll to position [1799, 0]
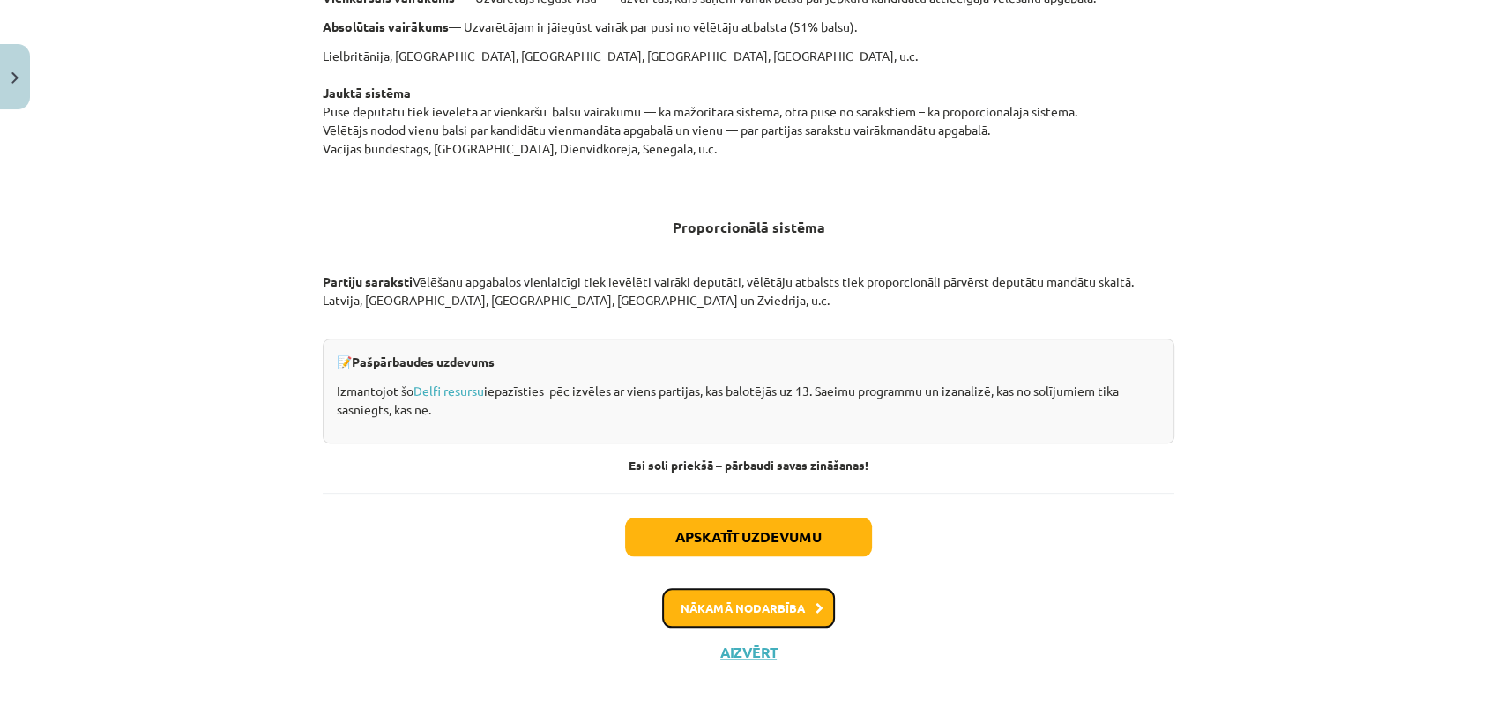
click at [727, 616] on button "Nākamā nodarbība" at bounding box center [748, 608] width 173 height 41
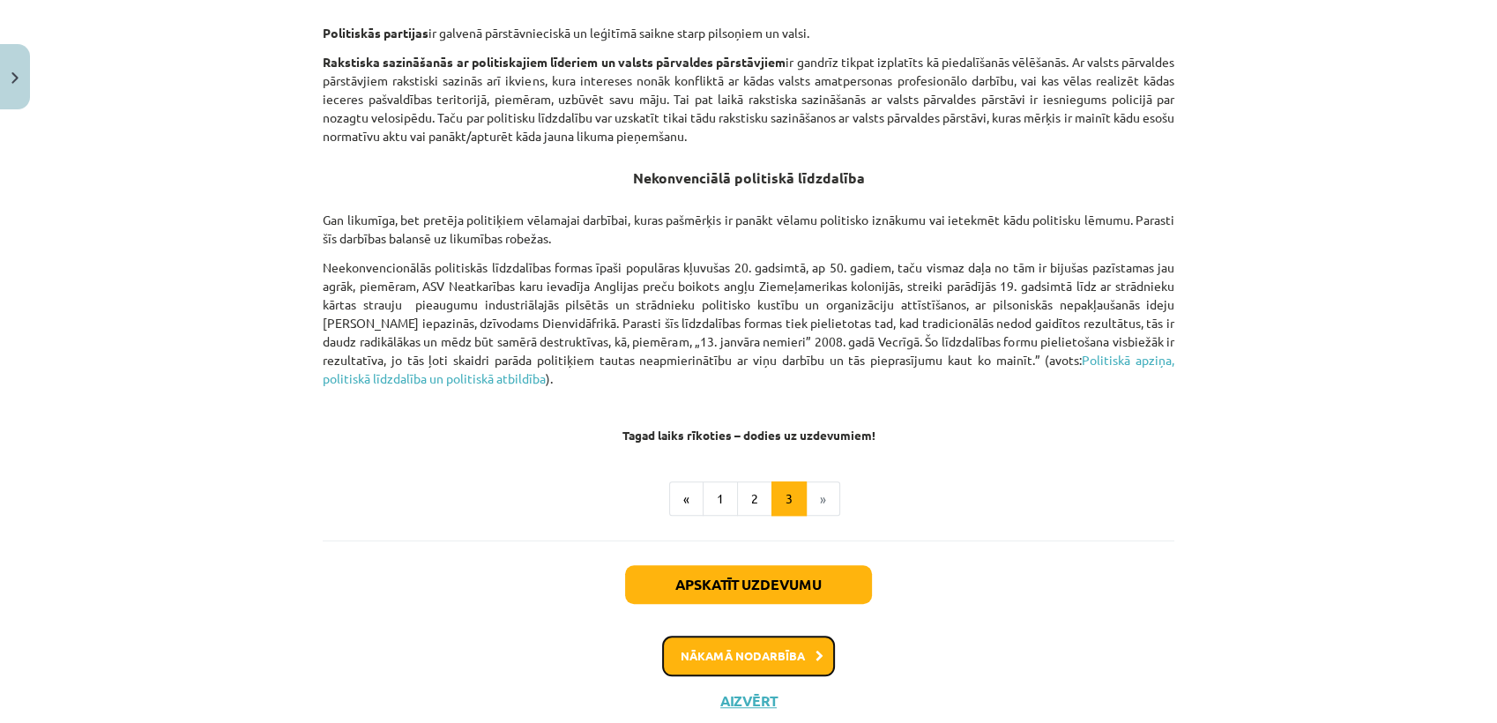
scroll to position [1161, 0]
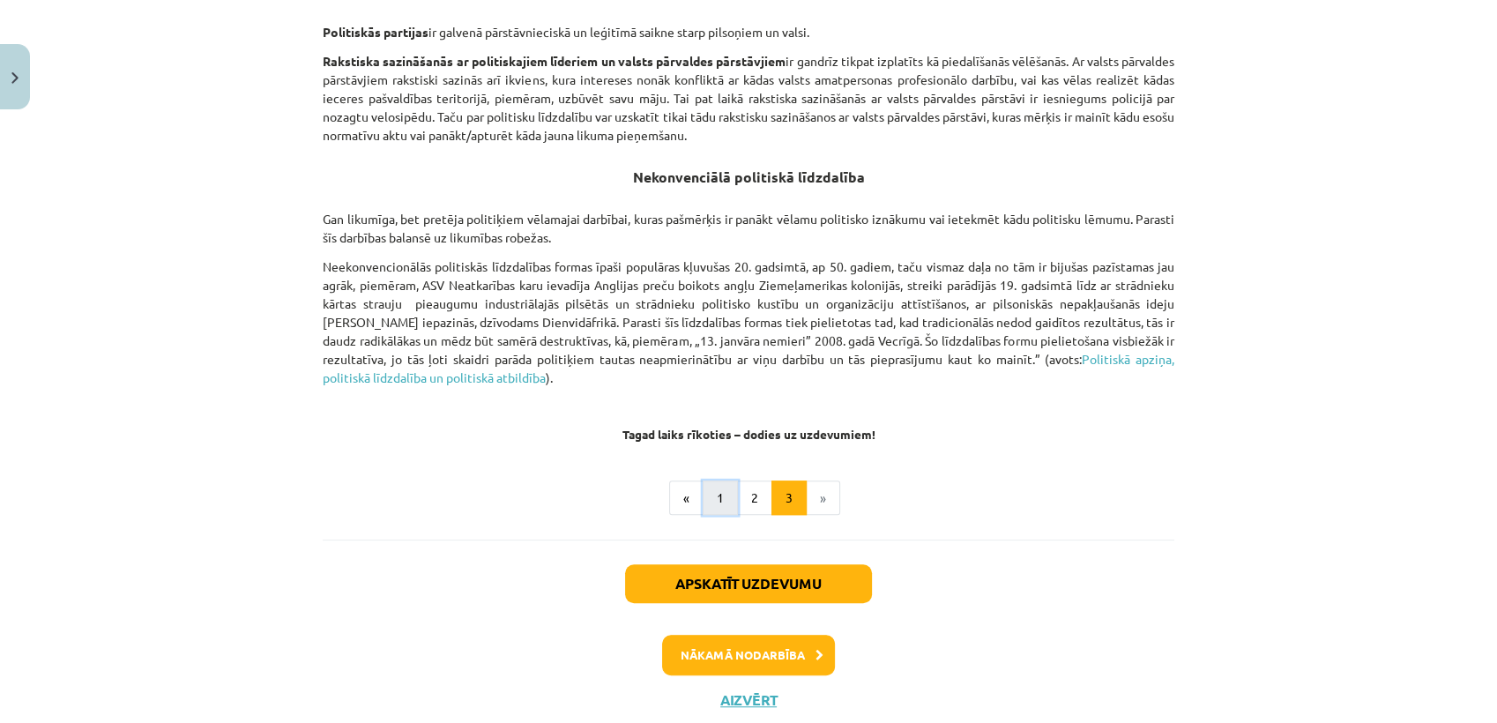
click at [716, 510] on button "1" at bounding box center [720, 498] width 35 height 35
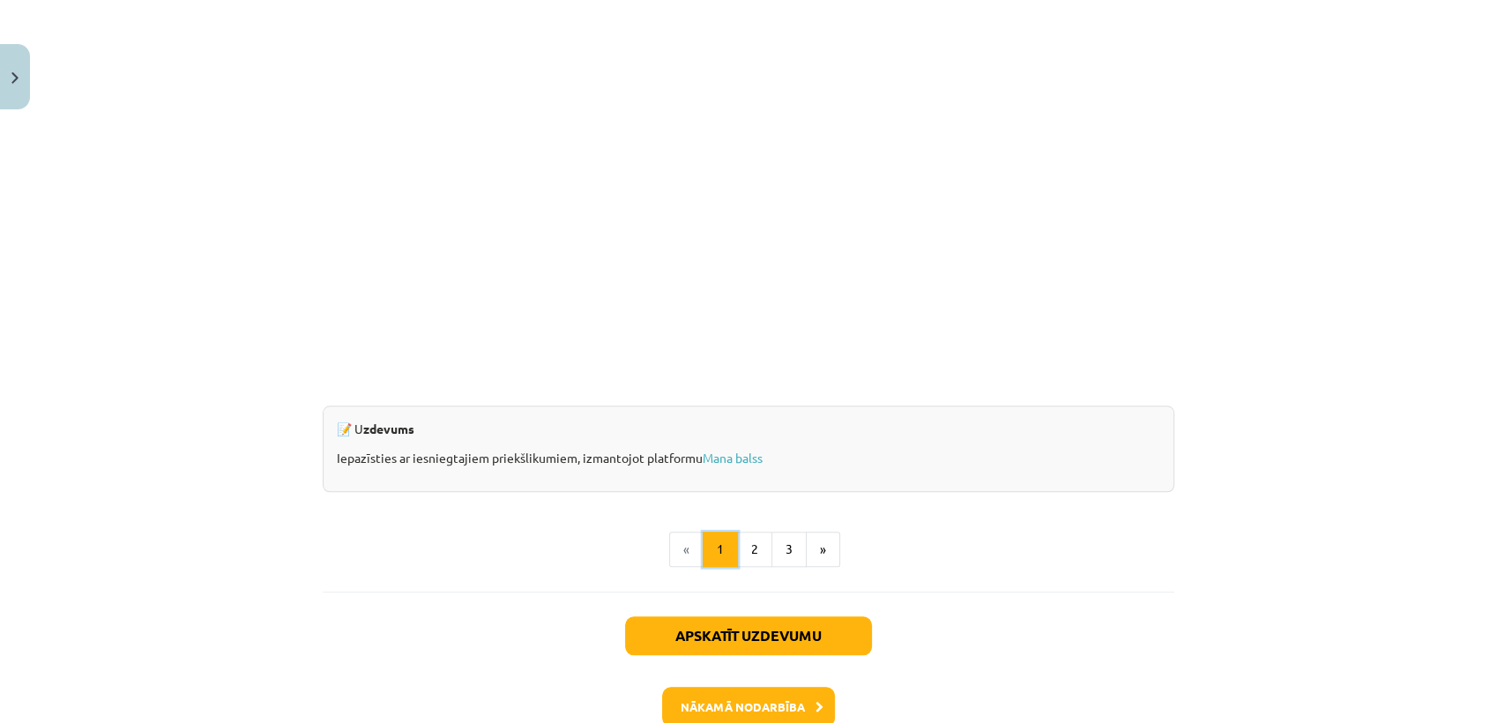
scroll to position [1669, 0]
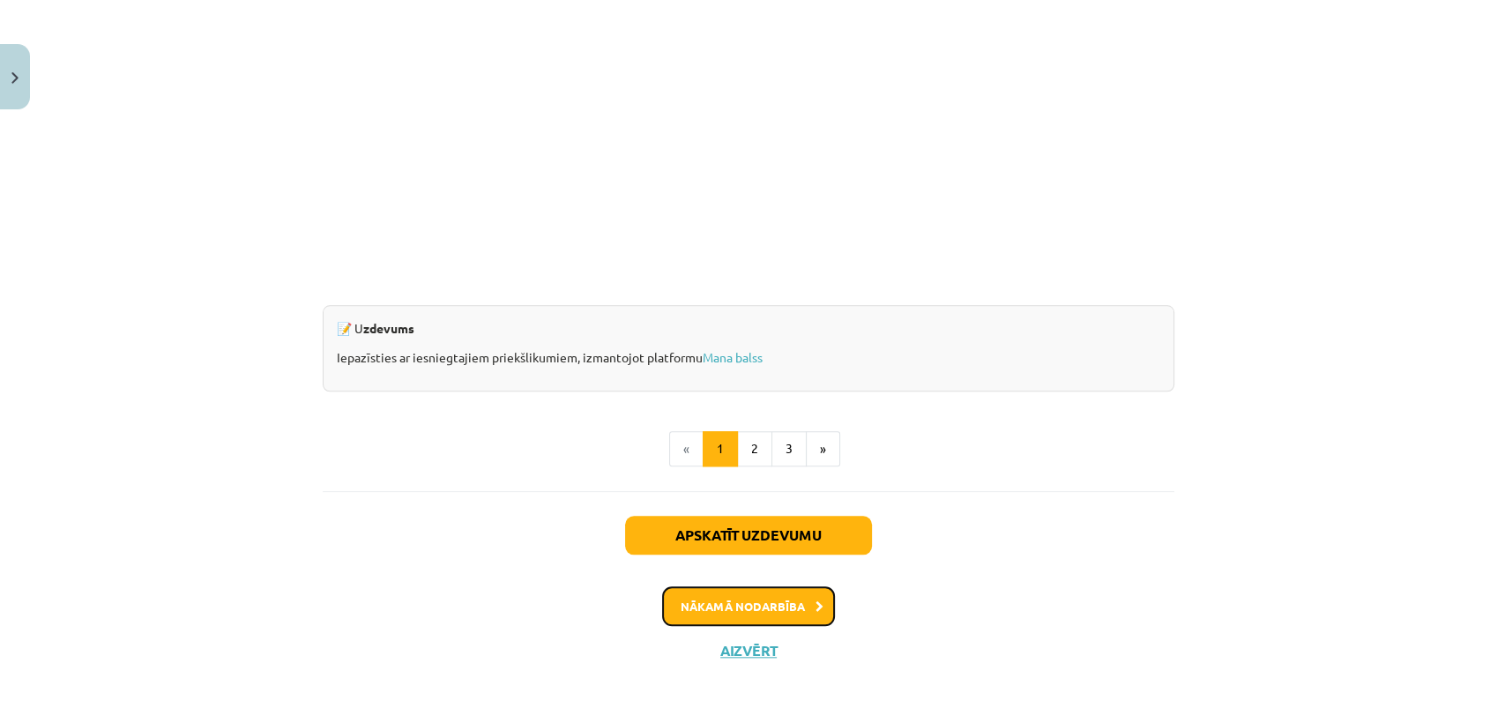
click at [727, 608] on button "Nākamā nodarbība" at bounding box center [748, 606] width 173 height 41
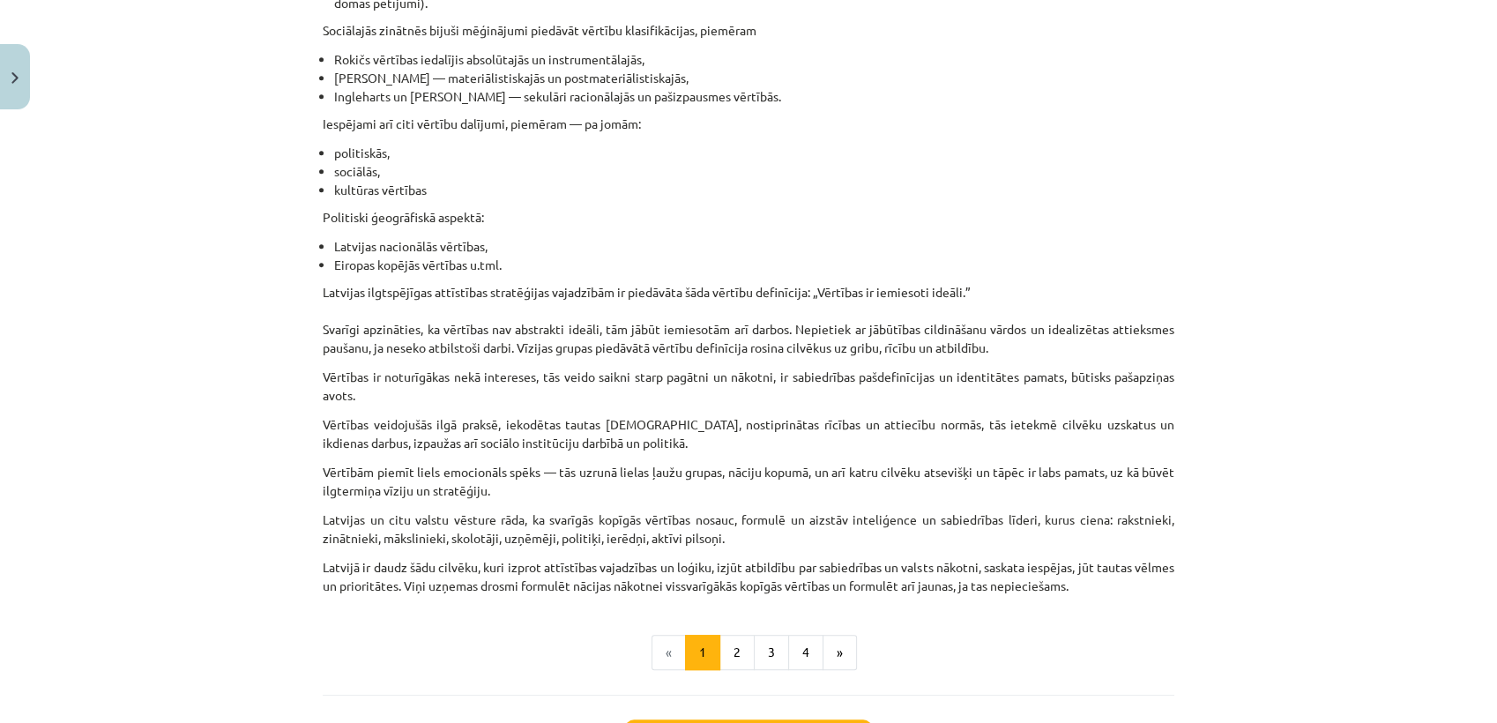
scroll to position [857, 0]
click at [720, 643] on button "2" at bounding box center [737, 649] width 35 height 35
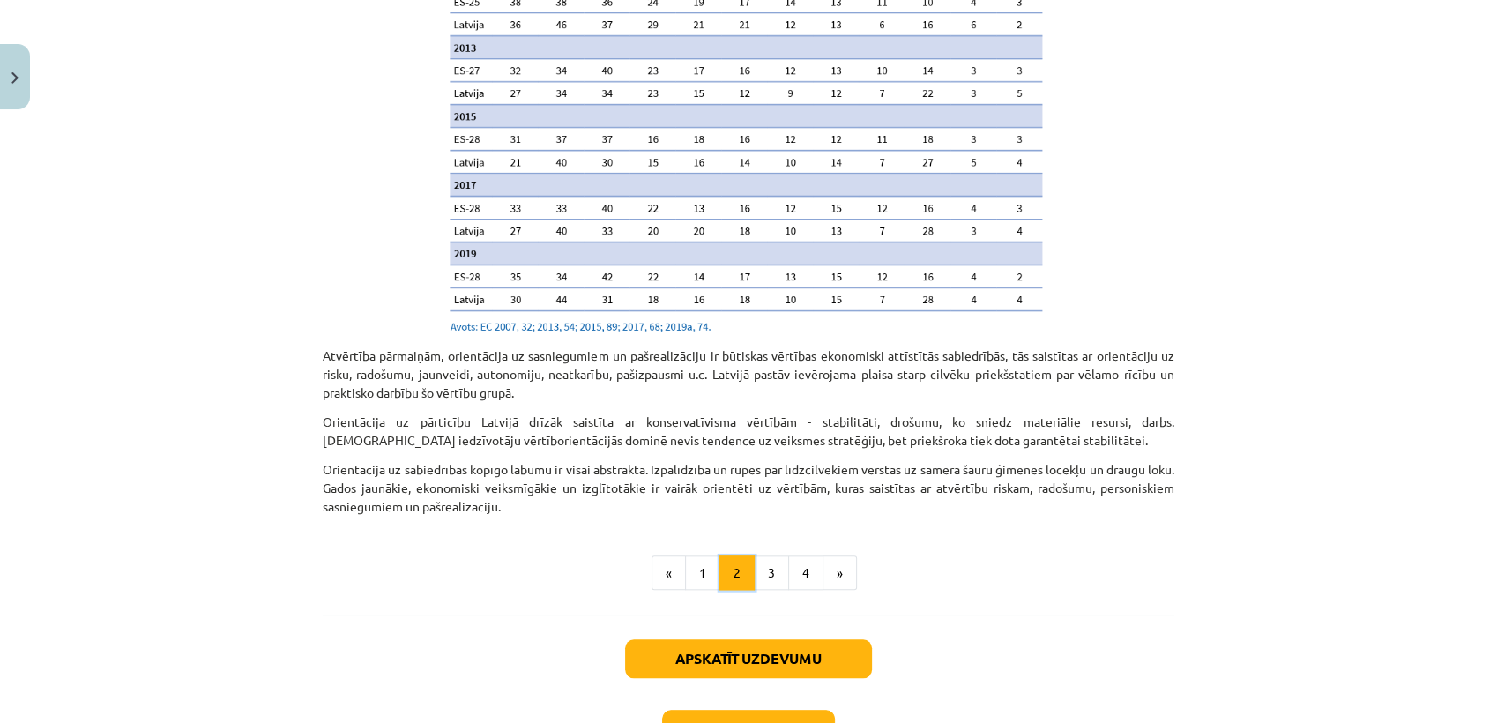
scroll to position [1757, 0]
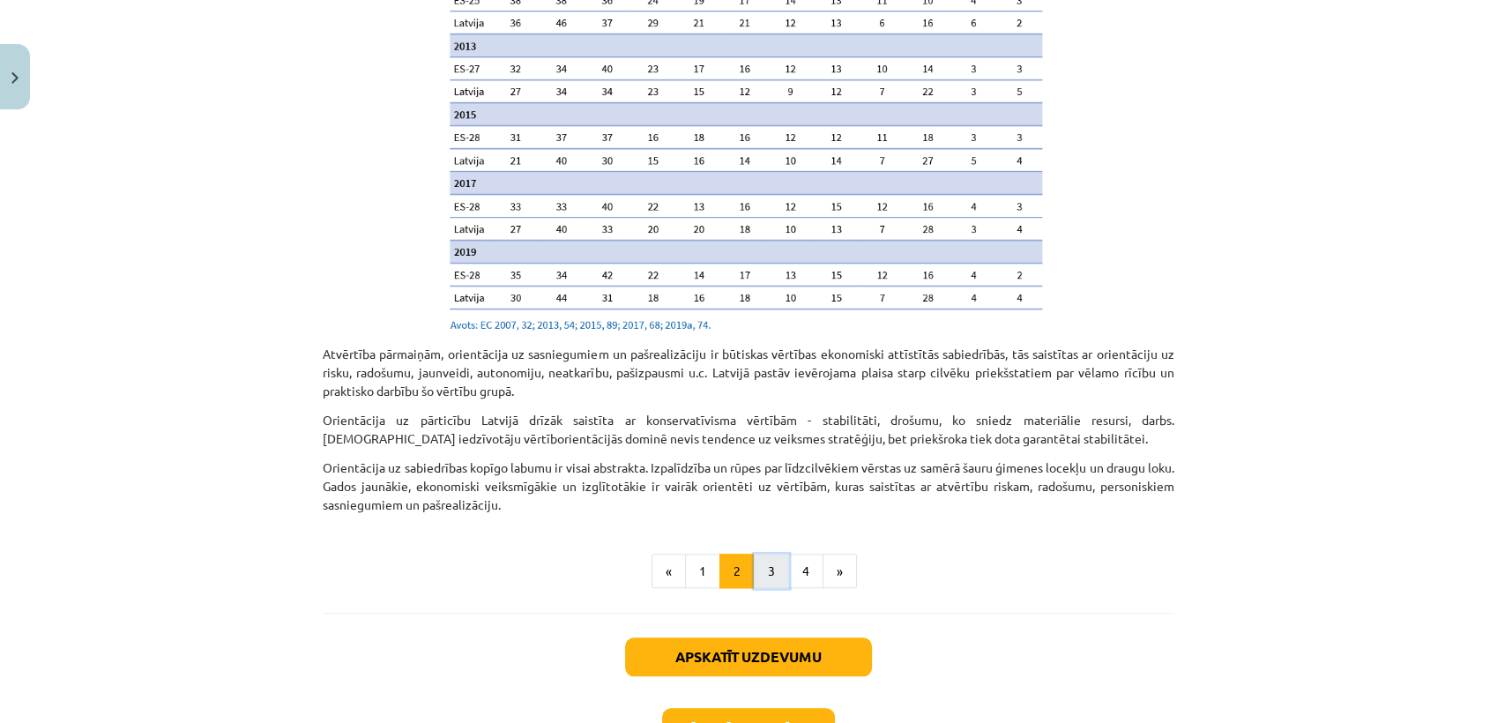
click at [761, 554] on button "3" at bounding box center [771, 571] width 35 height 35
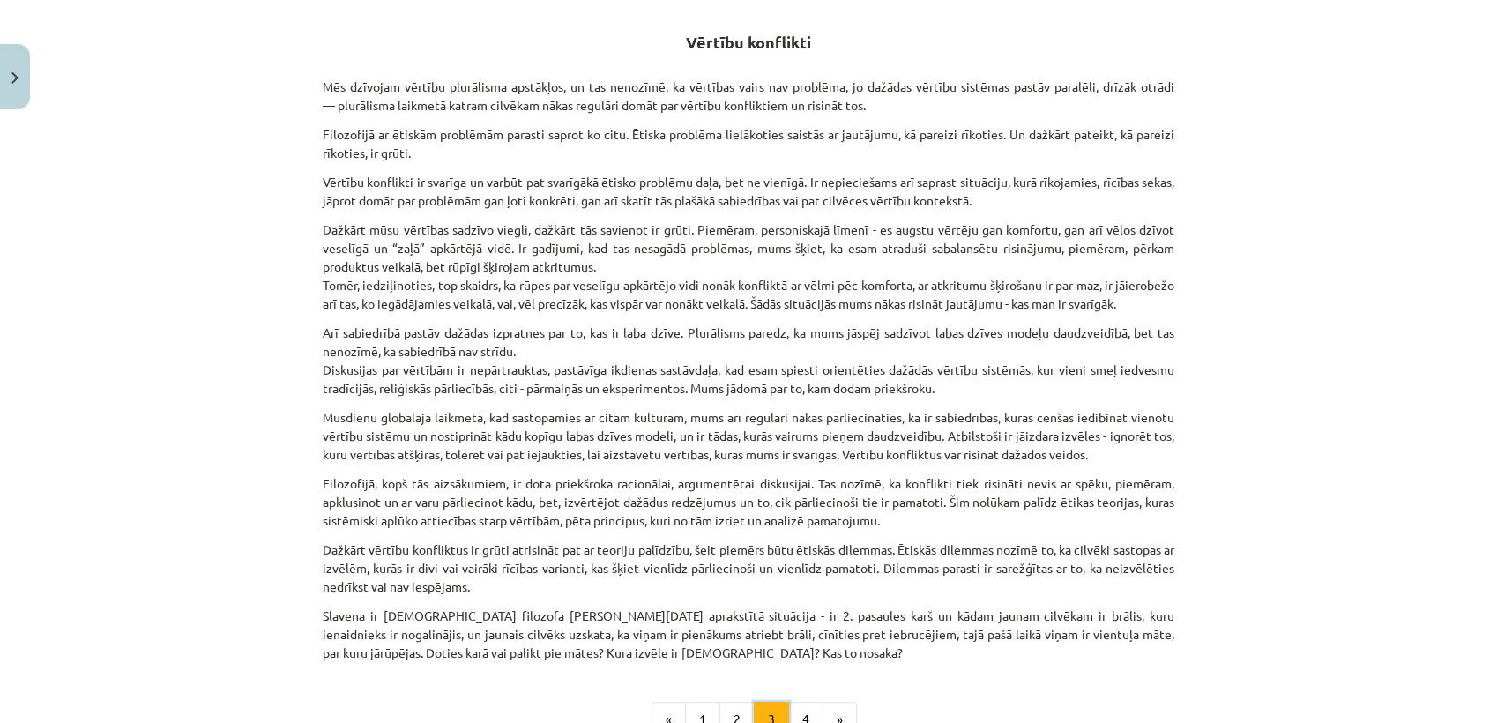
scroll to position [605, 0]
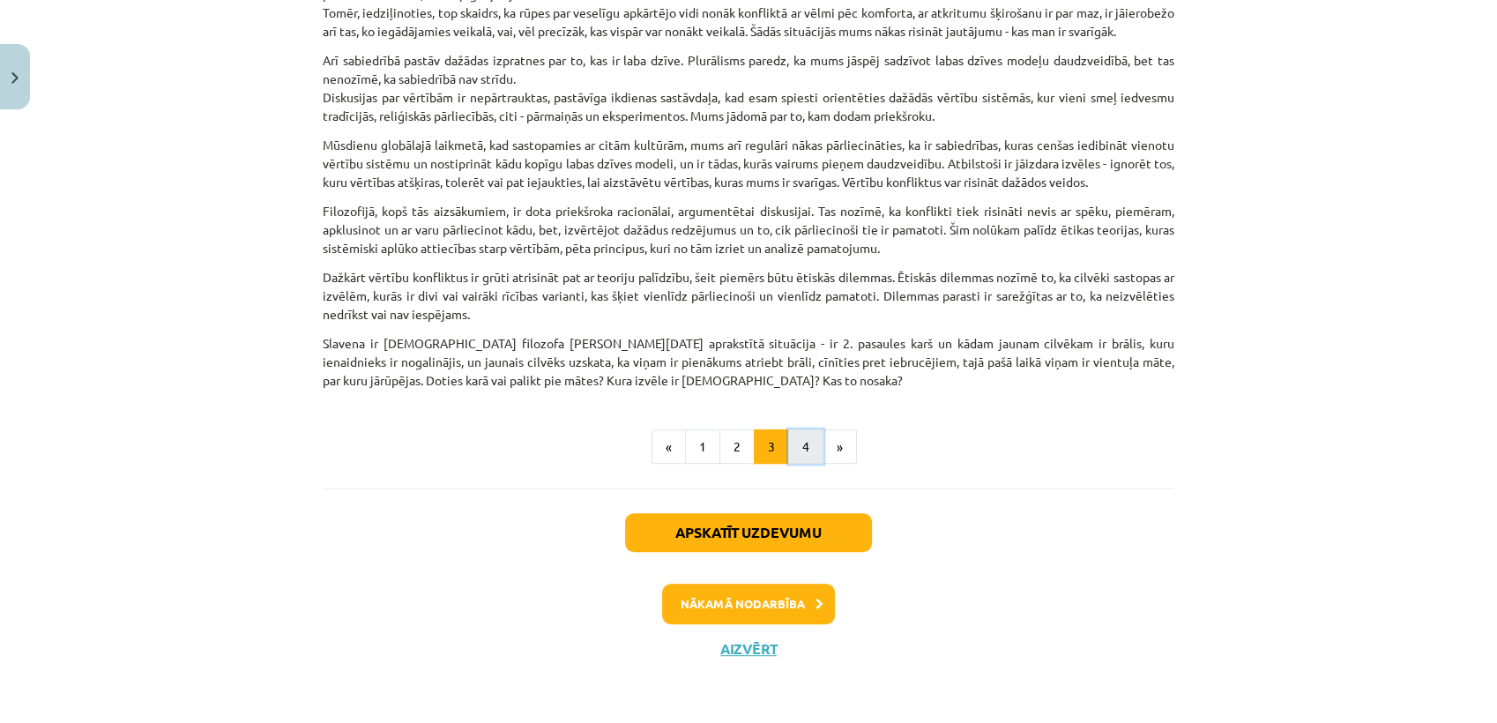
click at [797, 455] on button "4" at bounding box center [805, 446] width 35 height 35
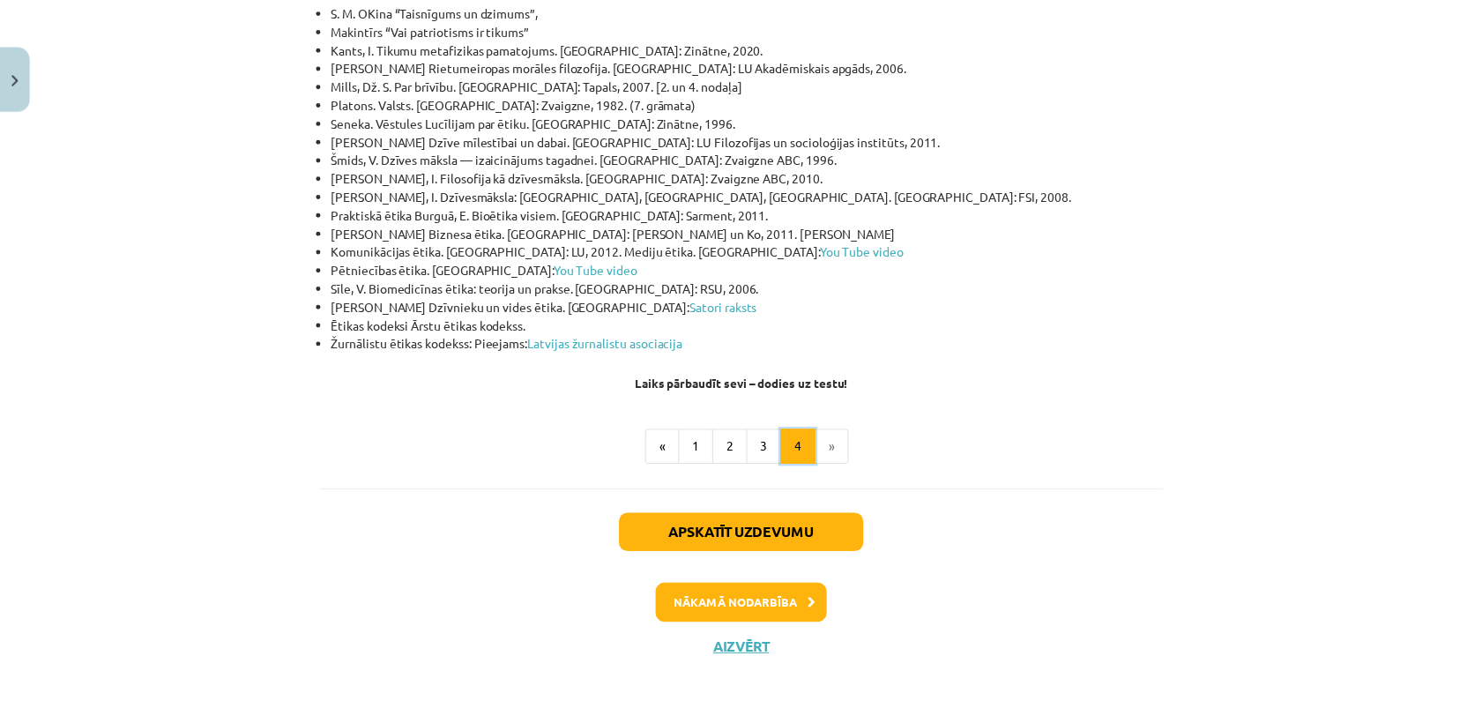
scroll to position [5724, 0]
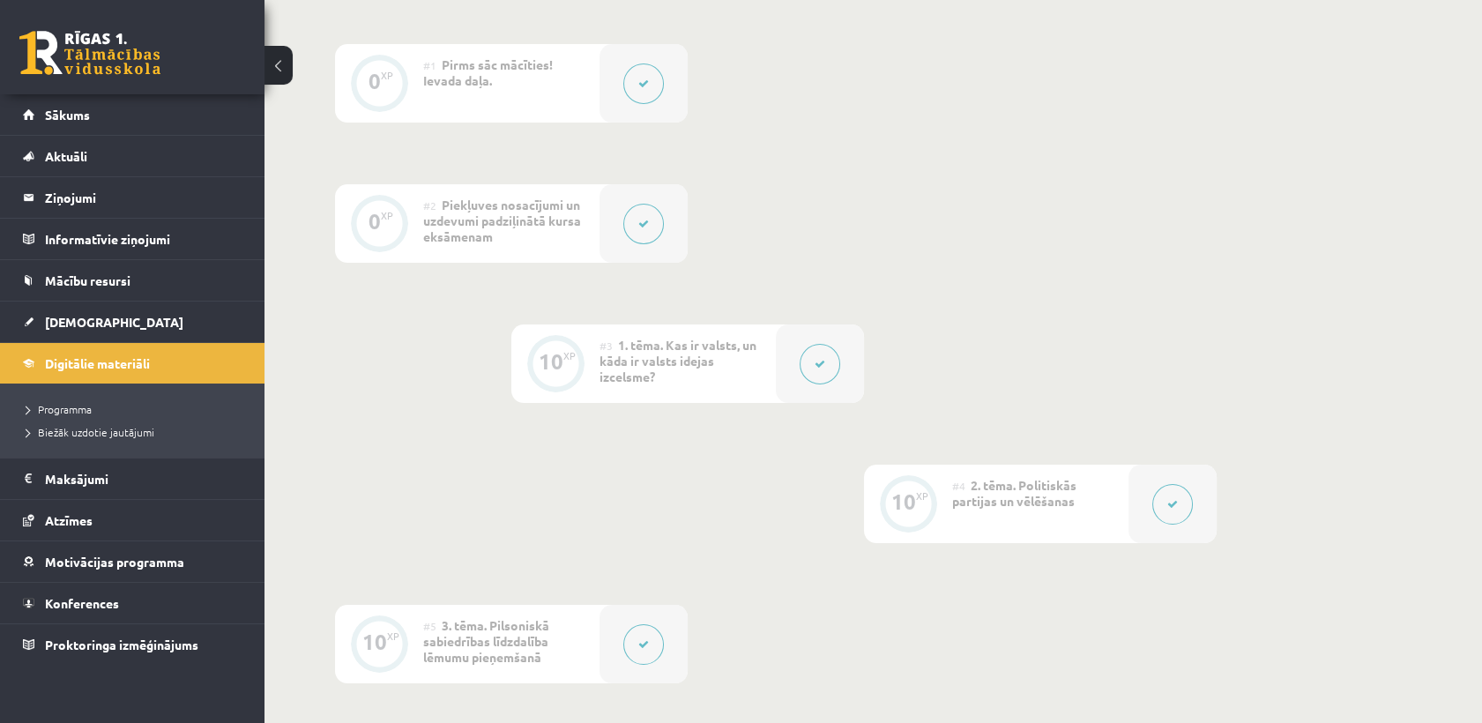
click at [968, 497] on span "2. tēma. Politiskās partijas un vēlēšanas" at bounding box center [1014, 493] width 124 height 32
click at [645, 652] on button at bounding box center [644, 644] width 41 height 41
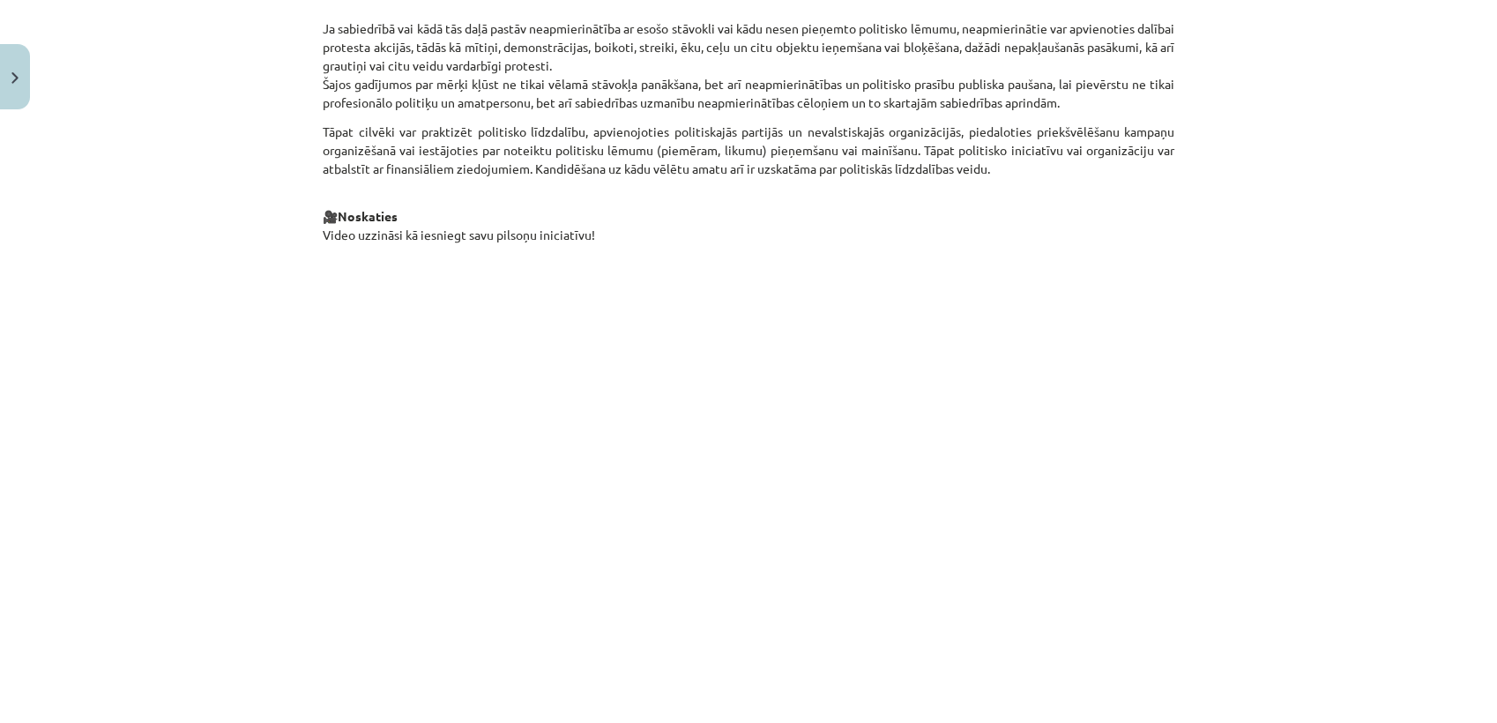
scroll to position [1669, 0]
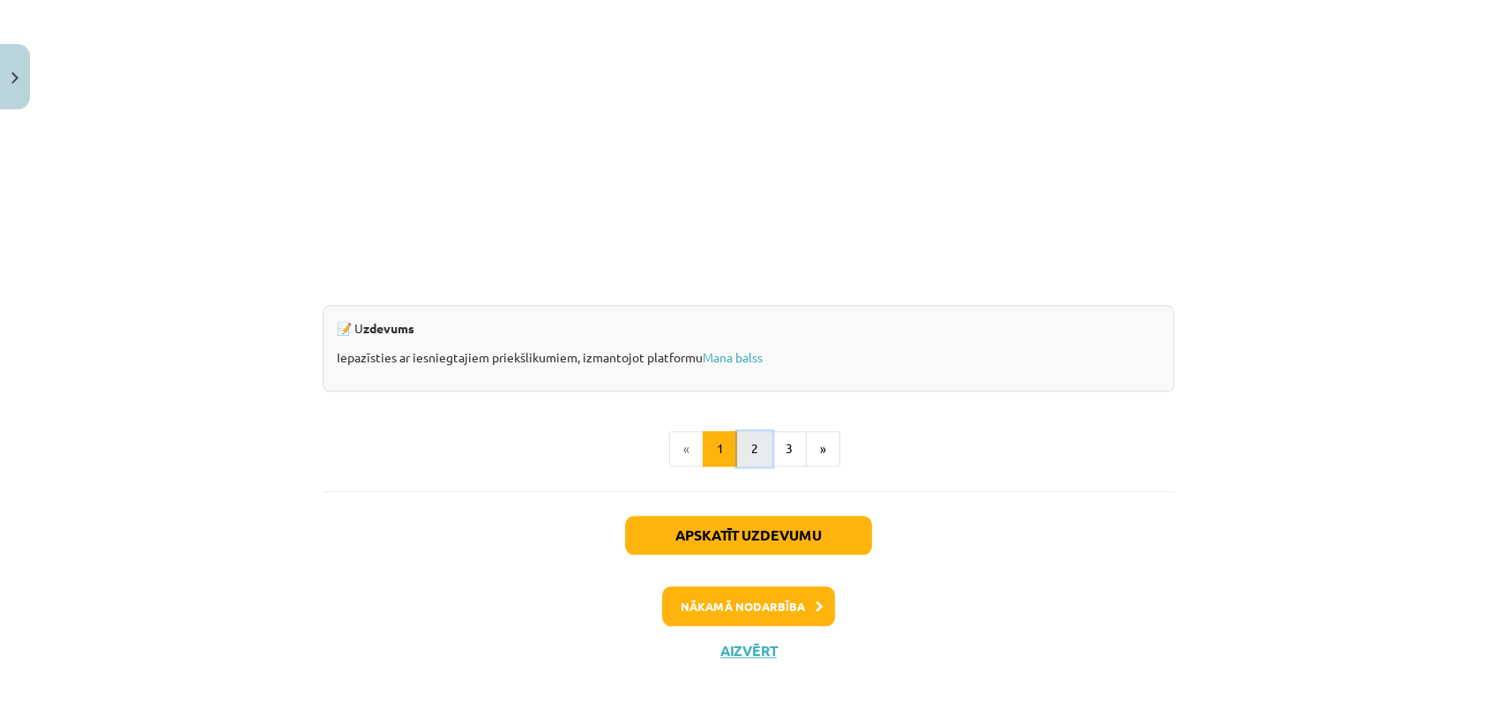
click at [752, 437] on button "2" at bounding box center [754, 448] width 35 height 35
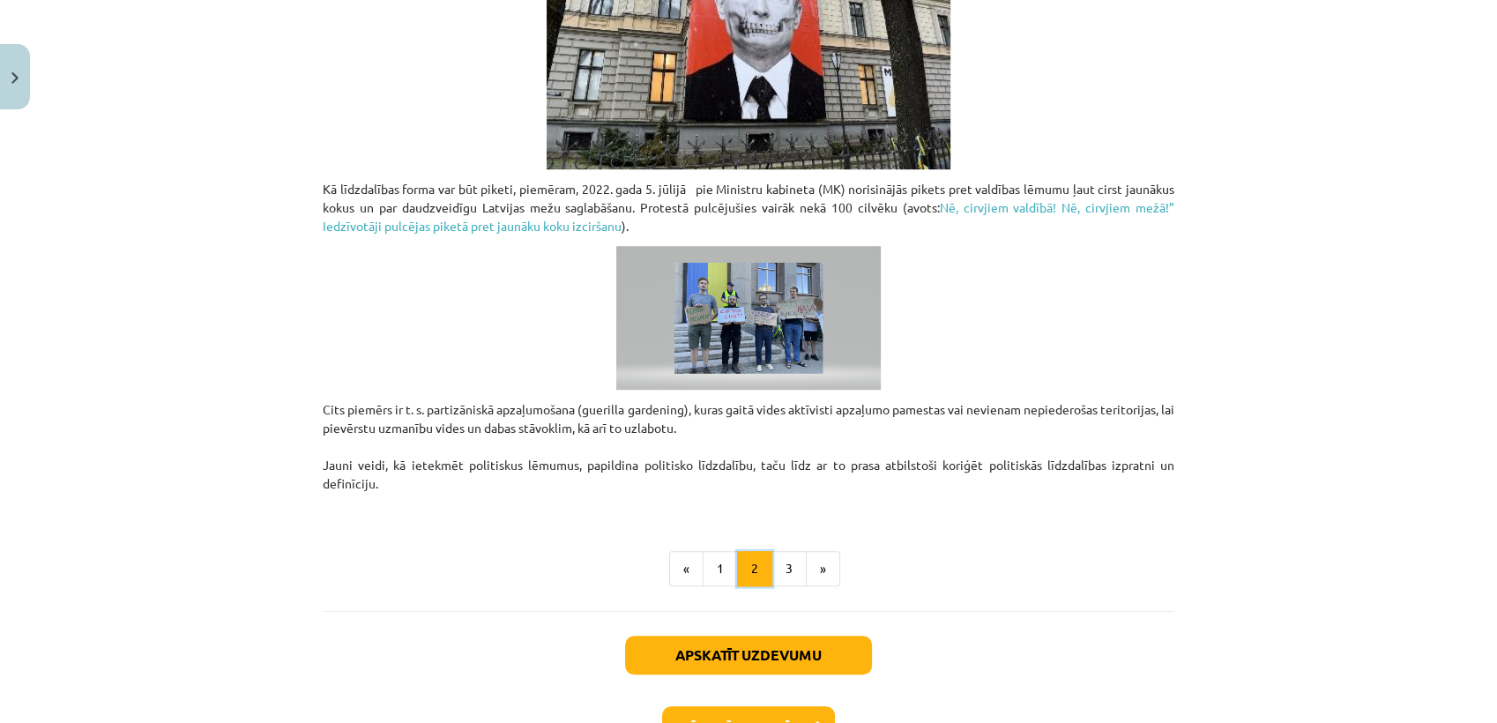
scroll to position [1231, 0]
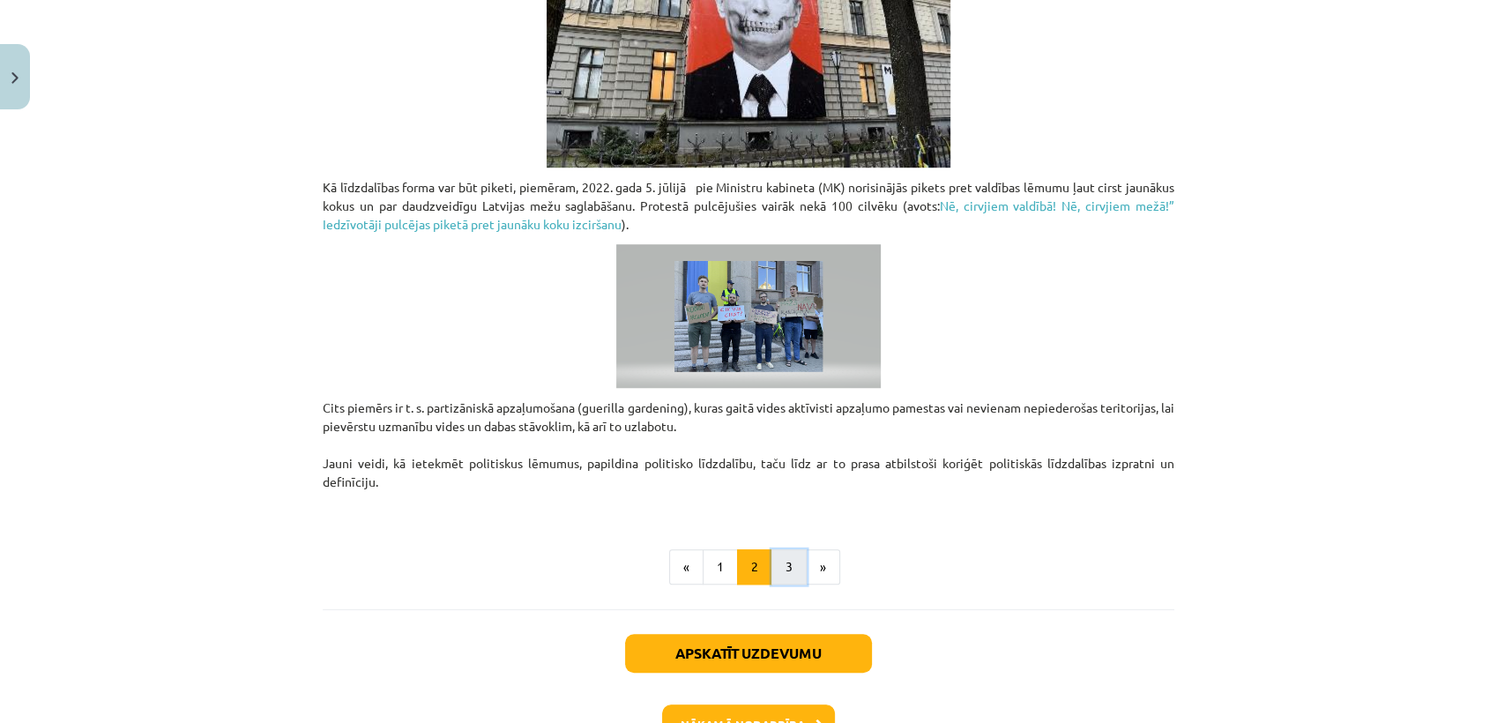
click at [776, 552] on button "3" at bounding box center [789, 566] width 35 height 35
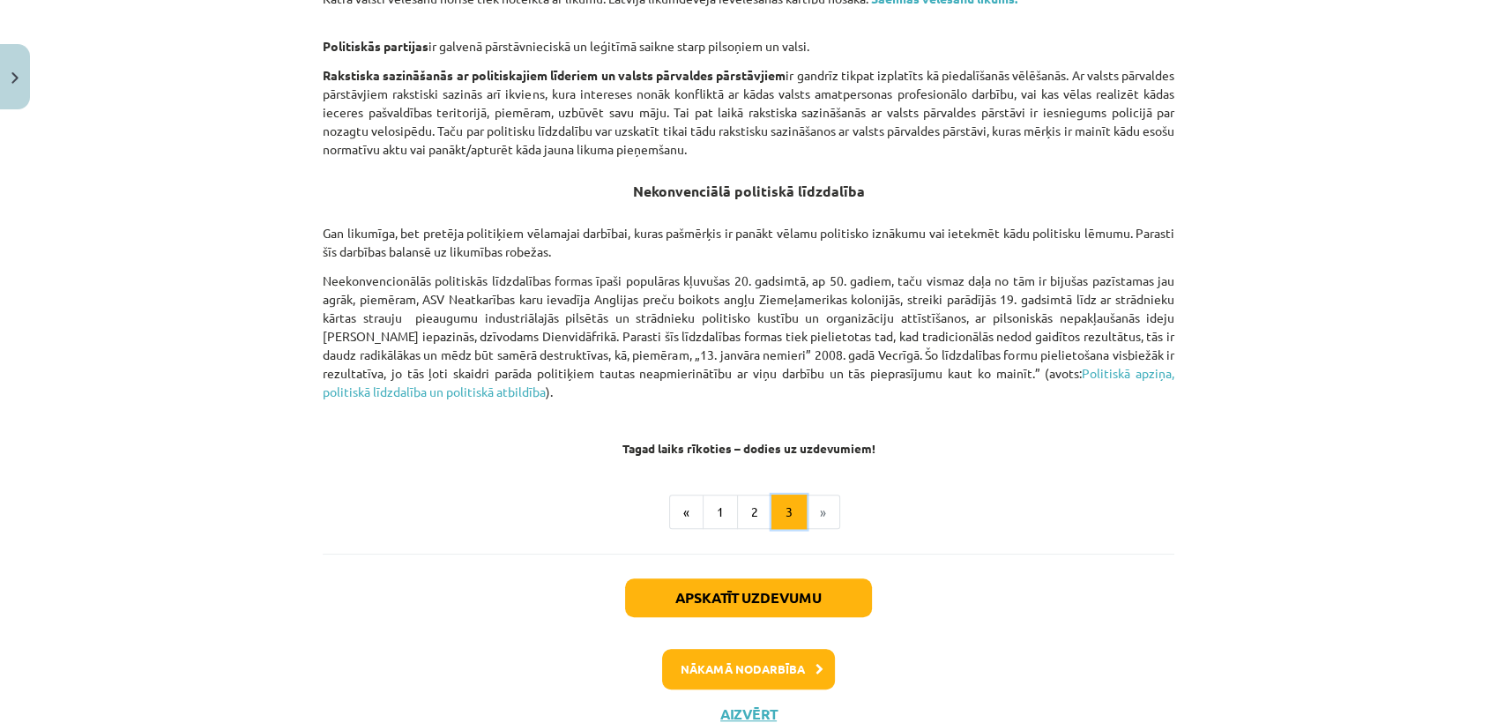
scroll to position [1208, 0]
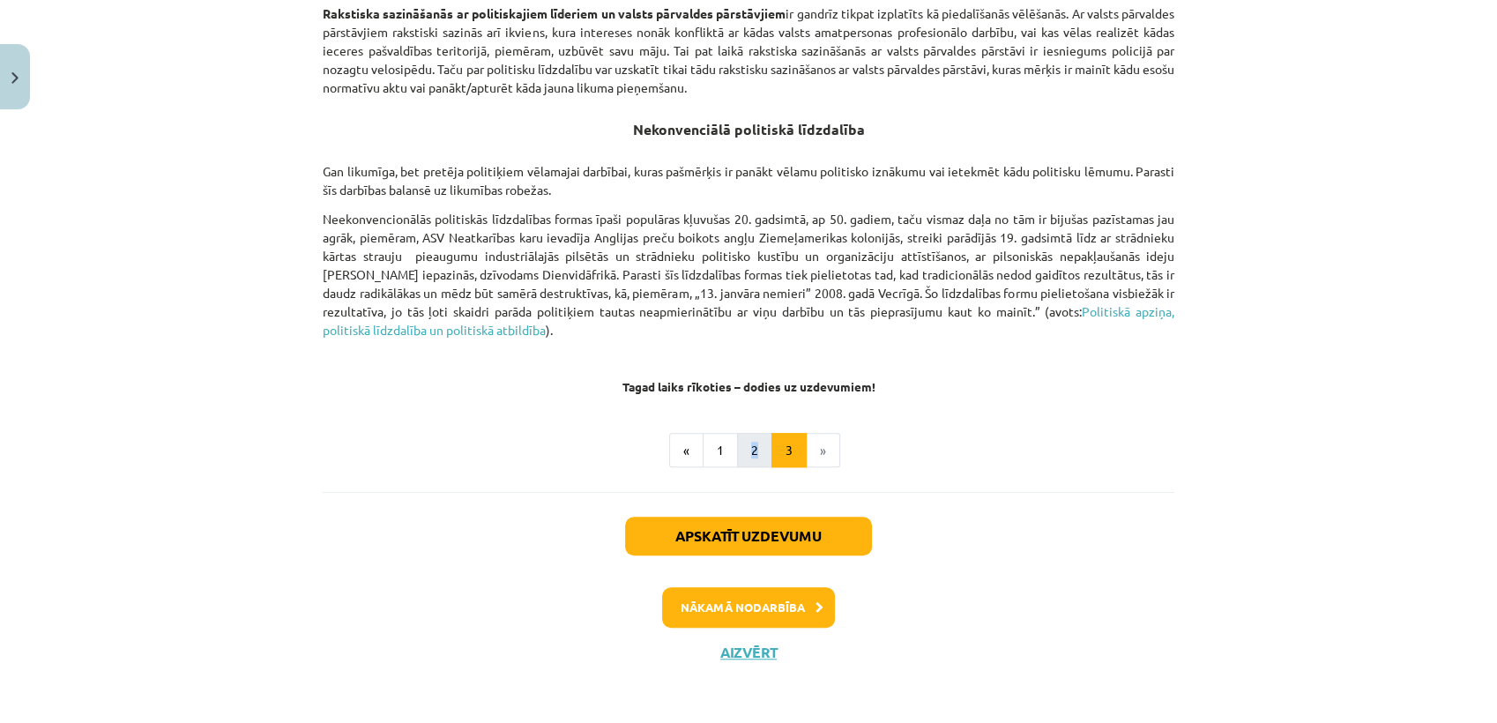
drag, startPoint x: 758, startPoint y: 471, endPoint x: 737, endPoint y: 446, distance: 32.0
click at [737, 446] on button "2" at bounding box center [754, 450] width 35 height 35
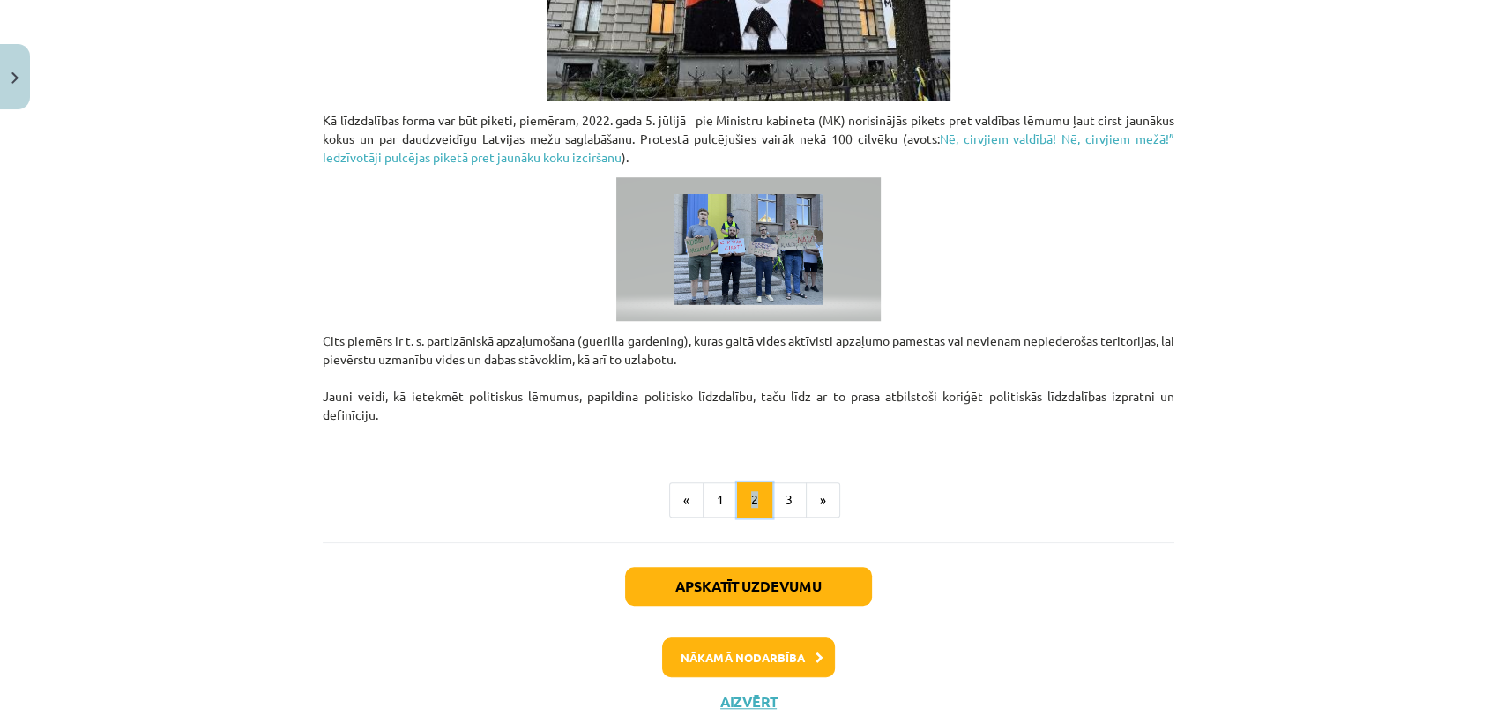
scroll to position [1349, 0]
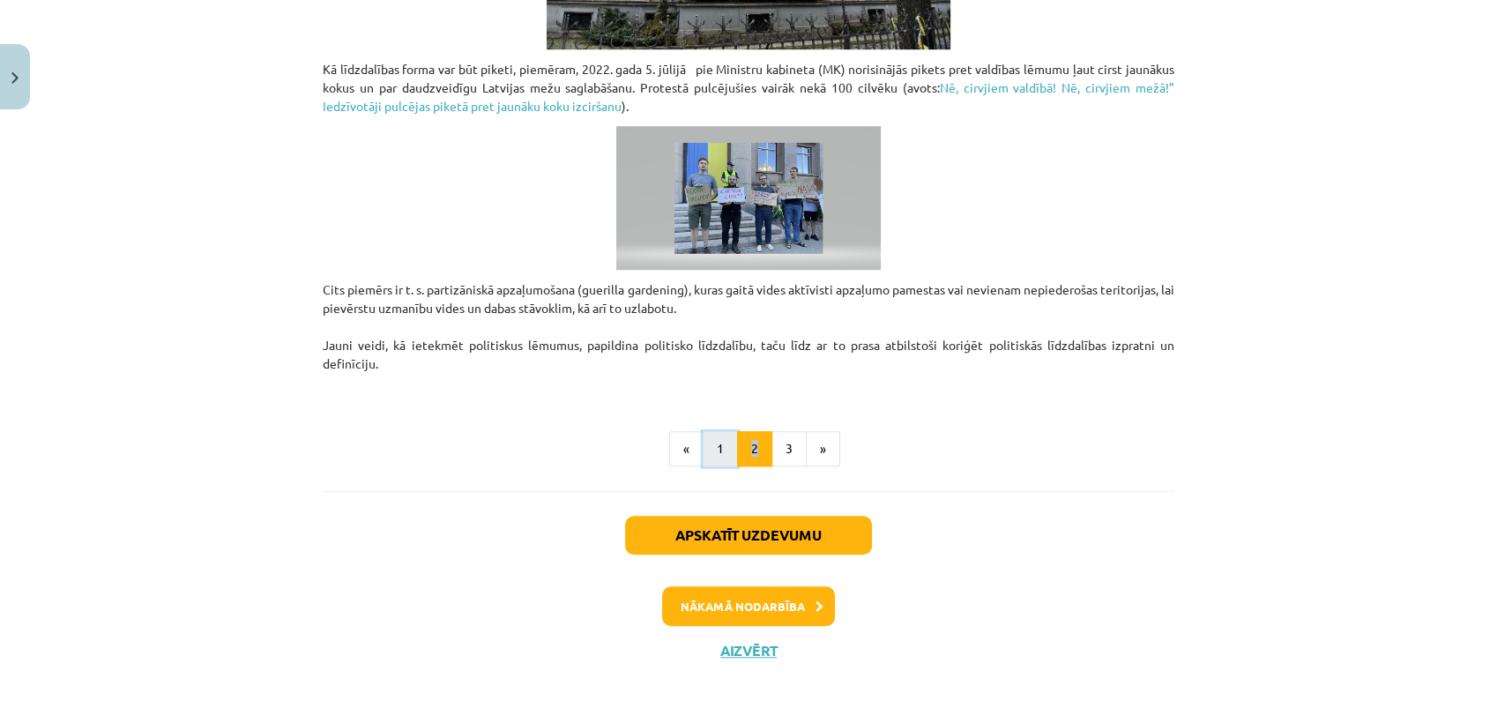
click at [718, 452] on button "1" at bounding box center [720, 448] width 35 height 35
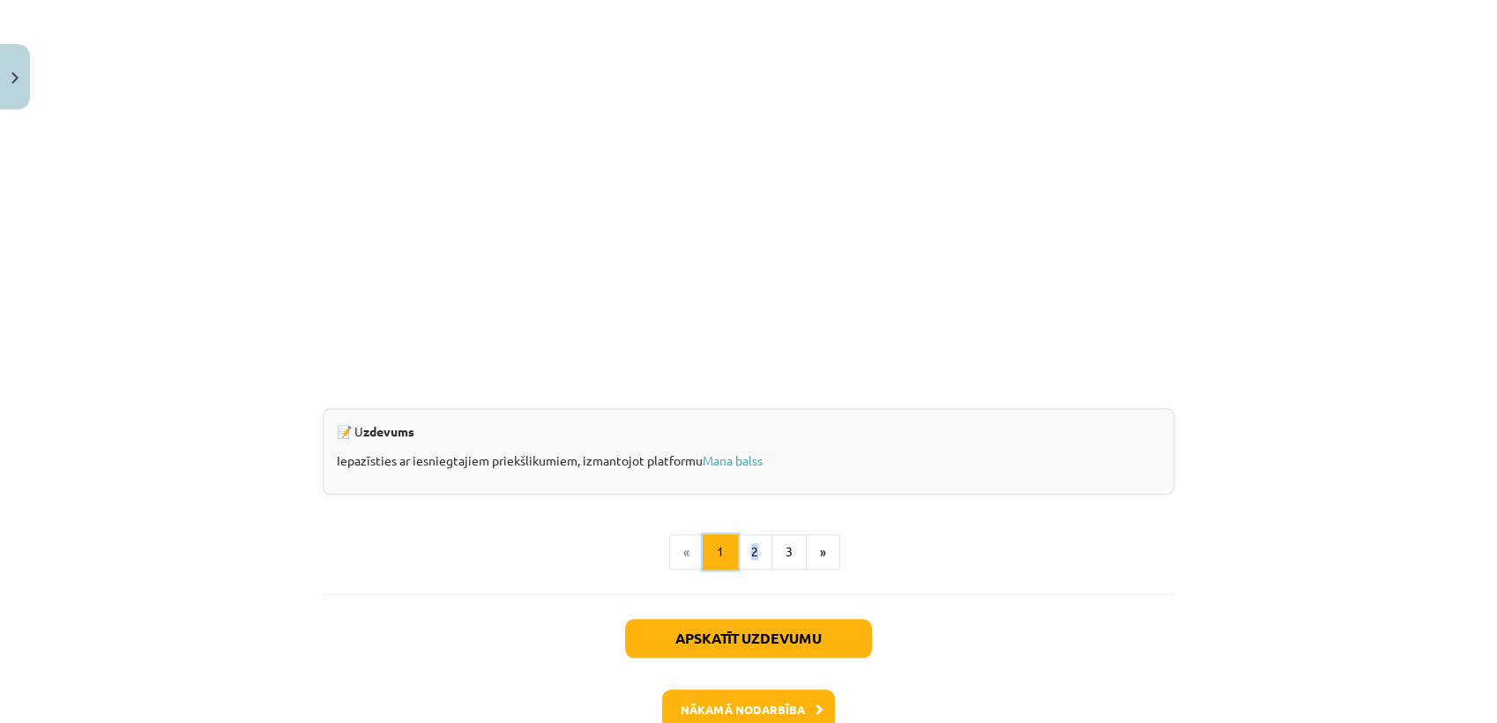
scroll to position [1669, 0]
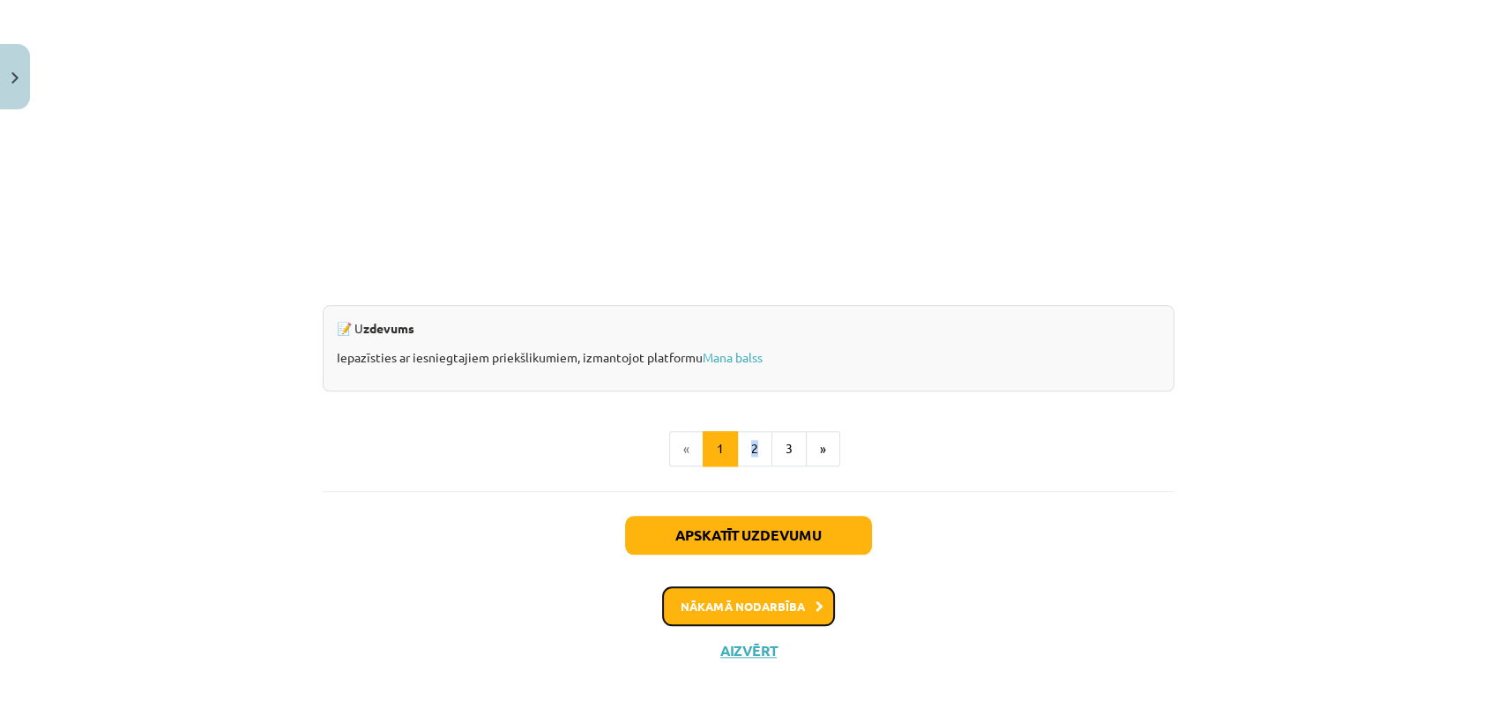
click at [727, 605] on button "Nākamā nodarbība" at bounding box center [748, 606] width 173 height 41
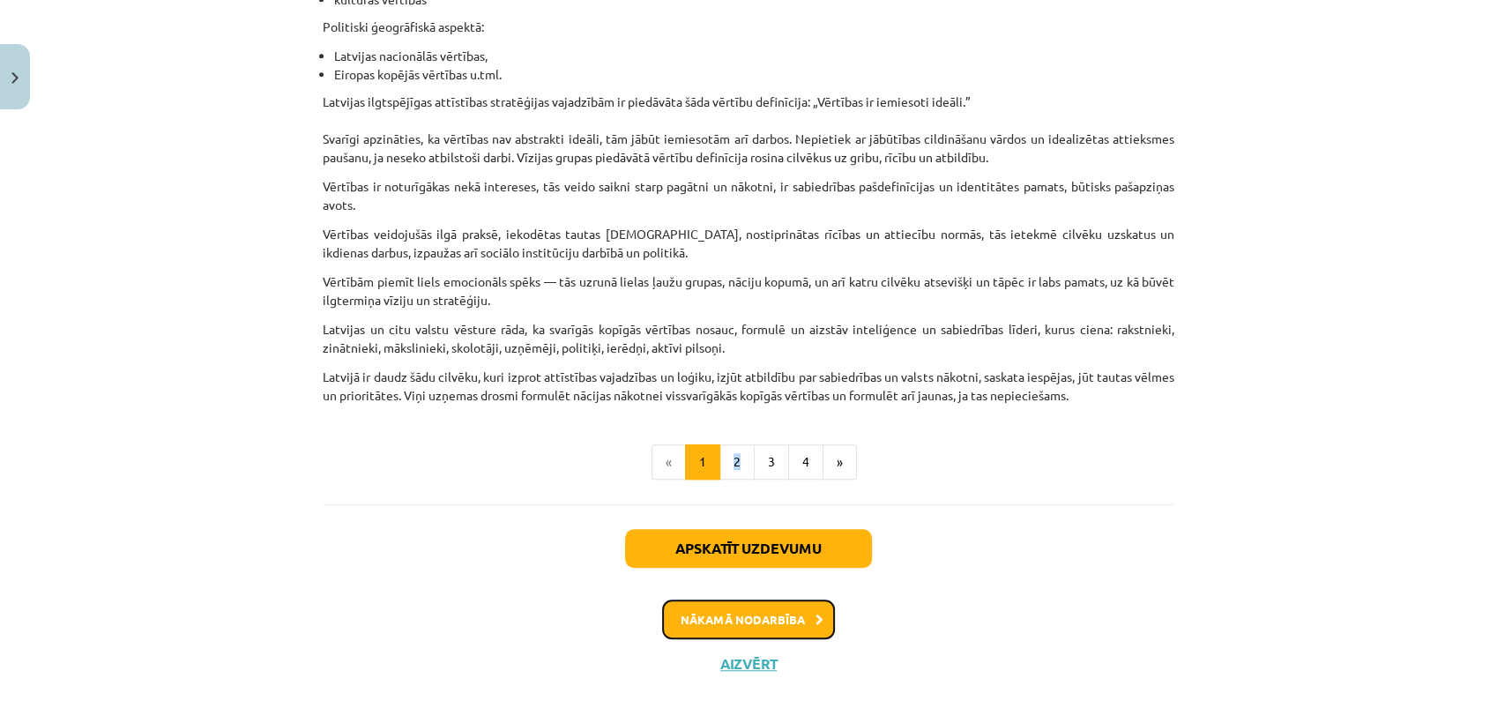
scroll to position [1058, 0]
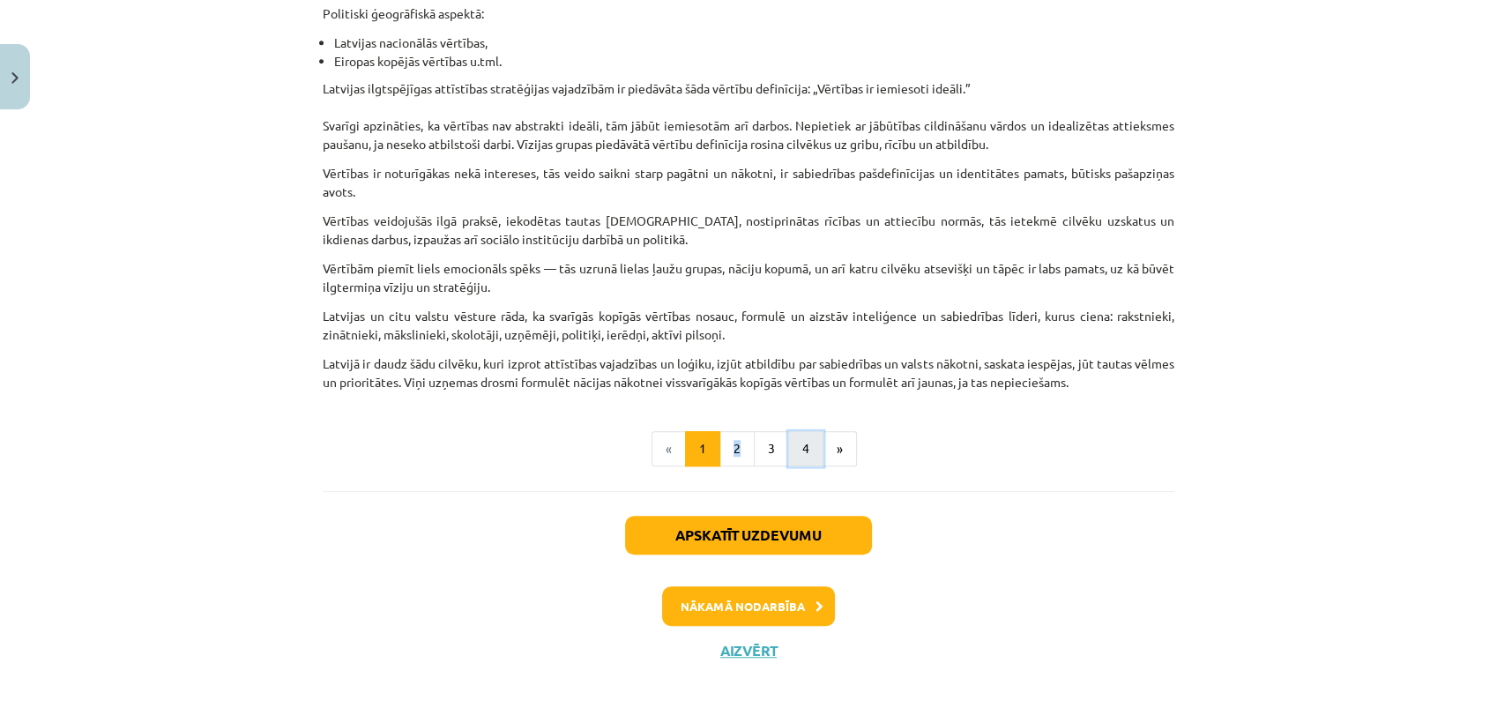
click at [788, 452] on button "4" at bounding box center [805, 448] width 35 height 35
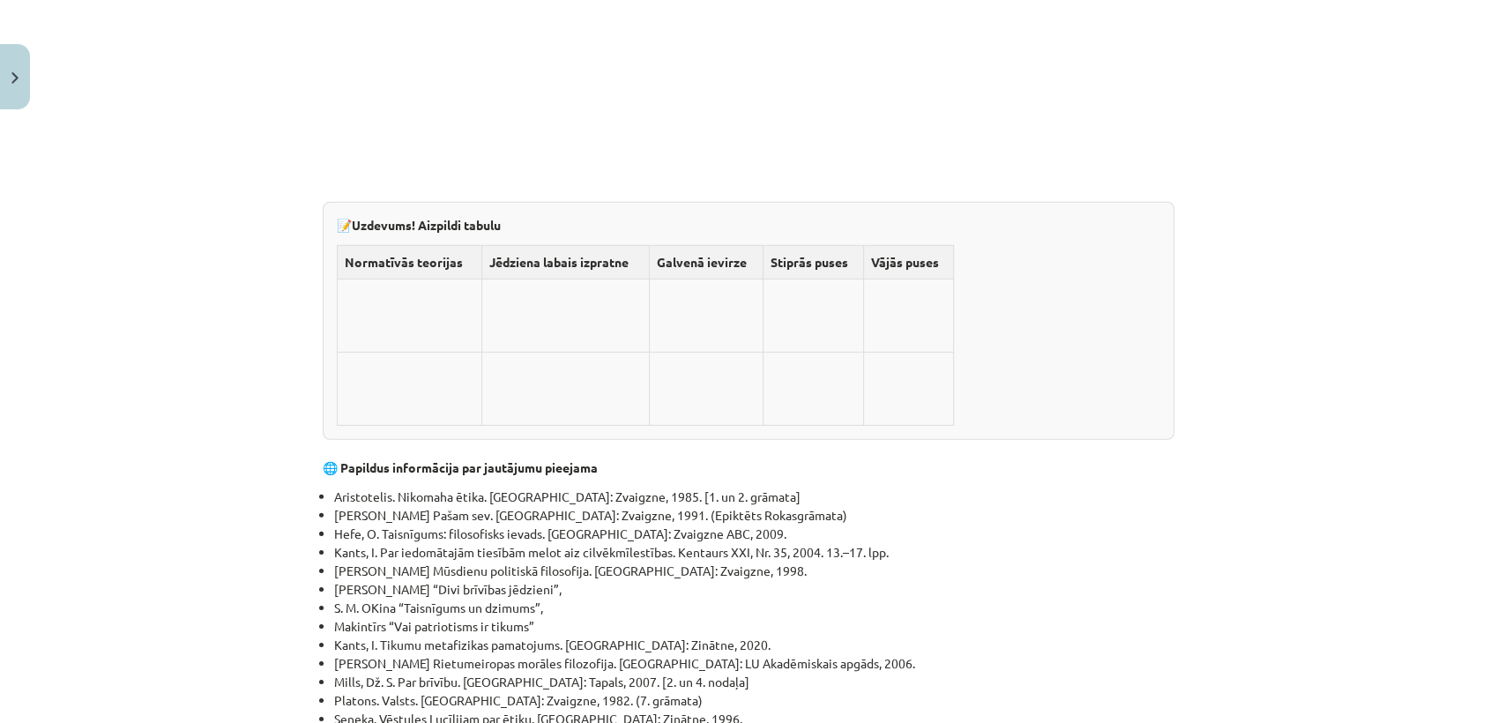
scroll to position [5724, 0]
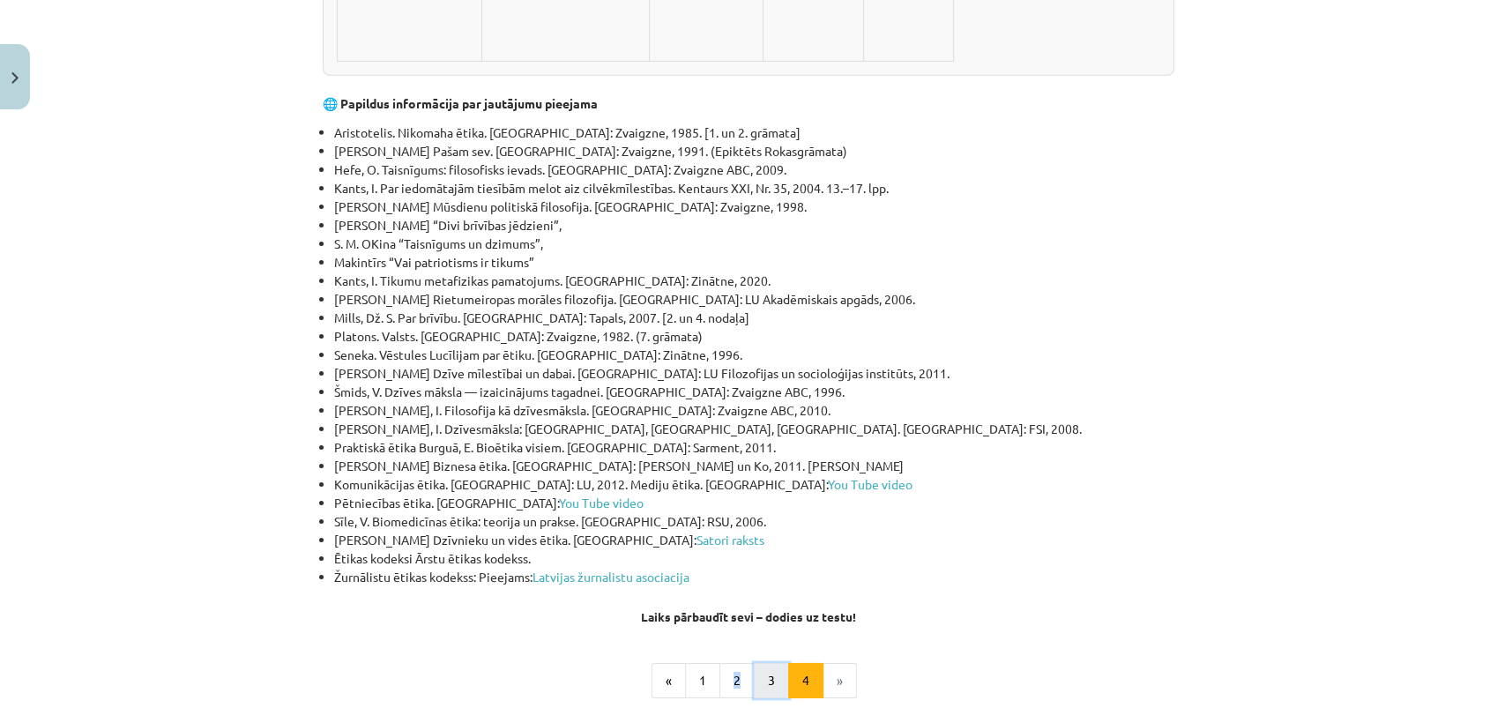
click at [758, 663] on button "3" at bounding box center [771, 680] width 35 height 35
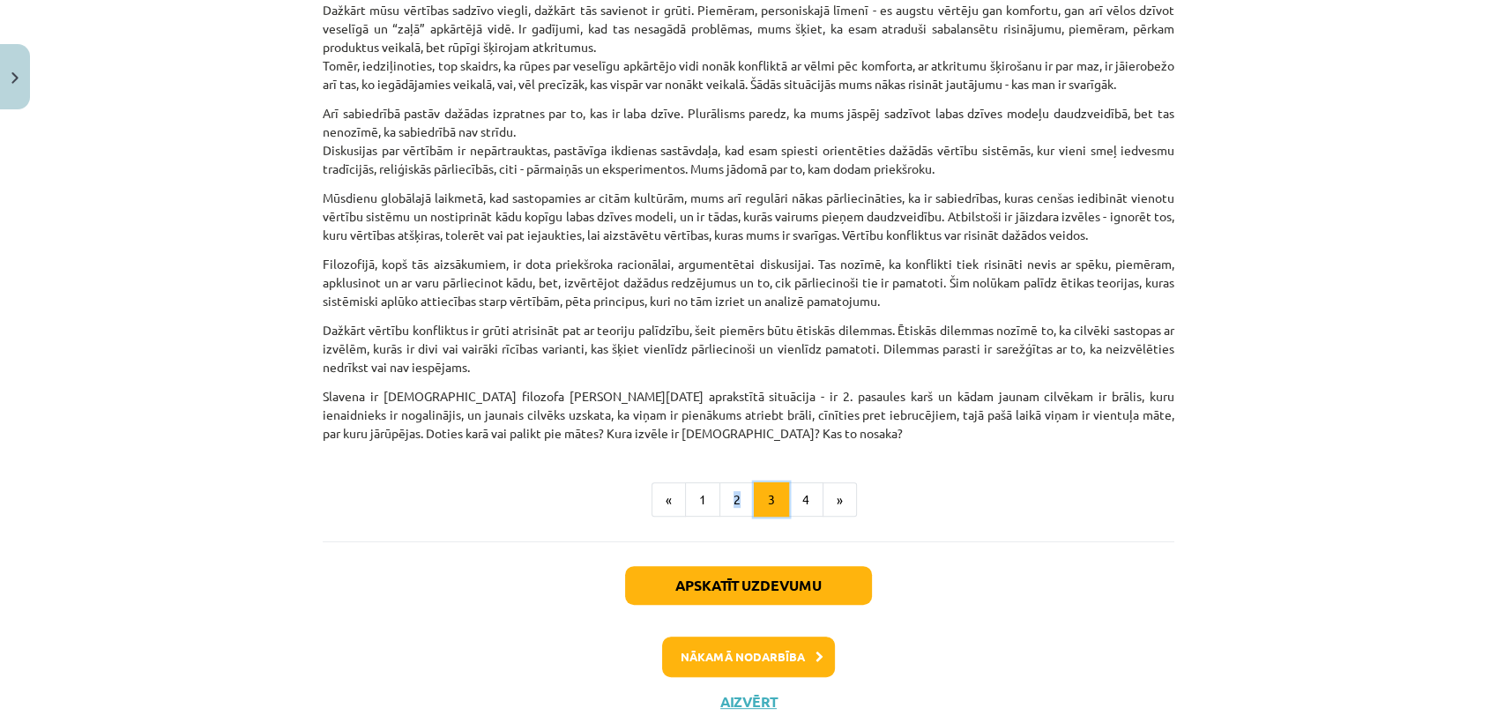
scroll to position [534, 0]
click at [720, 519] on button "2" at bounding box center [737, 500] width 35 height 35
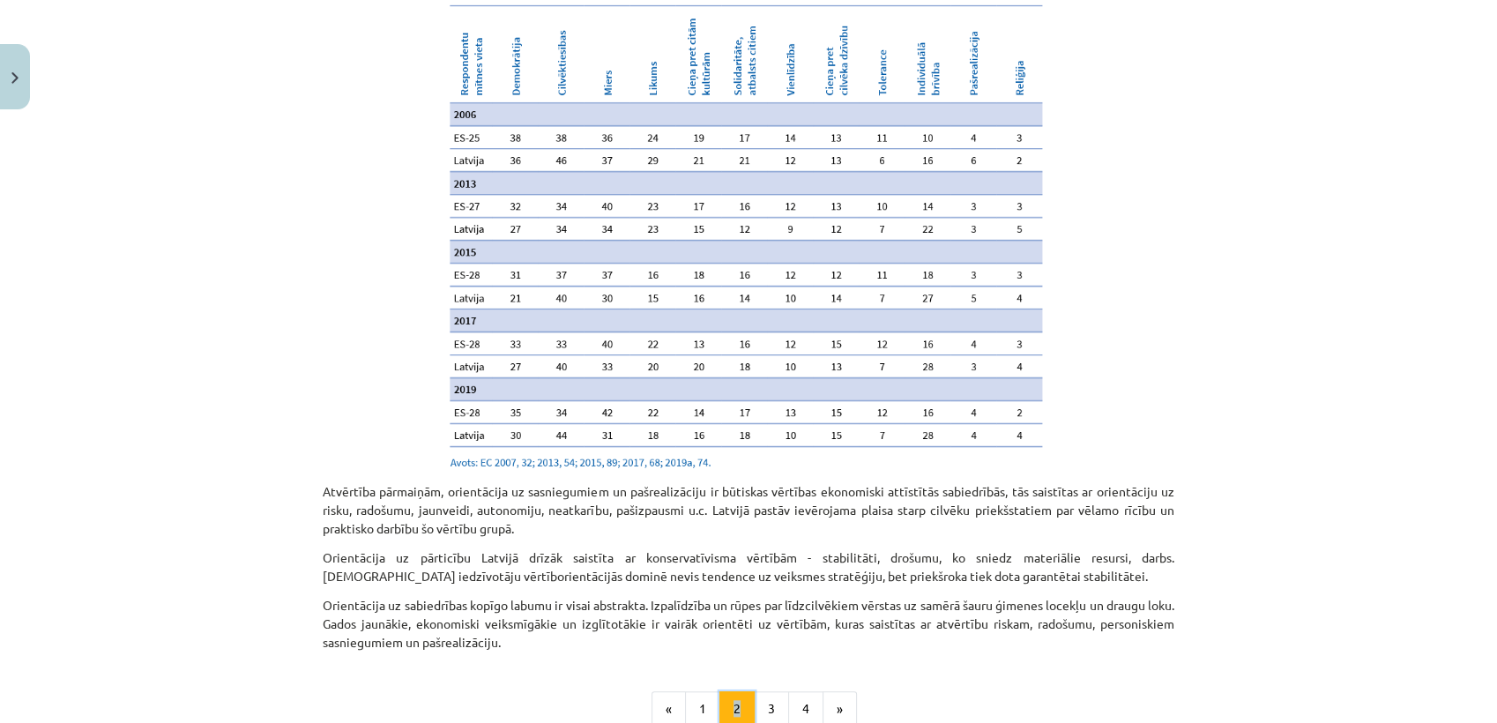
scroll to position [1861, 0]
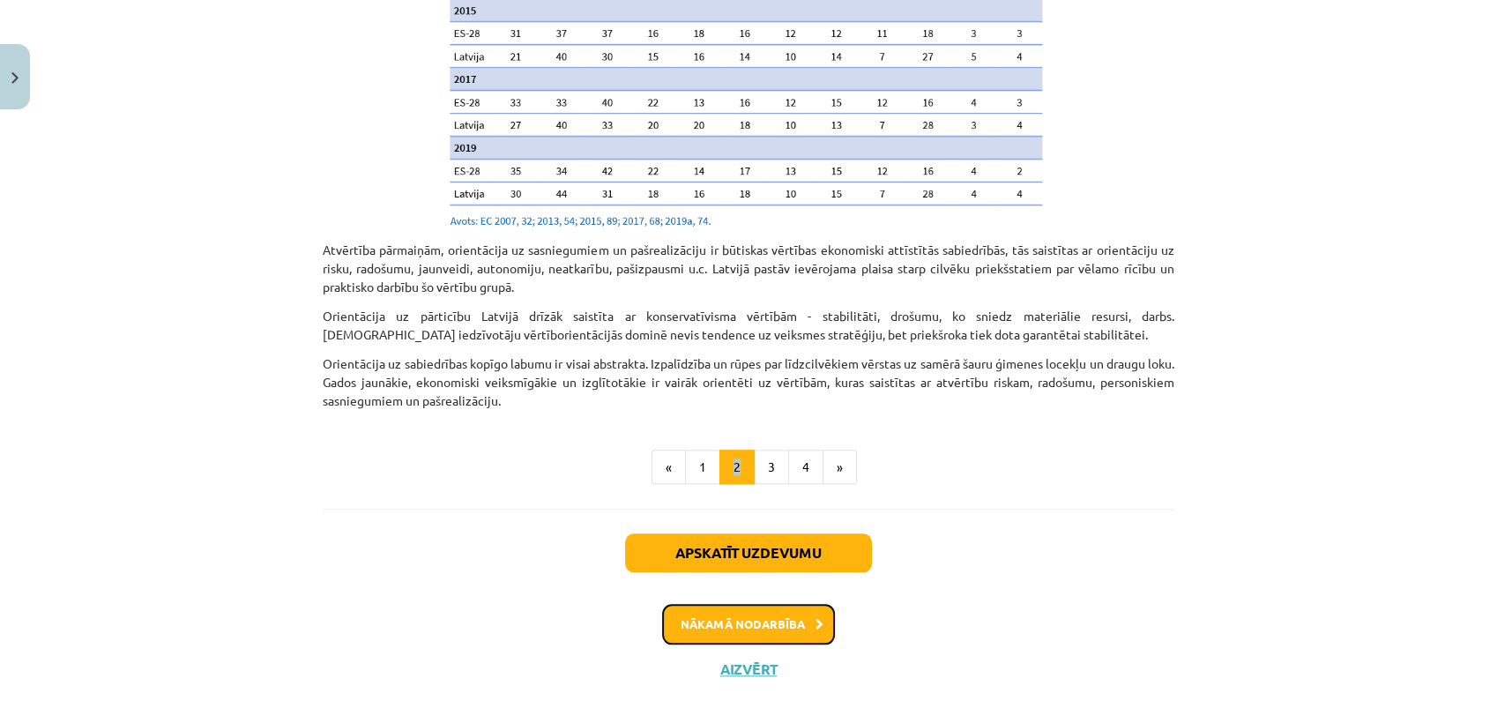
click at [754, 610] on button "Nākamā nodarbība" at bounding box center [748, 624] width 173 height 41
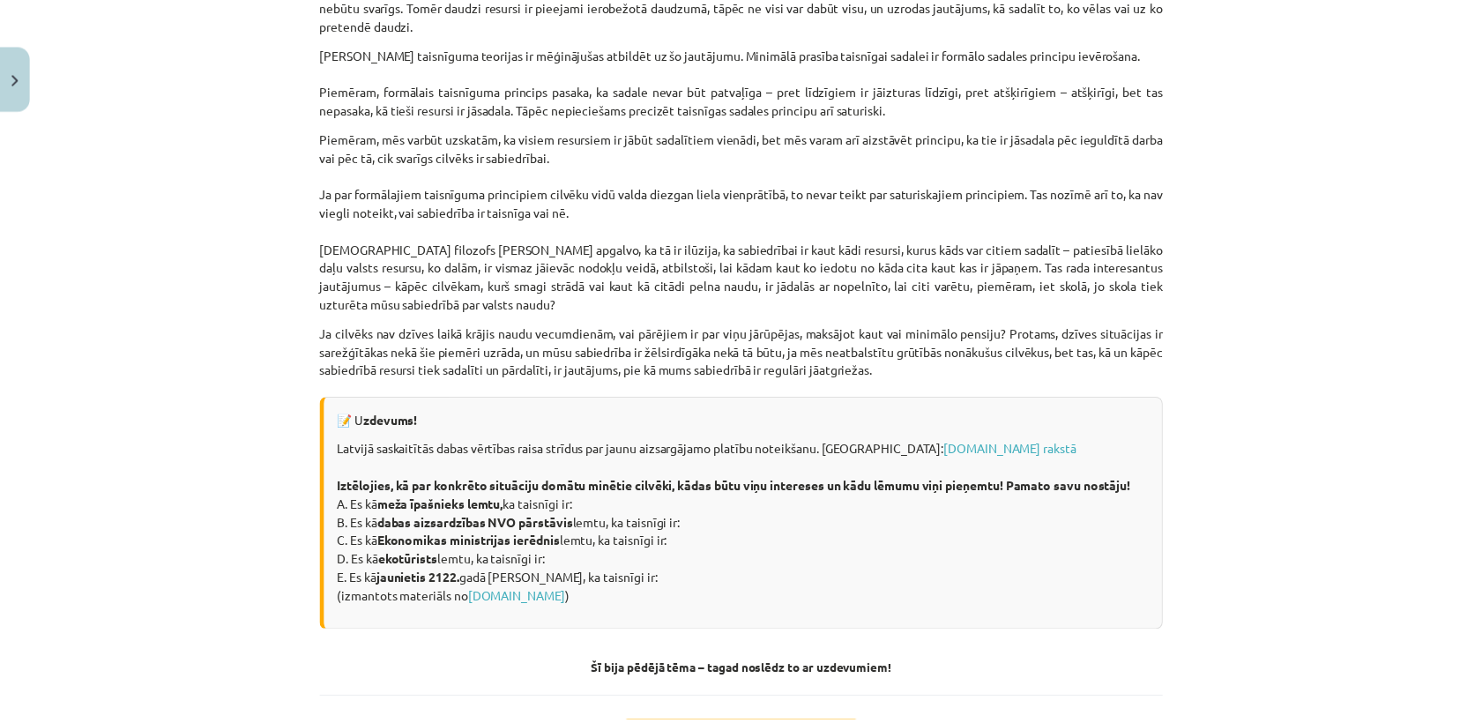
scroll to position [2408, 0]
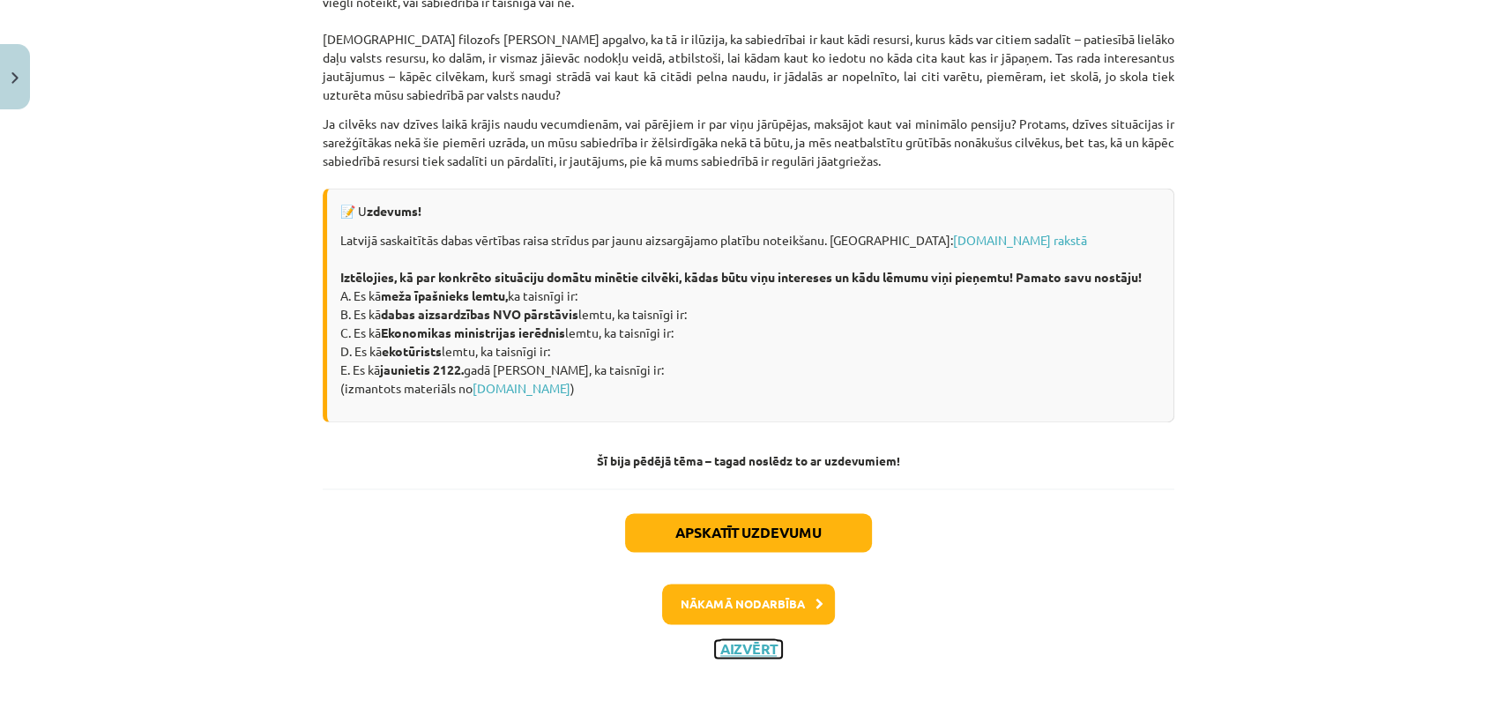
click at [743, 646] on button "Aizvērt" at bounding box center [748, 649] width 67 height 18
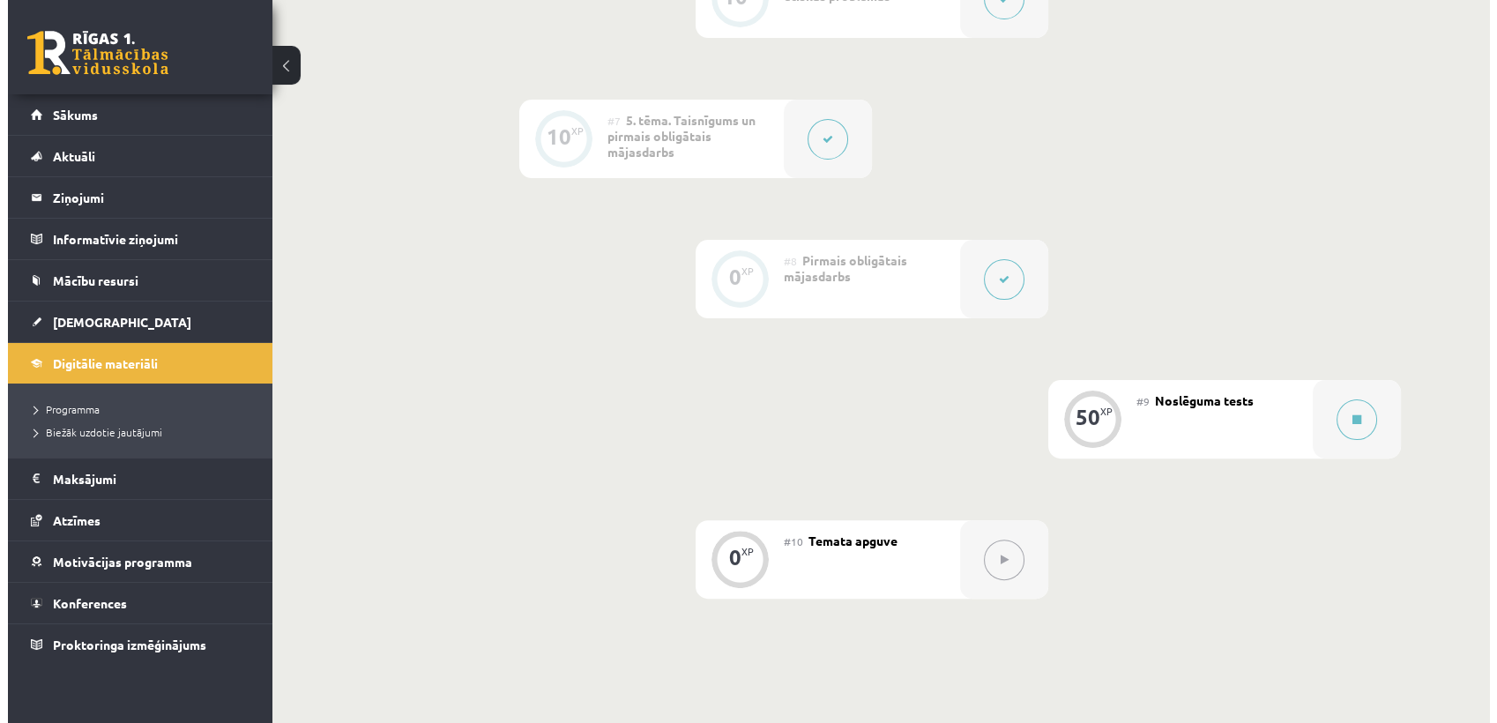
scroll to position [1252, 0]
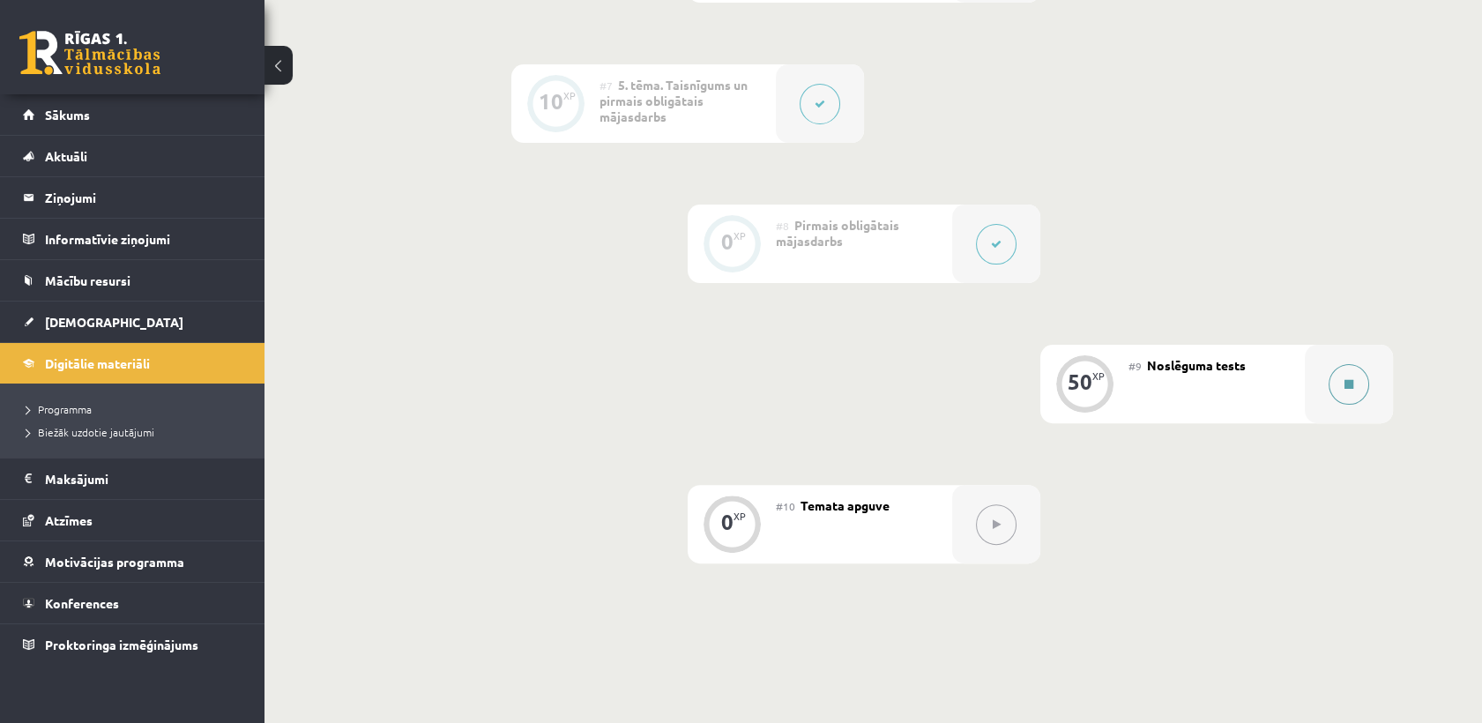
click at [1350, 374] on button at bounding box center [1349, 384] width 41 height 41
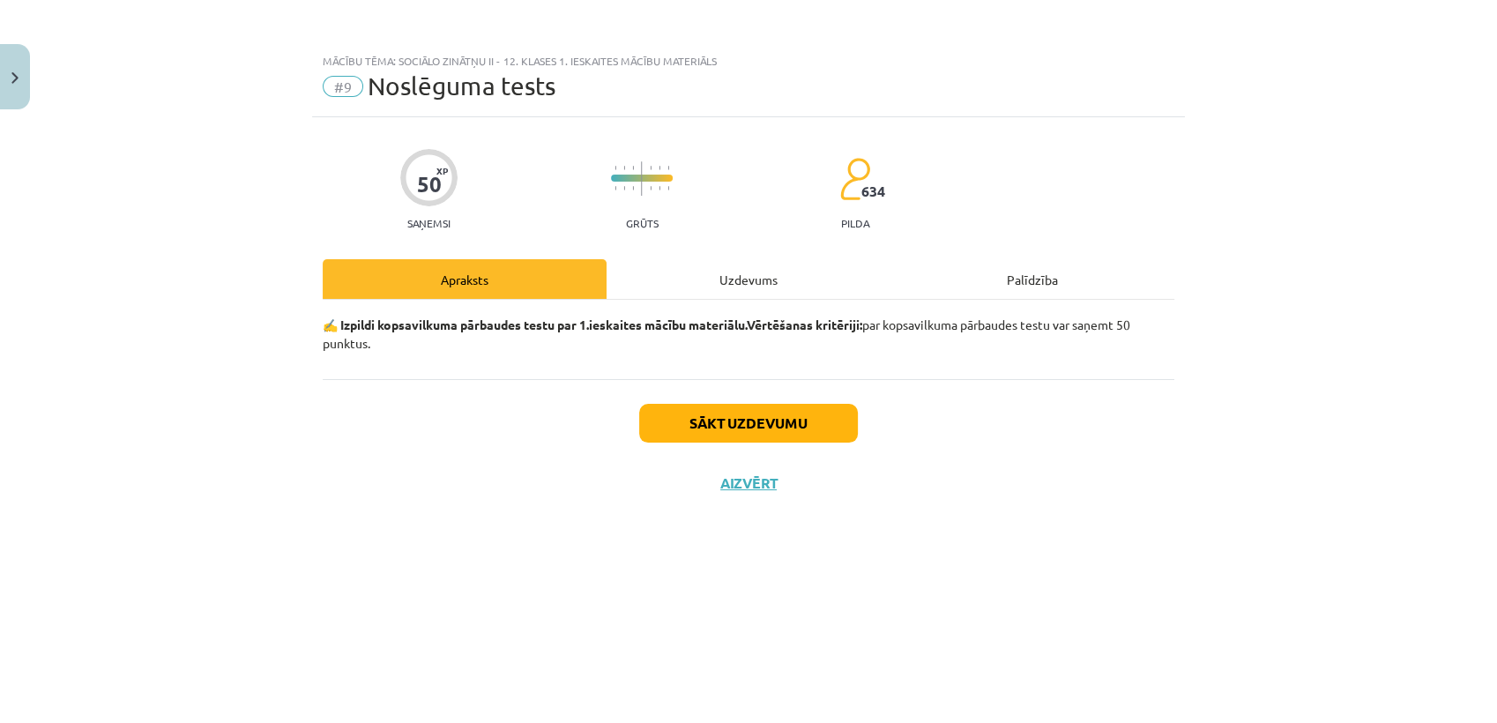
click at [780, 280] on div "Uzdevums" at bounding box center [749, 279] width 284 height 40
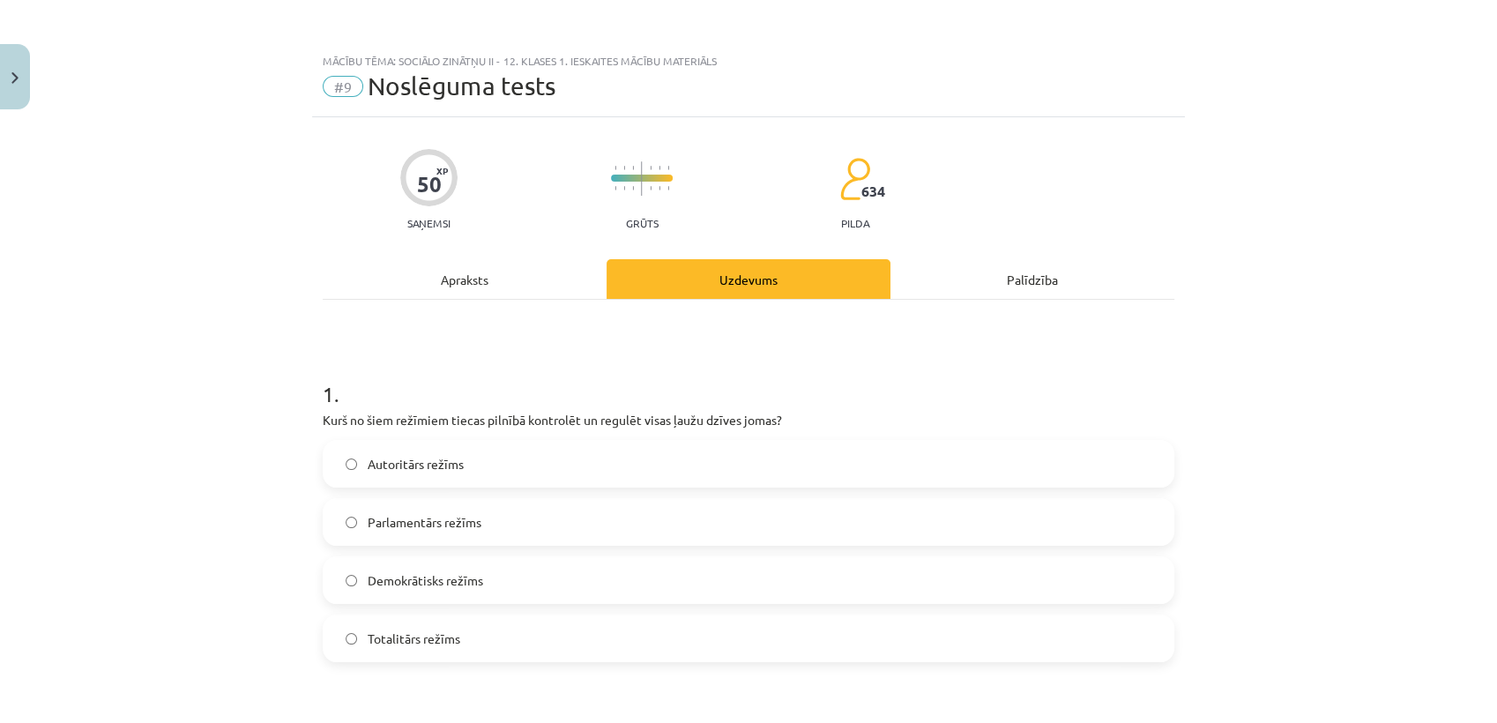
click at [510, 635] on label "Totalitārs režīms" at bounding box center [749, 638] width 848 height 44
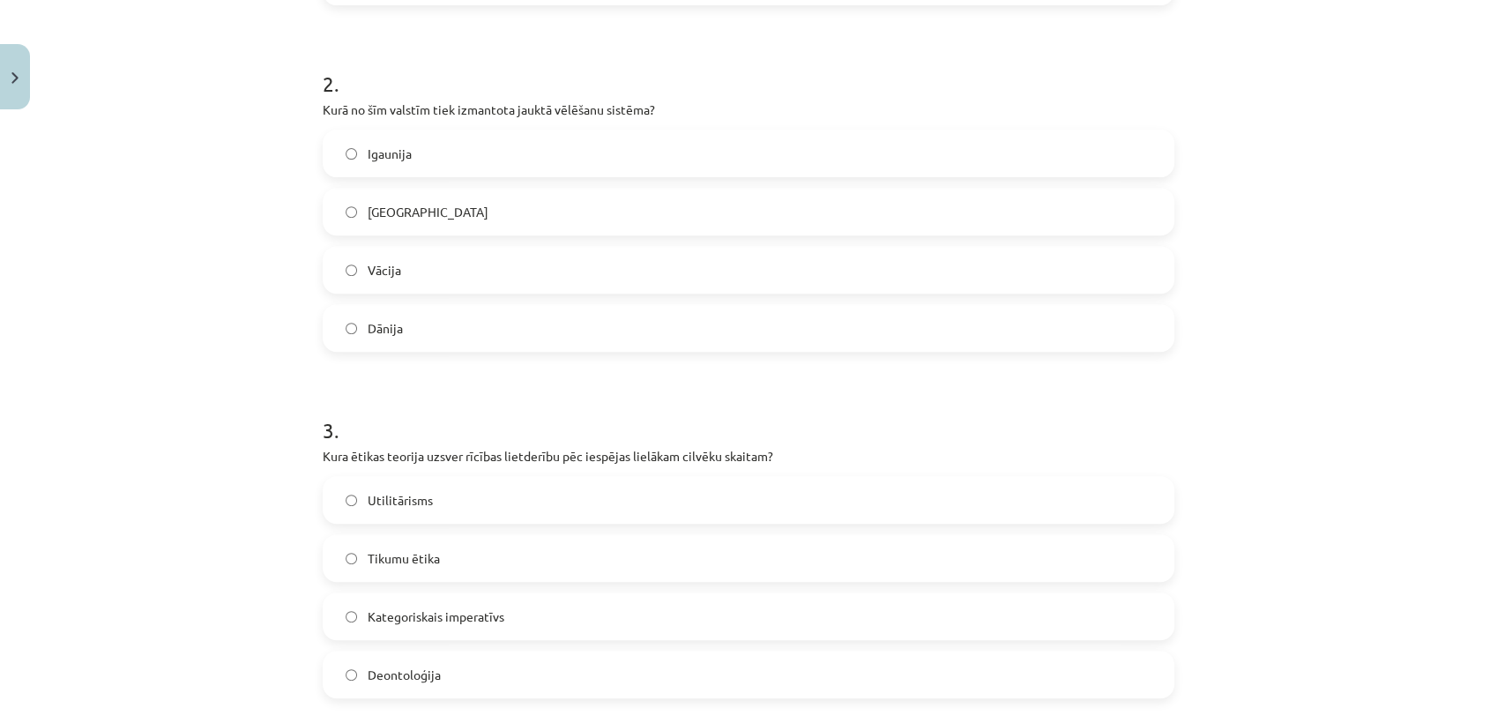
scroll to position [656, 0]
click at [446, 279] on label "Vācija" at bounding box center [749, 271] width 848 height 44
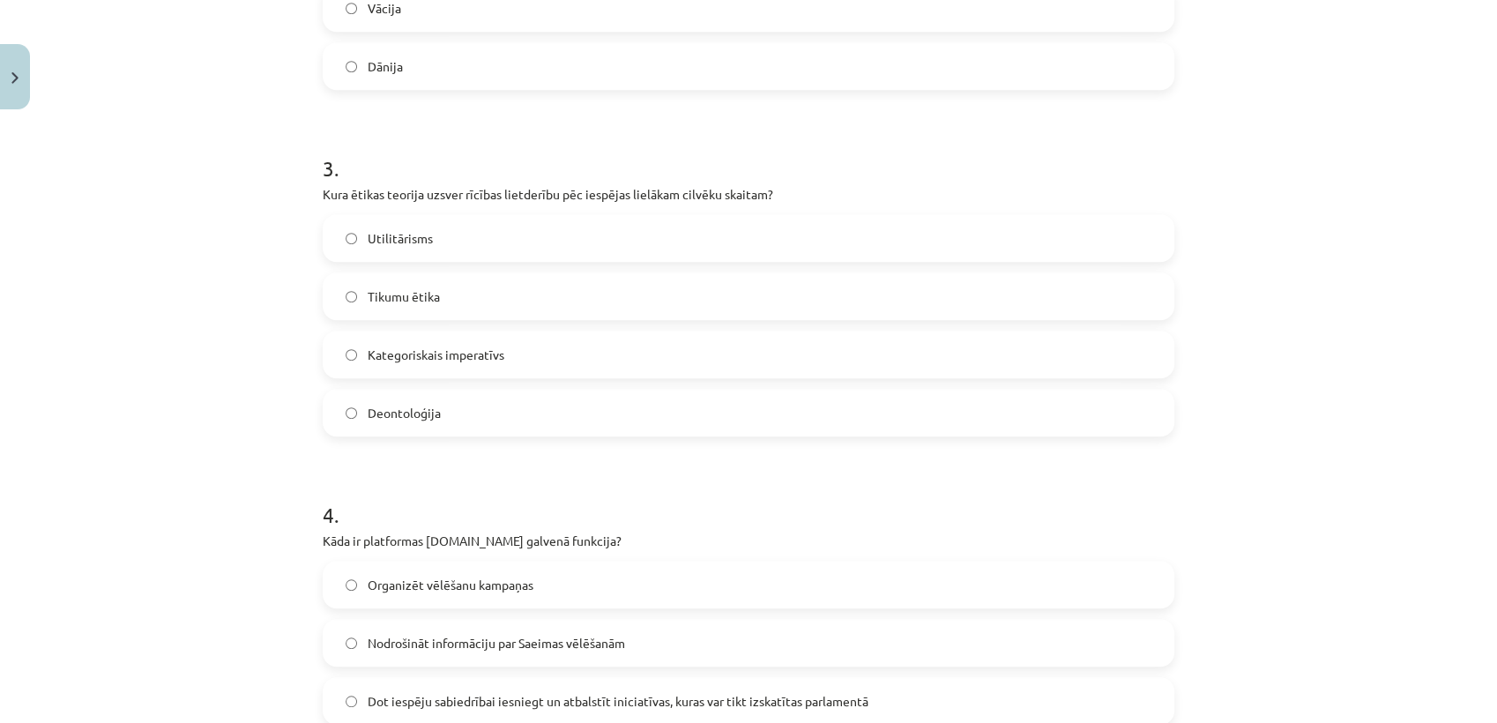
scroll to position [945, 0]
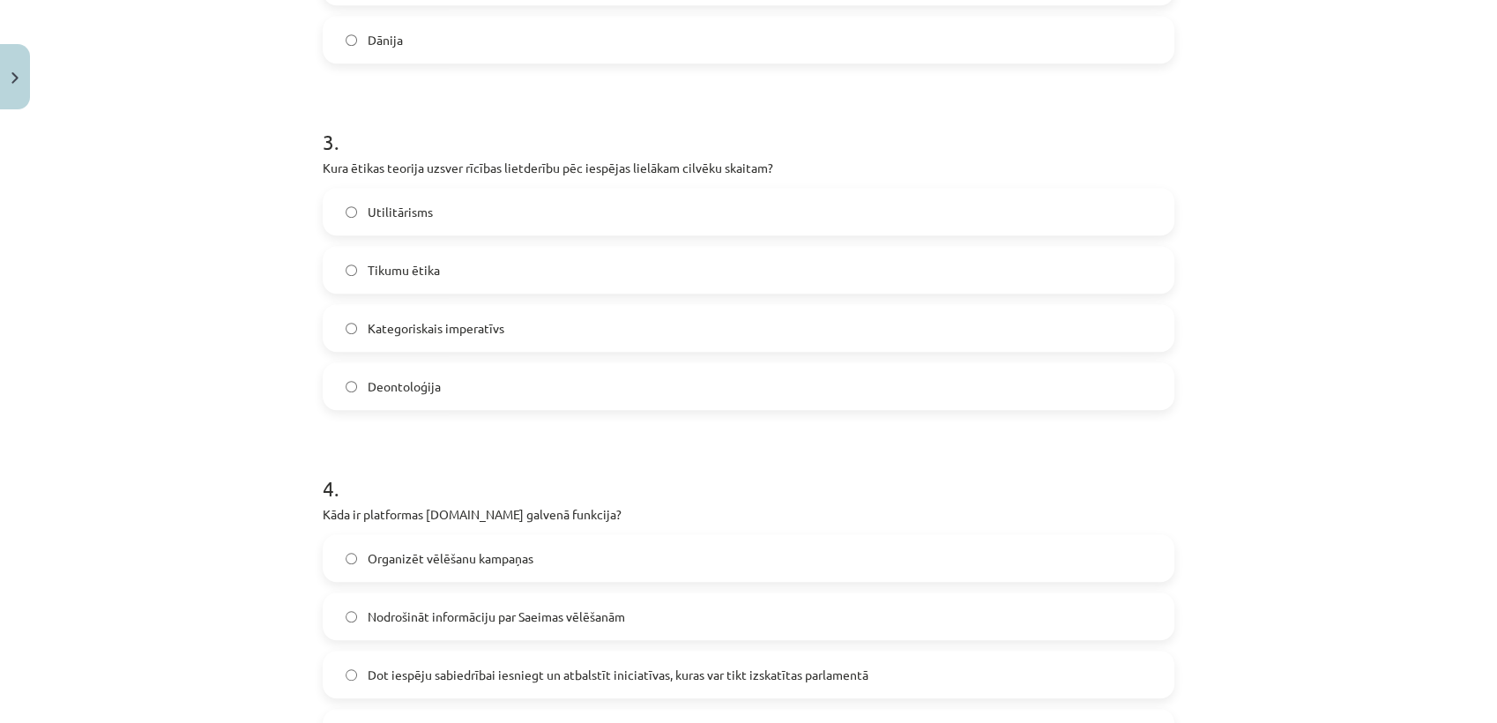
click at [455, 201] on label "Utilitārisms" at bounding box center [749, 212] width 848 height 44
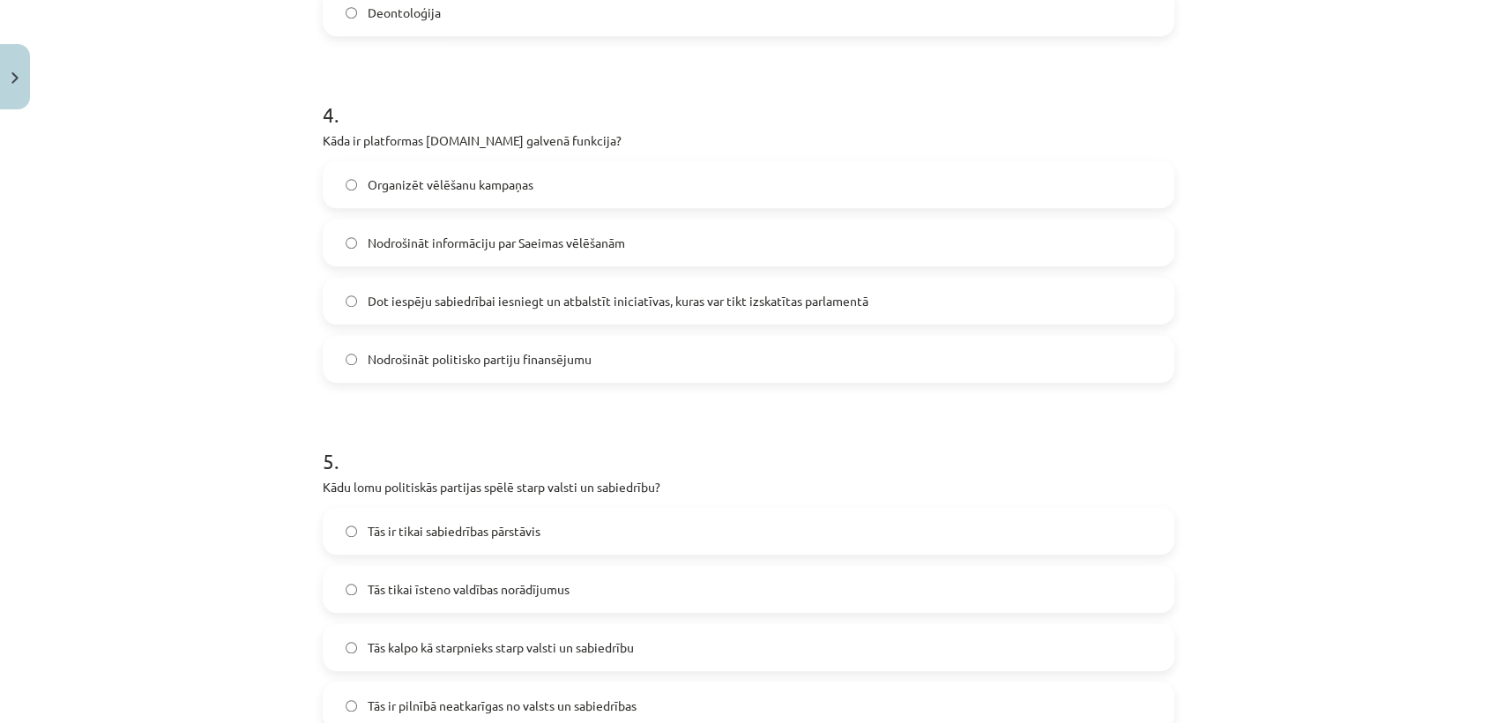
scroll to position [1318, 0]
click at [437, 299] on span "Dot iespēju sabiedrībai iesniegt un atbalstīt iniciatīvas, kuras var tikt izska…" at bounding box center [618, 303] width 501 height 19
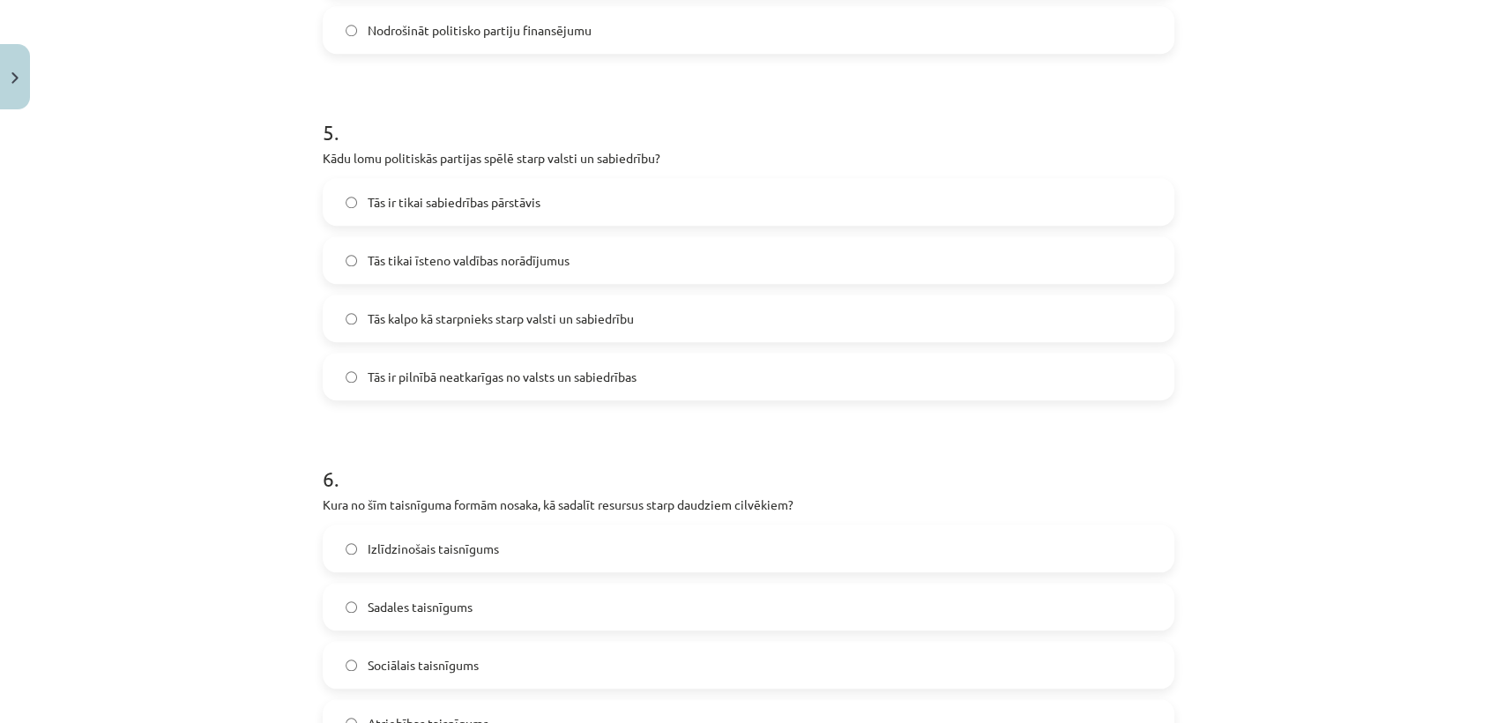
scroll to position [1651, 0]
click at [430, 313] on span "Tās kalpo kā starpnieks starp valsti un sabiedrību" at bounding box center [501, 316] width 266 height 19
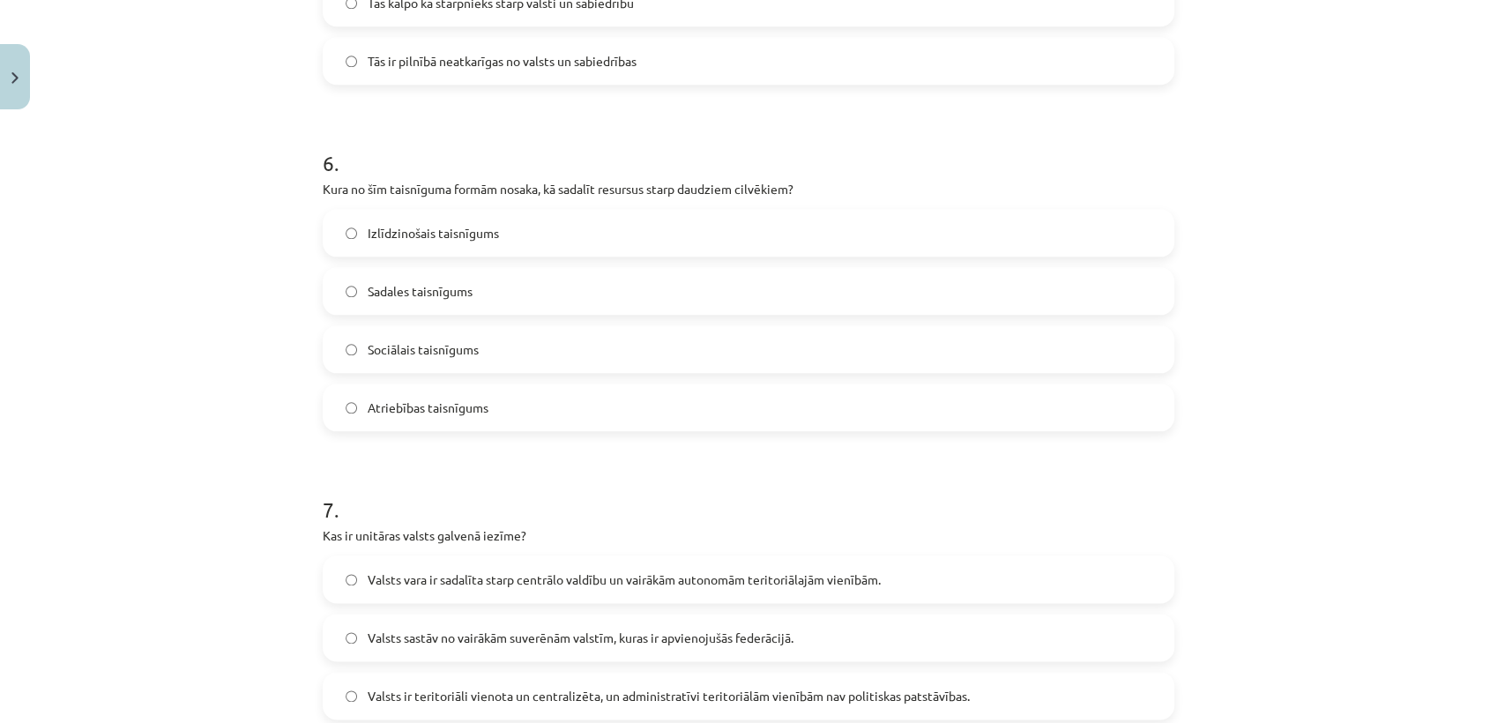
scroll to position [1964, 0]
click at [430, 298] on span "Sadales taisnīgums" at bounding box center [420, 291] width 105 height 19
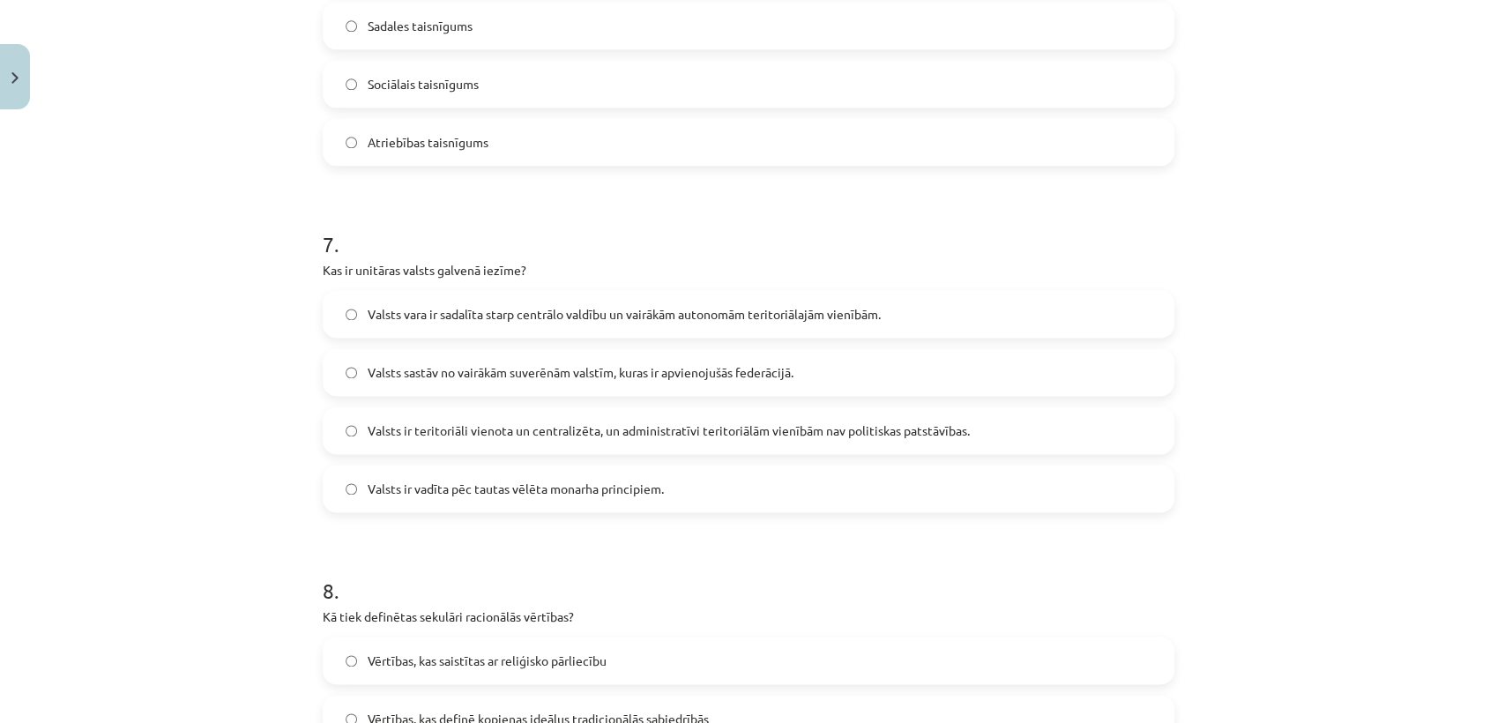
scroll to position [2233, 0]
click at [418, 438] on label "Valsts ir teritoriāli vienota un centralizēta, un administratīvi teritoriālām v…" at bounding box center [749, 427] width 848 height 44
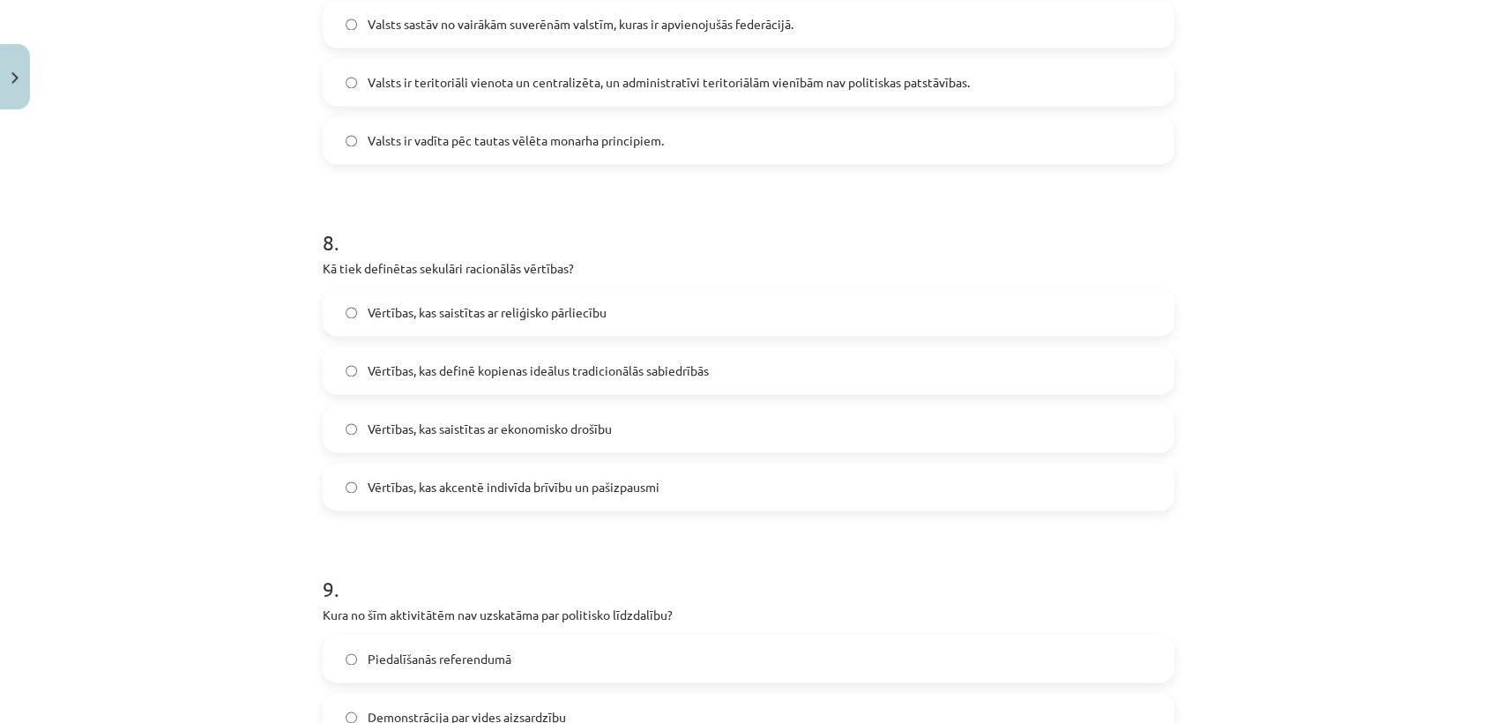
scroll to position [2586, 0]
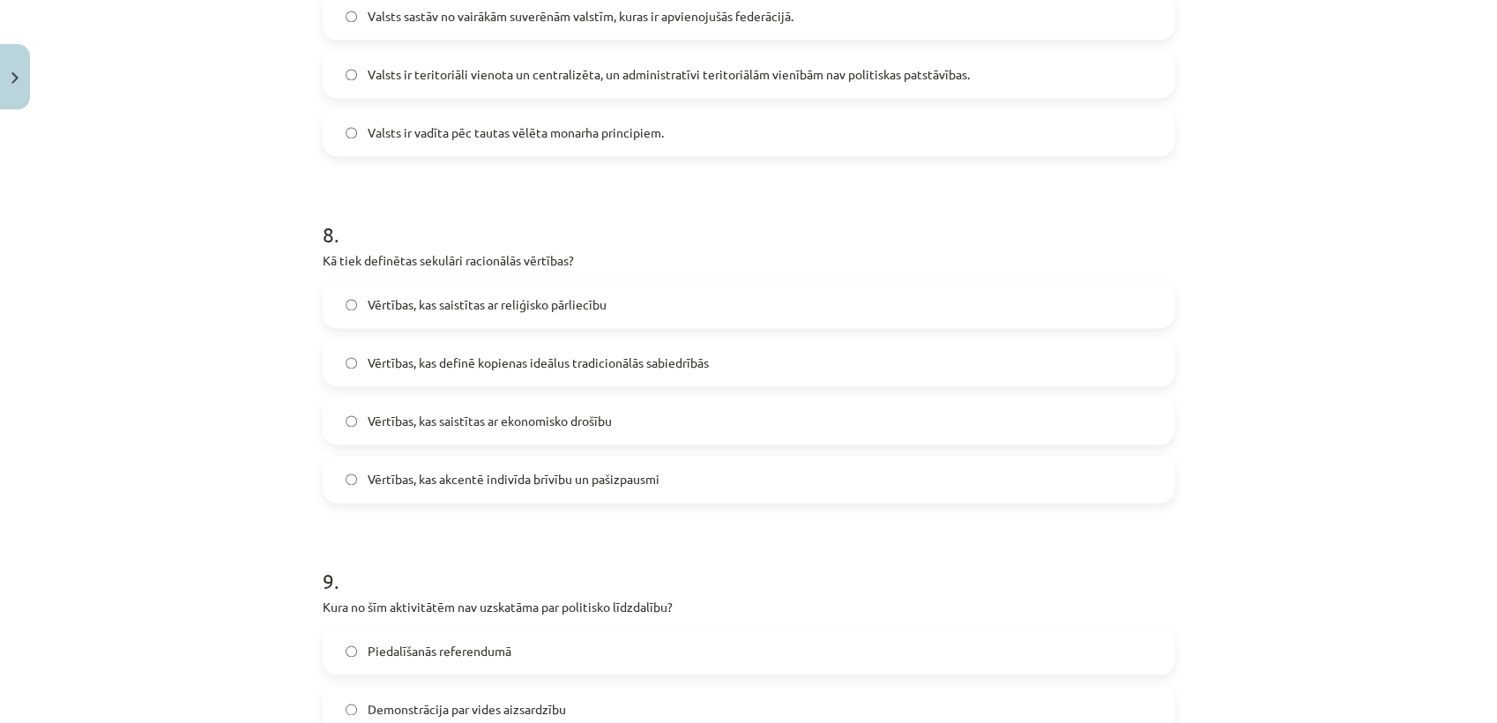
click at [409, 366] on span "Vērtības, kas definē kopienas ideālus tradicionālās sabiedrībās" at bounding box center [538, 363] width 341 height 19
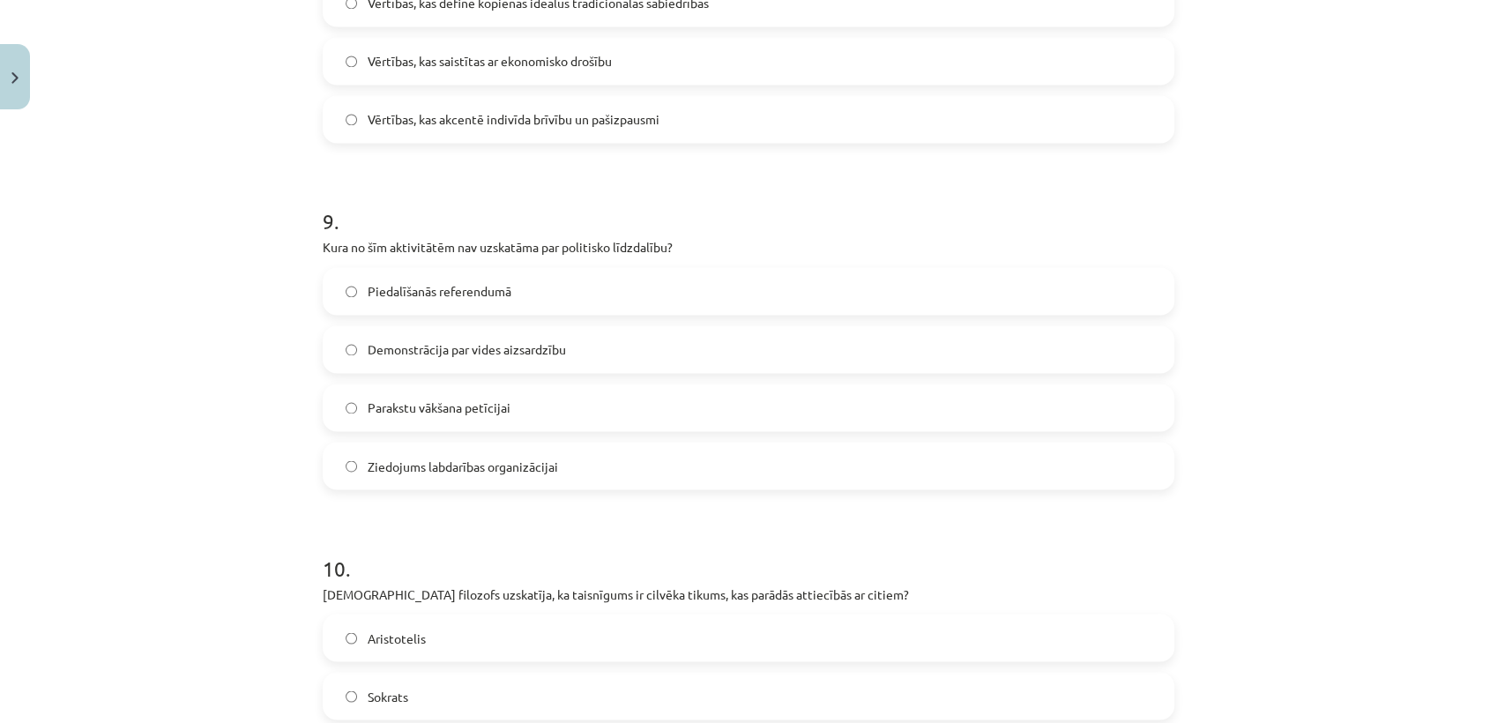
scroll to position [2956, 0]
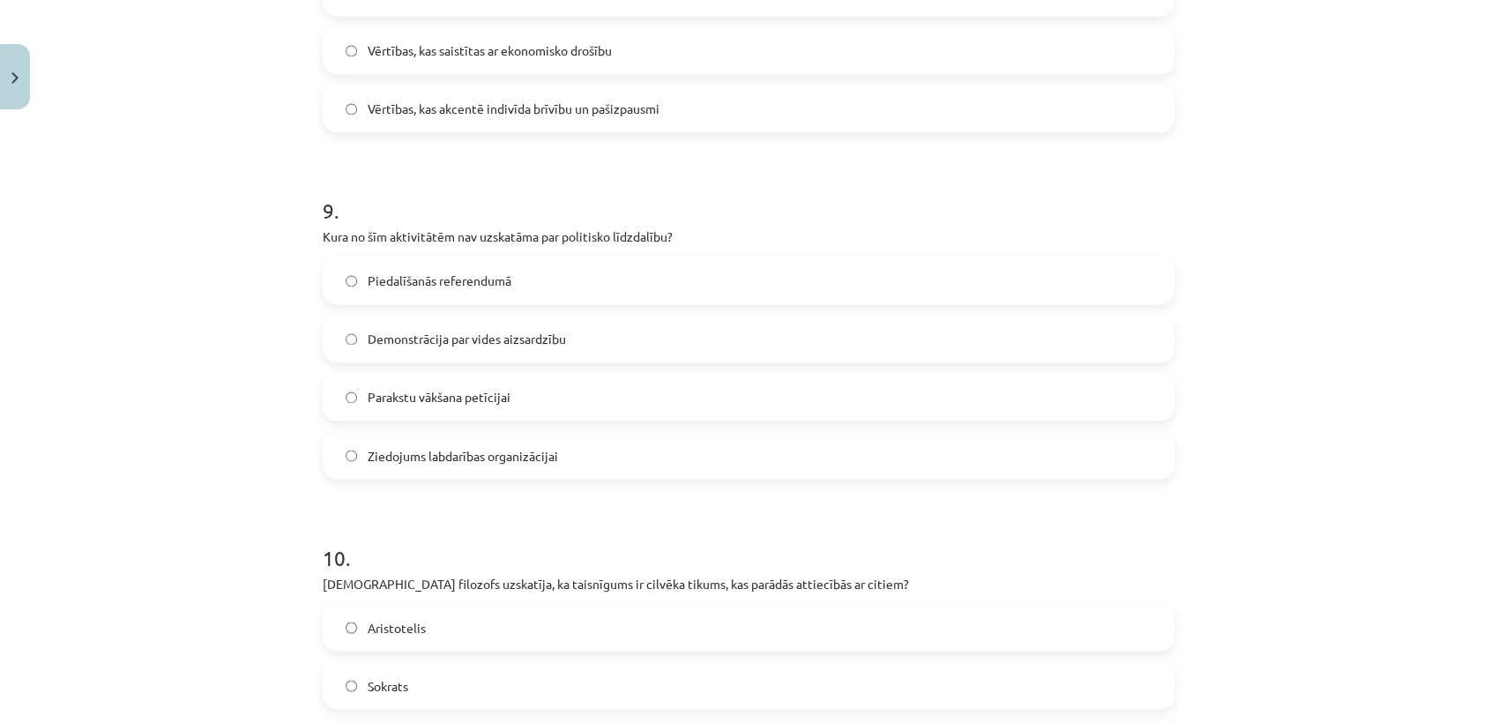
click at [398, 347] on span "Demonstrācija par vides aizsardzību" at bounding box center [467, 339] width 198 height 19
click at [388, 460] on span "Ziedojums labdarības organizācijai" at bounding box center [463, 455] width 190 height 19
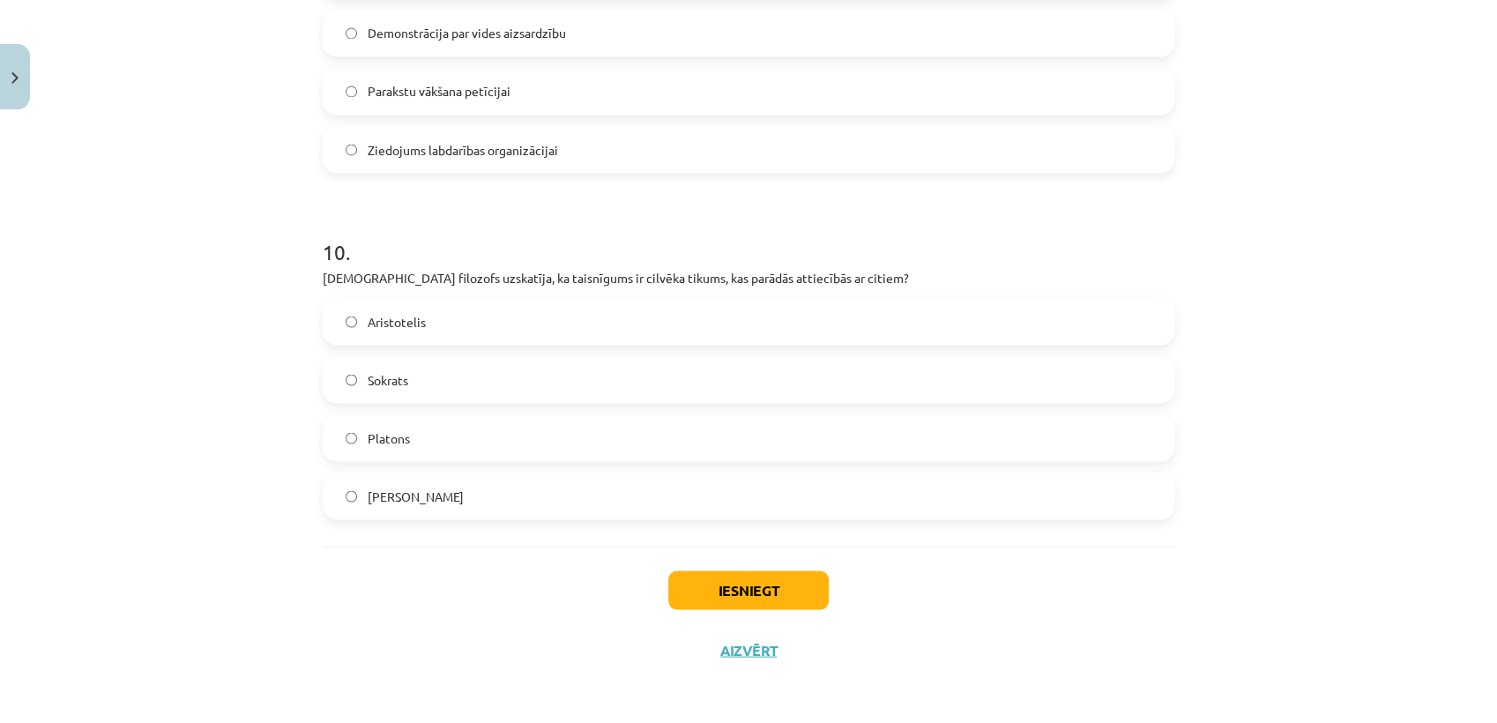
click at [392, 322] on span "Aristotelis" at bounding box center [397, 321] width 58 height 19
click at [696, 582] on button "Iesniegt" at bounding box center [748, 590] width 161 height 39
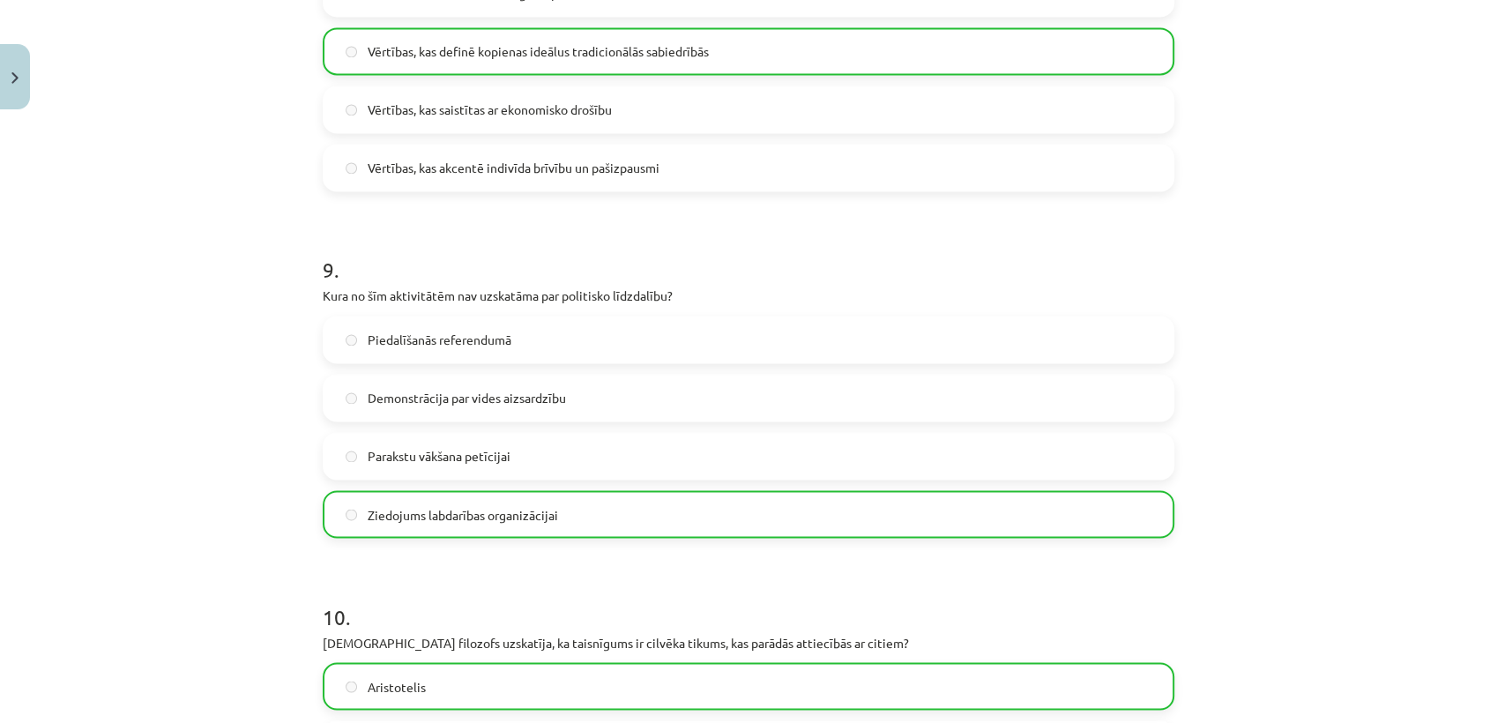
scroll to position [3318, 0]
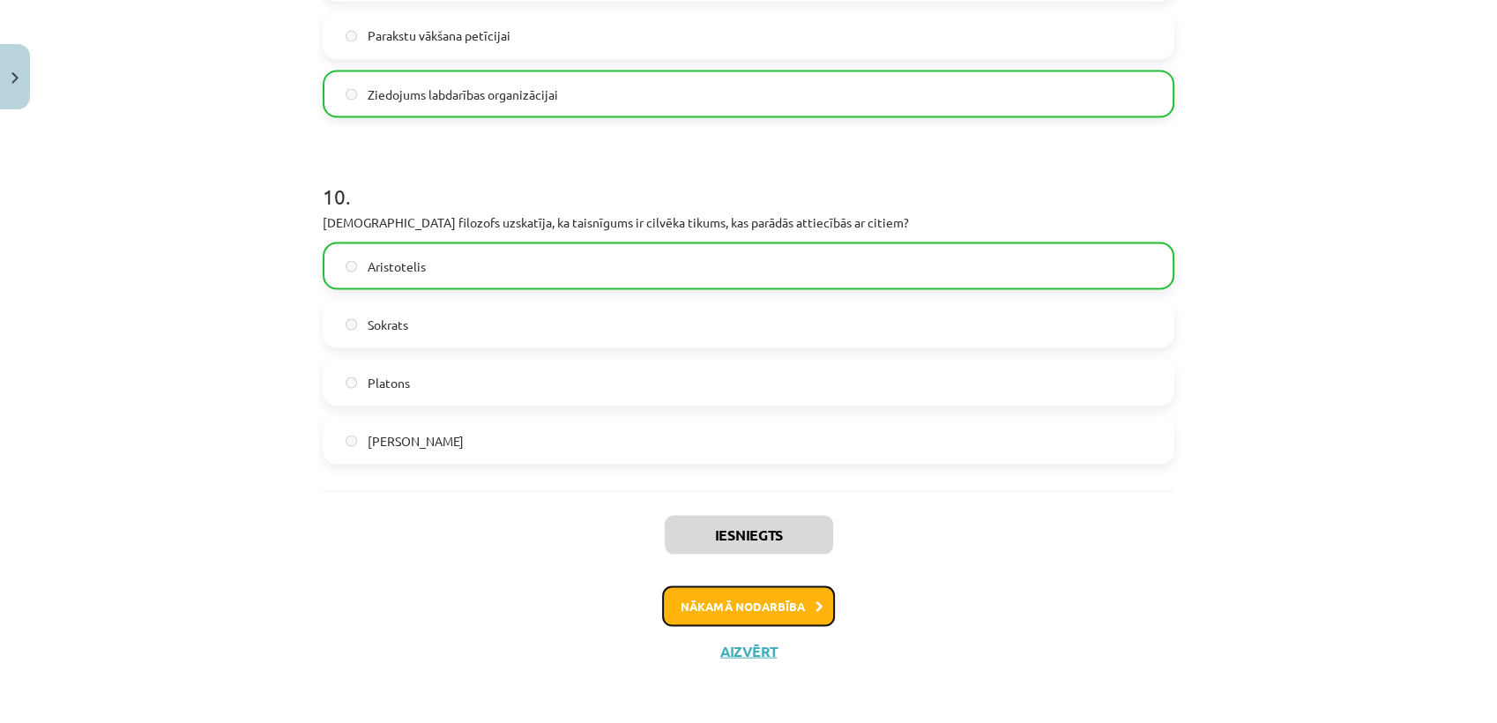
click at [699, 610] on button "Nākamā nodarbība" at bounding box center [748, 606] width 173 height 41
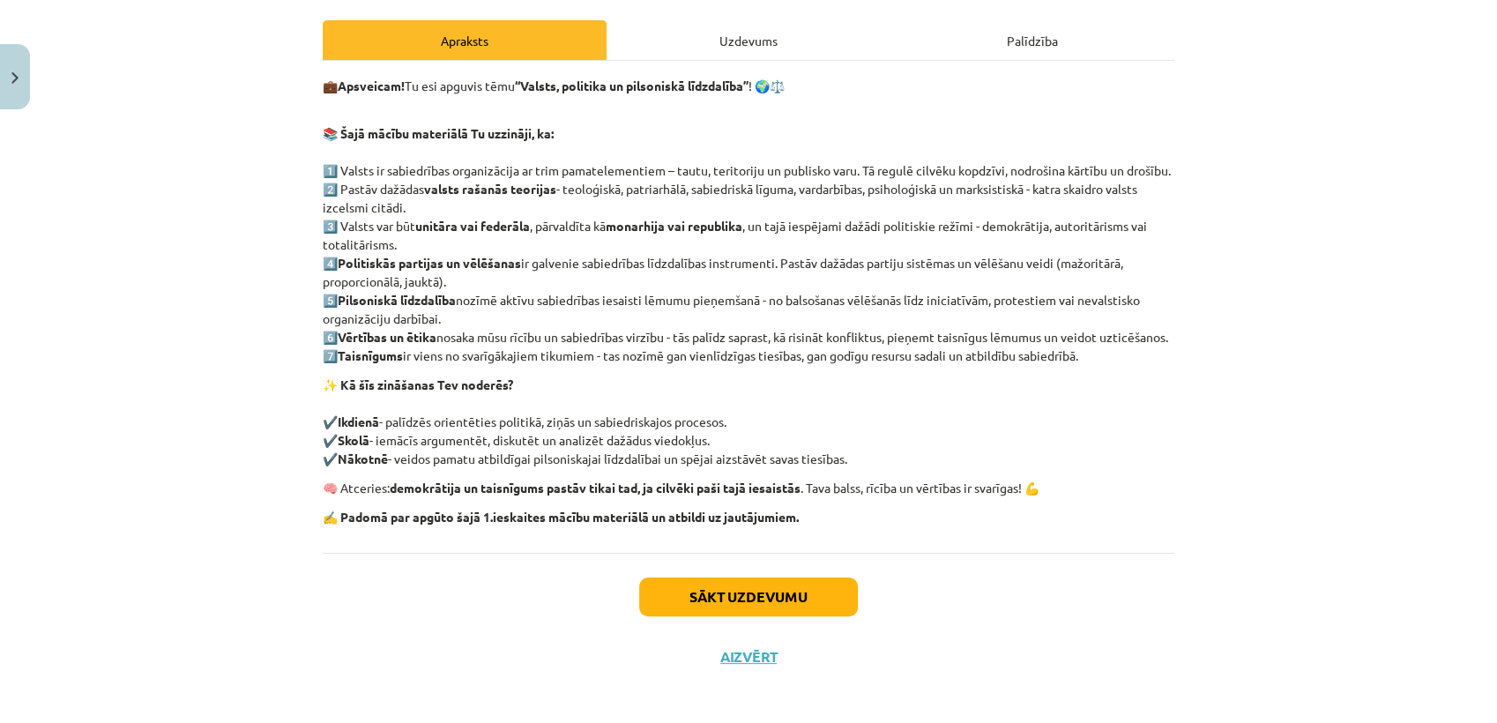
scroll to position [240, 0]
click at [731, 29] on div "Uzdevums" at bounding box center [749, 39] width 284 height 40
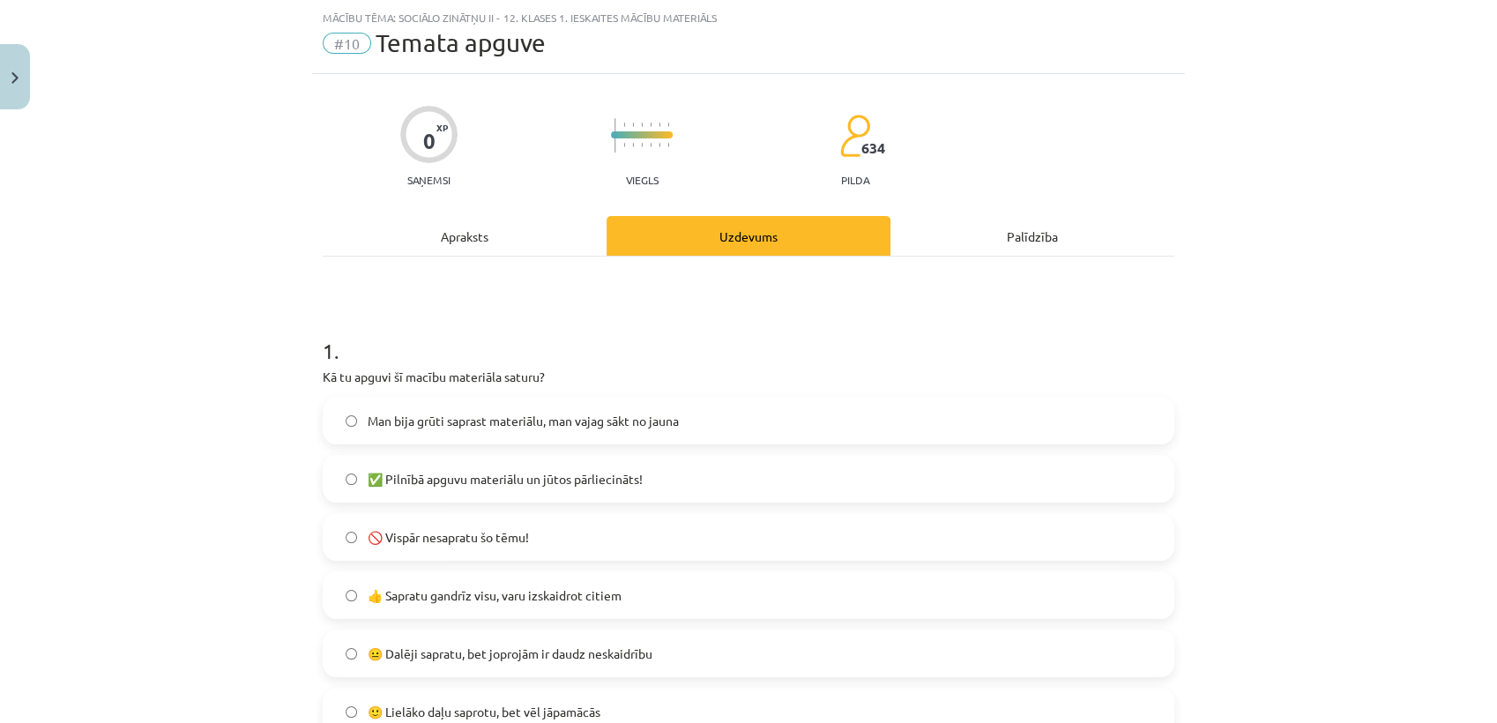
scroll to position [282, 0]
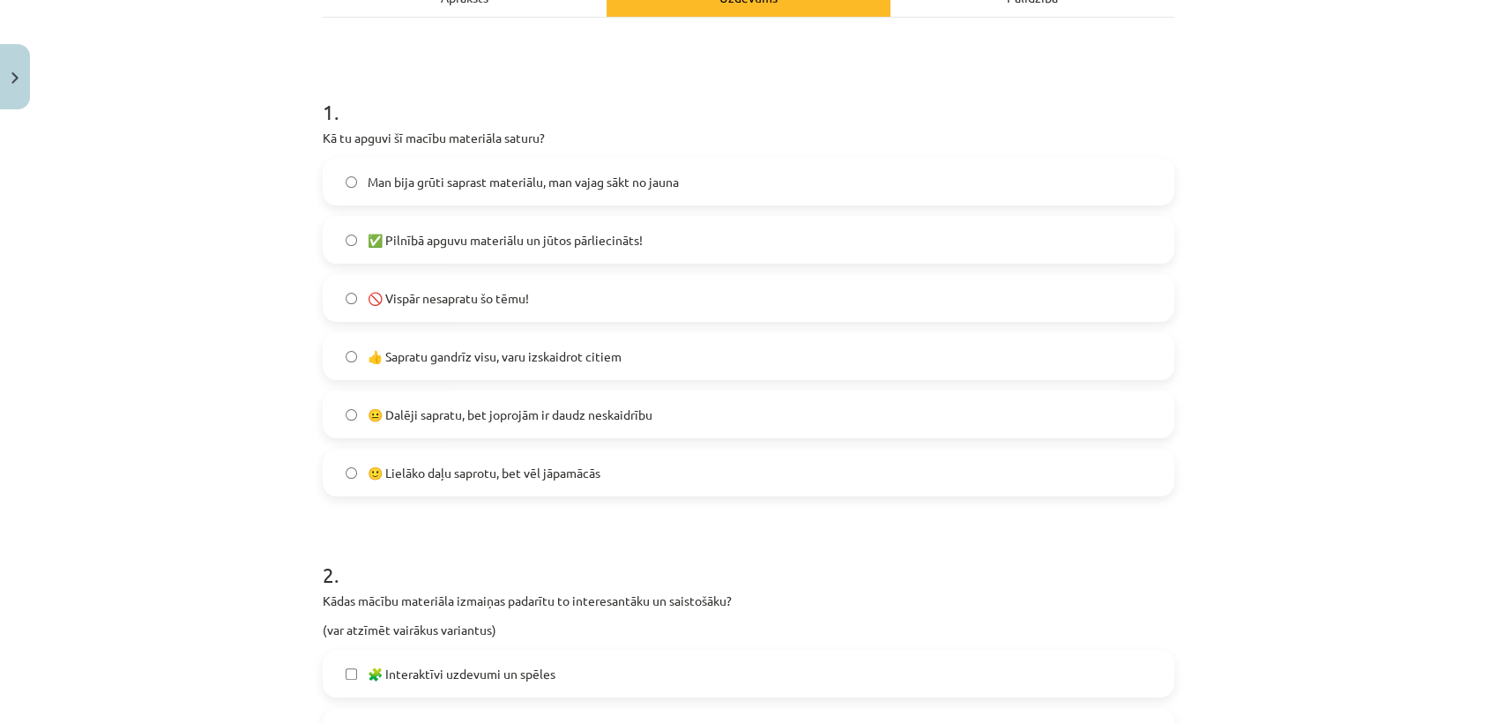
click at [595, 414] on span "😐 Dalēji sapratu, bet joprojām ir daudz neskaidrību" at bounding box center [510, 415] width 285 height 19
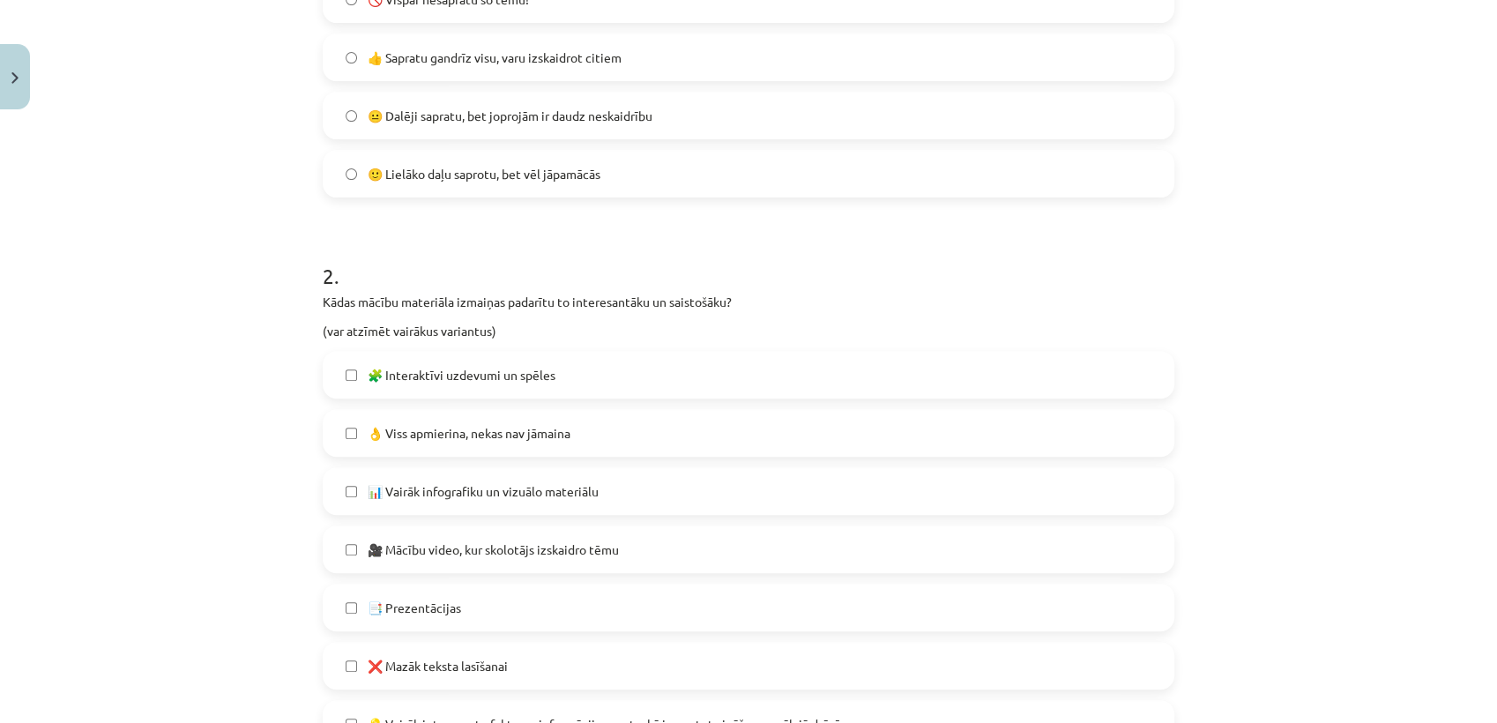
scroll to position [580, 0]
click at [563, 172] on span "🙂 Lielāko daļu saprotu, bet vēl jāpamācās" at bounding box center [484, 175] width 233 height 19
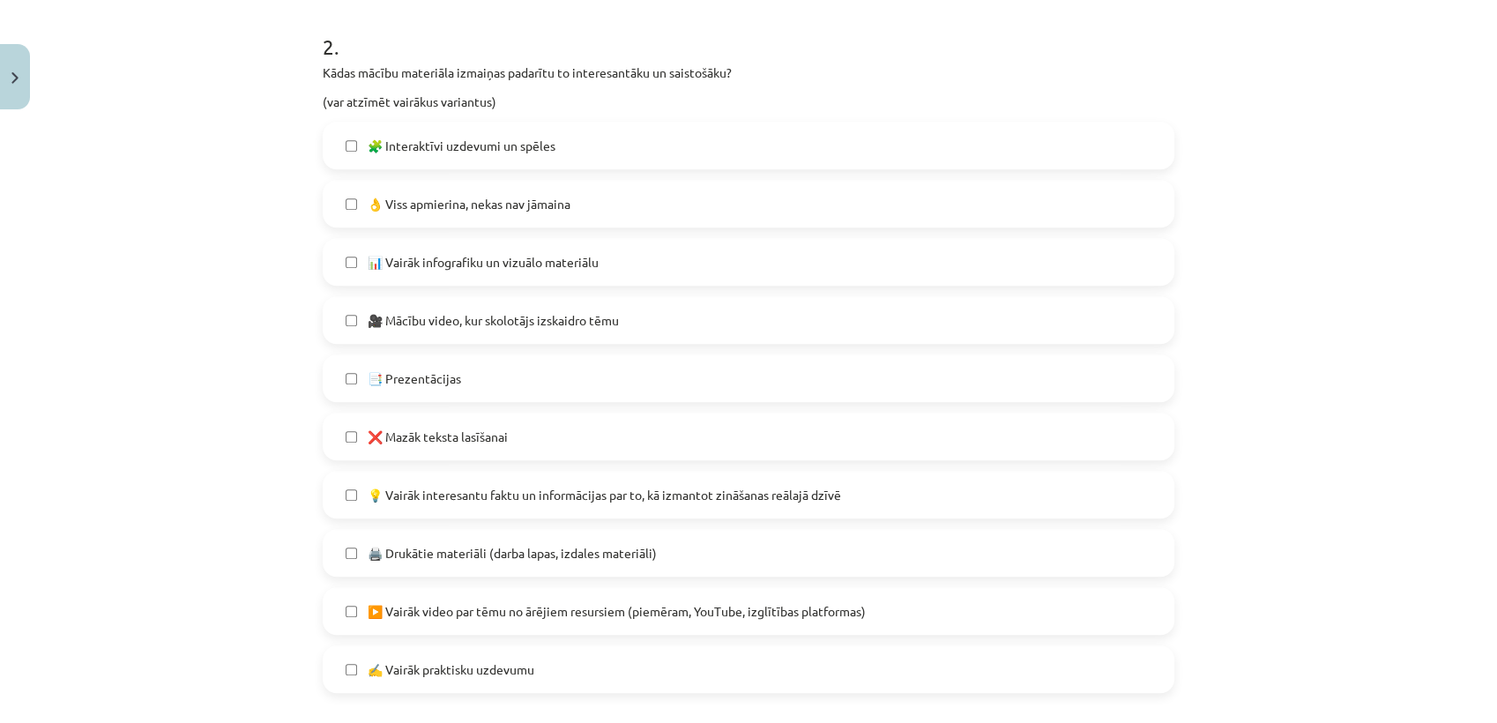
scroll to position [811, 0]
click at [553, 159] on label "🧩 Interaktīvi uzdevumi un spēles" at bounding box center [749, 145] width 848 height 44
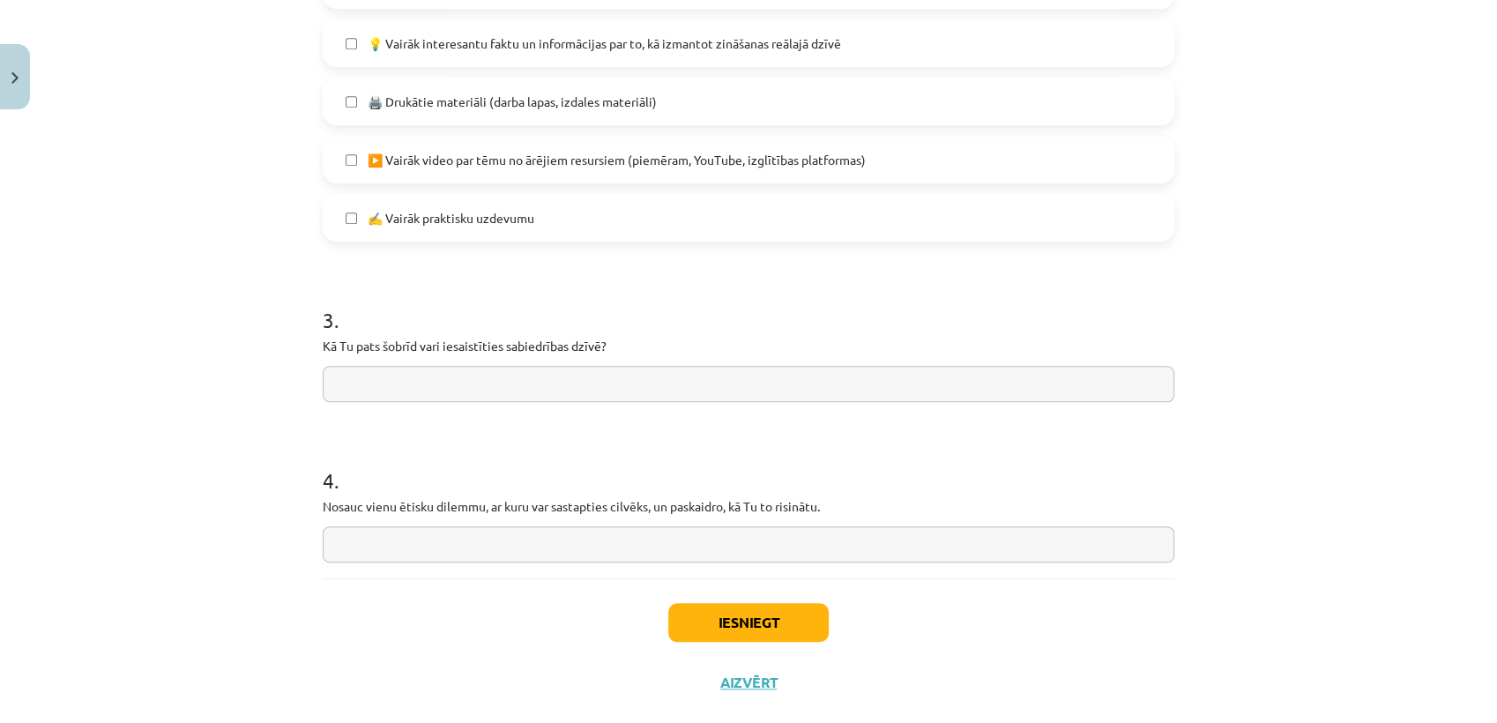
scroll to position [1295, 0]
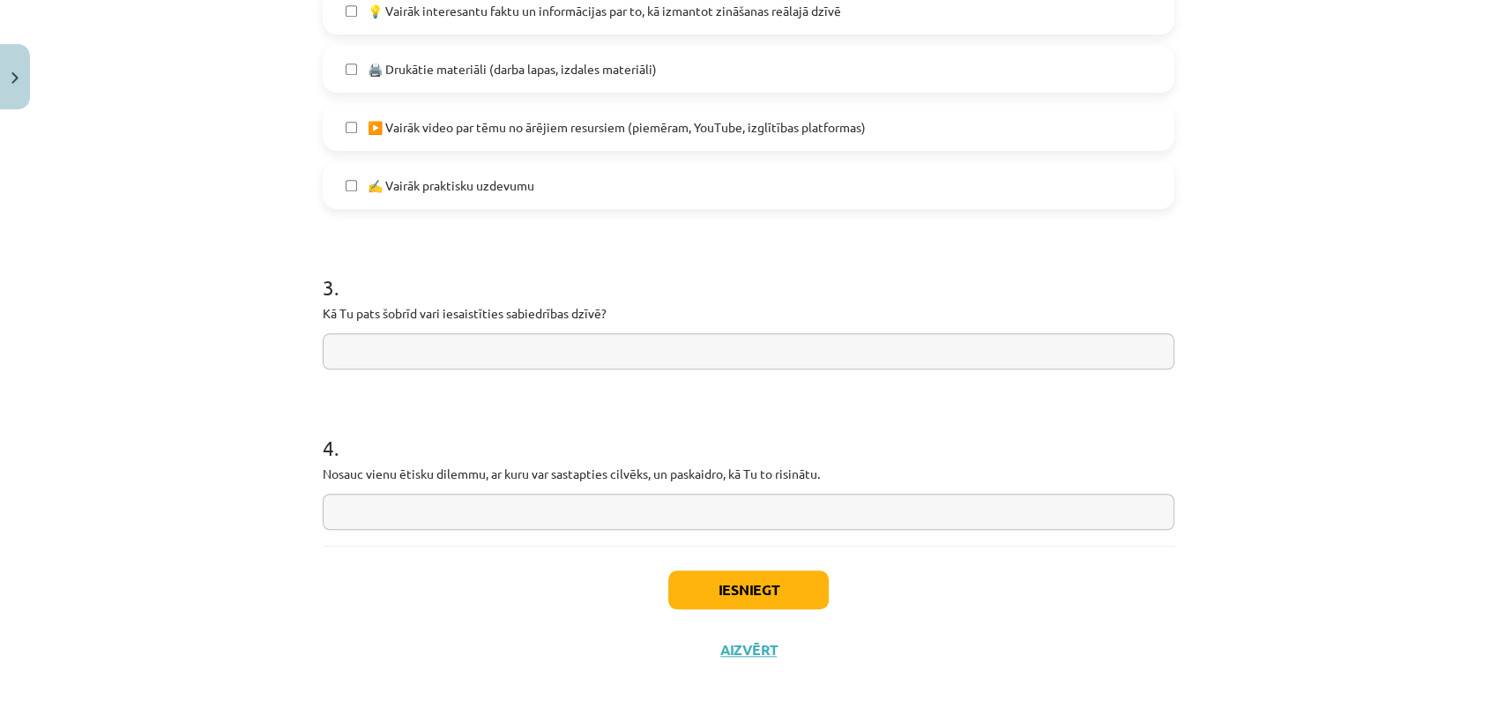
click at [546, 333] on input "text" at bounding box center [749, 351] width 852 height 36
click at [526, 500] on input "text" at bounding box center [749, 512] width 852 height 36
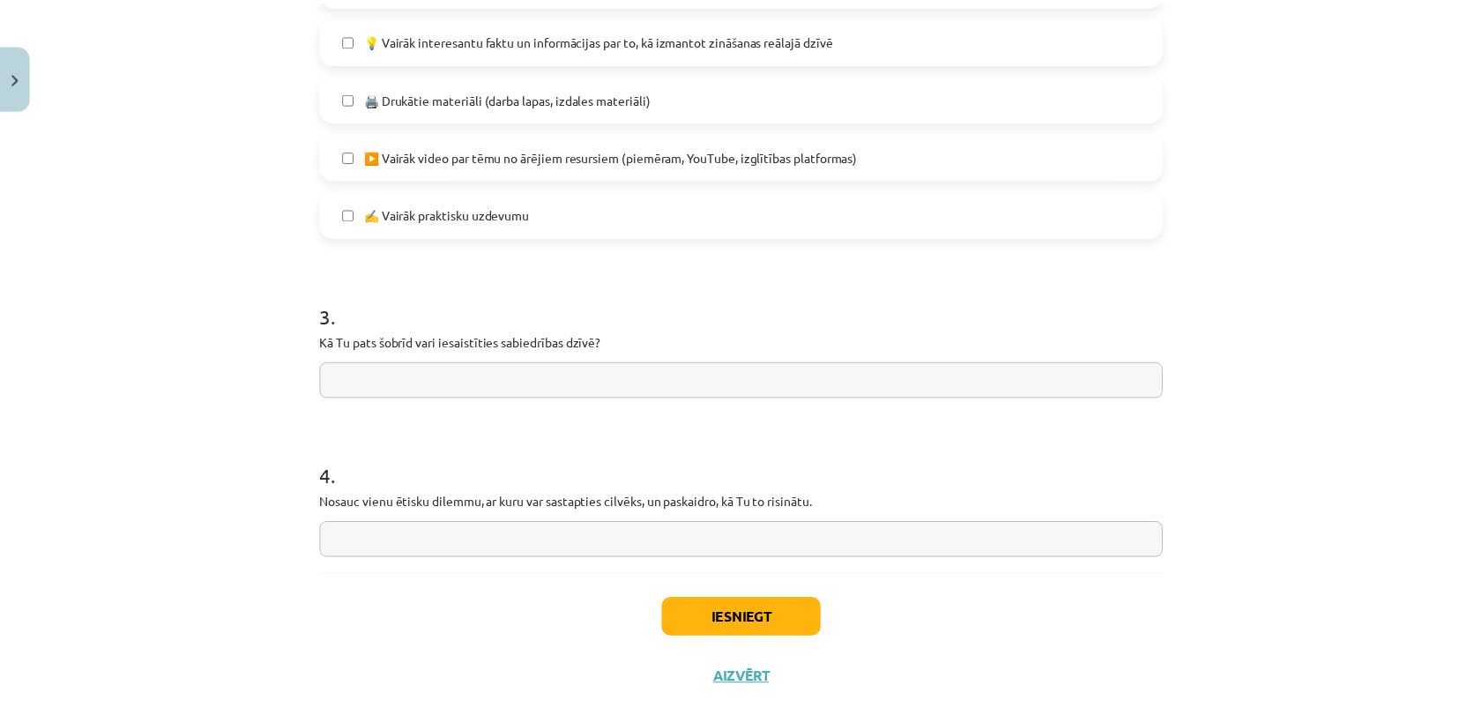
scroll to position [1276, 0]
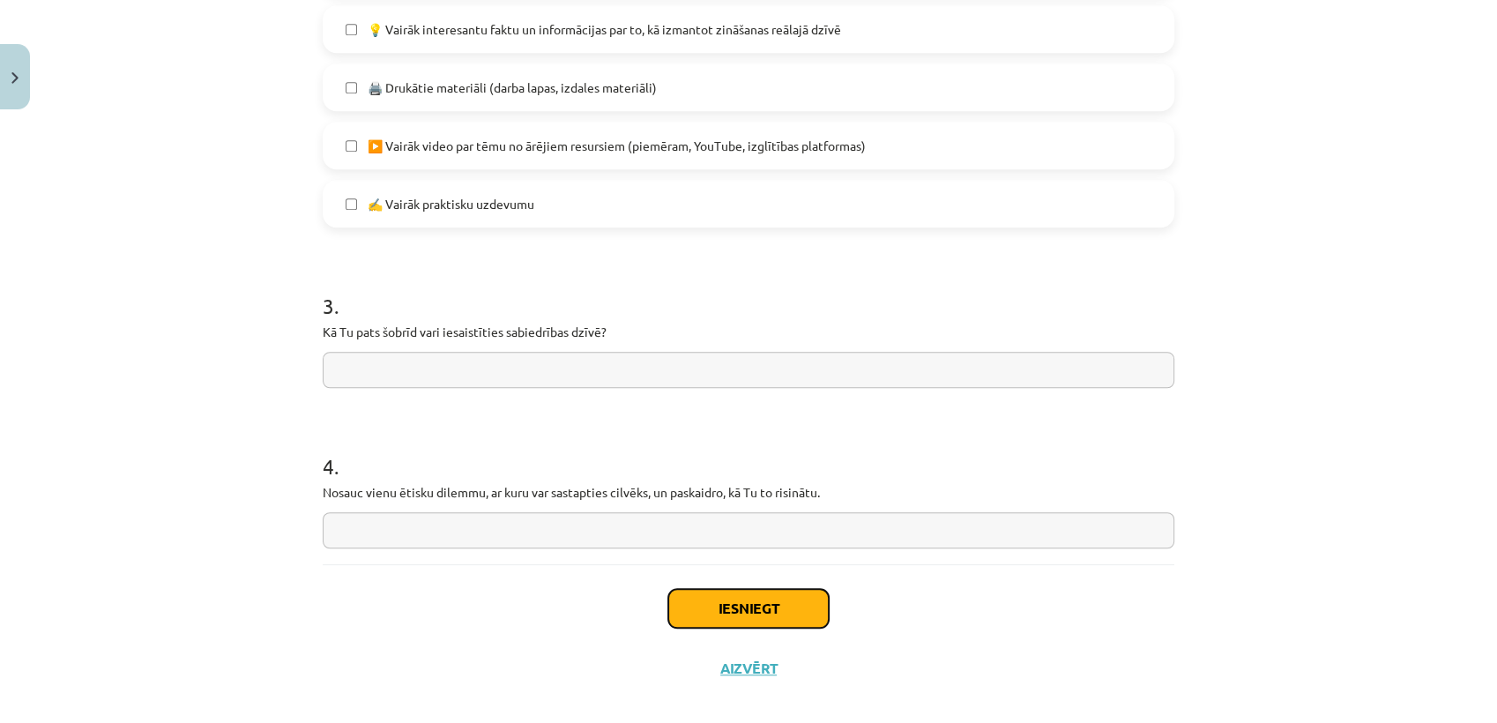
click at [703, 606] on button "Iesniegt" at bounding box center [748, 608] width 161 height 39
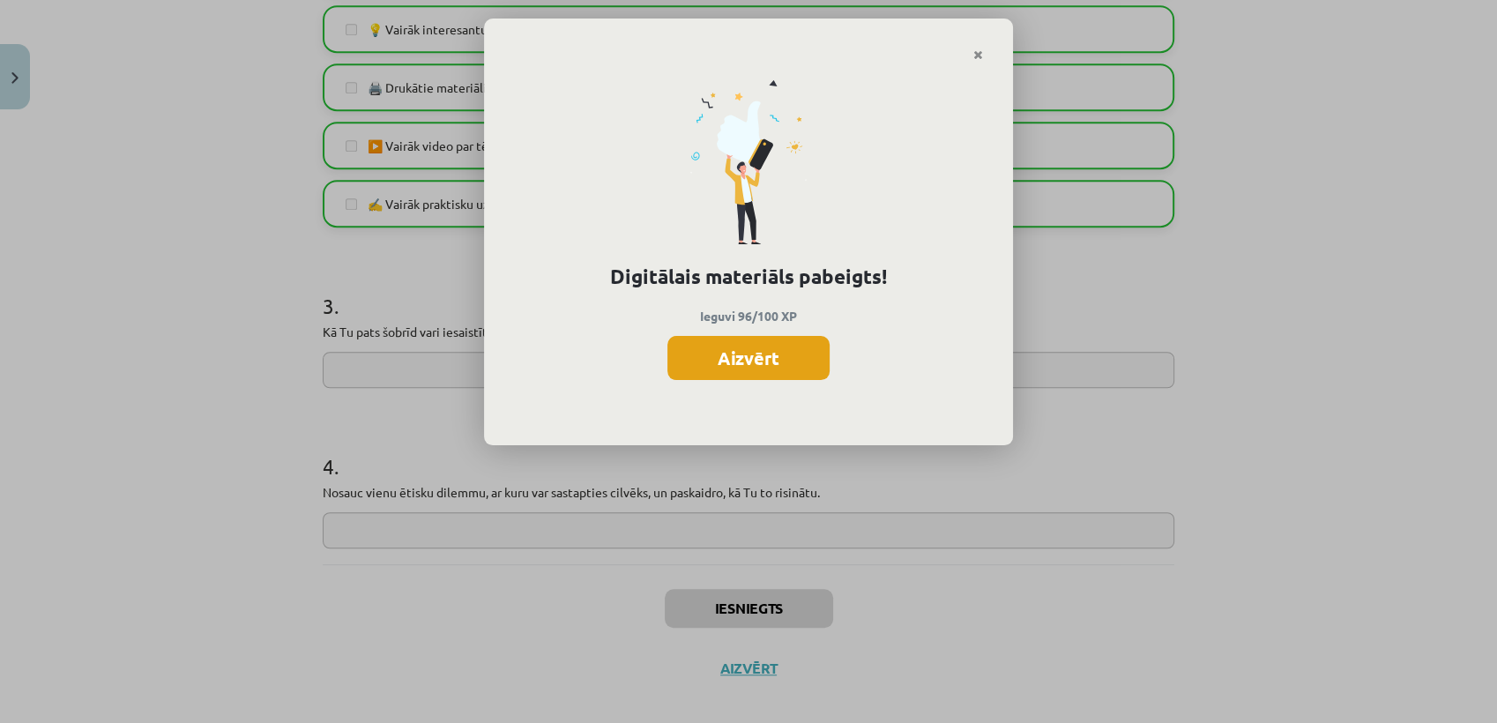
click at [737, 346] on button "Aizvērt" at bounding box center [749, 358] width 162 height 44
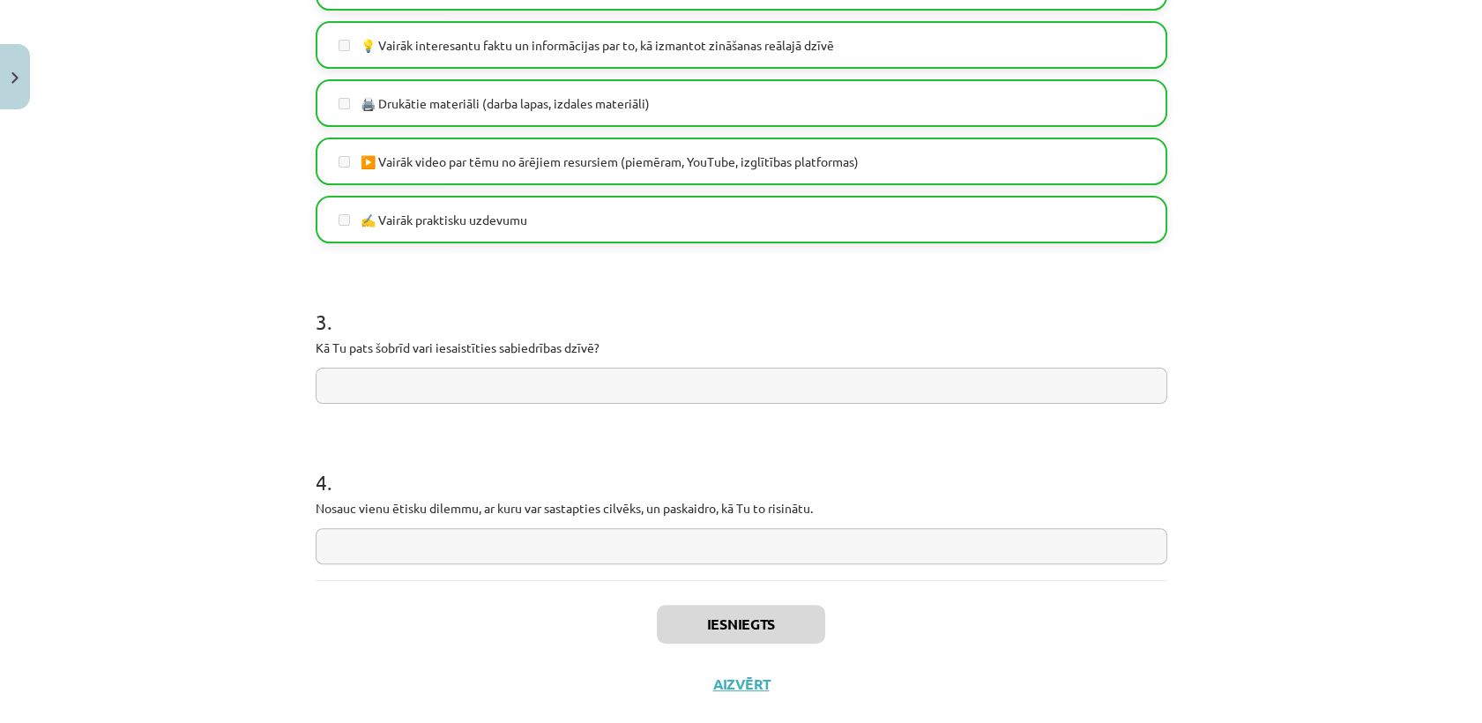
scroll to position [1295, 0]
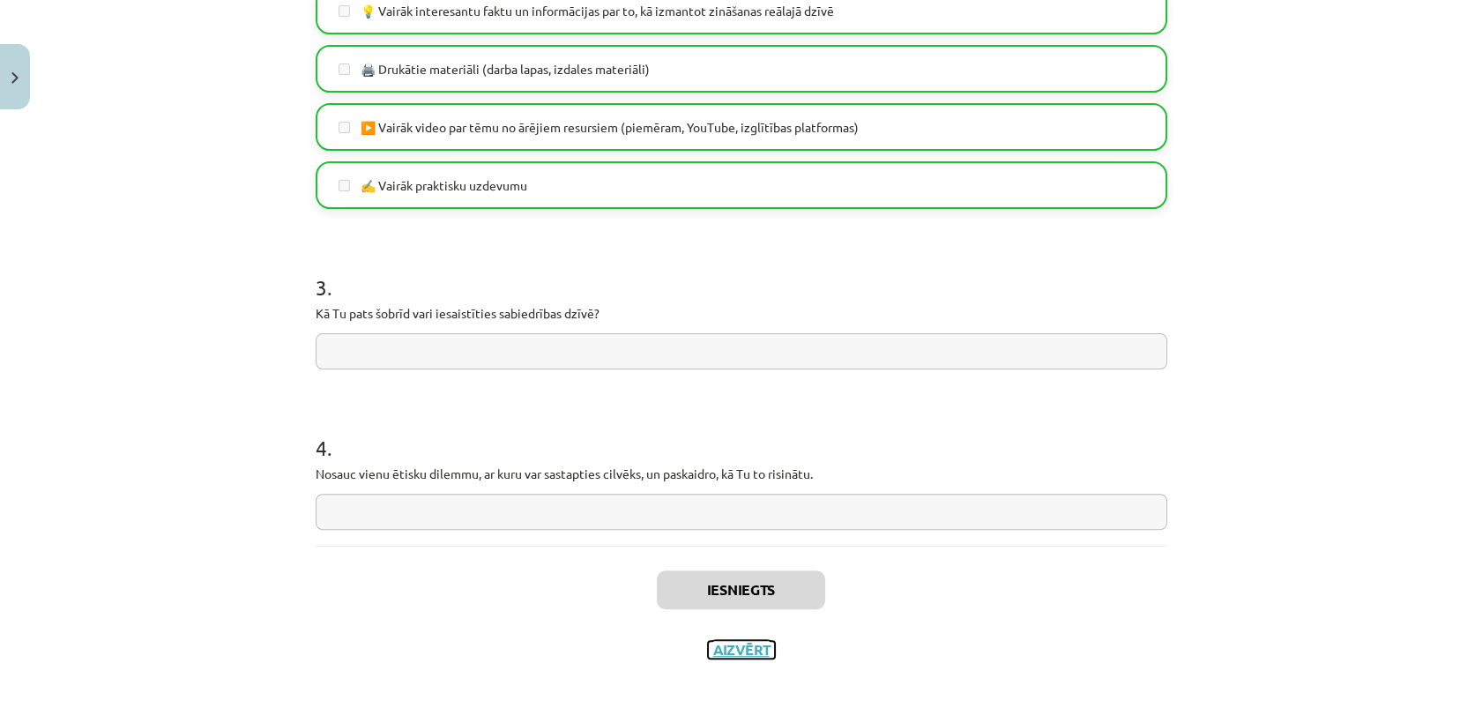
click at [724, 651] on button "Aizvērt" at bounding box center [741, 650] width 67 height 18
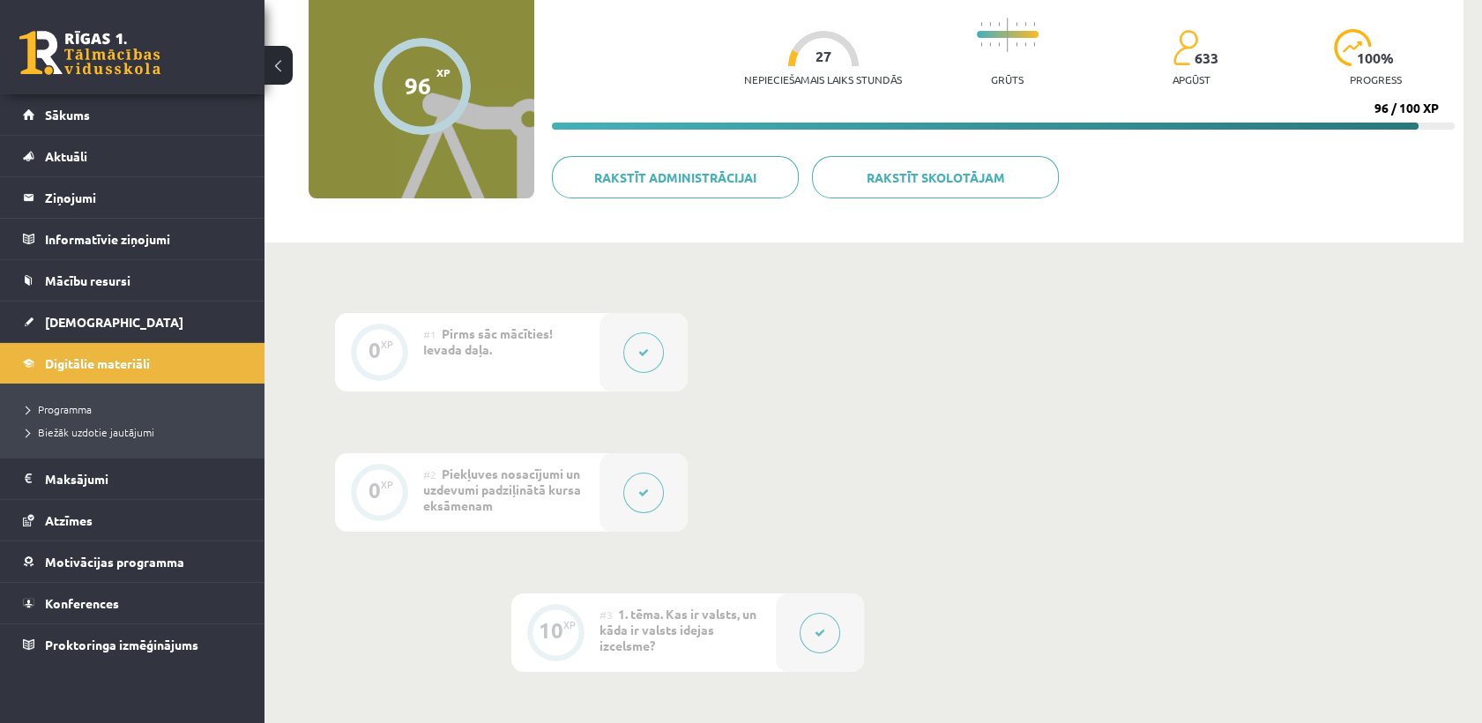
scroll to position [0, 0]
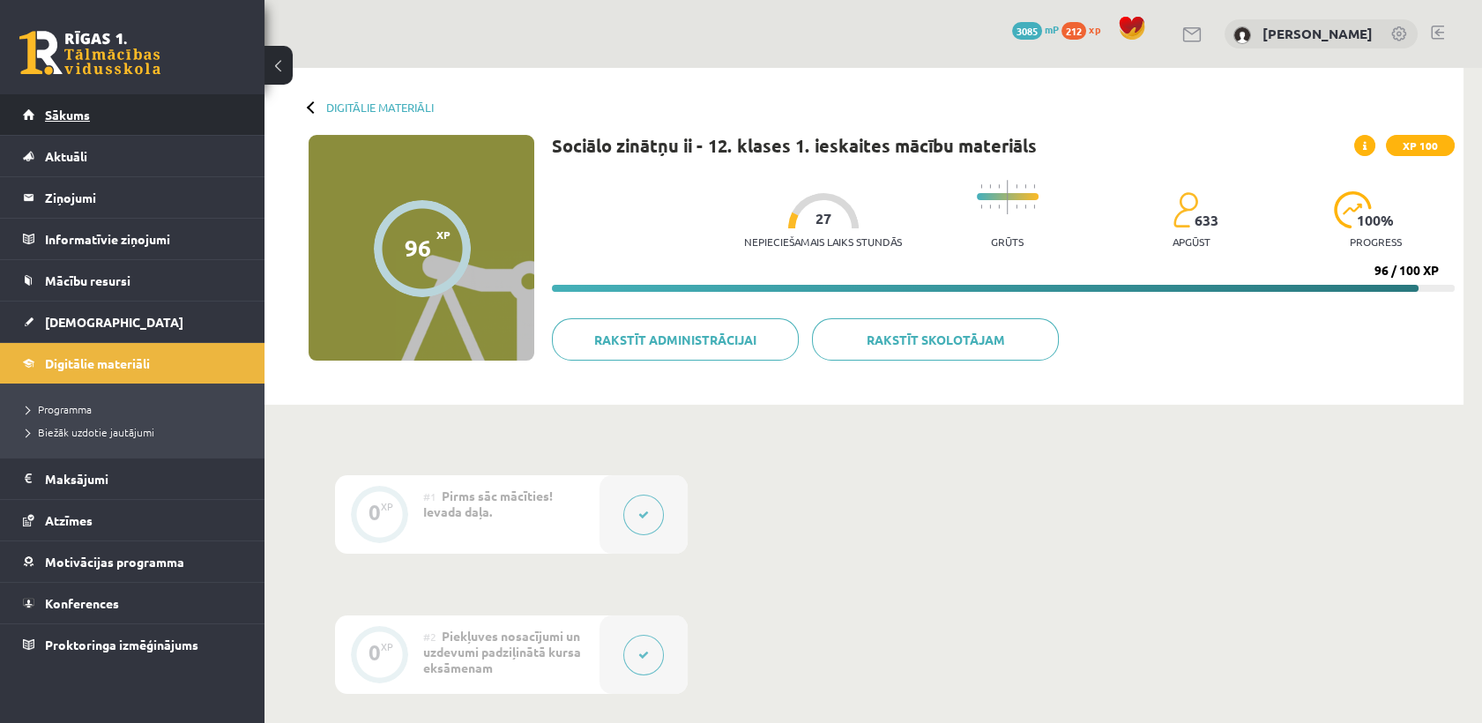
click at [166, 101] on link "Sākums" at bounding box center [133, 114] width 220 height 41
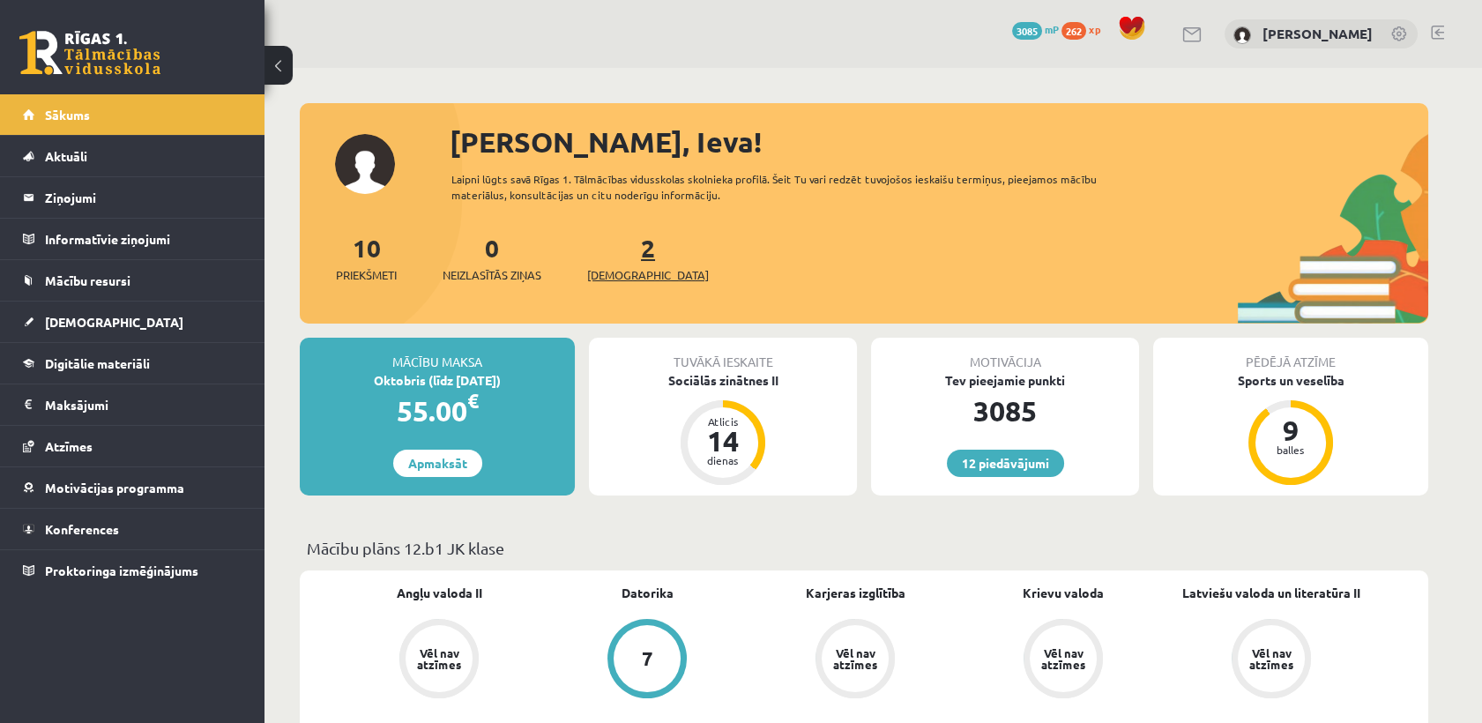
click at [627, 276] on span "[DEMOGRAPHIC_DATA]" at bounding box center [648, 275] width 122 height 18
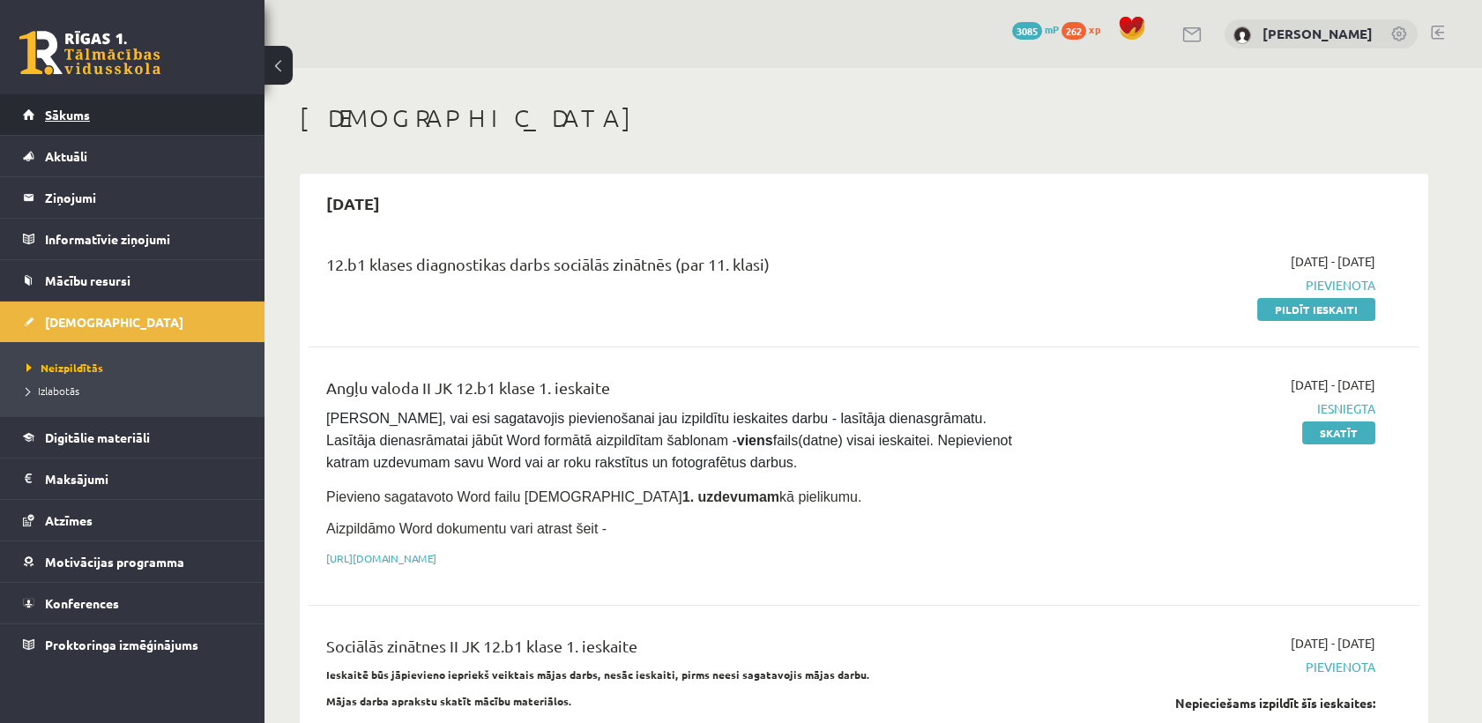
click at [92, 110] on link "Sākums" at bounding box center [133, 114] width 220 height 41
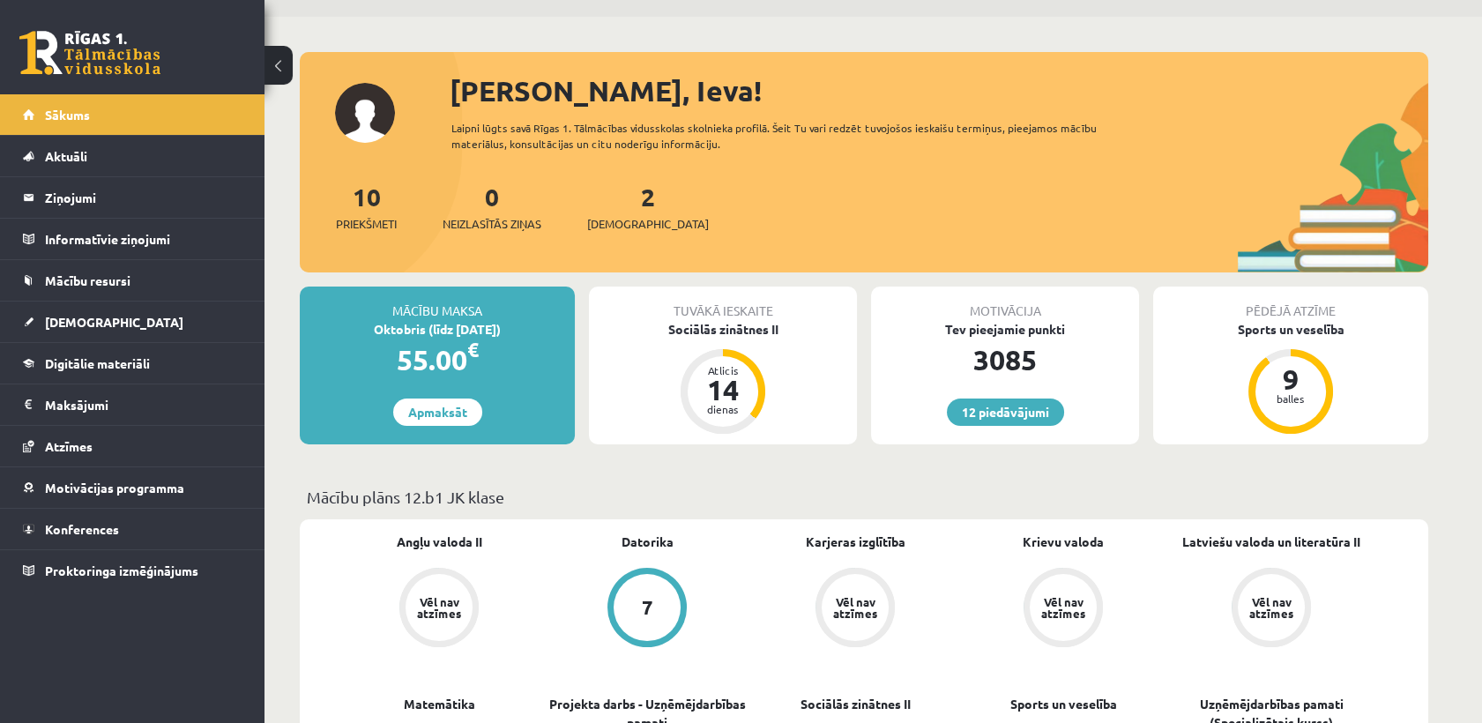
scroll to position [39, 0]
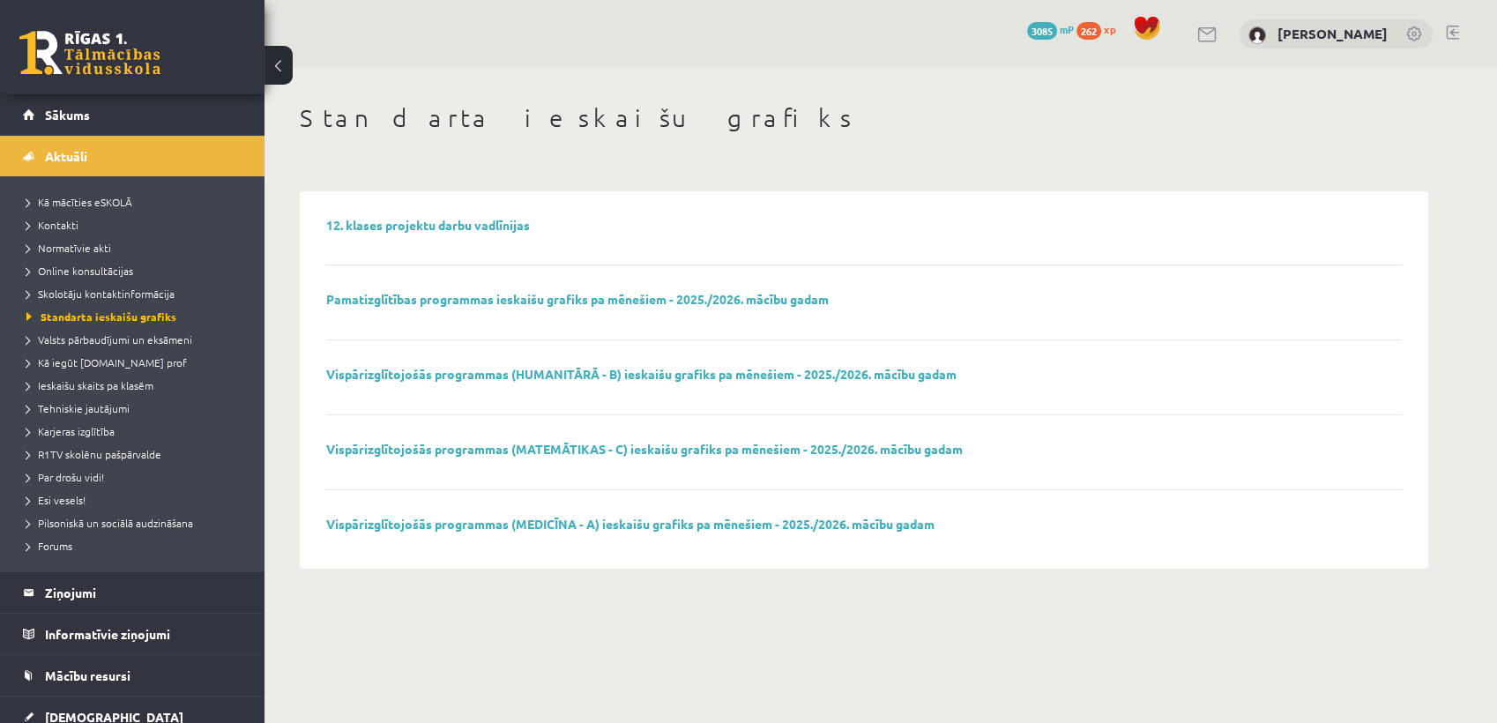
click at [1101, 32] on span "262" at bounding box center [1089, 31] width 25 height 18
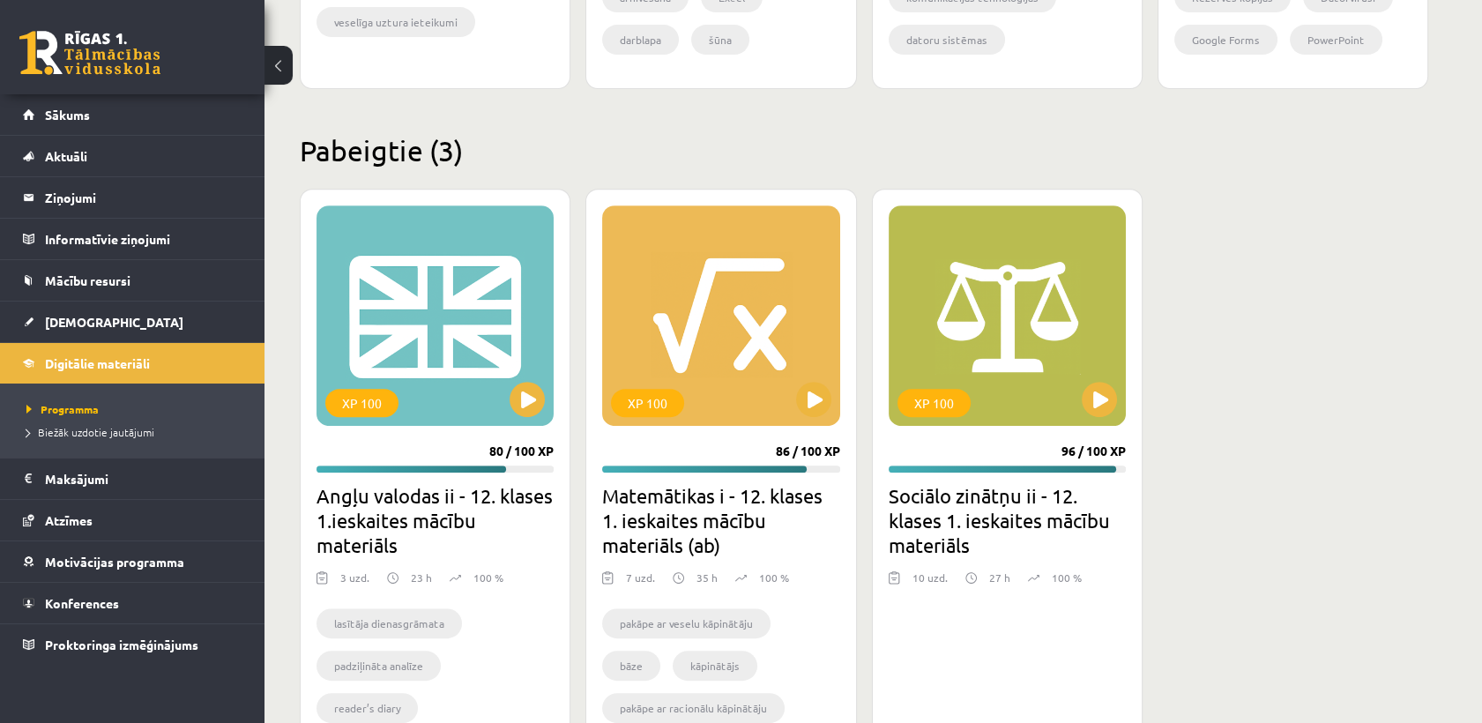
scroll to position [1586, 0]
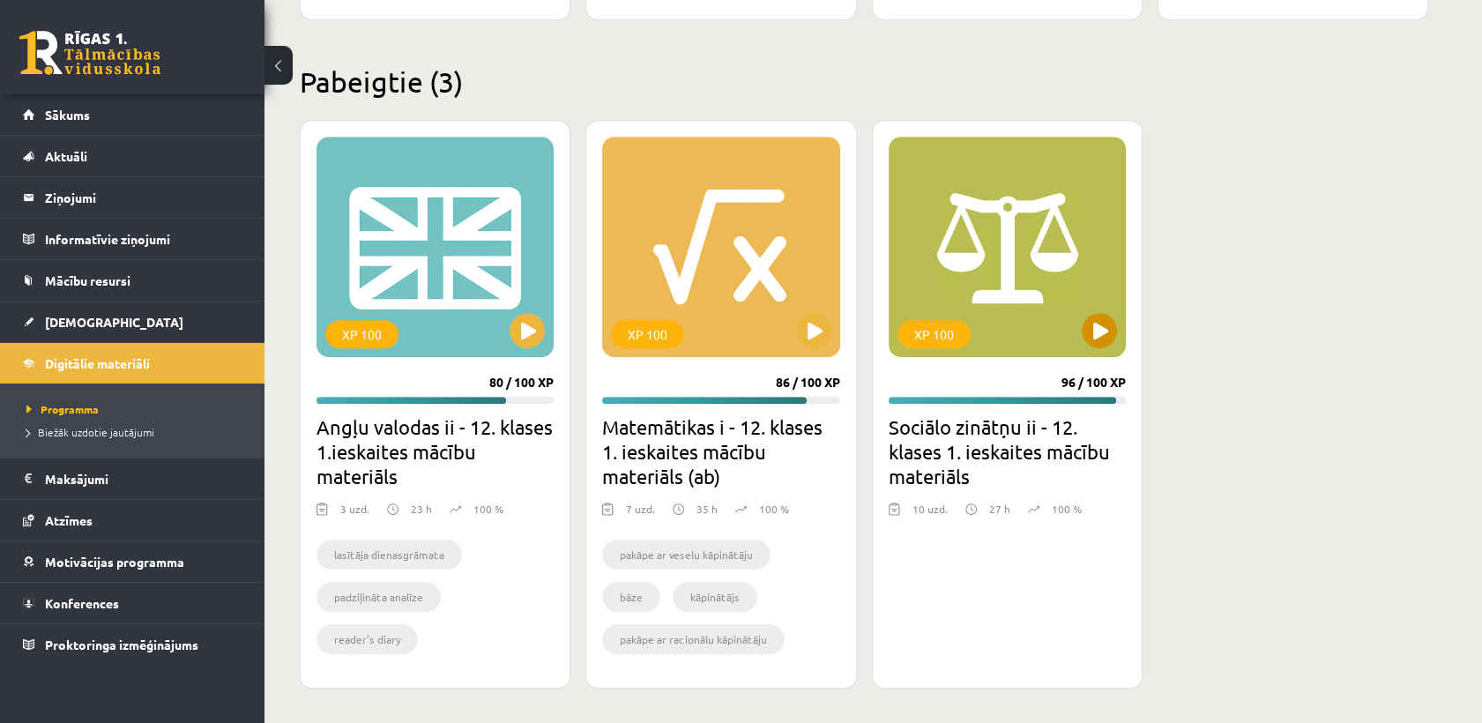
click at [1055, 328] on div "XP 100" at bounding box center [1007, 247] width 237 height 220
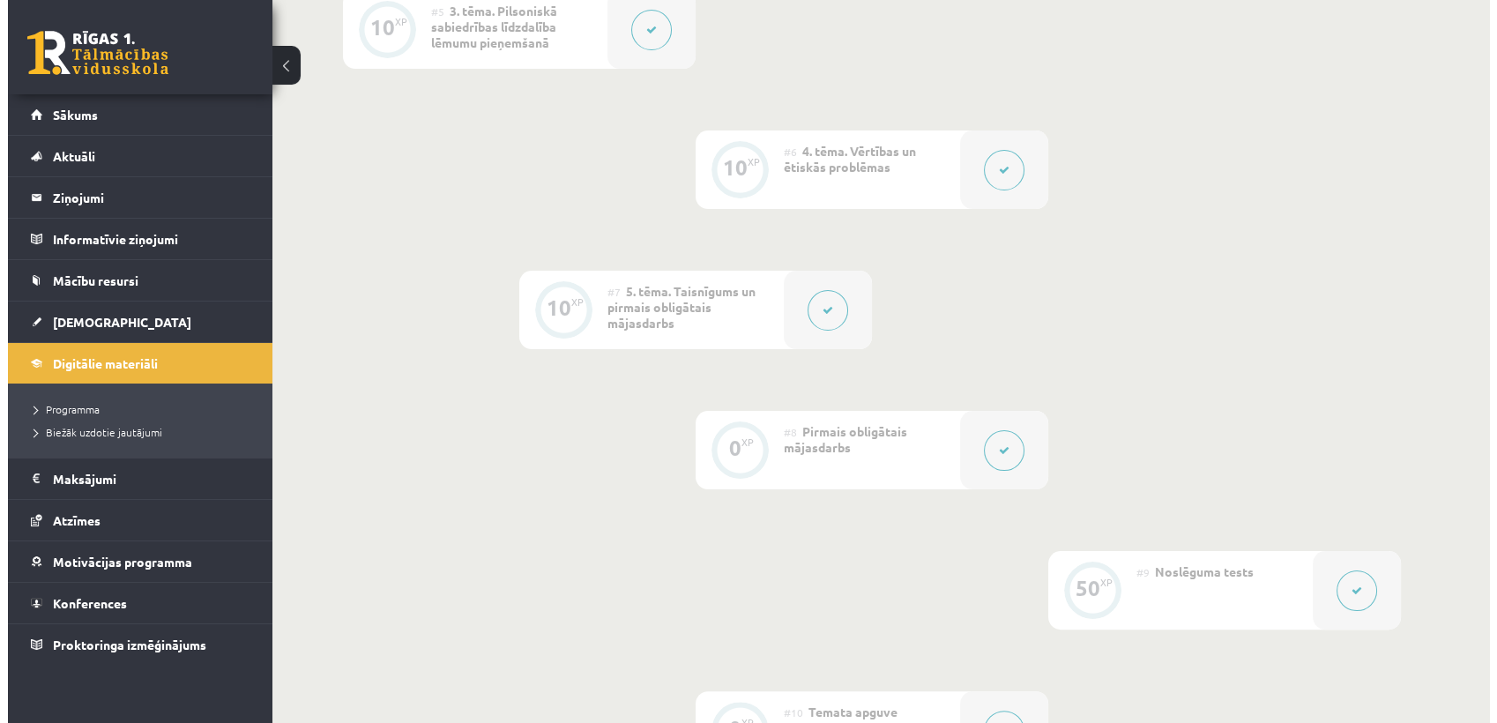
scroll to position [1050, 0]
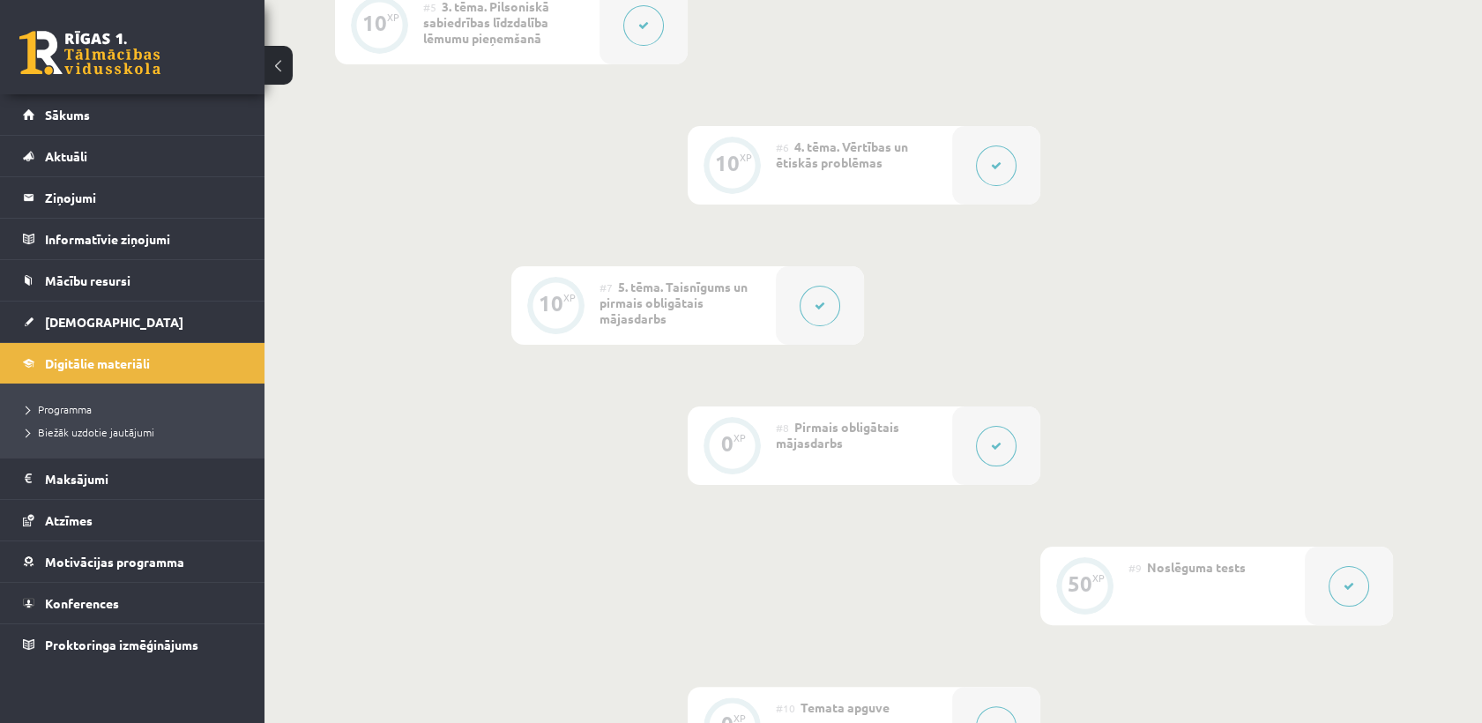
click at [895, 429] on span "Pirmais obligātais mājasdarbs" at bounding box center [837, 435] width 123 height 32
click at [988, 436] on button at bounding box center [996, 446] width 41 height 41
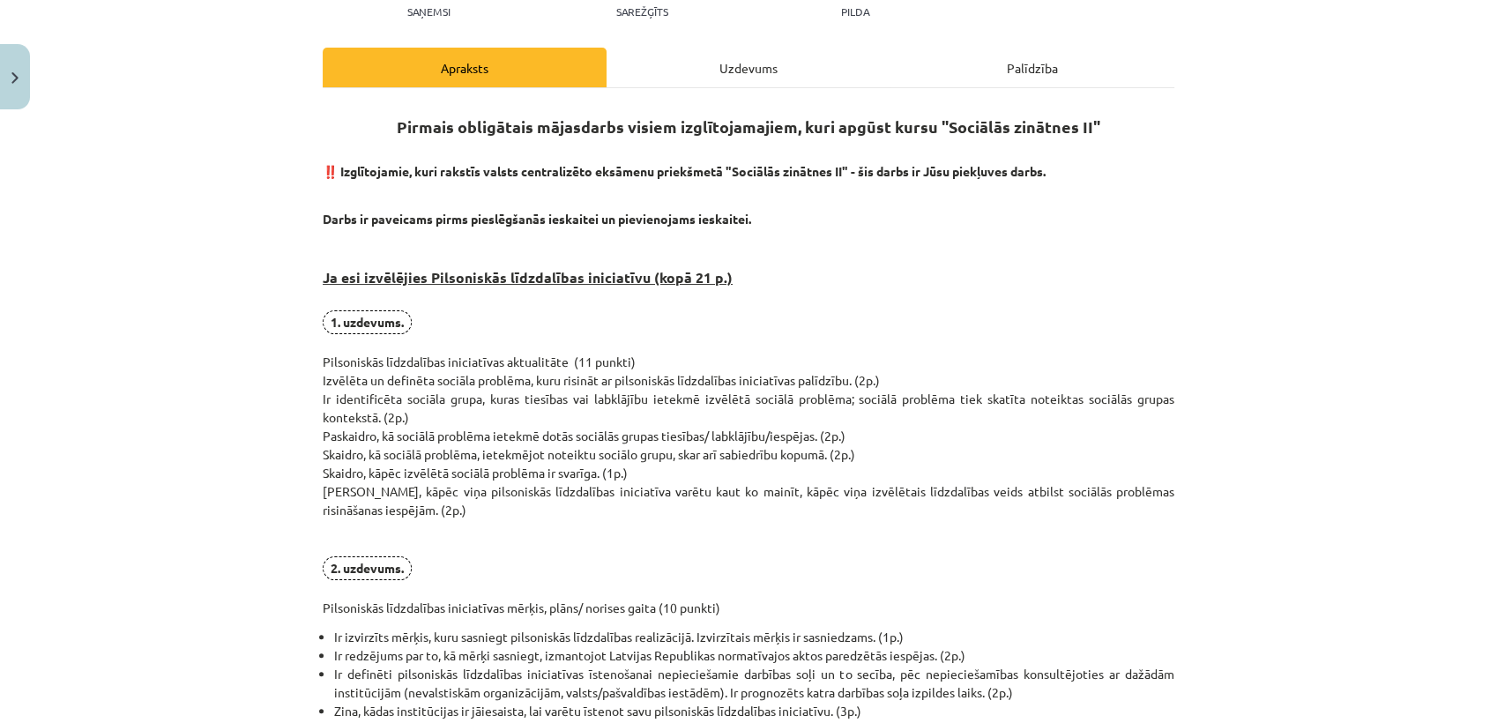
scroll to position [0, 0]
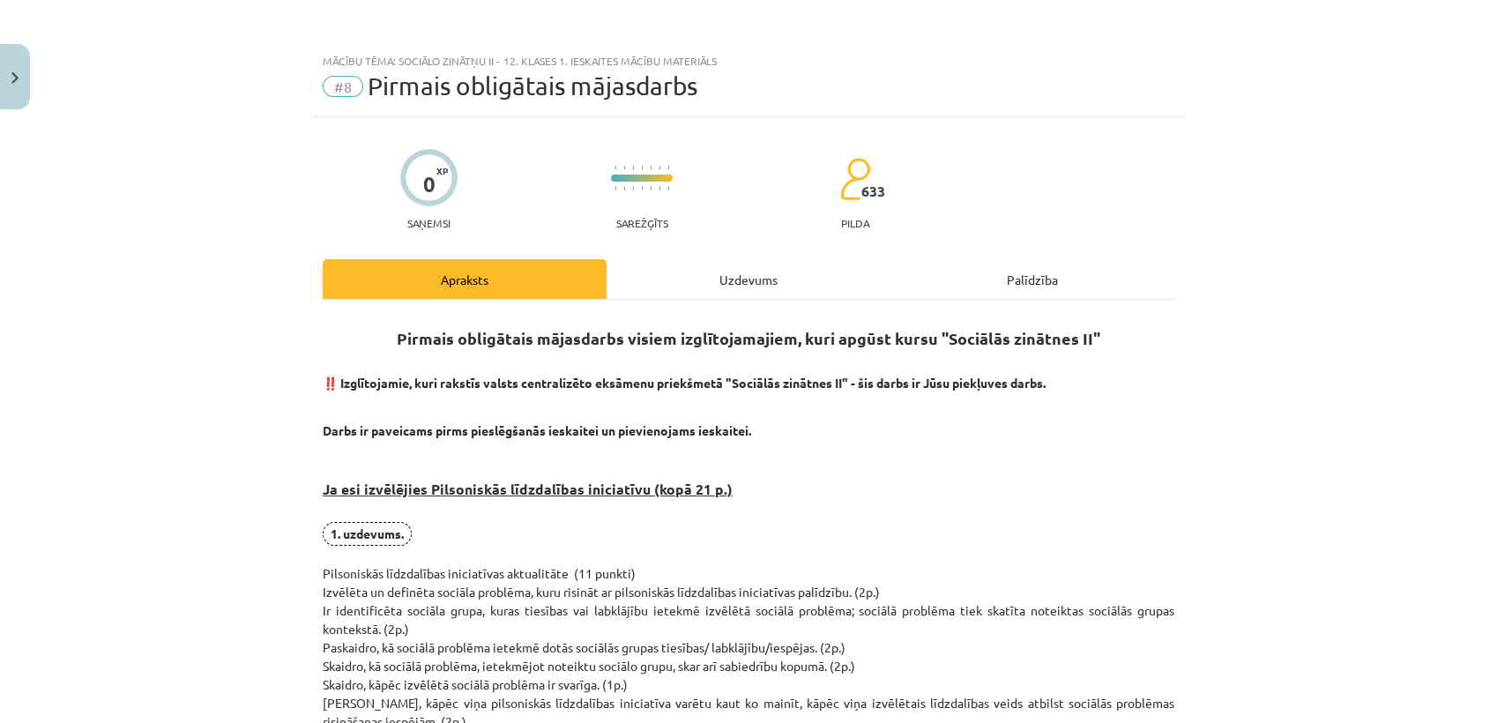
click at [743, 273] on div "Uzdevums" at bounding box center [749, 279] width 284 height 40
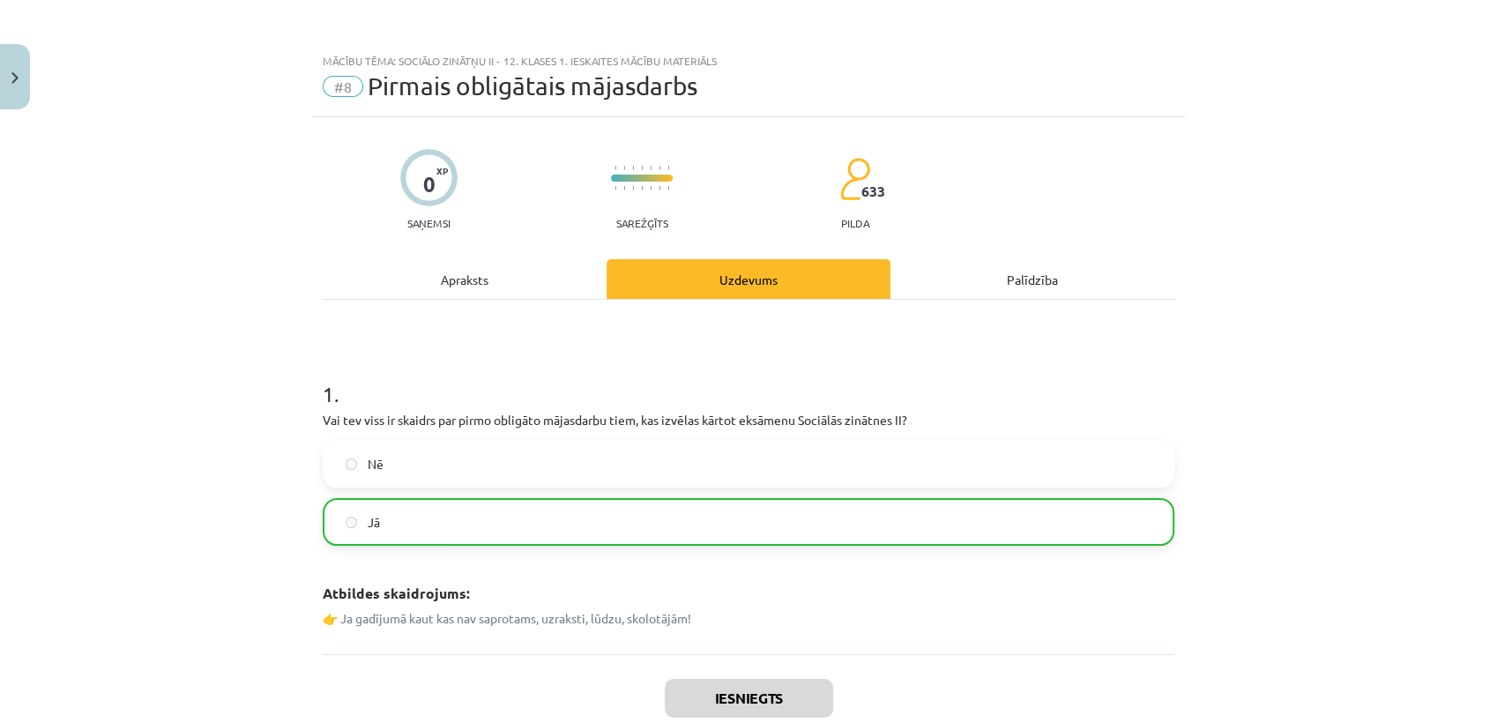
click at [465, 274] on div "Apraksts" at bounding box center [465, 279] width 284 height 40
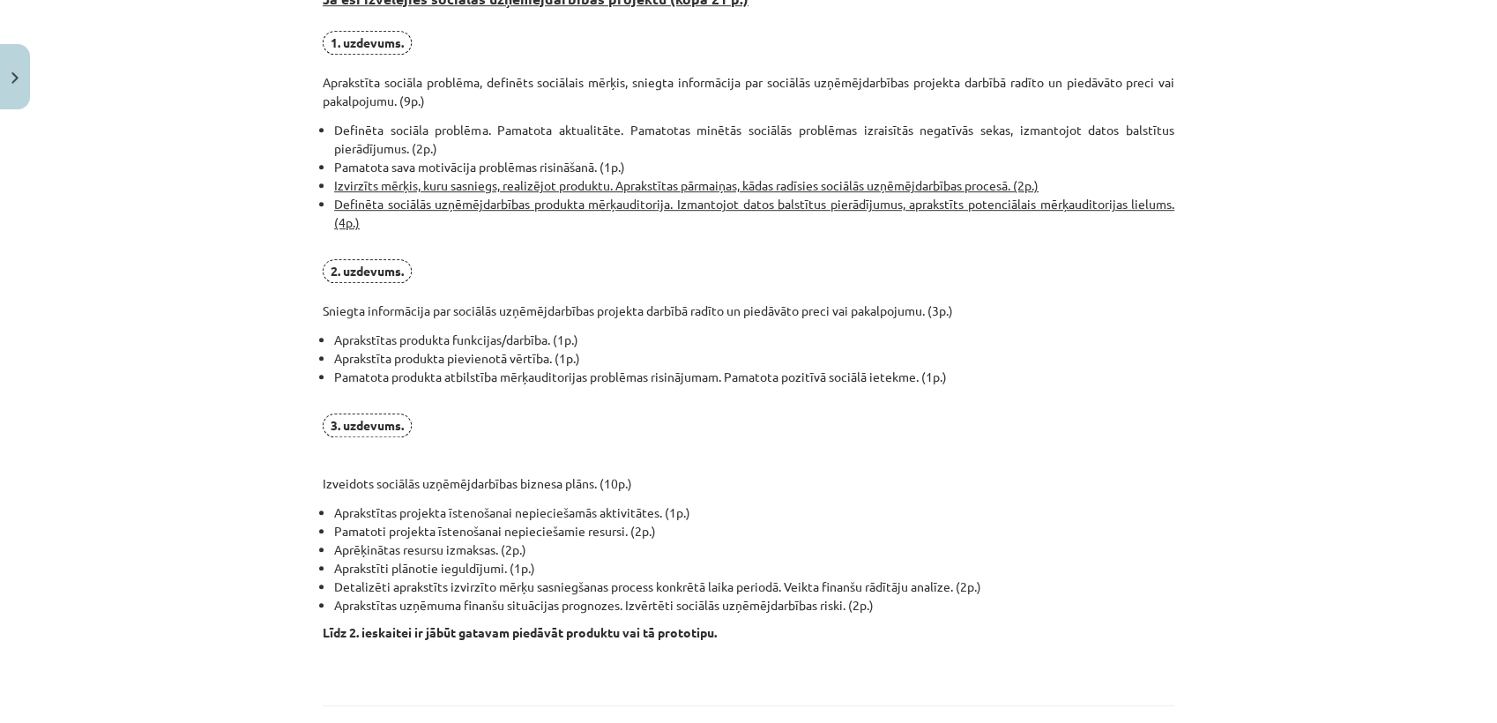
scroll to position [1295, 0]
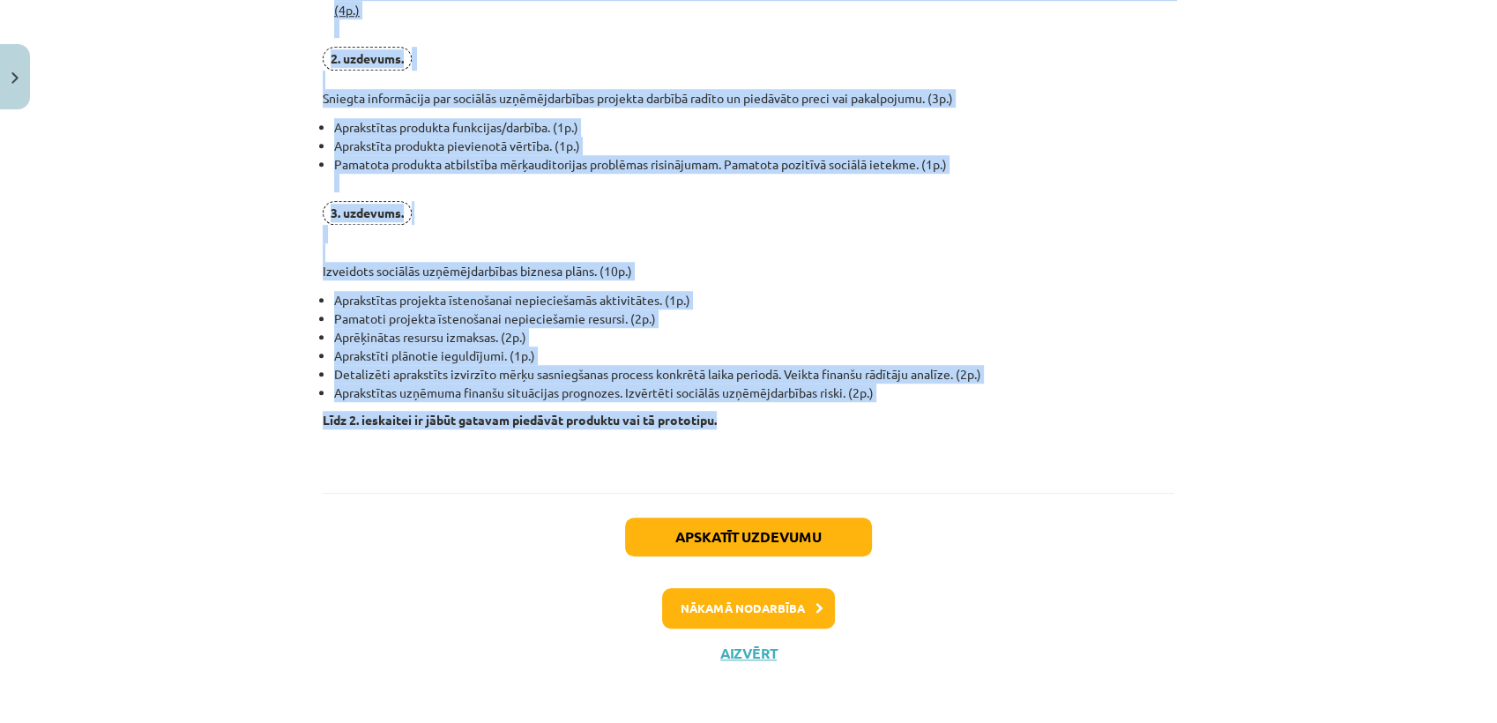
drag, startPoint x: 297, startPoint y: 57, endPoint x: 736, endPoint y: 417, distance: 567.8
click at [736, 417] on div "Mācību tēma: Sociālo zinātņu ii - 12. klases 1. ieskaites mācību materiāls #8 P…" at bounding box center [748, 361] width 1497 height 723
copy div "Lo ips dolorsitam consecte adipiscingelits doeiusmo (temp 51 i.) 4. utlabore. E…"
